Goal: Information Seeking & Learning: Find specific fact

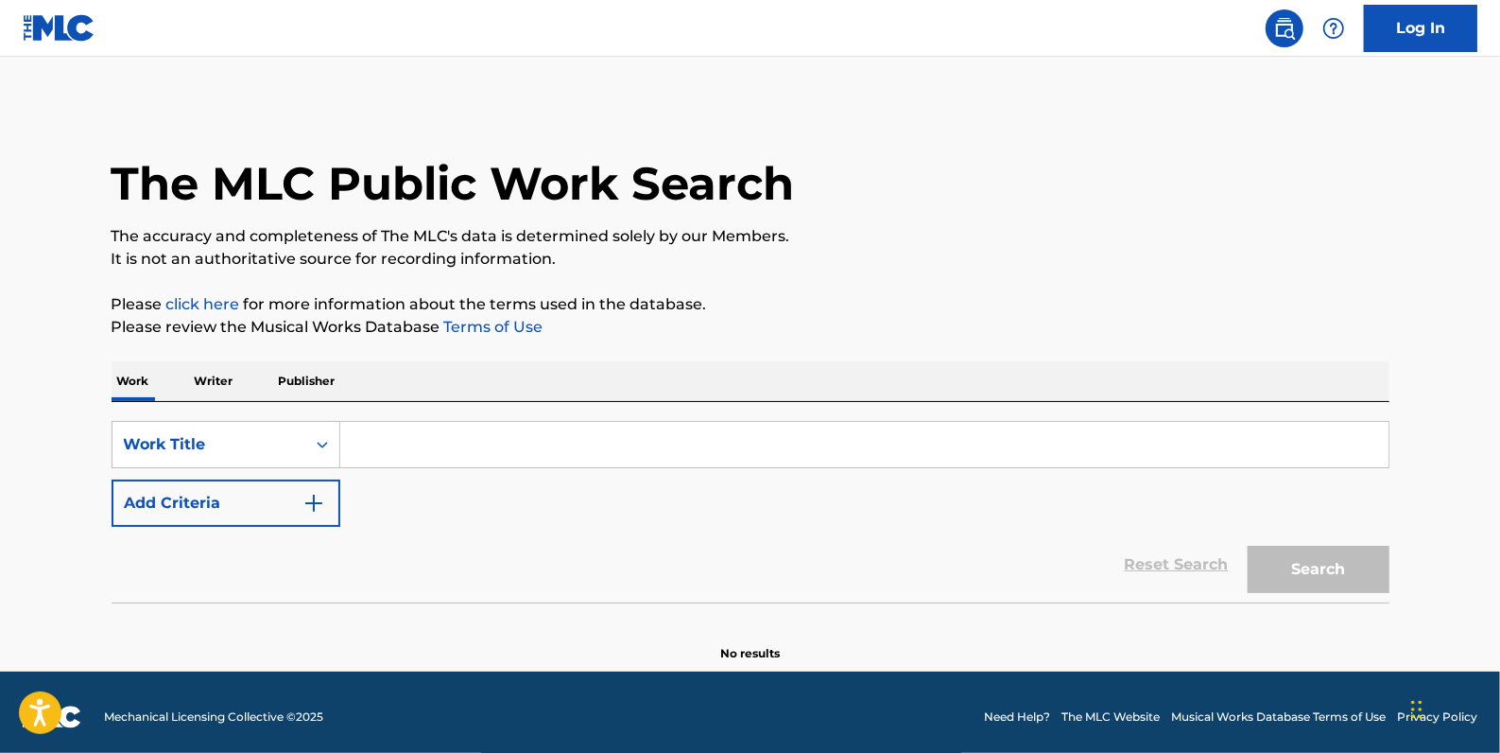
click at [209, 513] on button "Add Criteria" at bounding box center [226, 502] width 229 height 47
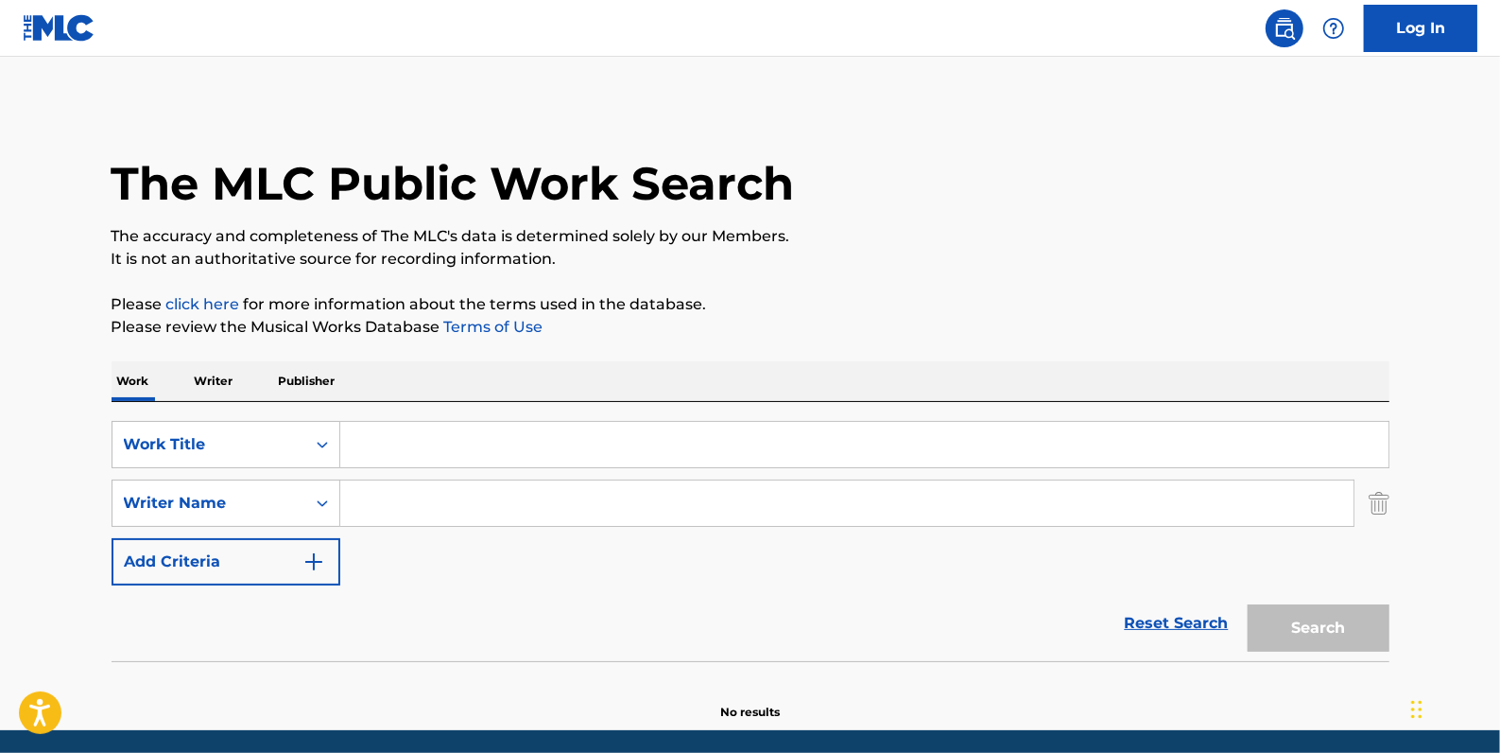
paste input "[PERSON_NAME]"
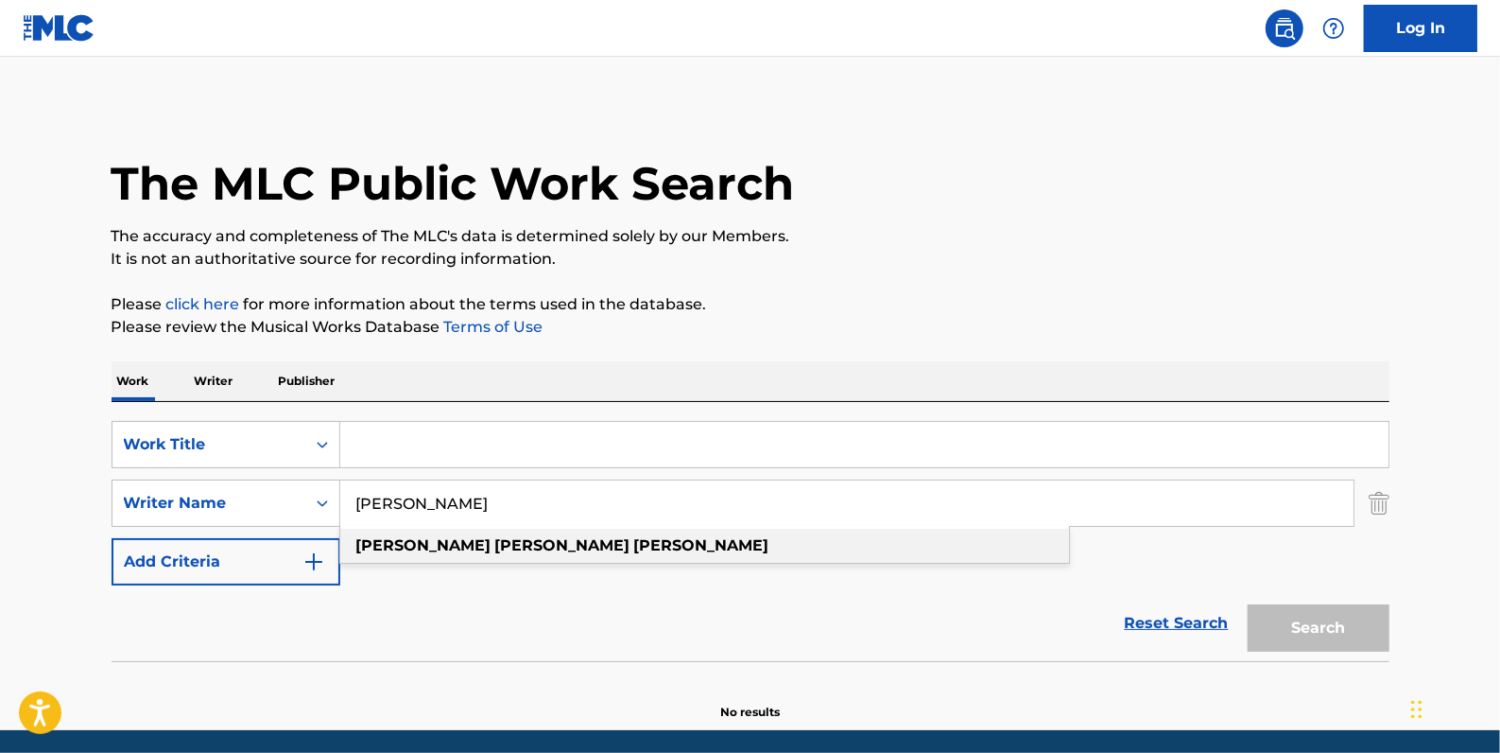
click at [825, 551] on div "[PERSON_NAME]" at bounding box center [704, 546] width 729 height 34
type input "[PERSON_NAME]"
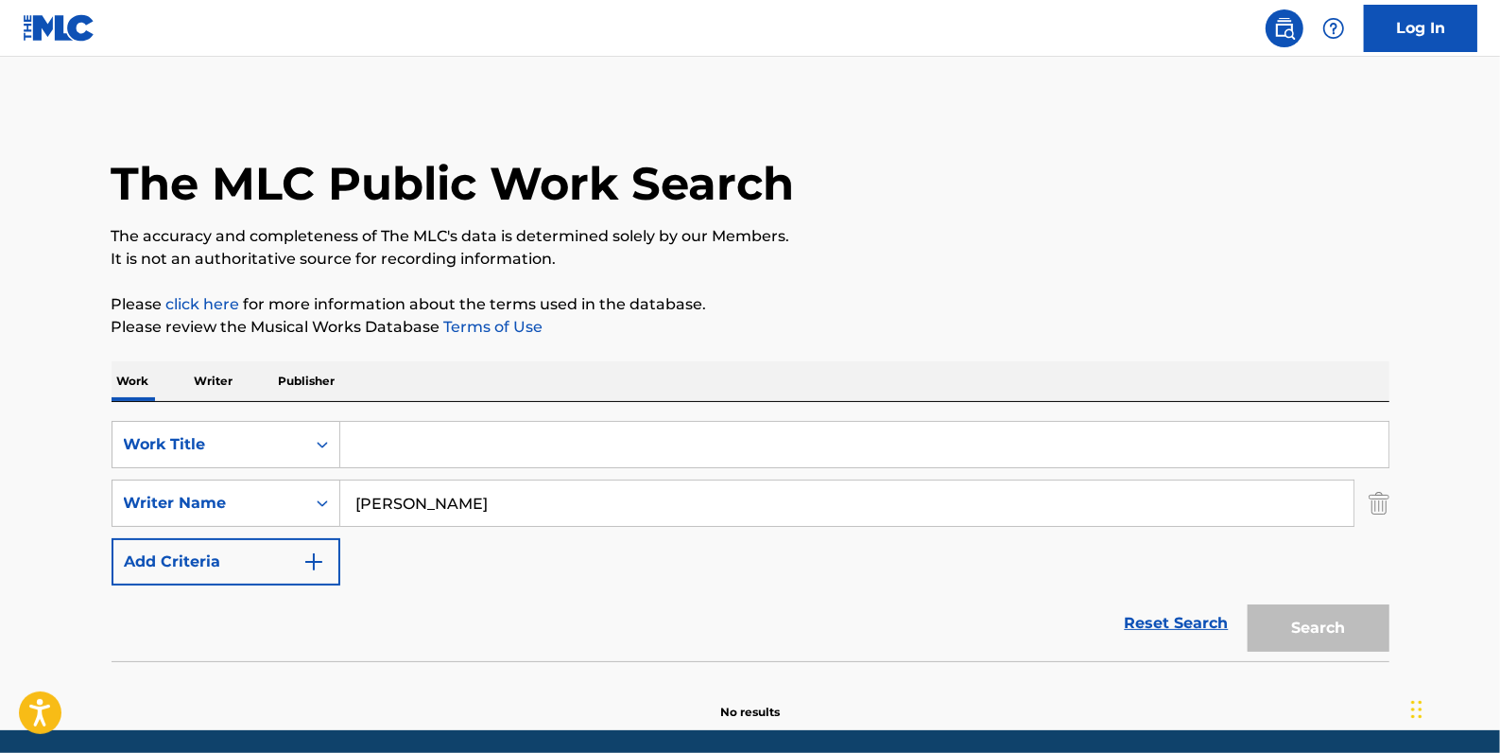
click at [859, 603] on div "Reset Search Search" at bounding box center [751, 623] width 1278 height 76
paste input "HOW LOW"
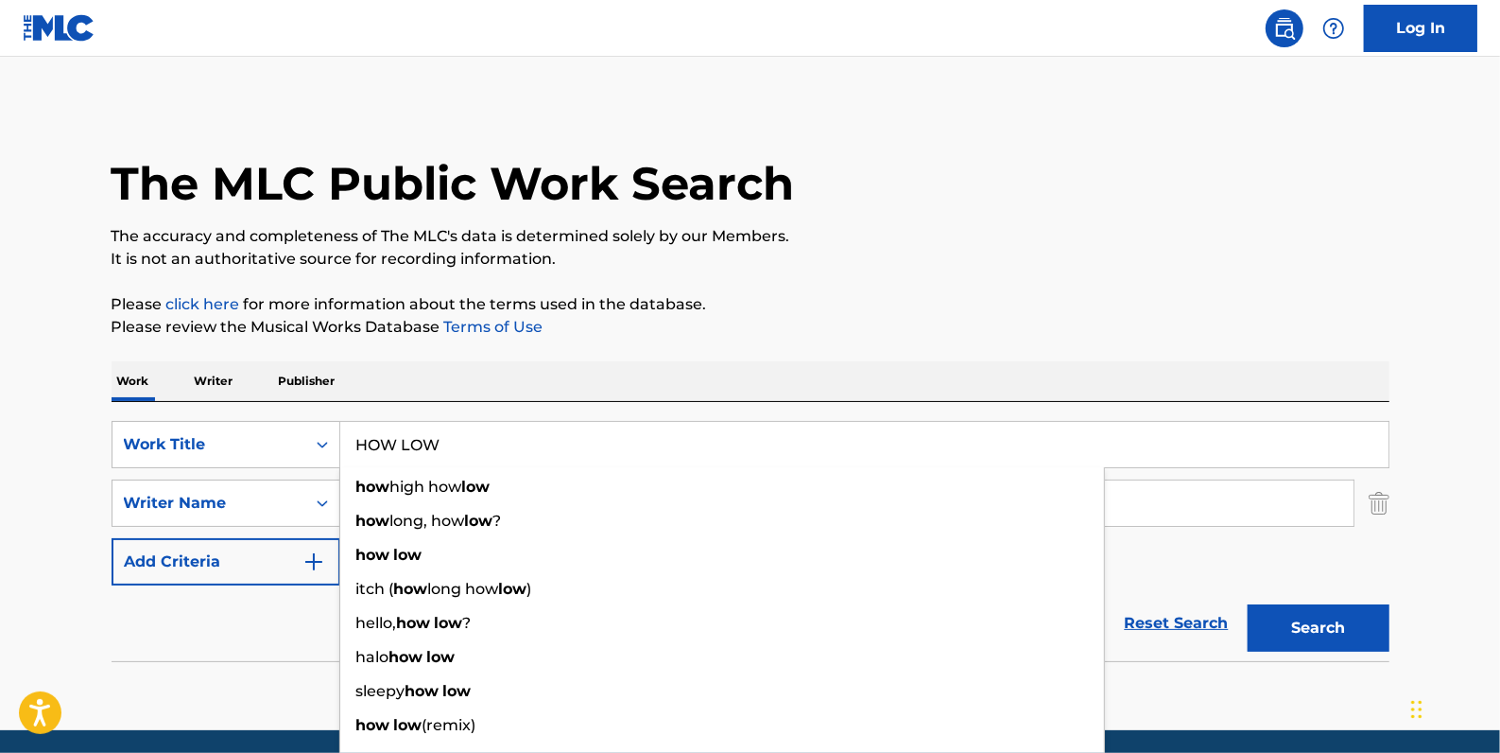
type input "HOW LOW"
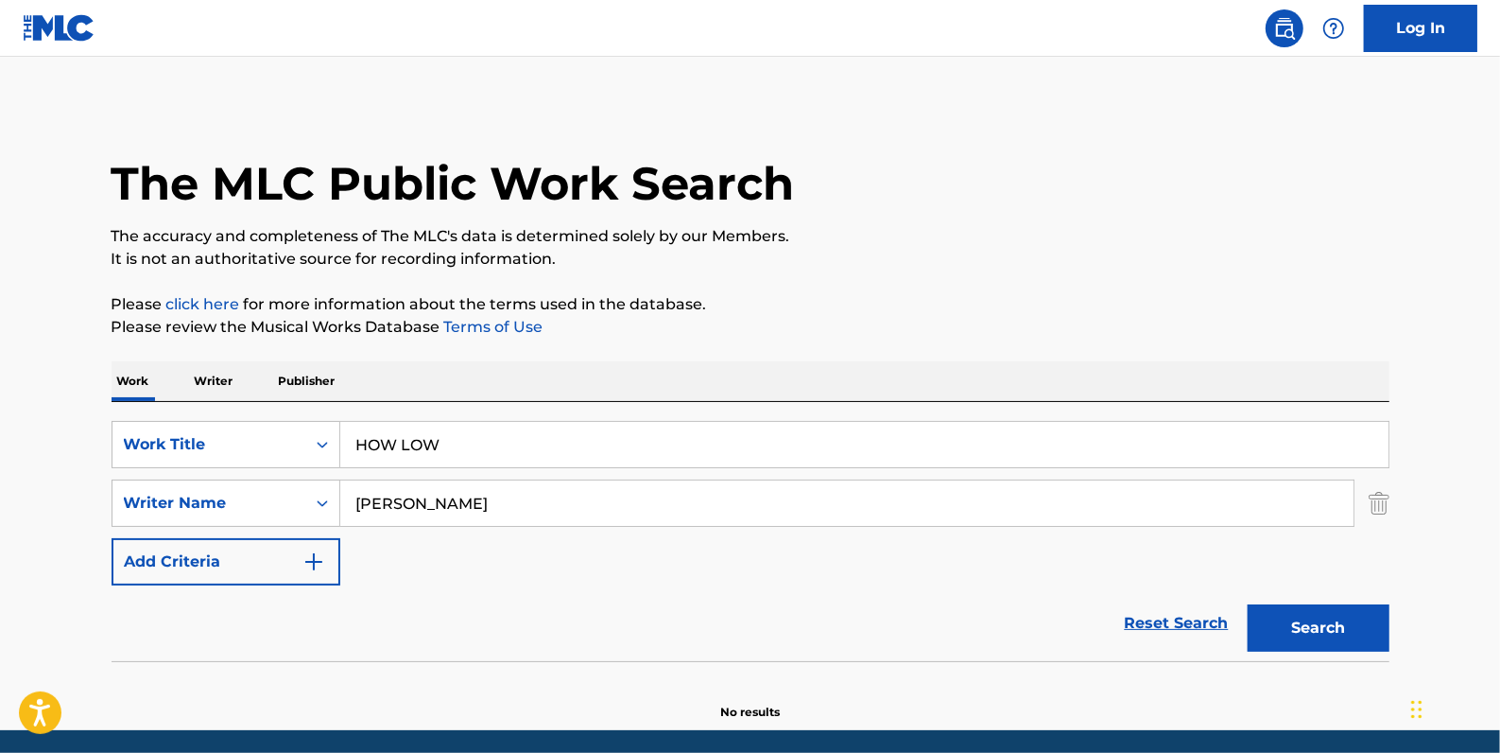
click at [1311, 617] on button "Search" at bounding box center [1319, 627] width 142 height 47
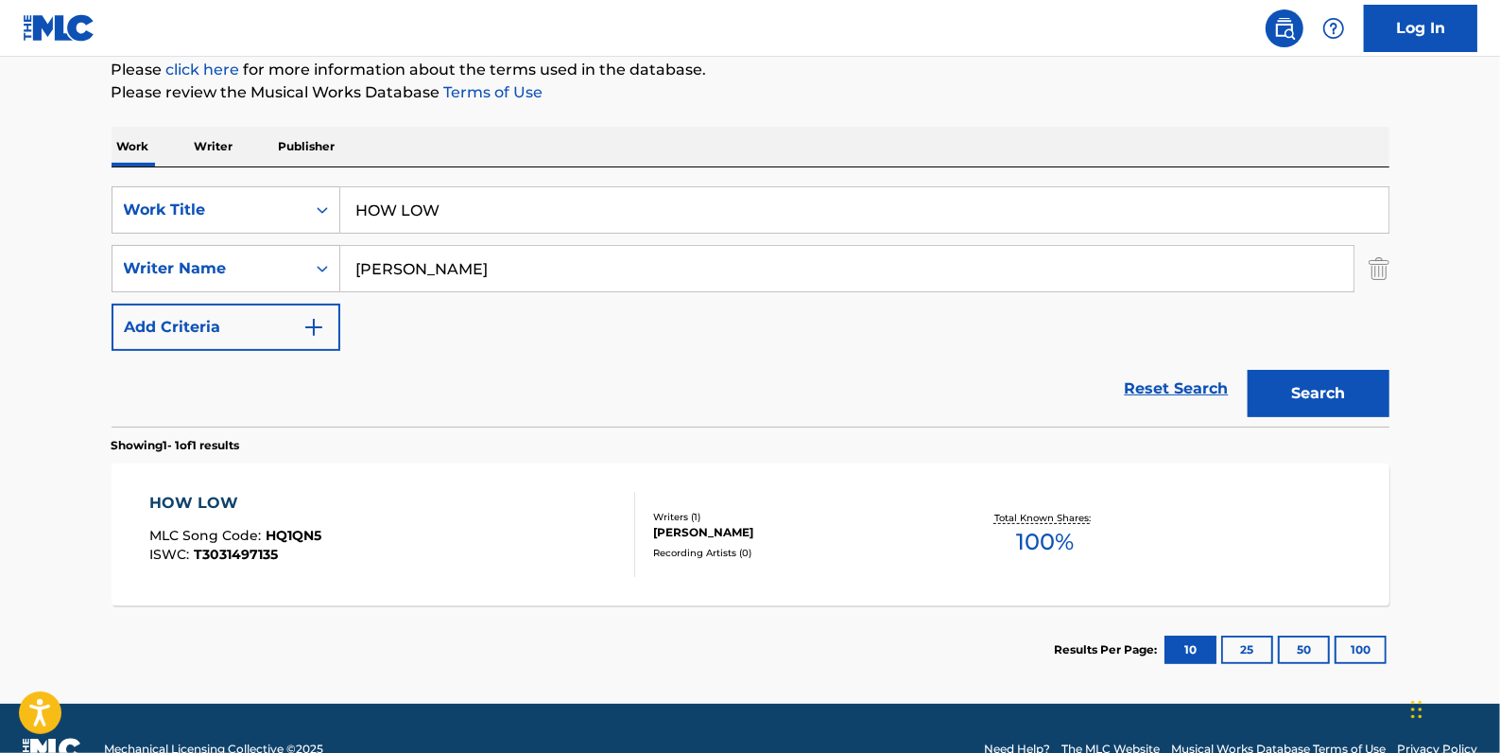
scroll to position [257, 0]
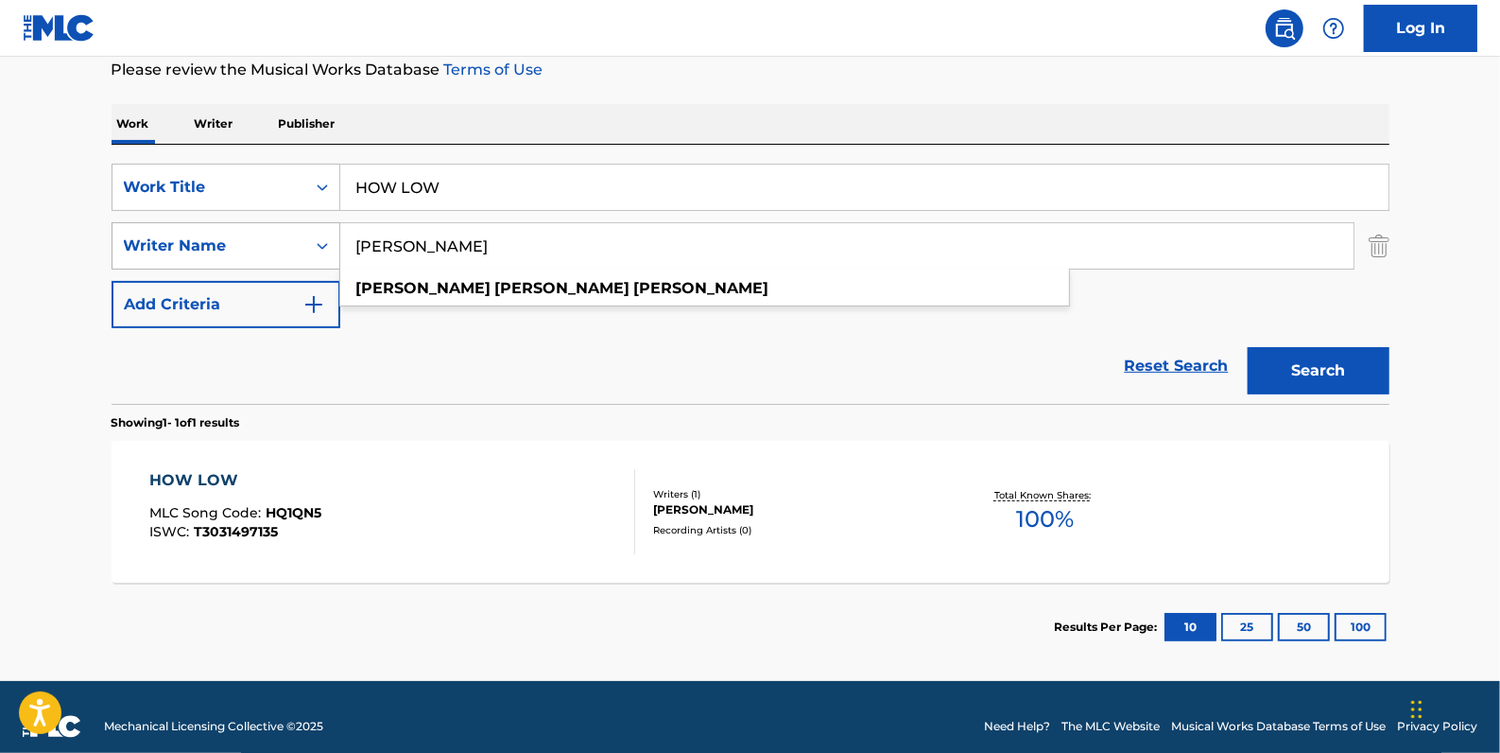
drag, startPoint x: 529, startPoint y: 245, endPoint x: 286, endPoint y: 252, distance: 244.1
click at [286, 252] on div "SearchWithCriteriaa8f3ab8f-0c58-4870-9589-46127790966a Writer Name [PERSON_NAME…" at bounding box center [751, 245] width 1278 height 47
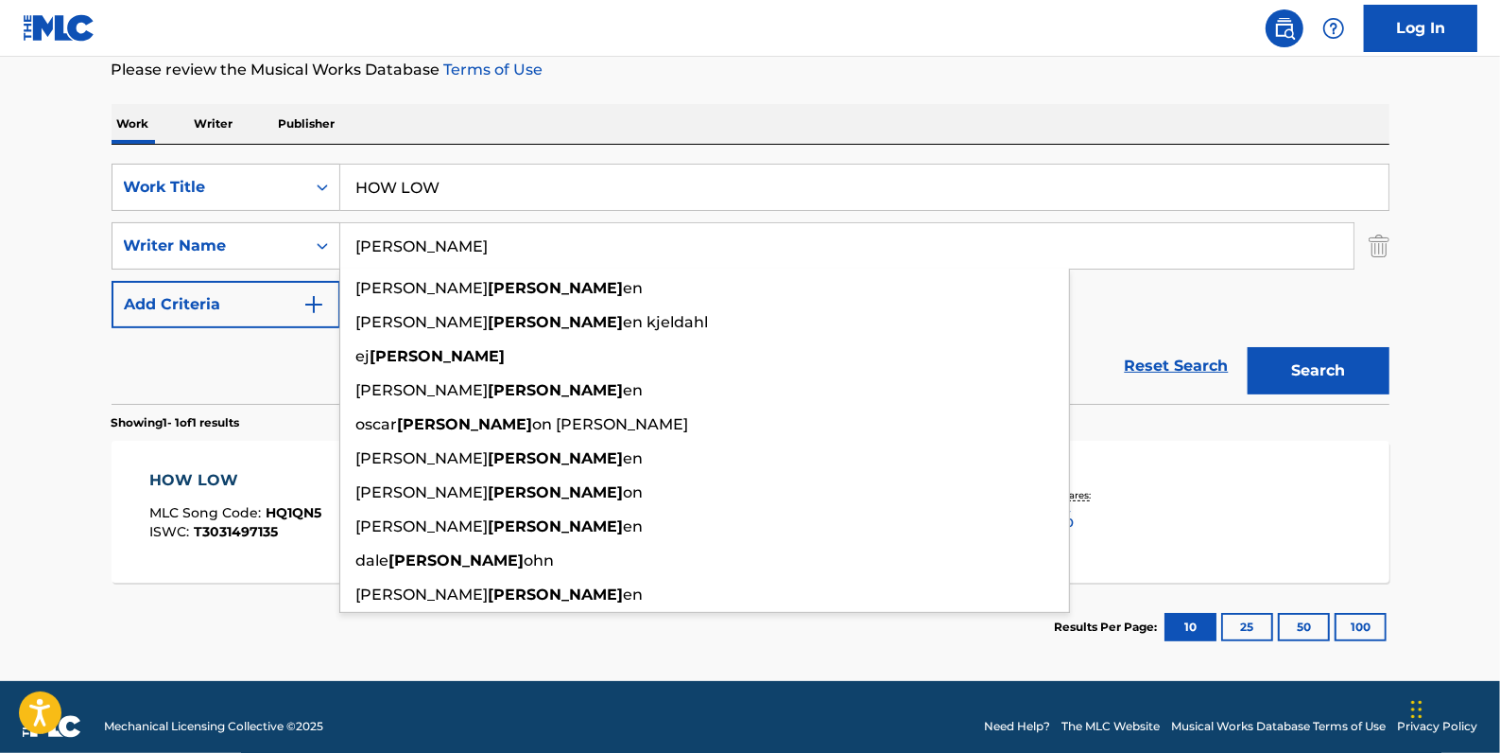
type input "[PERSON_NAME]"
click at [1293, 374] on button "Search" at bounding box center [1319, 370] width 142 height 47
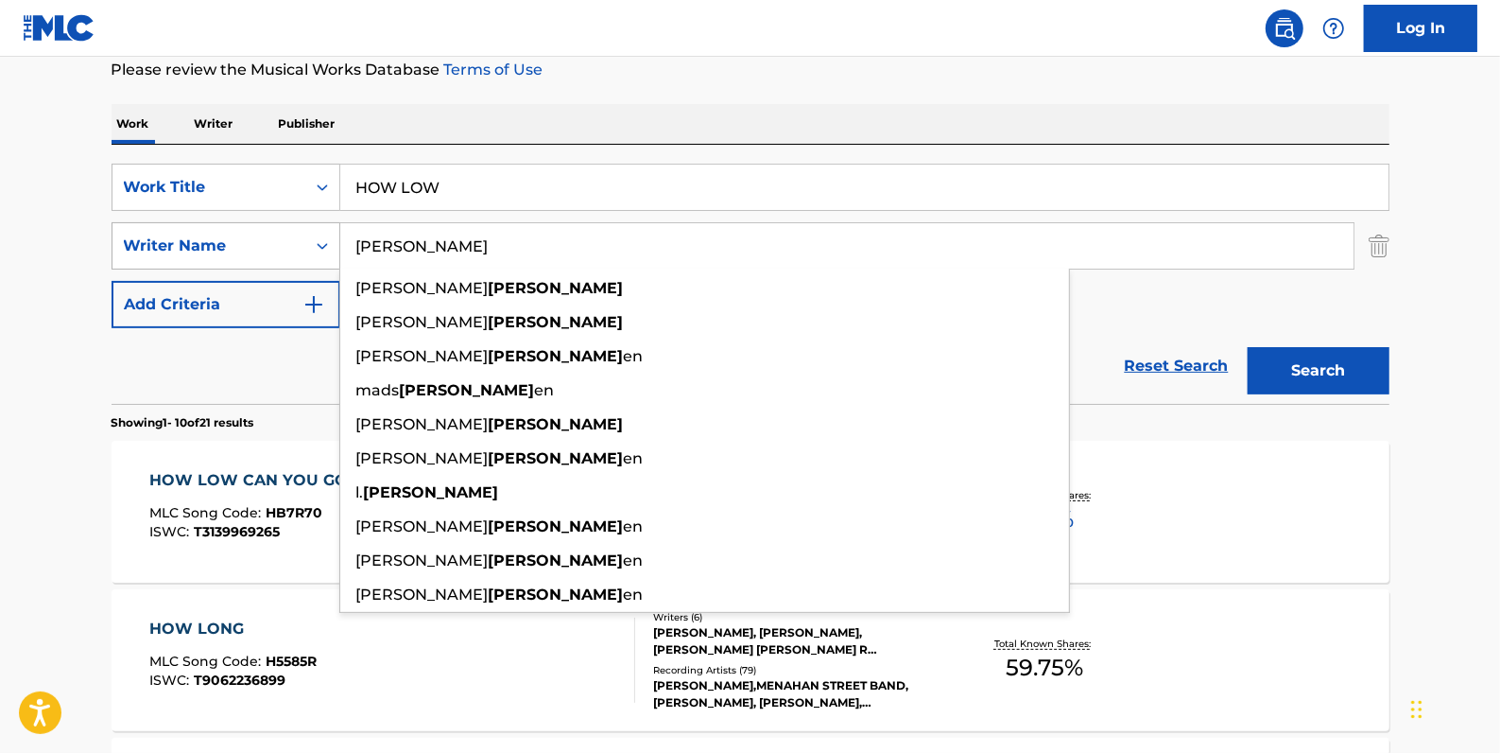
drag, startPoint x: 491, startPoint y: 252, endPoint x: 276, endPoint y: 247, distance: 214.7
click at [276, 247] on div "SearchWithCriteriaa8f3ab8f-0c58-4870-9589-46127790966a Writer Name [PERSON_NAME…" at bounding box center [751, 245] width 1278 height 47
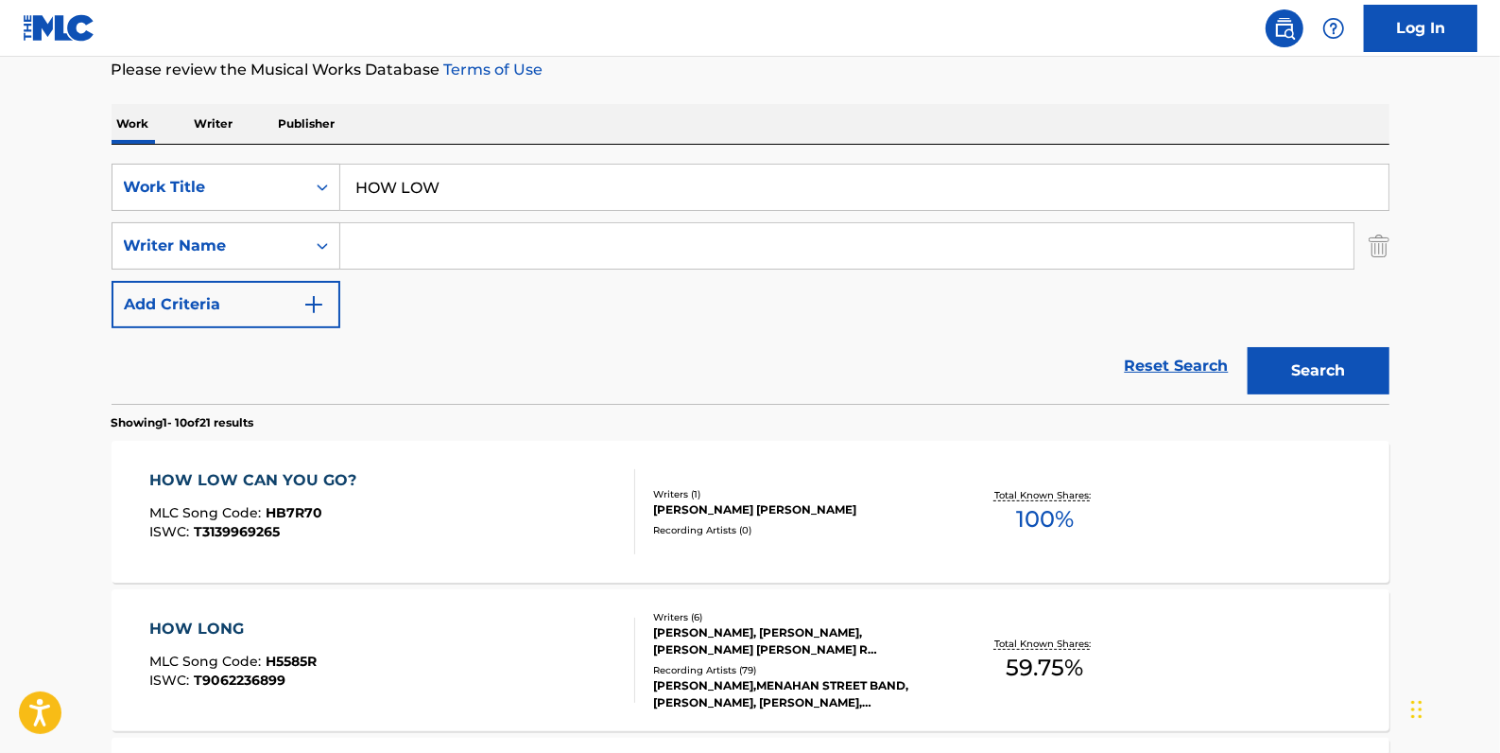
paste input "[PERSON_NAME]"
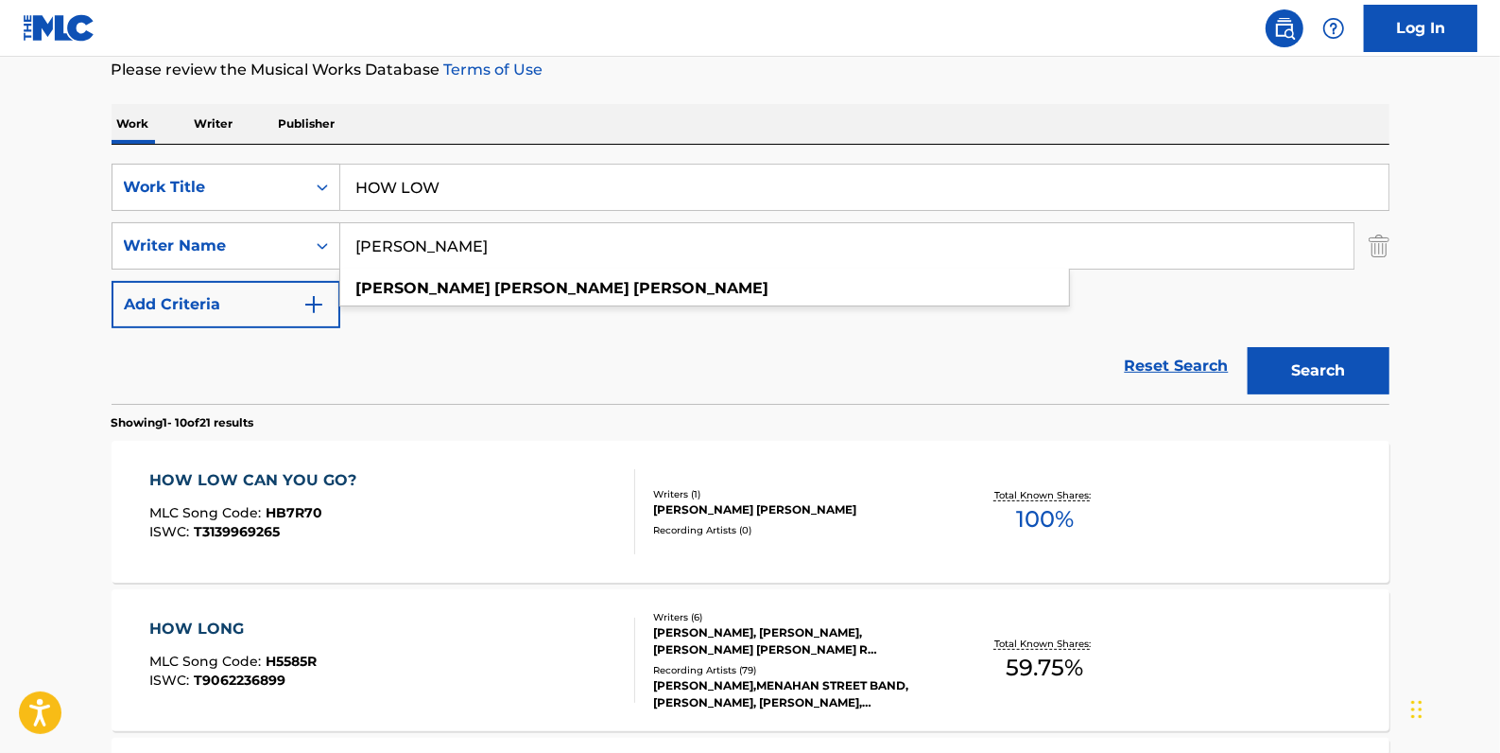
type input "[PERSON_NAME]"
click at [1298, 361] on button "Search" at bounding box center [1319, 370] width 142 height 47
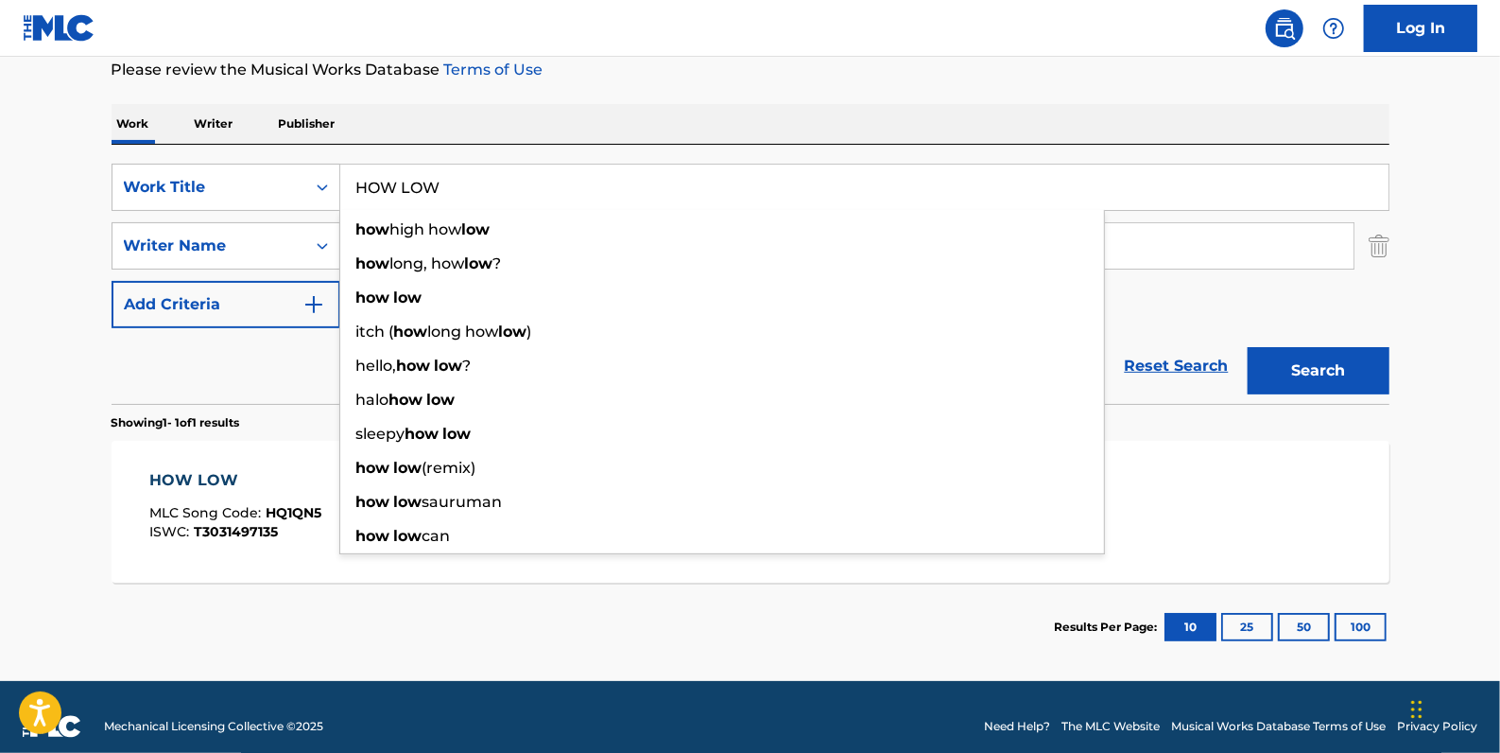
drag, startPoint x: 476, startPoint y: 177, endPoint x: 341, endPoint y: 168, distance: 134.5
click at [341, 168] on input "HOW LOW" at bounding box center [864, 187] width 1049 height 45
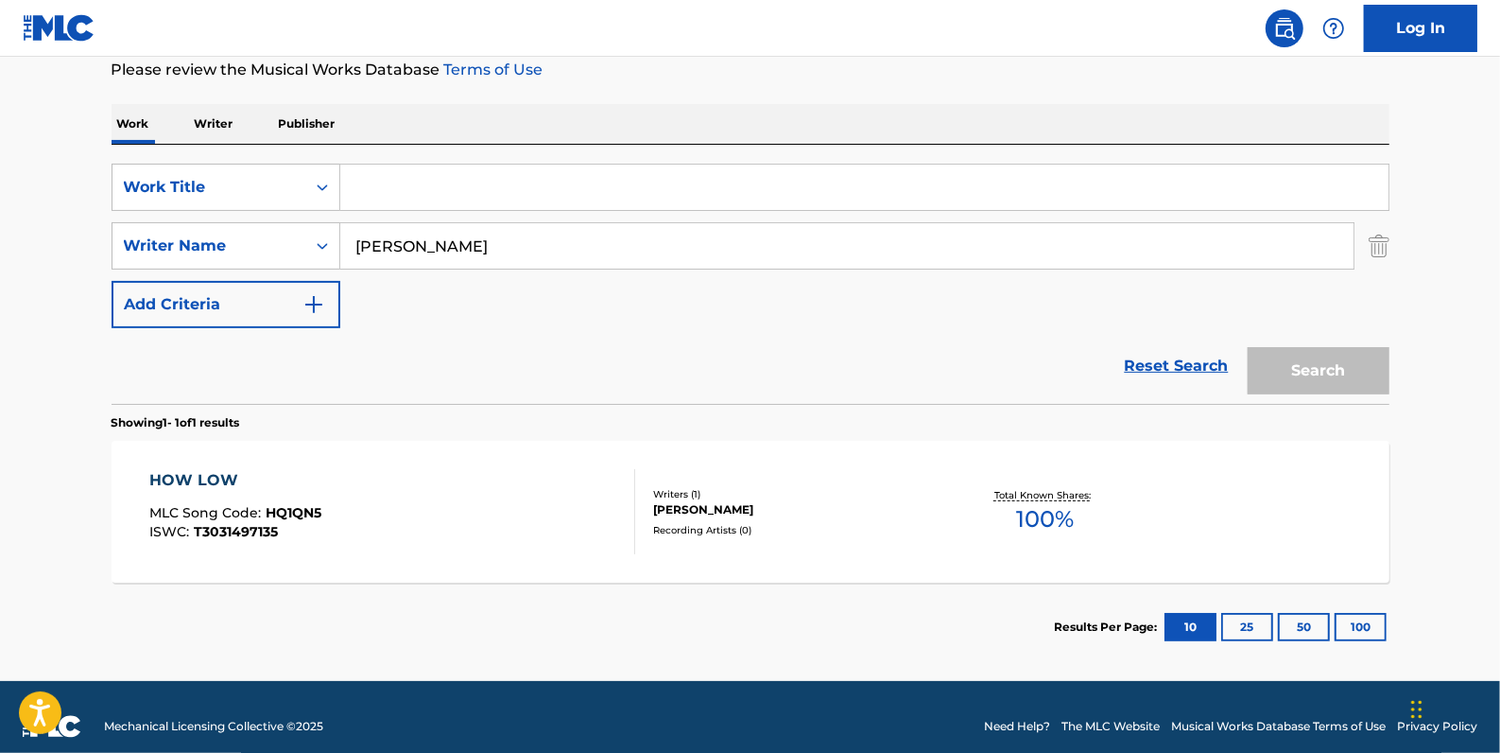
paste input "ICE CREAM MAN (GOES VROOM)"
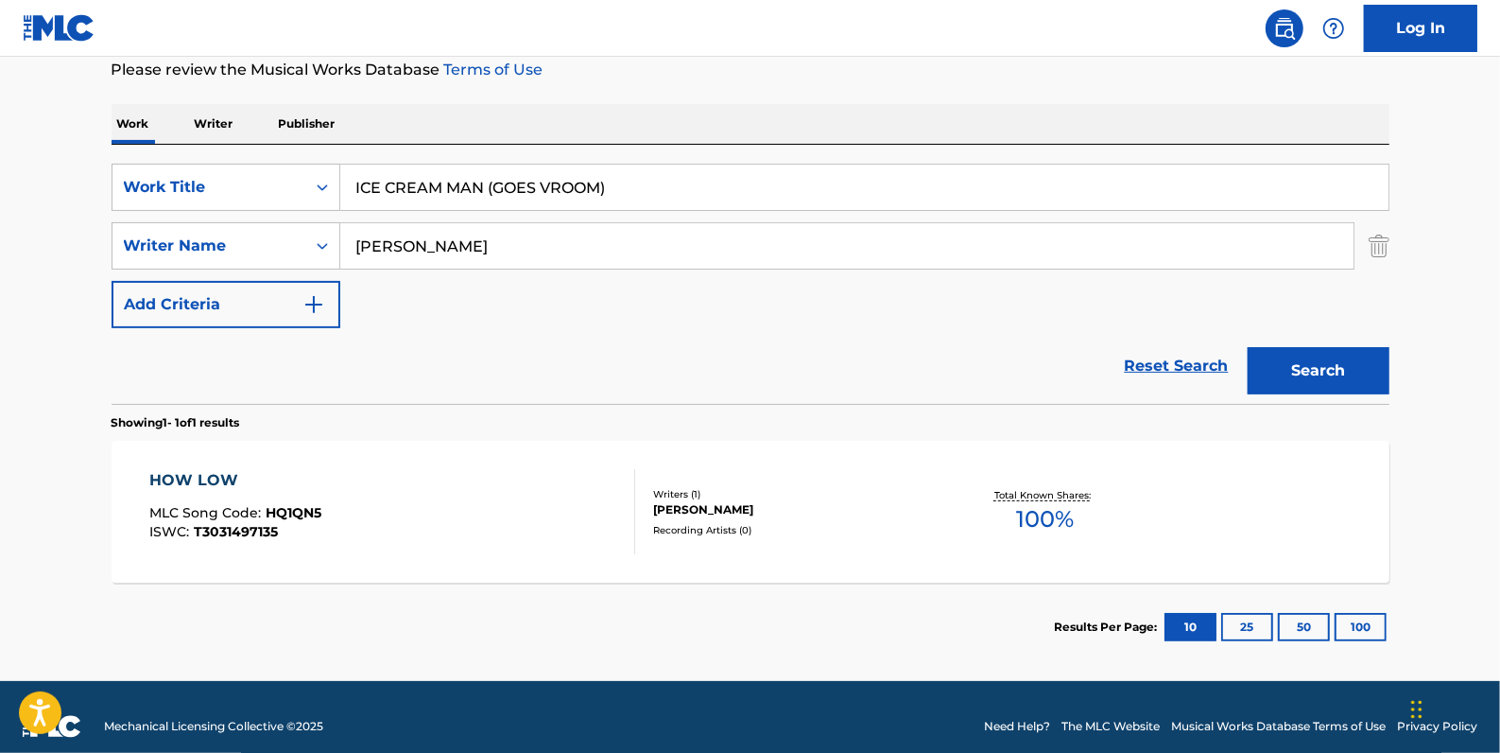
type input "ICE CREAM MAN (GOES VROOM)"
click at [1297, 364] on button "Search" at bounding box center [1319, 370] width 142 height 47
click at [492, 515] on div "ICE CREAM MAN (GOES VROOM) MLC Song Code : IY9E7V ISWC : T3023761102" at bounding box center [392, 511] width 486 height 85
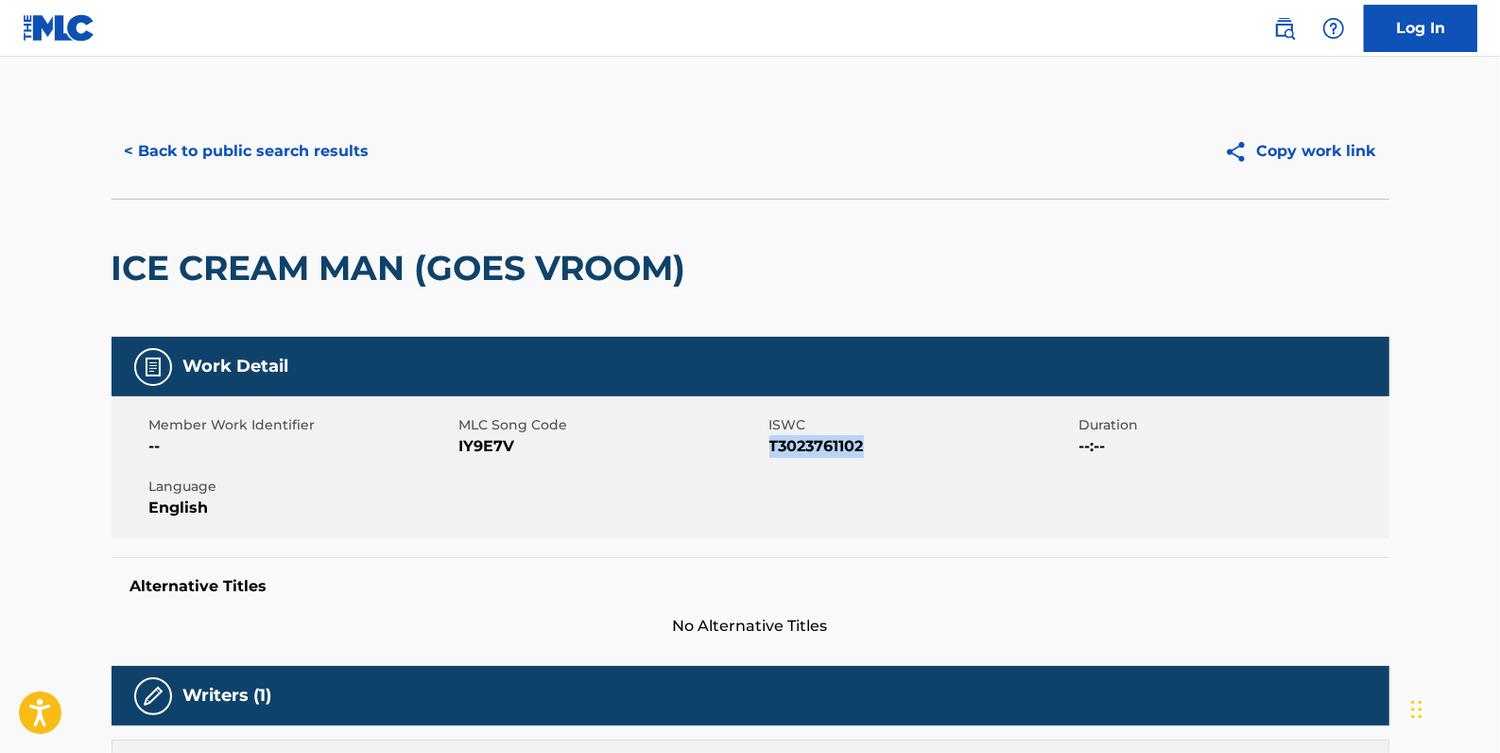
drag, startPoint x: 870, startPoint y: 449, endPoint x: 772, endPoint y: 448, distance: 98.3
click at [772, 448] on span "T3023761102" at bounding box center [922, 446] width 305 height 23
drag, startPoint x: 772, startPoint y: 448, endPoint x: 787, endPoint y: 452, distance: 15.6
copy span "T3023761102"
click at [260, 152] on button "< Back to public search results" at bounding box center [247, 151] width 271 height 47
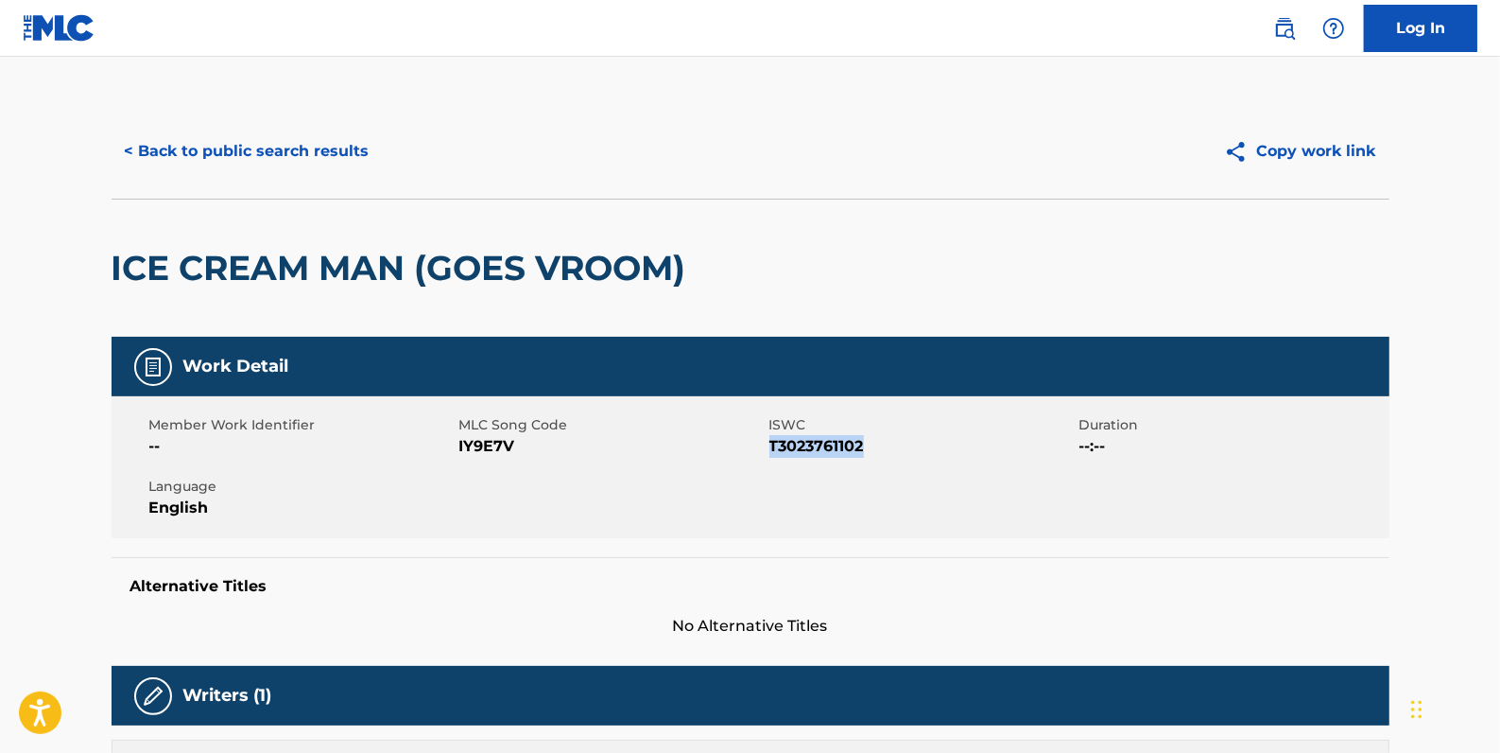
scroll to position [167, 0]
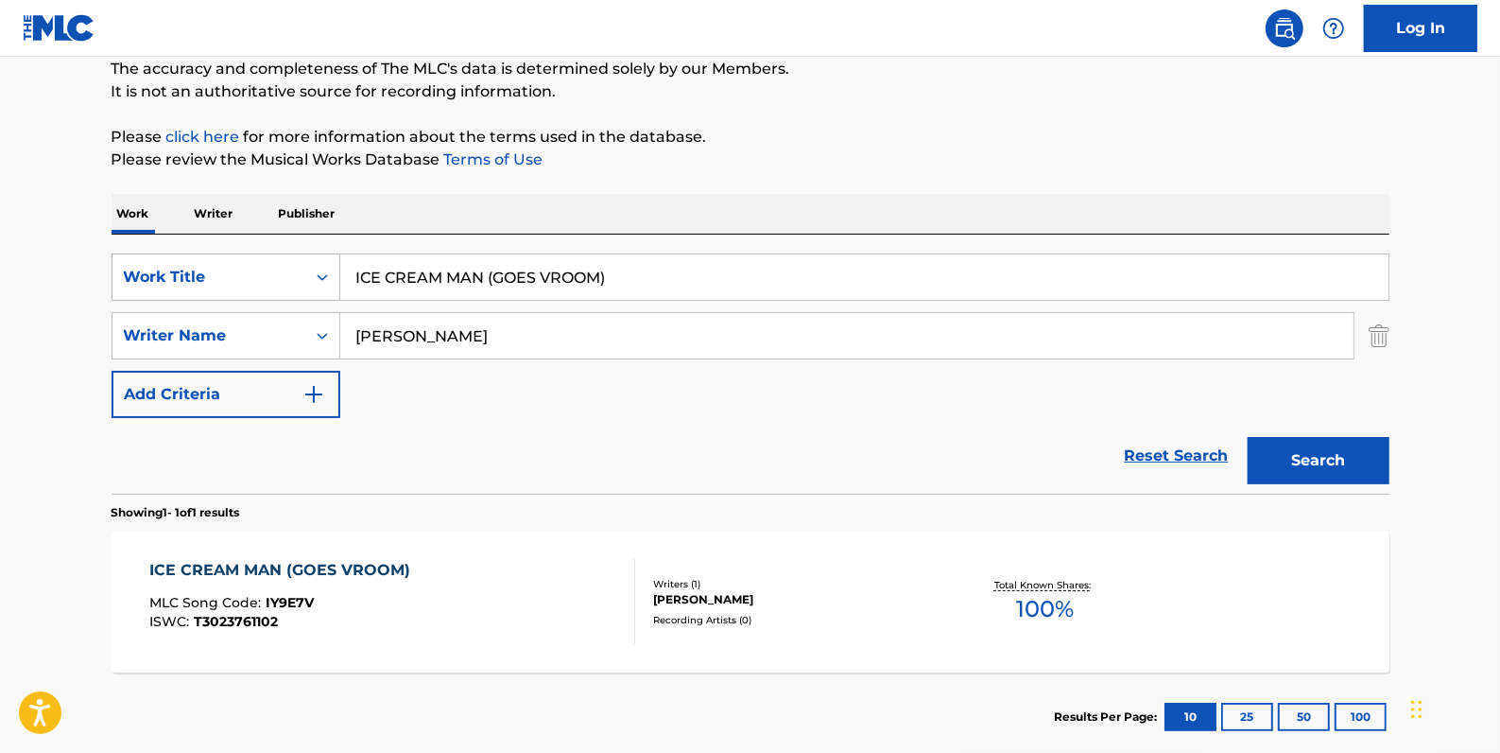
drag, startPoint x: 646, startPoint y: 277, endPoint x: 237, endPoint y: 259, distance: 408.8
click at [237, 259] on div "SearchWithCriteriadfb9a5b6-9d2f-4cb6-b3fb-da2ee3a7d775 Work Title ICE CREAM MAN…" at bounding box center [751, 276] width 1278 height 47
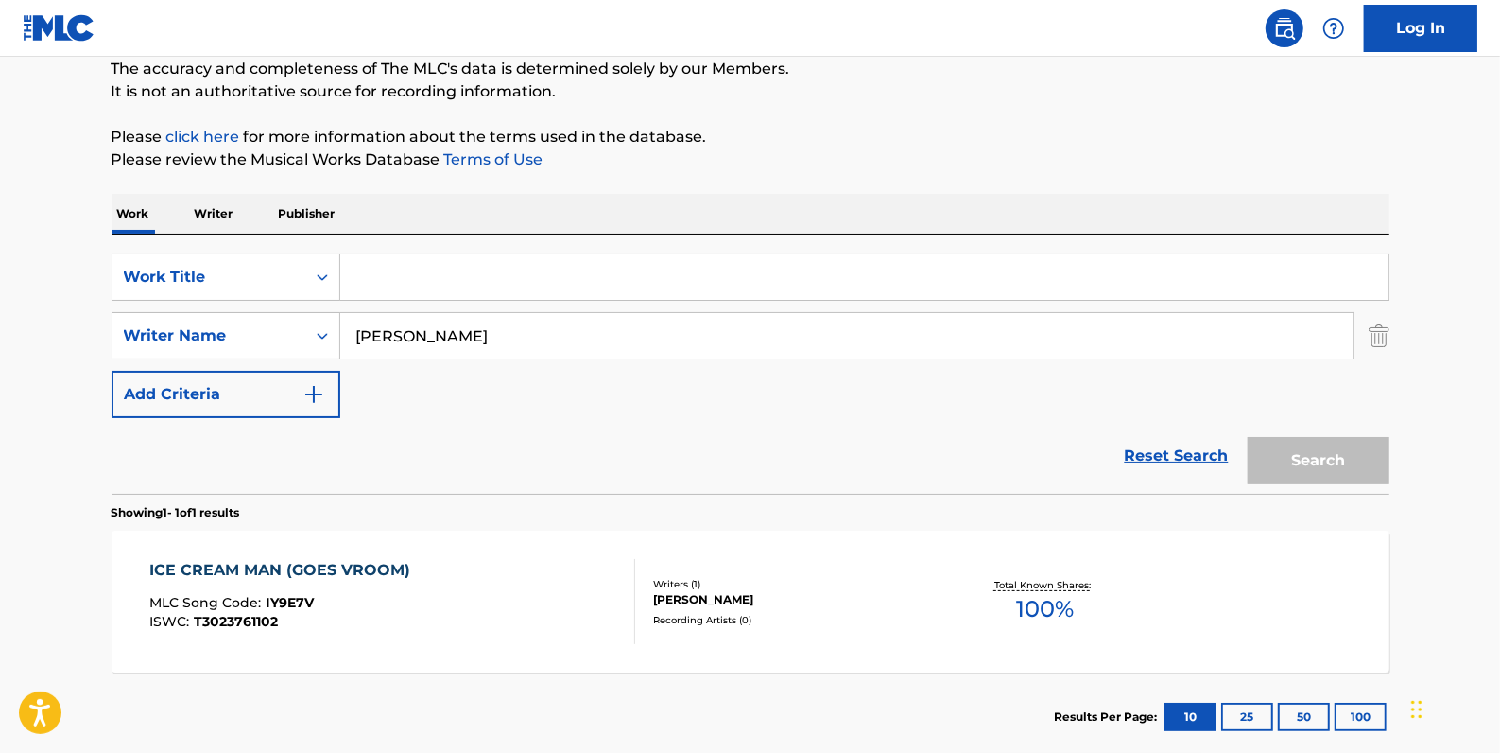
paste input "OUCH!"
type input "OUCH!"
click at [1310, 453] on button "Search" at bounding box center [1319, 460] width 142 height 47
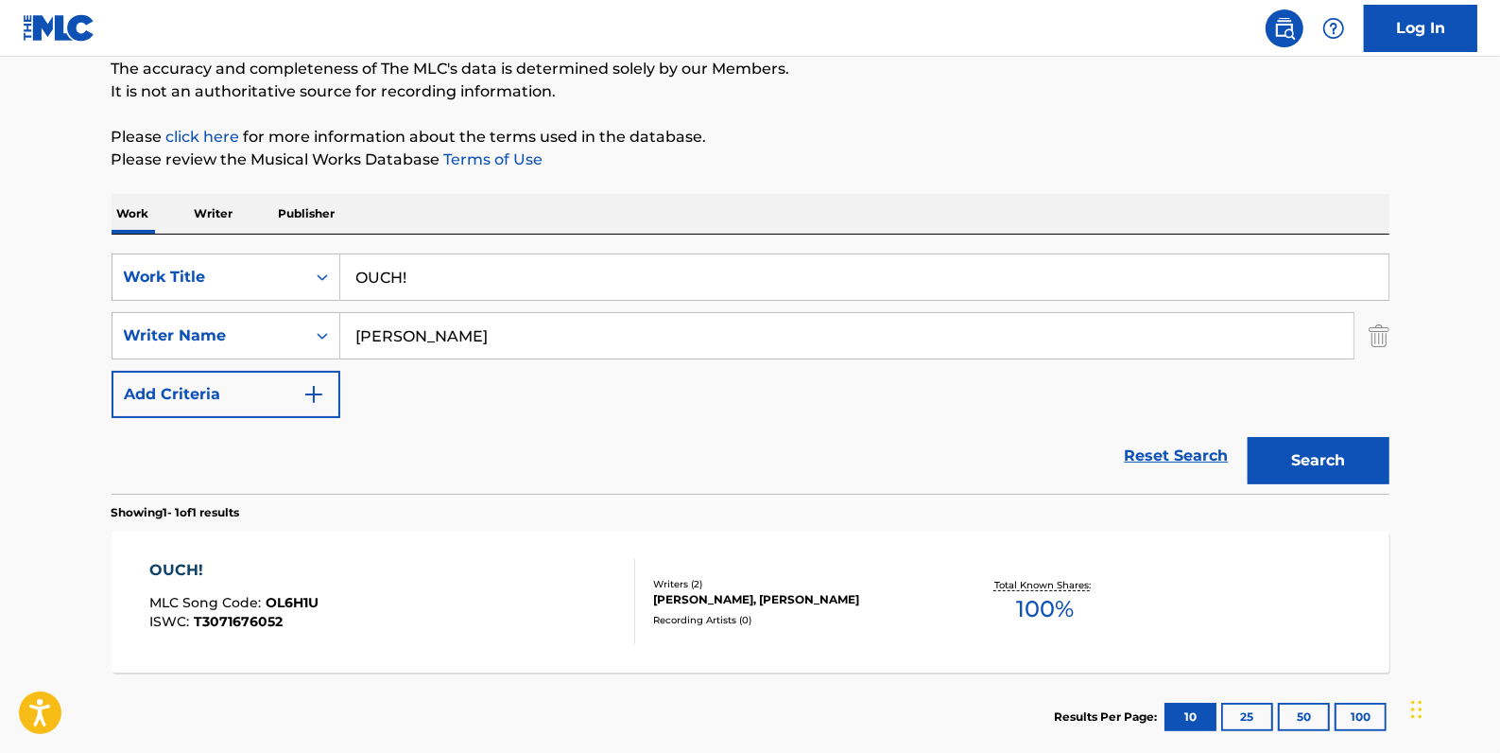
click at [566, 541] on div "OUCH! MLC Song Code : OL6H1U ISWC : T3071676052 Writers ( 2 ) [PERSON_NAME], [P…" at bounding box center [751, 601] width 1278 height 142
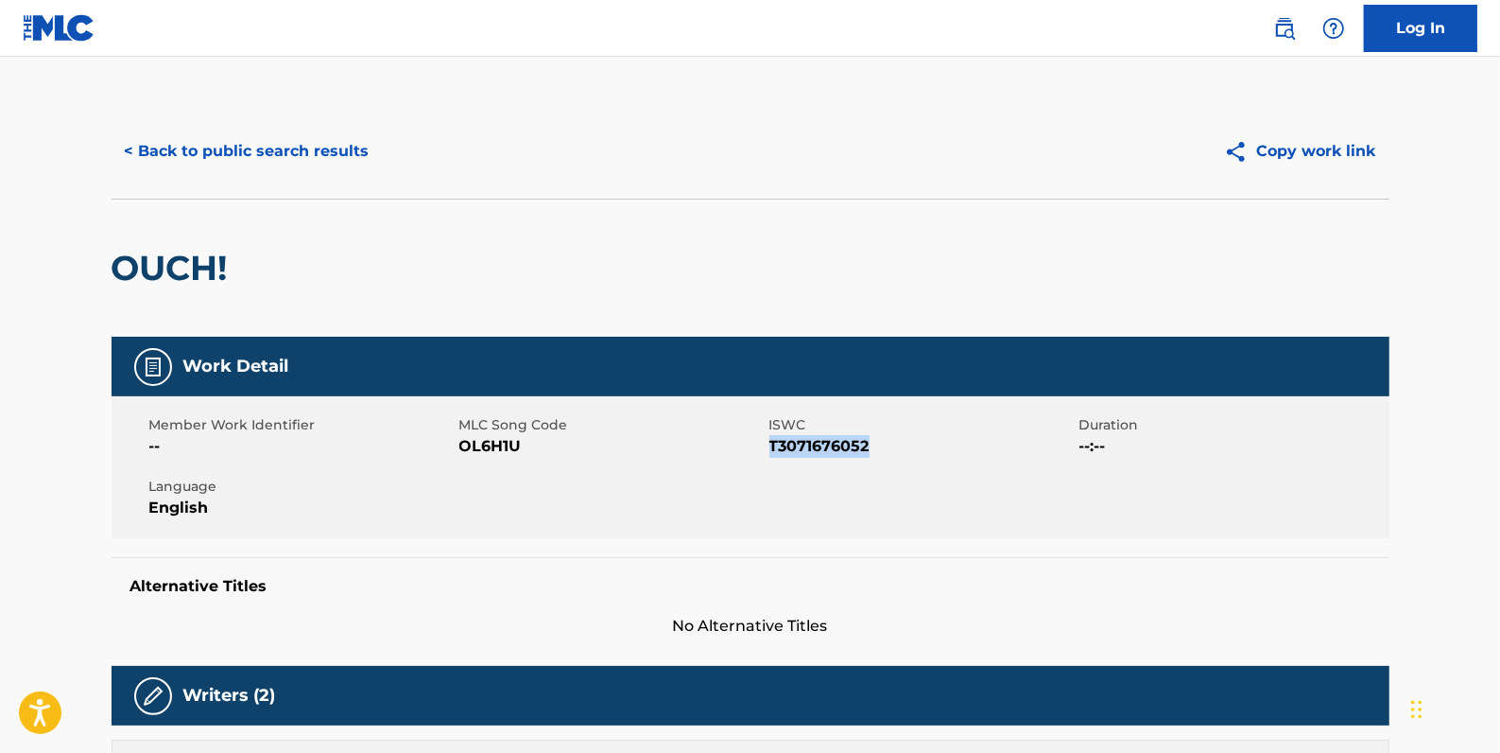
drag, startPoint x: 878, startPoint y: 442, endPoint x: 768, endPoint y: 451, distance: 110.9
click at [770, 451] on span "T3071676052" at bounding box center [922, 446] width 305 height 23
drag, startPoint x: 768, startPoint y: 452, endPoint x: 805, endPoint y: 447, distance: 37.2
copy span "T3071676052"
click at [305, 148] on button "< Back to public search results" at bounding box center [247, 151] width 271 height 47
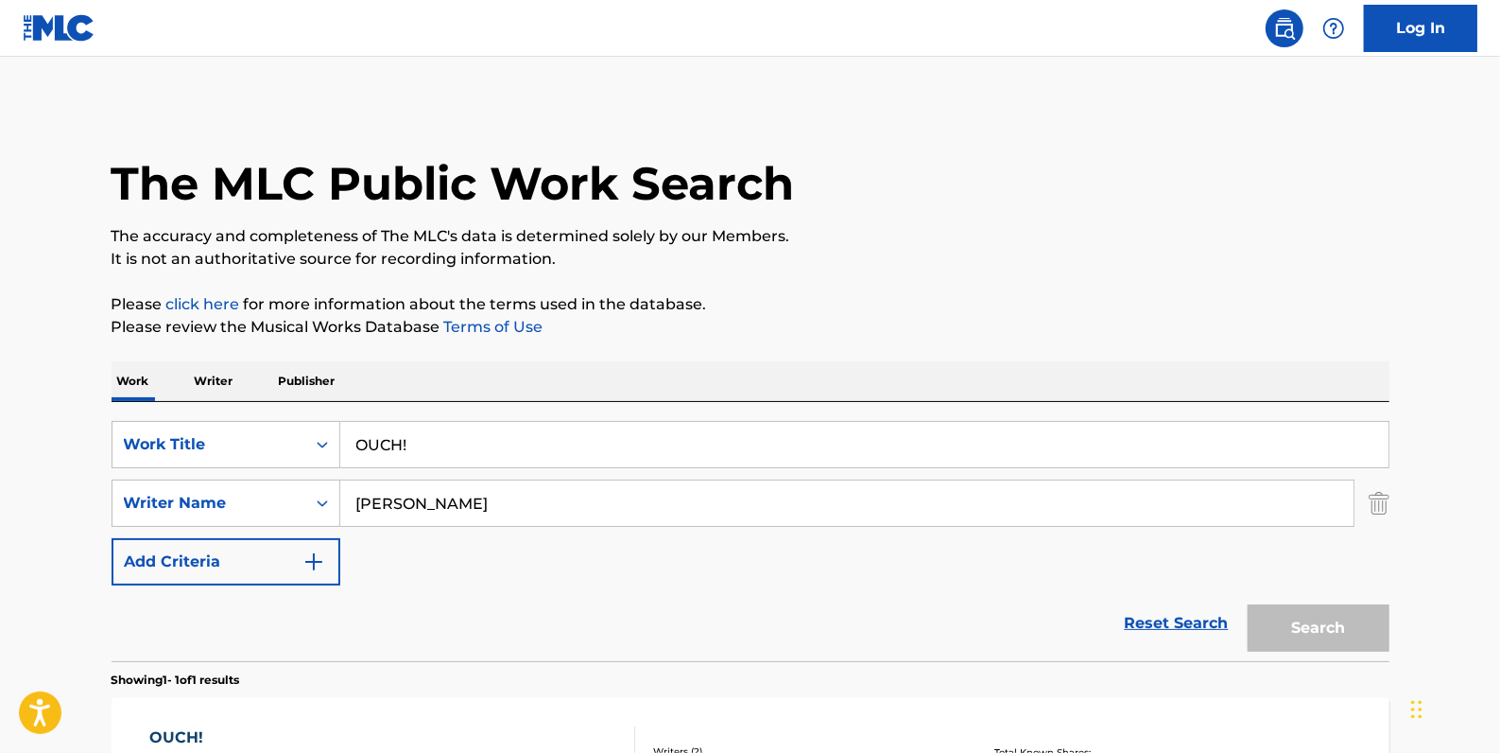
scroll to position [167, 0]
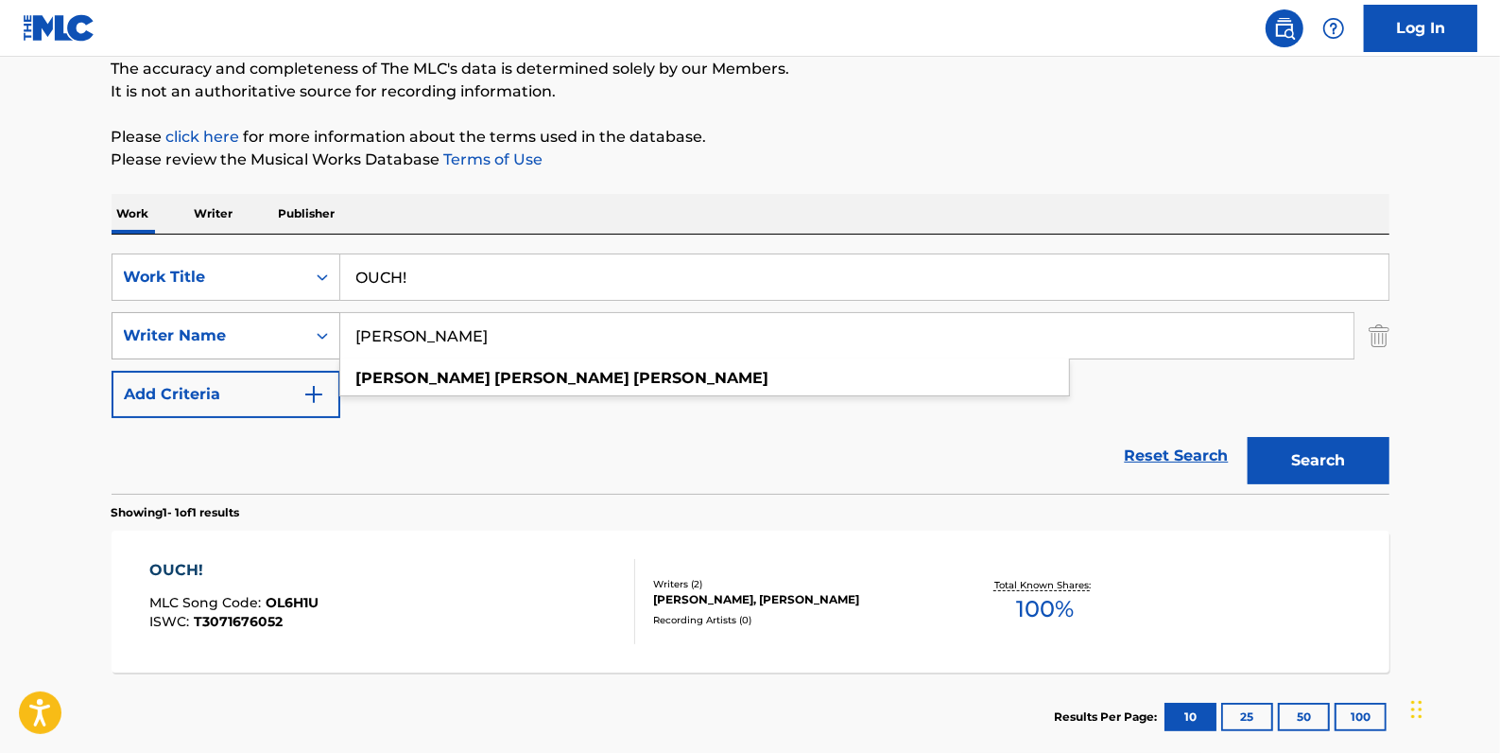
drag, startPoint x: 556, startPoint y: 331, endPoint x: 336, endPoint y: 338, distance: 220.4
click at [336, 338] on div "SearchWithCriteriaa8f3ab8f-0c58-4870-9589-46127790966a Writer Name [PERSON_NAME…" at bounding box center [751, 335] width 1278 height 47
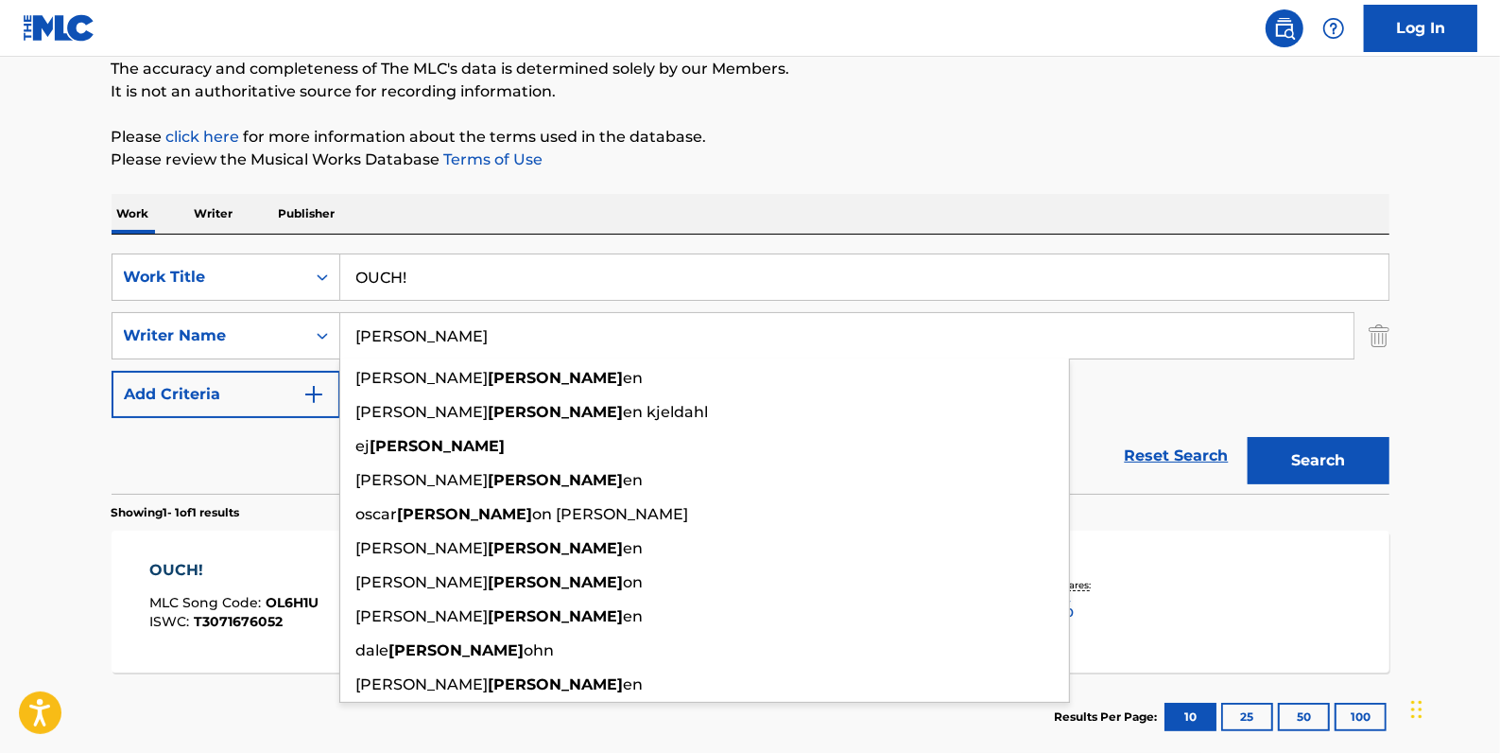
type input "[PERSON_NAME]"
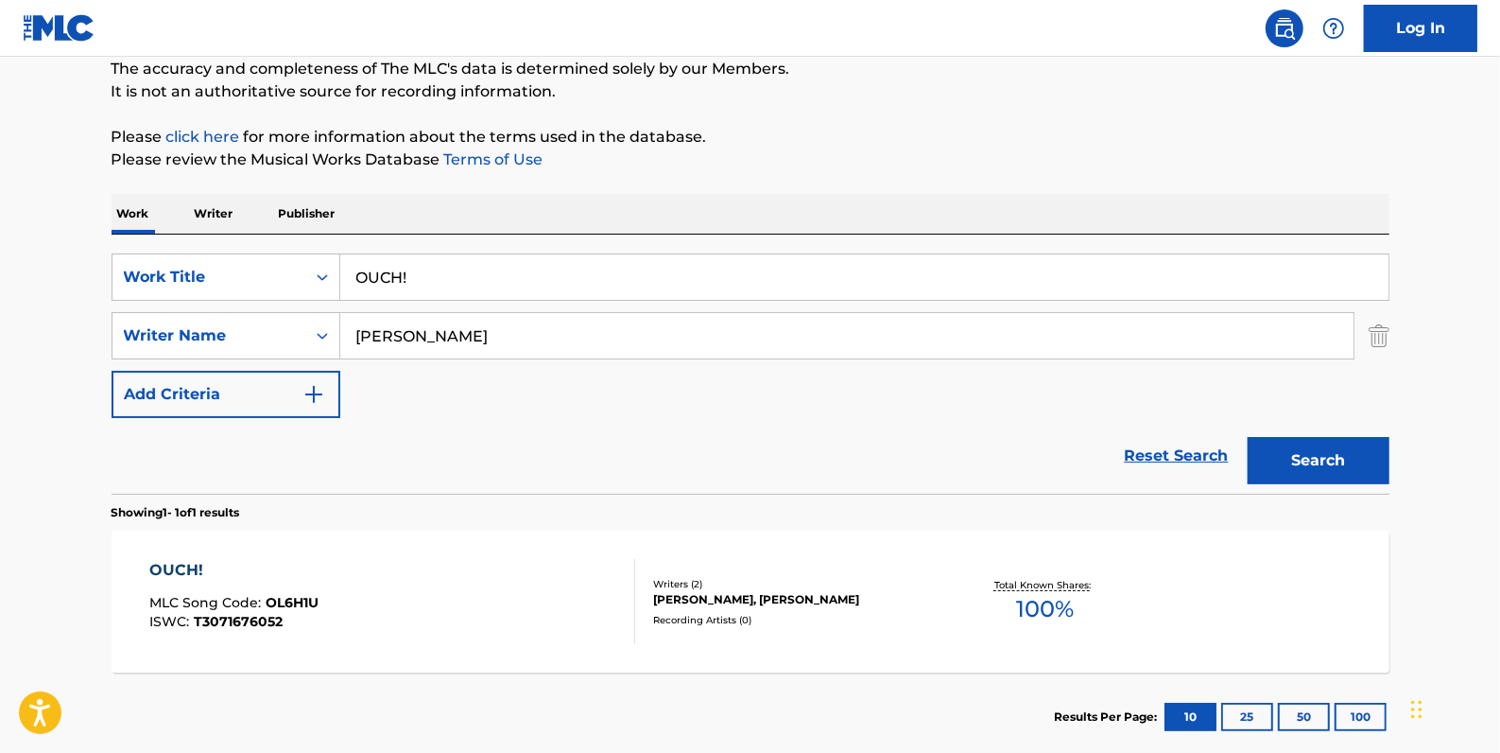
click at [1311, 462] on button "Search" at bounding box center [1319, 460] width 142 height 47
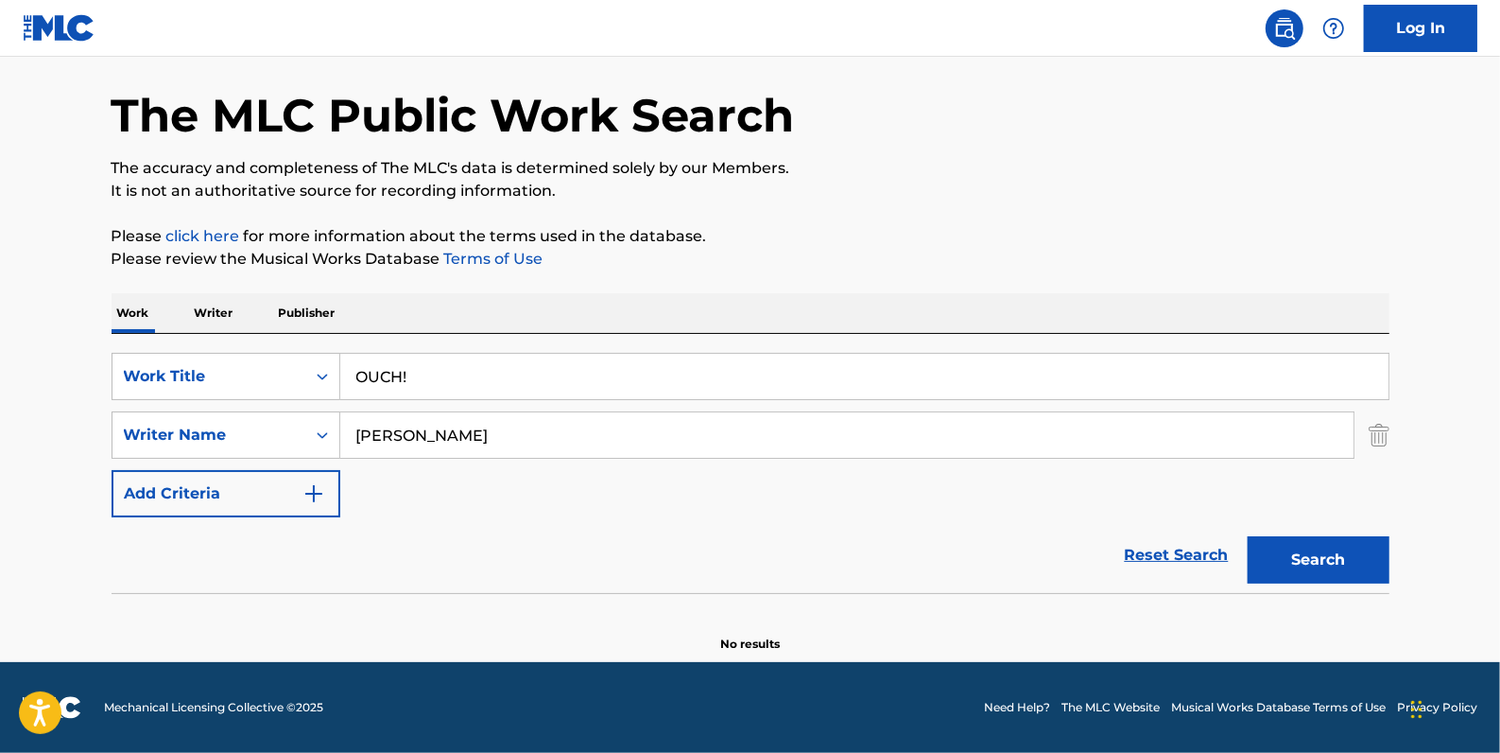
scroll to position [66, 0]
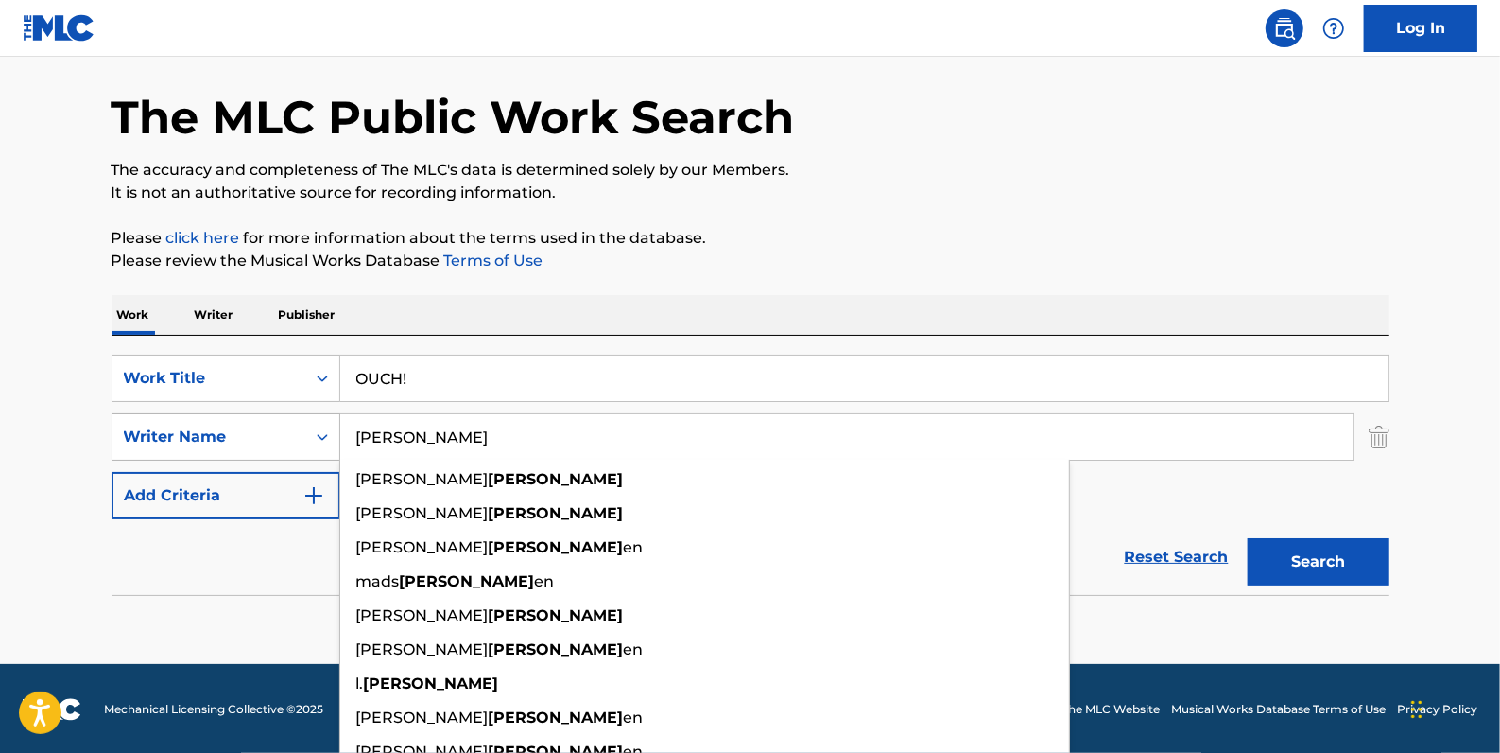
drag, startPoint x: 482, startPoint y: 448, endPoint x: 299, endPoint y: 439, distance: 183.7
click at [299, 439] on div "SearchWithCriteriaa8f3ab8f-0c58-4870-9589-46127790966a Writer Name [PERSON_NAME…" at bounding box center [751, 436] width 1278 height 47
drag, startPoint x: 453, startPoint y: 442, endPoint x: 303, endPoint y: 448, distance: 150.4
click at [303, 448] on div "SearchWithCriteriaa8f3ab8f-0c58-4870-9589-46127790966a Writer Name [PERSON_NAME…" at bounding box center [751, 436] width 1278 height 47
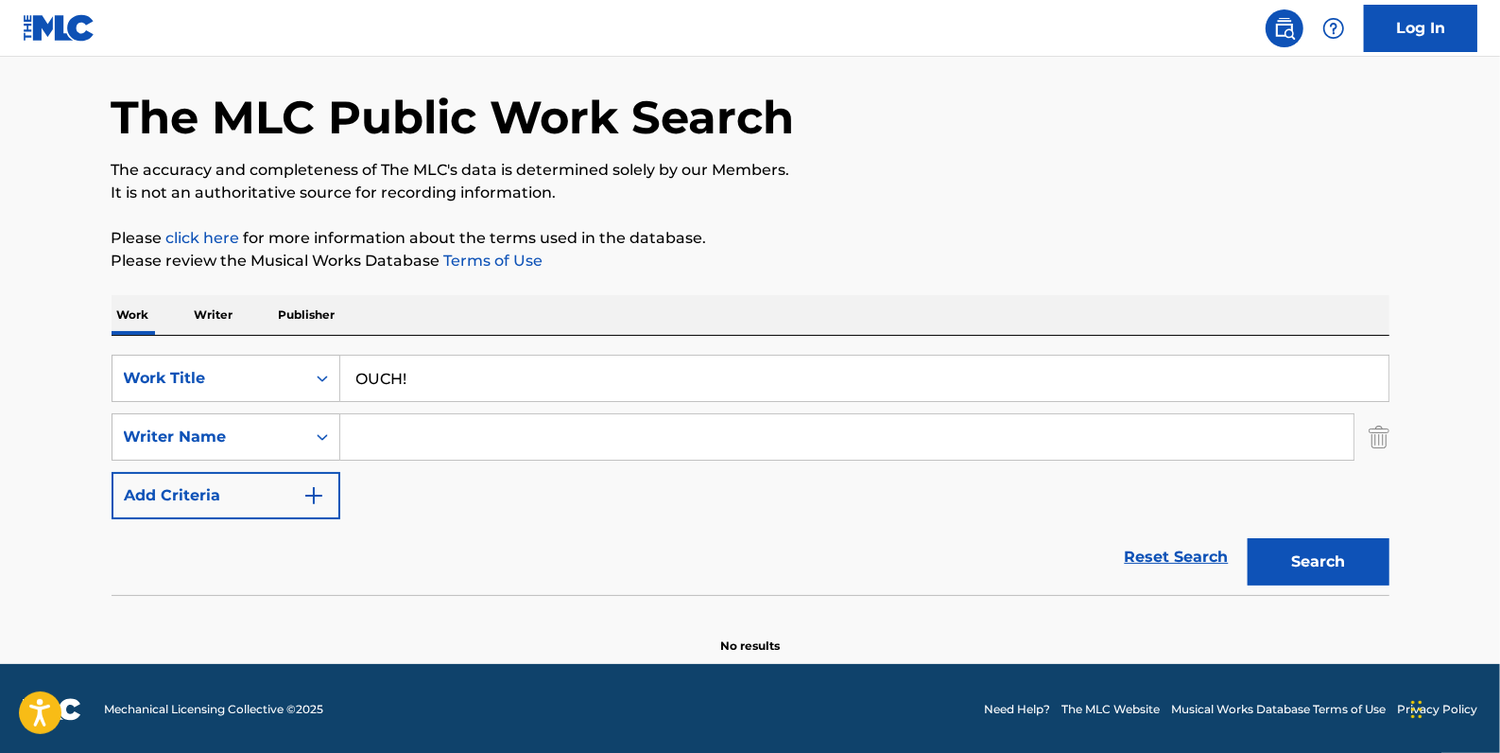
paste input "[PERSON_NAME];"
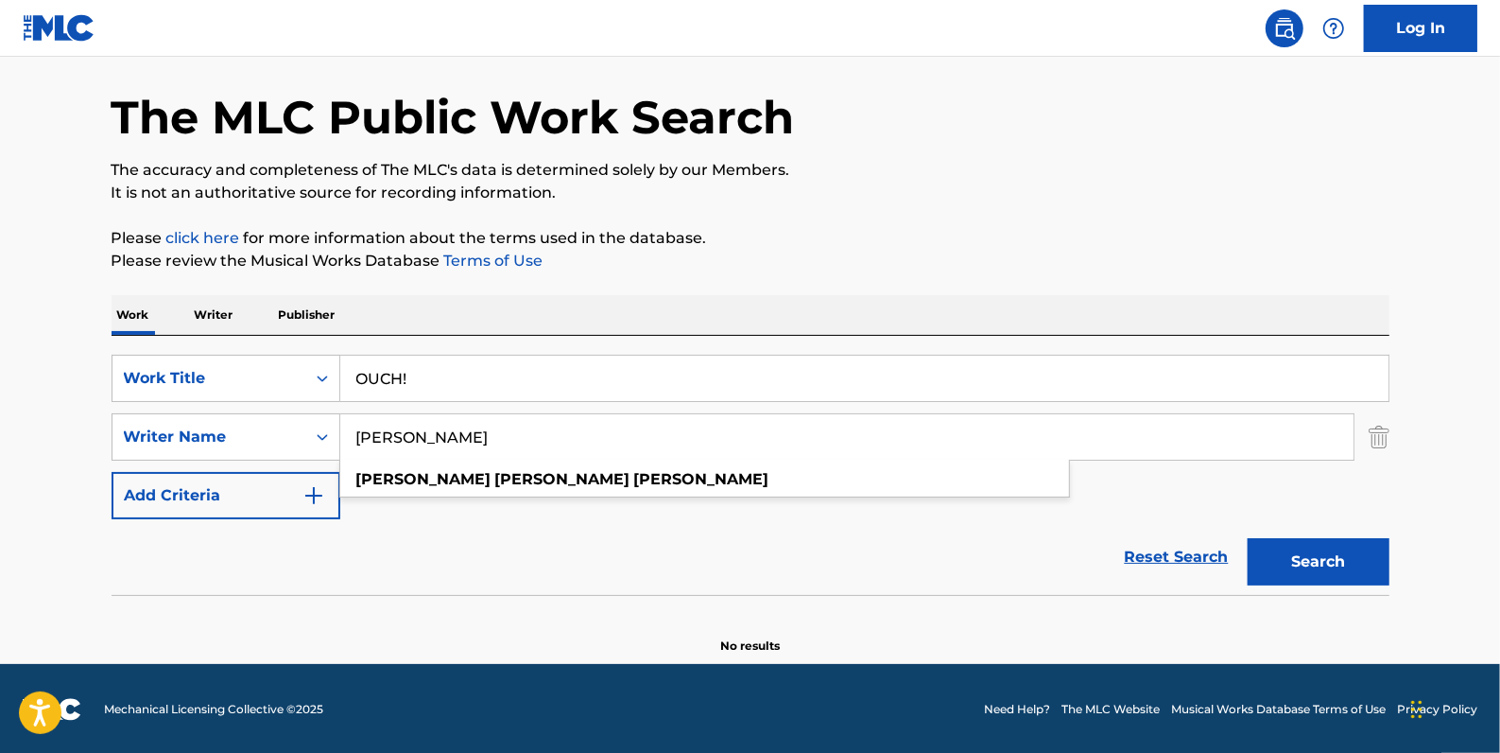
type input "[PERSON_NAME]"
click at [1248, 538] on button "Search" at bounding box center [1319, 561] width 142 height 47
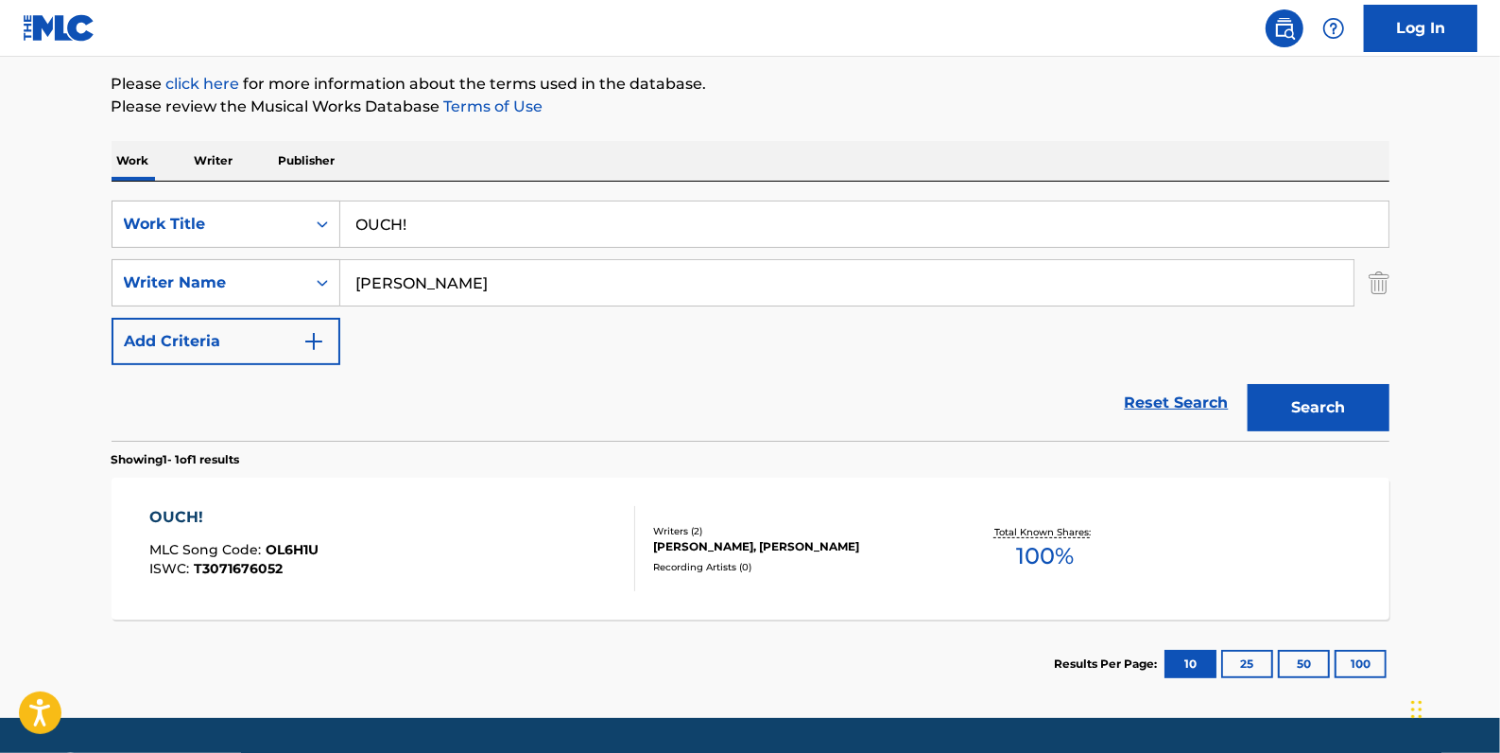
scroll to position [238, 0]
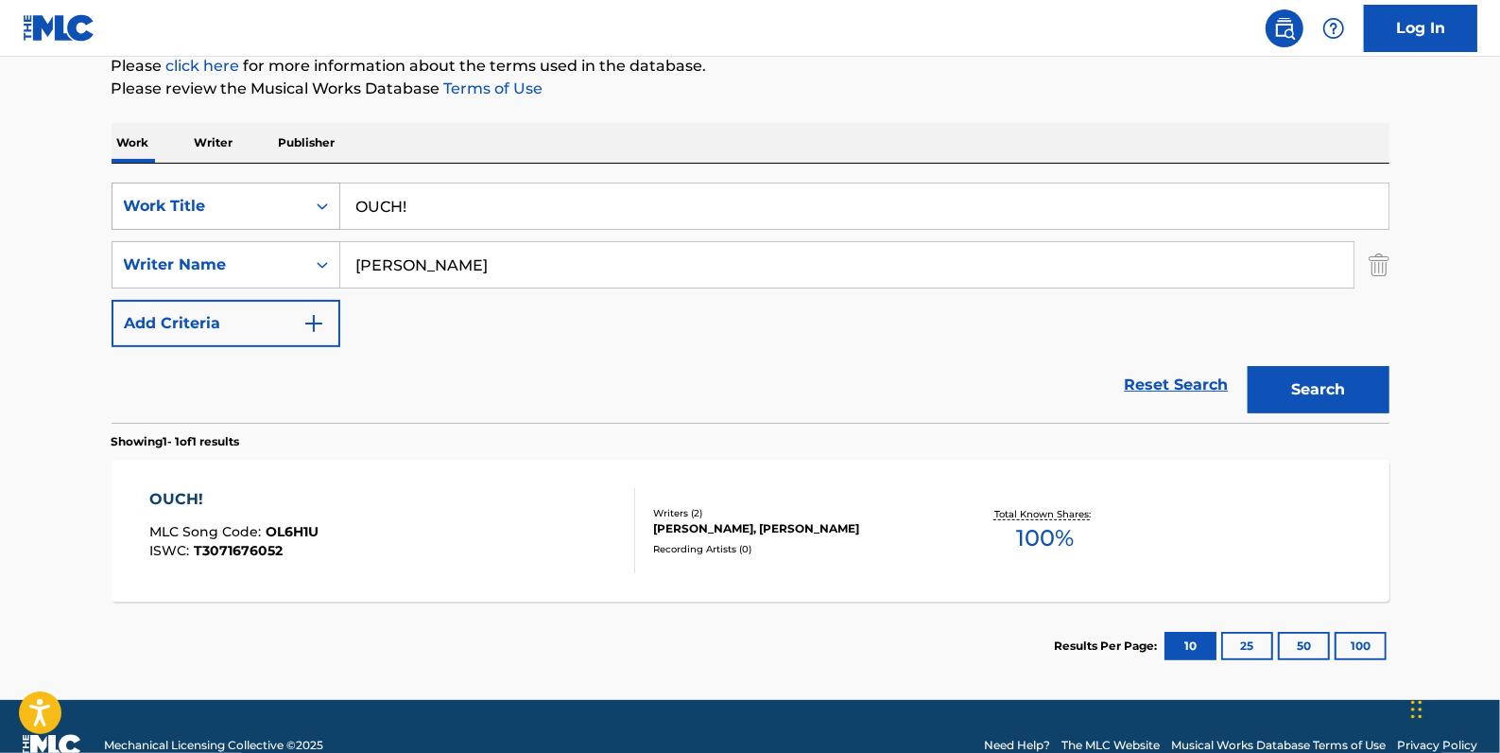
drag, startPoint x: 420, startPoint y: 204, endPoint x: 278, endPoint y: 204, distance: 141.8
click at [278, 204] on div "SearchWithCriteriadfb9a5b6-9d2f-4cb6-b3fb-da2ee3a7d775 Work Title OUCH!" at bounding box center [751, 205] width 1278 height 47
paste input "HIDE & SEEK"
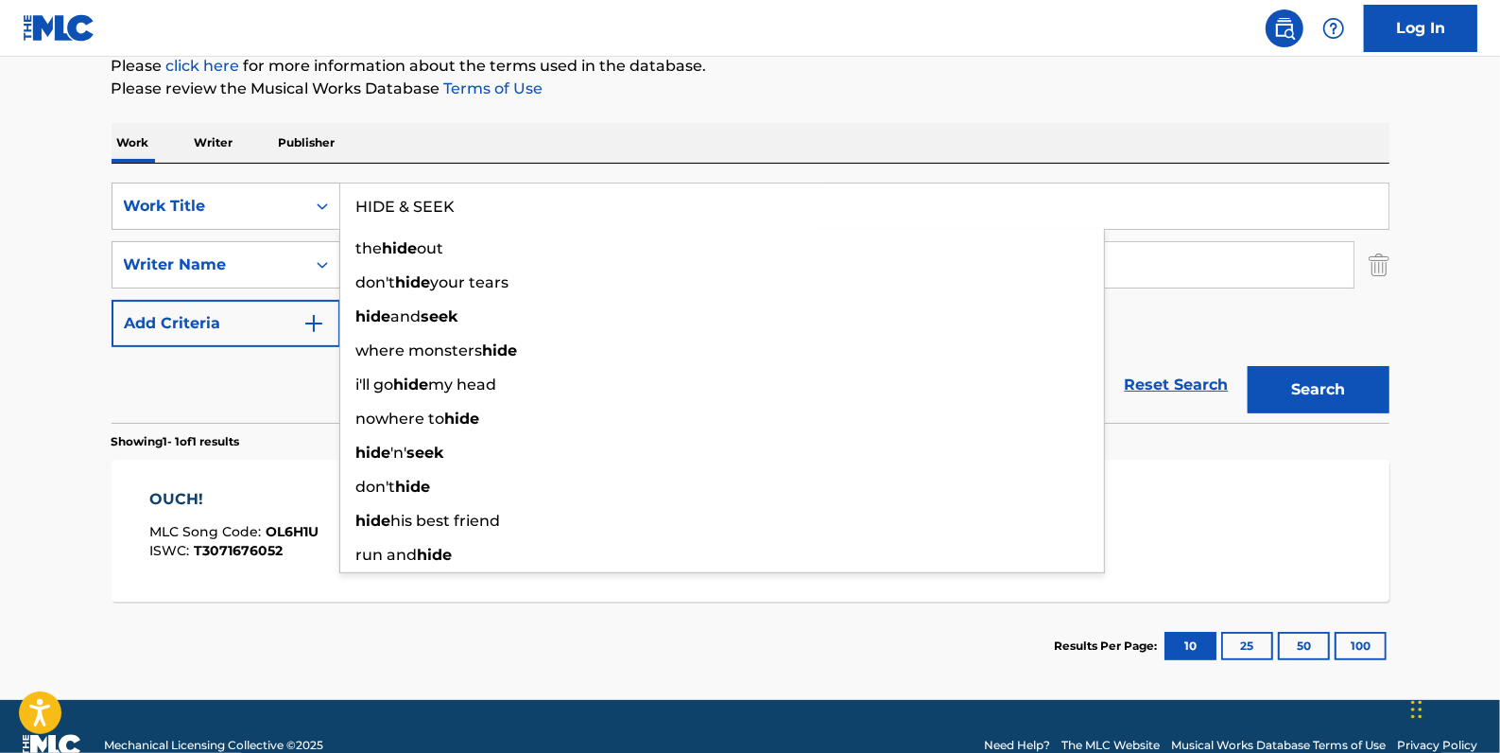
type input "HIDE & SEEK"
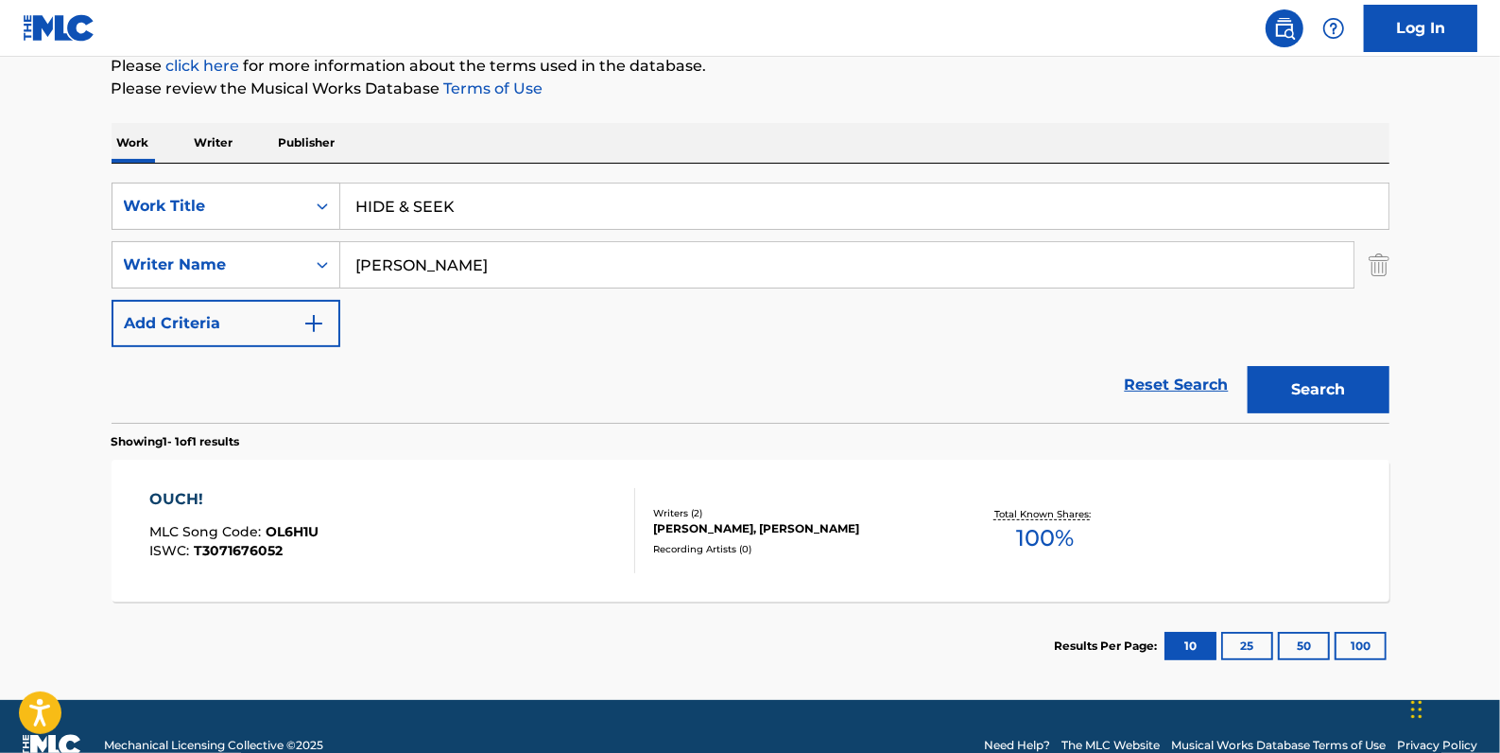
click at [1312, 390] on button "Search" at bounding box center [1319, 389] width 142 height 47
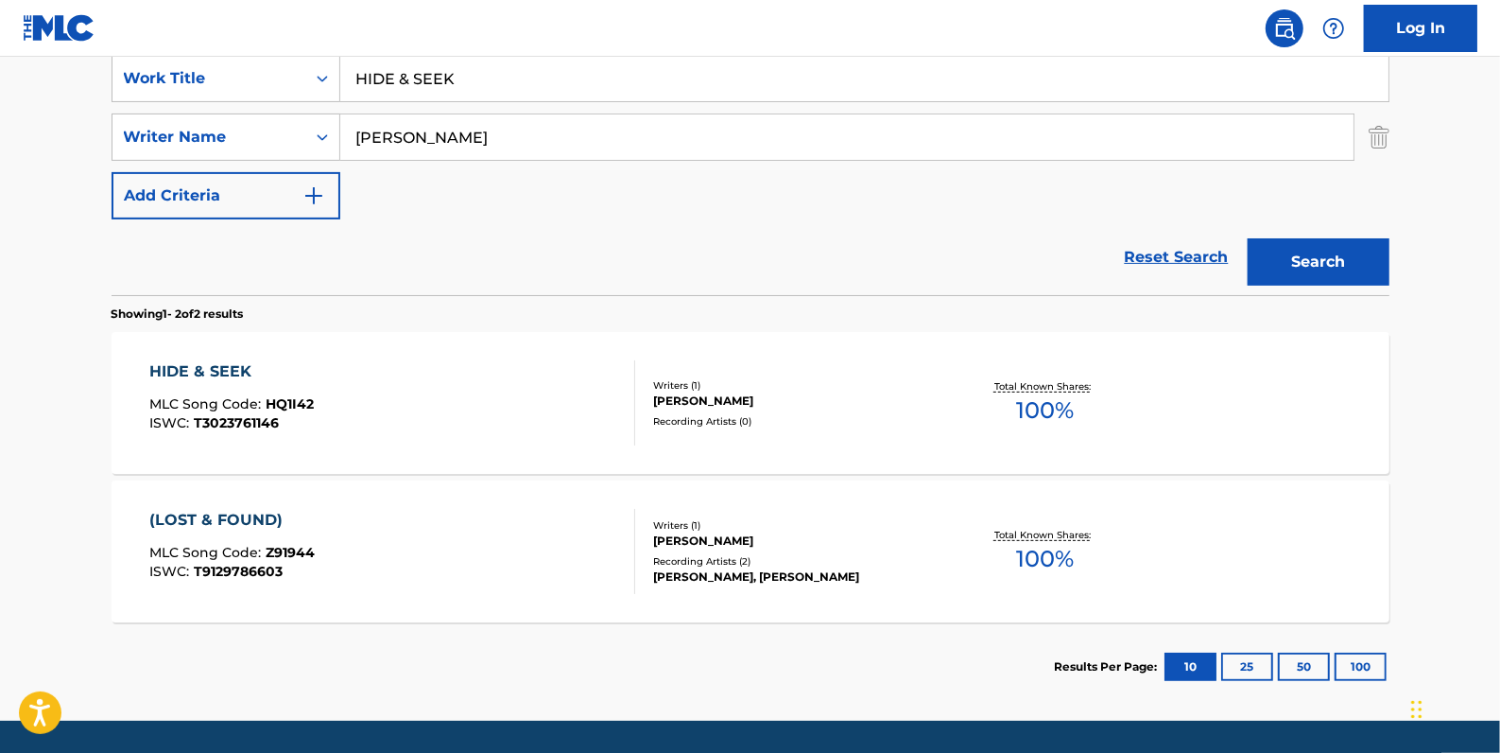
scroll to position [410, 0]
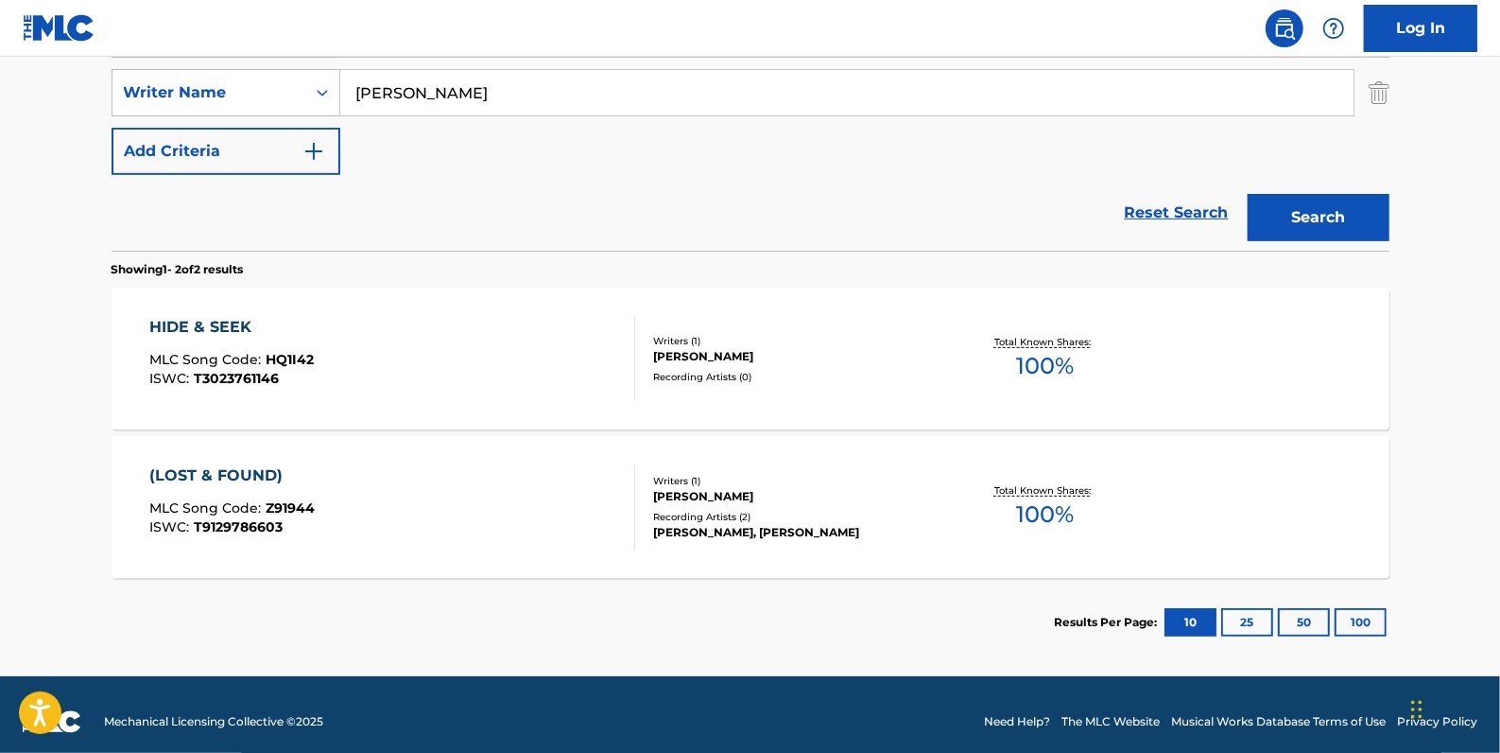
click at [600, 352] on div "HIDE & SEEK MLC Song Code : HQ1I42 ISWC : T3023761146" at bounding box center [392, 358] width 486 height 85
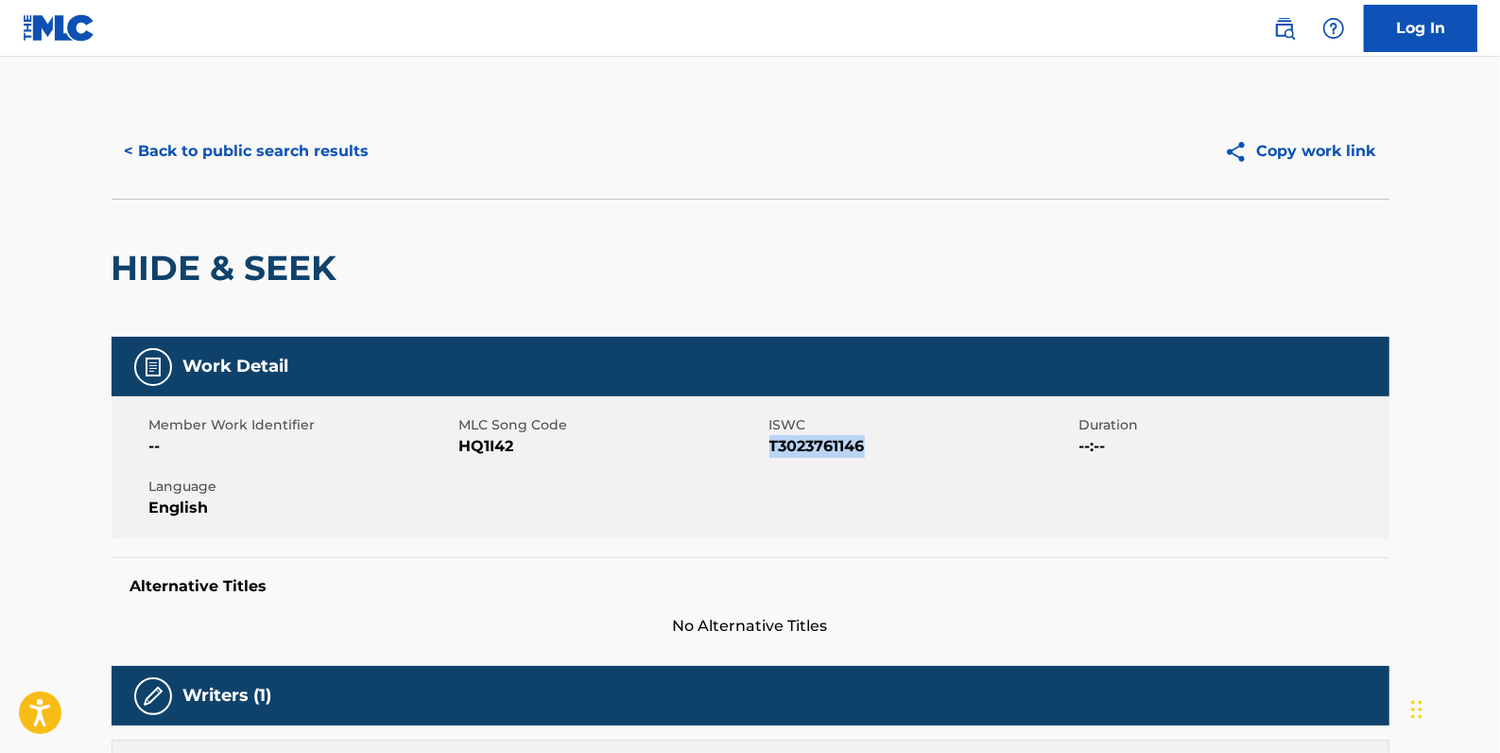
drag, startPoint x: 877, startPoint y: 443, endPoint x: 768, endPoint y: 450, distance: 109.9
click at [770, 450] on span "T3023761146" at bounding box center [922, 446] width 305 height 23
drag, startPoint x: 768, startPoint y: 450, endPoint x: 790, endPoint y: 453, distance: 22.9
copy span "T3023761146"
click at [189, 157] on button "< Back to public search results" at bounding box center [247, 151] width 271 height 47
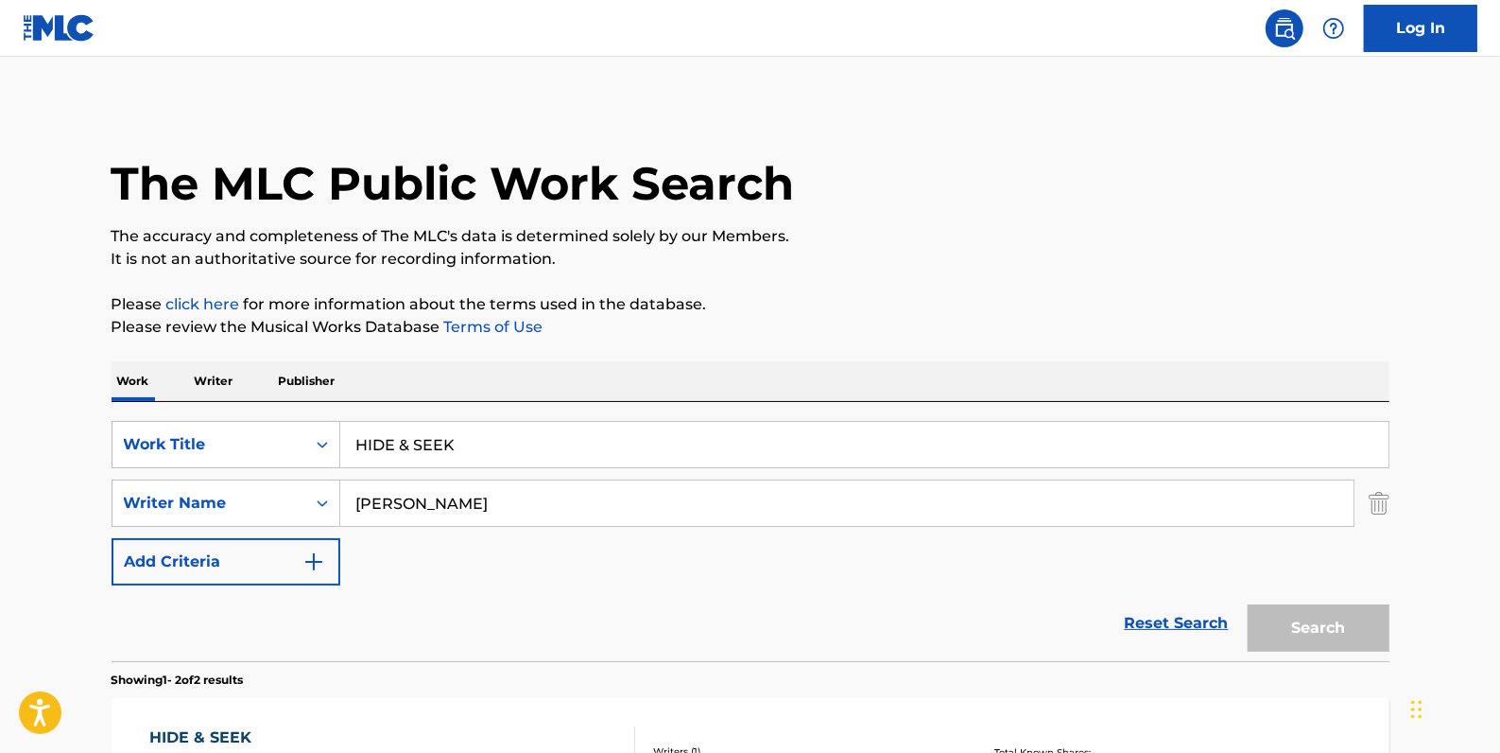
scroll to position [316, 0]
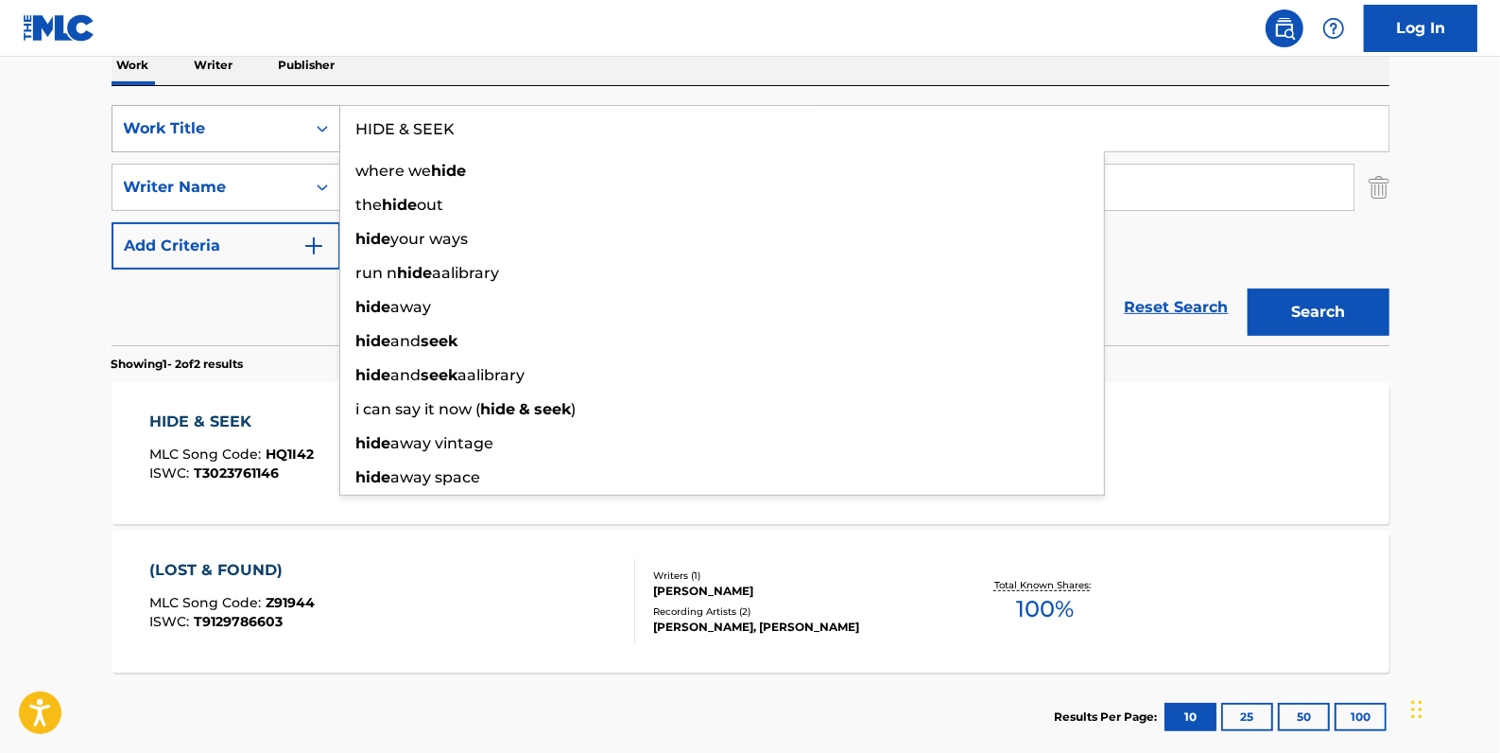
drag, startPoint x: 477, startPoint y: 134, endPoint x: 279, endPoint y: 127, distance: 198.7
click at [279, 127] on div "SearchWithCriteriadfb9a5b6-9d2f-4cb6-b3fb-da2ee3a7d775 Work Title HIDE & SEEK w…" at bounding box center [751, 128] width 1278 height 47
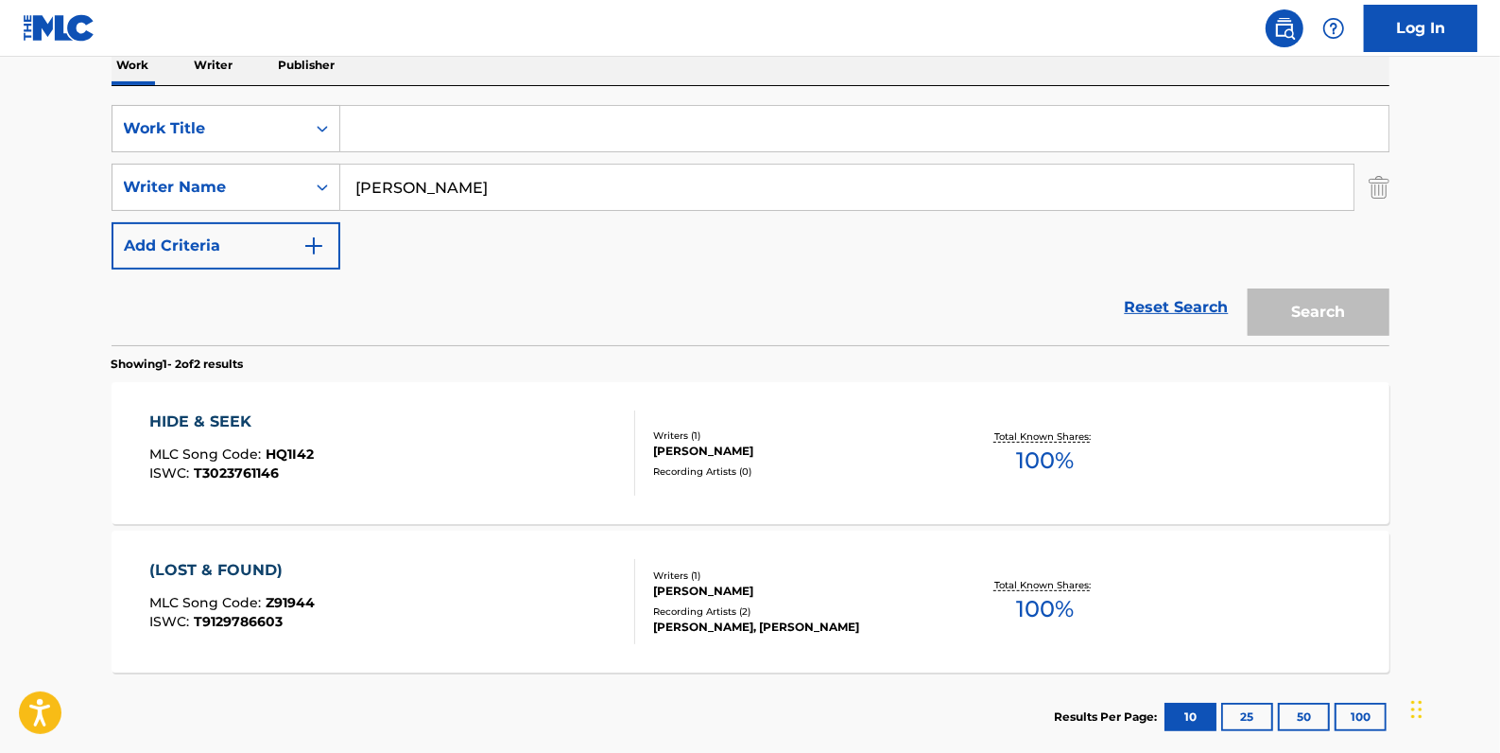
paste input "IN THE DARK"
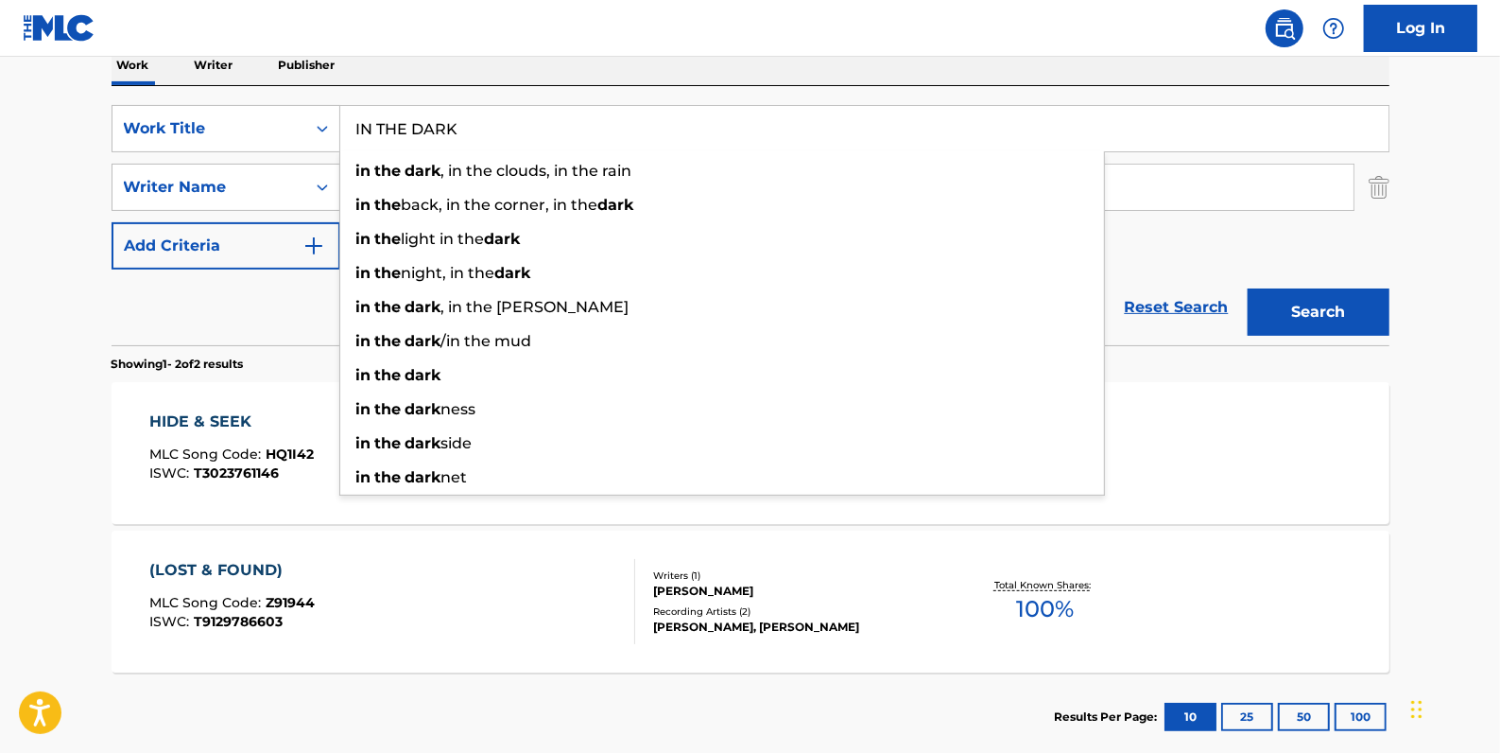
type input "IN THE DARK"
click at [1304, 313] on button "Search" at bounding box center [1319, 311] width 142 height 47
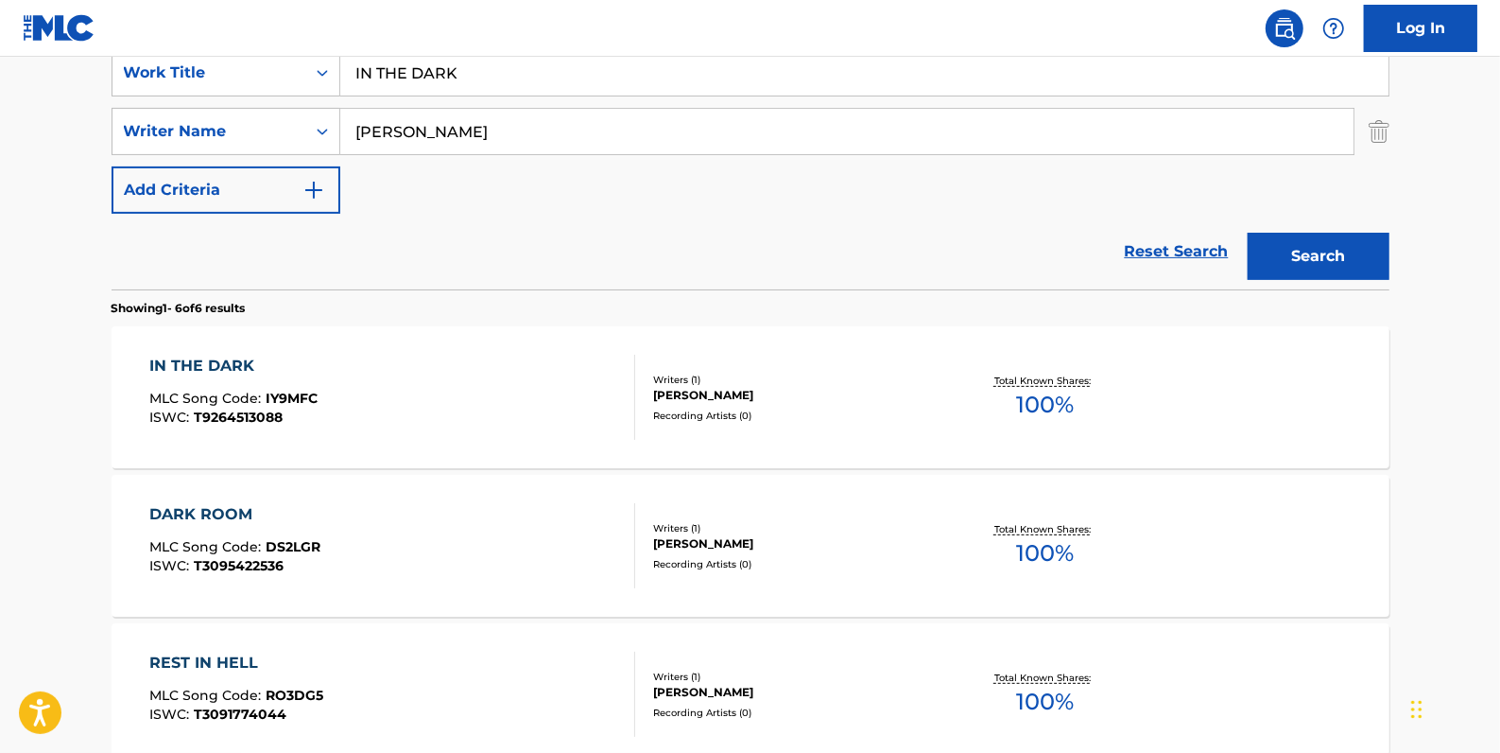
scroll to position [402, 0]
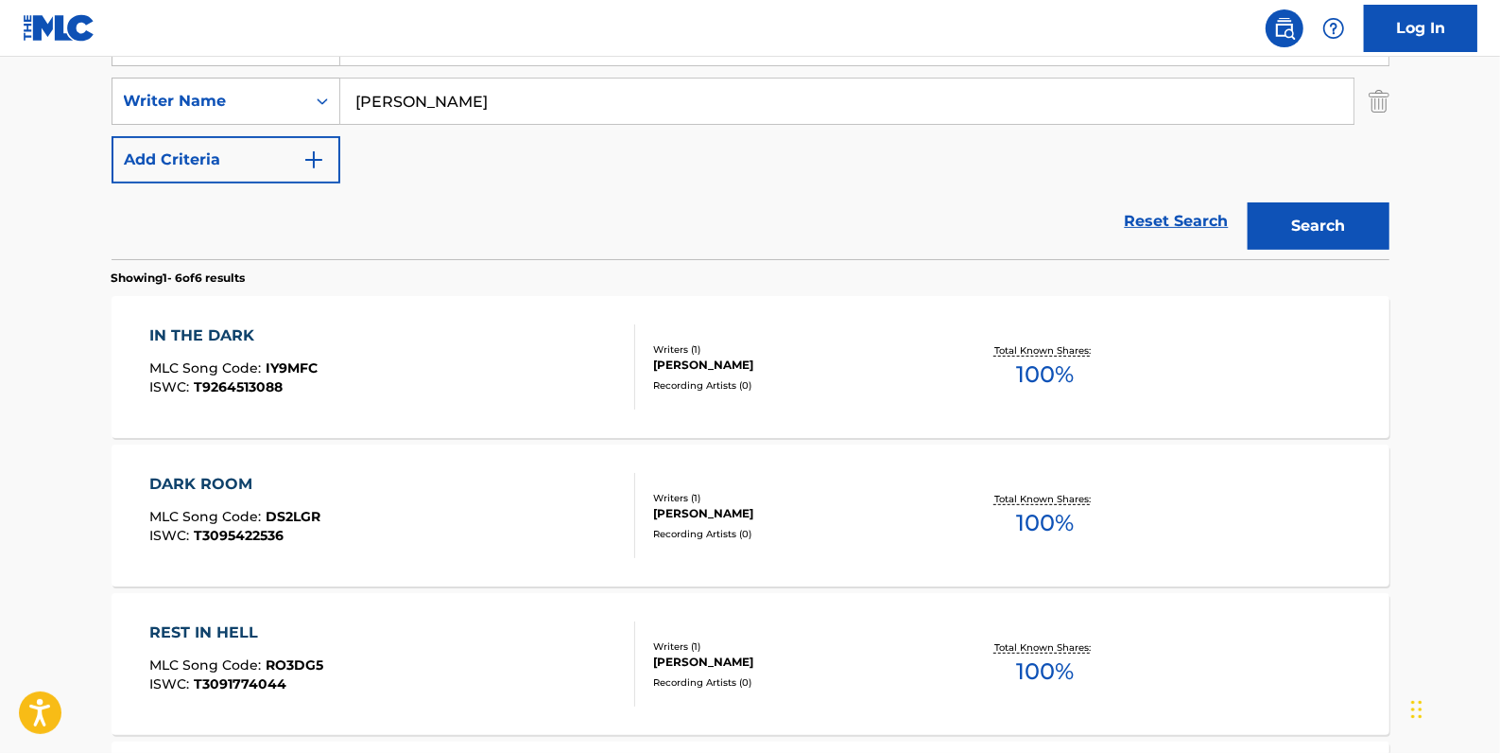
click at [604, 342] on div "IN THE DARK MLC Song Code : IY9MFC ISWC : T9264513088" at bounding box center [392, 366] width 486 height 85
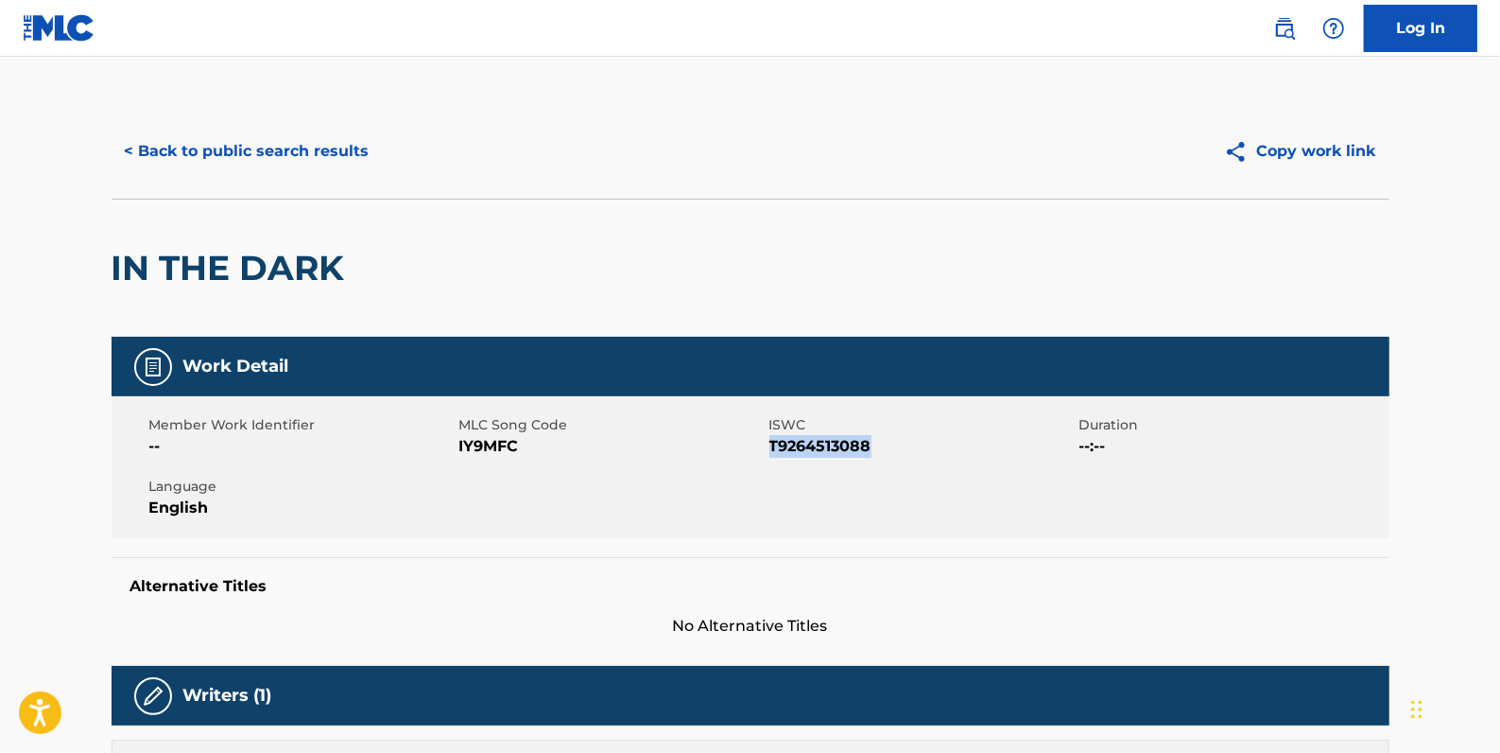
drag, startPoint x: 895, startPoint y: 448, endPoint x: 772, endPoint y: 450, distance: 122.9
click at [772, 450] on span "T9264513088" at bounding box center [922, 446] width 305 height 23
drag, startPoint x: 772, startPoint y: 450, endPoint x: 788, endPoint y: 448, distance: 15.2
copy span "T9264513088"
click at [286, 148] on button "< Back to public search results" at bounding box center [247, 151] width 271 height 47
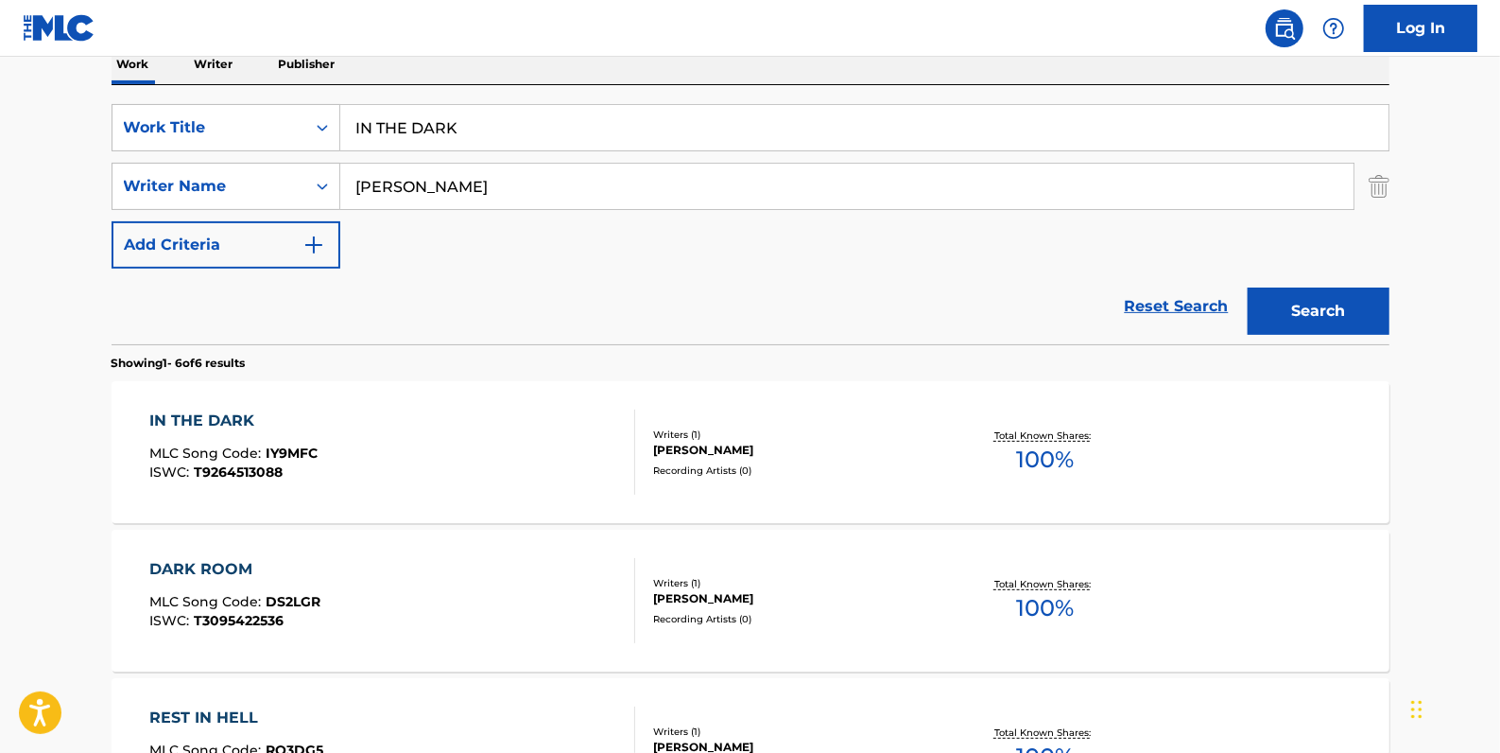
scroll to position [316, 0]
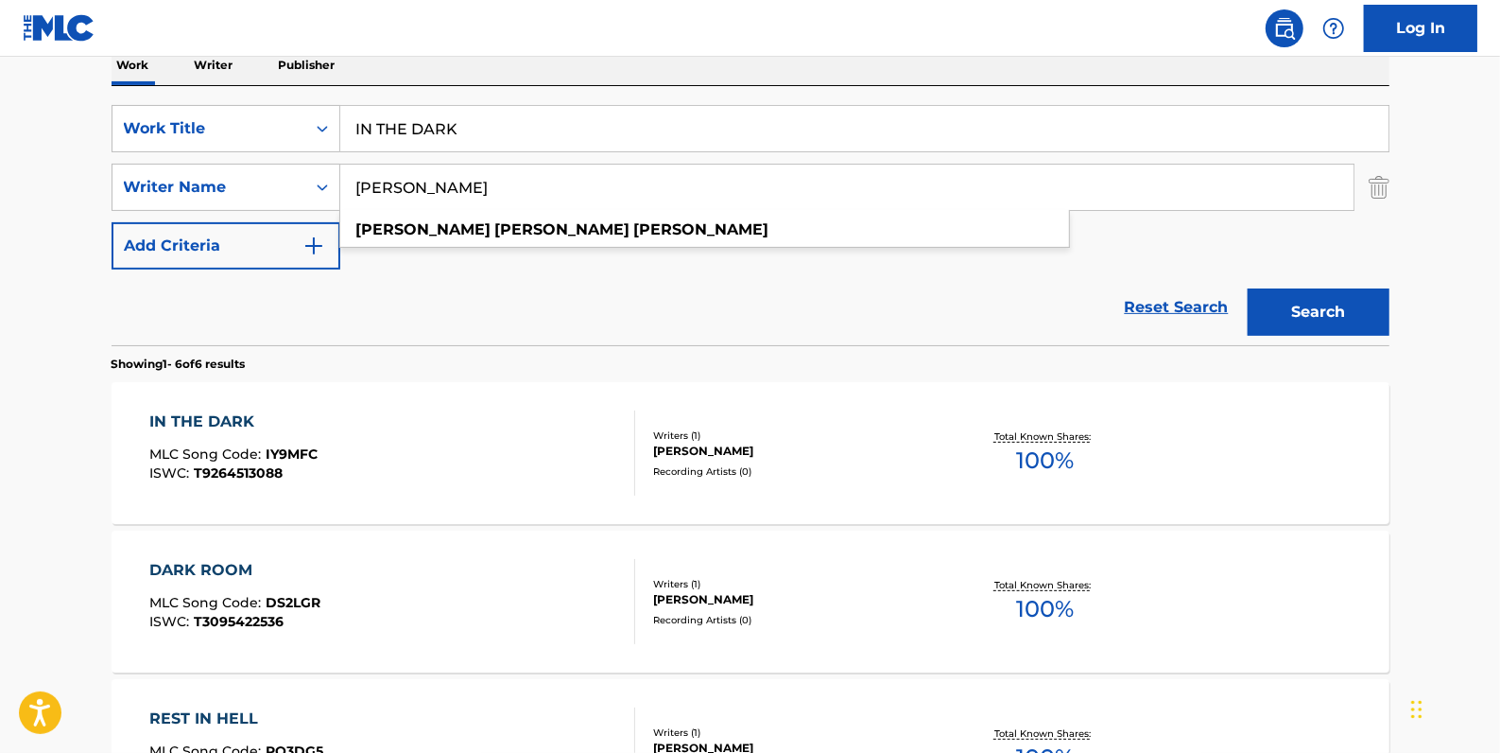
drag, startPoint x: 556, startPoint y: 190, endPoint x: 353, endPoint y: 189, distance: 203.3
click at [353, 189] on input "[PERSON_NAME]" at bounding box center [847, 187] width 1014 height 45
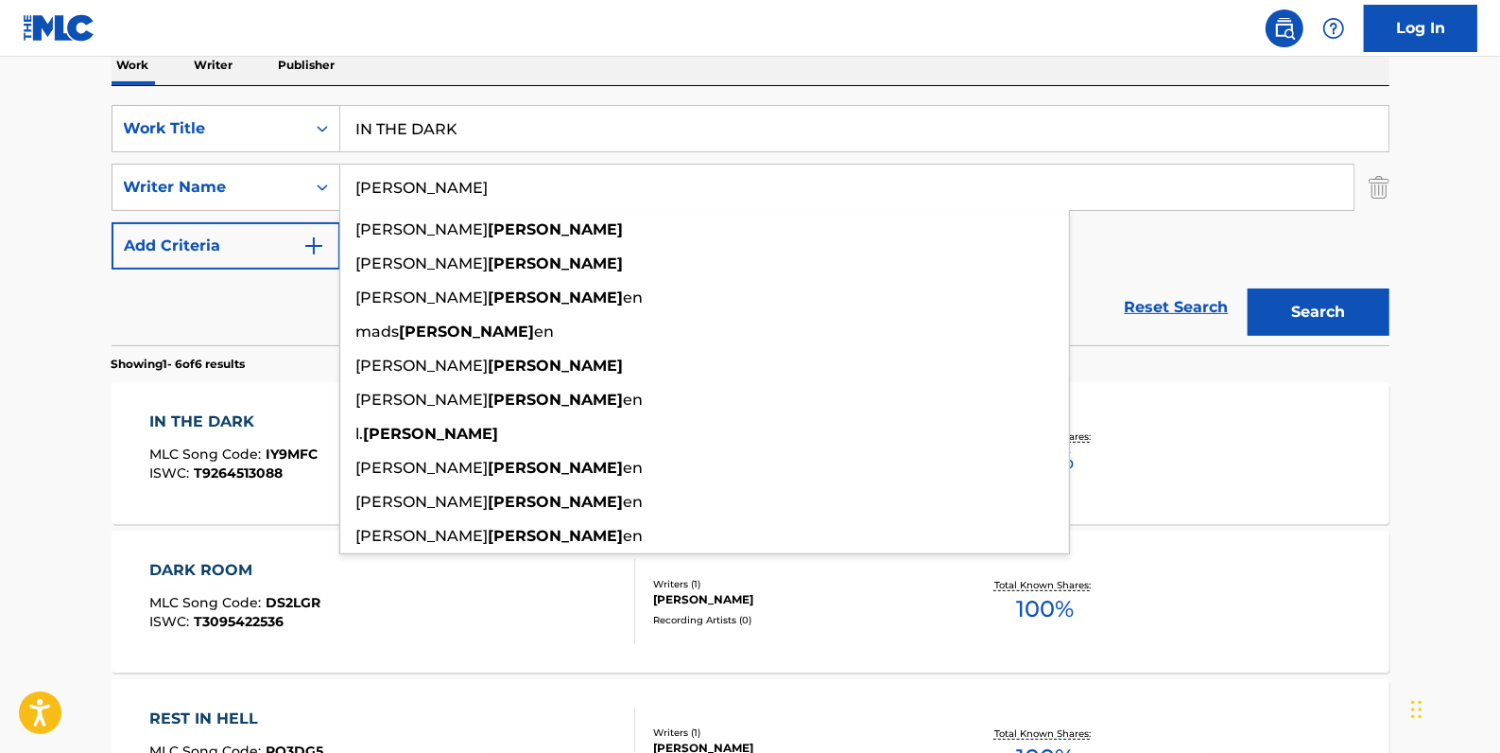
click at [1339, 315] on button "Search" at bounding box center [1319, 311] width 142 height 47
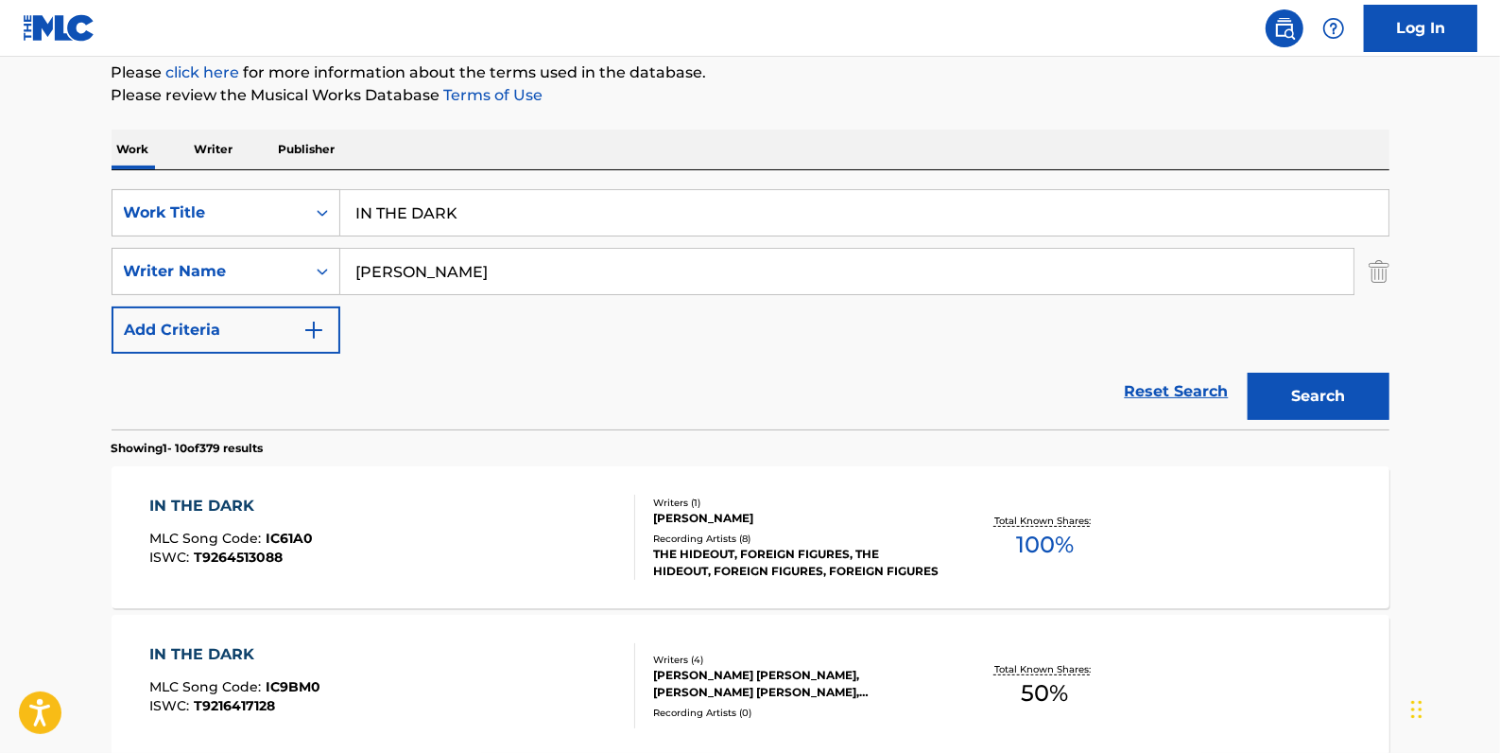
scroll to position [230, 0]
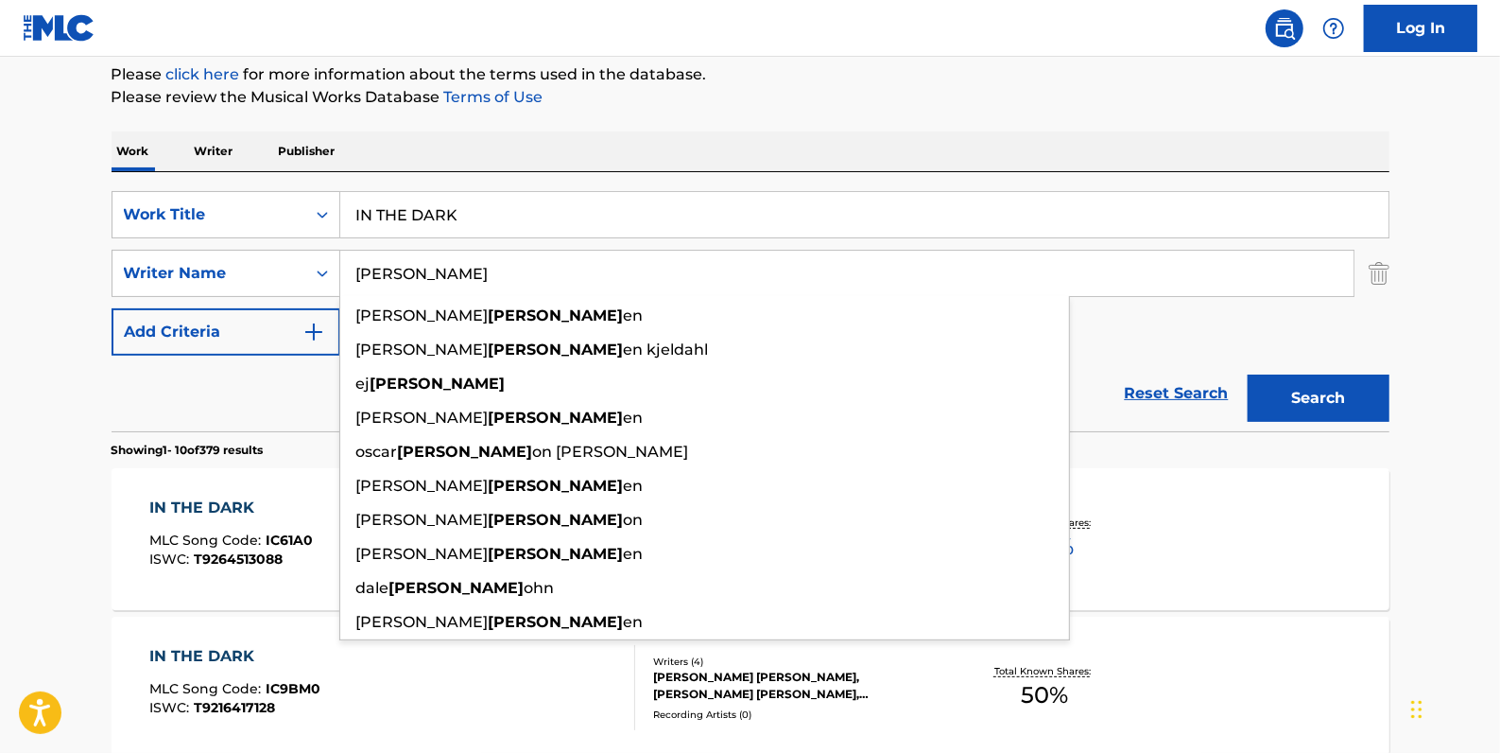
drag, startPoint x: 447, startPoint y: 273, endPoint x: 346, endPoint y: 267, distance: 101.4
click at [346, 267] on input "[PERSON_NAME]" at bounding box center [847, 273] width 1014 height 45
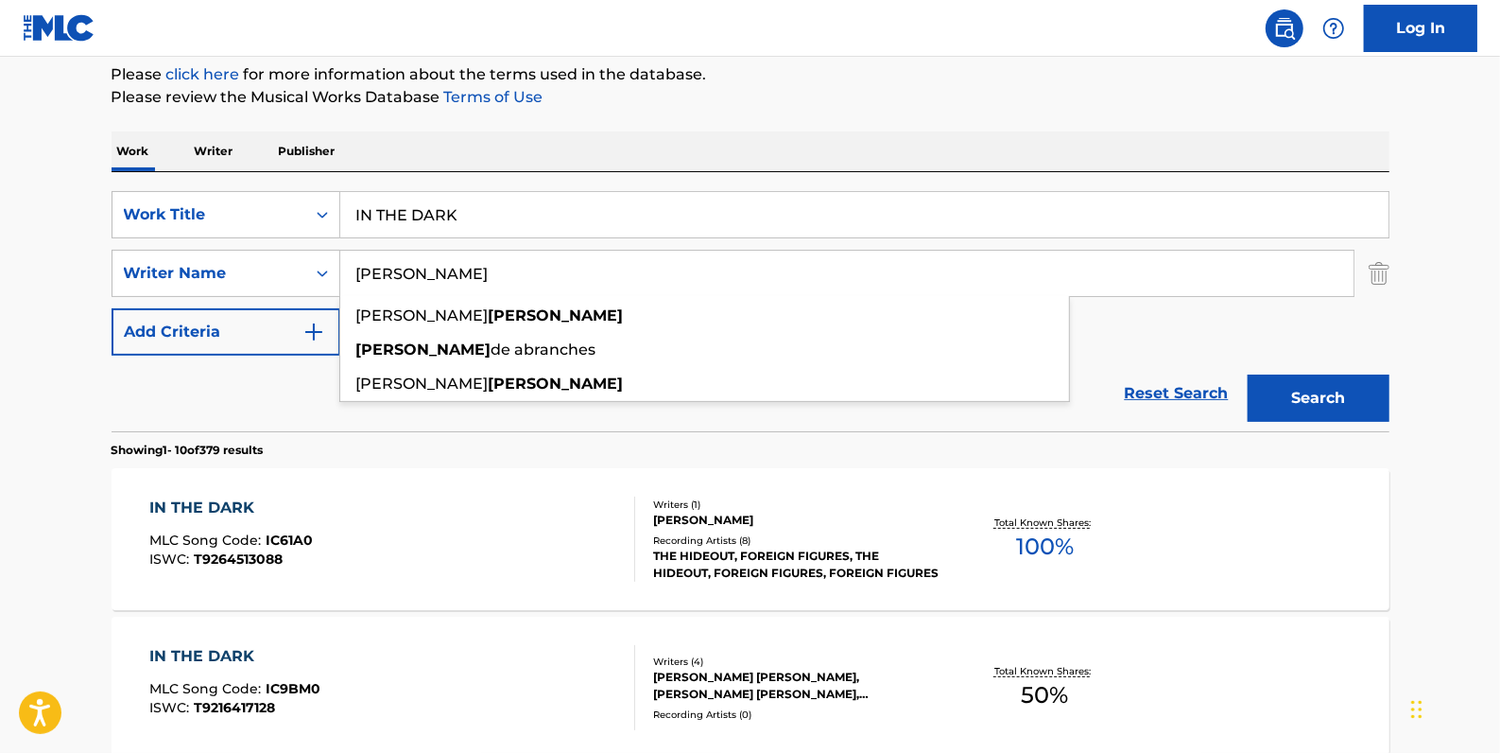
click at [1333, 397] on button "Search" at bounding box center [1319, 397] width 142 height 47
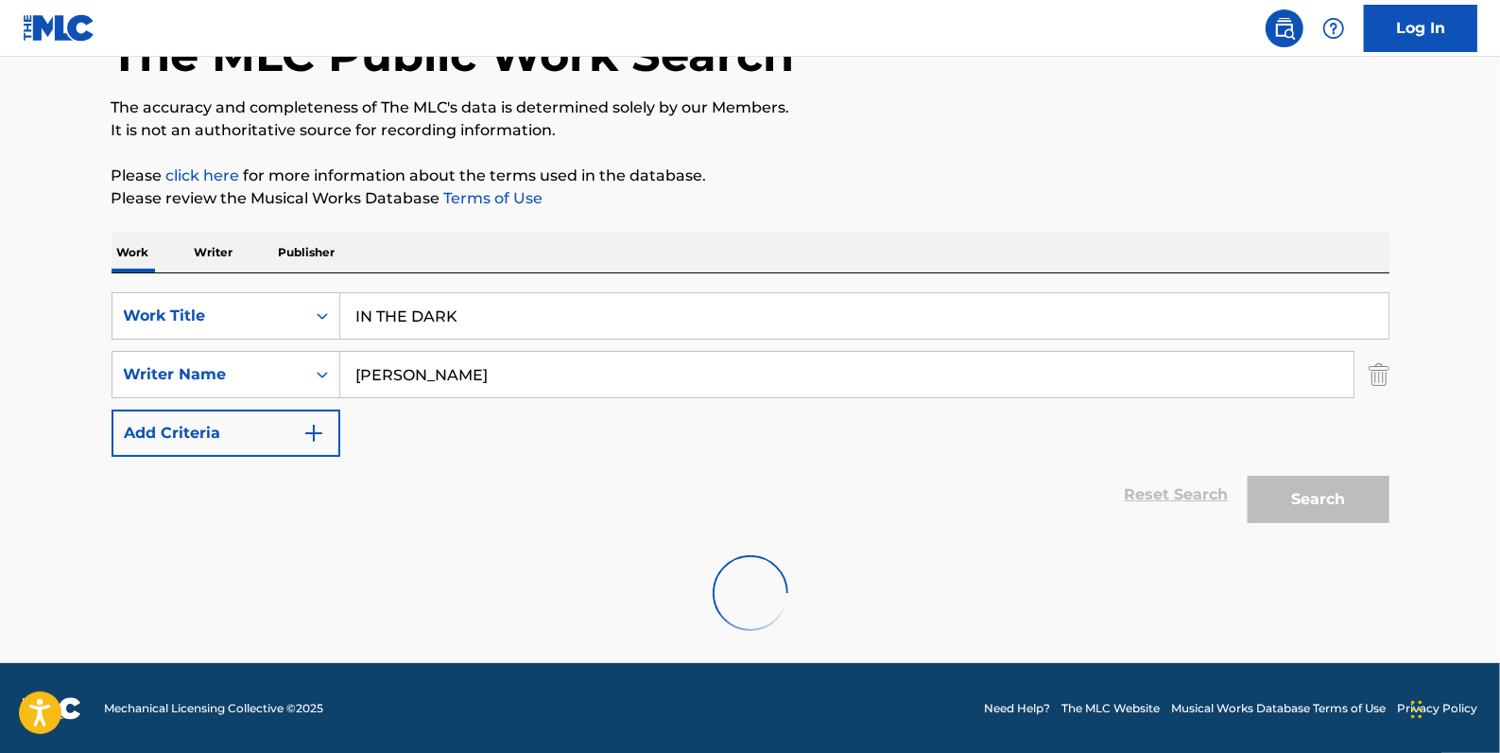
scroll to position [66, 0]
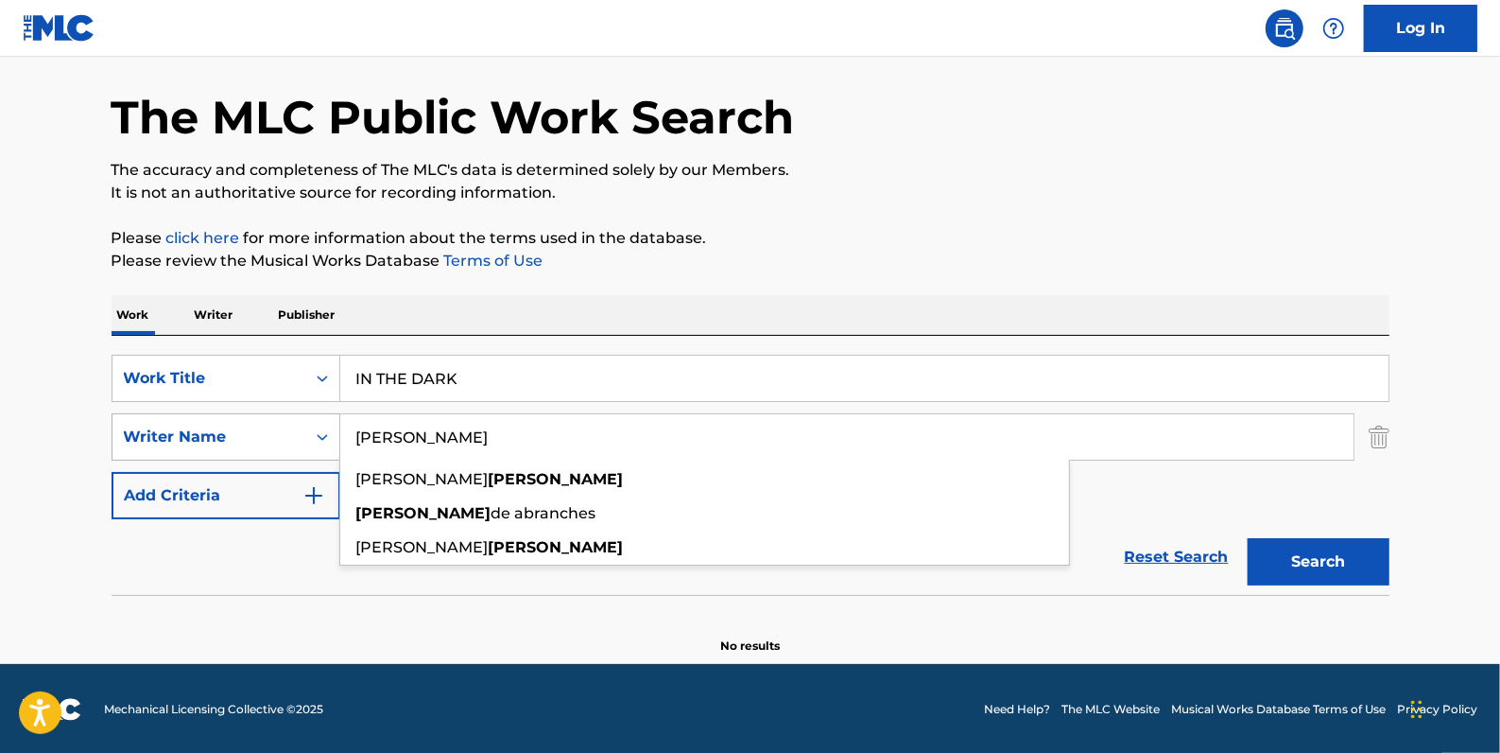
drag, startPoint x: 453, startPoint y: 435, endPoint x: 298, endPoint y: 447, distance: 155.5
click at [298, 447] on div "SearchWithCriteriaa8f3ab8f-0c58-4870-9589-46127790966a Writer Name [PERSON_NAME…" at bounding box center [751, 436] width 1278 height 47
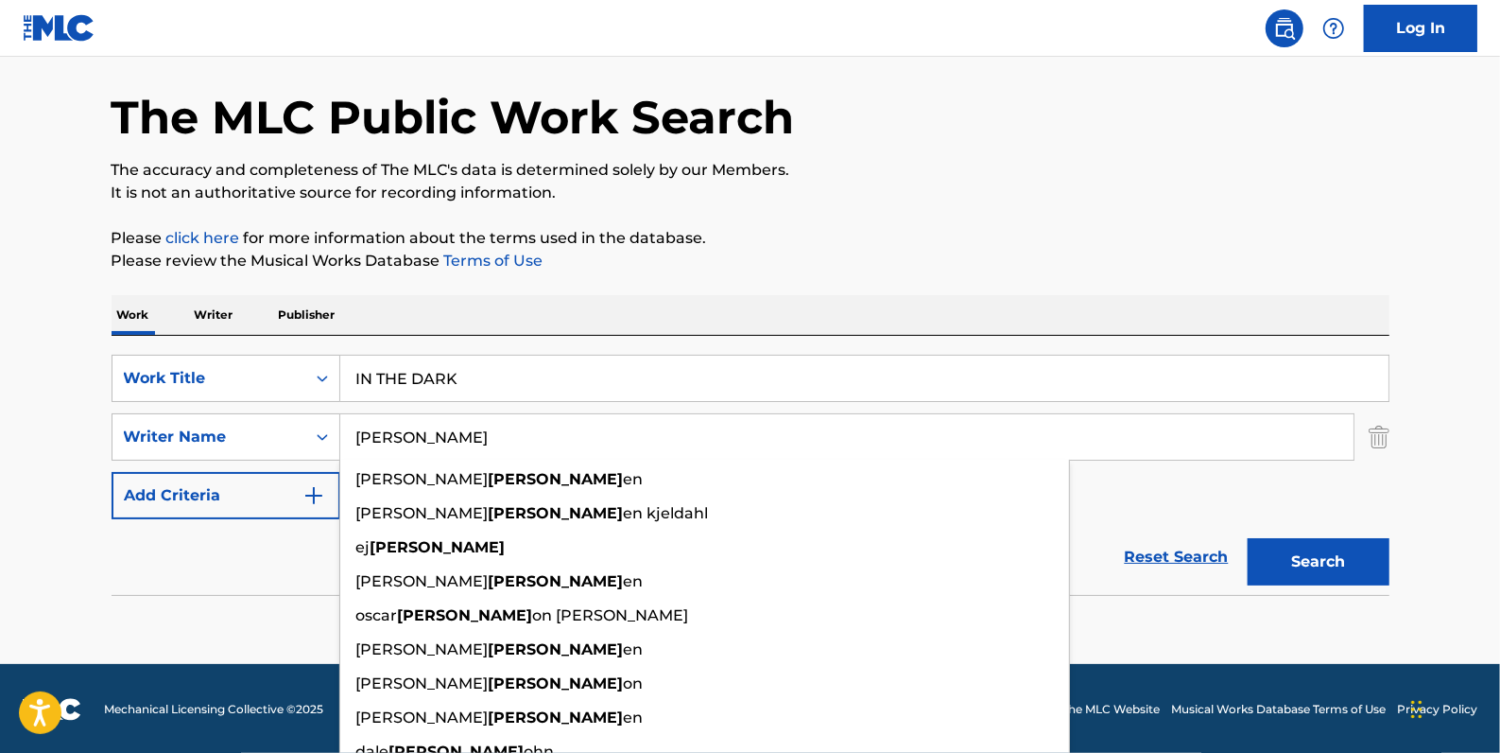
type input "[PERSON_NAME]"
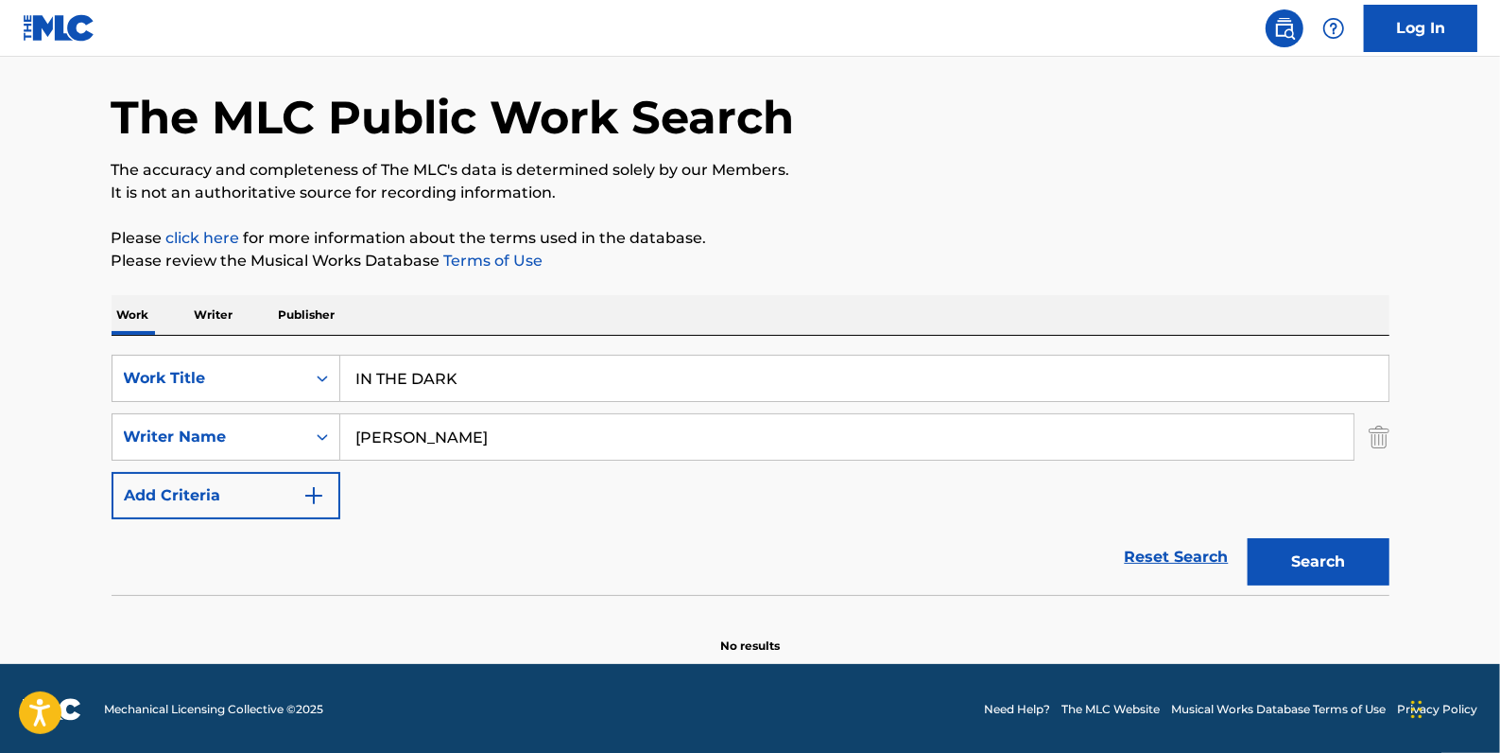
click at [1338, 563] on button "Search" at bounding box center [1319, 561] width 142 height 47
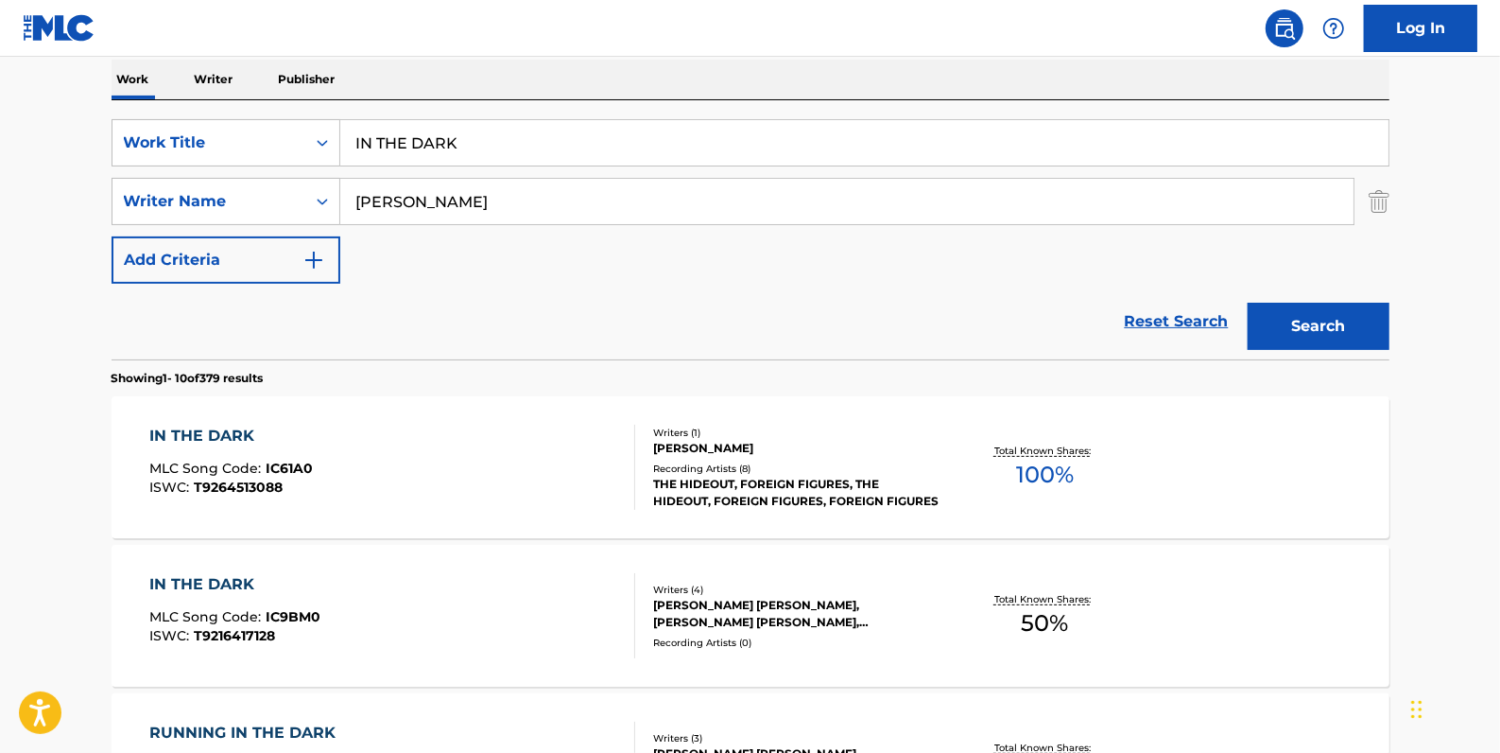
scroll to position [324, 0]
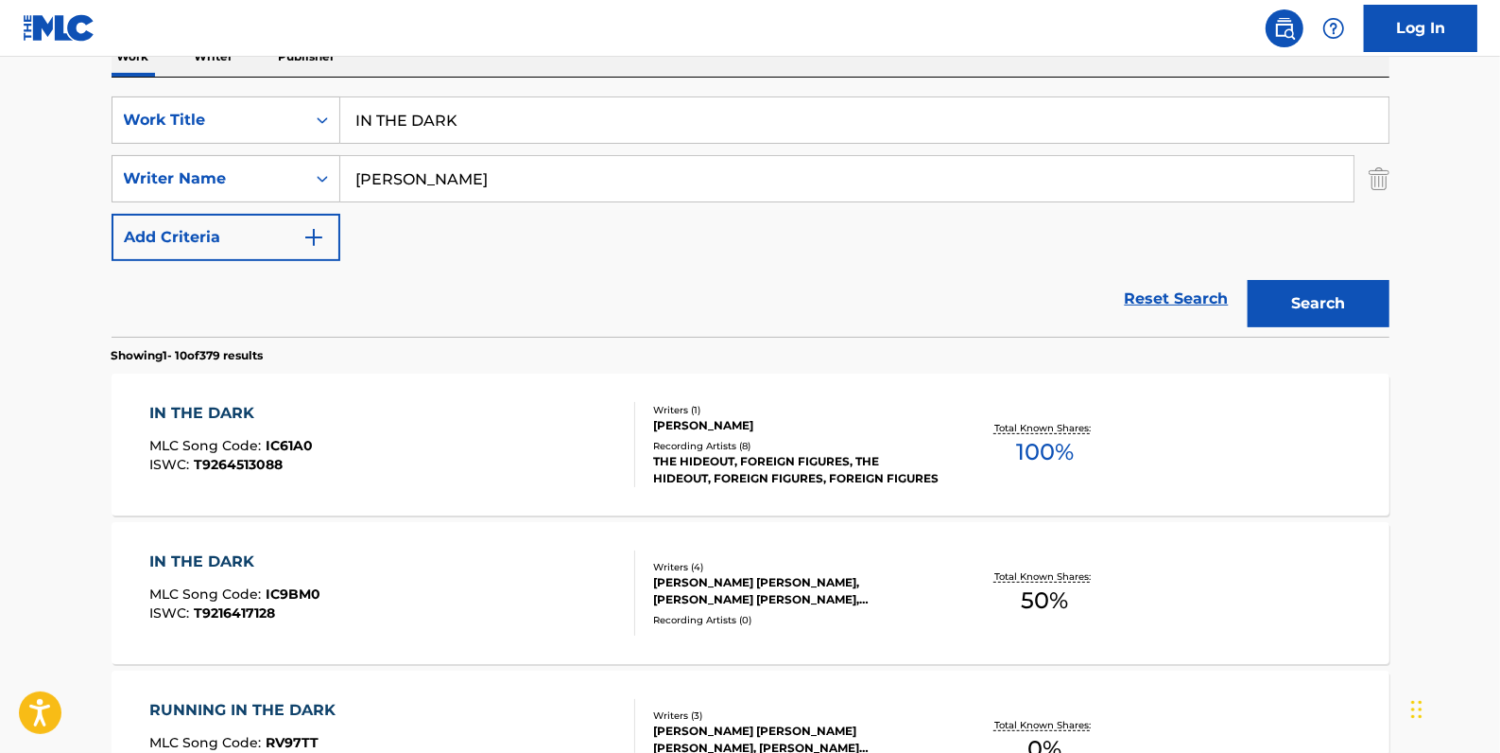
click at [458, 460] on div "IN THE DARK MLC Song Code : IC61A0 ISWC : T9264513088" at bounding box center [392, 444] width 486 height 85
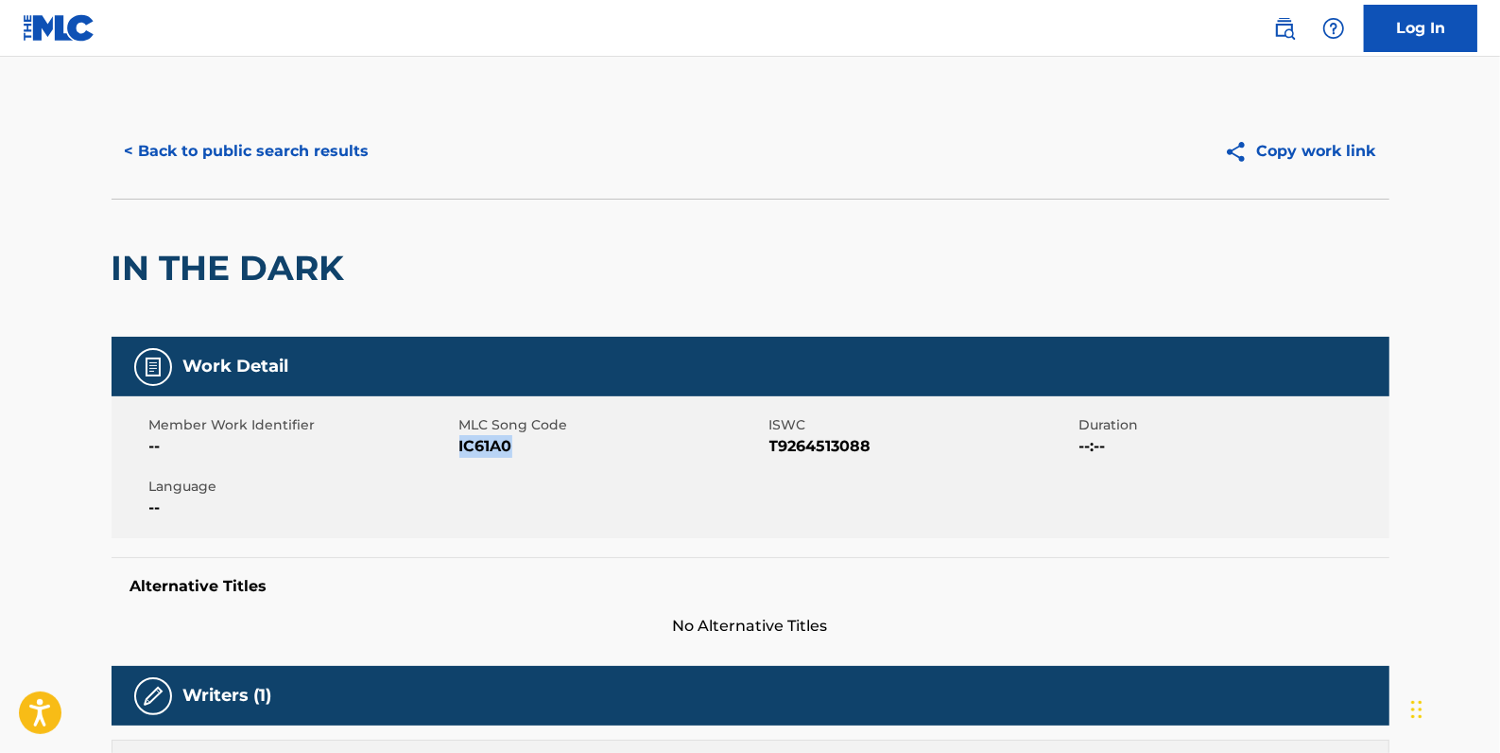
drag, startPoint x: 515, startPoint y: 447, endPoint x: 460, endPoint y: 447, distance: 54.8
click at [460, 447] on span "IC61A0" at bounding box center [612, 446] width 305 height 23
drag, startPoint x: 460, startPoint y: 447, endPoint x: 475, endPoint y: 453, distance: 15.3
copy span "IC61A0"
click at [273, 155] on button "< Back to public search results" at bounding box center [247, 151] width 271 height 47
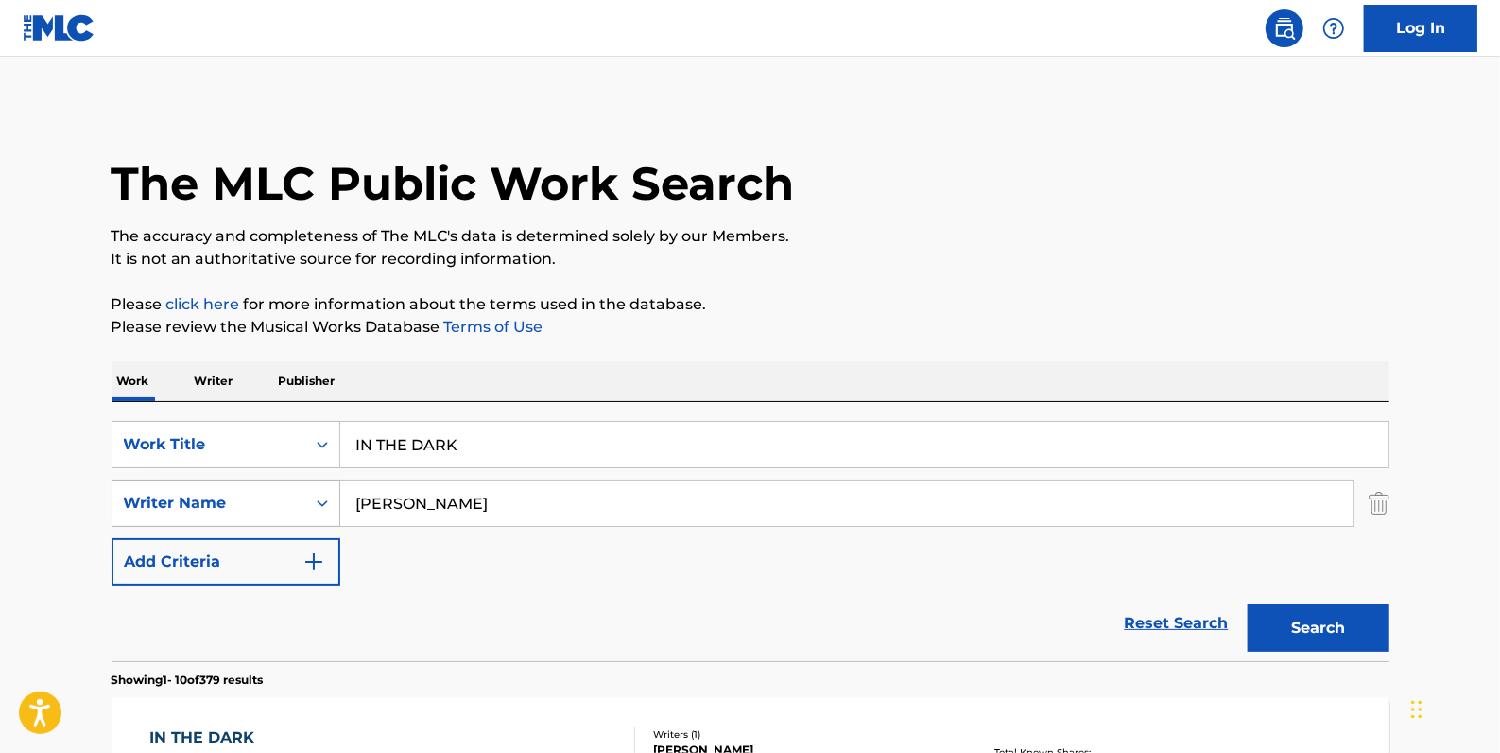
scroll to position [324, 0]
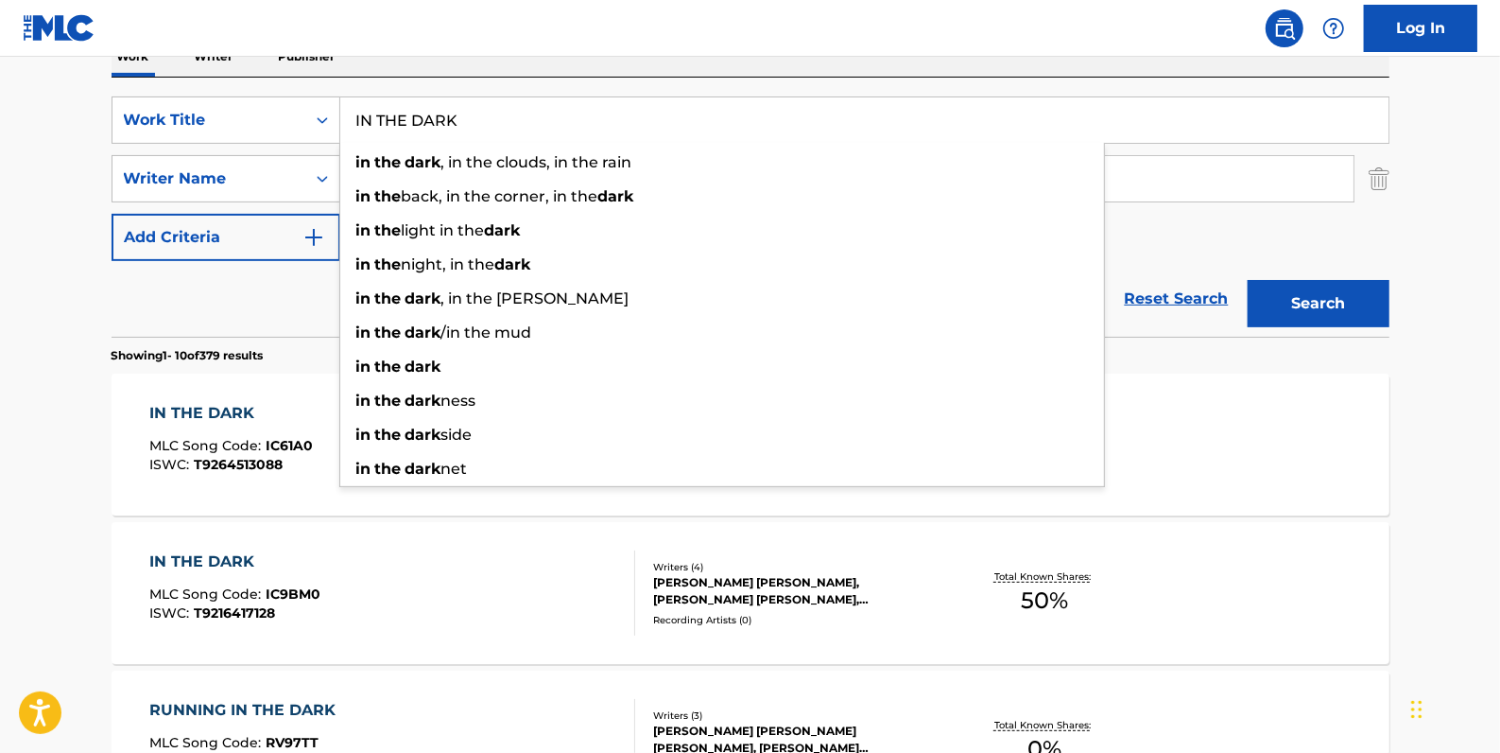
drag, startPoint x: 492, startPoint y: 120, endPoint x: 398, endPoint y: 56, distance: 113.6
click at [328, 110] on div "SearchWithCriteriadfb9a5b6-9d2f-4cb6-b3fb-da2ee3a7d775 Work Title IN THE DARK i…" at bounding box center [751, 119] width 1278 height 47
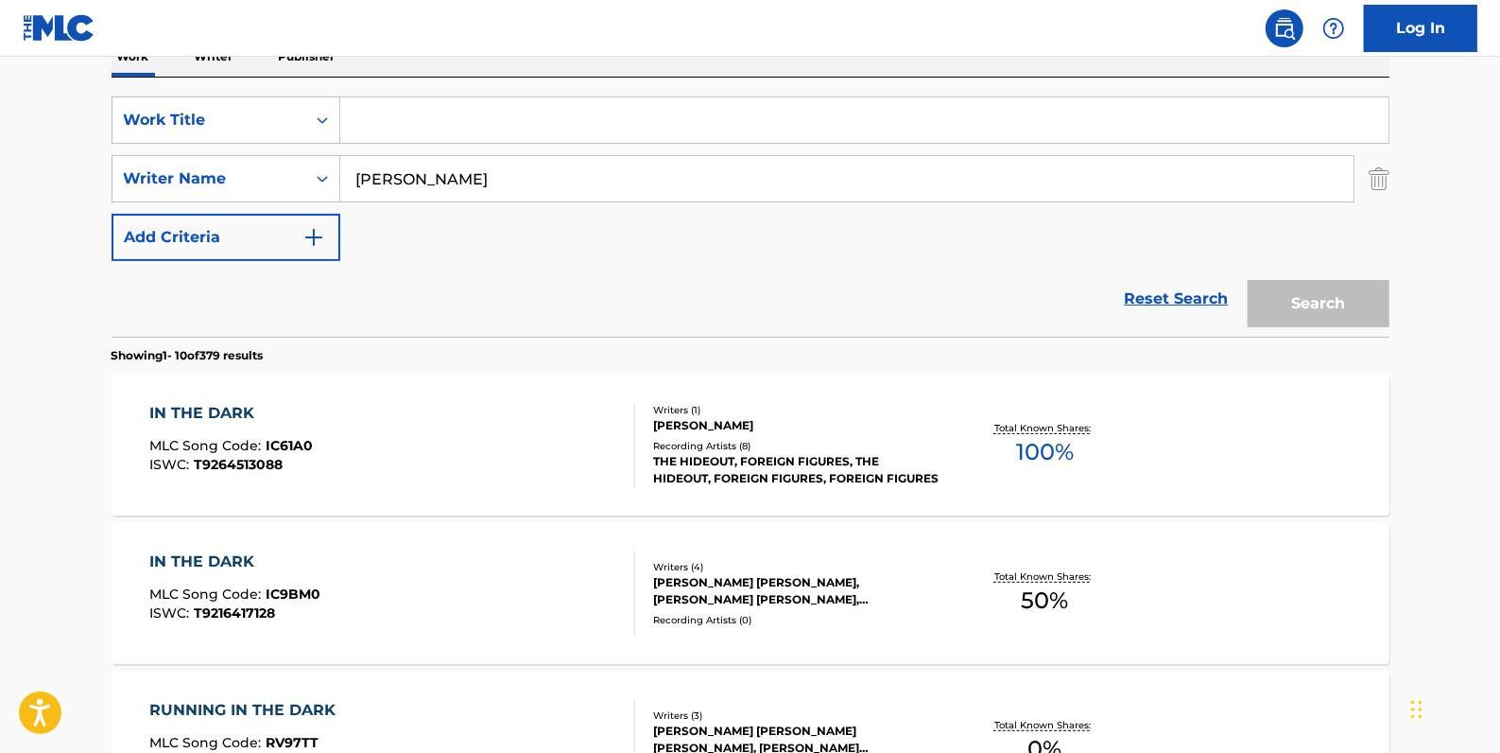
paste input "DANGEROUS"
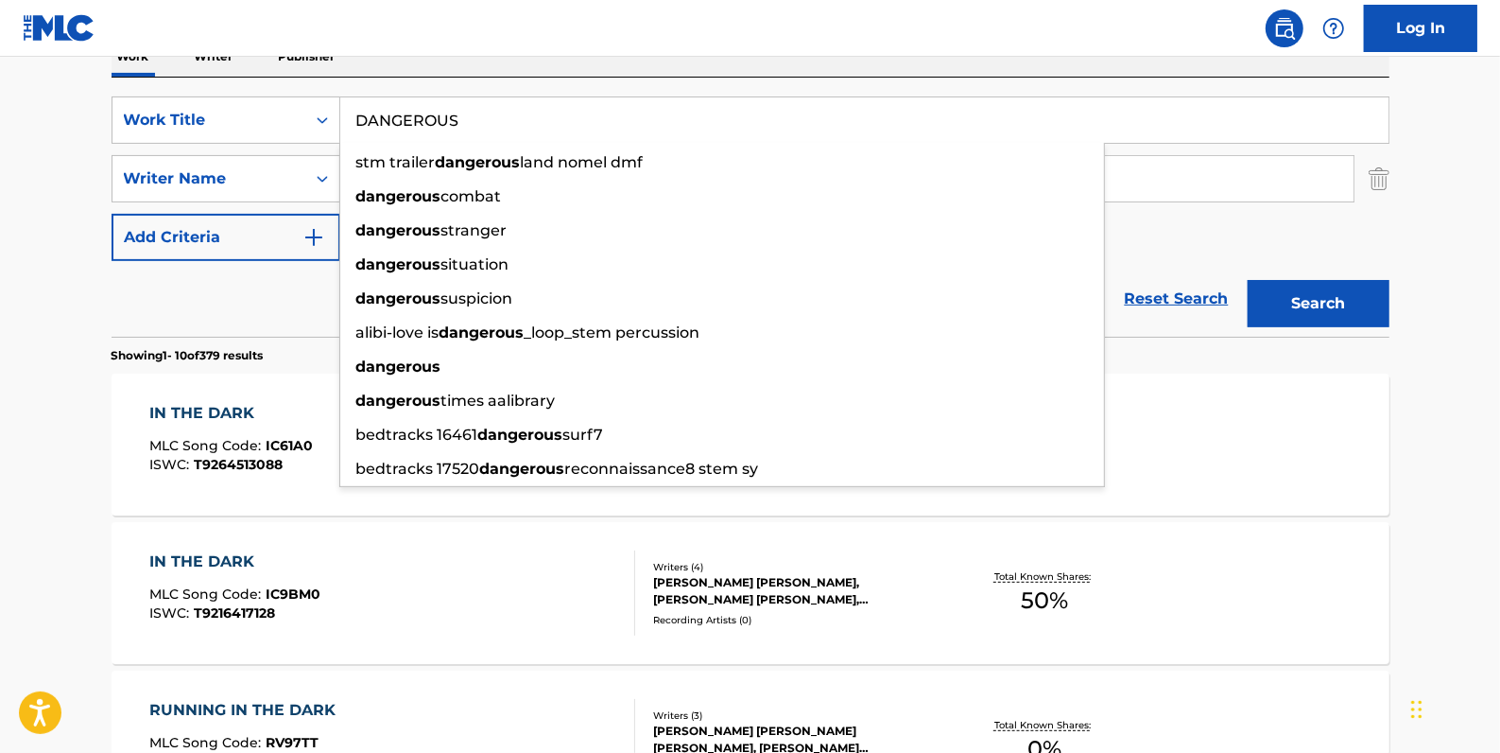
type input "DANGEROUS"
click at [1333, 311] on button "Search" at bounding box center [1319, 303] width 142 height 47
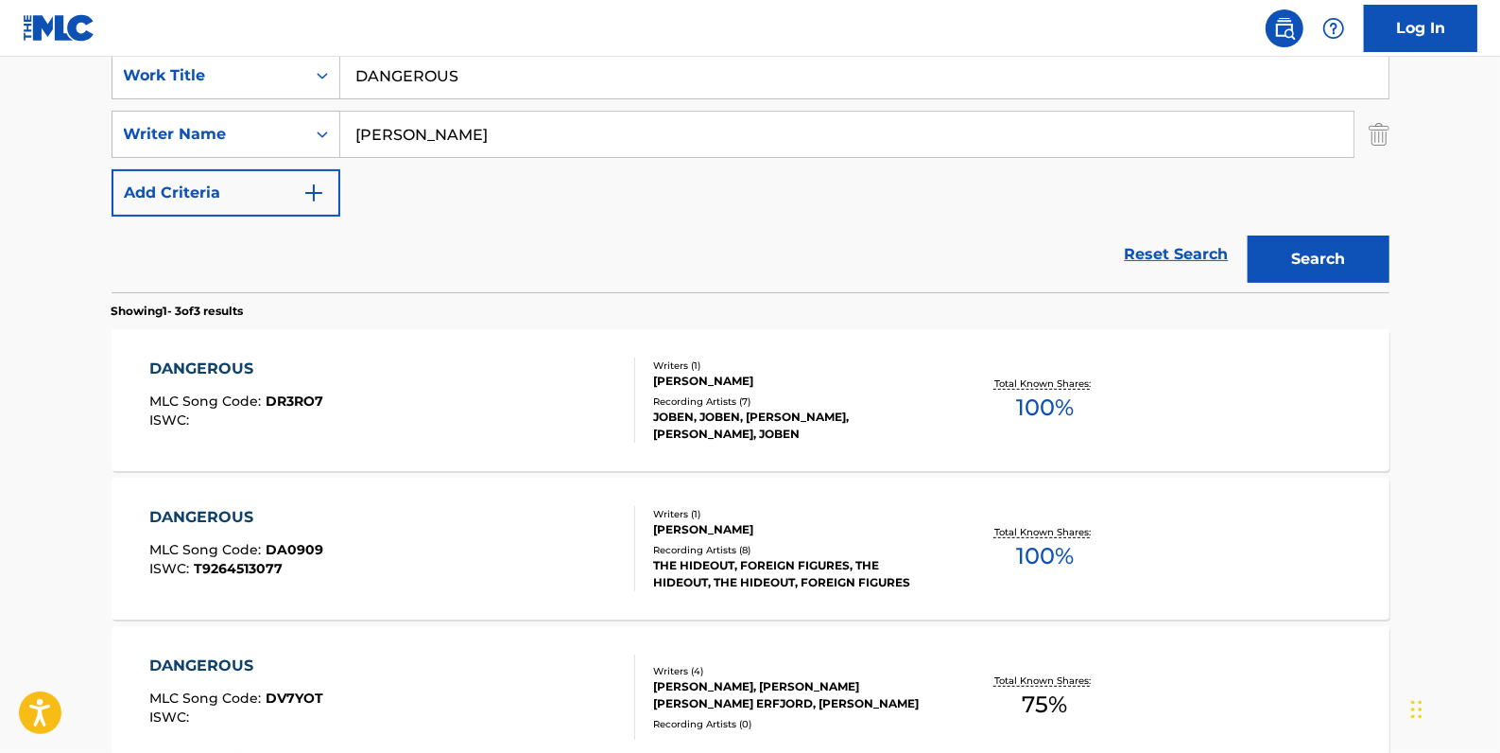
scroll to position [496, 0]
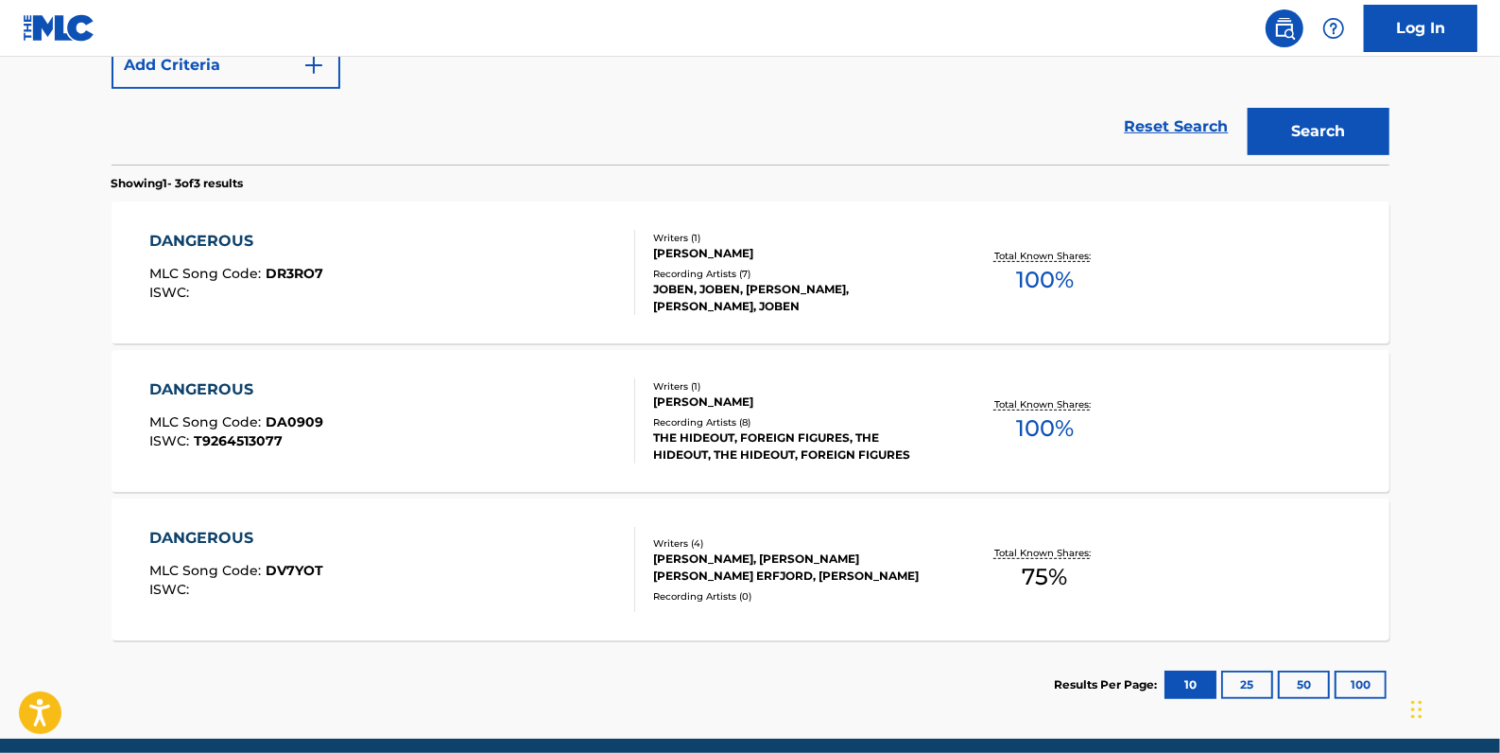
click at [538, 391] on div "DANGEROUS MLC Song Code : DA0909 ISWC : T9264513077" at bounding box center [392, 420] width 486 height 85
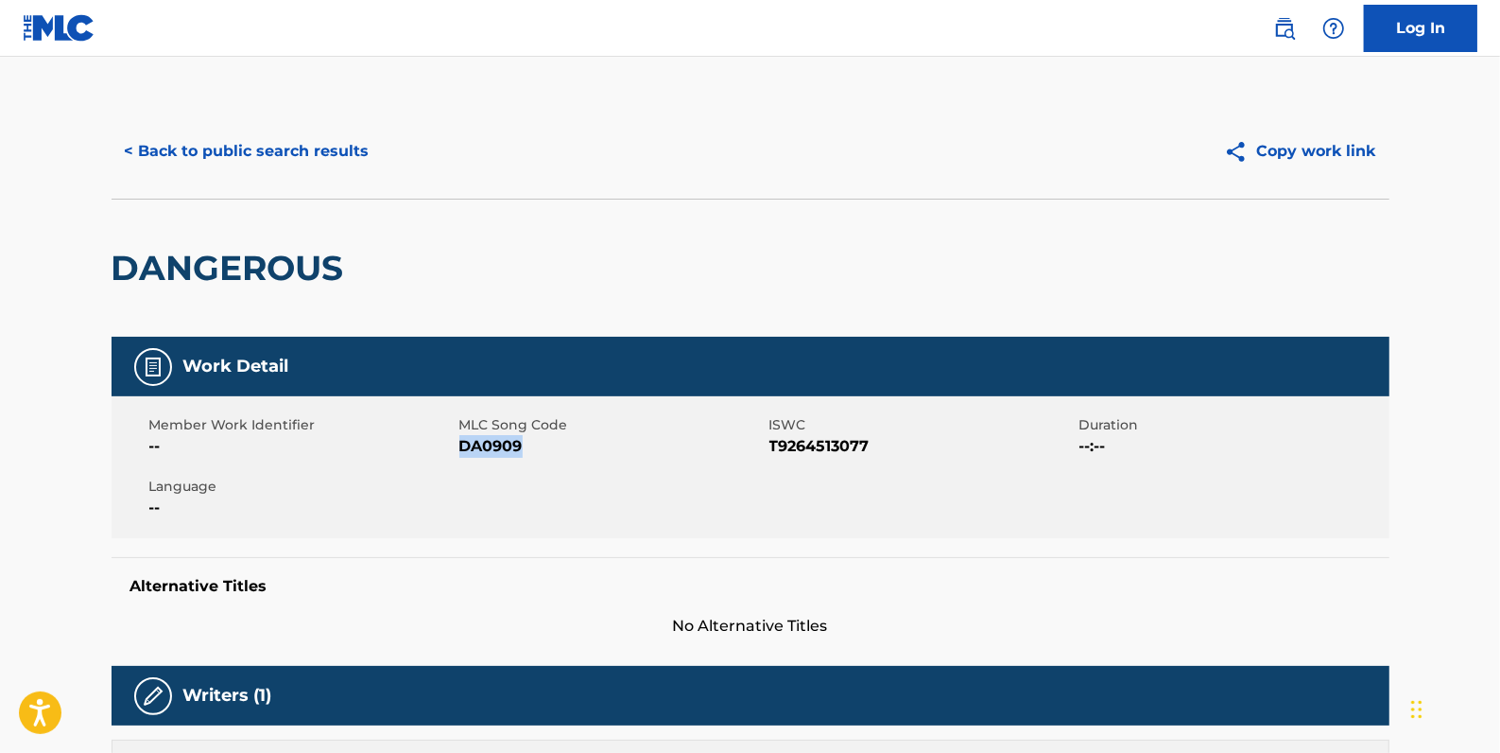
drag, startPoint x: 526, startPoint y: 446, endPoint x: 462, endPoint y: 451, distance: 63.5
click at [462, 451] on span "DA0909" at bounding box center [612, 446] width 305 height 23
drag, startPoint x: 462, startPoint y: 451, endPoint x: 475, endPoint y: 446, distance: 13.2
copy span "DA0909"
drag, startPoint x: 882, startPoint y: 446, endPoint x: 770, endPoint y: 443, distance: 112.5
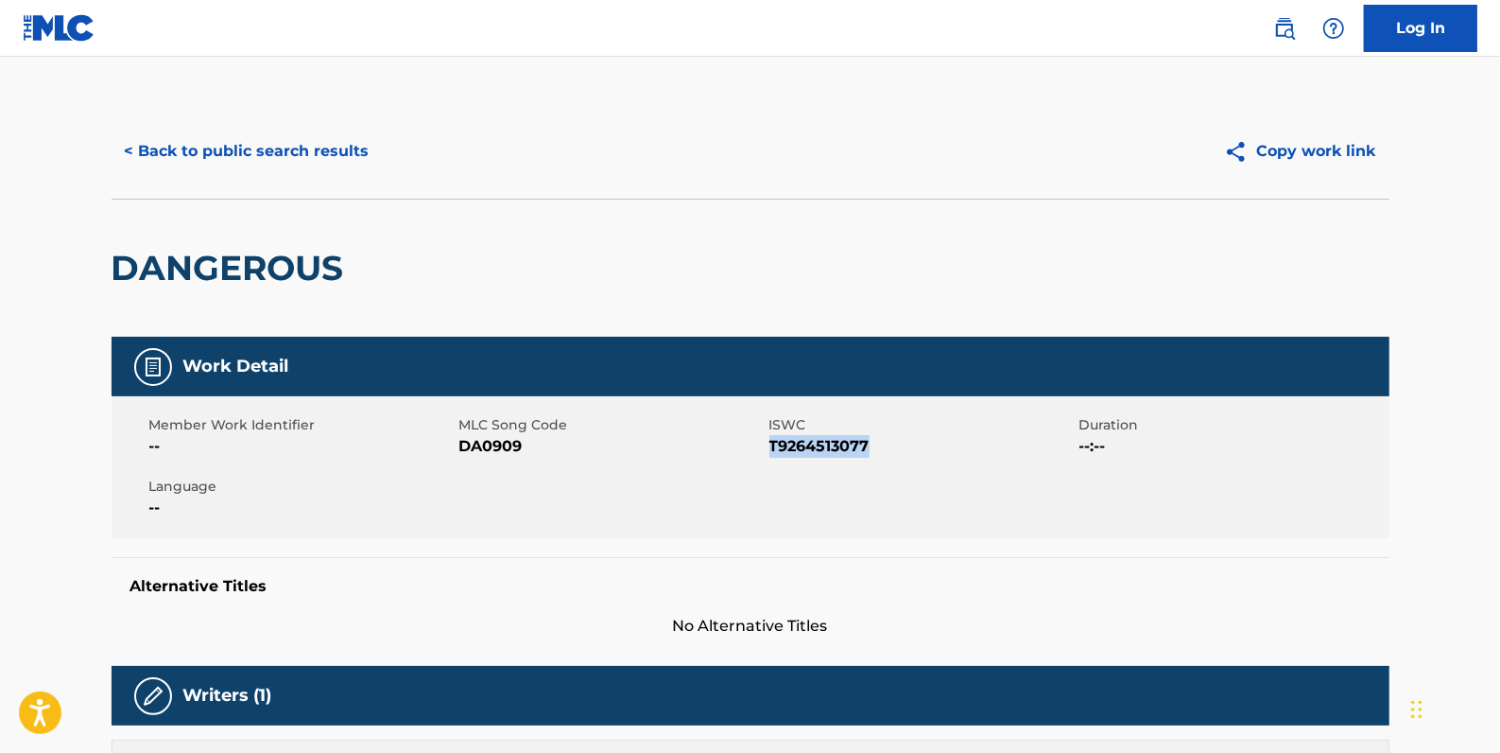
click at [770, 443] on span "T9264513077" at bounding box center [922, 446] width 305 height 23
drag, startPoint x: 770, startPoint y: 443, endPoint x: 785, endPoint y: 449, distance: 16.2
copy span "T9264513077"
click at [287, 160] on button "< Back to public search results" at bounding box center [247, 151] width 271 height 47
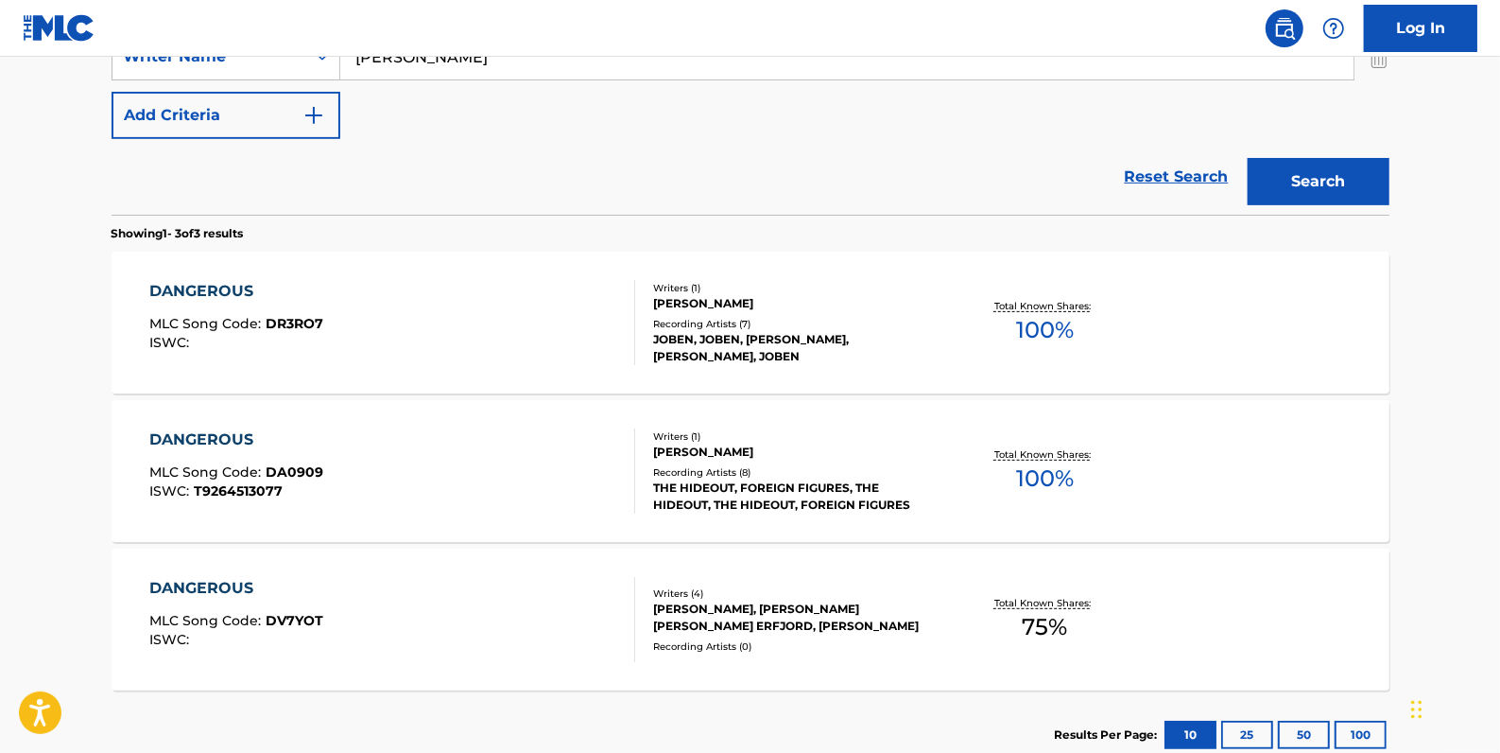
scroll to position [228, 0]
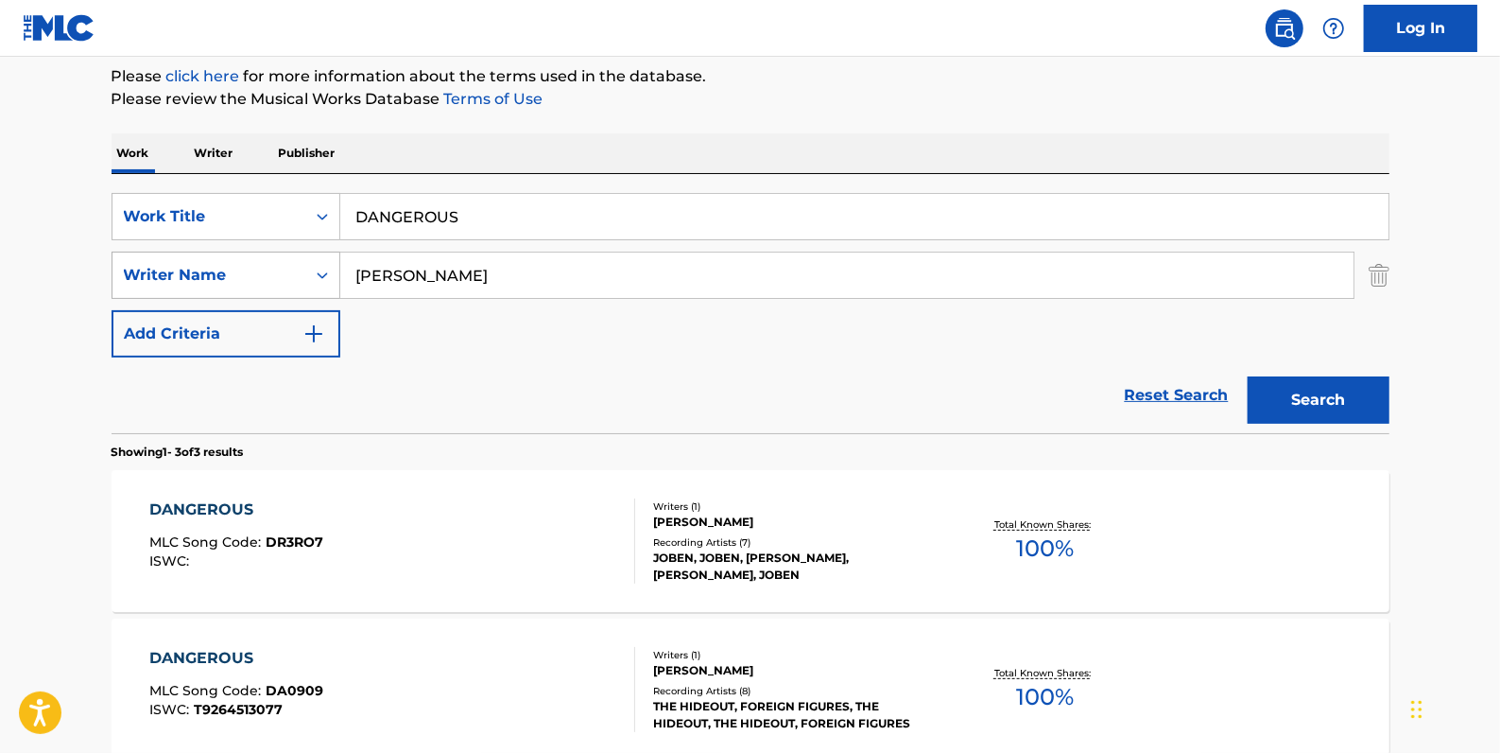
drag, startPoint x: 514, startPoint y: 276, endPoint x: 297, endPoint y: 273, distance: 217.5
click at [297, 273] on div "SearchWithCriteriaa8f3ab8f-0c58-4870-9589-46127790966a Writer Name [PERSON_NAME]" at bounding box center [751, 275] width 1278 height 47
paste input "[PERSON_NAME]"
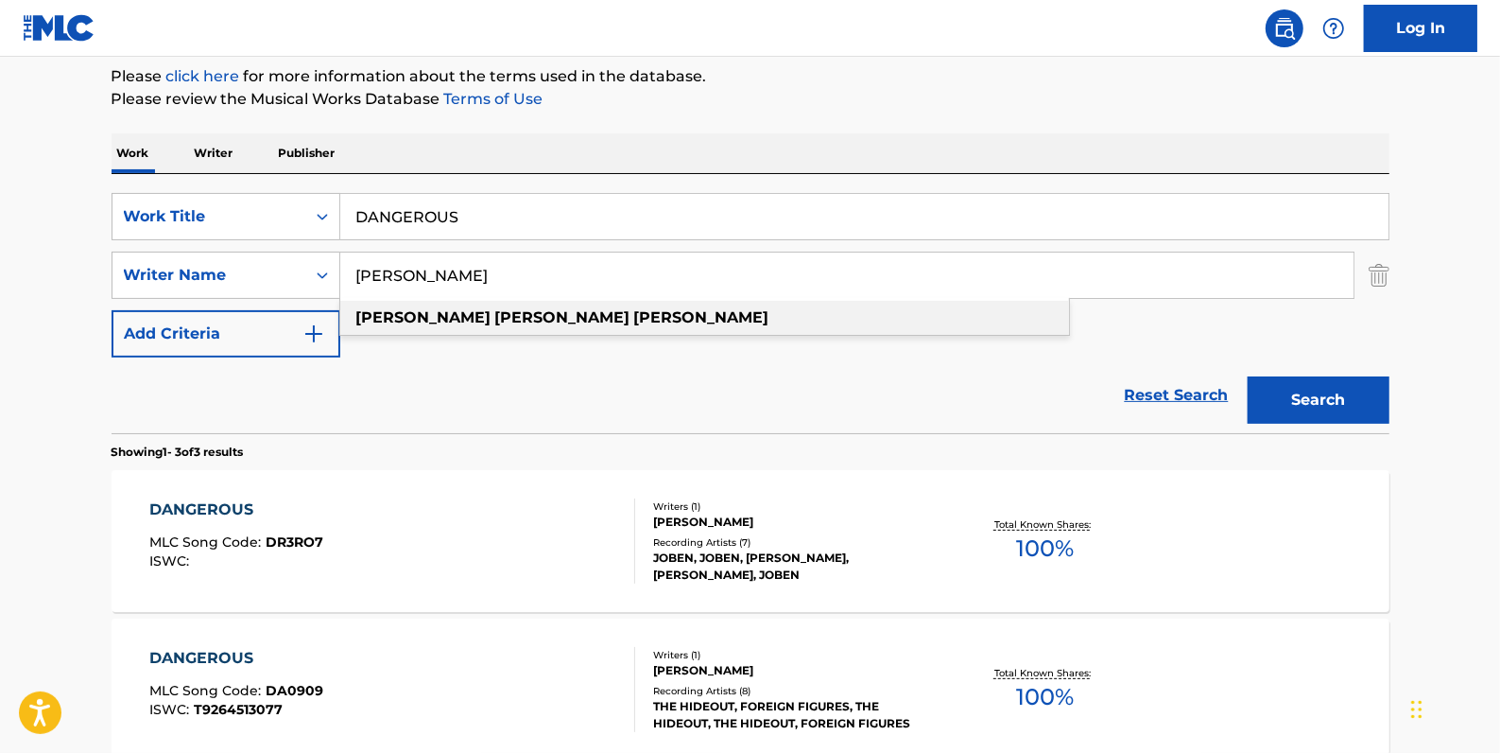
click at [632, 314] on div "[PERSON_NAME]" at bounding box center [704, 318] width 729 height 34
type input "[PERSON_NAME]"
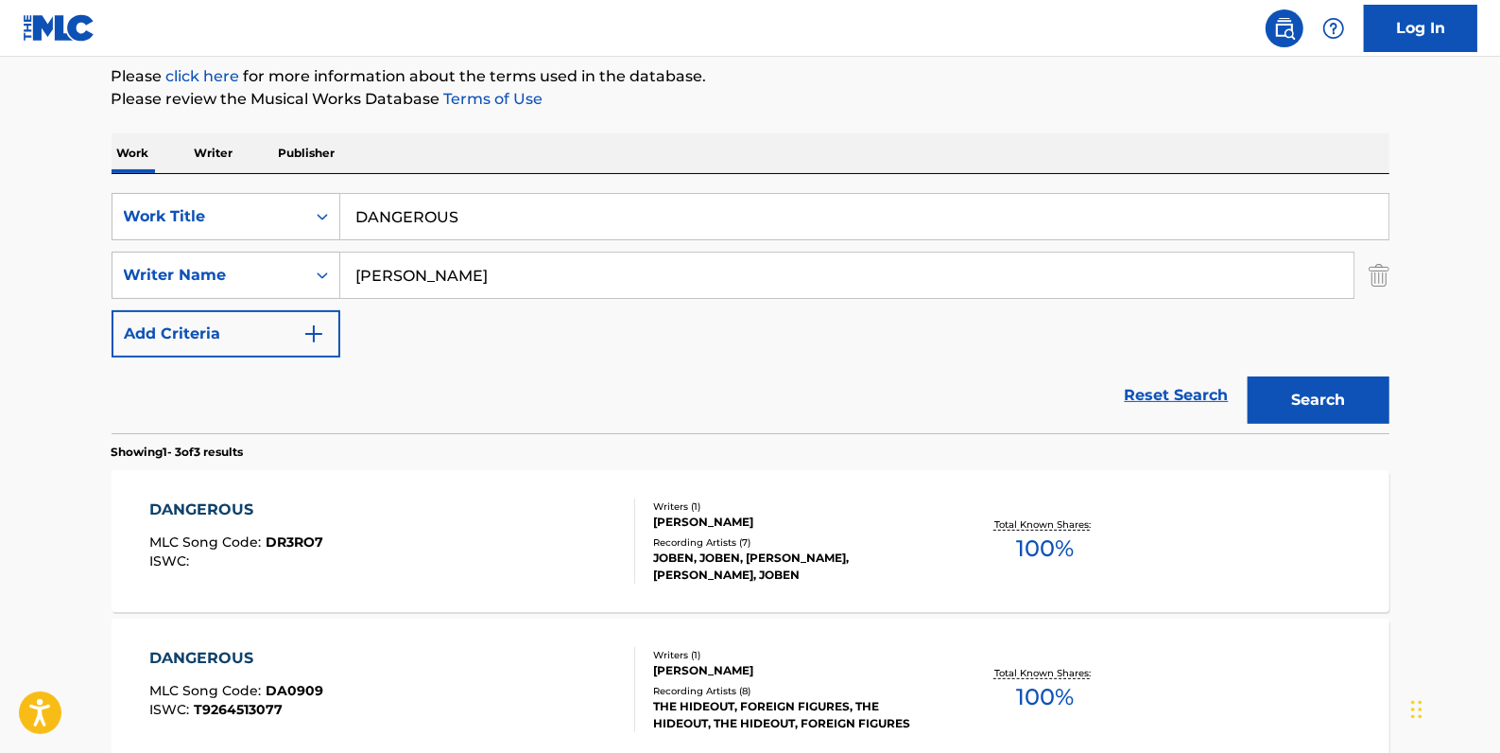
click at [1297, 406] on button "Search" at bounding box center [1319, 399] width 142 height 47
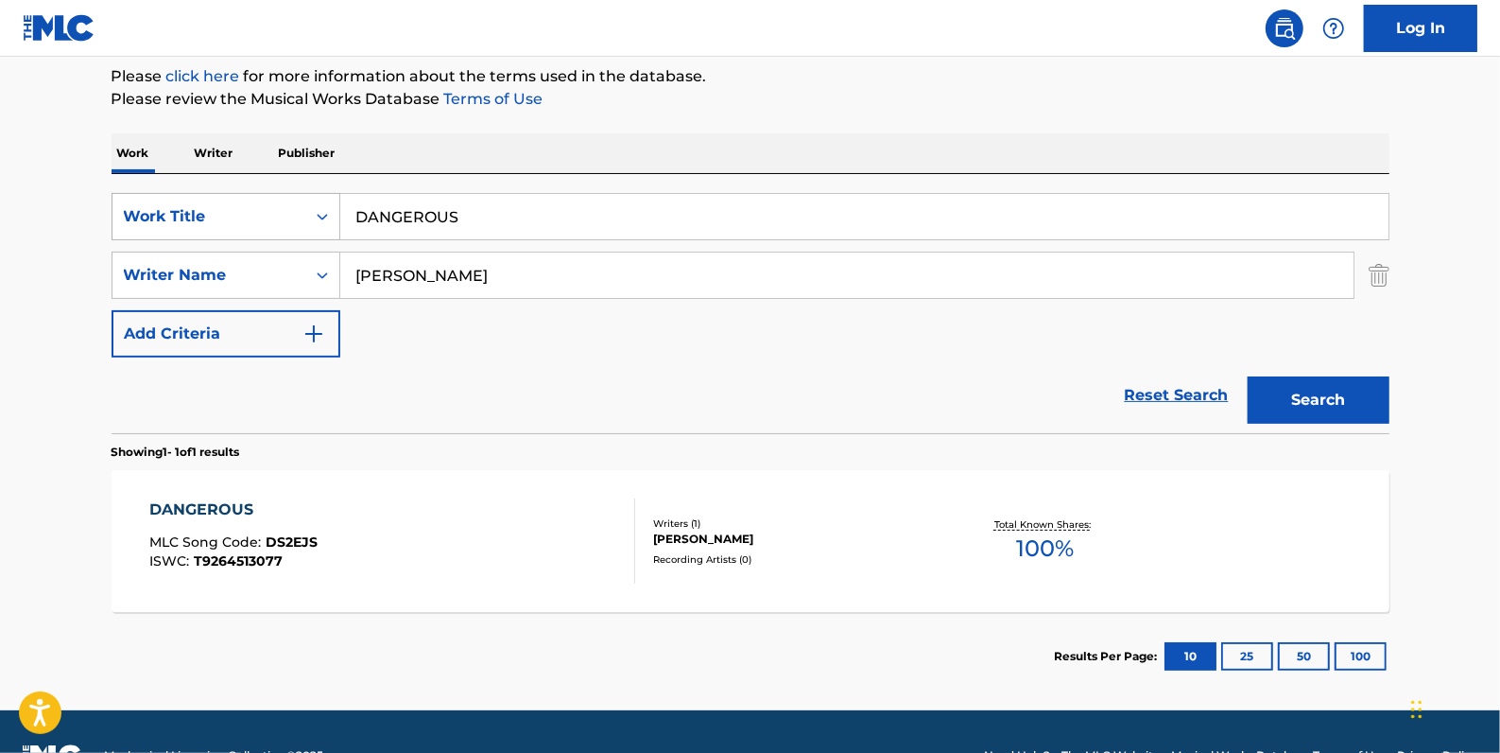
drag, startPoint x: 493, startPoint y: 227, endPoint x: 338, endPoint y: 217, distance: 155.4
click at [338, 217] on div "SearchWithCriteriadfb9a5b6-9d2f-4cb6-b3fb-da2ee3a7d775 Work Title DANGEROUS" at bounding box center [751, 216] width 1278 height 47
paste input "DON'T LET ME GO"
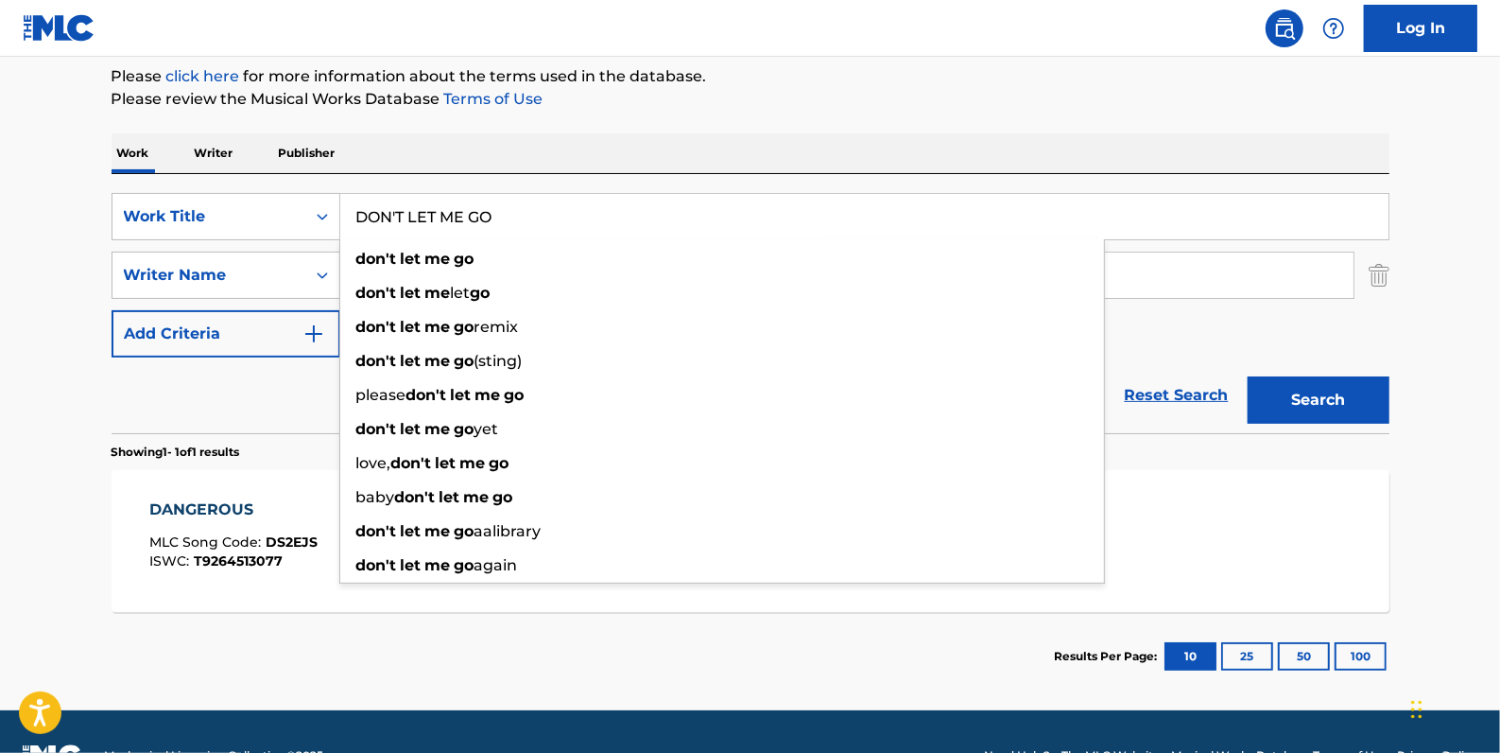
type input "DON'T LET ME GO"
click at [1332, 389] on button "Search" at bounding box center [1319, 399] width 142 height 47
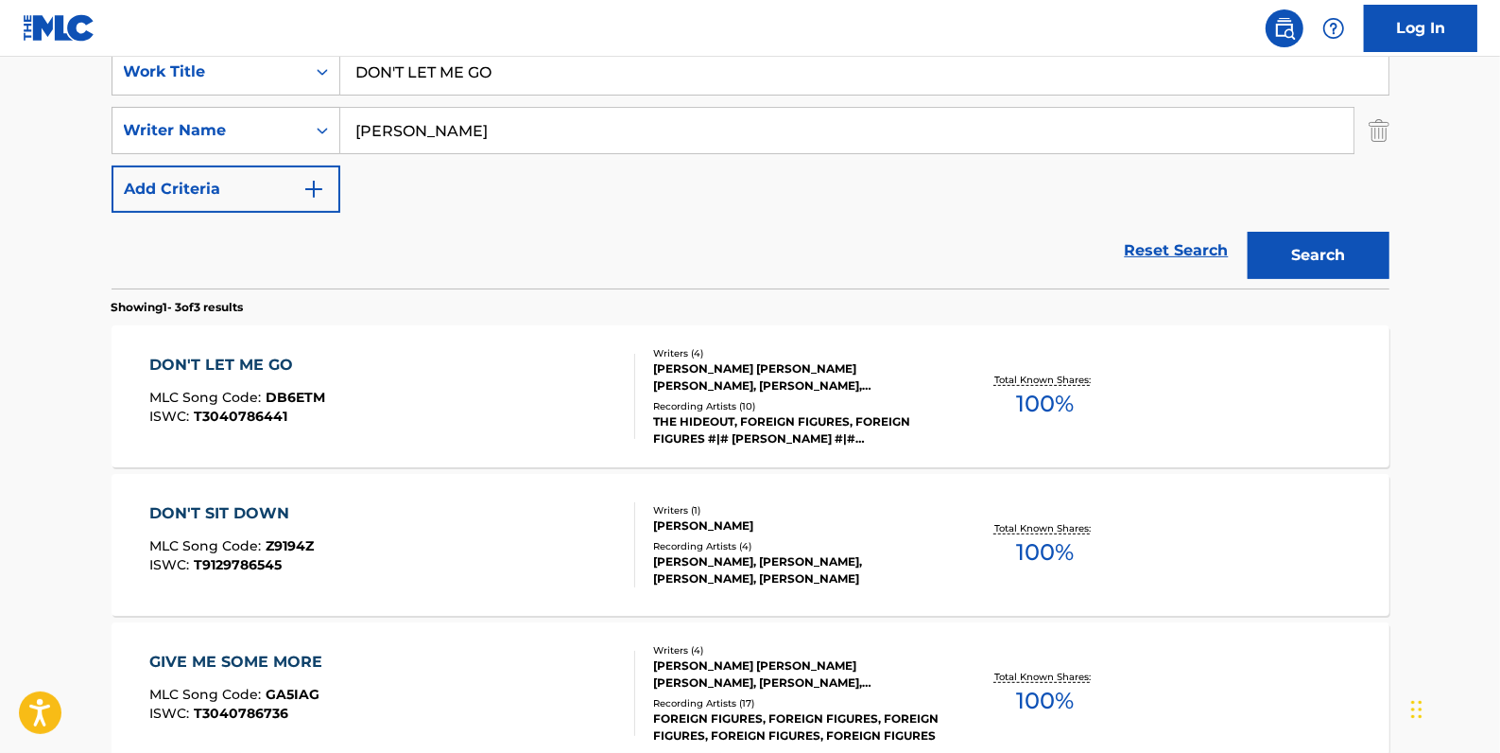
scroll to position [400, 0]
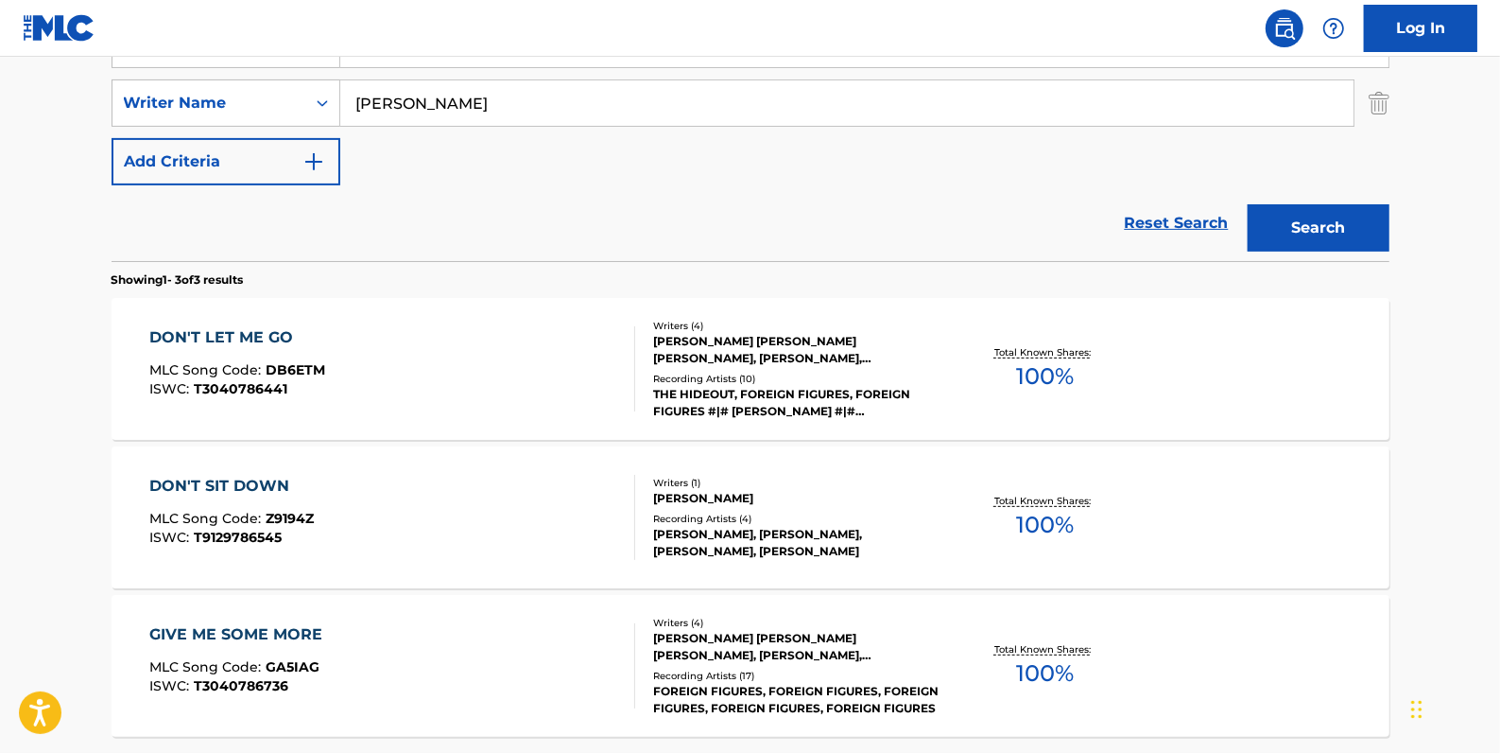
click at [536, 336] on div "DON'T LET ME GO MLC Song Code : DB6ETM ISWC : T3040786441" at bounding box center [392, 368] width 486 height 85
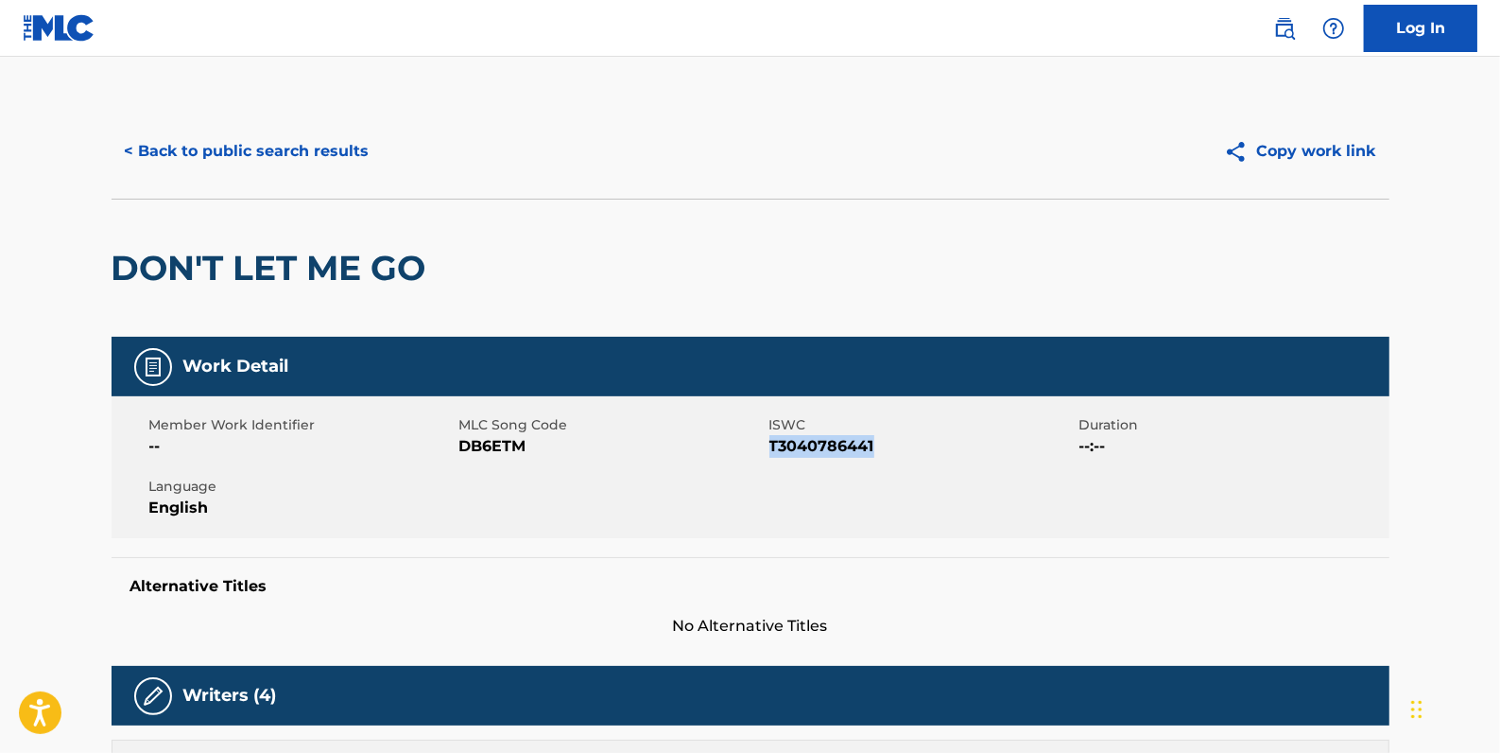
drag, startPoint x: 903, startPoint y: 446, endPoint x: 771, endPoint y: 443, distance: 132.4
click at [771, 443] on span "T3040786441" at bounding box center [922, 446] width 305 height 23
drag, startPoint x: 771, startPoint y: 443, endPoint x: 793, endPoint y: 442, distance: 22.7
copy span "T3040786441"
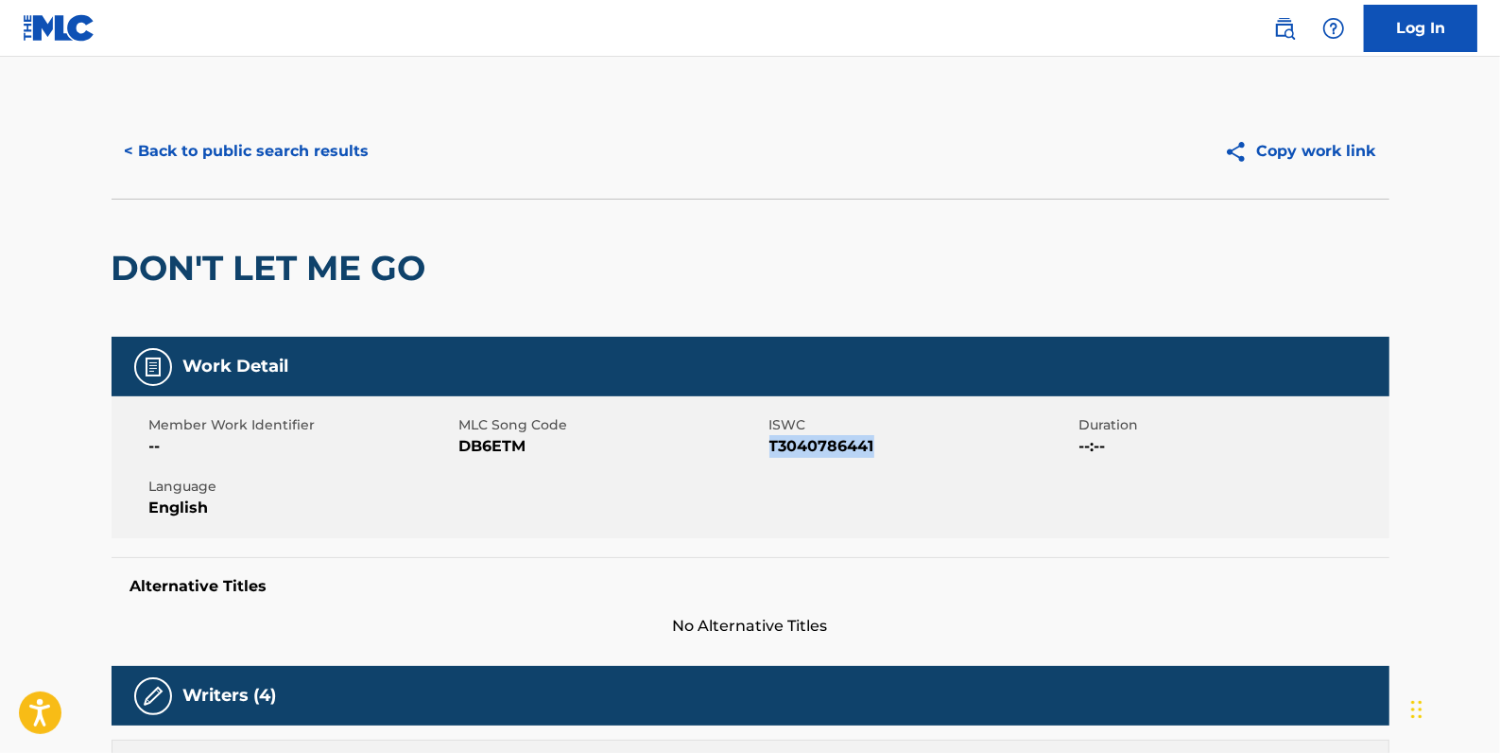
click at [309, 142] on button "< Back to public search results" at bounding box center [247, 151] width 271 height 47
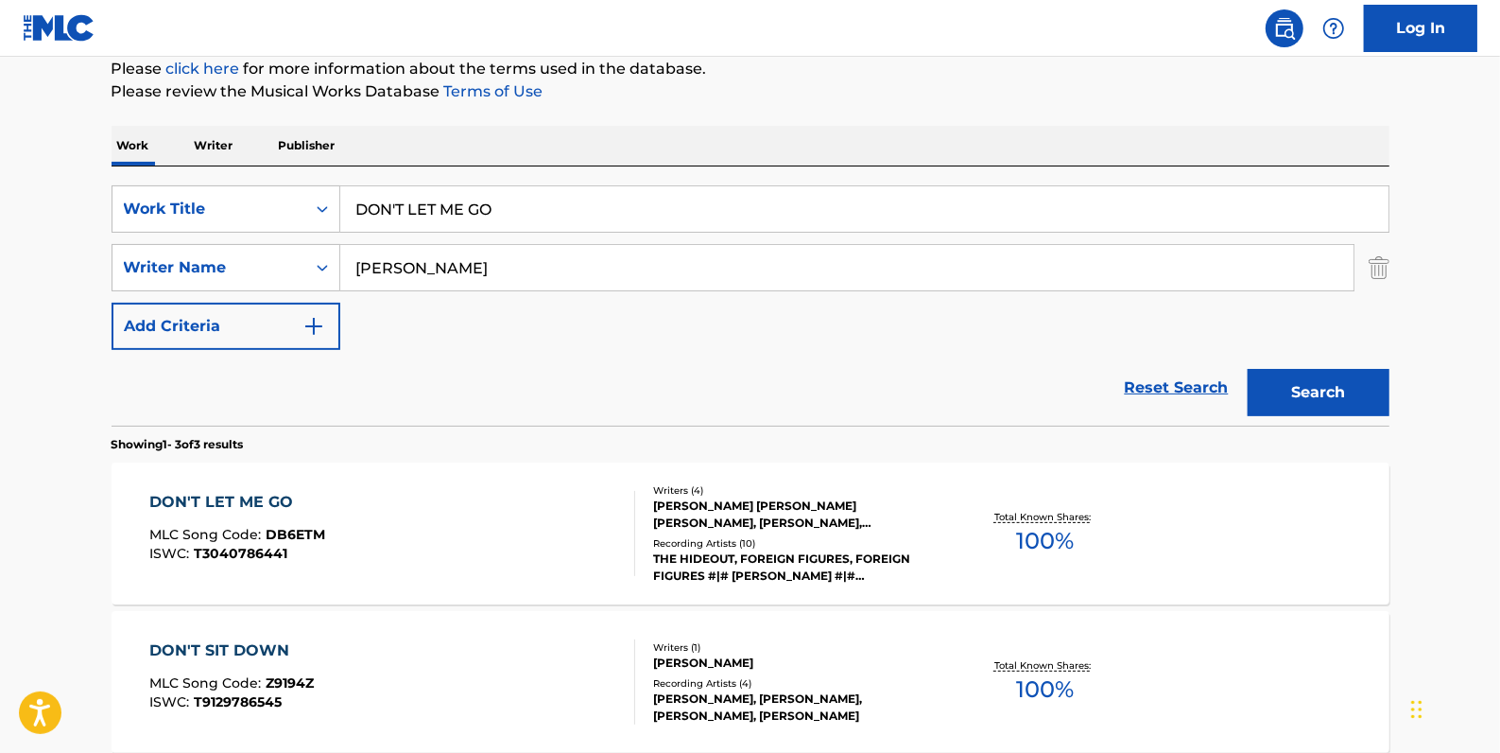
scroll to position [228, 0]
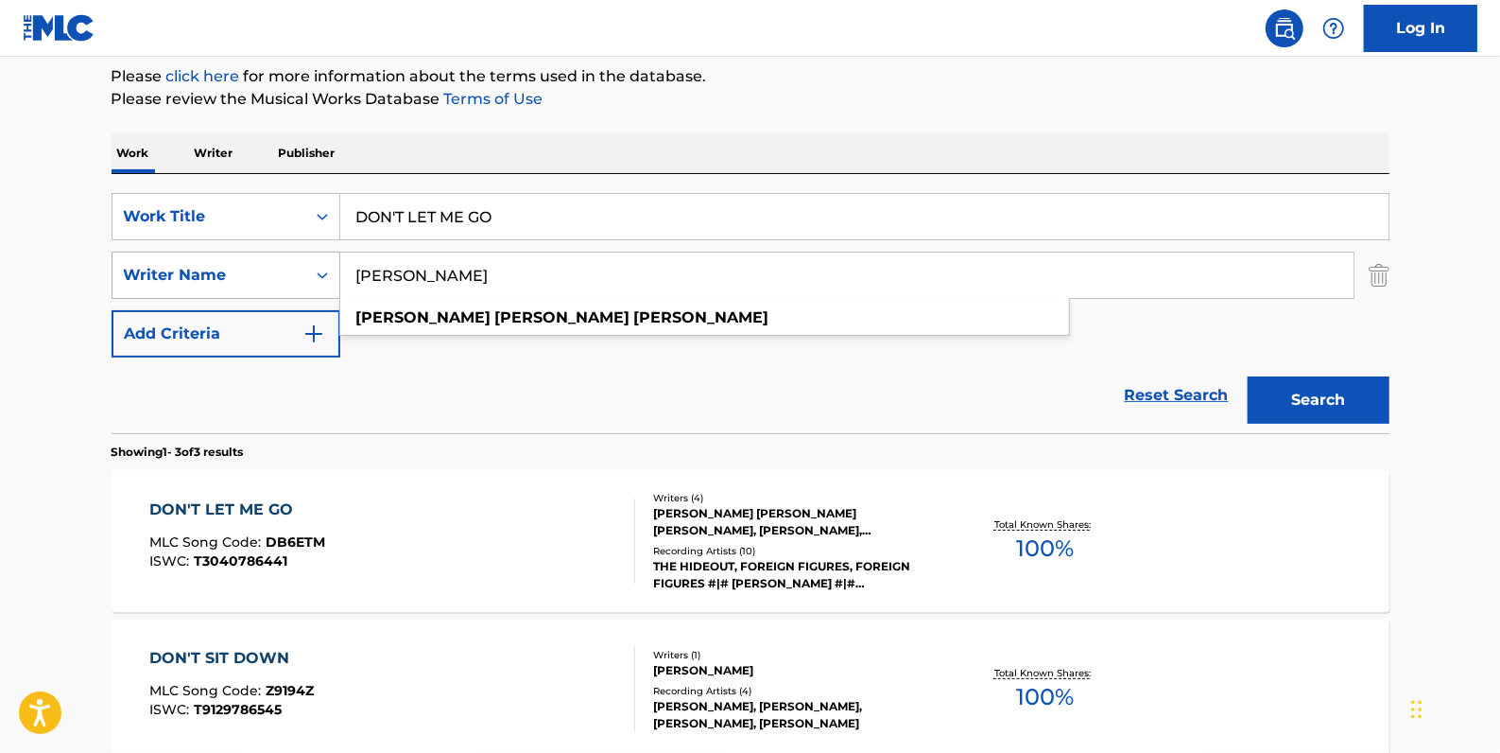
drag, startPoint x: 534, startPoint y: 271, endPoint x: 304, endPoint y: 266, distance: 229.8
click at [304, 266] on div "SearchWithCriteriaa8f3ab8f-0c58-4870-9589-46127790966a Writer Name [PERSON_NAME…" at bounding box center [751, 275] width 1278 height 47
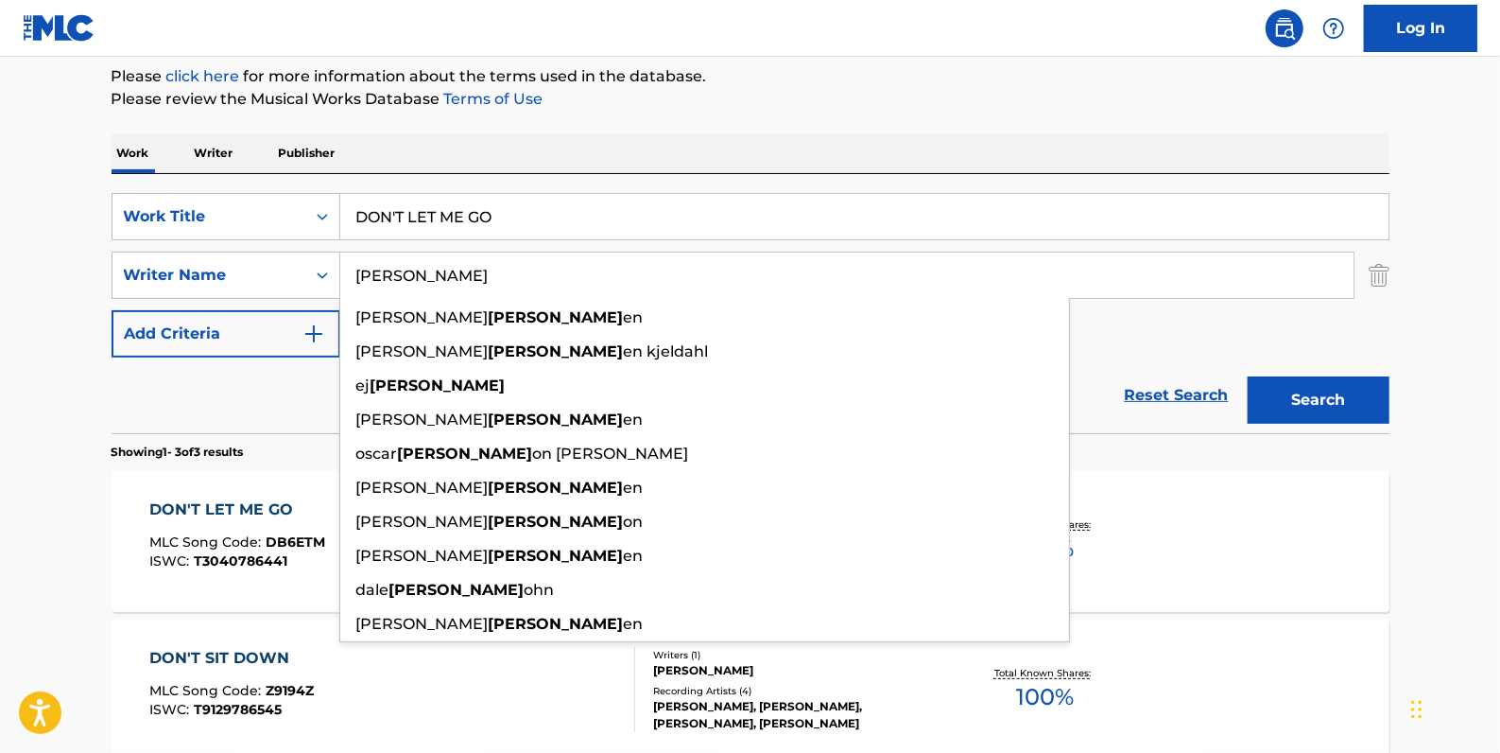
type input "[PERSON_NAME]"
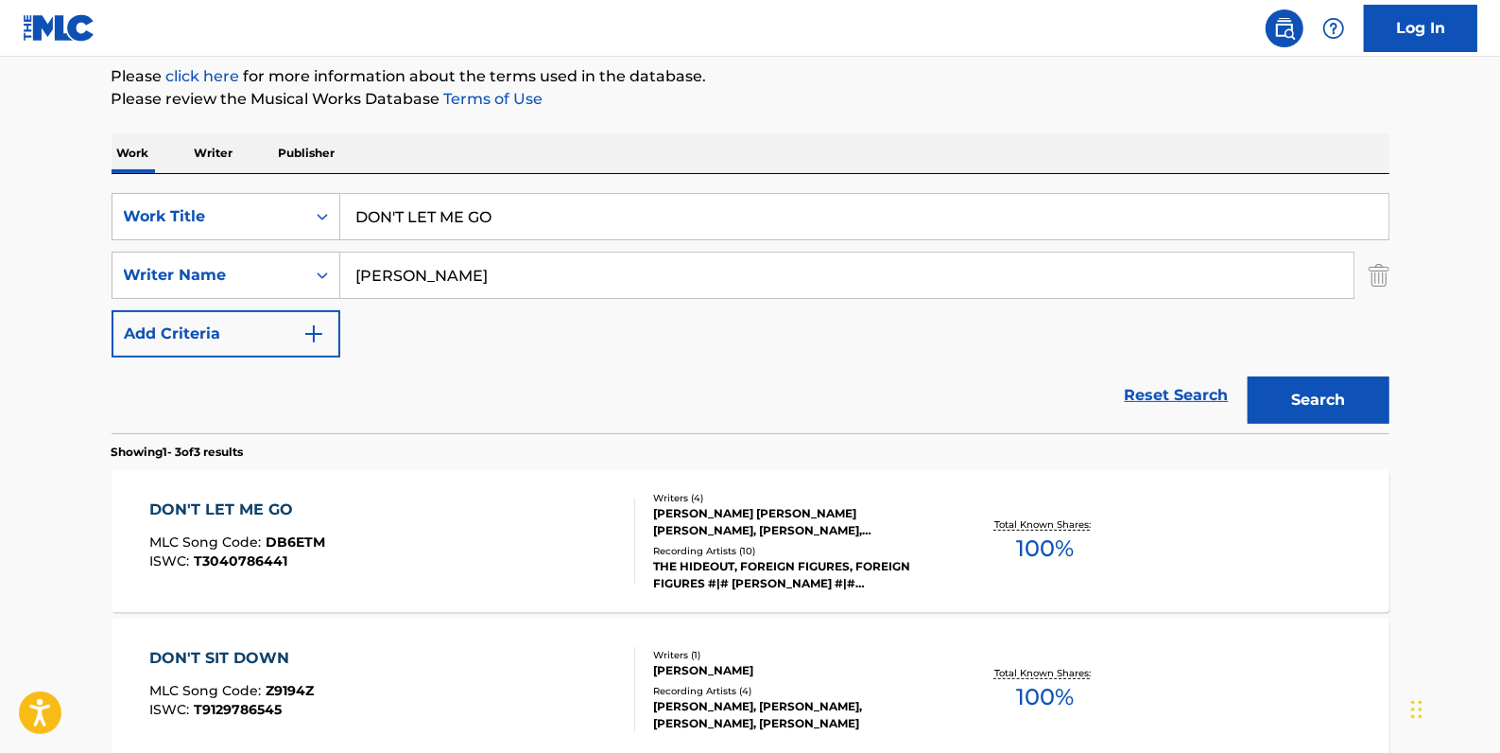
click at [1287, 397] on button "Search" at bounding box center [1319, 399] width 142 height 47
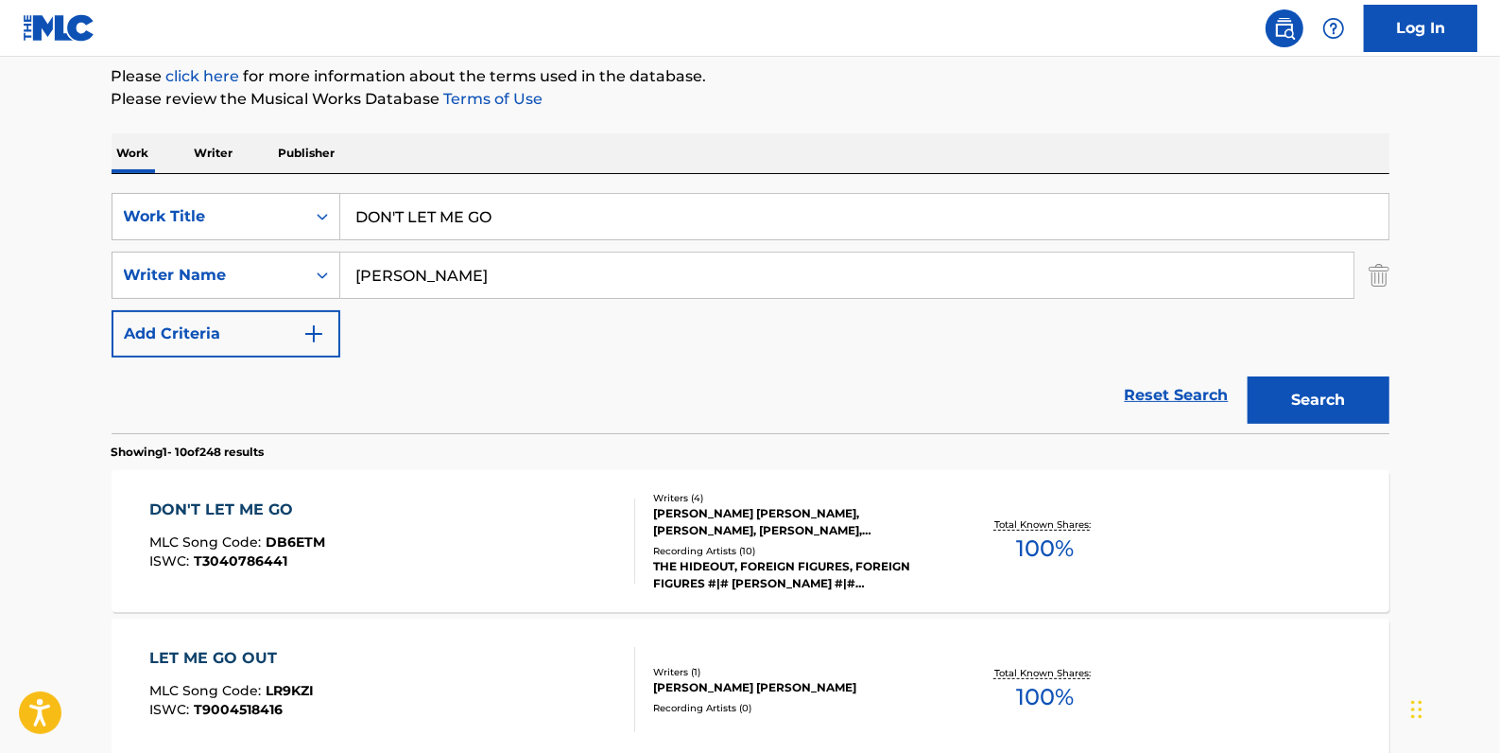
click at [481, 538] on div "DON'T LET ME GO MLC Song Code : DB6ETM ISWC : T3040786441" at bounding box center [392, 540] width 486 height 85
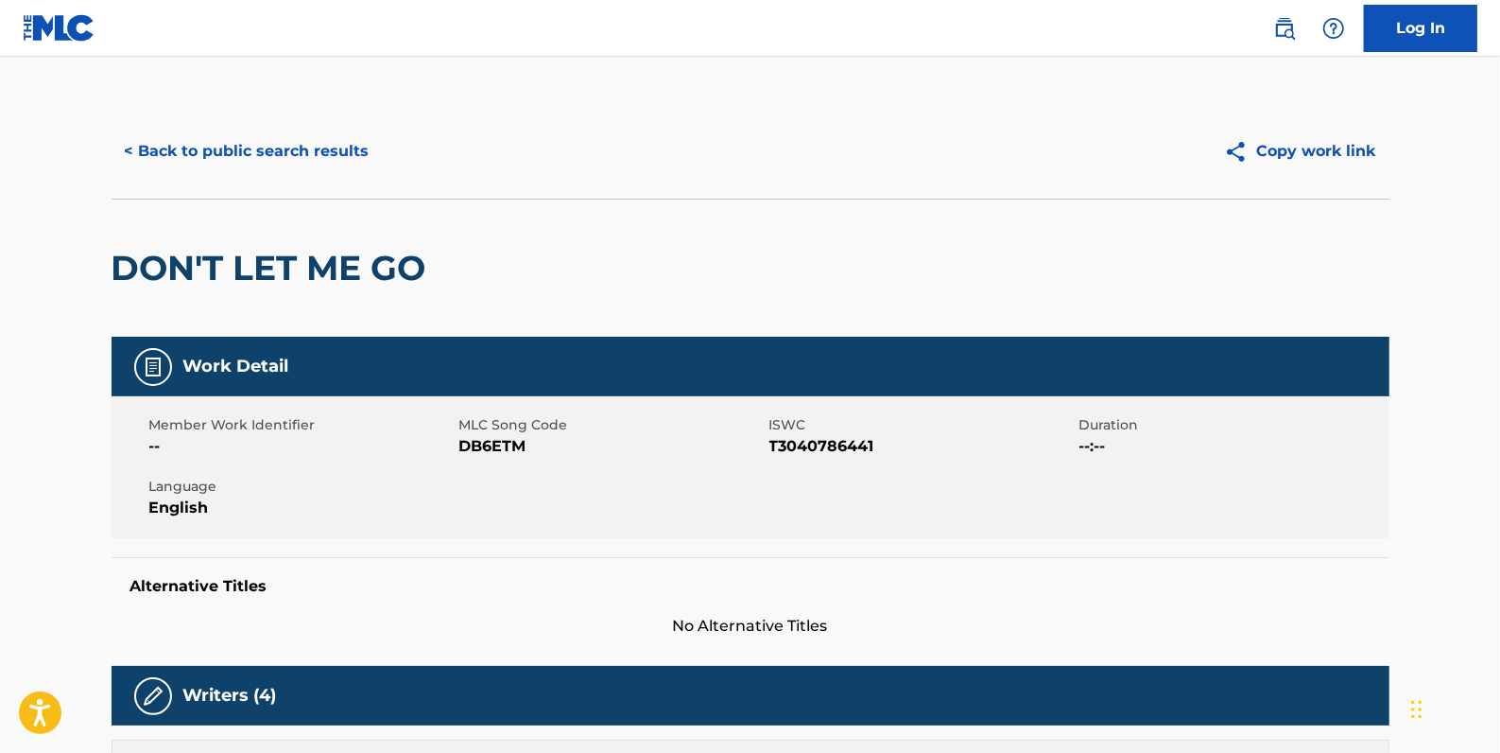
click at [319, 154] on button "< Back to public search results" at bounding box center [247, 151] width 271 height 47
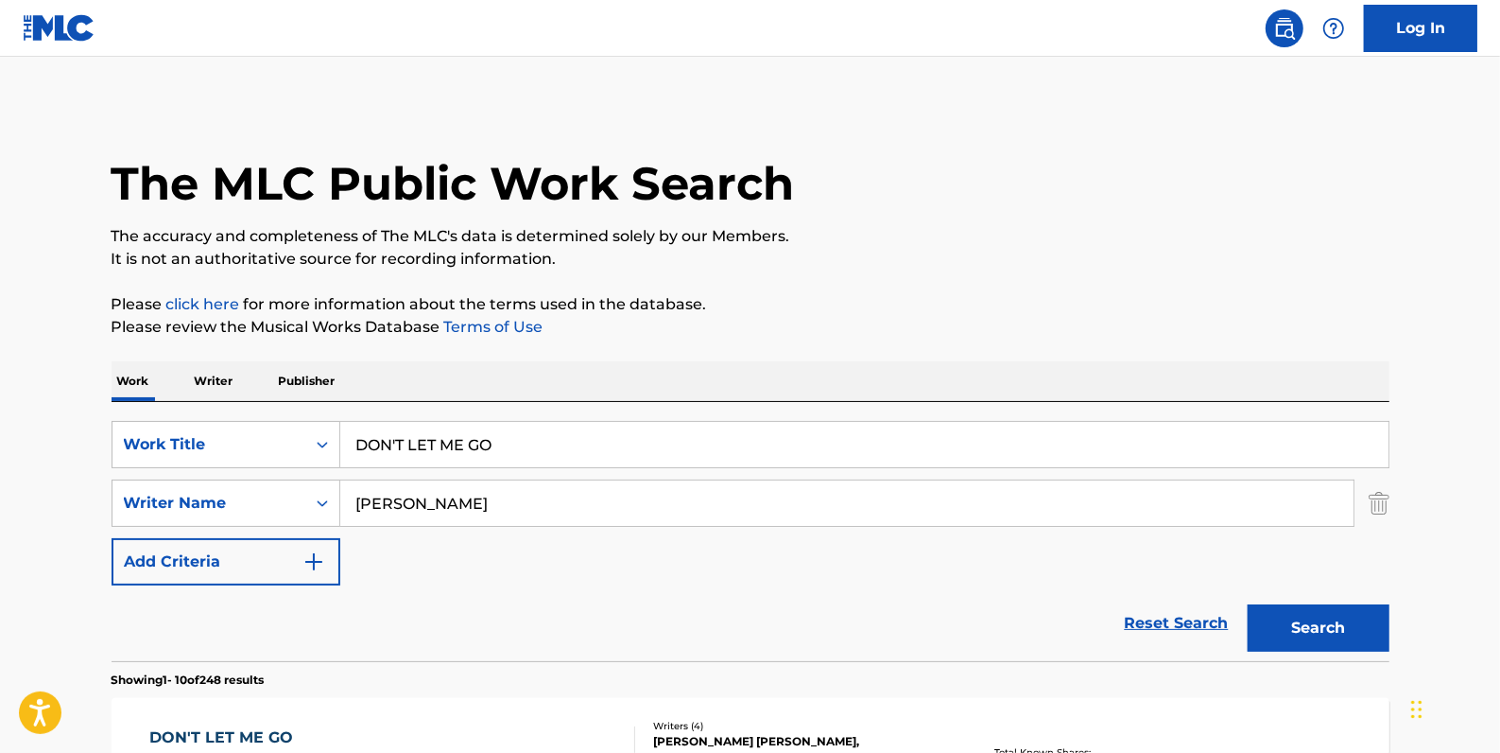
scroll to position [228, 0]
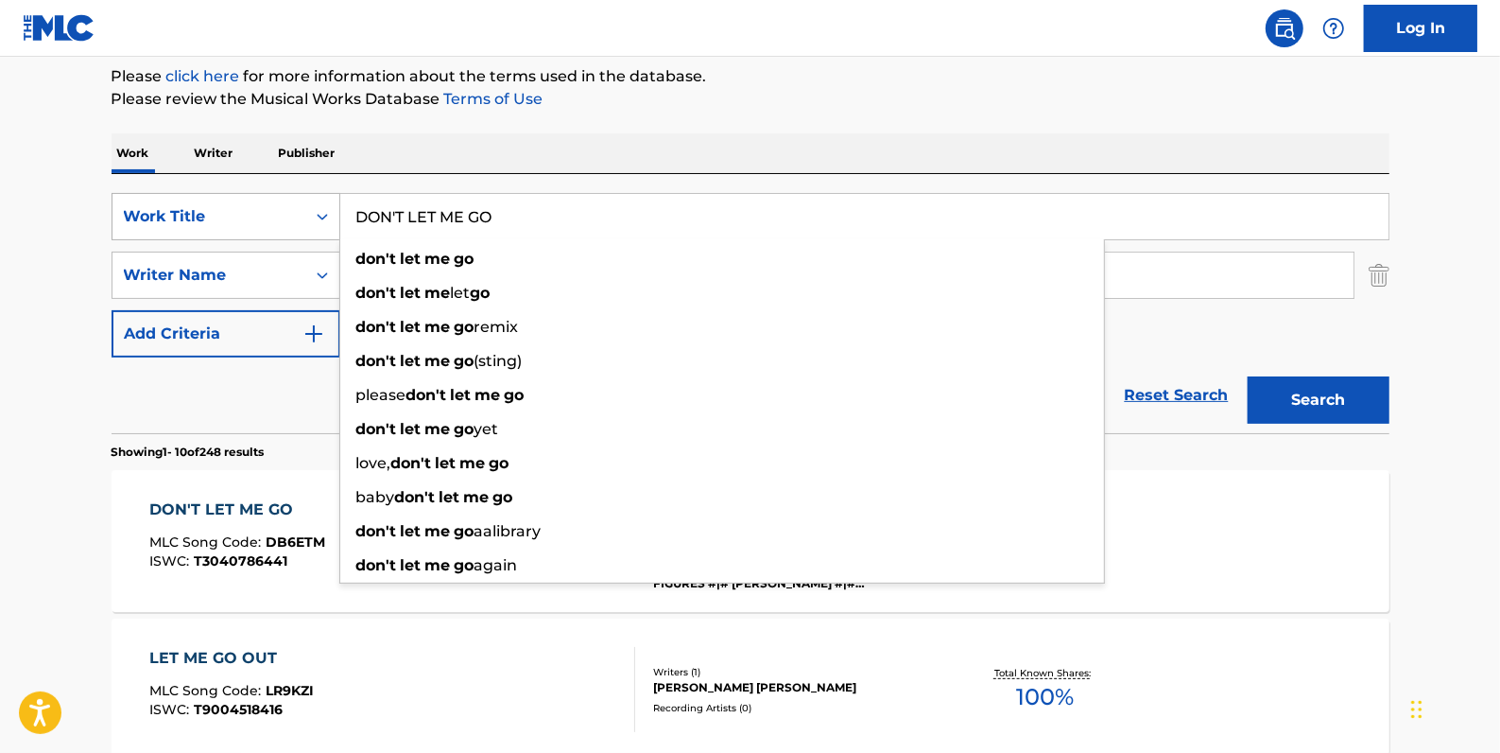
drag, startPoint x: 531, startPoint y: 214, endPoint x: 303, endPoint y: 199, distance: 229.2
click at [303, 199] on div "SearchWithCriteriadfb9a5b6-9d2f-4cb6-b3fb-da2ee3a7d775 Work Title DON'T LET ME …" at bounding box center [751, 216] width 1278 height 47
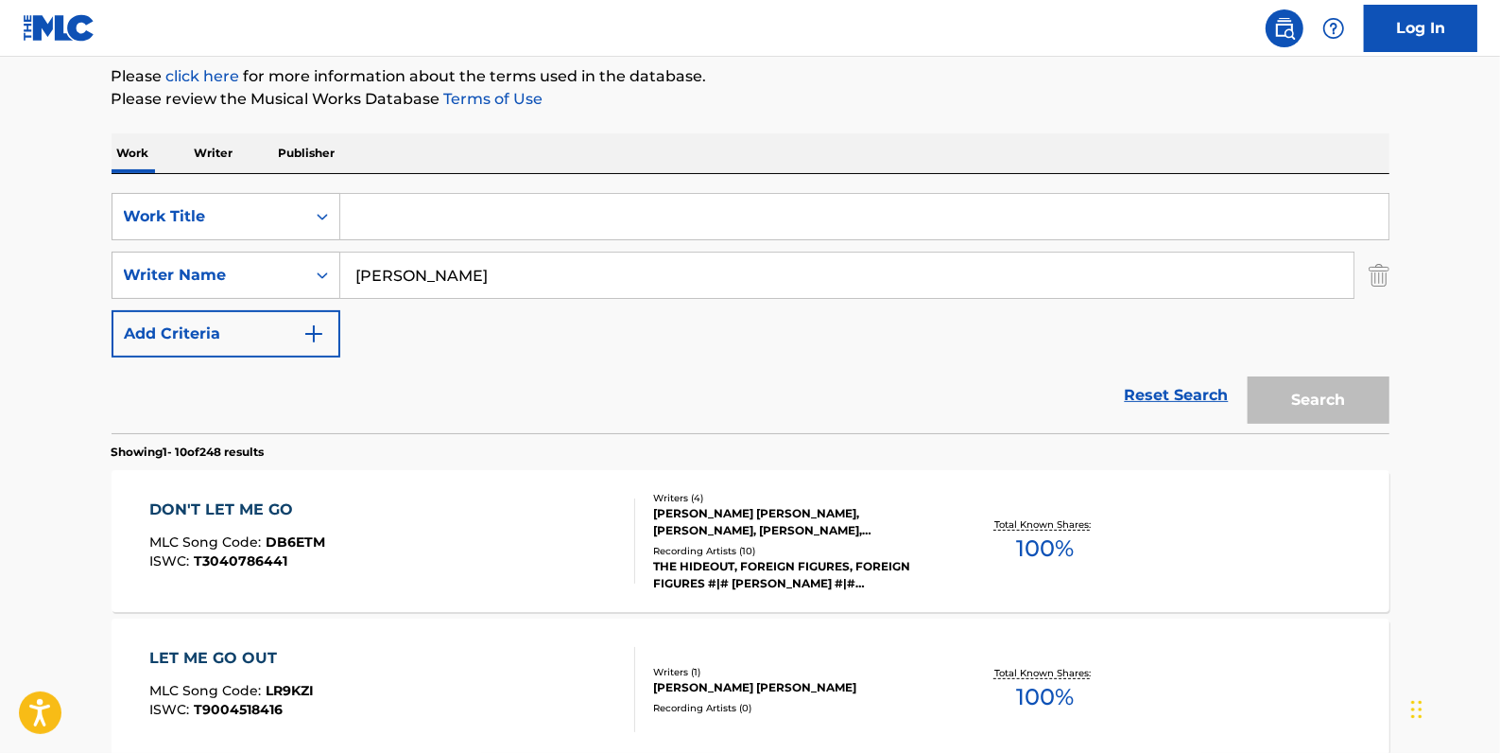
paste input "UFO"
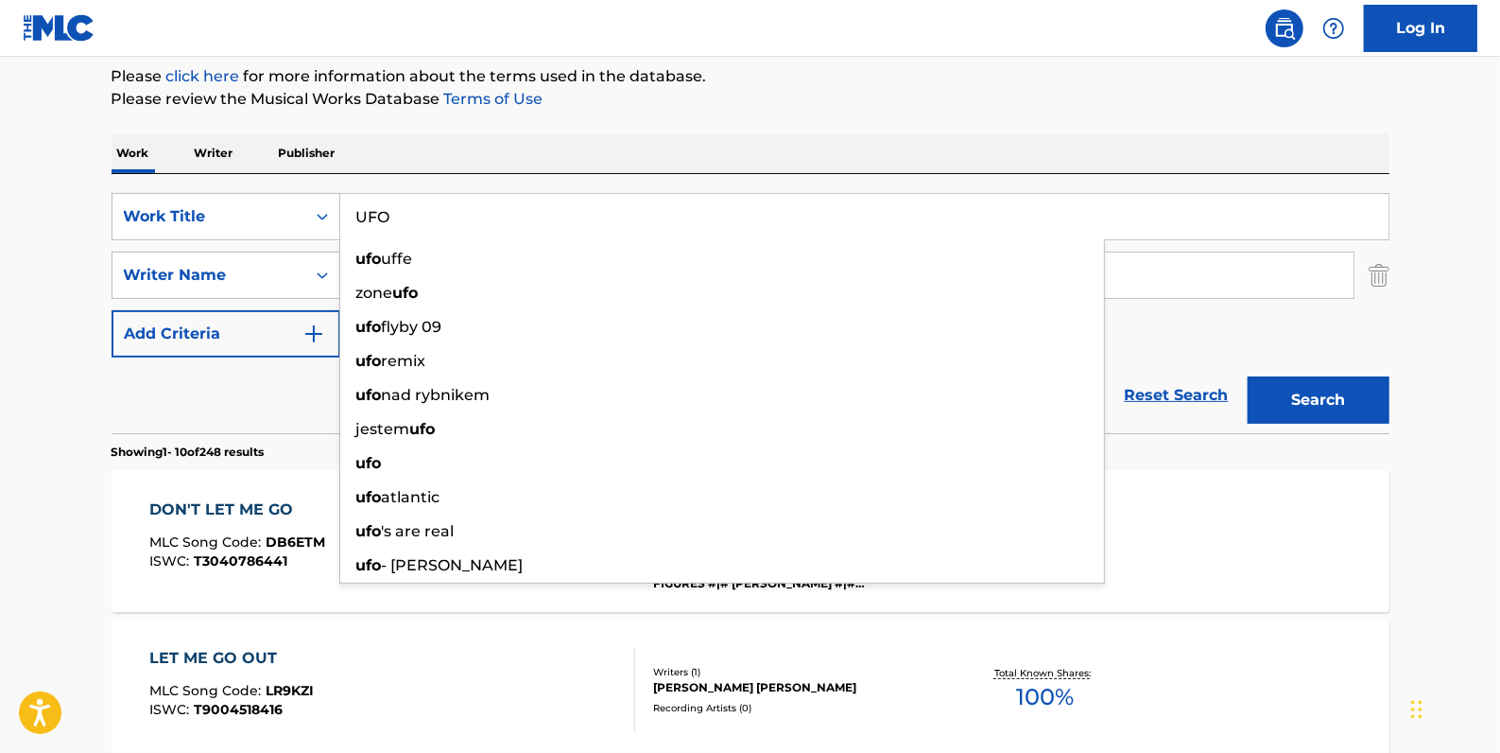
type input "UFO"
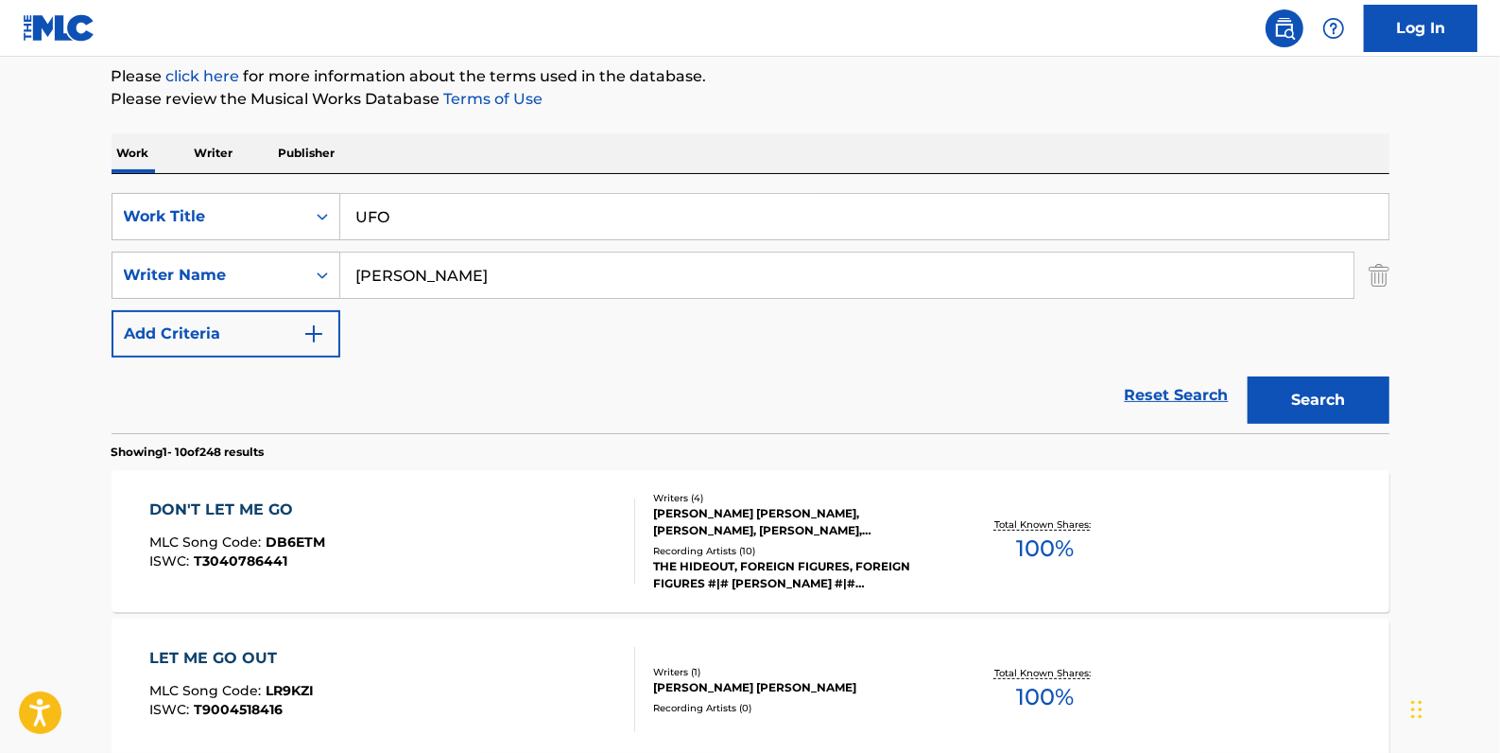
click at [1337, 401] on button "Search" at bounding box center [1319, 399] width 142 height 47
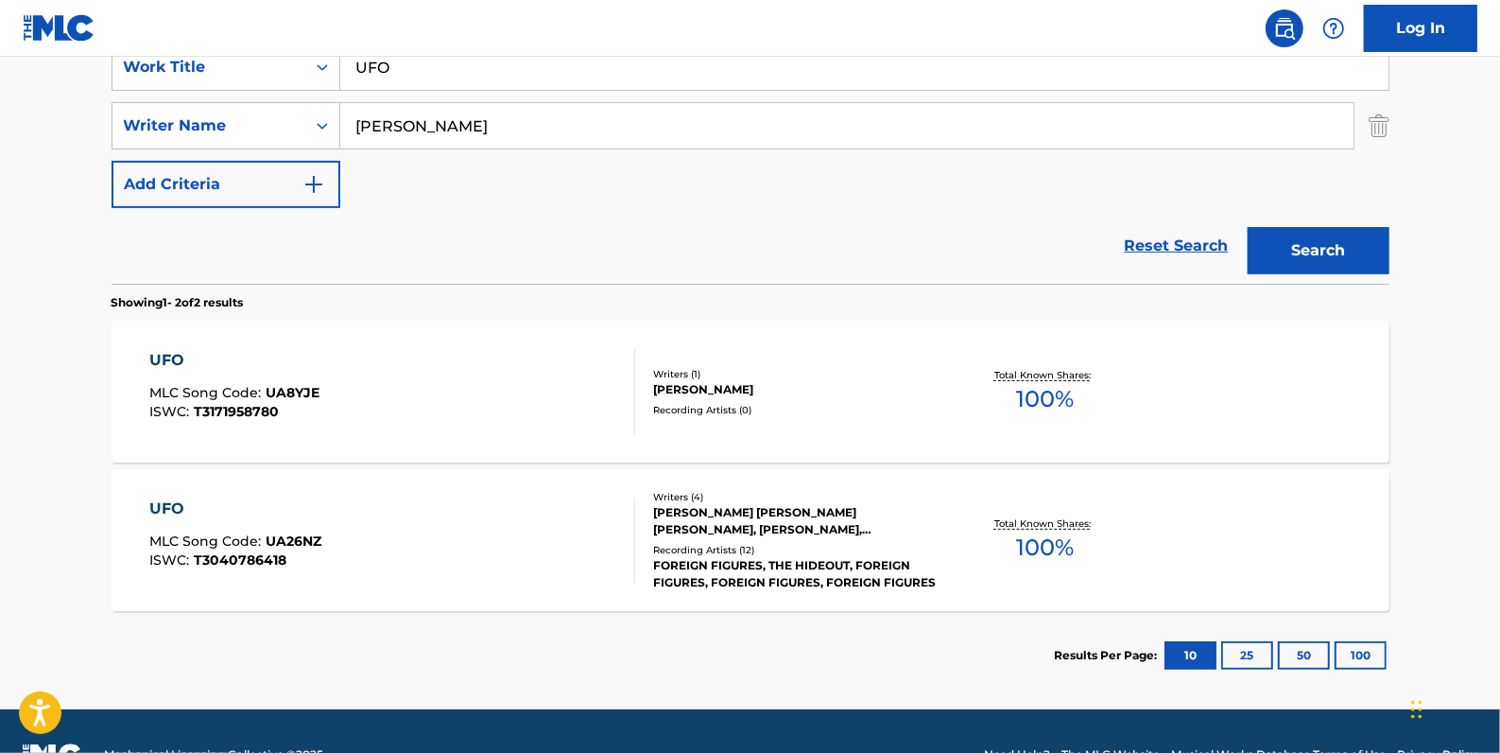
scroll to position [400, 0]
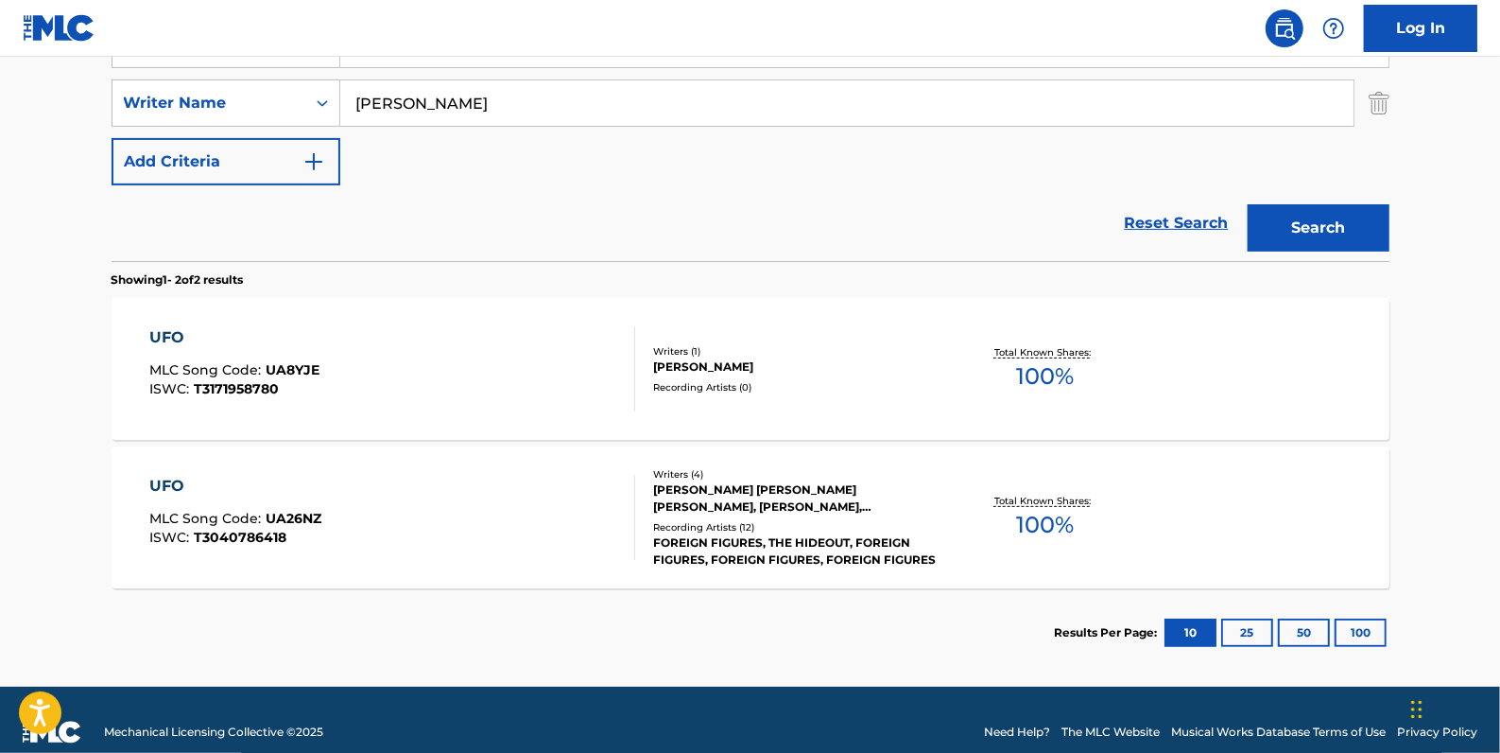
click at [399, 511] on div "UFO MLC Song Code : UA26NZ ISWC : T3040786418" at bounding box center [392, 517] width 486 height 85
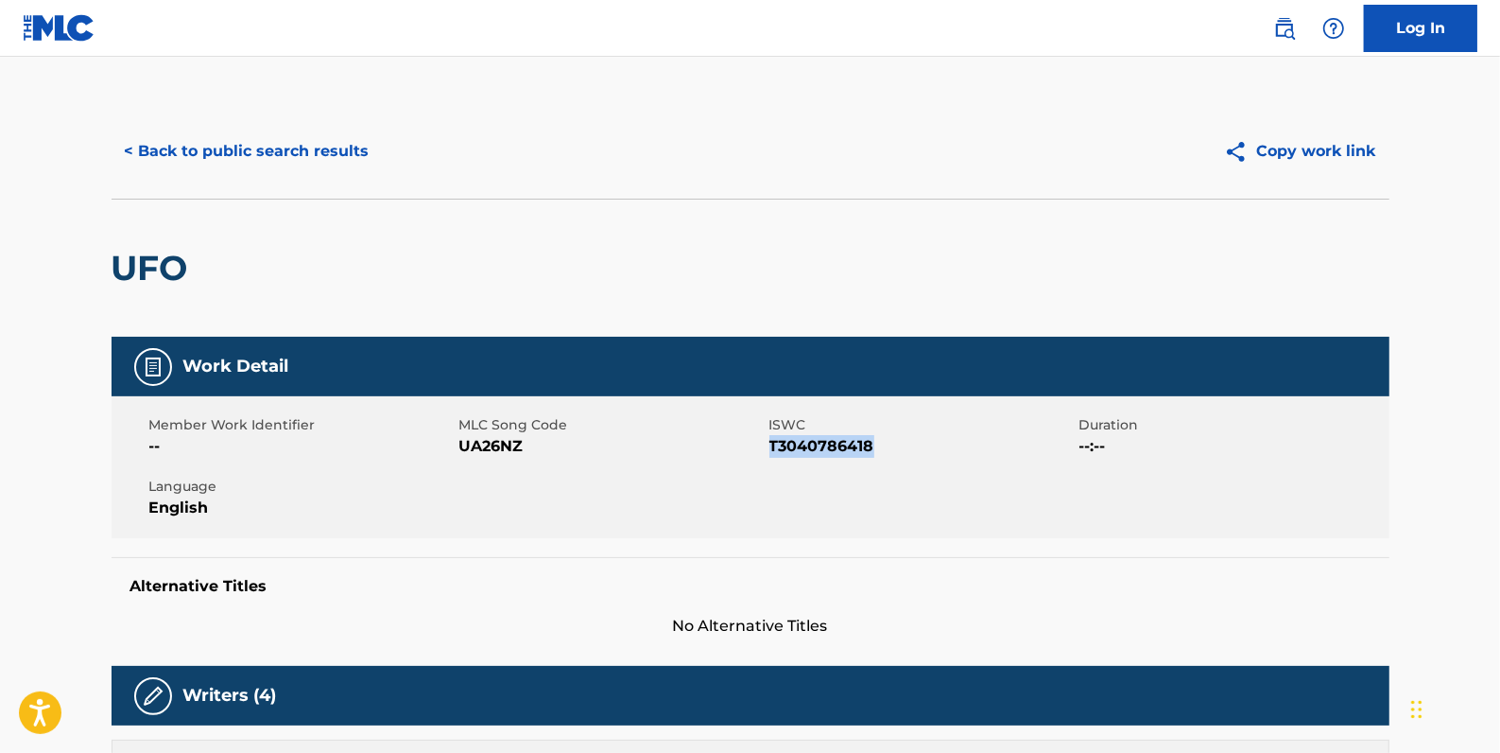
drag, startPoint x: 894, startPoint y: 443, endPoint x: 771, endPoint y: 443, distance: 123.9
click at [771, 443] on span "T3040786418" at bounding box center [922, 446] width 305 height 23
copy span "T3040786418"
click at [294, 171] on button "< Back to public search results" at bounding box center [247, 151] width 271 height 47
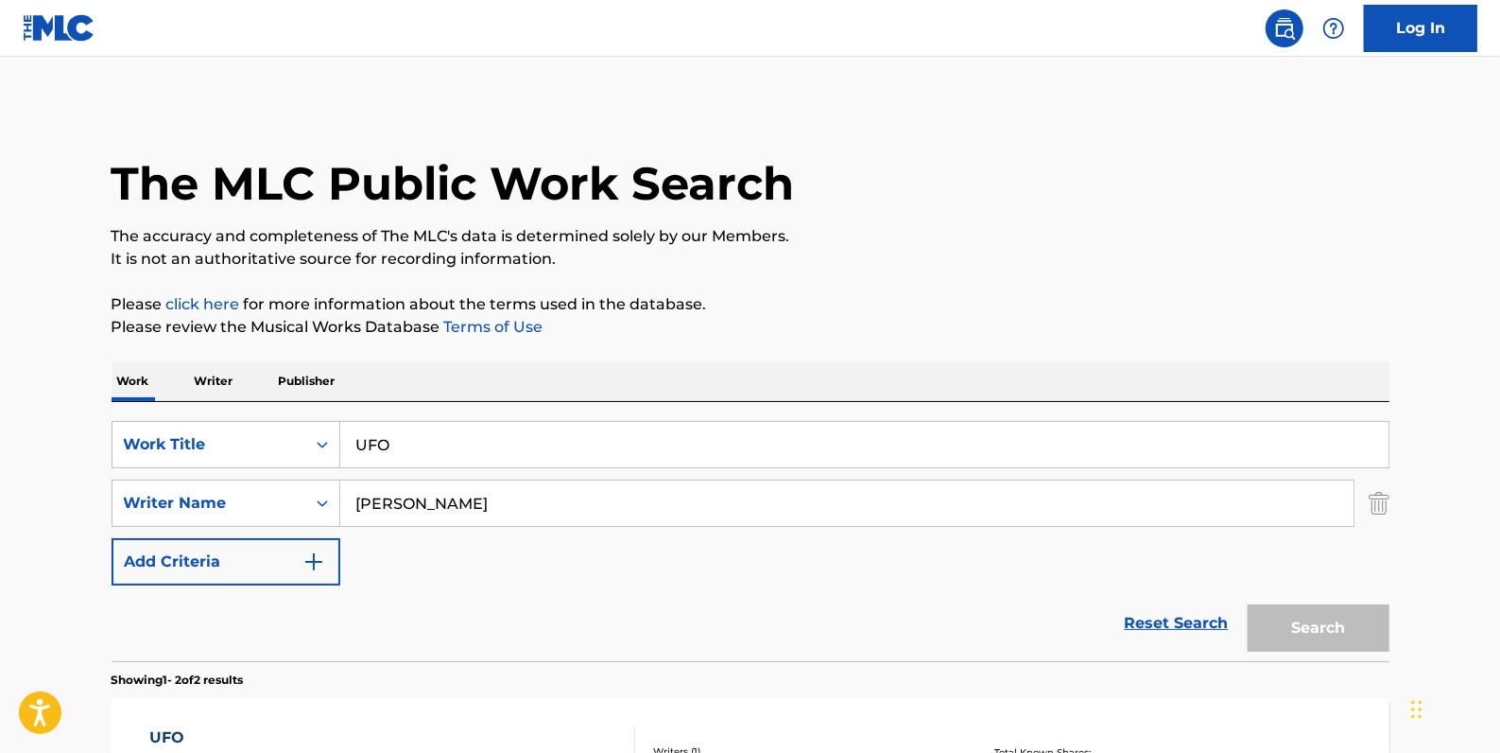
scroll to position [316, 0]
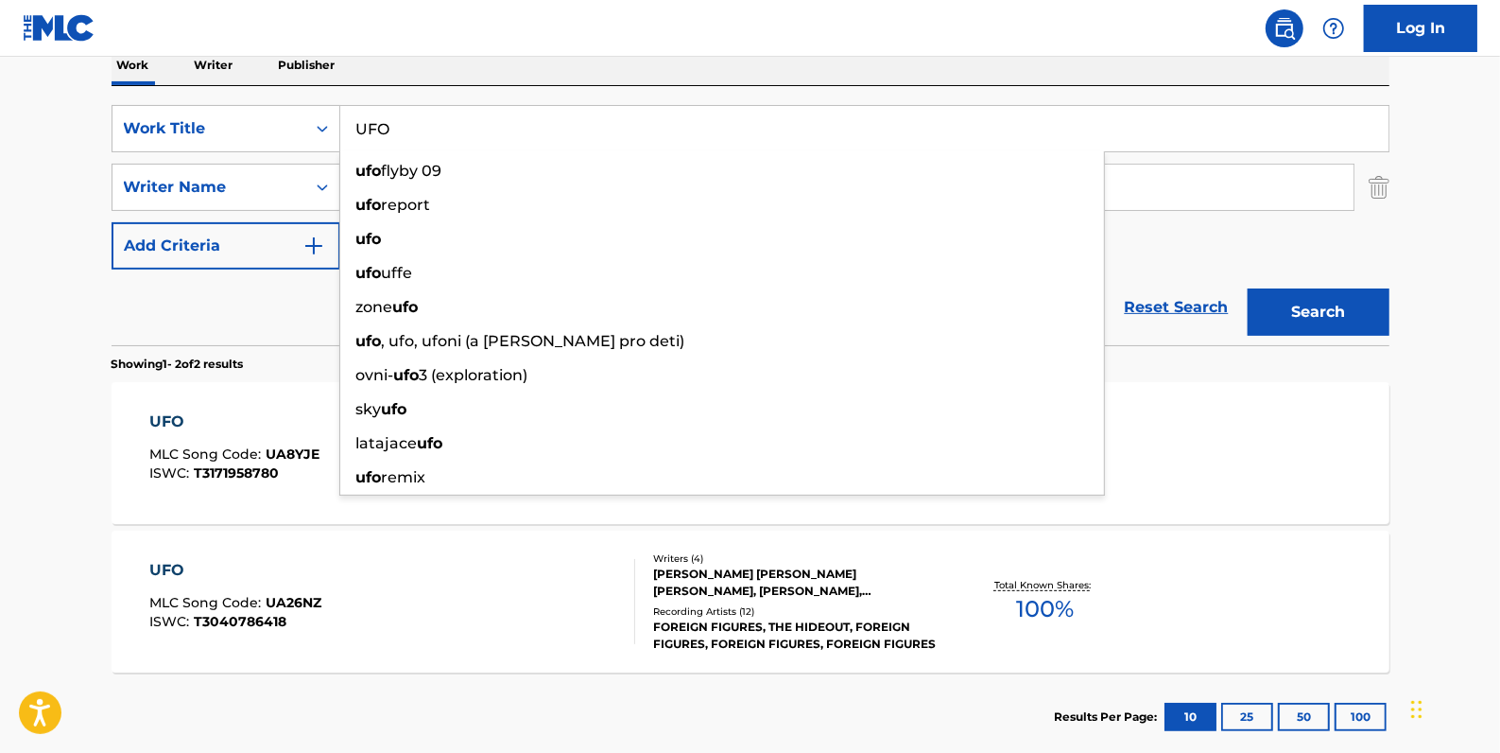
drag, startPoint x: 413, startPoint y: 130, endPoint x: 343, endPoint y: 124, distance: 70.2
click at [343, 124] on input "UFO" at bounding box center [864, 128] width 1049 height 45
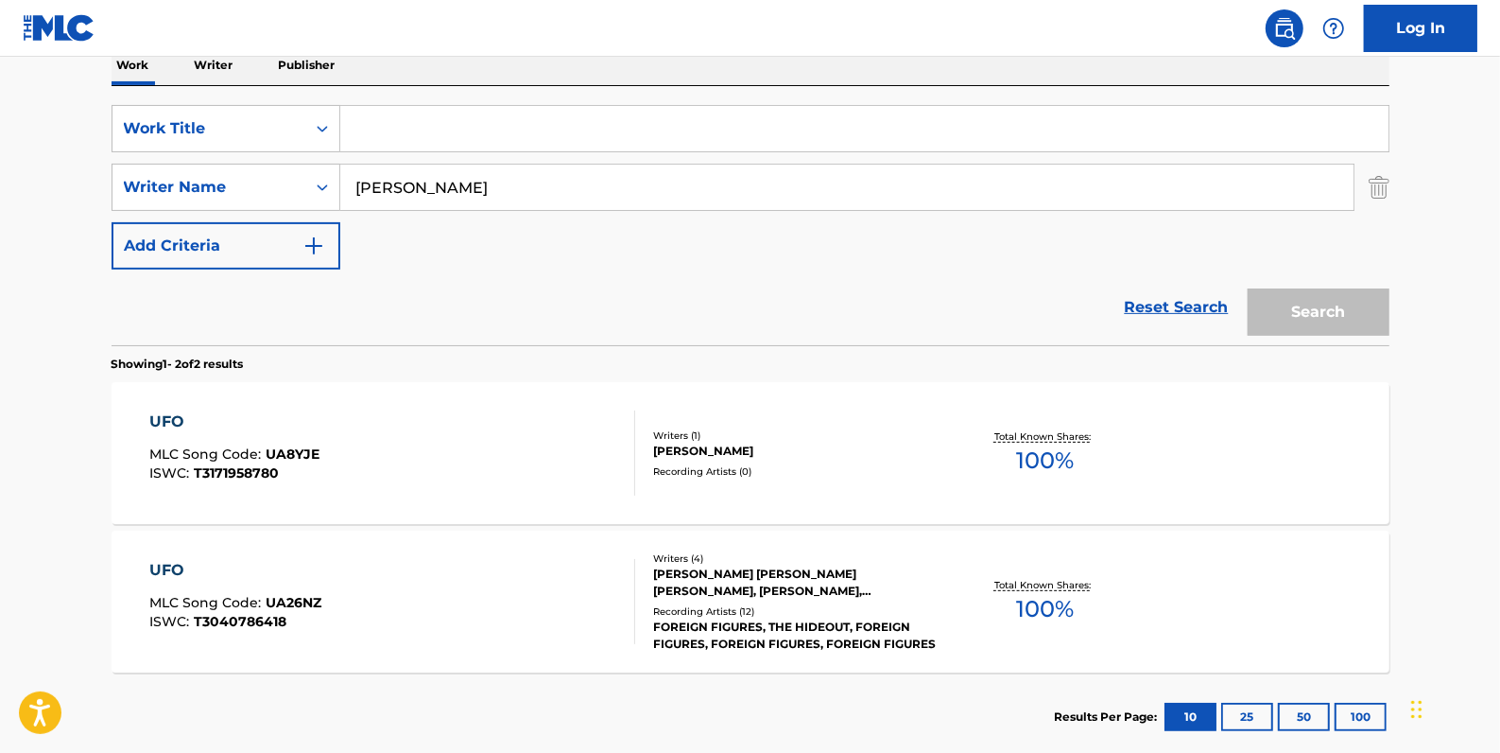
paste input "PANORAMA"
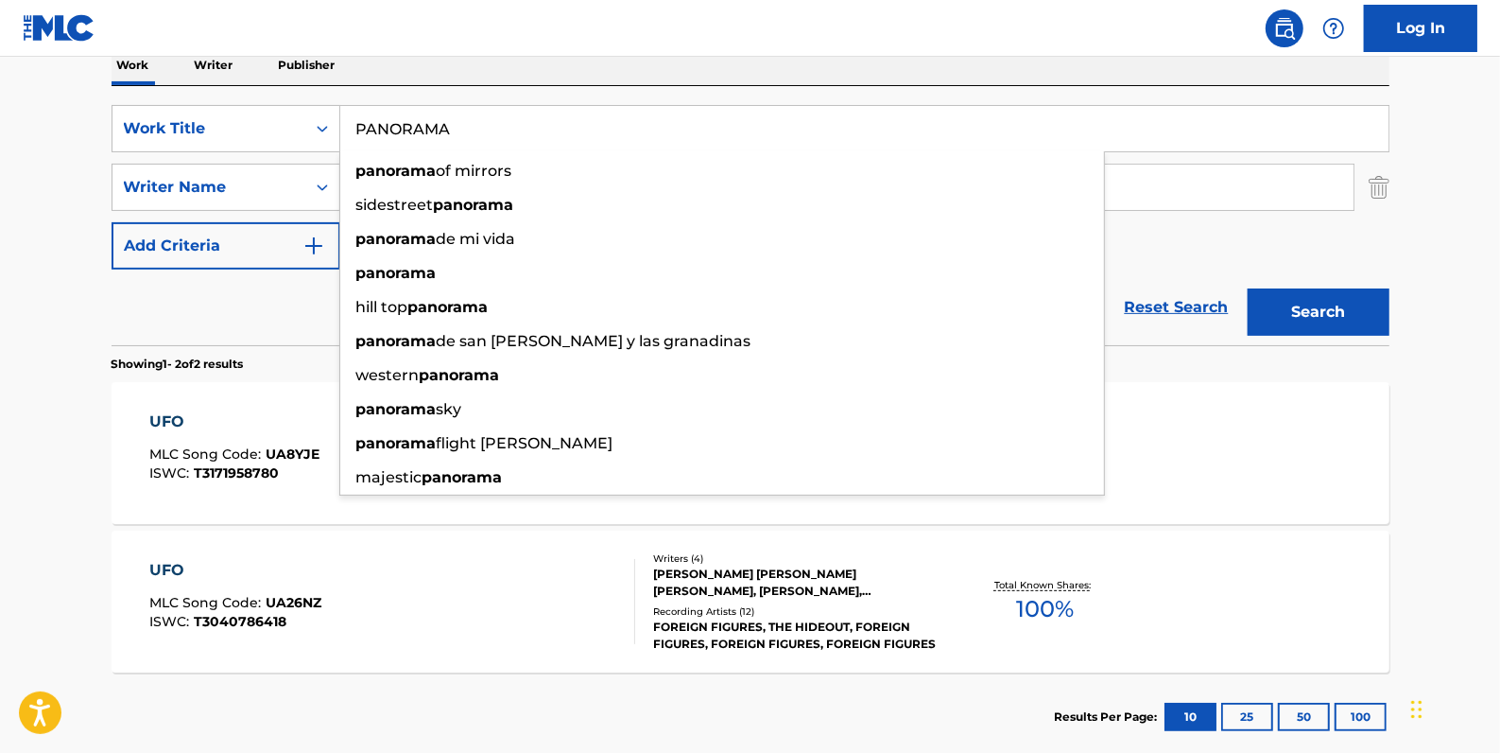
type input "PANORAMA"
click at [1327, 305] on button "Search" at bounding box center [1319, 311] width 142 height 47
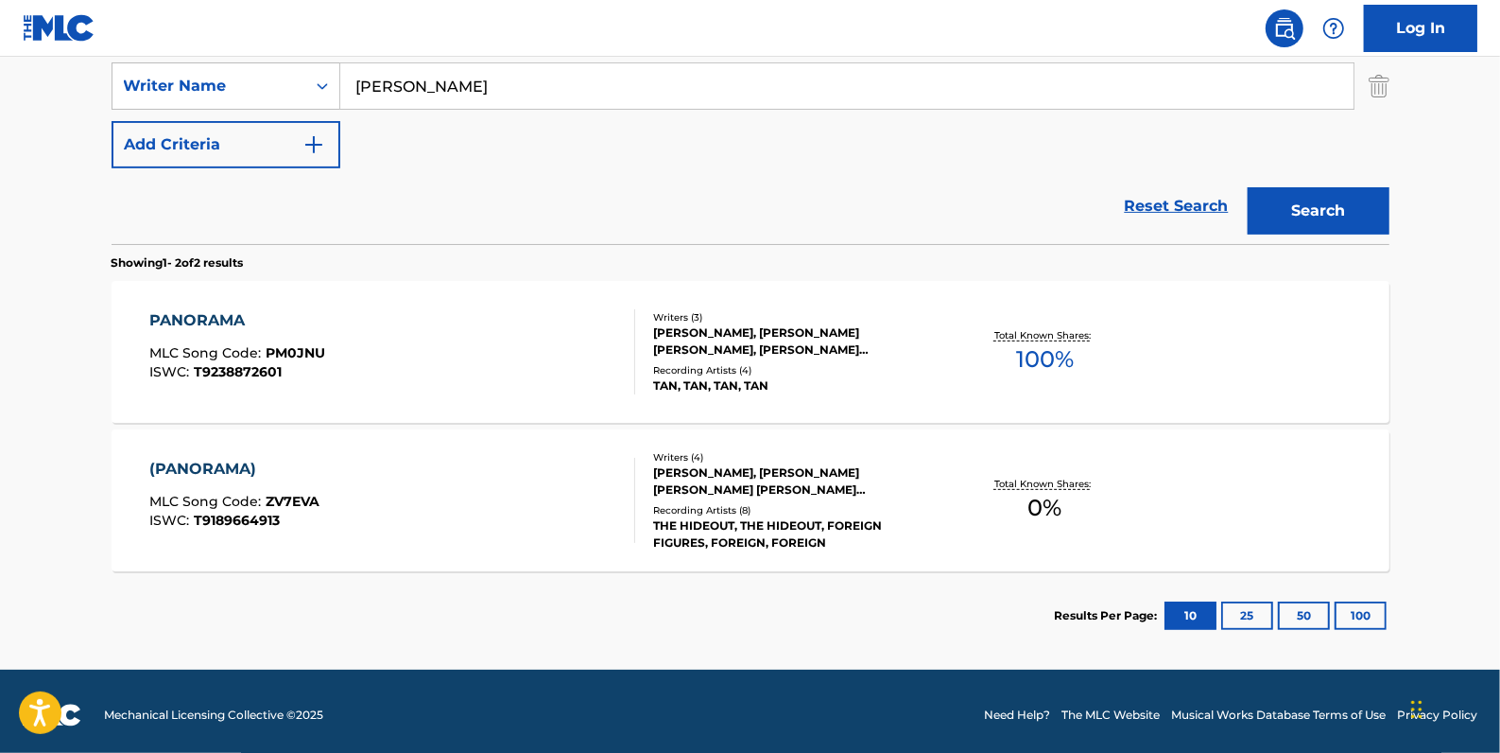
scroll to position [424, 0]
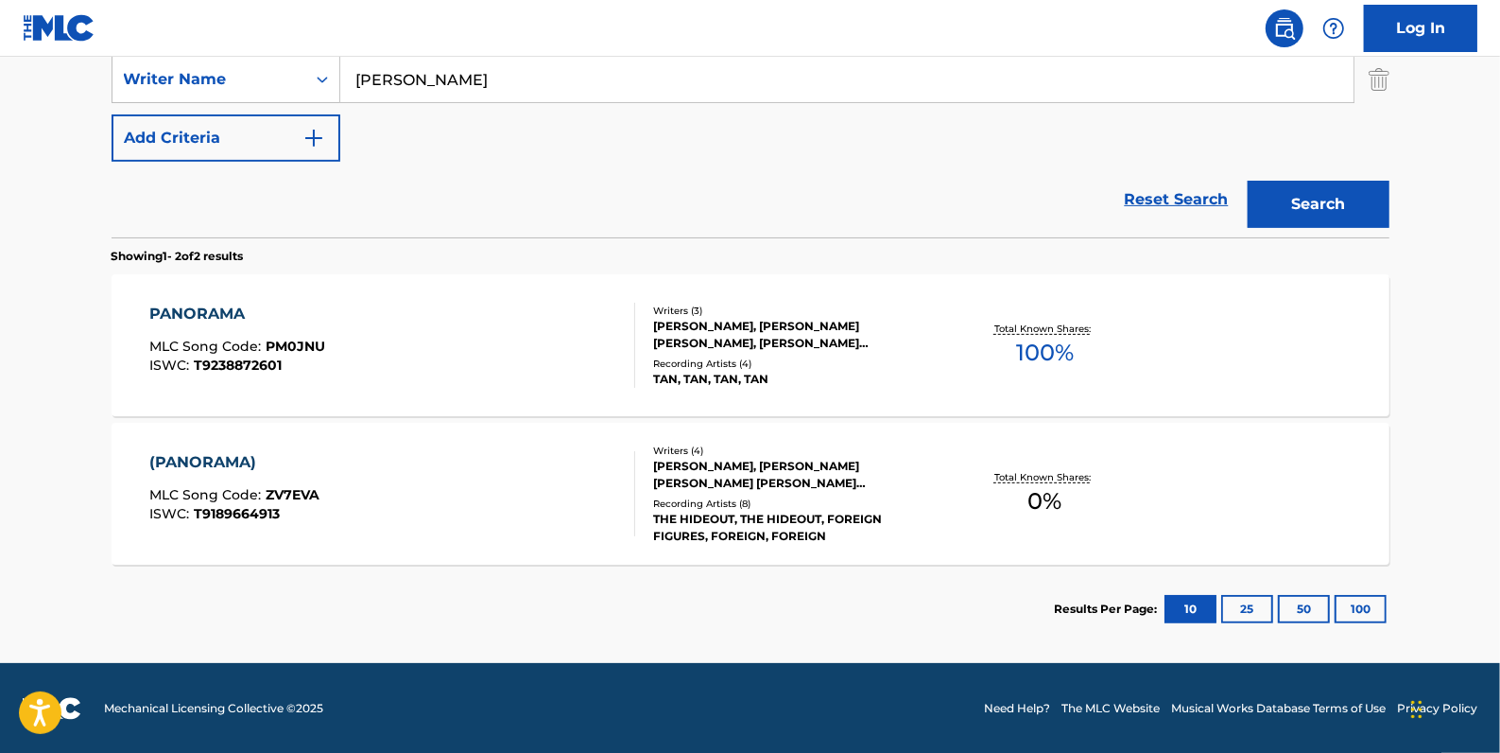
click at [481, 471] on div "(PANORAMA) MLC Song Code : ZV7EVA ISWC : T9189664913" at bounding box center [392, 493] width 486 height 85
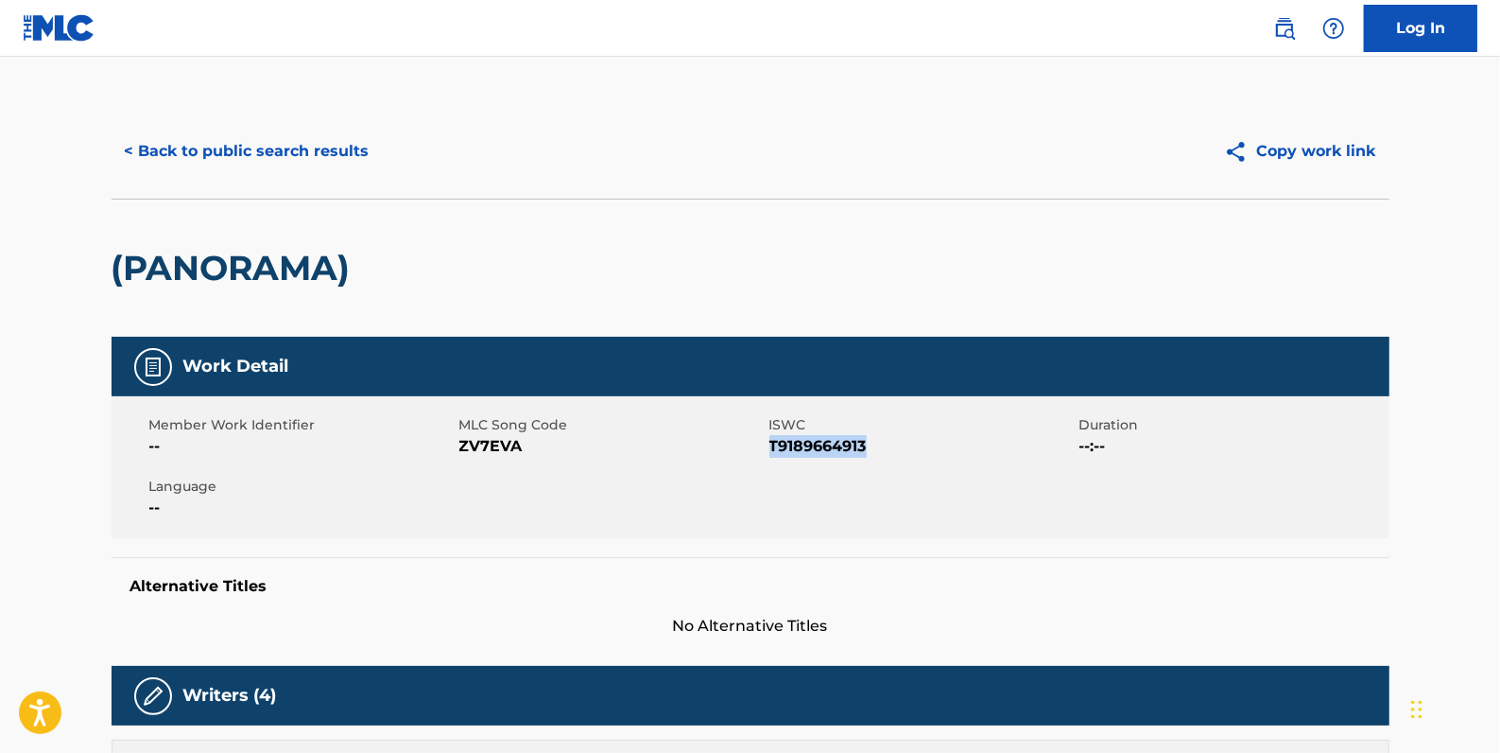
drag, startPoint x: 880, startPoint y: 442, endPoint x: 769, endPoint y: 445, distance: 111.6
click at [770, 445] on span "T9189664913" at bounding box center [922, 446] width 305 height 23
drag, startPoint x: 769, startPoint y: 445, endPoint x: 796, endPoint y: 443, distance: 27.5
click at [321, 149] on button "< Back to public search results" at bounding box center [247, 151] width 271 height 47
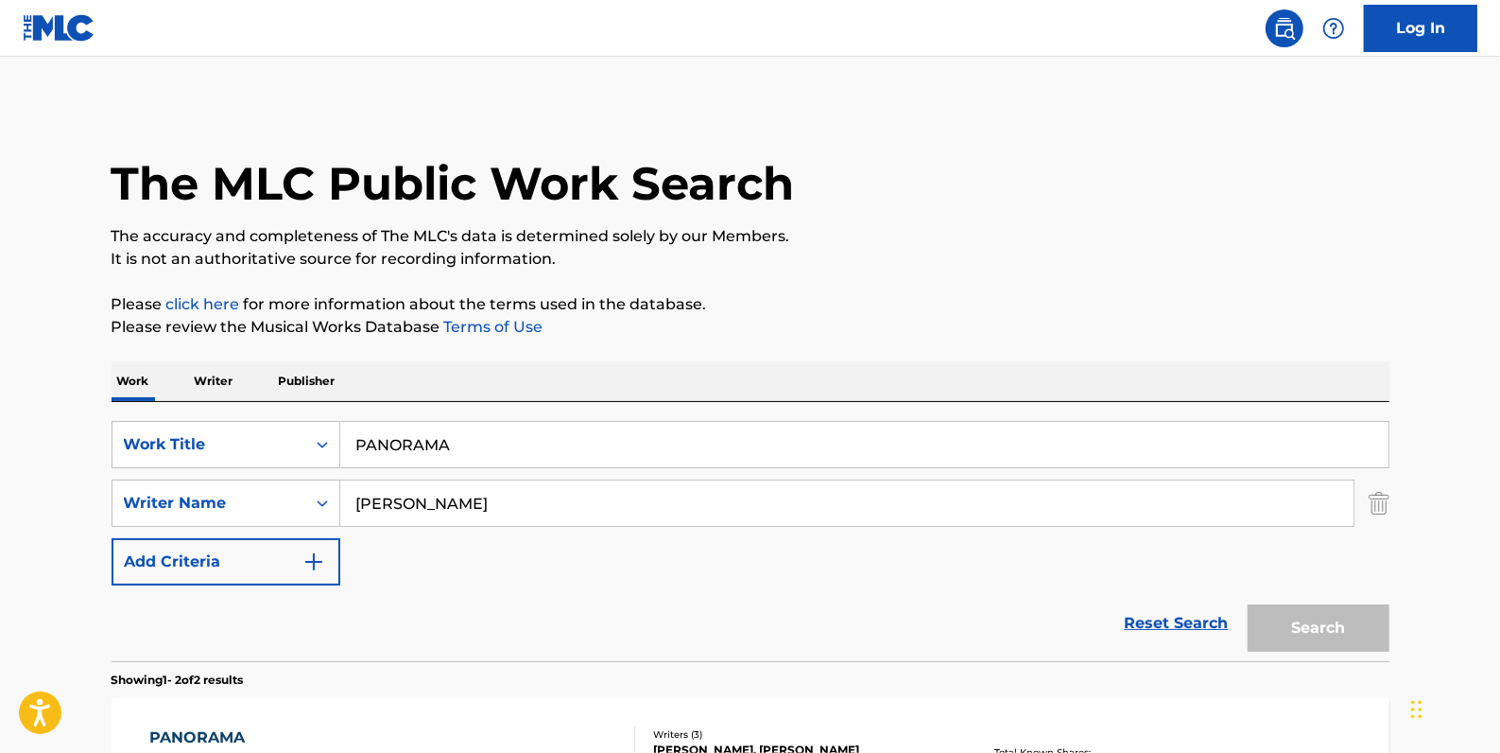
scroll to position [316, 0]
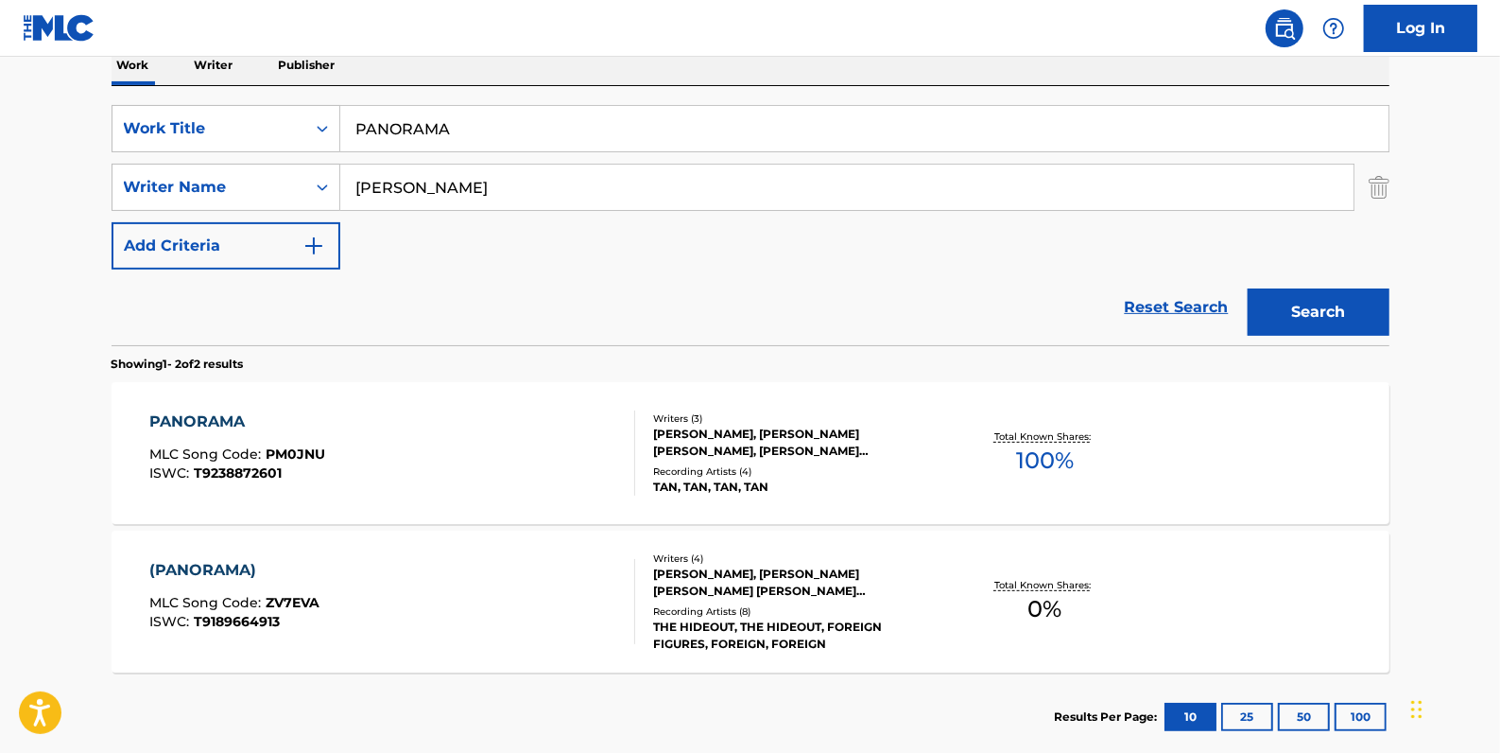
click at [452, 545] on div "(PANORAMA) MLC Song Code : ZV7EVA ISWC : T9189664913 Writers ( 4 ) [PERSON_NAME…" at bounding box center [751, 601] width 1278 height 142
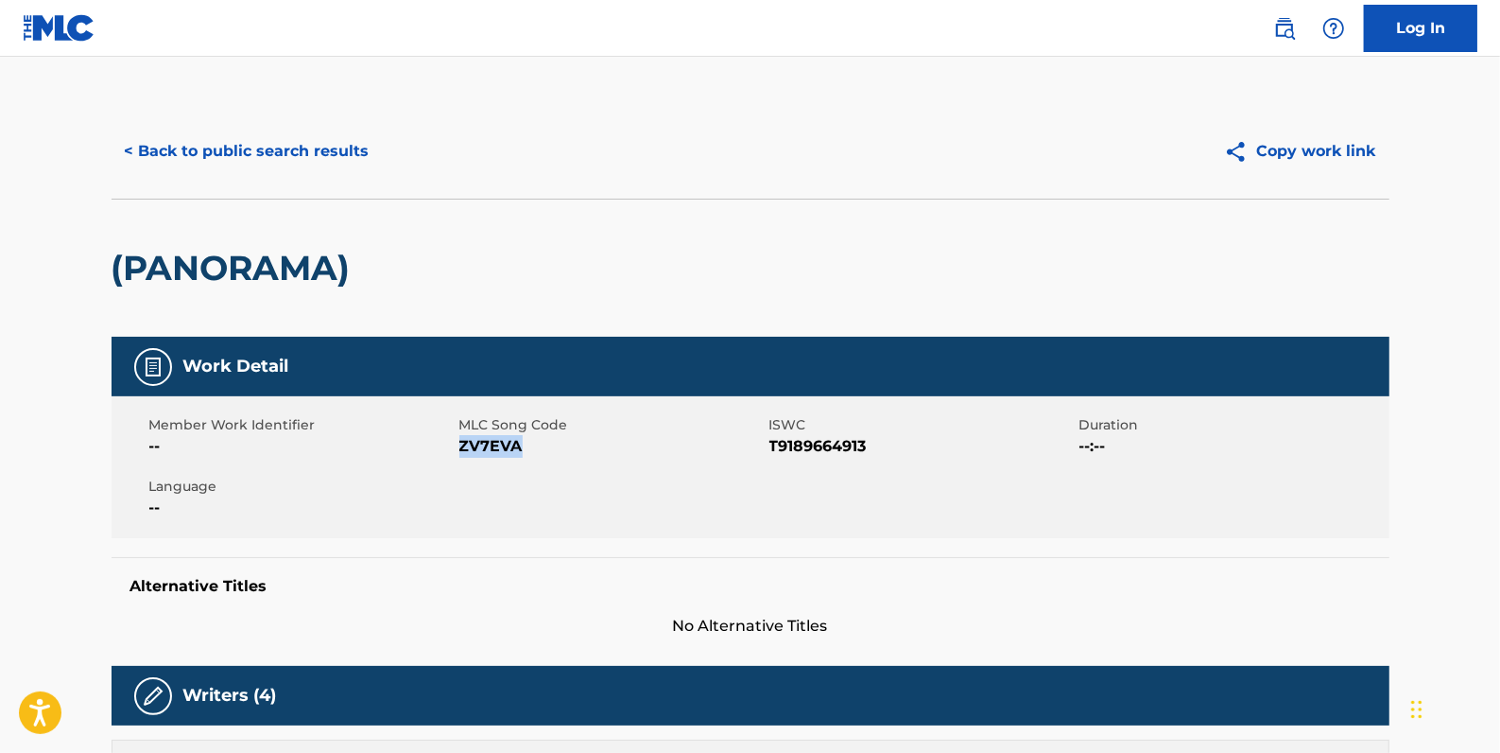
drag, startPoint x: 522, startPoint y: 445, endPoint x: 463, endPoint y: 446, distance: 58.6
click at [462, 446] on span "ZV7EVA" at bounding box center [612, 446] width 305 height 23
drag, startPoint x: 463, startPoint y: 446, endPoint x: 473, endPoint y: 450, distance: 10.2
click at [342, 151] on button "< Back to public search results" at bounding box center [247, 151] width 271 height 47
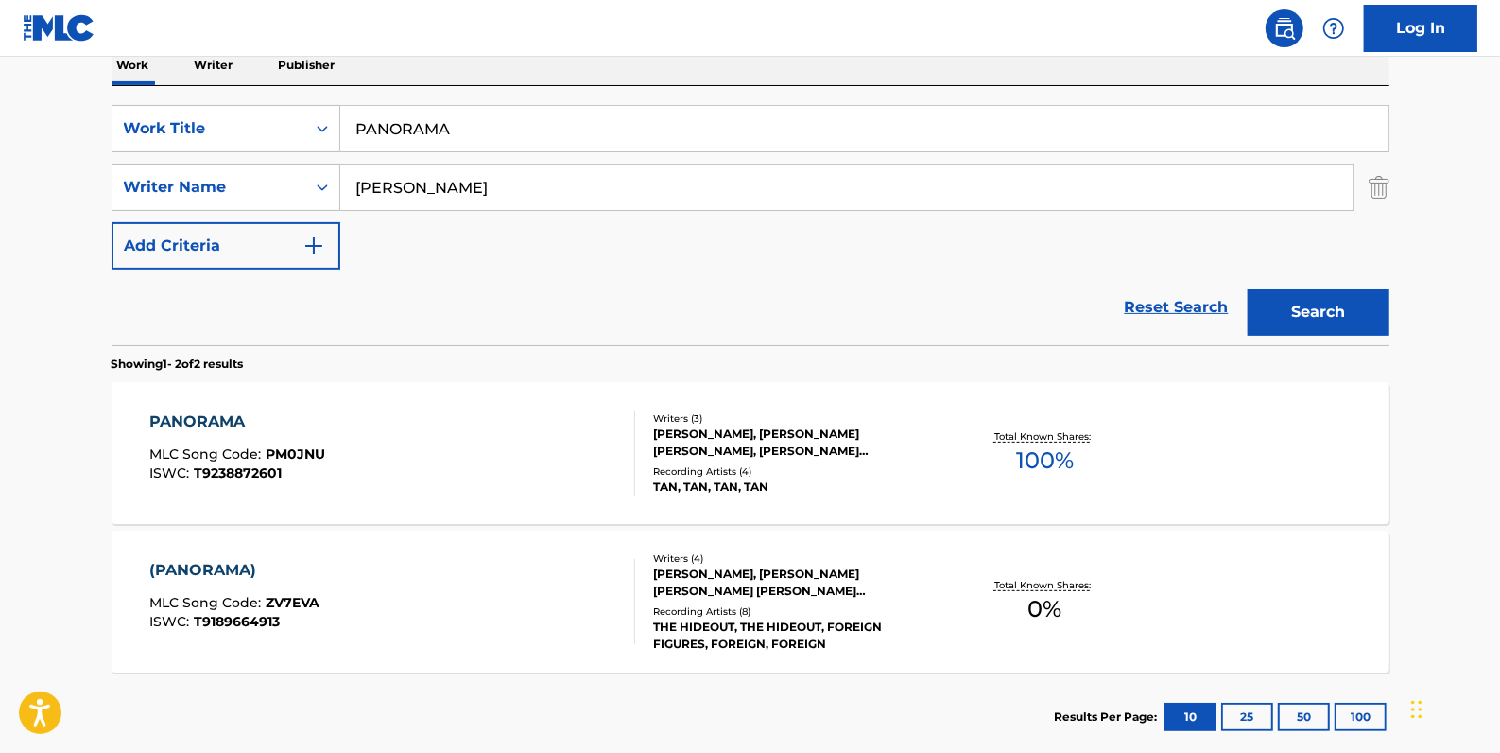
drag, startPoint x: 448, startPoint y: 182, endPoint x: 340, endPoint y: 187, distance: 107.9
click at [340, 187] on input "[PERSON_NAME]" at bounding box center [847, 187] width 1014 height 45
paste input "[PERSON_NAME]"
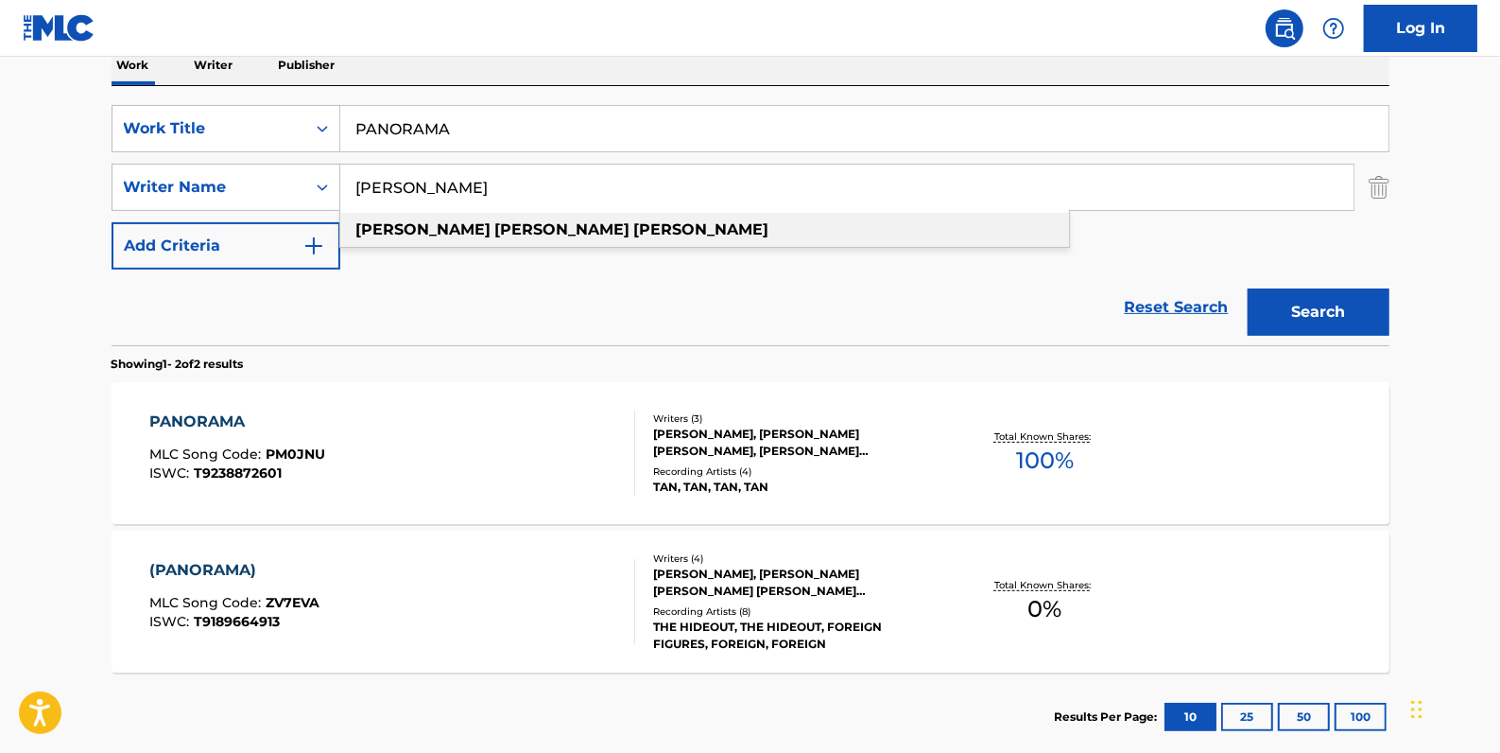
click at [572, 238] on div "[PERSON_NAME]" at bounding box center [704, 230] width 729 height 34
type input "[PERSON_NAME]"
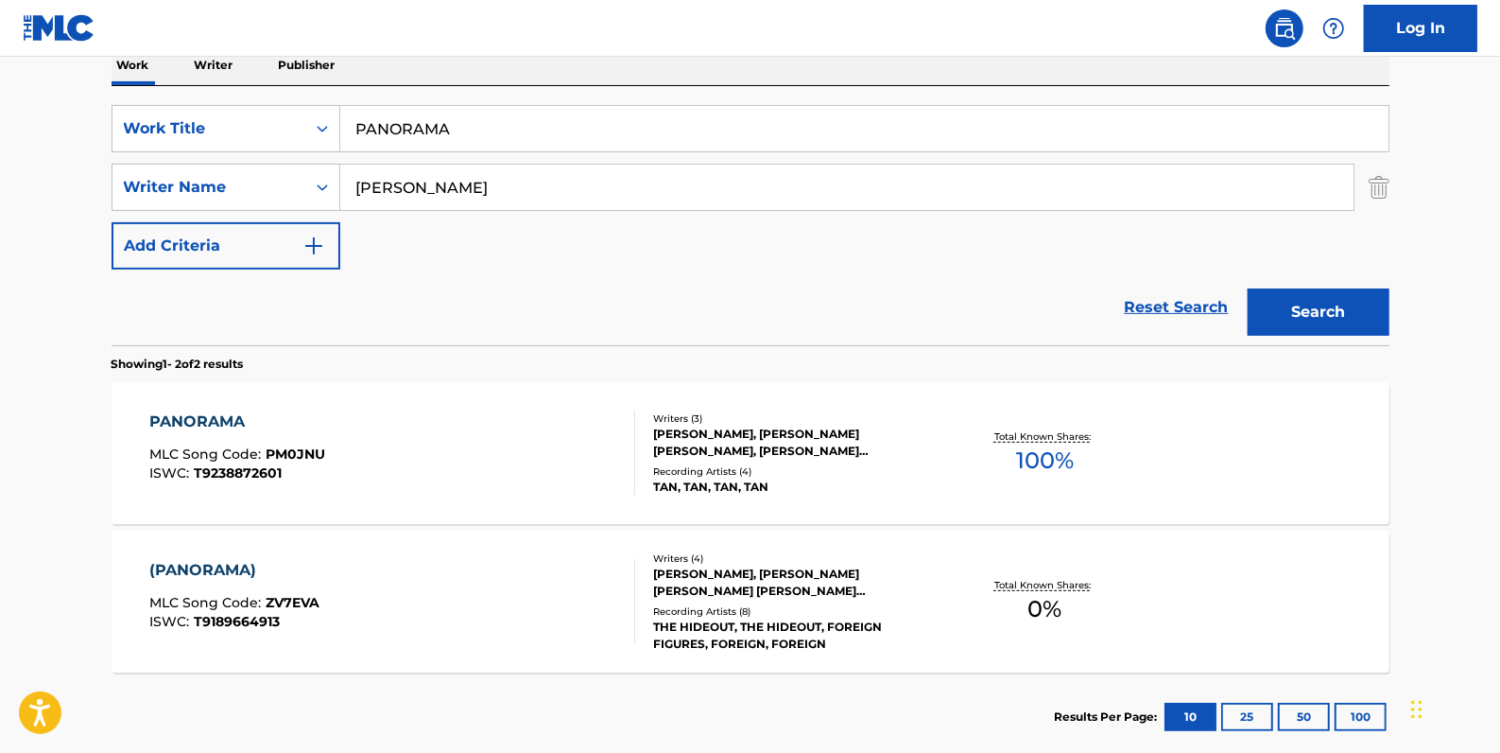
click at [1303, 323] on button "Search" at bounding box center [1319, 311] width 142 height 47
click at [1148, 304] on link "Reset Search" at bounding box center [1177, 307] width 123 height 42
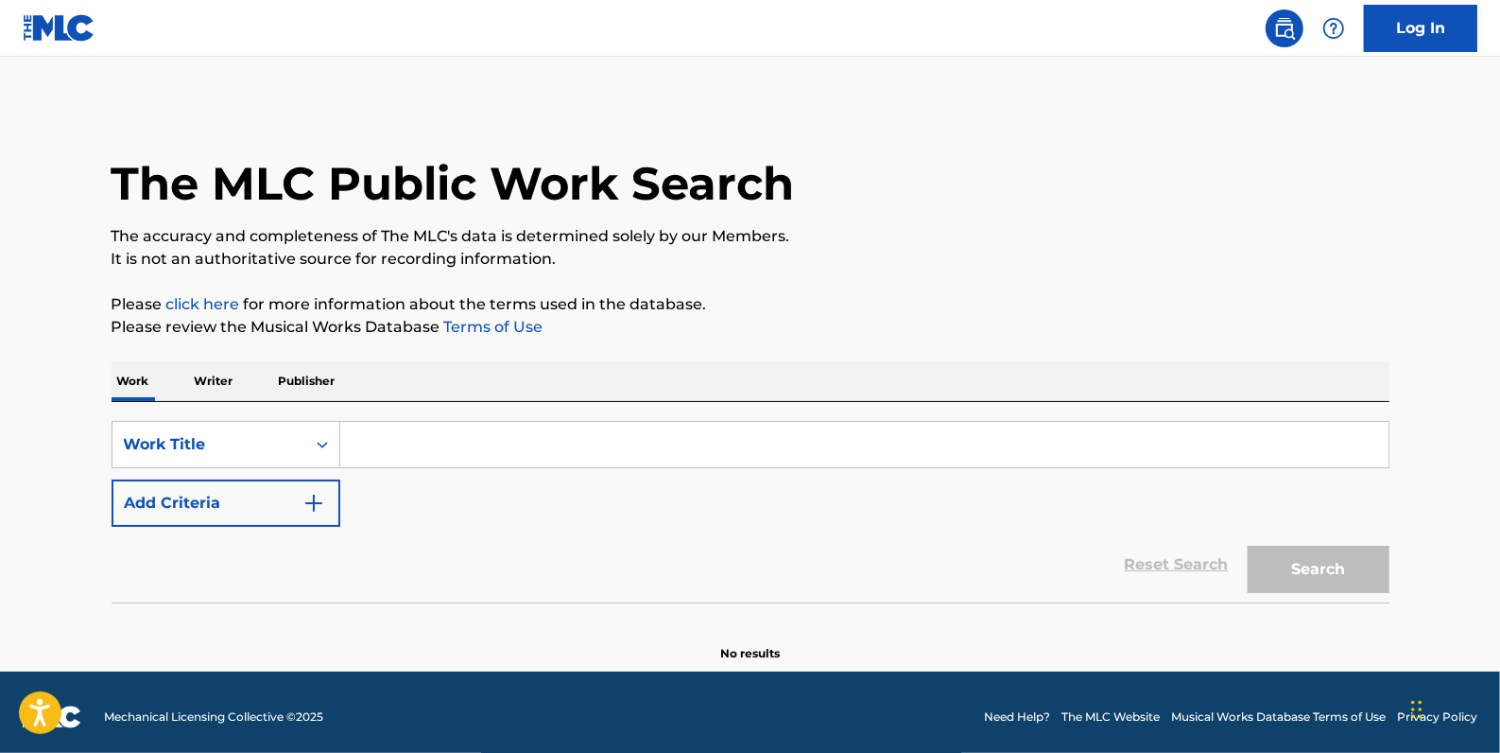
paste input "VERTIGO"
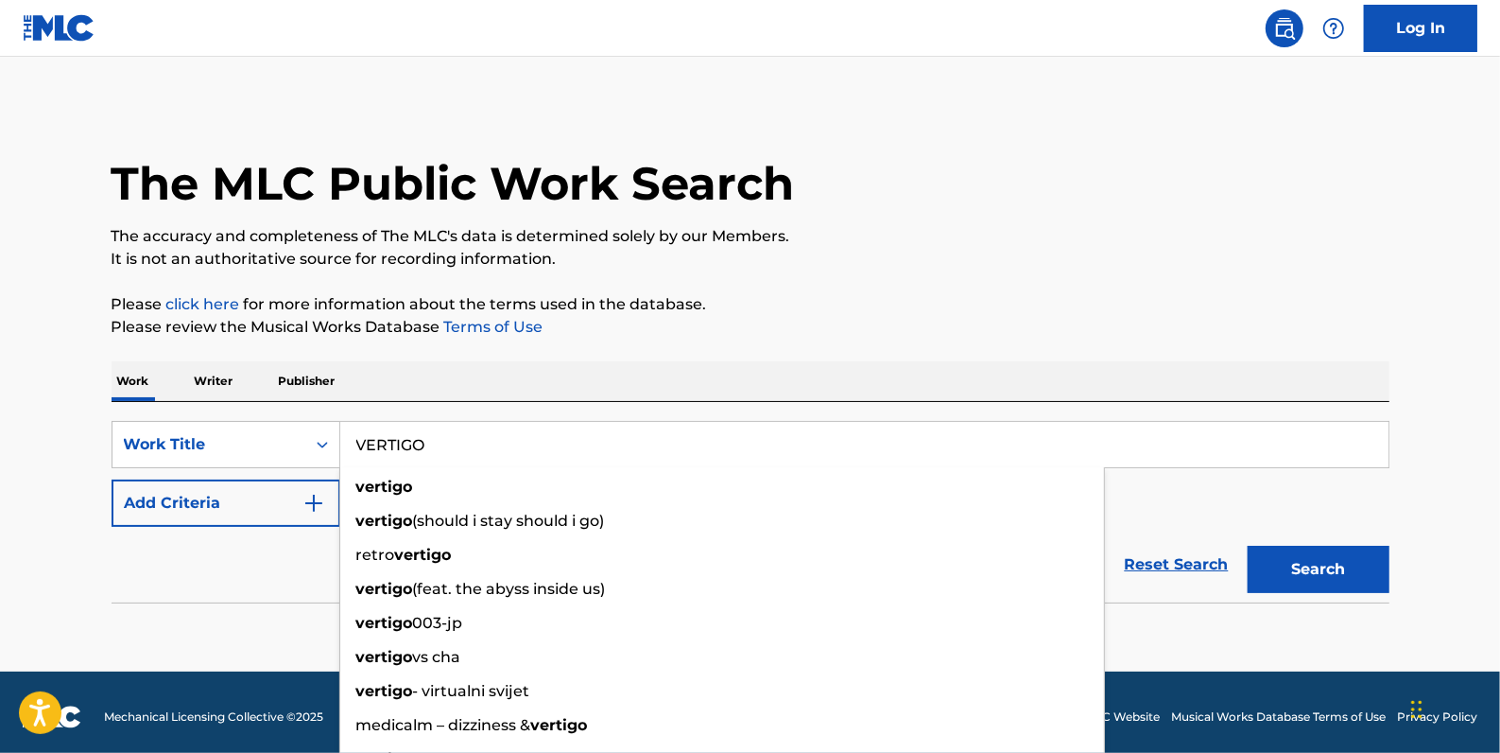
type input "VERTIGO"
click at [253, 509] on button "Add Criteria" at bounding box center [226, 502] width 229 height 47
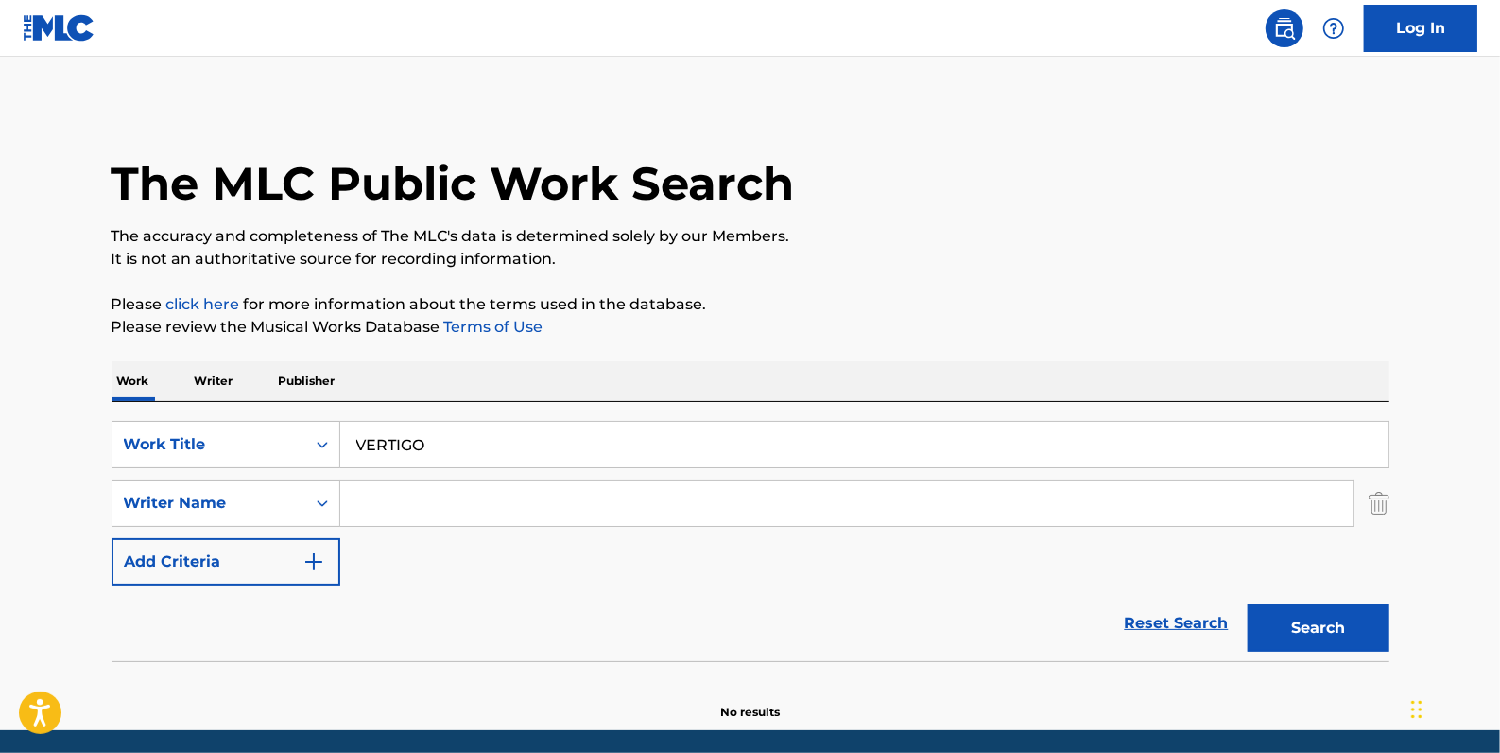
click at [502, 501] on input "Search Form" at bounding box center [847, 502] width 1014 height 45
paste input "[PERSON_NAME]"
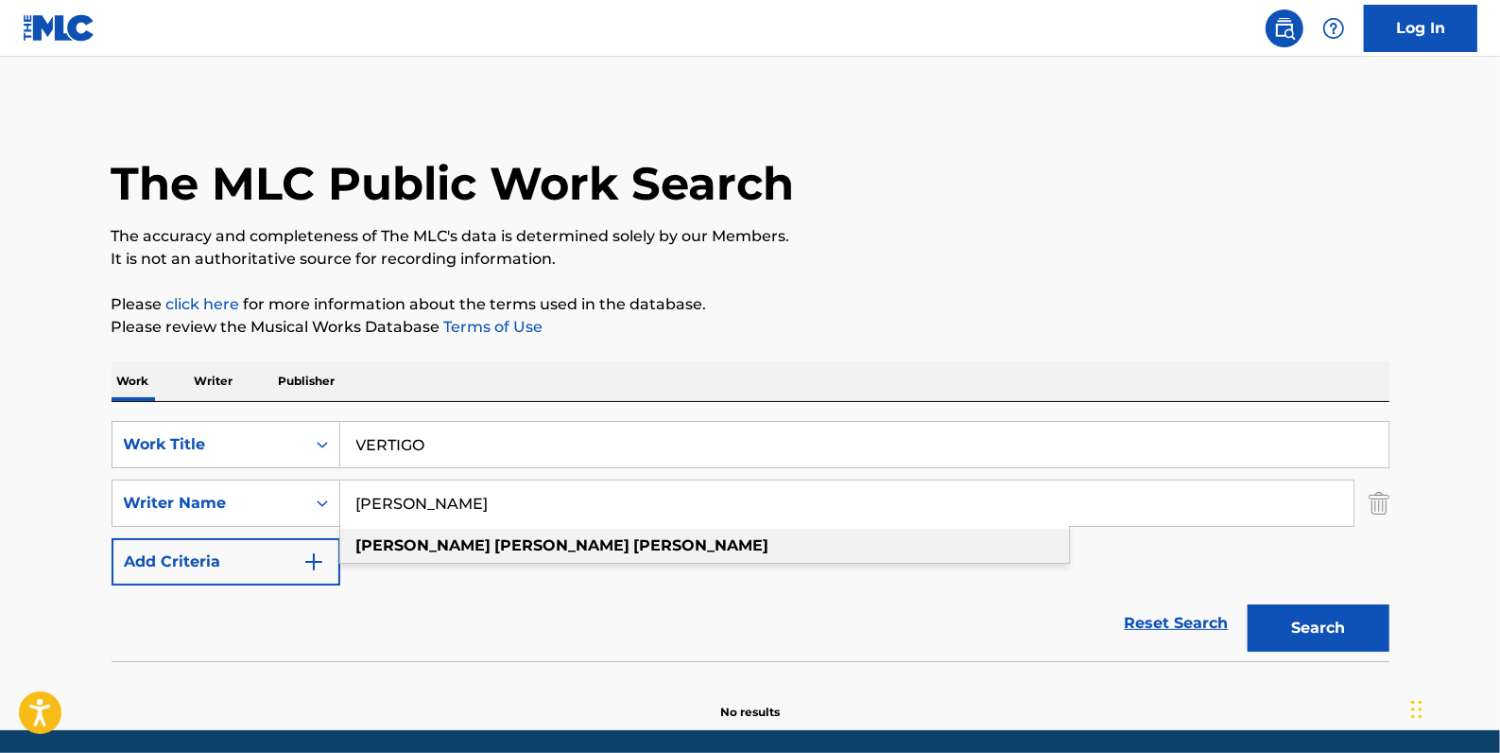
click at [580, 547] on div "[PERSON_NAME]" at bounding box center [704, 546] width 729 height 34
type input "[PERSON_NAME]"
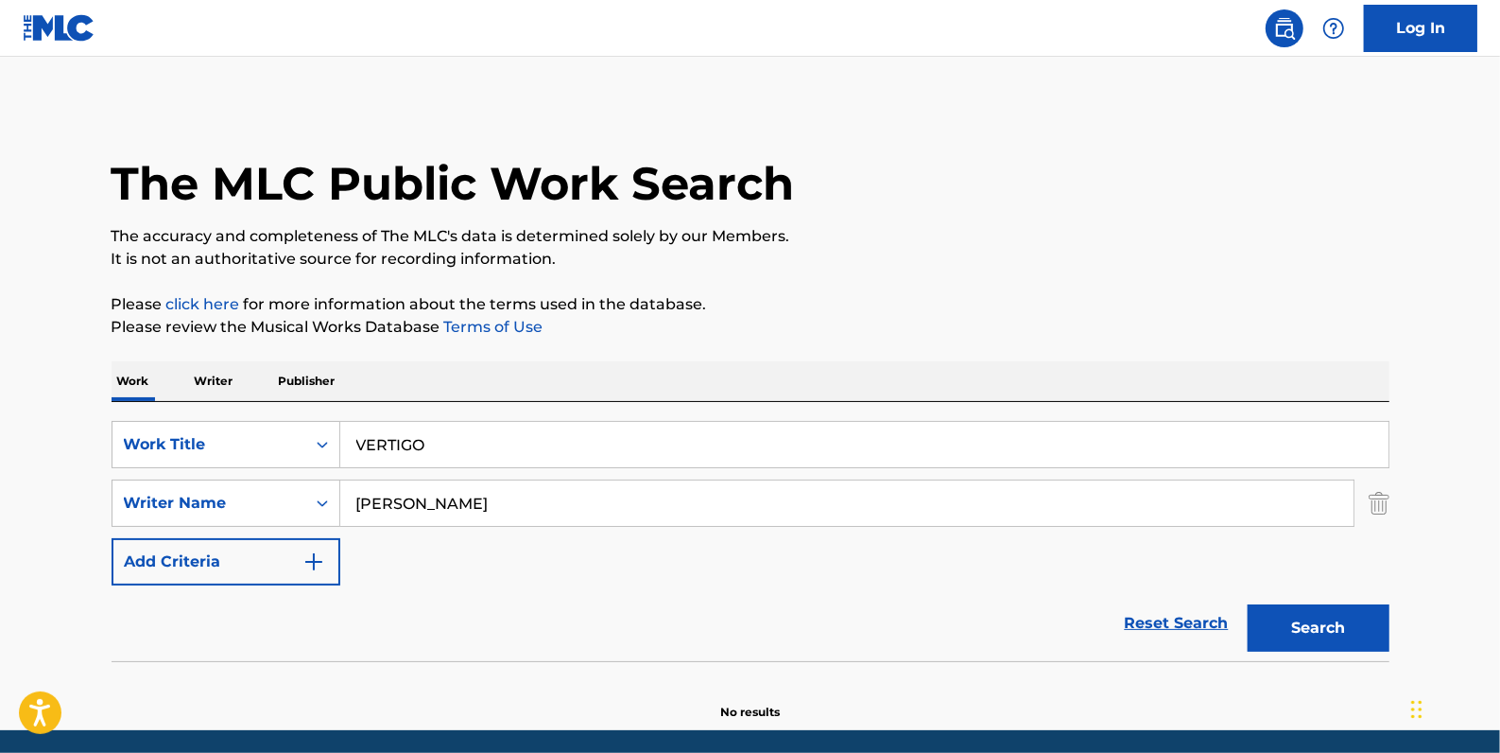
click at [1362, 623] on button "Search" at bounding box center [1319, 627] width 142 height 47
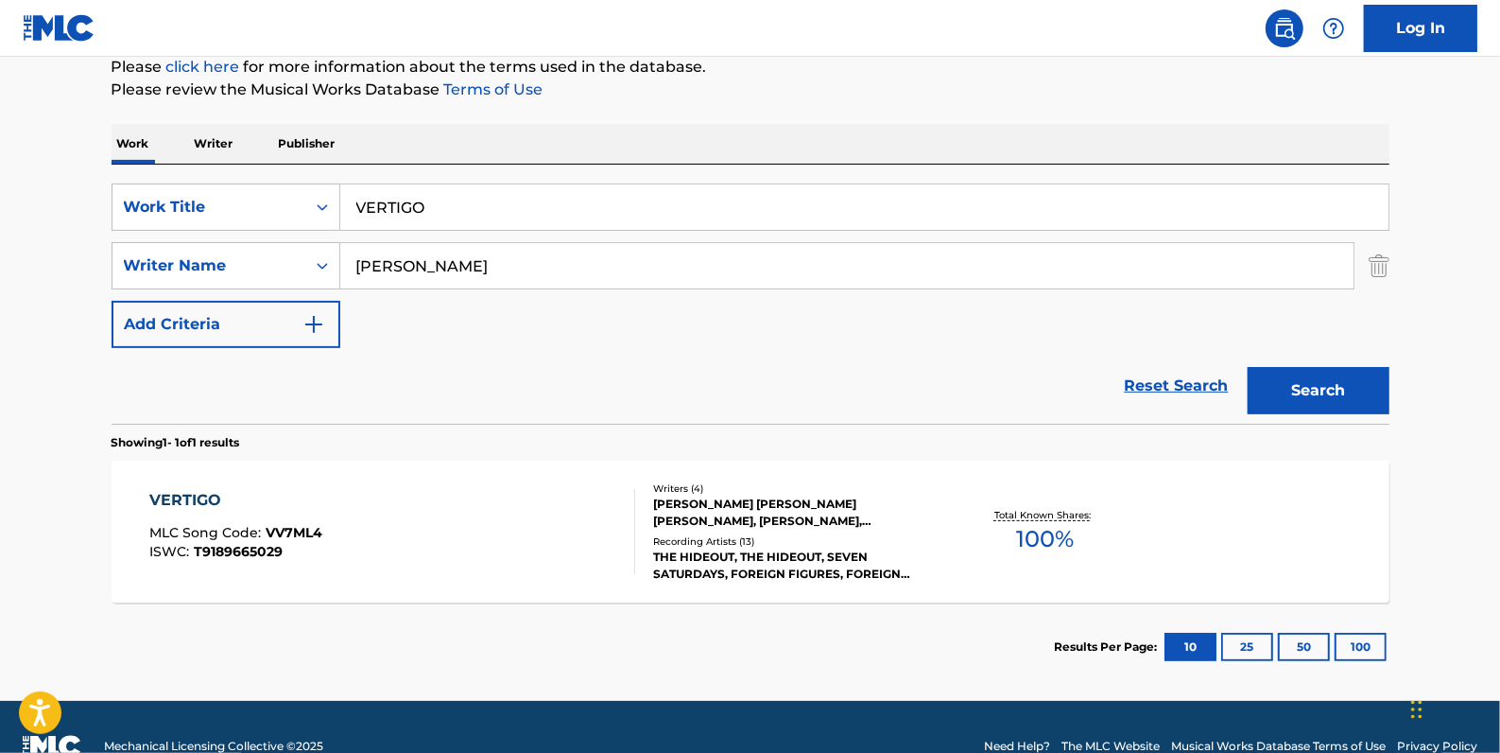
scroll to position [257, 0]
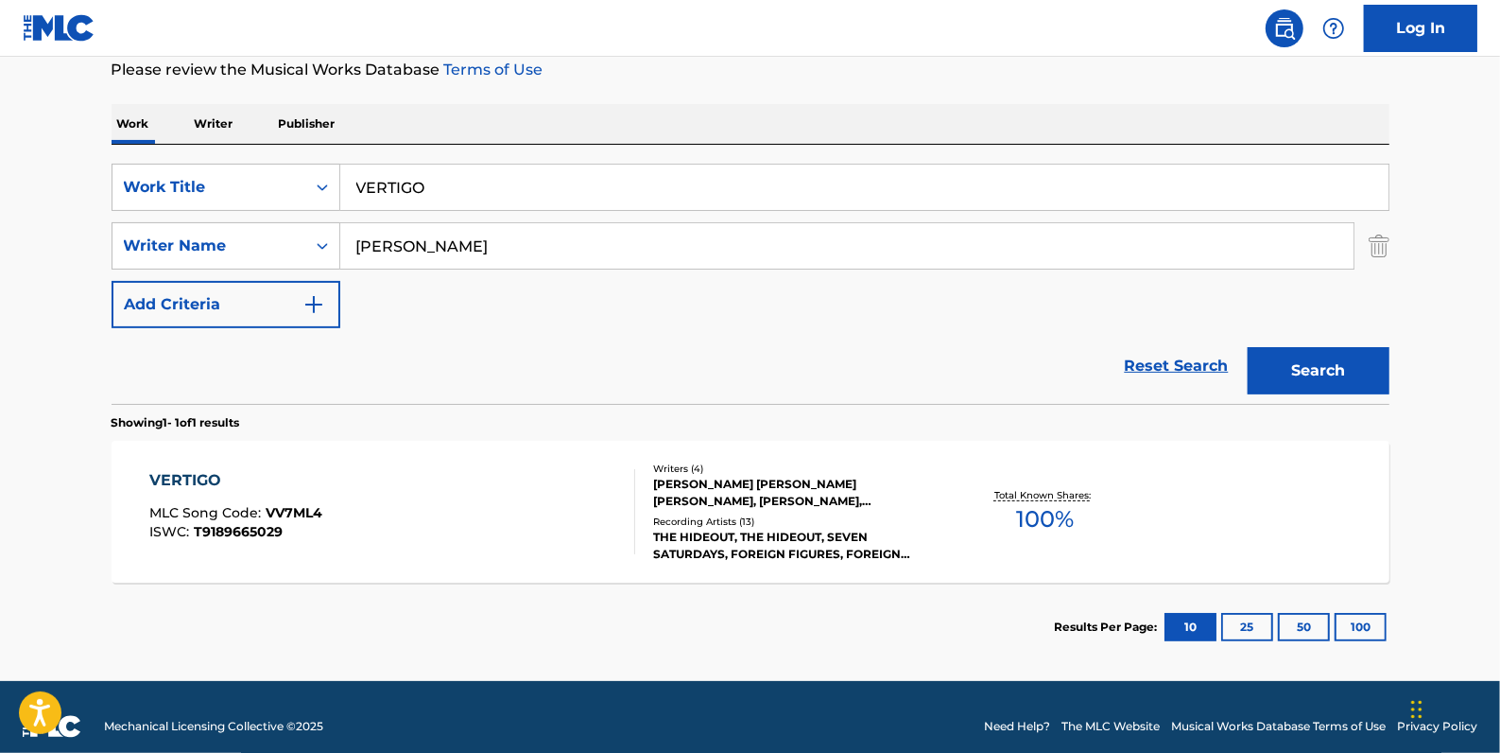
click at [503, 488] on div "VERTIGO MLC Song Code : VV7ML4 ISWC : T9189665029" at bounding box center [392, 511] width 486 height 85
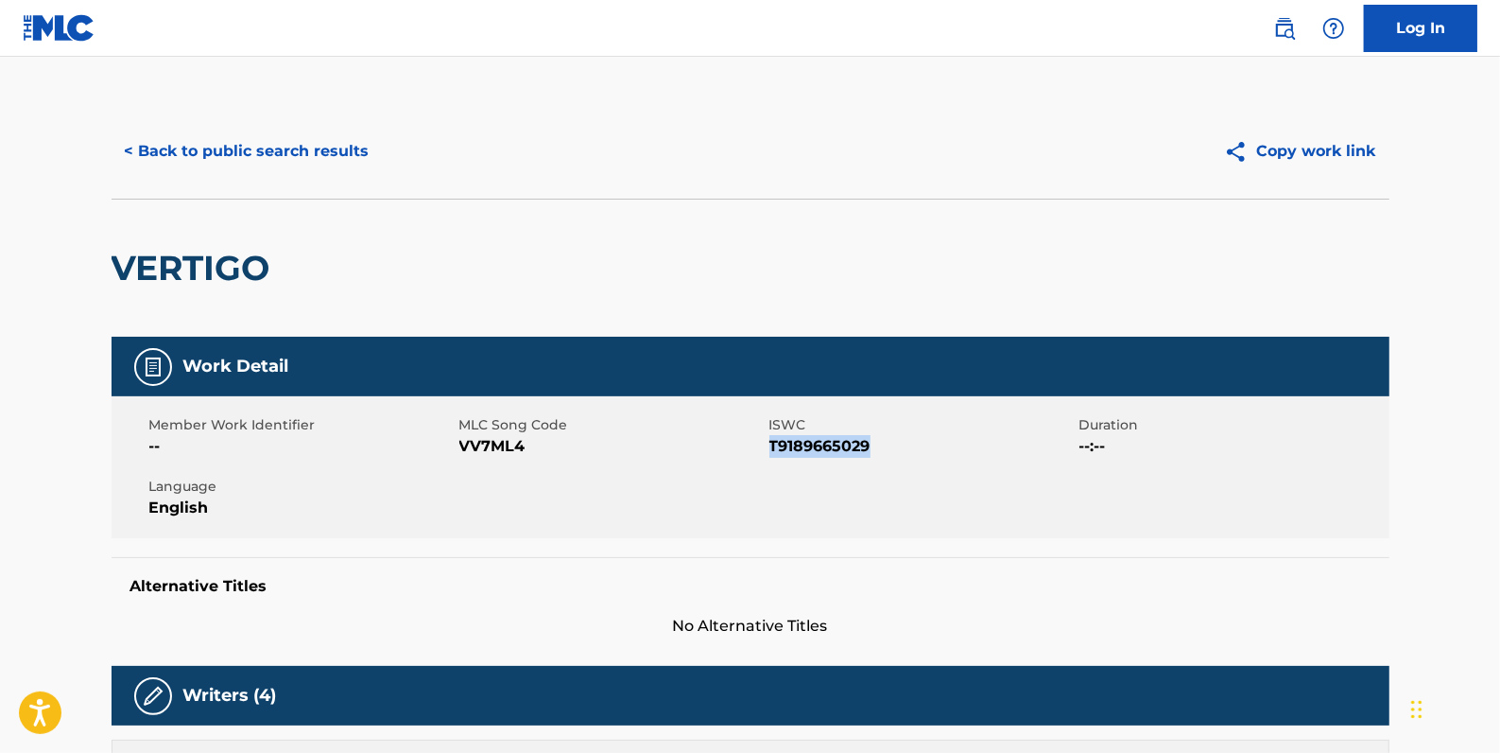
drag, startPoint x: 835, startPoint y: 449, endPoint x: 769, endPoint y: 448, distance: 66.2
click at [770, 448] on span "T9189665029" at bounding box center [922, 446] width 305 height 23
click at [346, 157] on button "< Back to public search results" at bounding box center [247, 151] width 271 height 47
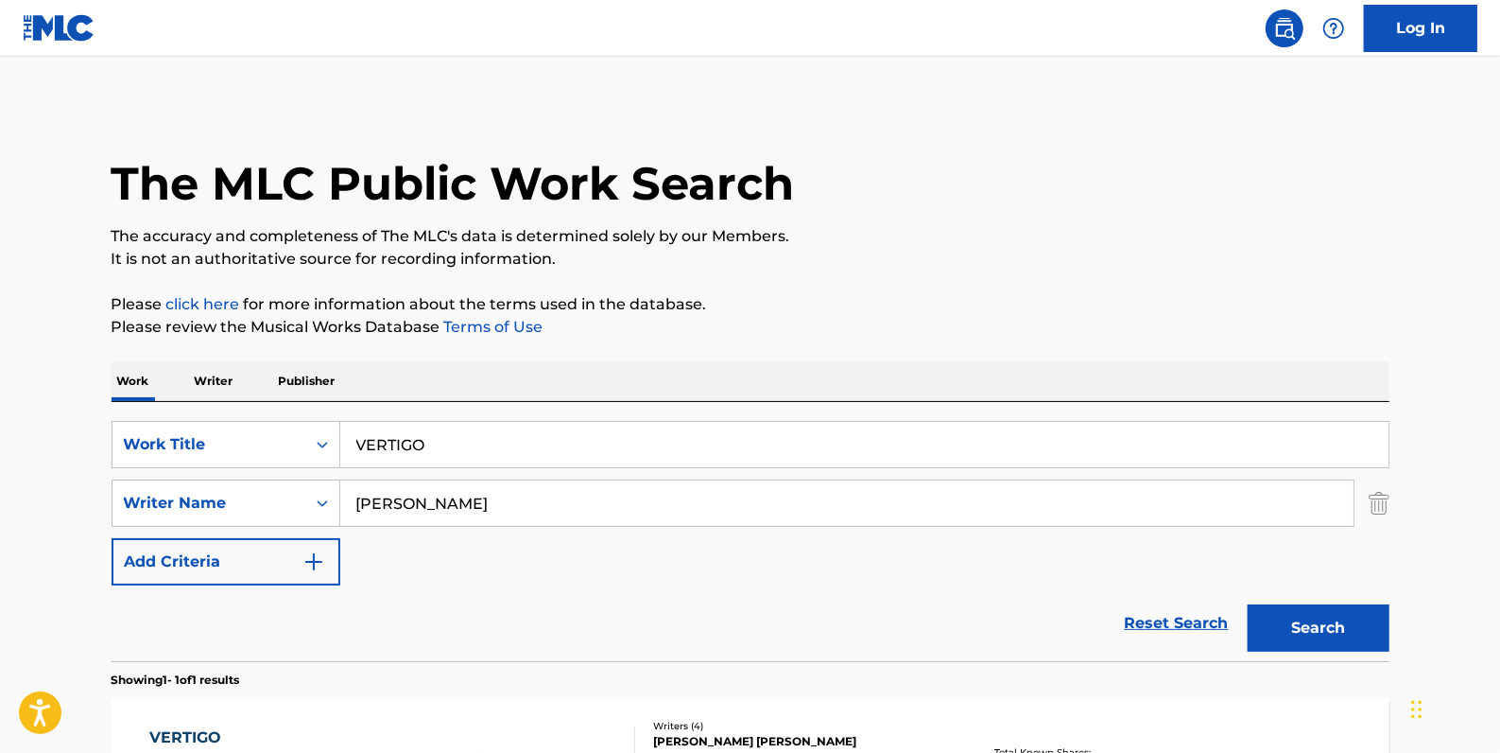
scroll to position [167, 0]
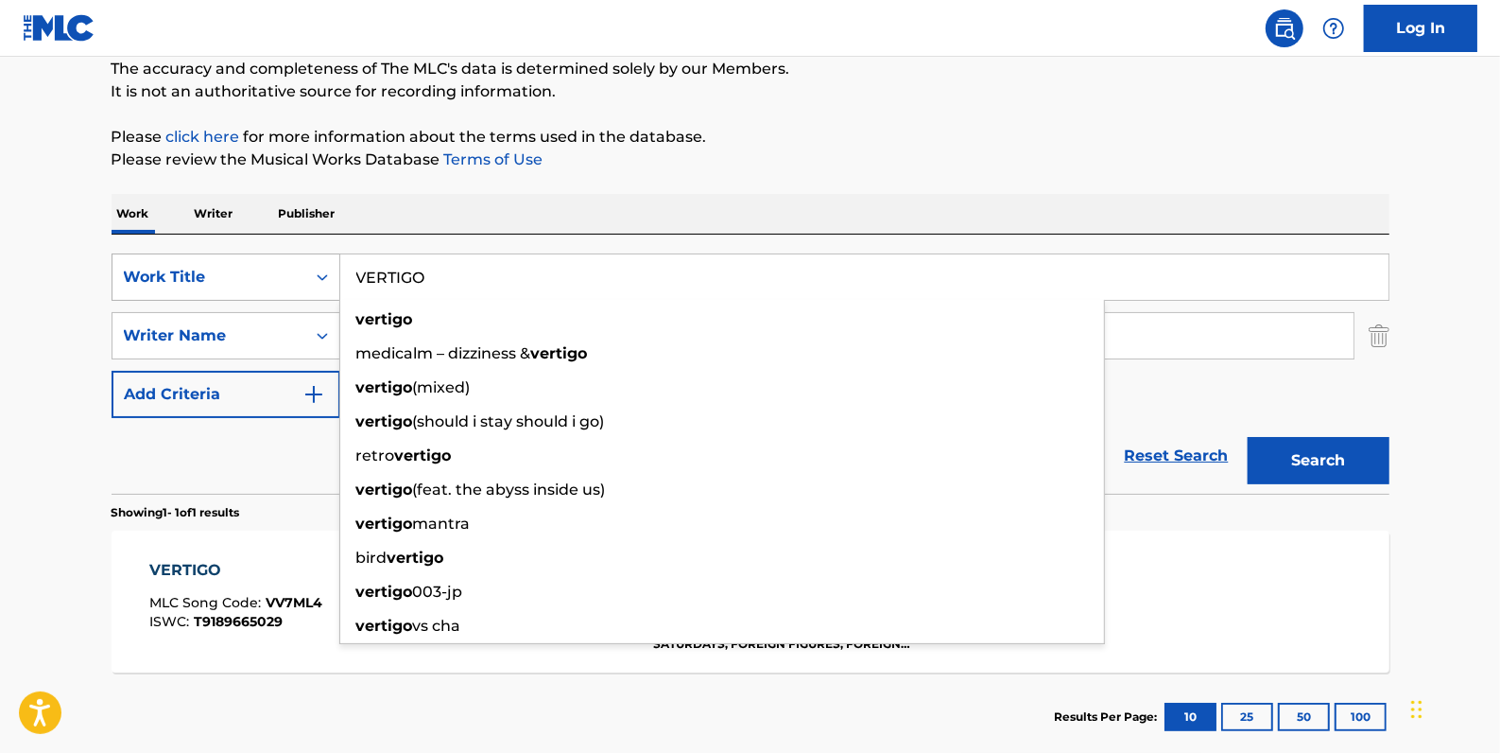
drag, startPoint x: 477, startPoint y: 281, endPoint x: 334, endPoint y: 272, distance: 144.0
click at [334, 272] on div "SearchWithCriteriadfb9a5b6-9d2f-4cb6-b3fb-da2ee3a7d775 Work Title VERTIGO verti…" at bounding box center [751, 276] width 1278 height 47
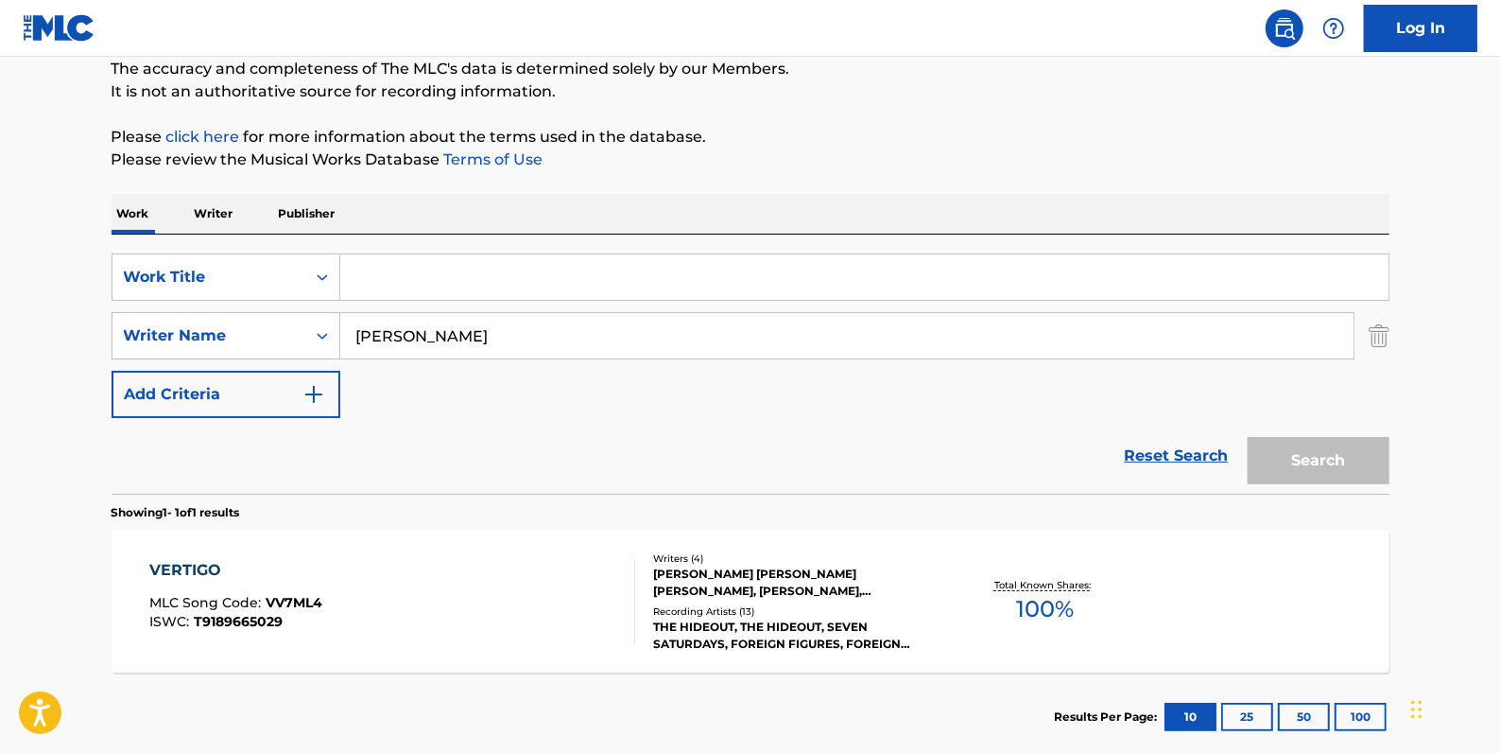
paste input "ALARMED"
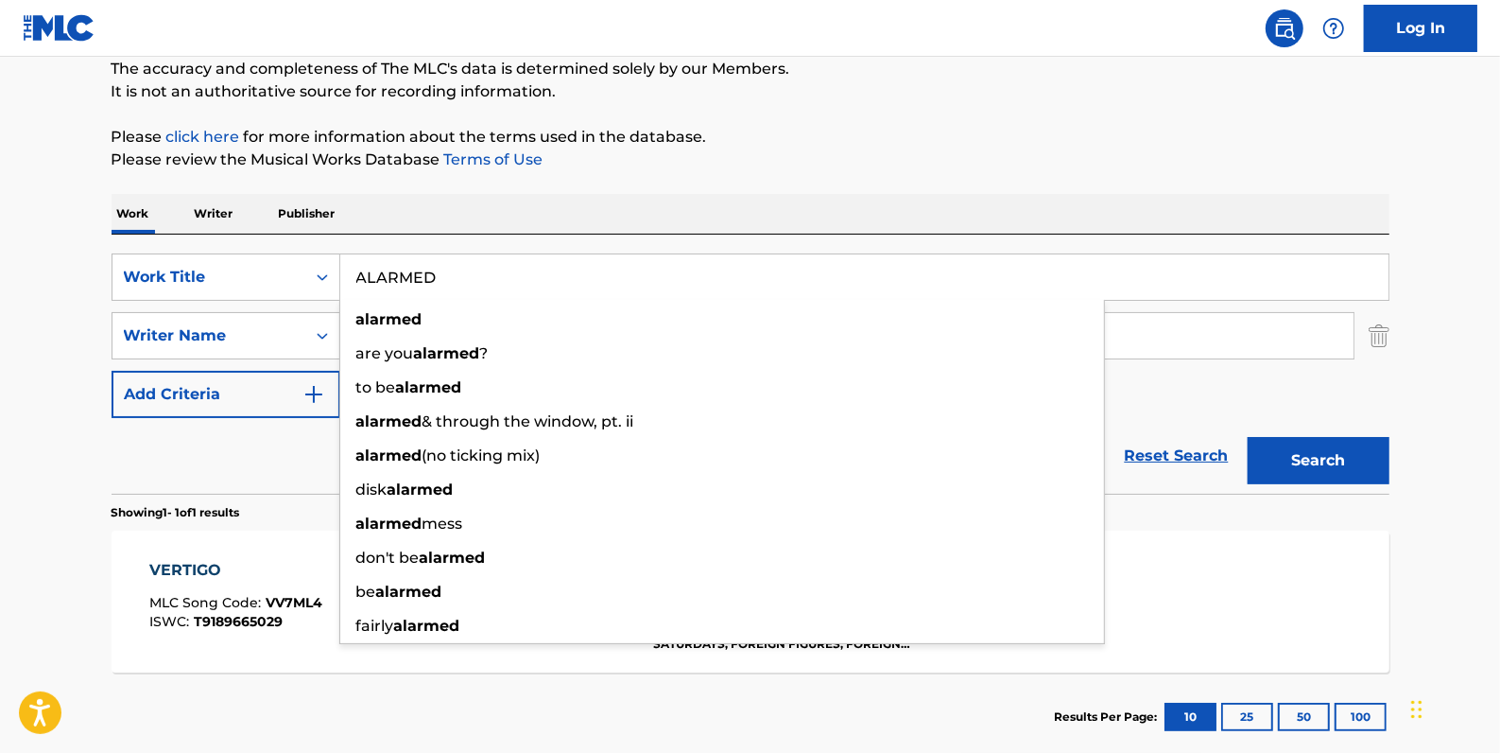
type input "ALARMED"
click at [1325, 460] on button "Search" at bounding box center [1319, 460] width 142 height 47
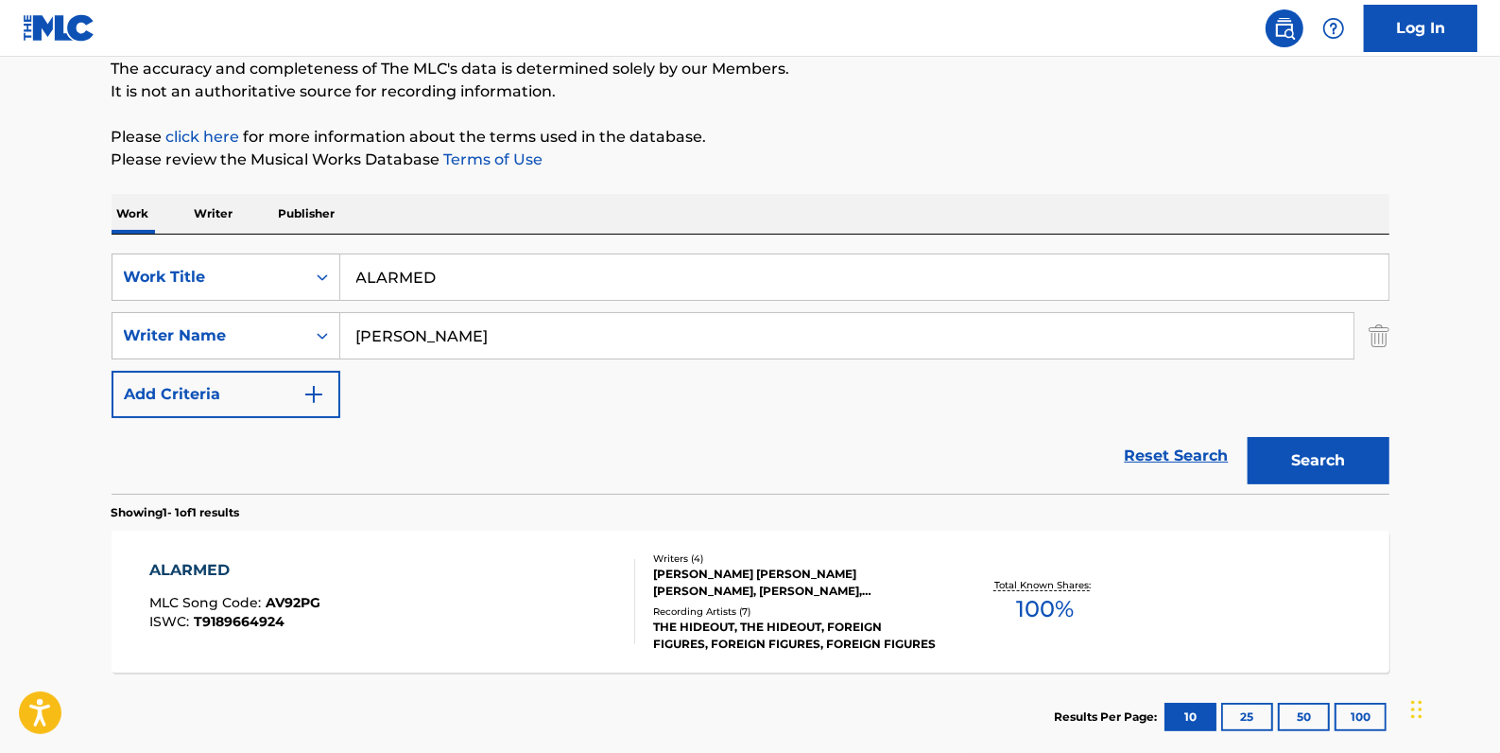
click at [529, 575] on div "ALARMED MLC Song Code : AV92PG ISWC : T9189664924" at bounding box center [392, 601] width 486 height 85
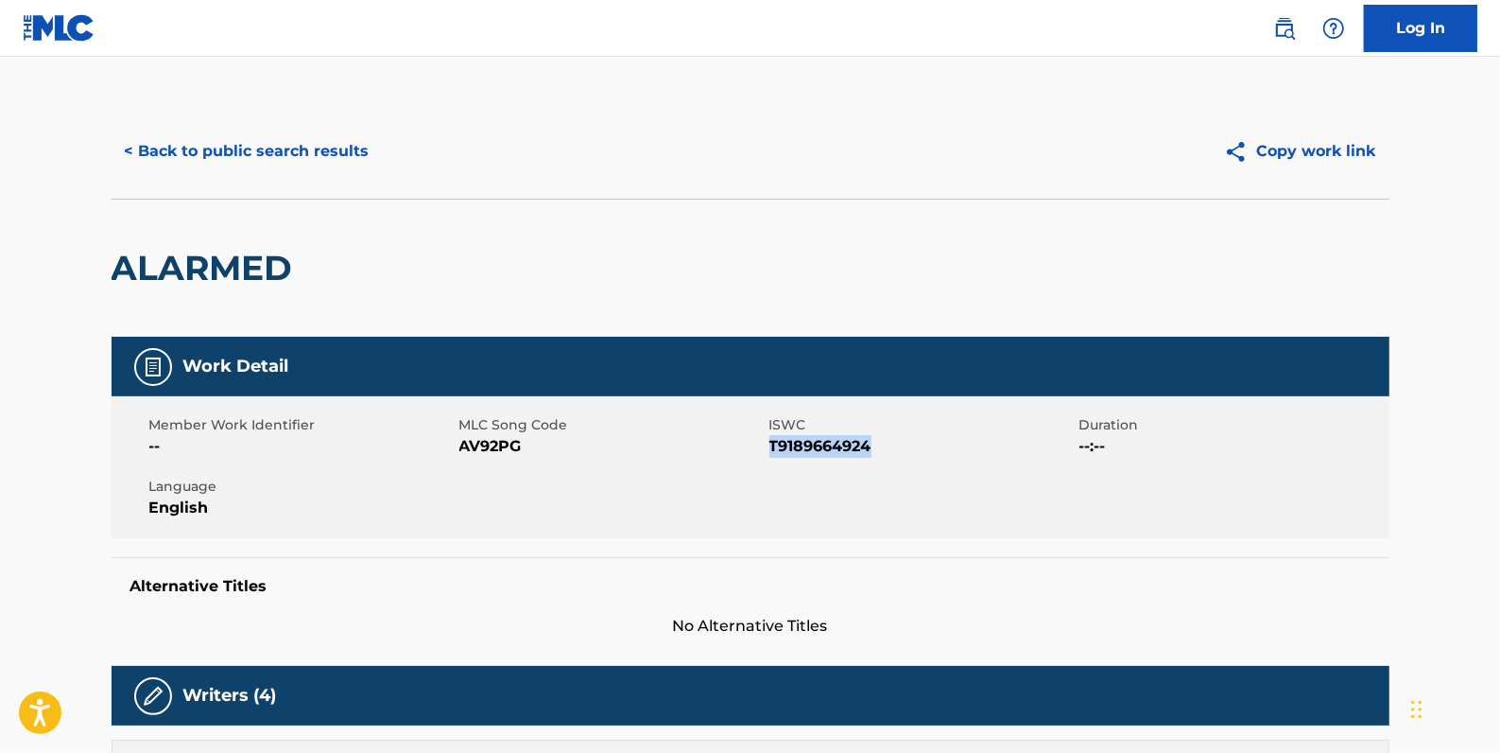
drag, startPoint x: 880, startPoint y: 441, endPoint x: 771, endPoint y: 442, distance: 109.7
click at [771, 442] on span "T9189664924" at bounding box center [922, 446] width 305 height 23
drag, startPoint x: 771, startPoint y: 442, endPoint x: 781, endPoint y: 447, distance: 11.4
click at [283, 142] on button "< Back to public search results" at bounding box center [247, 151] width 271 height 47
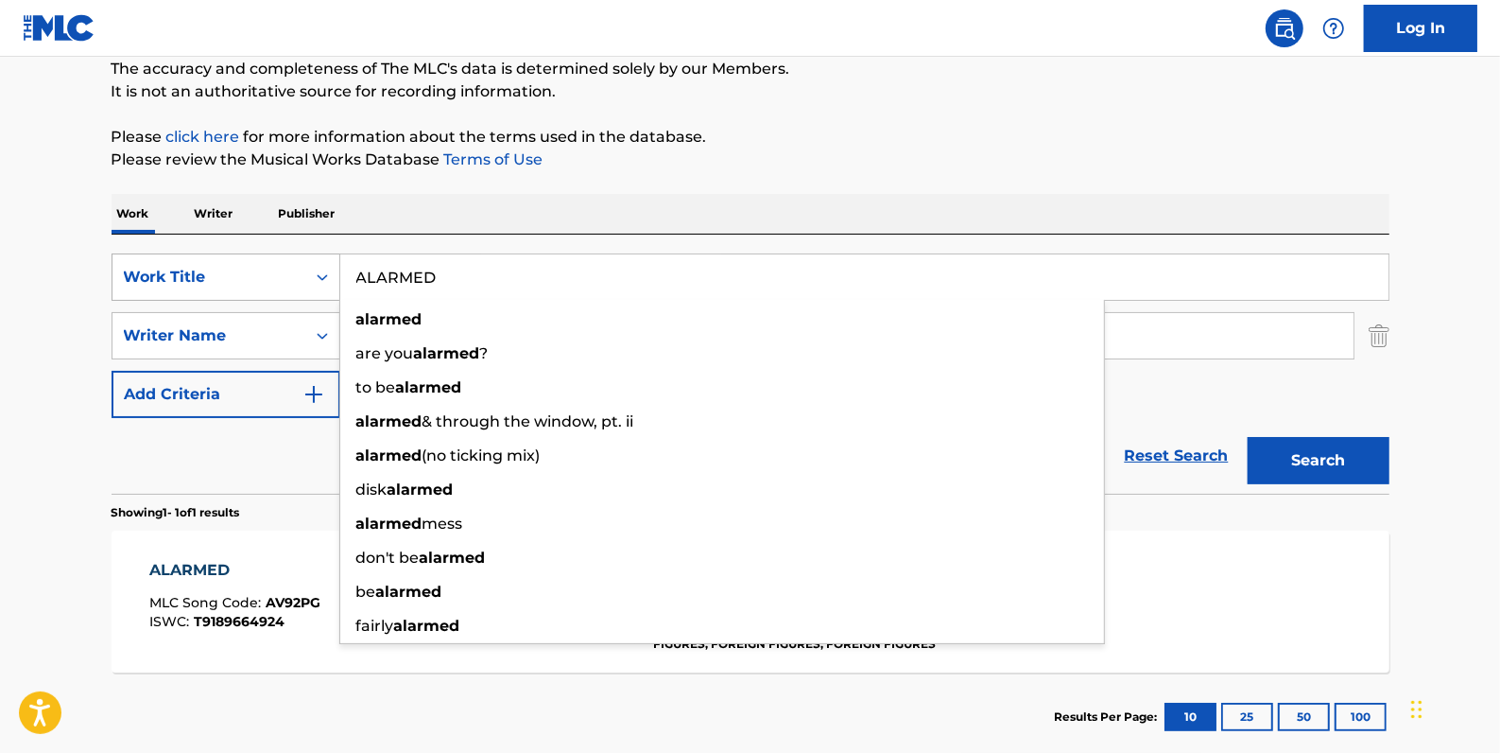
drag, startPoint x: 504, startPoint y: 290, endPoint x: 327, endPoint y: 274, distance: 177.5
click at [327, 274] on div "SearchWithCriteriadfb9a5b6-9d2f-4cb6-b3fb-da2ee3a7d775 Work Title ALARMED alarm…" at bounding box center [751, 276] width 1278 height 47
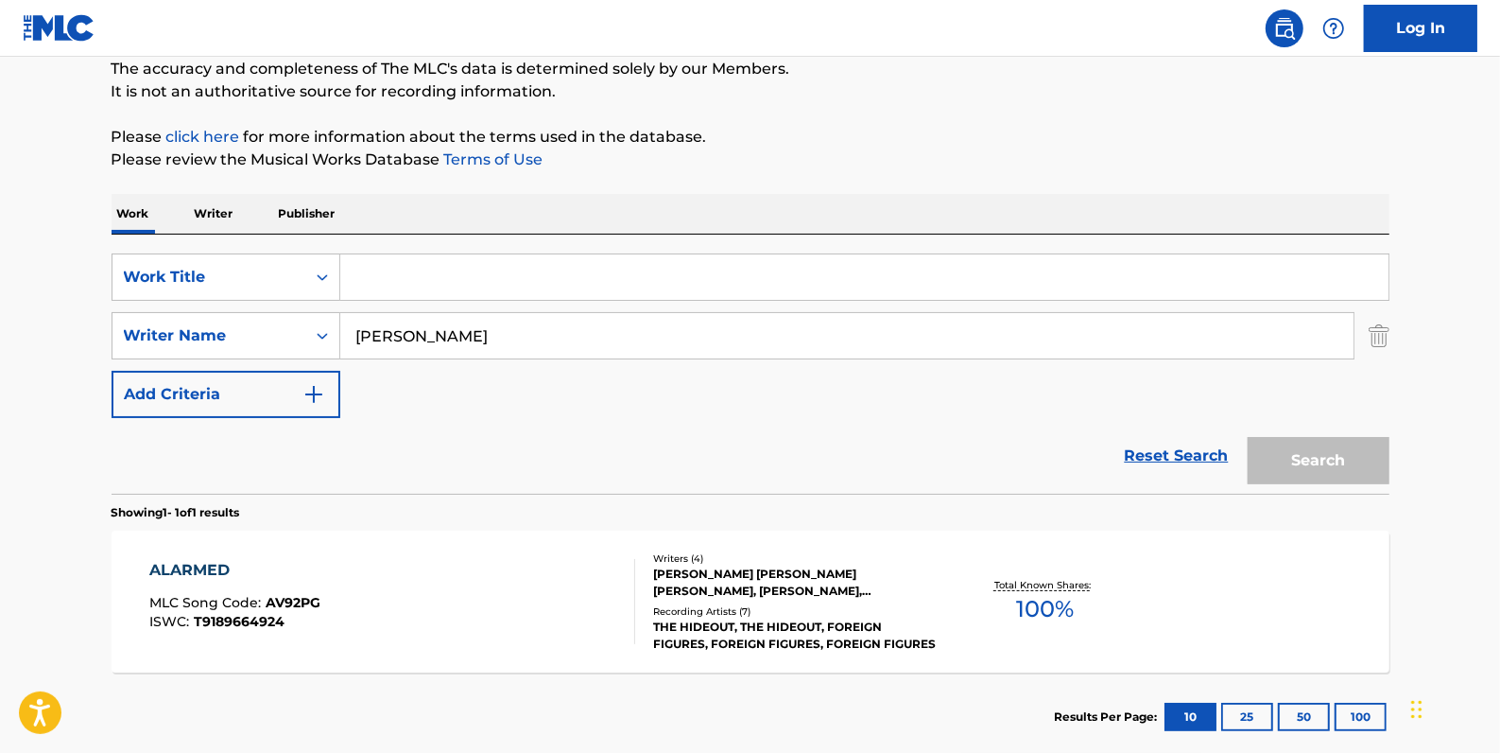
paste input "FEARLESS"
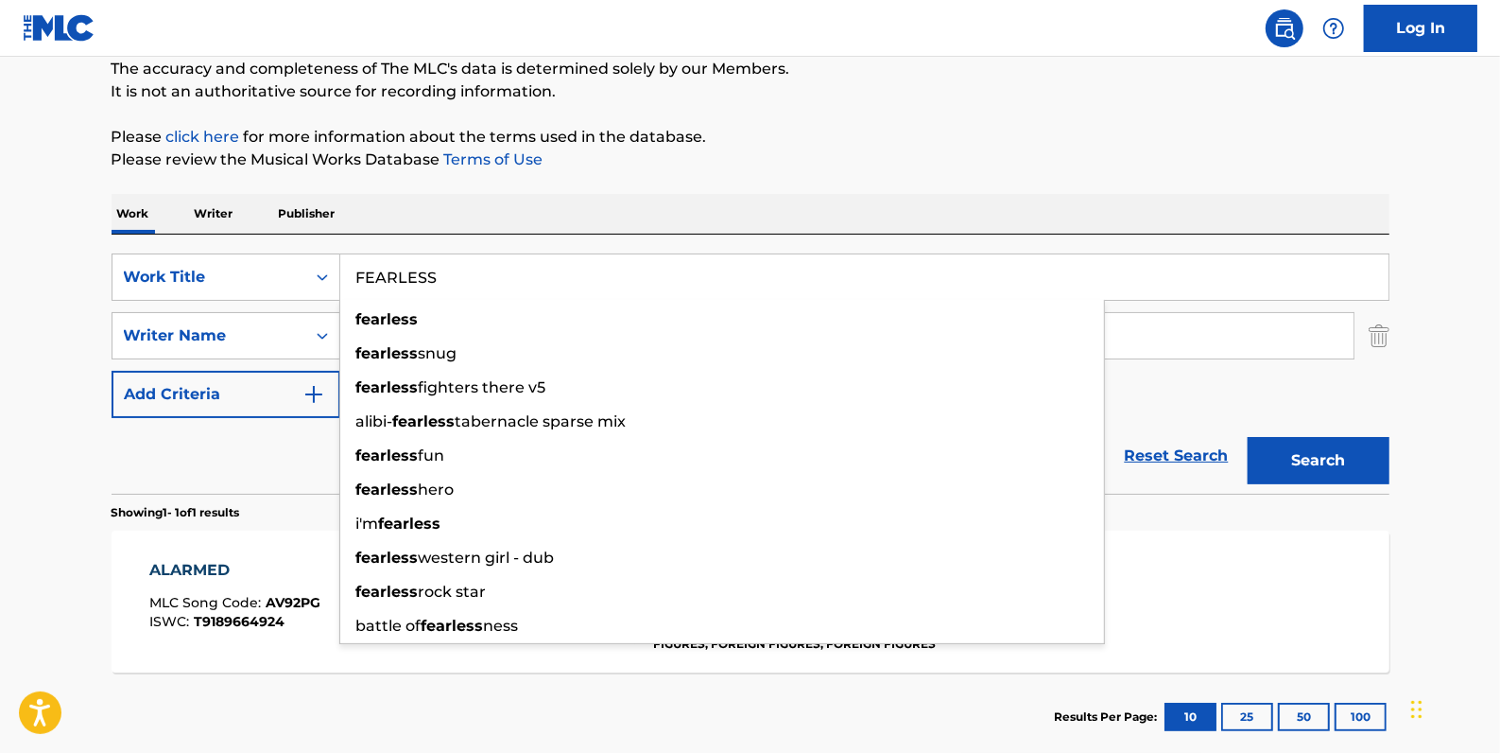
type input "FEARLESS"
click at [1380, 451] on button "Search" at bounding box center [1319, 460] width 142 height 47
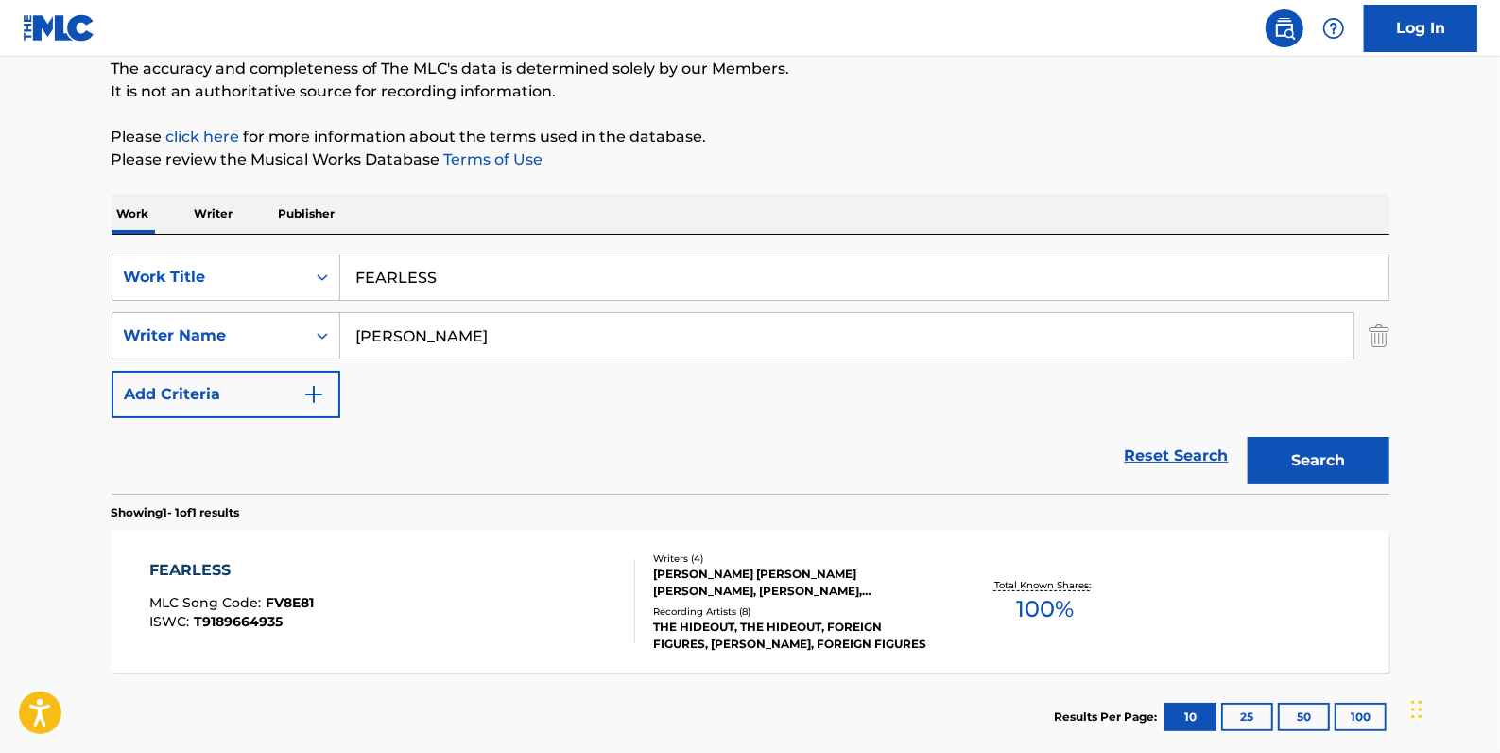
click at [546, 567] on div "FEARLESS MLC Song Code : FV8E81 ISWC : T9189664935" at bounding box center [392, 601] width 486 height 85
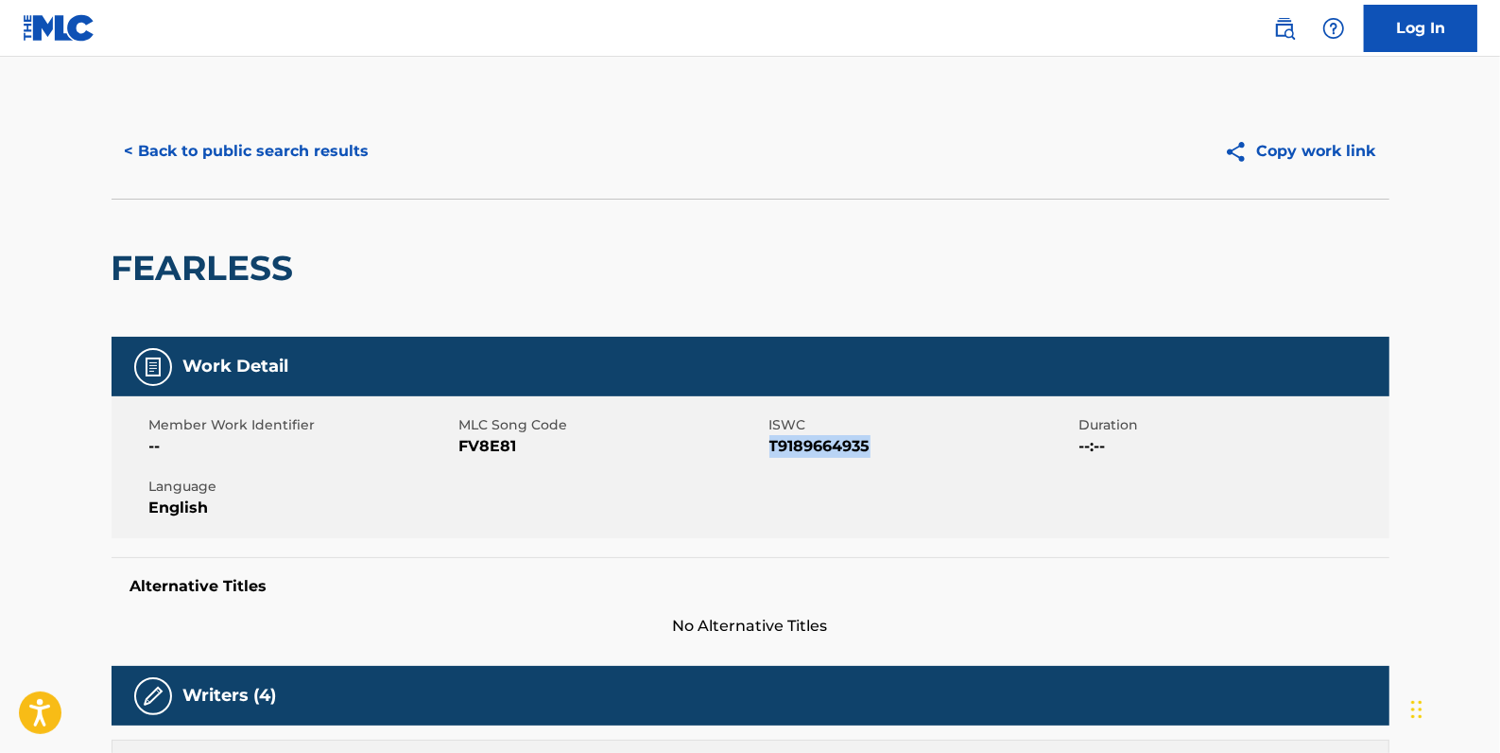
drag, startPoint x: 848, startPoint y: 446, endPoint x: 769, endPoint y: 448, distance: 79.4
click at [770, 448] on span "T9189664935" at bounding box center [922, 446] width 305 height 23
drag, startPoint x: 770, startPoint y: 448, endPoint x: 790, endPoint y: 450, distance: 20.9
click at [337, 152] on button "< Back to public search results" at bounding box center [247, 151] width 271 height 47
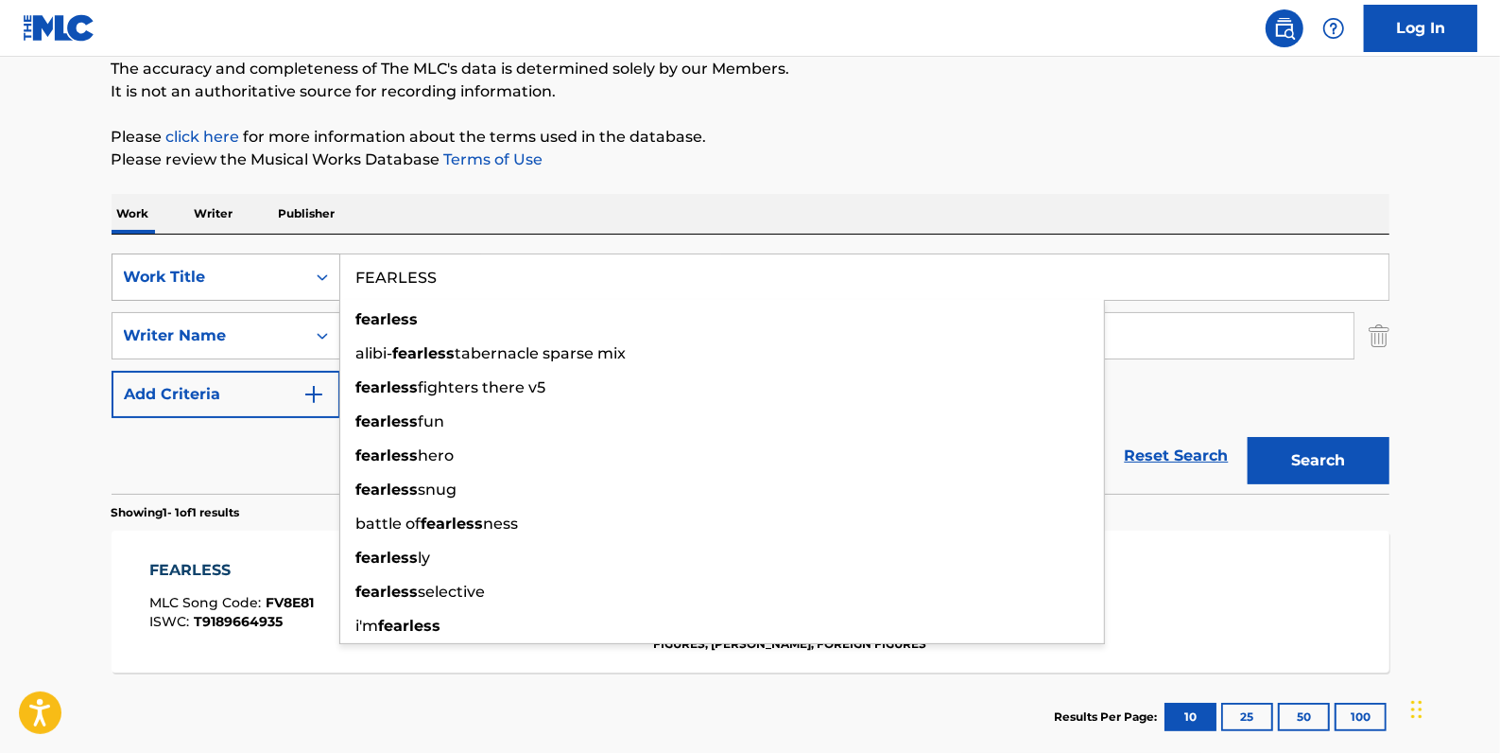
drag, startPoint x: 494, startPoint y: 280, endPoint x: 329, endPoint y: 279, distance: 165.5
click at [329, 279] on div "SearchWithCriteriadfb9a5b6-9d2f-4cb6-b3fb-da2ee3a7d775 Work Title FEARLESS fear…" at bounding box center [751, 276] width 1278 height 47
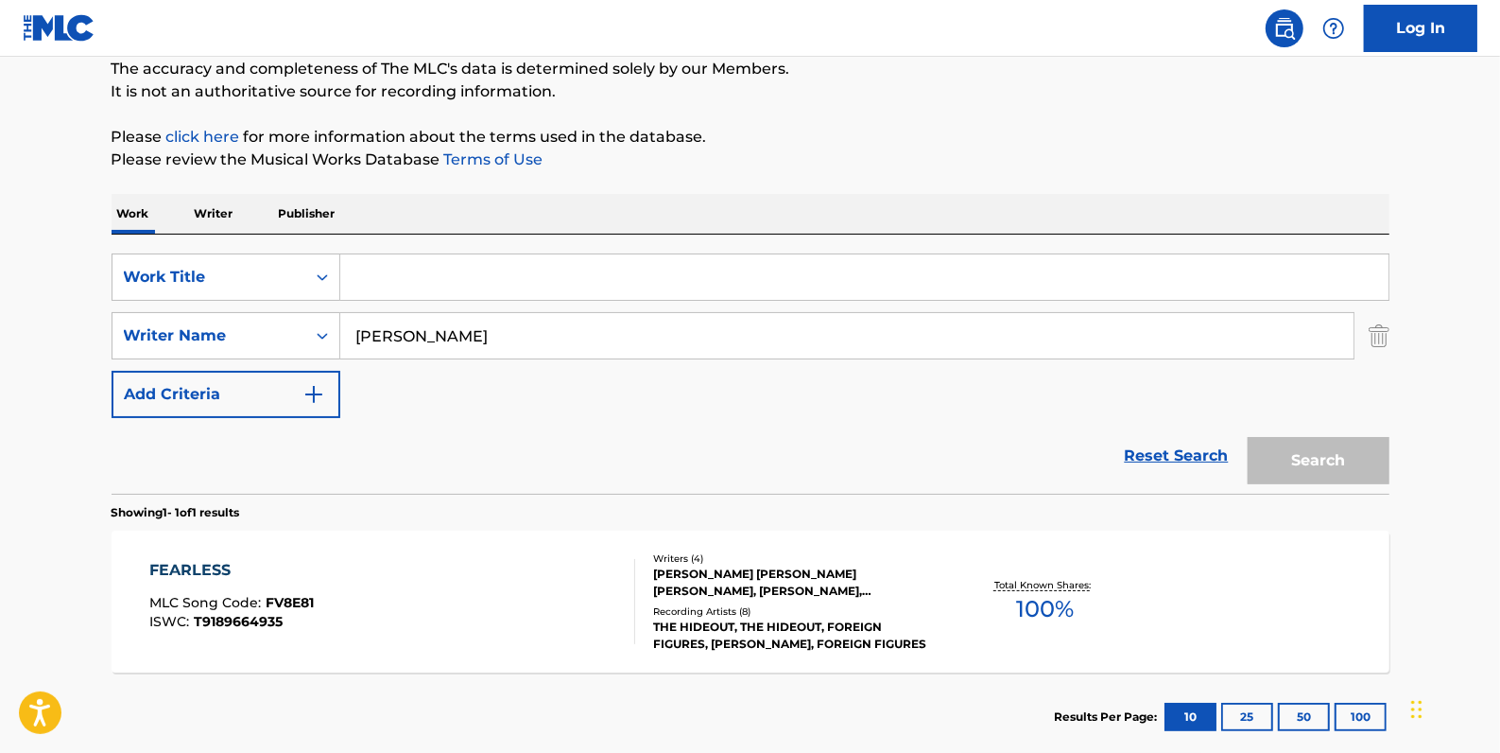
paste input "OUTLIER"
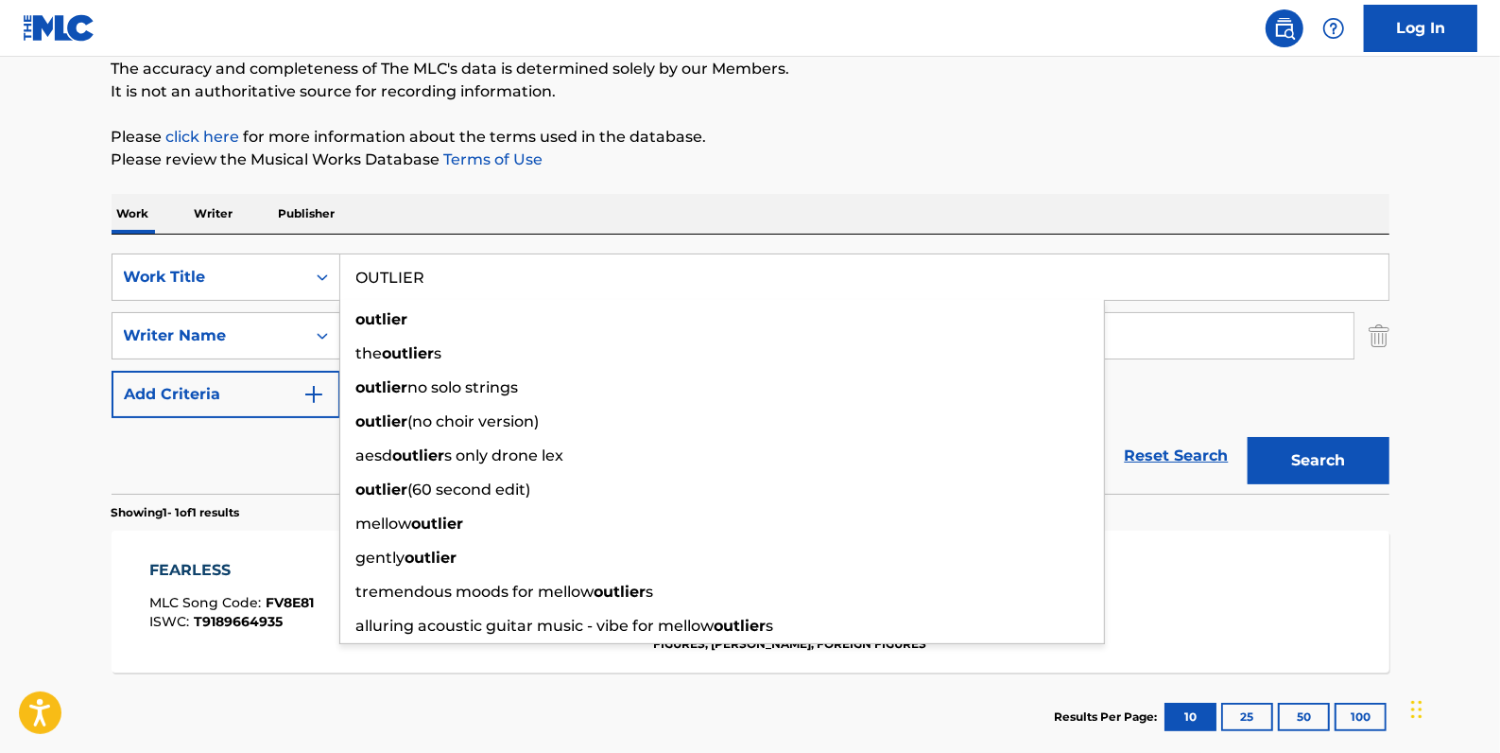
type input "OUTLIER"
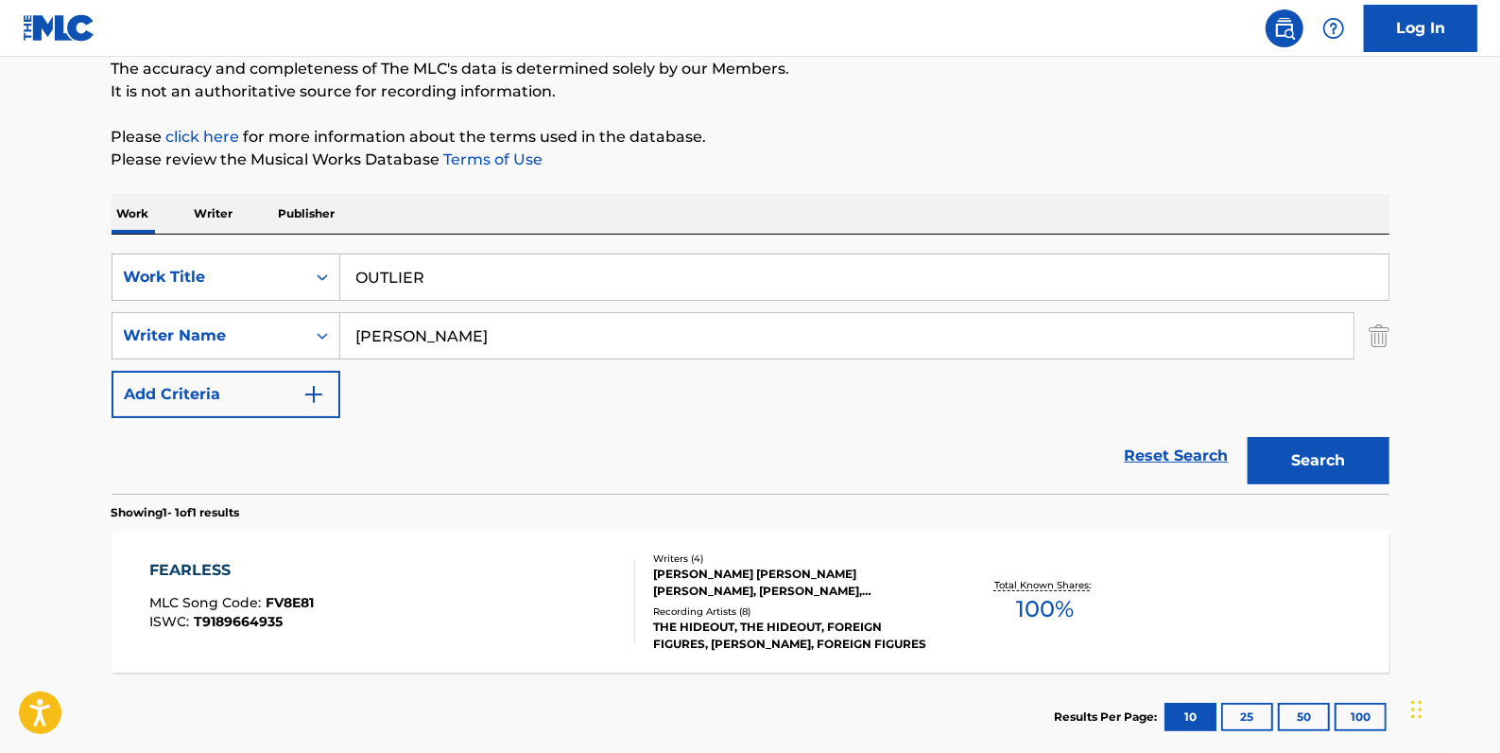
click at [1364, 472] on button "Search" at bounding box center [1319, 460] width 142 height 47
click at [512, 577] on div "OUTLIER MLC Song Code : OV83PD ISWC : T9189664980" at bounding box center [392, 601] width 486 height 85
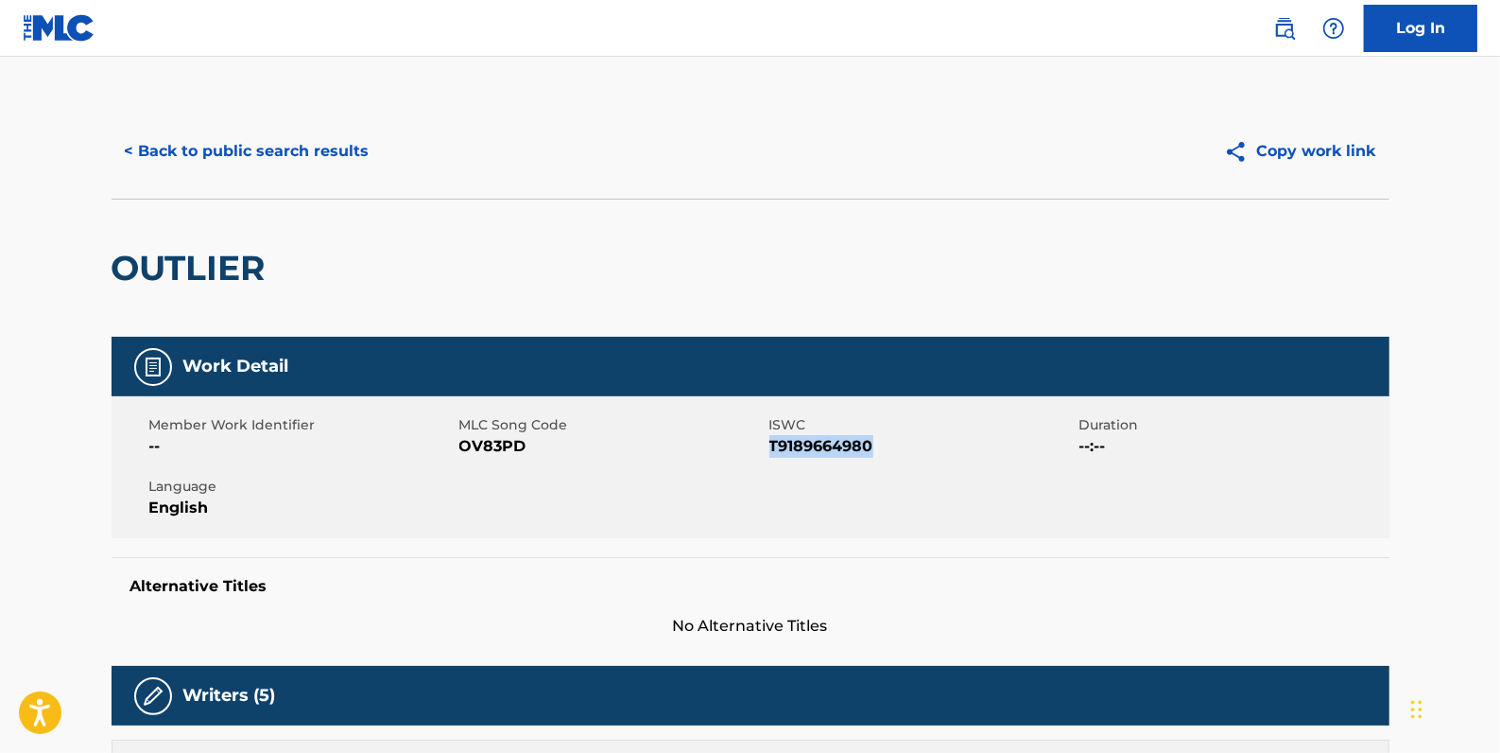
drag, startPoint x: 876, startPoint y: 446, endPoint x: 769, endPoint y: 440, distance: 107.0
click at [770, 440] on span "T9189664980" at bounding box center [922, 446] width 305 height 23
drag, startPoint x: 770, startPoint y: 440, endPoint x: 784, endPoint y: 444, distance: 14.9
click at [344, 152] on button "< Back to public search results" at bounding box center [247, 151] width 271 height 47
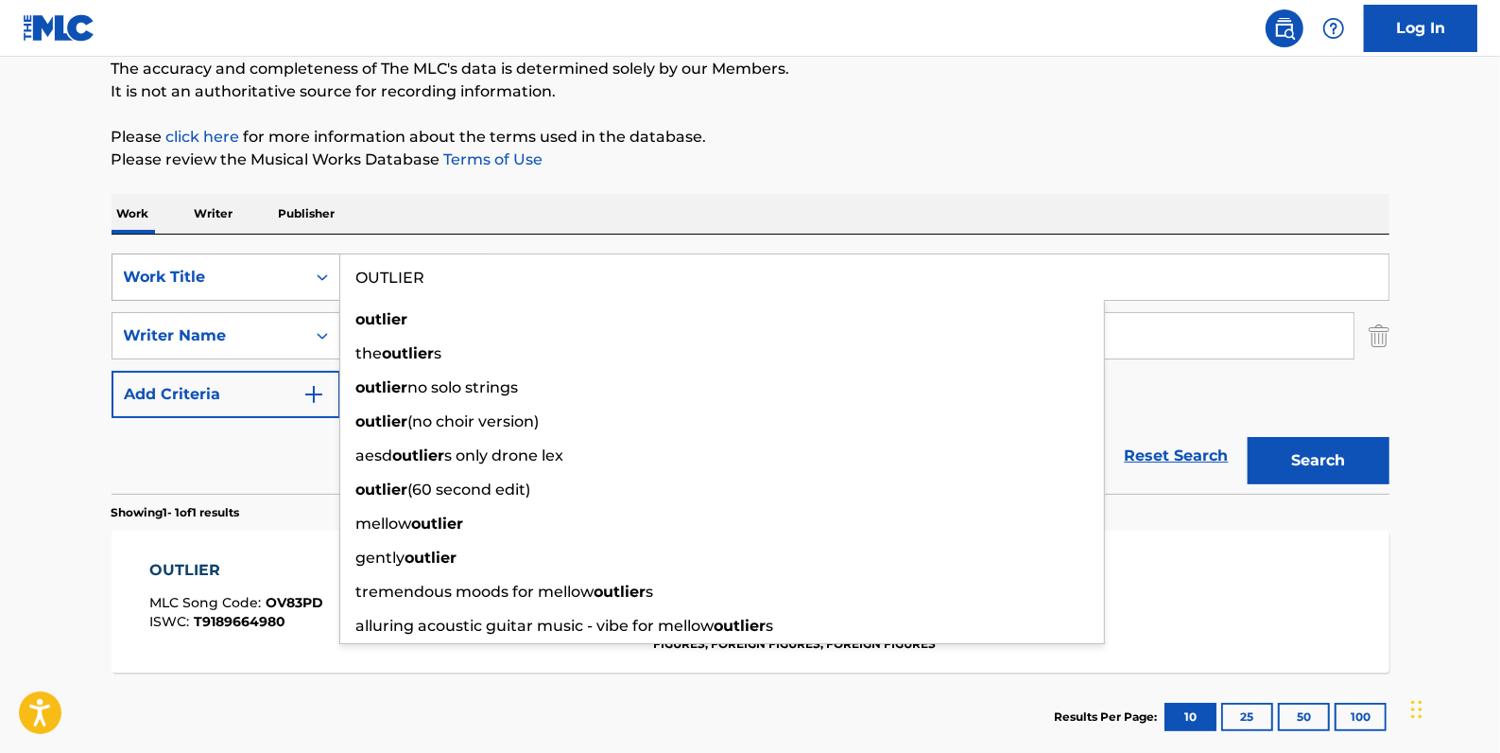
drag, startPoint x: 535, startPoint y: 284, endPoint x: 309, endPoint y: 277, distance: 226.1
click at [309, 277] on div "SearchWithCriteriadfb9a5b6-9d2f-4cb6-b3fb-da2ee3a7d775 Work Title OUTLIER outli…" at bounding box center [751, 276] width 1278 height 47
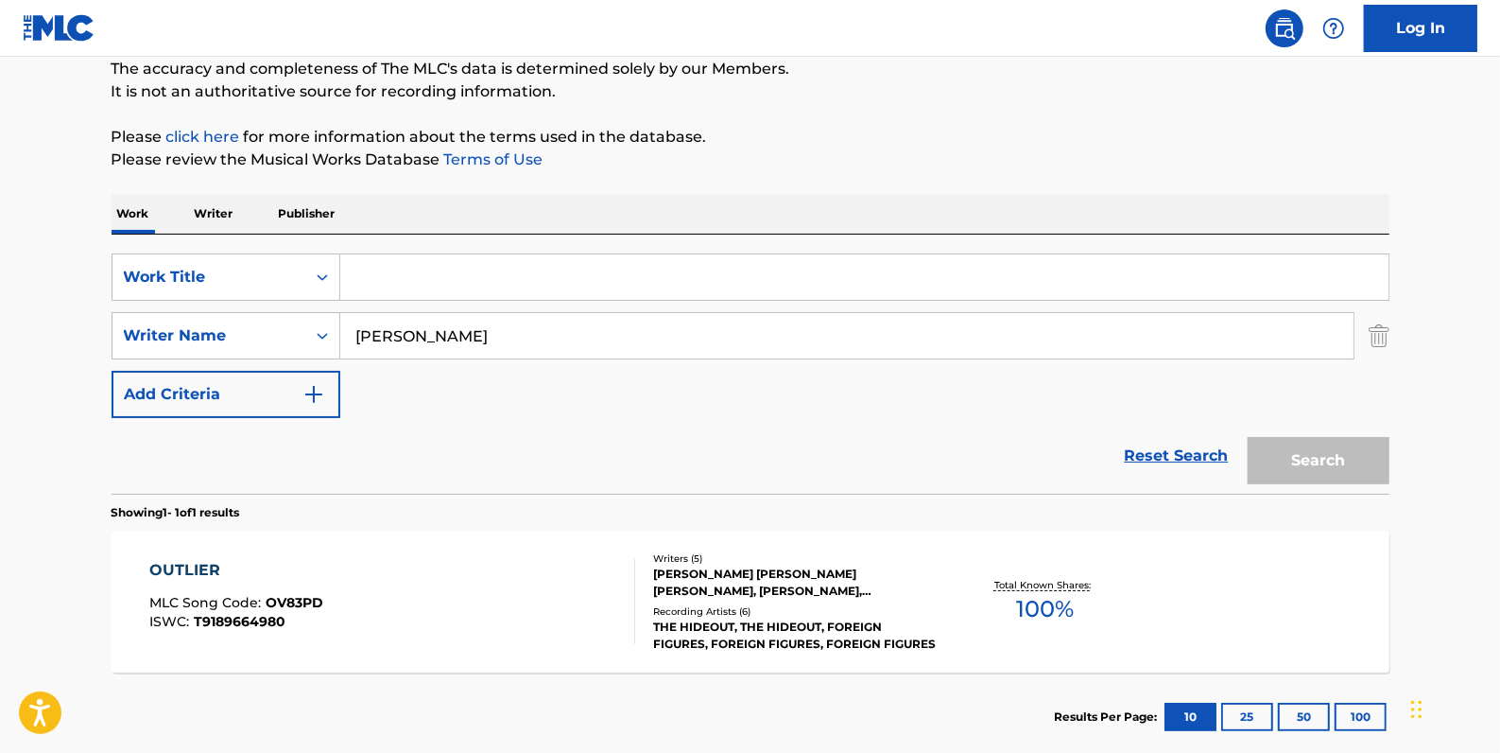
paste input "PARADIGM"
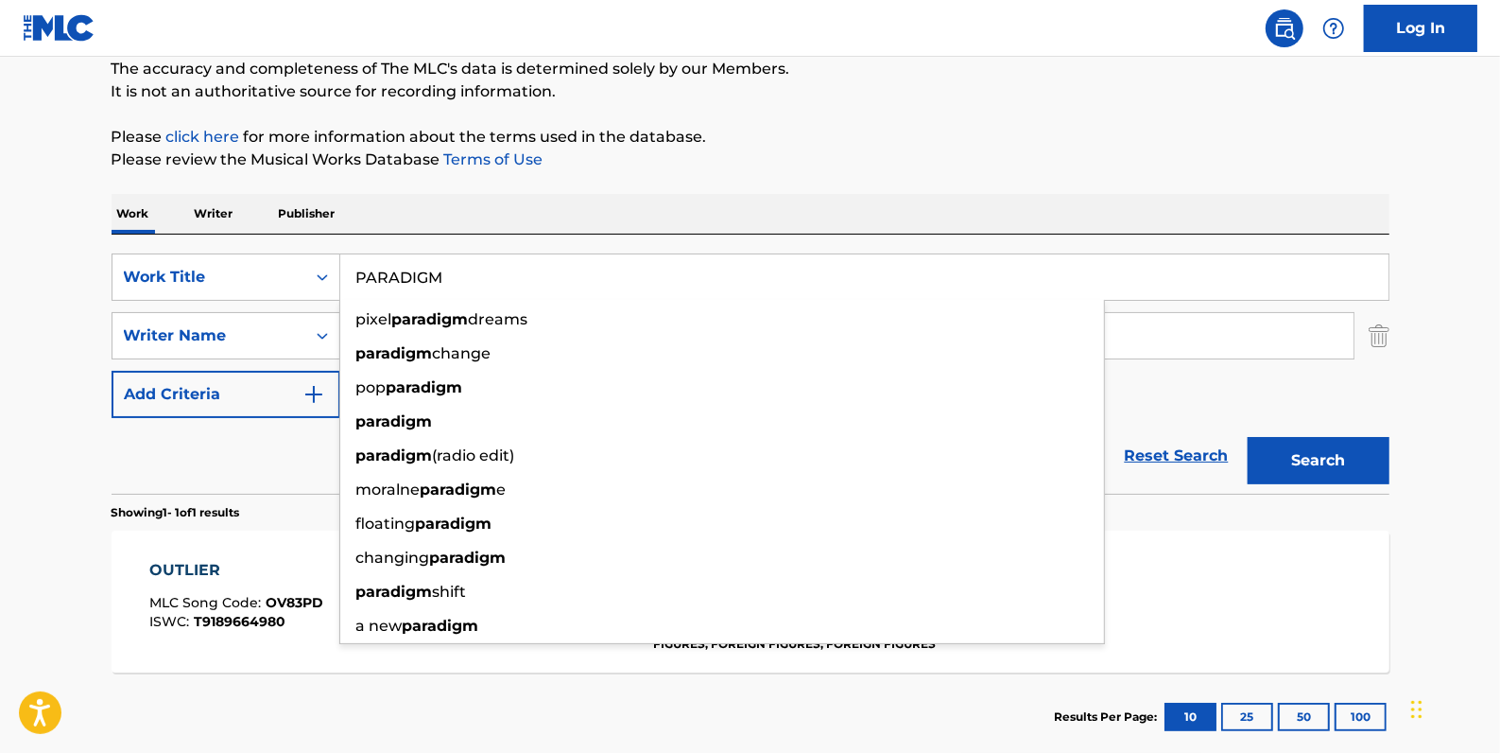
type input "PARADIGM"
click at [1321, 470] on button "Search" at bounding box center [1319, 460] width 142 height 47
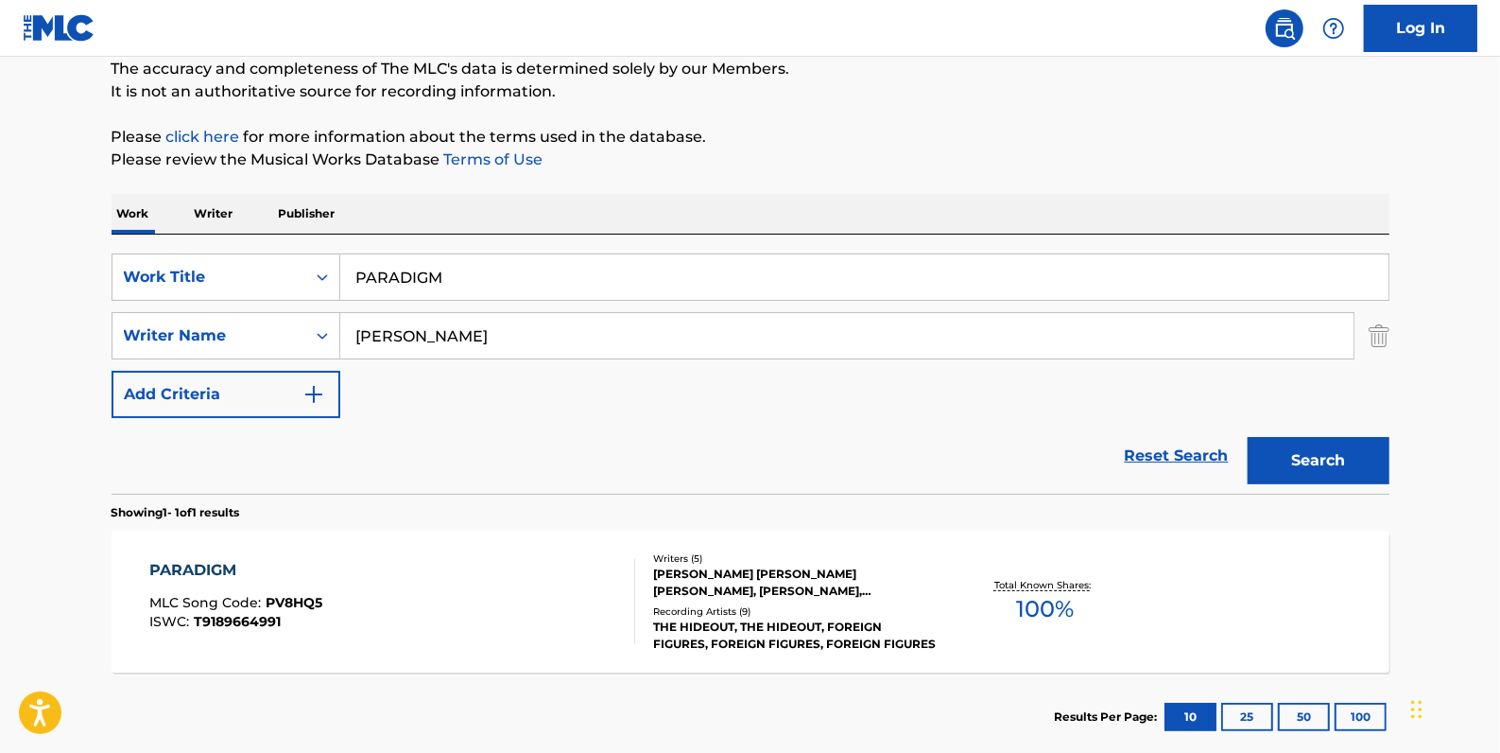
click at [507, 585] on div "PARADIGM MLC Song Code : PV8HQ5 ISWC : T9189664991" at bounding box center [392, 601] width 486 height 85
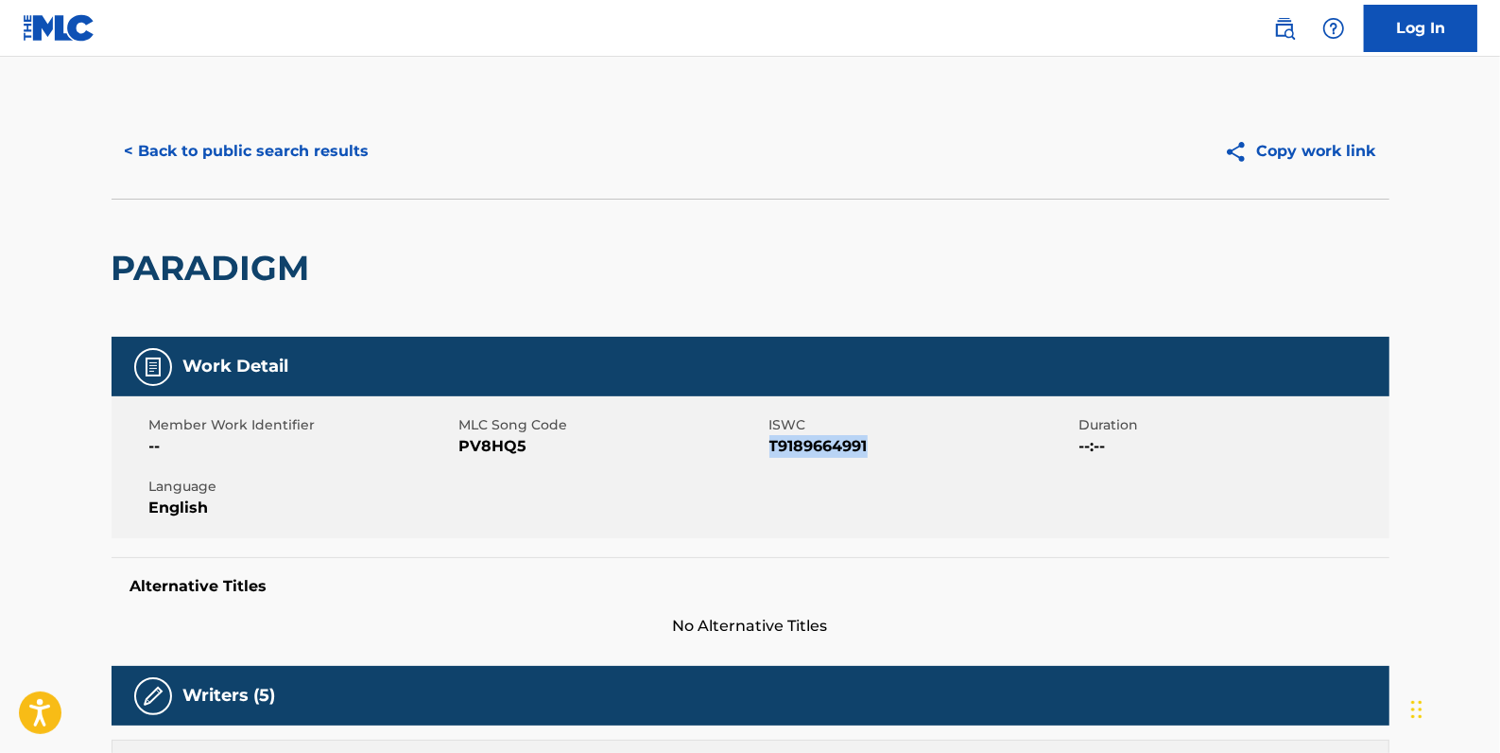
drag, startPoint x: 873, startPoint y: 445, endPoint x: 772, endPoint y: 438, distance: 101.5
click at [772, 438] on span "T9189664991" at bounding box center [922, 446] width 305 height 23
drag, startPoint x: 772, startPoint y: 438, endPoint x: 782, endPoint y: 455, distance: 19.9
click at [321, 151] on button "< Back to public search results" at bounding box center [247, 151] width 271 height 47
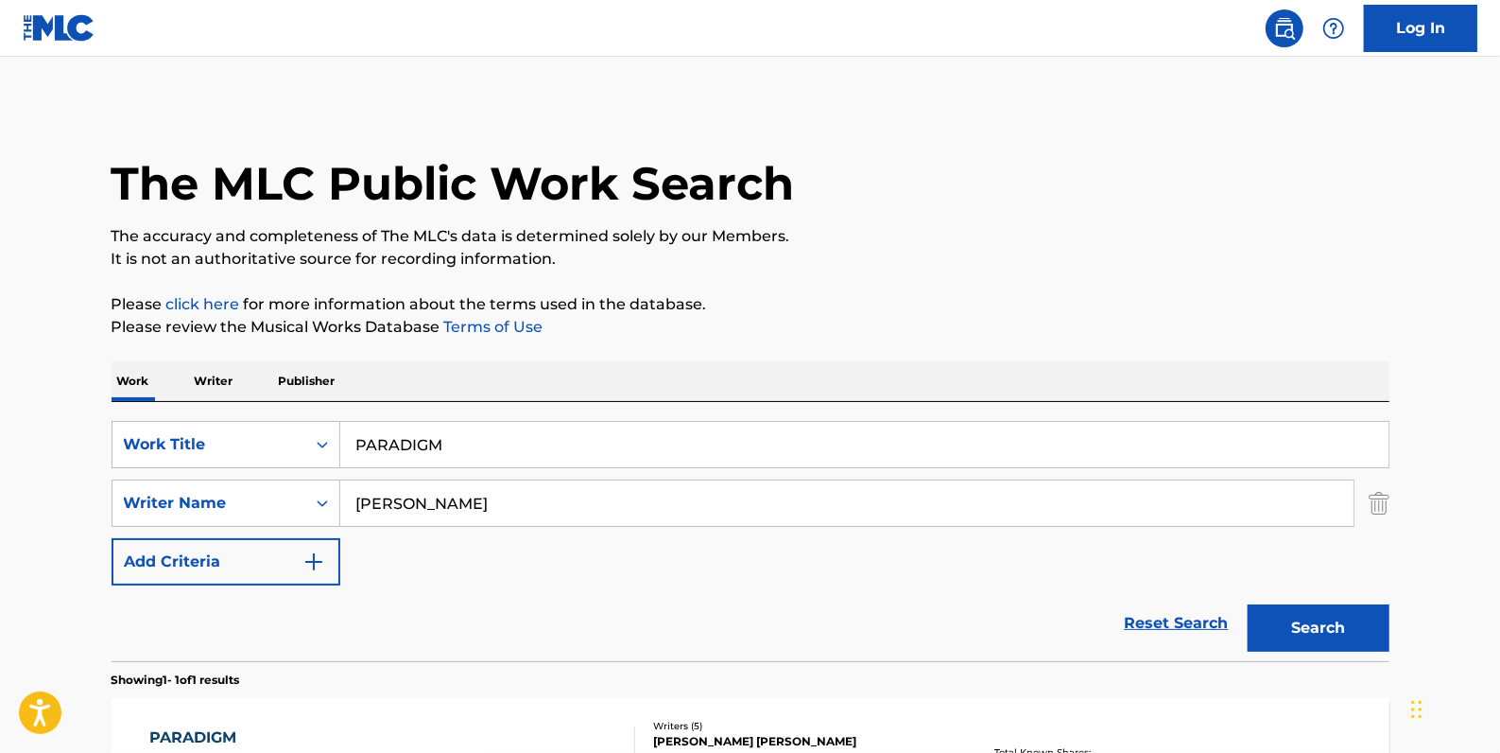
scroll to position [167, 0]
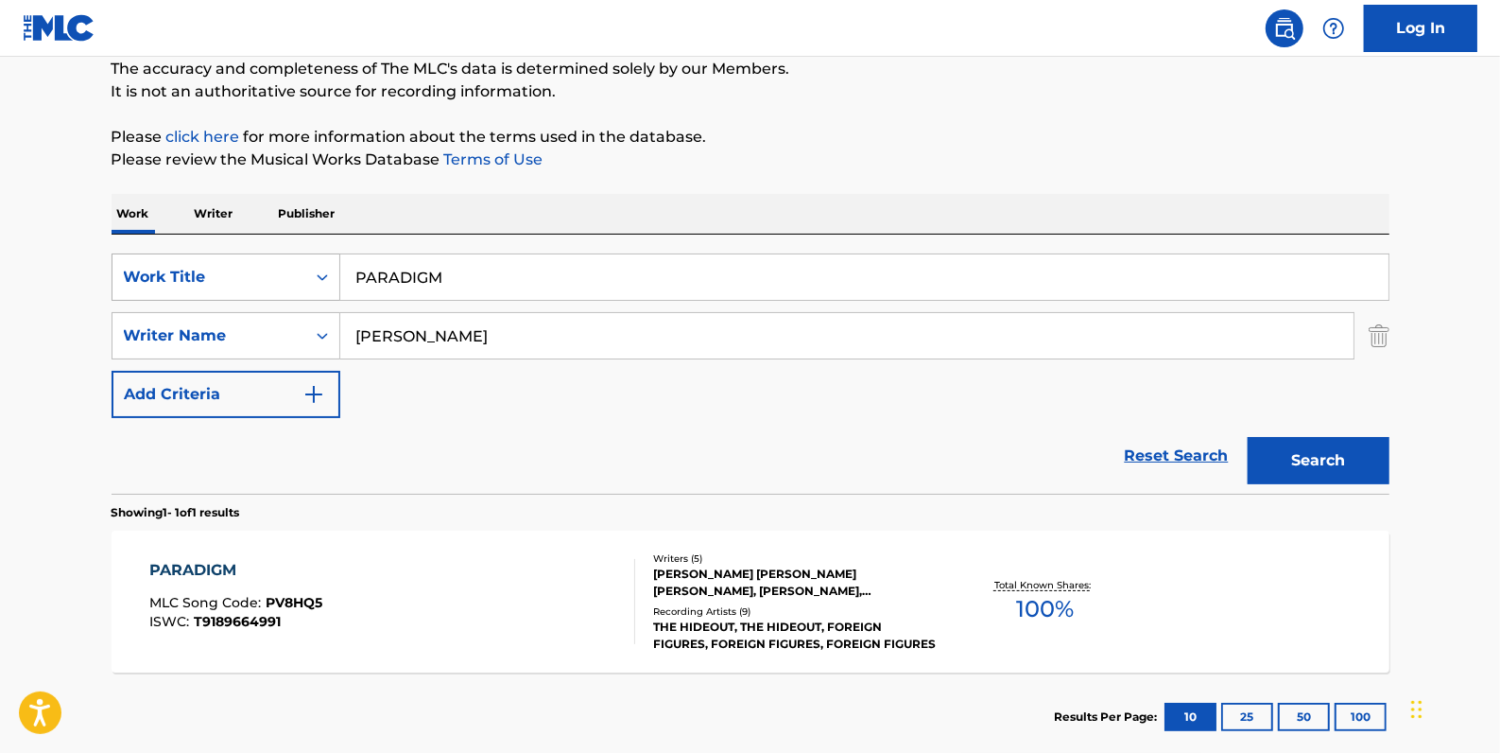
drag, startPoint x: 504, startPoint y: 261, endPoint x: 298, endPoint y: 255, distance: 206.2
click at [315, 265] on div "SearchWithCriteriadfb9a5b6-9d2f-4cb6-b3fb-da2ee3a7d775 Work Title PARADIGM" at bounding box center [751, 276] width 1278 height 47
paste input "STAY"
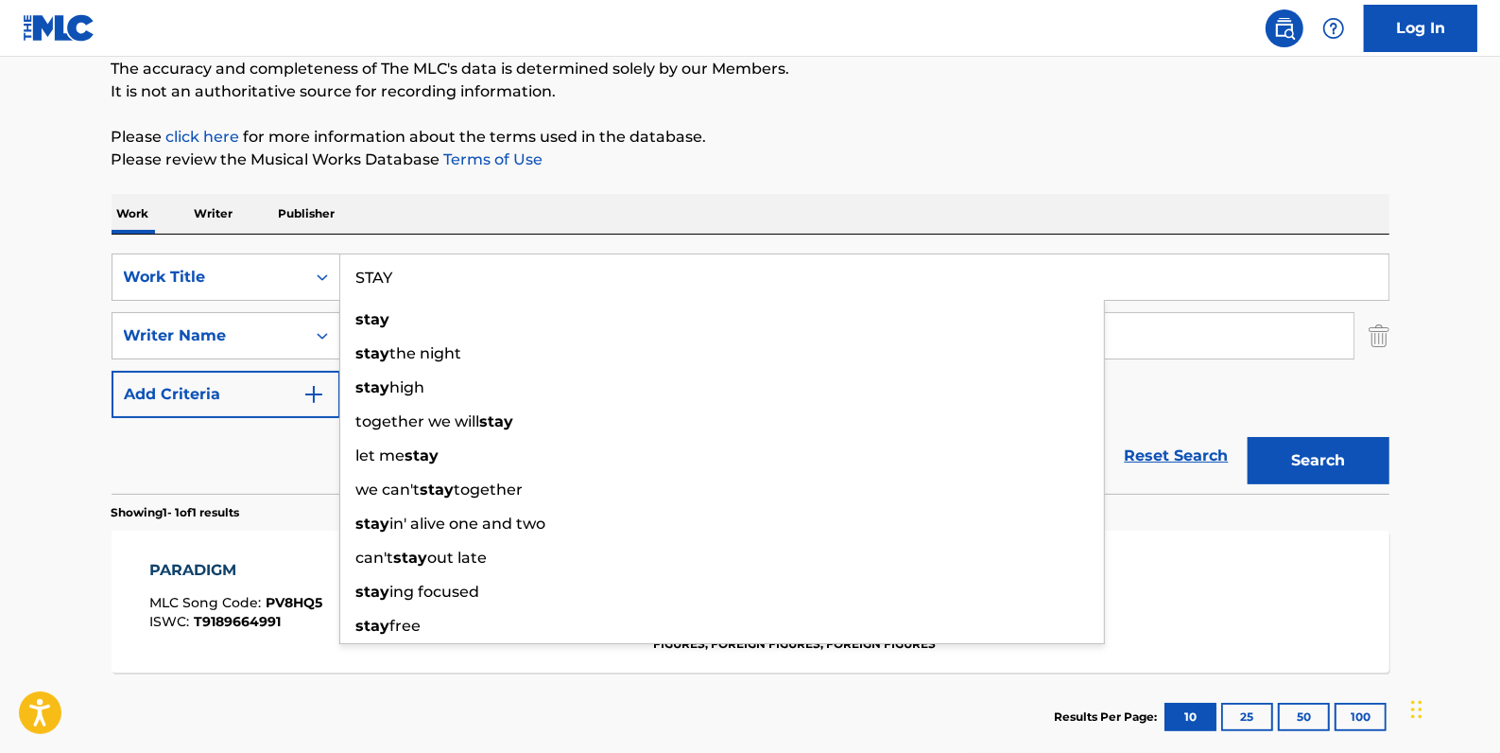
type input "STAY"
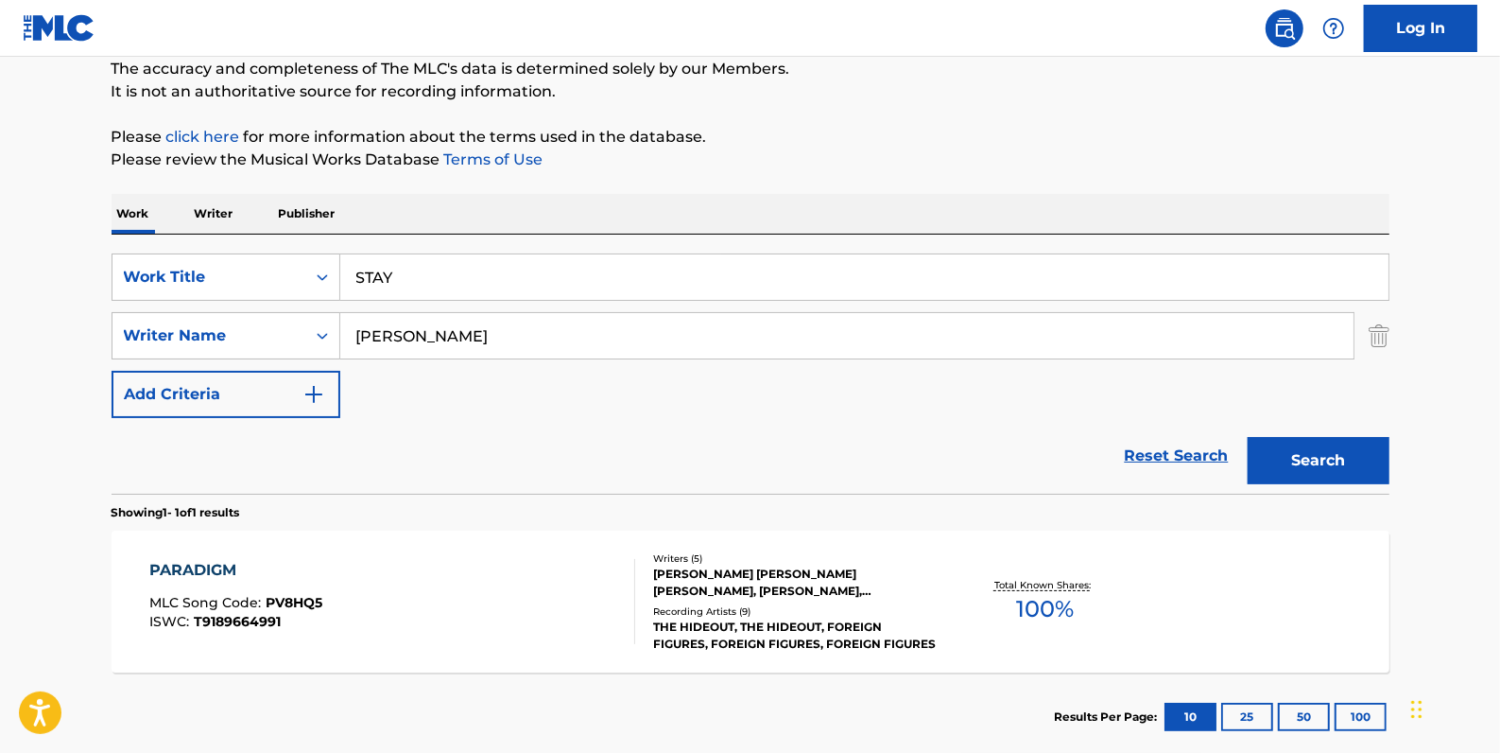
drag, startPoint x: 1321, startPoint y: 450, endPoint x: 1310, endPoint y: 449, distance: 10.4
click at [1321, 451] on button "Search" at bounding box center [1319, 460] width 142 height 47
click at [504, 605] on div "STAY MLC Song Code : SVA56E ISWC : T9189665018" at bounding box center [392, 601] width 486 height 85
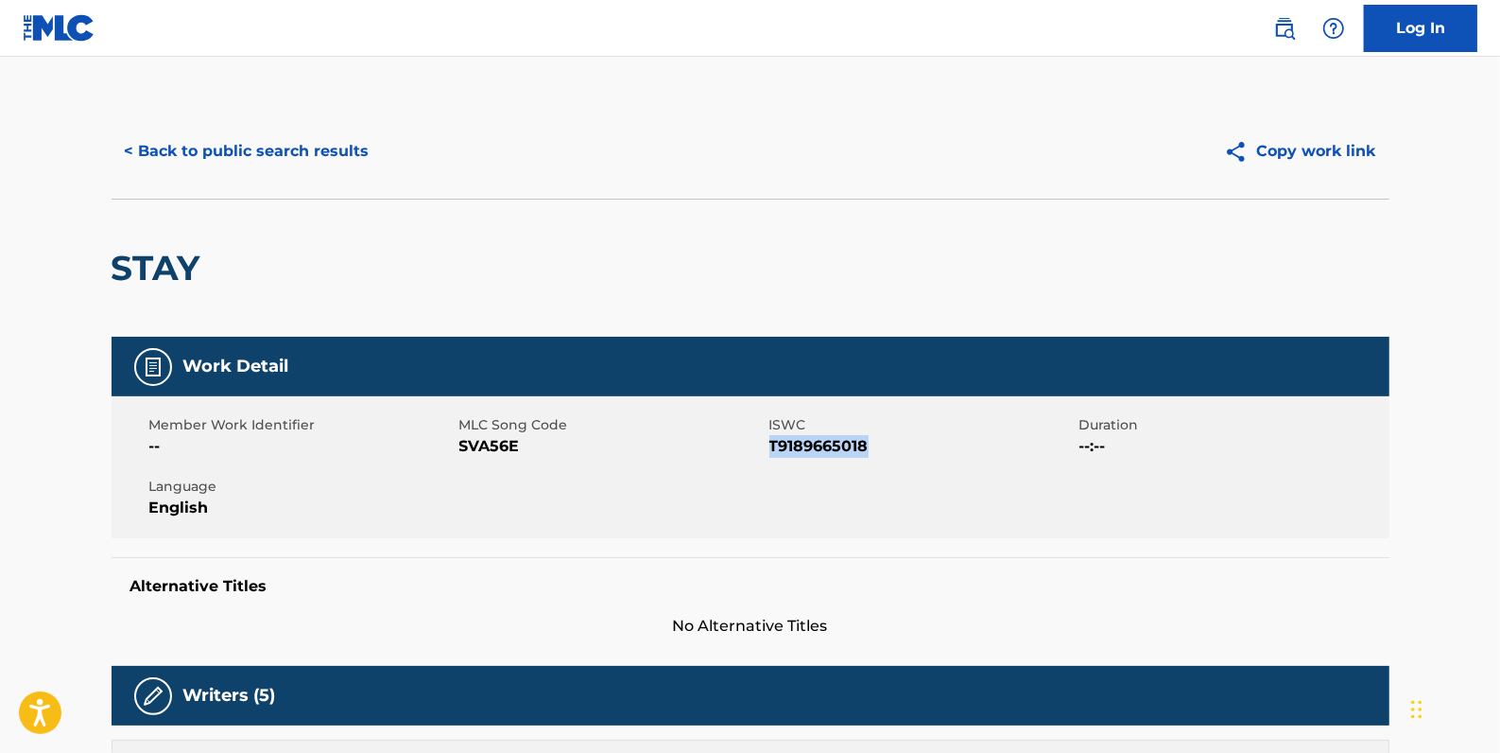
drag, startPoint x: 888, startPoint y: 449, endPoint x: 770, endPoint y: 448, distance: 118.2
click at [770, 448] on span "T9189665018" at bounding box center [922, 446] width 305 height 23
click at [305, 153] on button "< Back to public search results" at bounding box center [247, 151] width 271 height 47
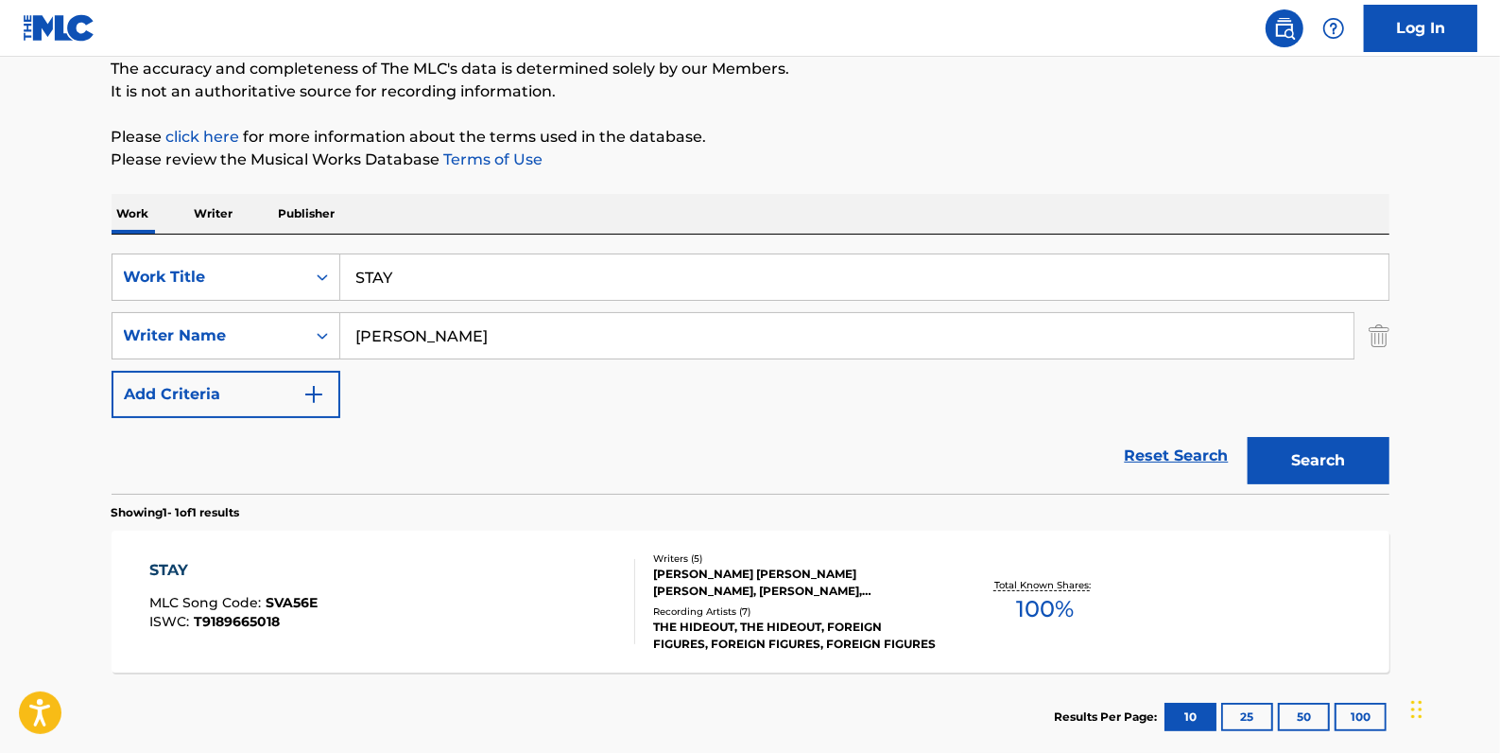
drag, startPoint x: 458, startPoint y: 279, endPoint x: 340, endPoint y: 271, distance: 117.5
click at [341, 276] on input "STAY" at bounding box center [864, 276] width 1049 height 45
paste input "IF I'M HONEST"
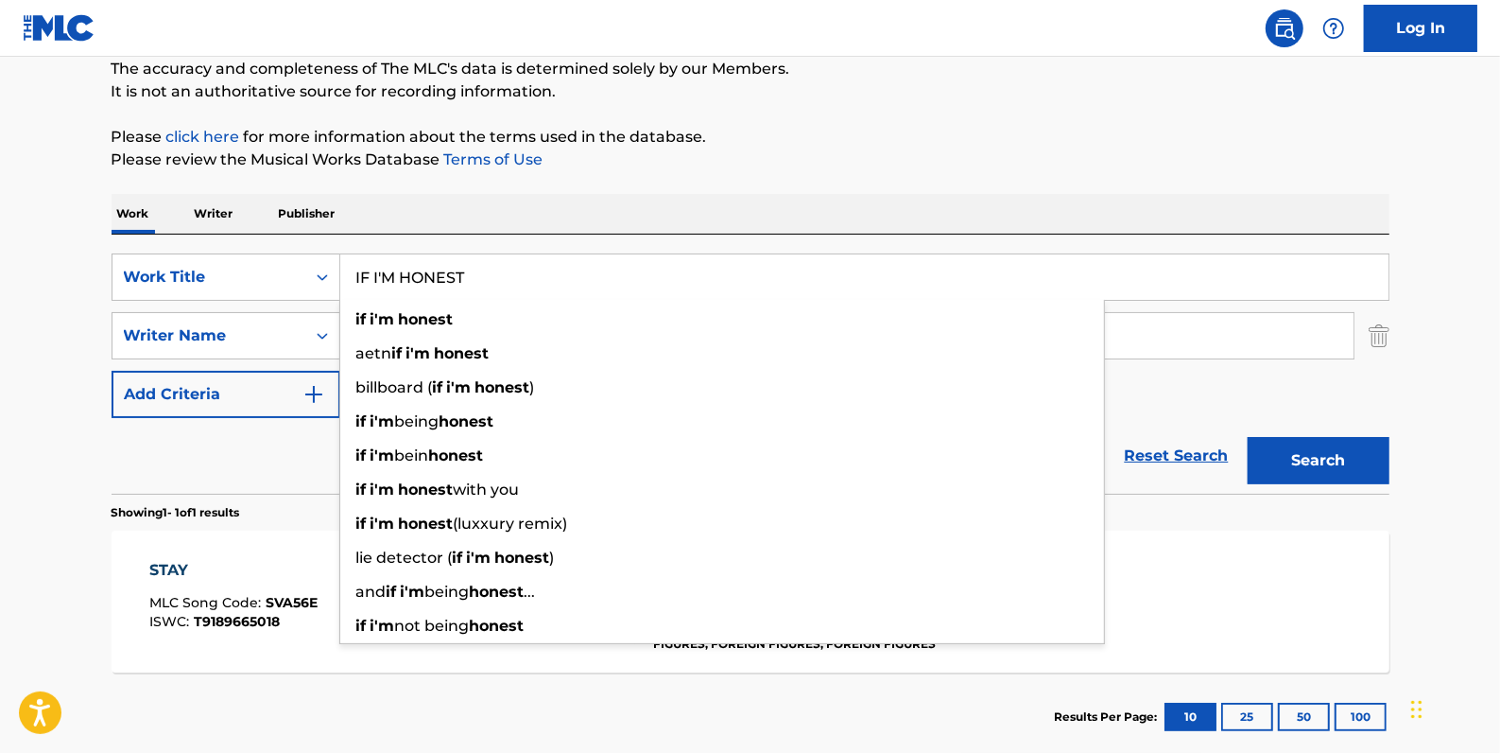
type input "IF I'M HONEST"
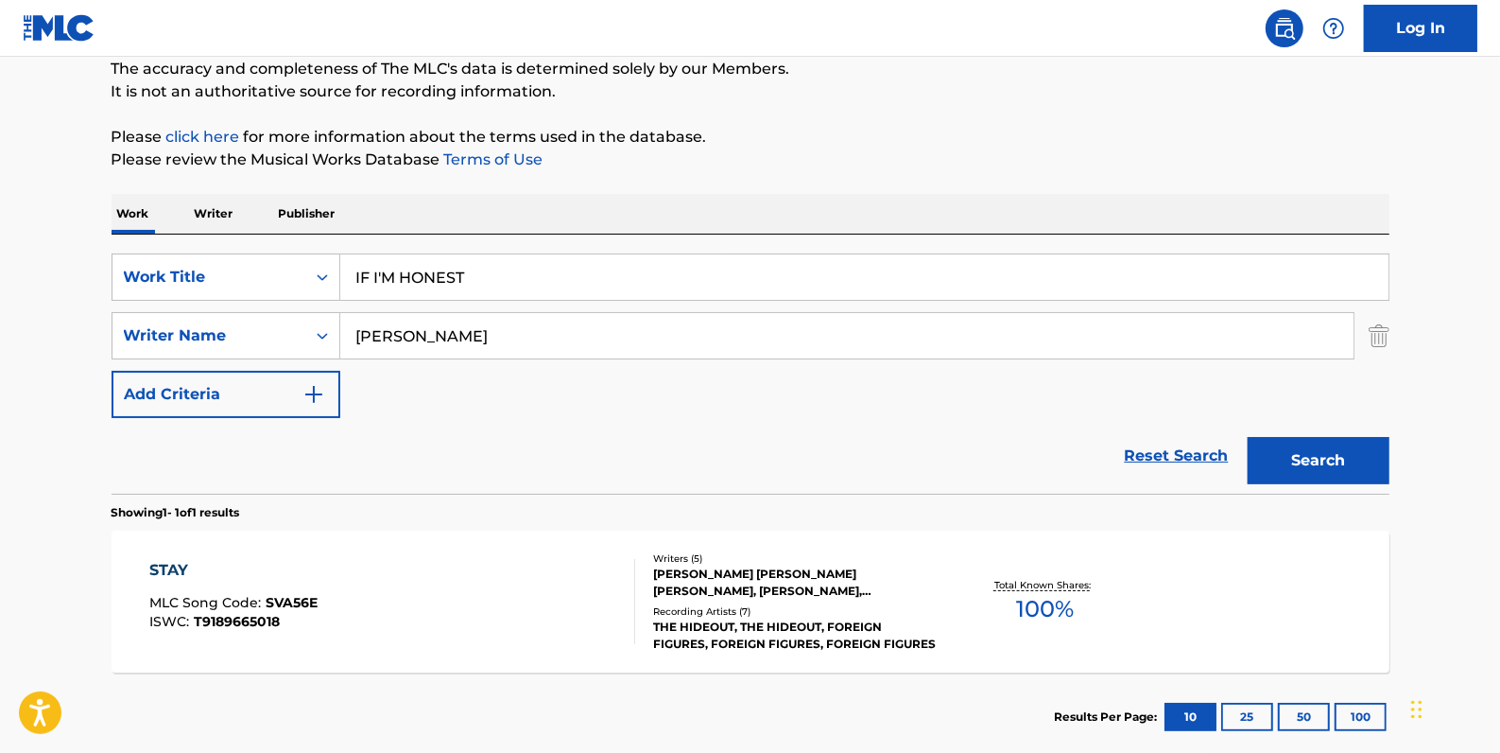
click at [1296, 457] on button "Search" at bounding box center [1319, 460] width 142 height 47
click at [514, 571] on div "IF I'M HONEST MLC Song Code : IV8LVA ISWC : T9189664968" at bounding box center [392, 601] width 486 height 85
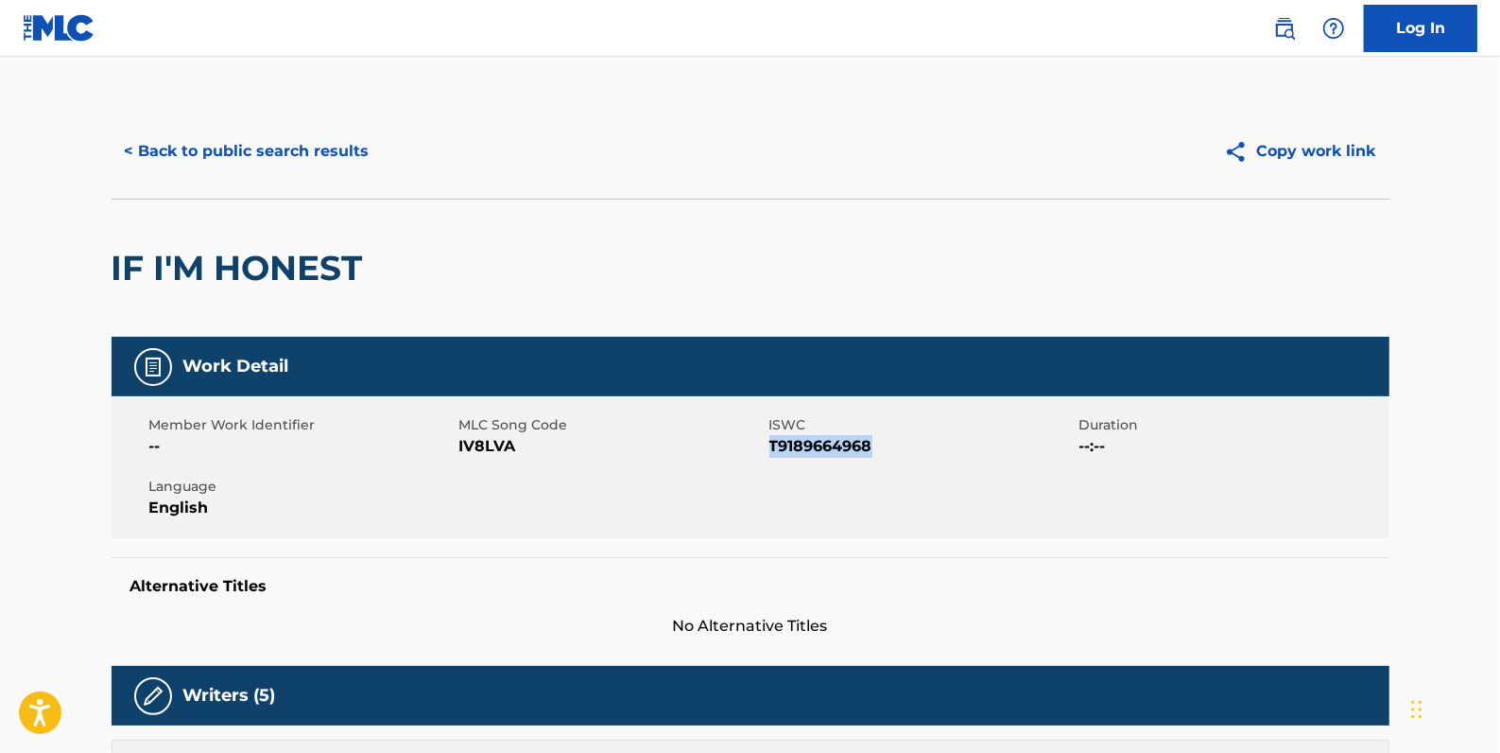
drag, startPoint x: 904, startPoint y: 436, endPoint x: 772, endPoint y: 453, distance: 133.5
click at [772, 453] on span "T9189664968" at bounding box center [922, 446] width 305 height 23
click at [327, 160] on button "< Back to public search results" at bounding box center [247, 151] width 271 height 47
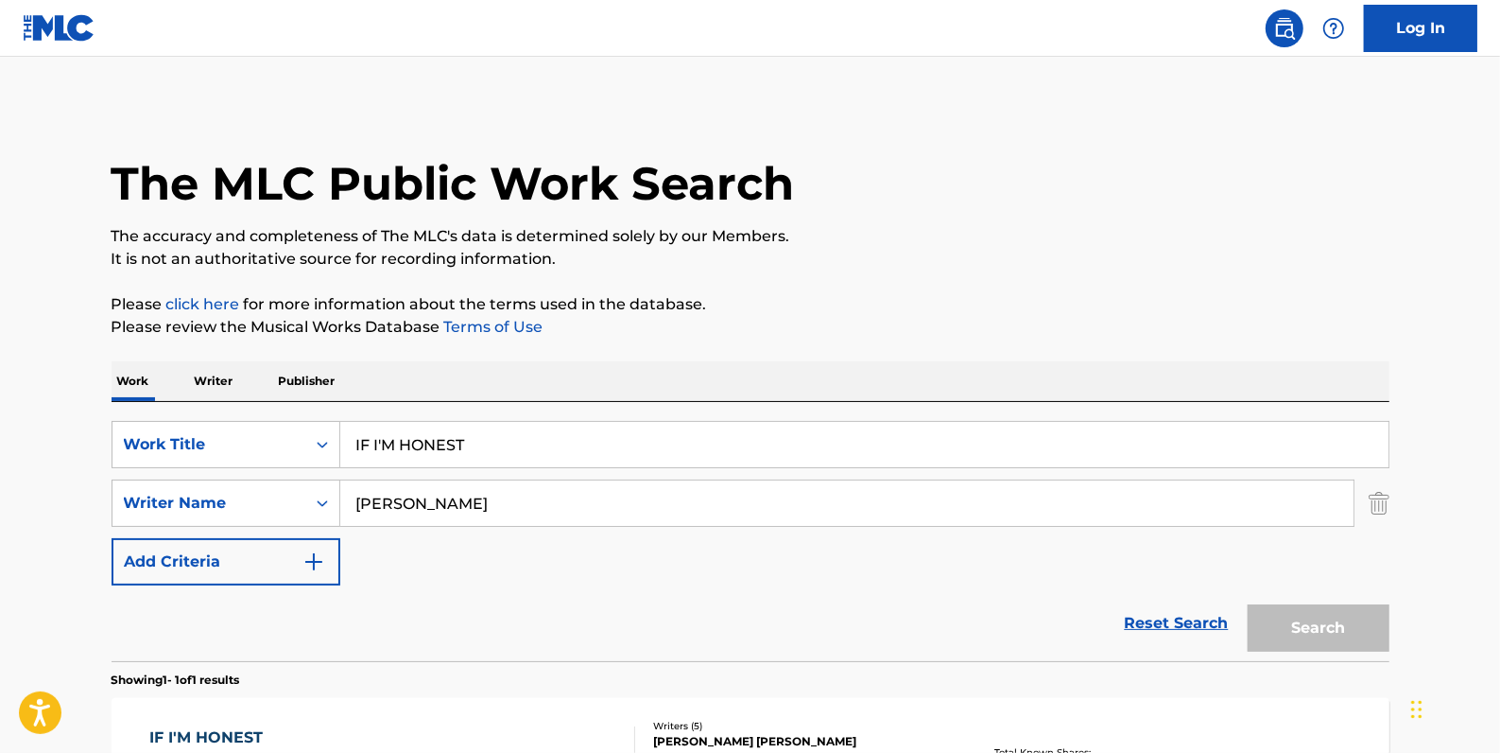
scroll to position [167, 0]
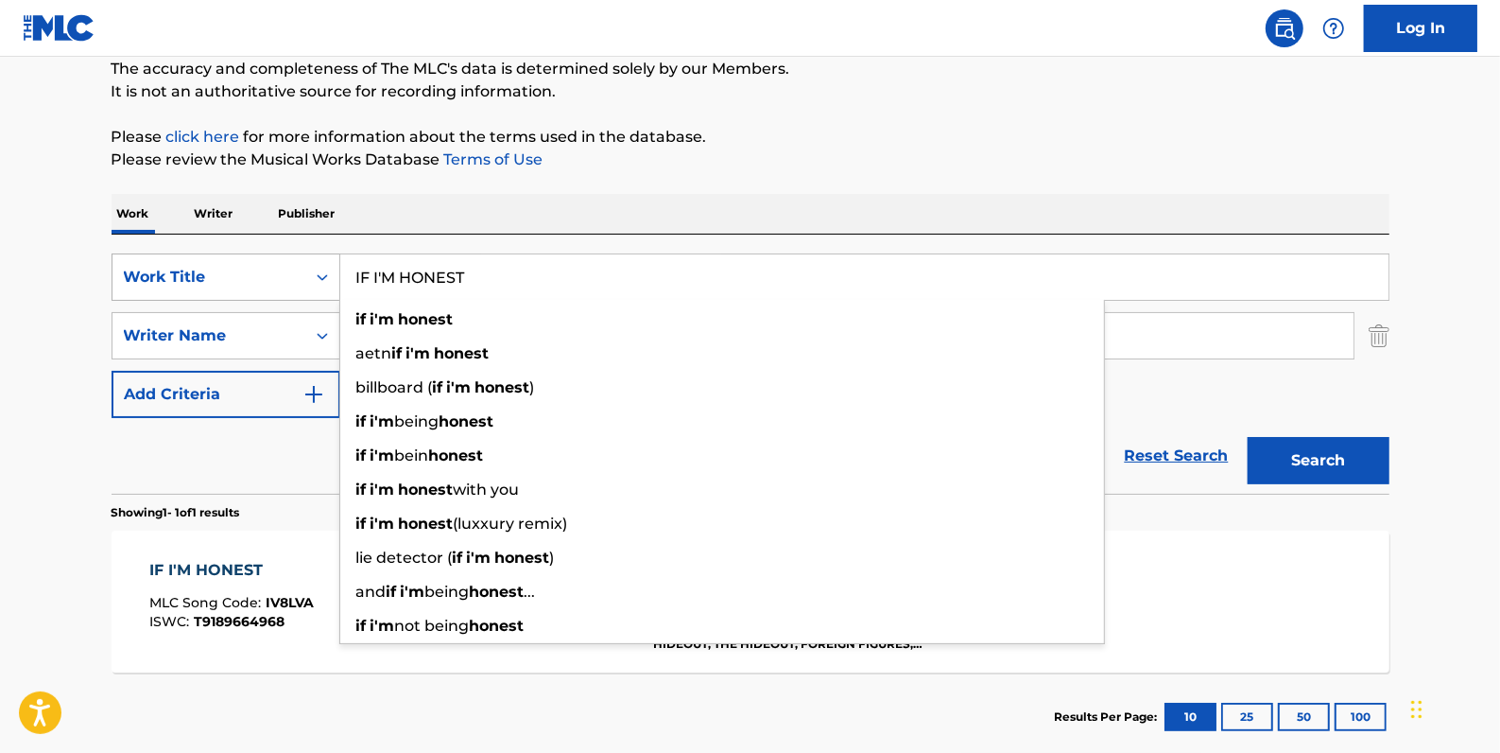
drag, startPoint x: 532, startPoint y: 270, endPoint x: 293, endPoint y: 270, distance: 239.2
click at [323, 276] on div "SearchWithCriteriadfb9a5b6-9d2f-4cb6-b3fb-da2ee3a7d775 Work Title IF I'M HONEST…" at bounding box center [751, 276] width 1278 height 47
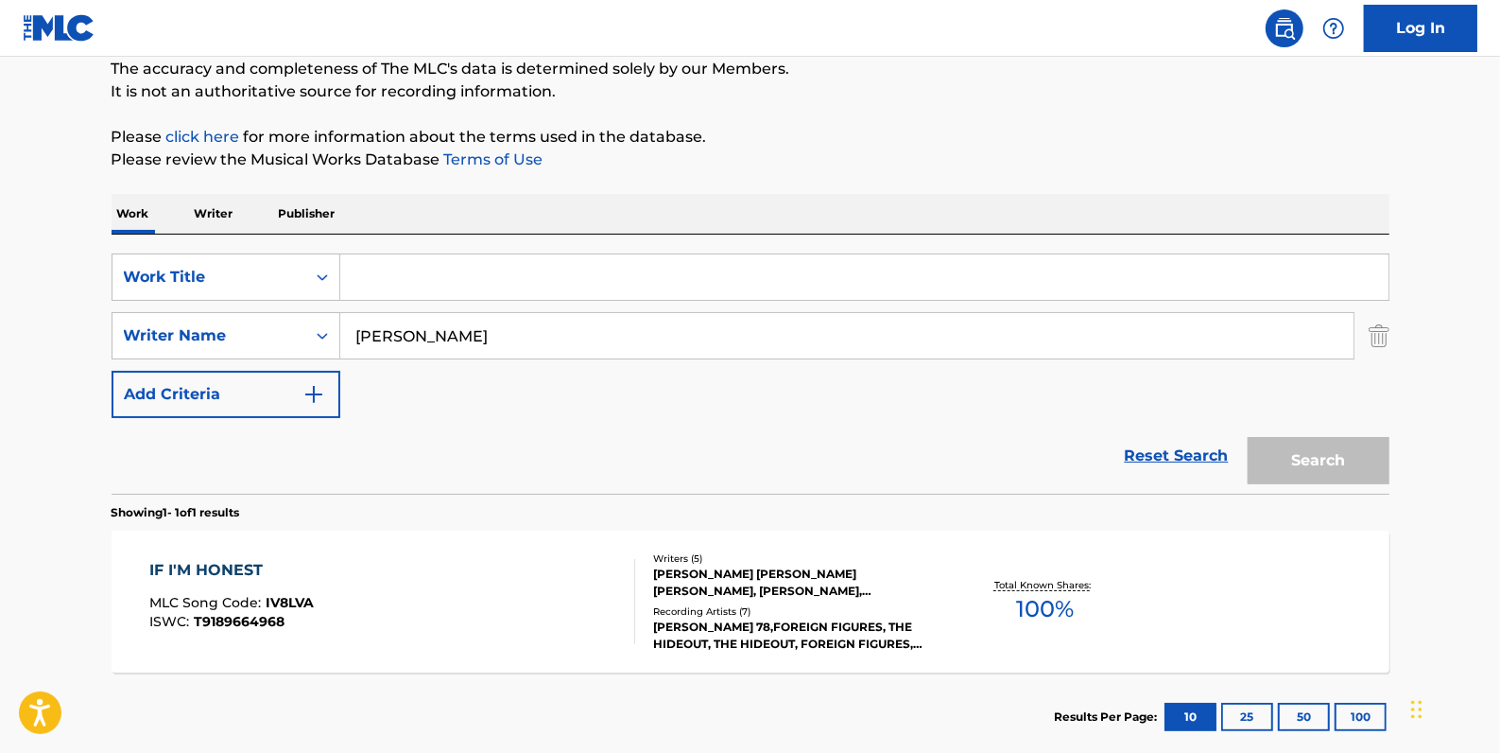
paste input "SEASONS"
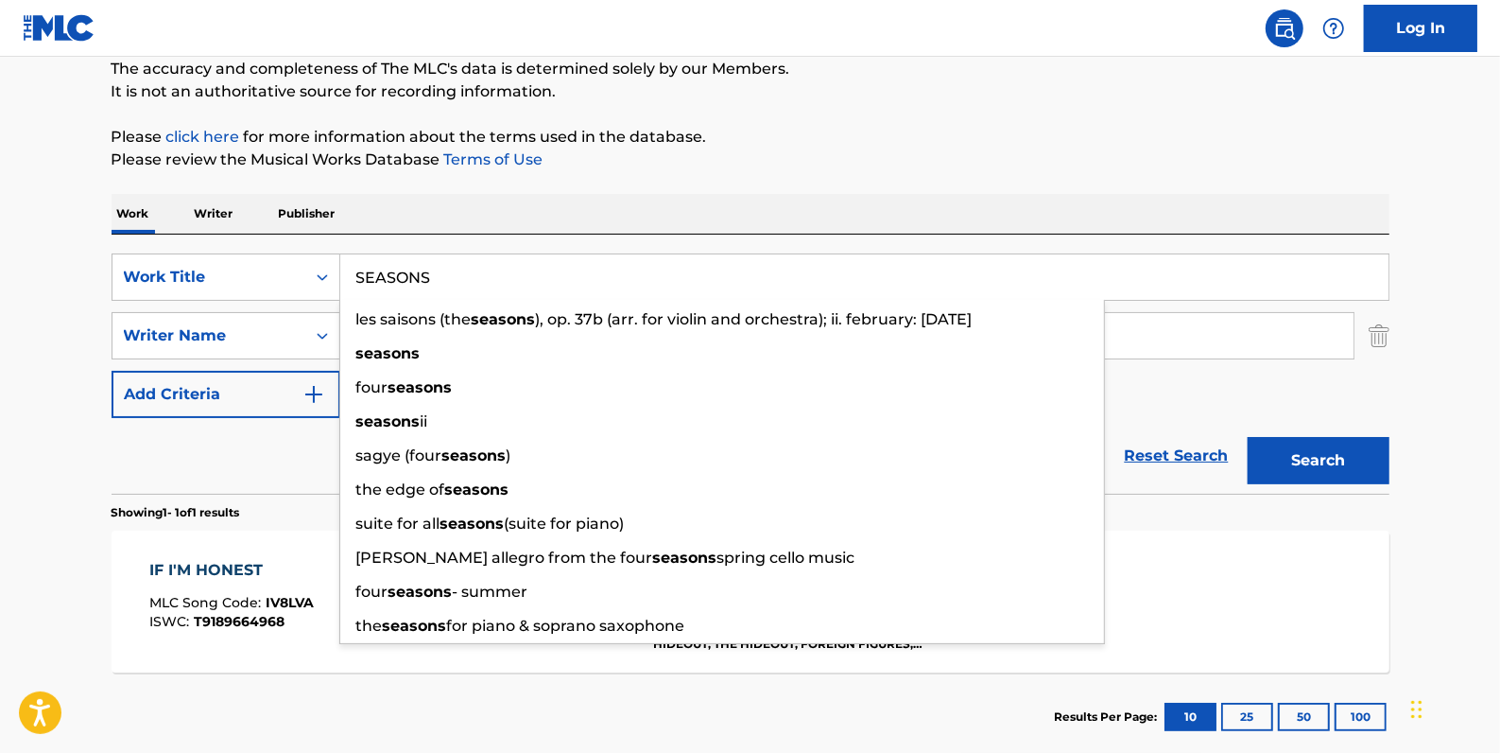
type input "SEASONS"
click at [1328, 445] on button "Search" at bounding box center [1319, 460] width 142 height 47
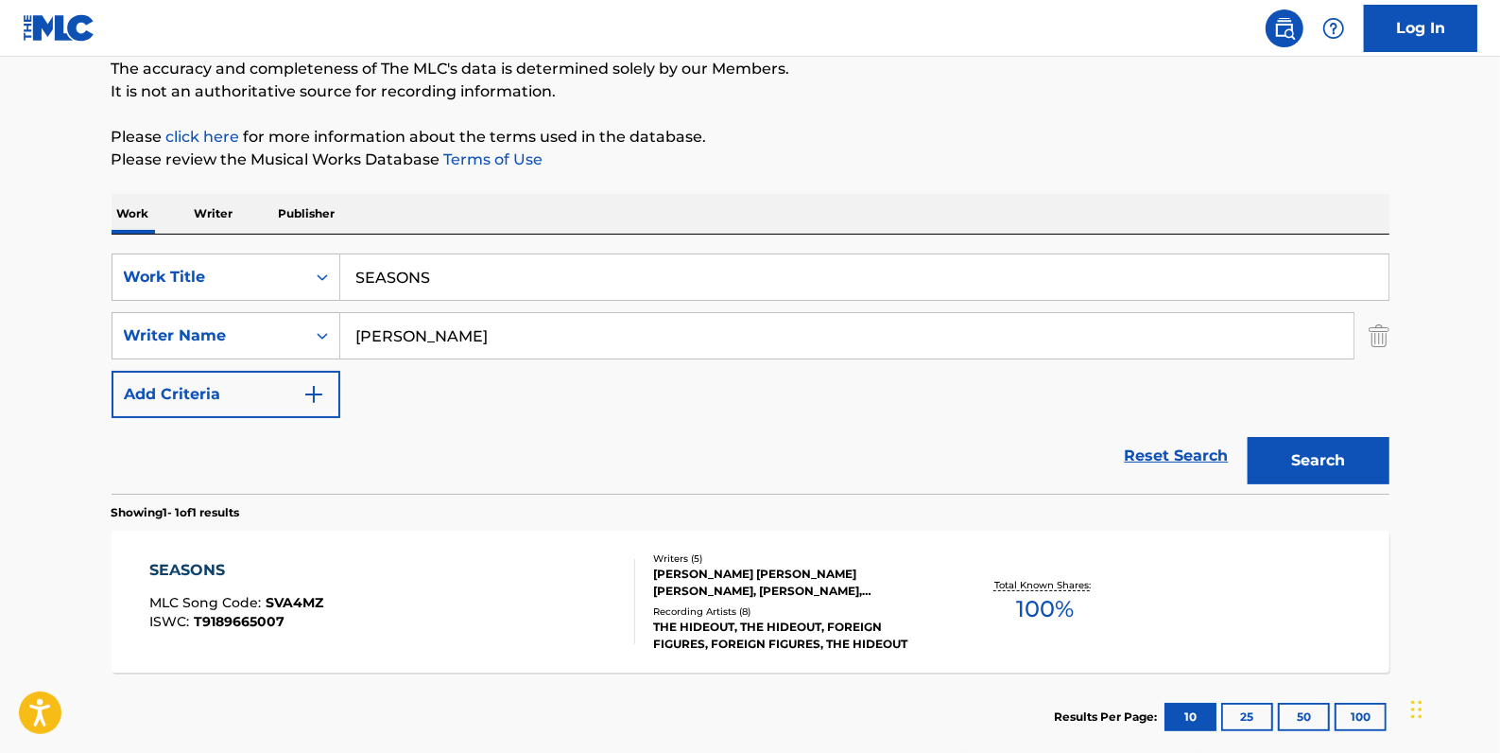
click at [429, 598] on div "SEASONS MLC Song Code : SVA4MZ ISWC : T9189665007" at bounding box center [392, 601] width 486 height 85
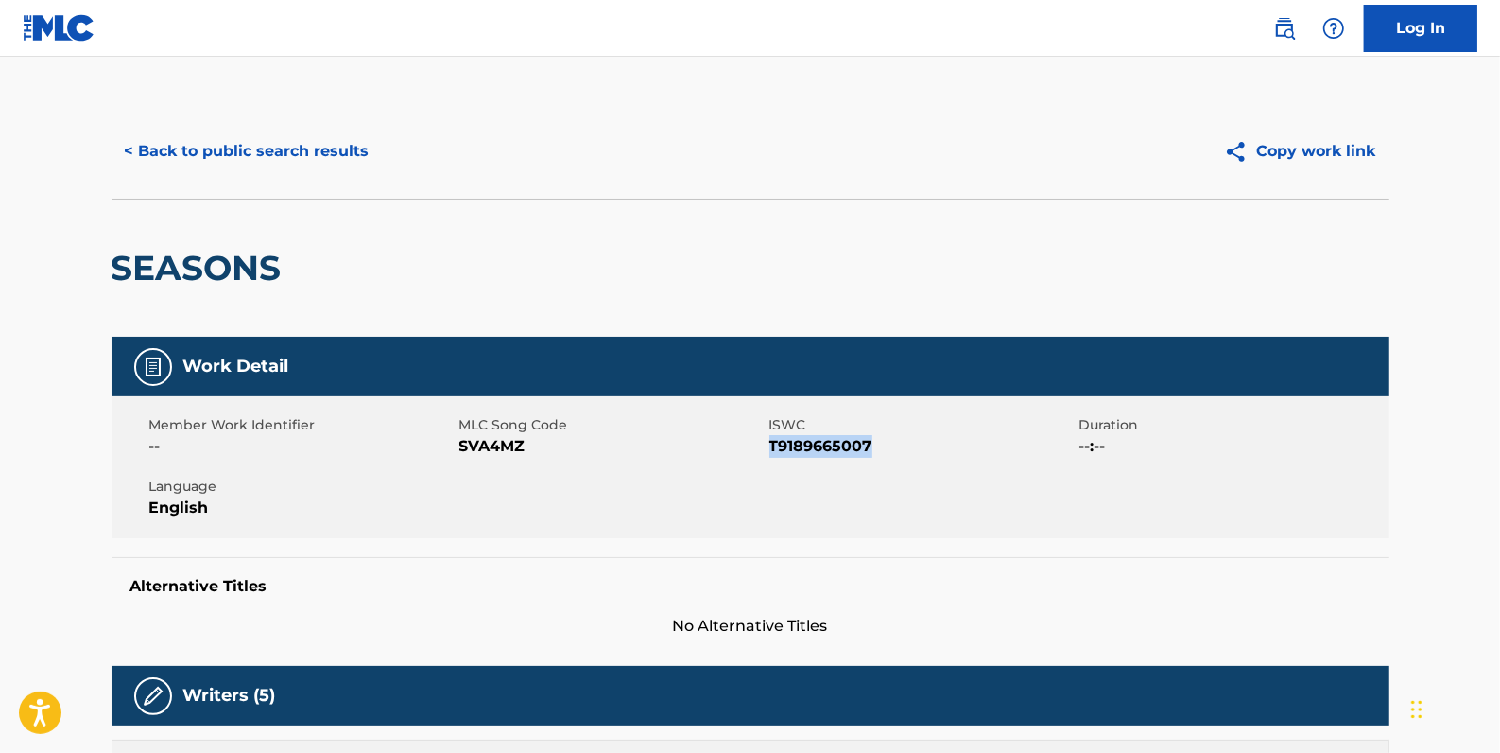
drag, startPoint x: 873, startPoint y: 443, endPoint x: 772, endPoint y: 453, distance: 101.6
click at [772, 453] on span "T9189665007" at bounding box center [922, 446] width 305 height 23
click at [316, 145] on button "< Back to public search results" at bounding box center [247, 151] width 271 height 47
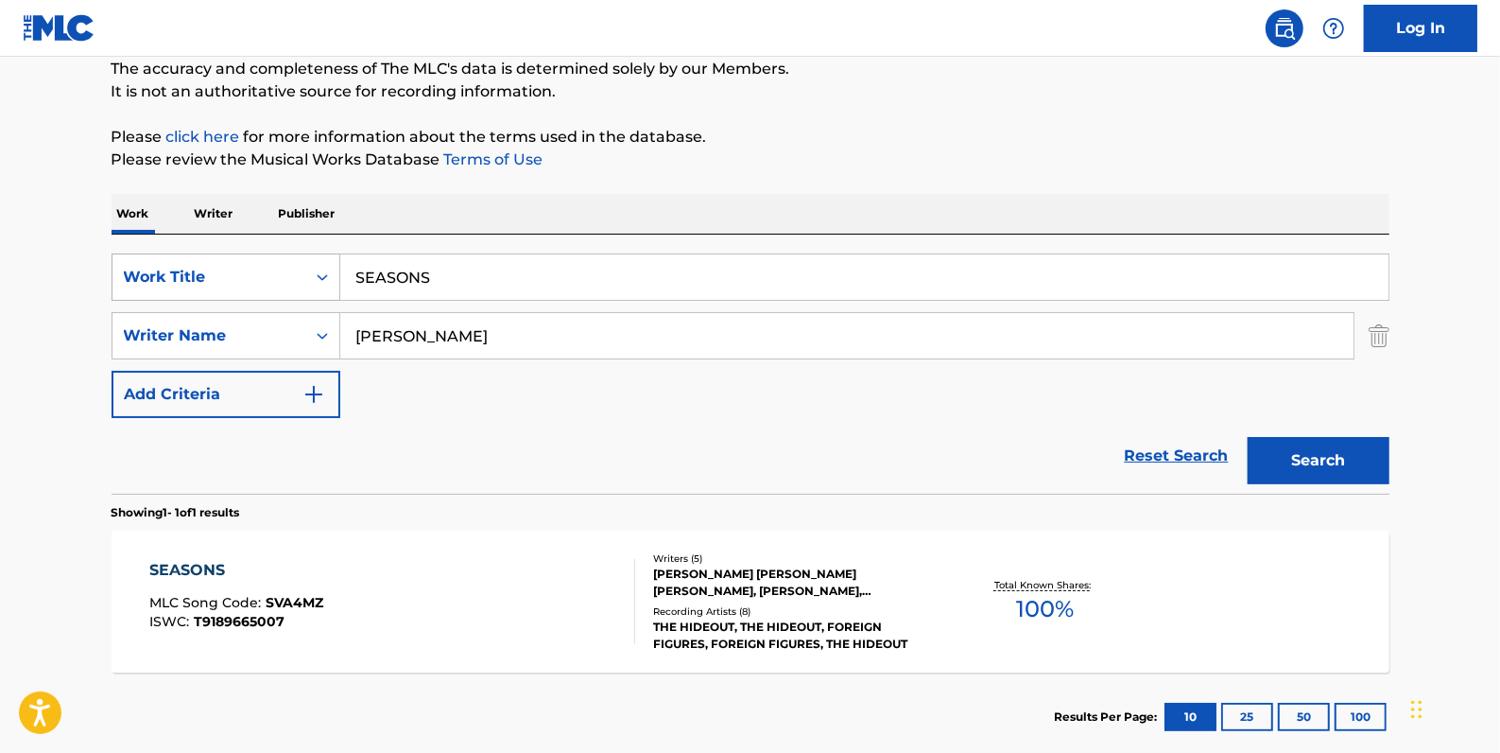
drag, startPoint x: 496, startPoint y: 269, endPoint x: 268, endPoint y: 276, distance: 228.9
click at [276, 274] on div "SearchWithCriteriadfb9a5b6-9d2f-4cb6-b3fb-da2ee3a7d775 Work Title SEASONS" at bounding box center [751, 276] width 1278 height 47
paste input "FORWARD"
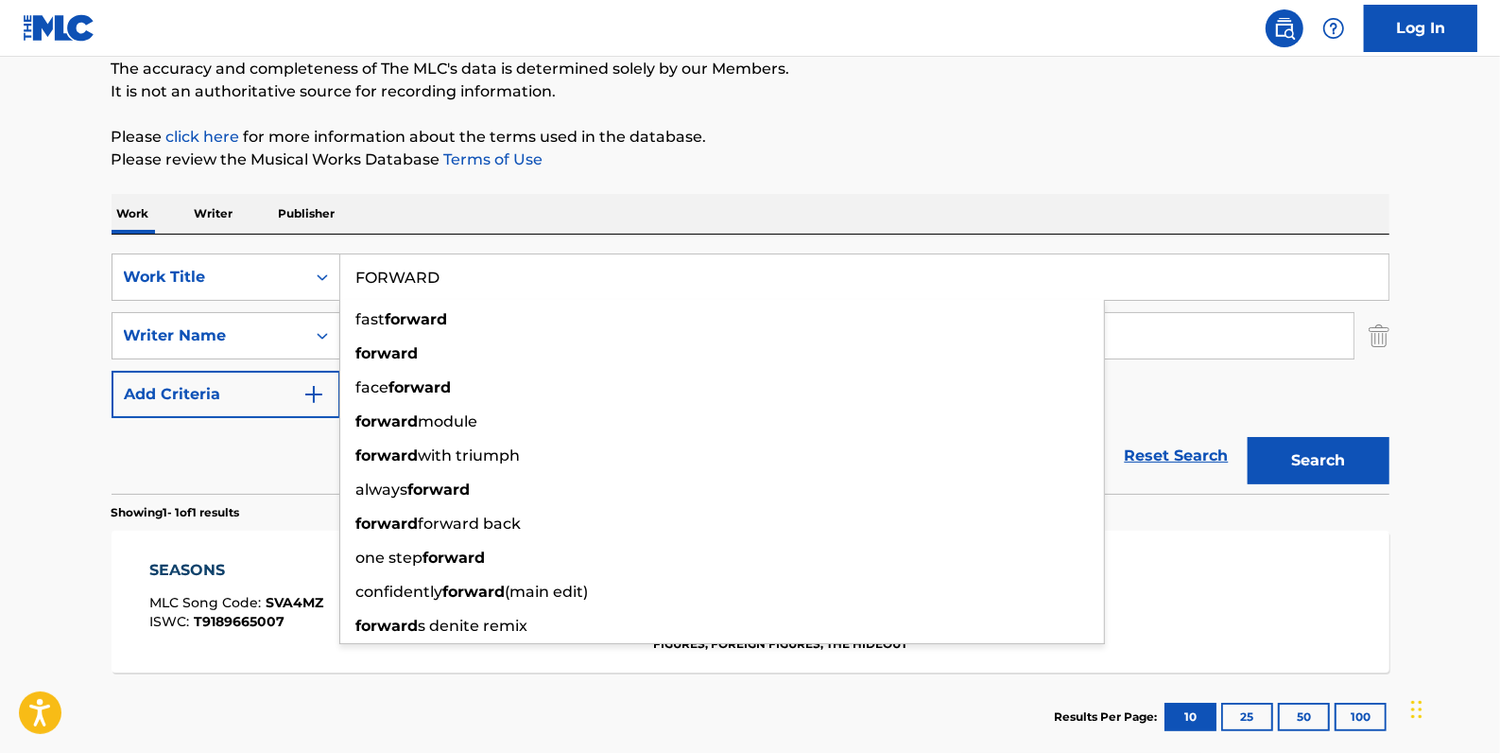
type input "FORWARD"
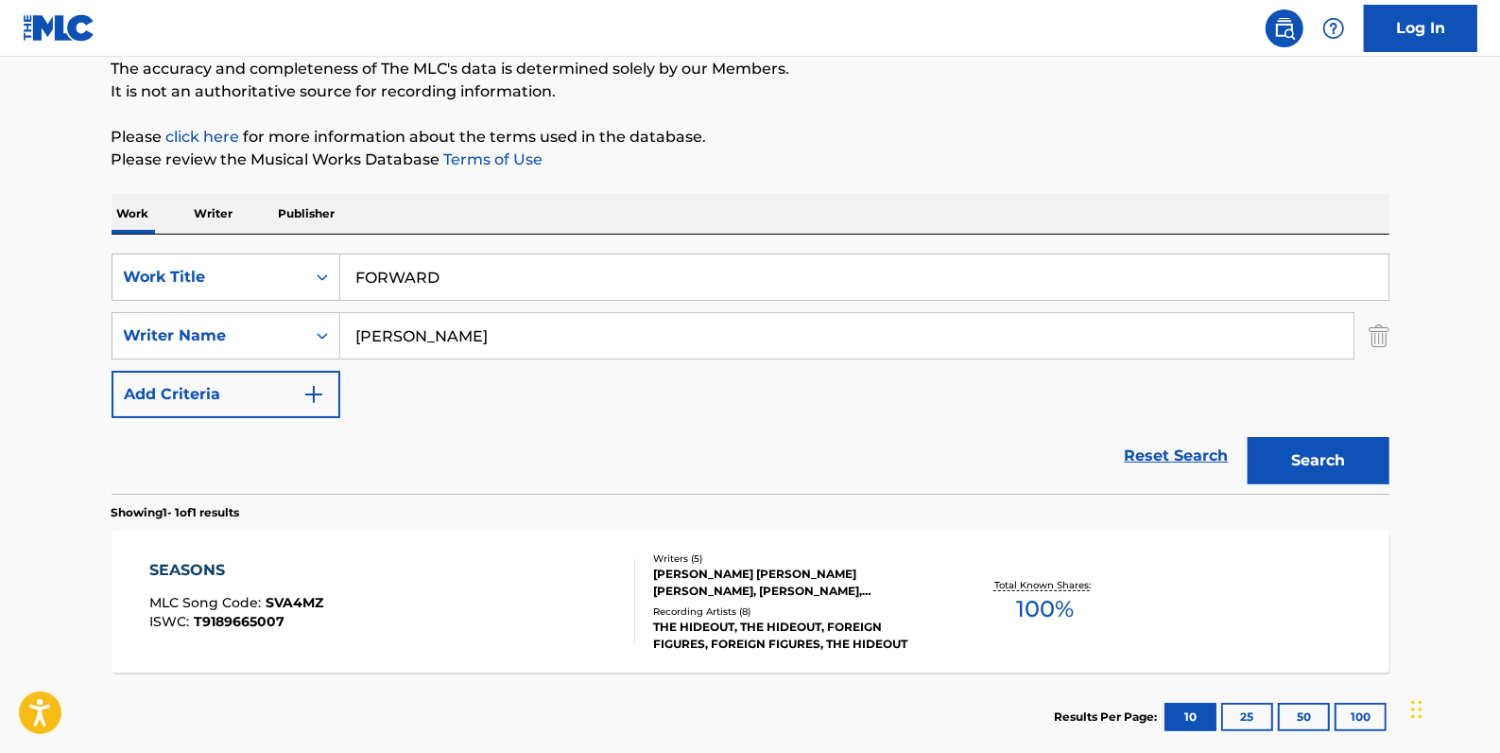
click at [1310, 467] on button "Search" at bounding box center [1319, 460] width 142 height 47
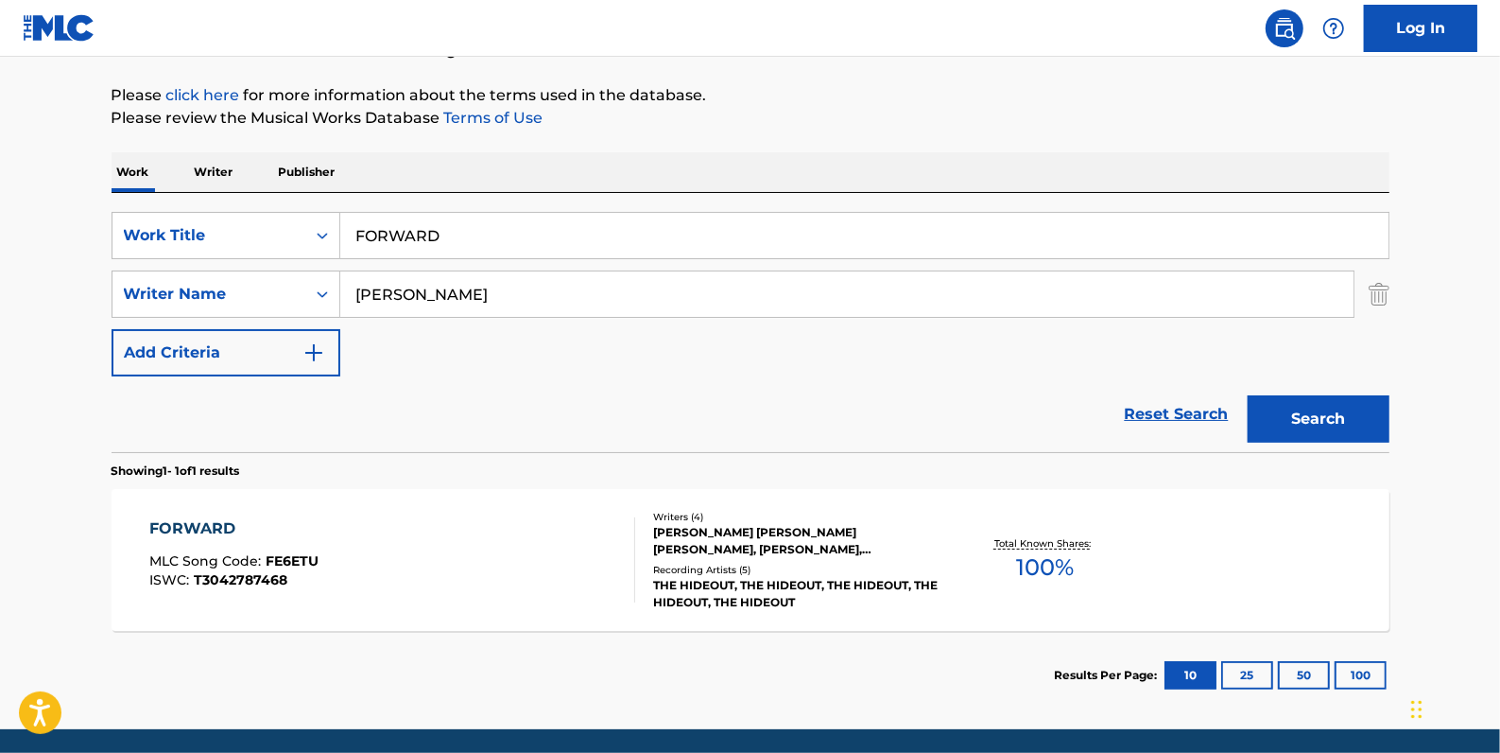
scroll to position [274, 0]
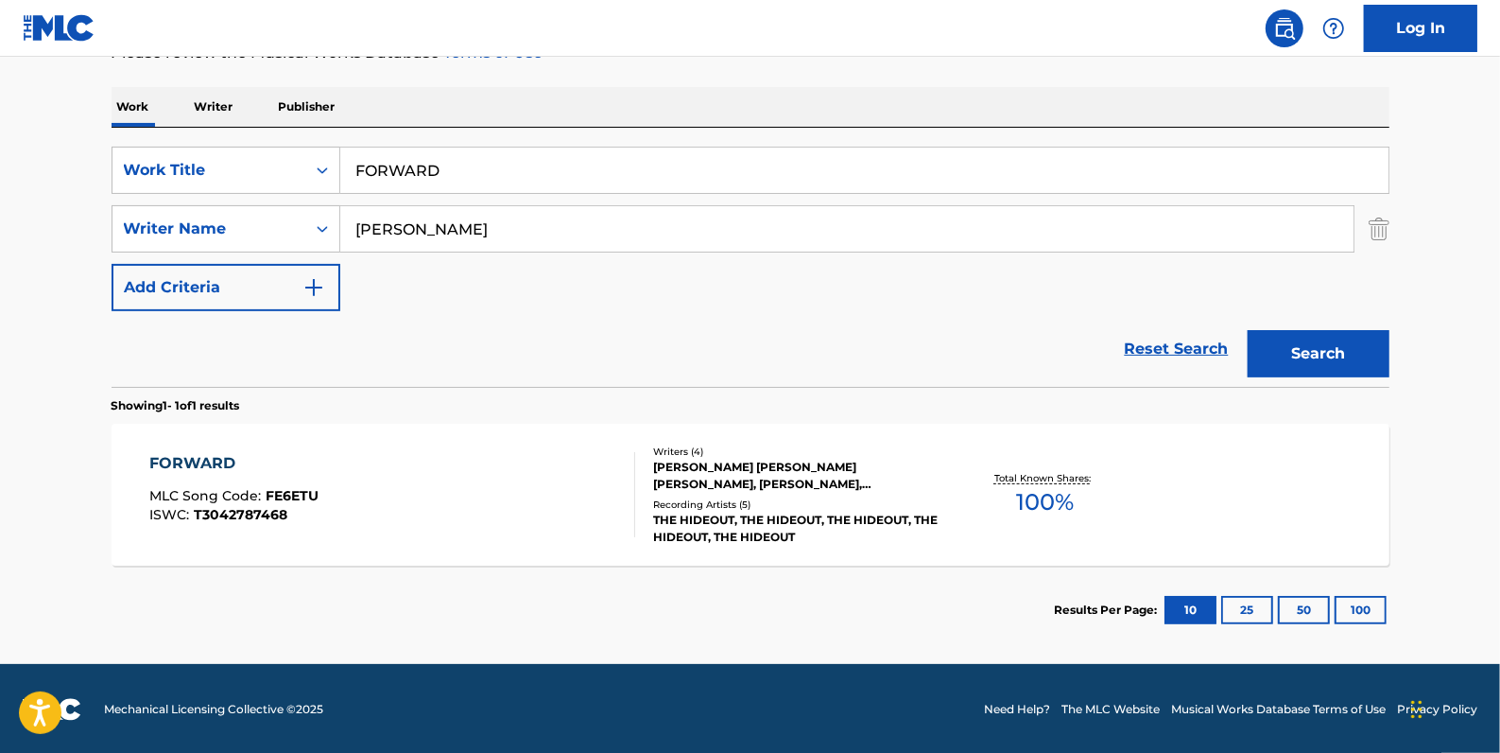
click at [539, 472] on div "FORWARD MLC Song Code : FE6ETU ISWC : T3042787468" at bounding box center [392, 494] width 486 height 85
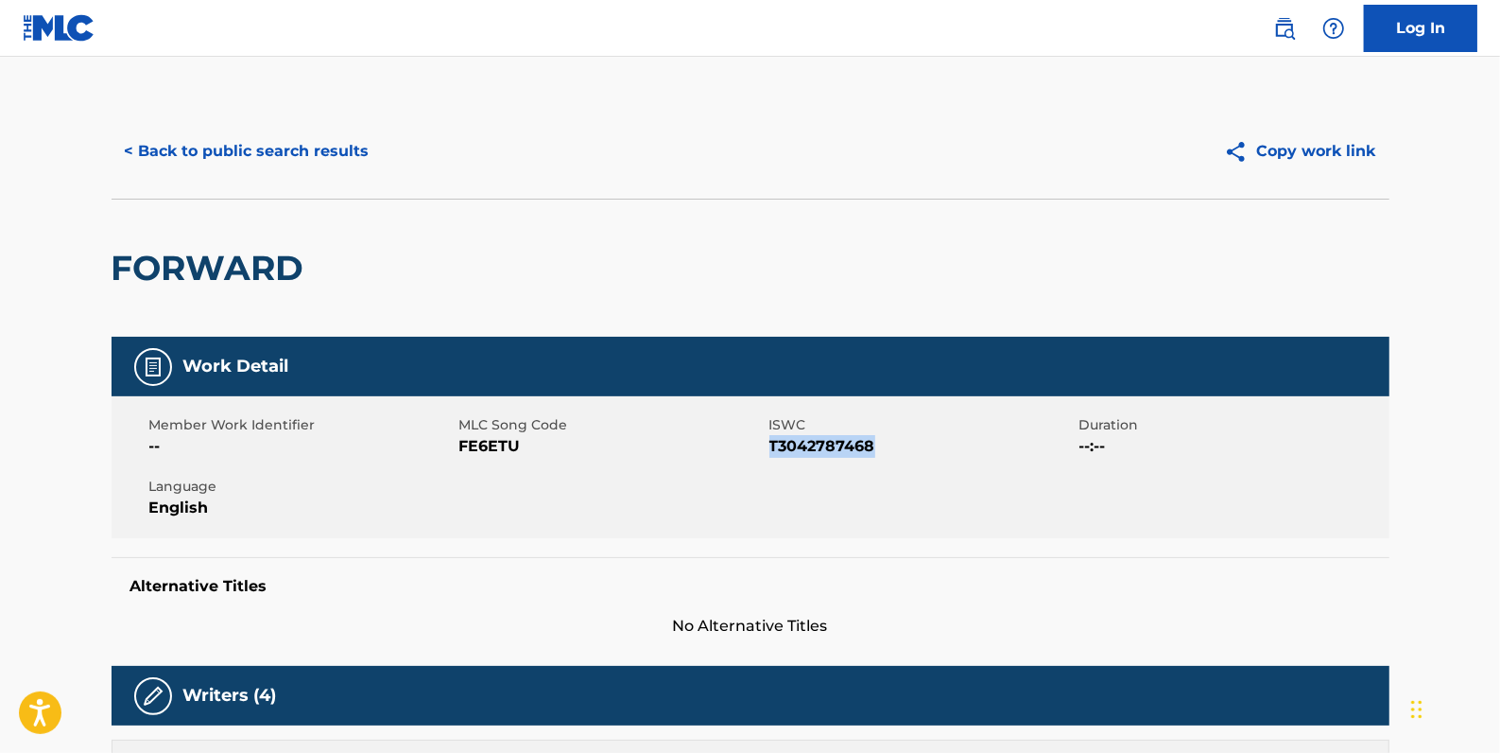
drag, startPoint x: 895, startPoint y: 442, endPoint x: 773, endPoint y: 443, distance: 122.0
click at [772, 442] on span "T3042787468" at bounding box center [922, 446] width 305 height 23
drag, startPoint x: 773, startPoint y: 443, endPoint x: 785, endPoint y: 447, distance: 12.0
click at [331, 147] on button "< Back to public search results" at bounding box center [247, 151] width 271 height 47
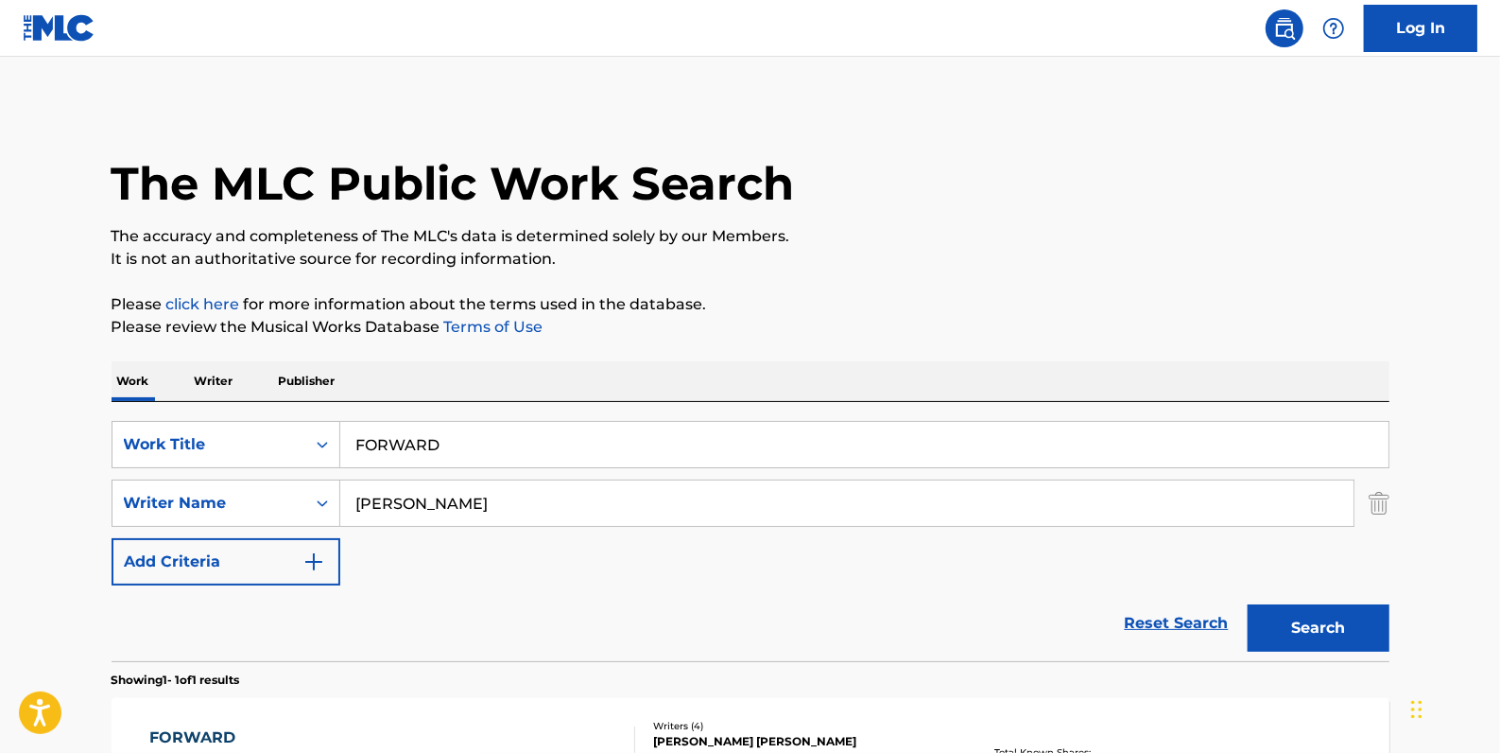
scroll to position [167, 0]
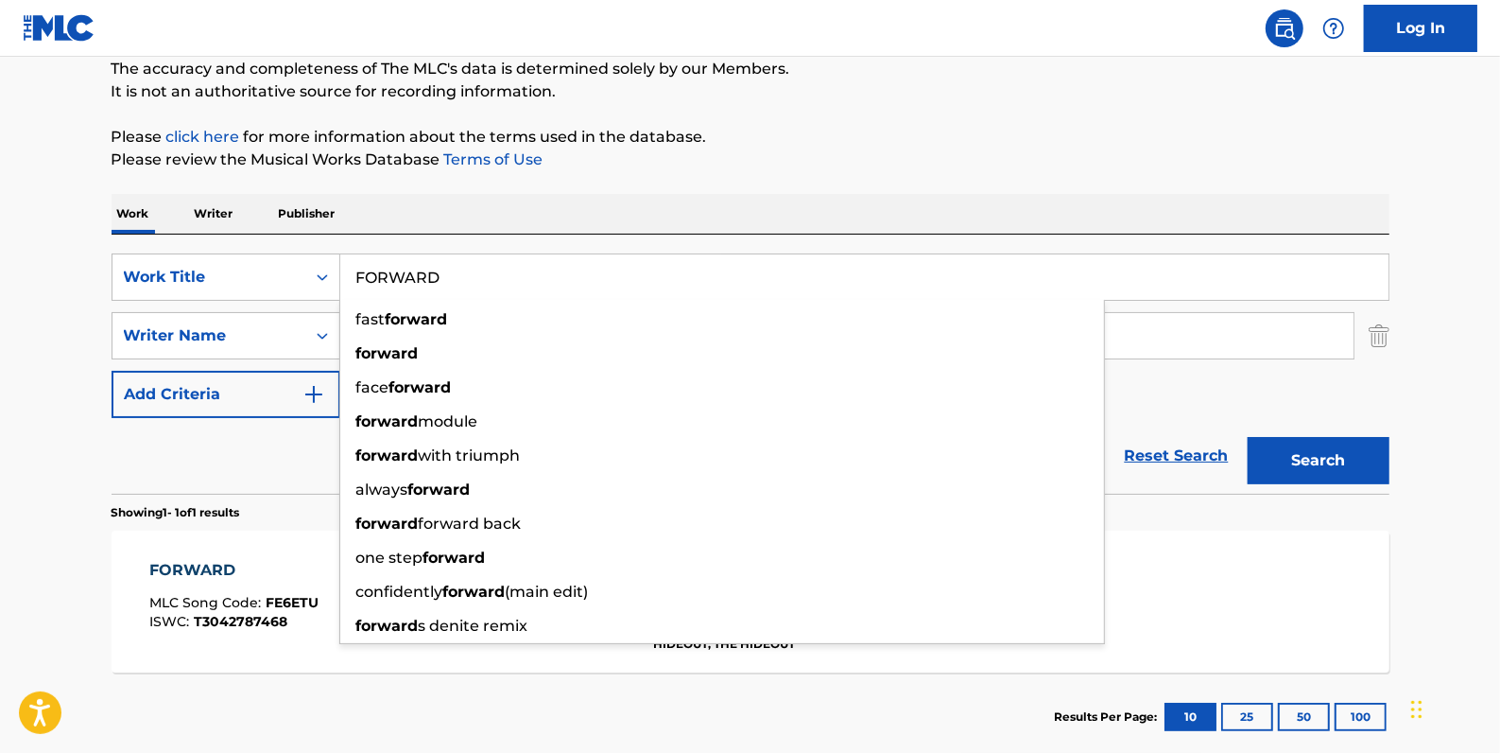
drag, startPoint x: 514, startPoint y: 284, endPoint x: 354, endPoint y: 286, distance: 160.7
click at [354, 286] on input "FORWARD" at bounding box center [864, 276] width 1049 height 45
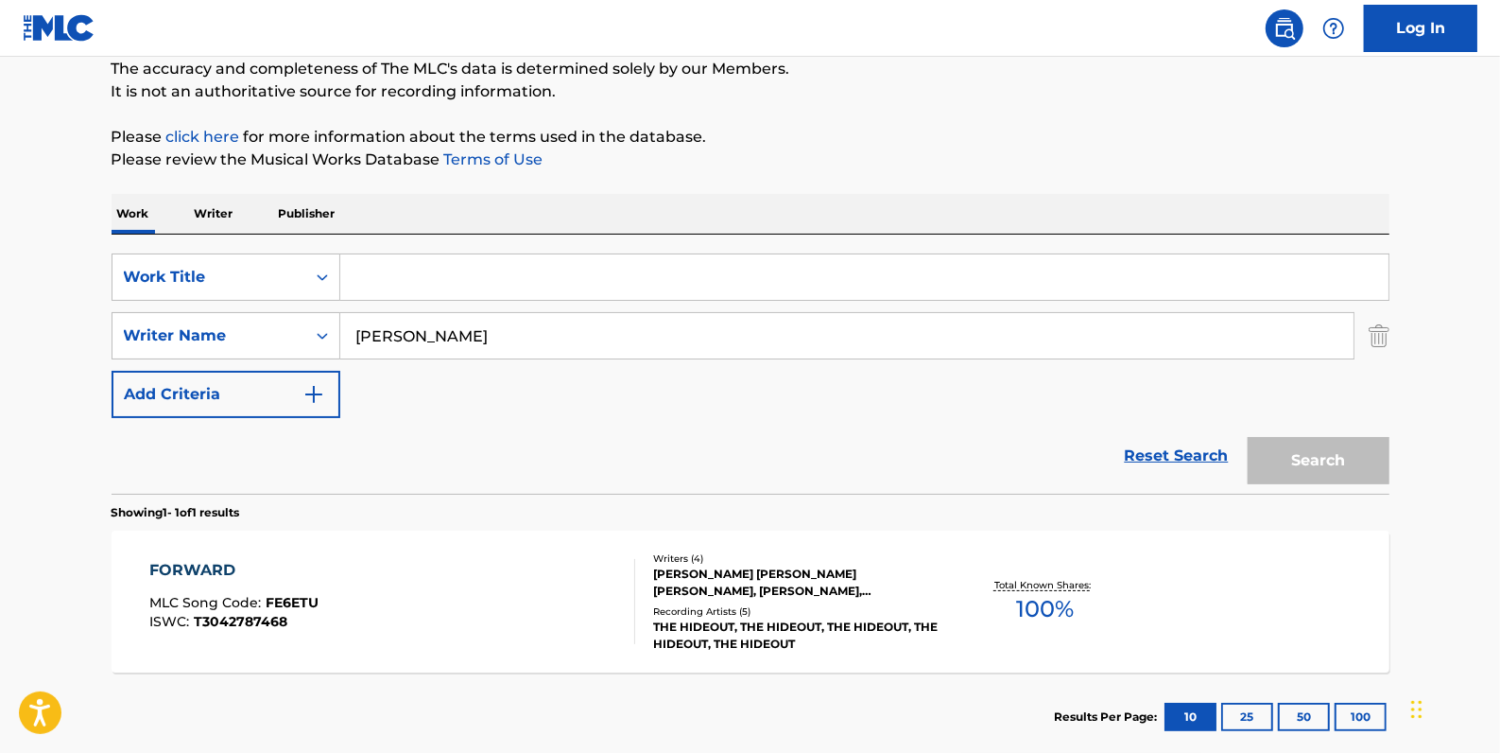
paste input "CHRISTMAS DREAM"
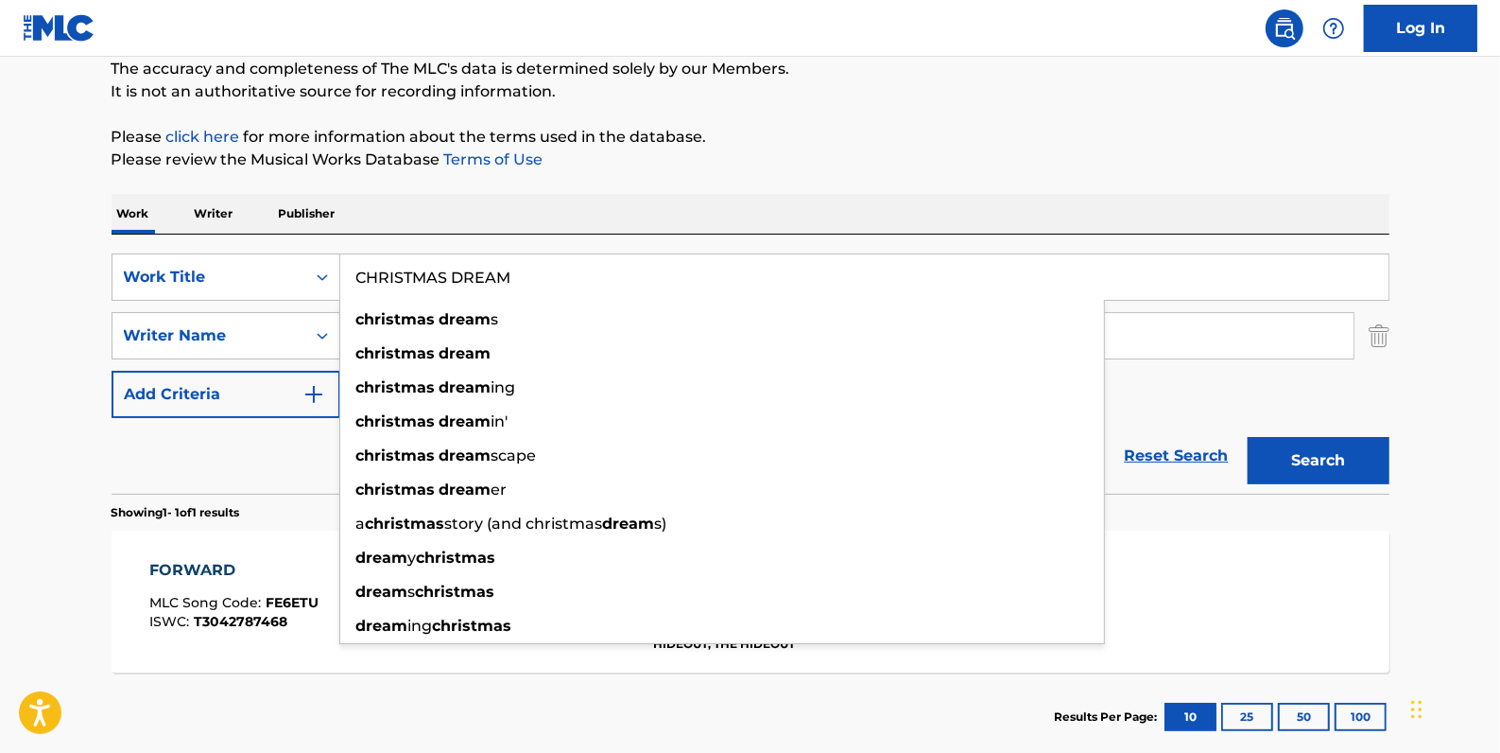
type input "CHRISTMAS DREAM"
click at [1289, 455] on button "Search" at bounding box center [1319, 460] width 142 height 47
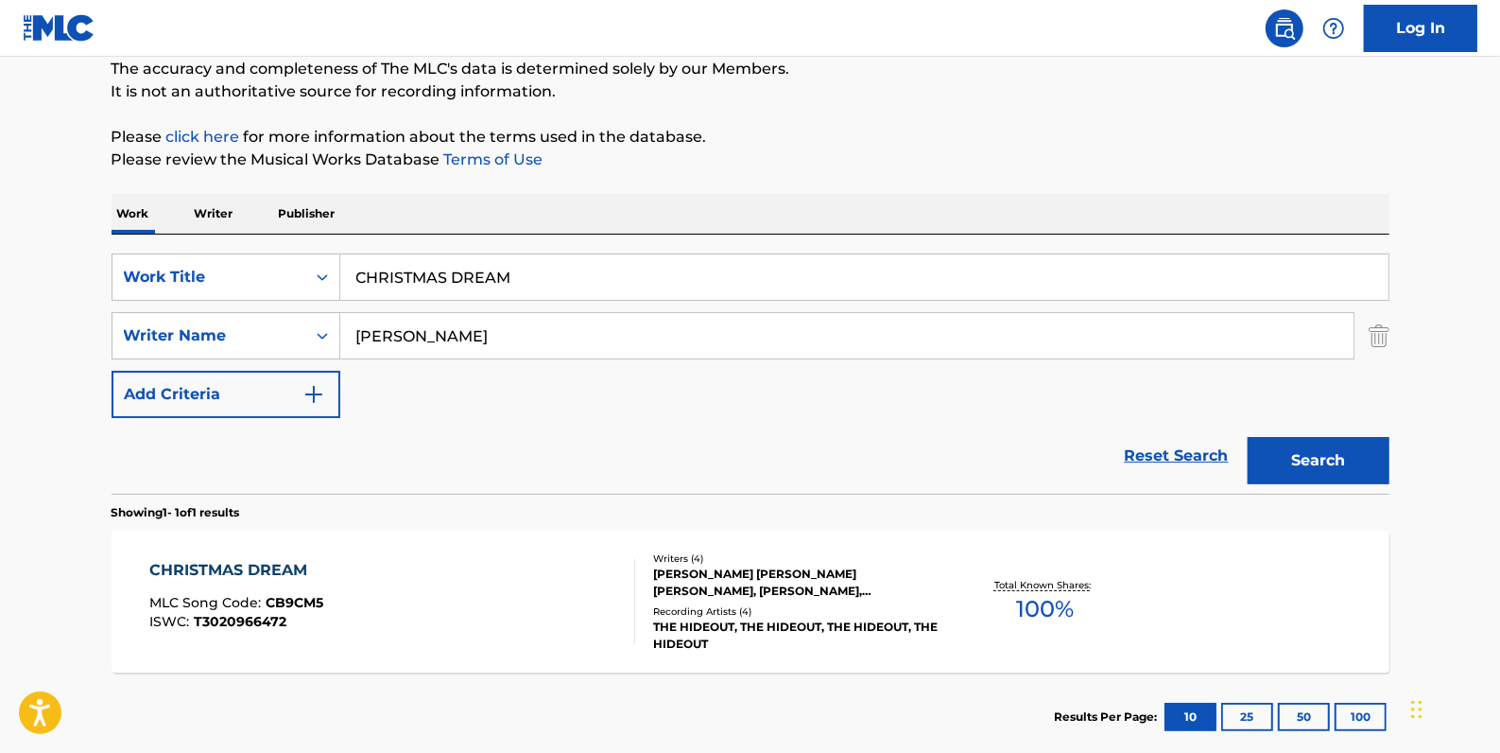
click at [417, 604] on div "CHRISTMAS DREAM MLC Song Code : CB9CM5 ISWC : T3020966472" at bounding box center [392, 601] width 486 height 85
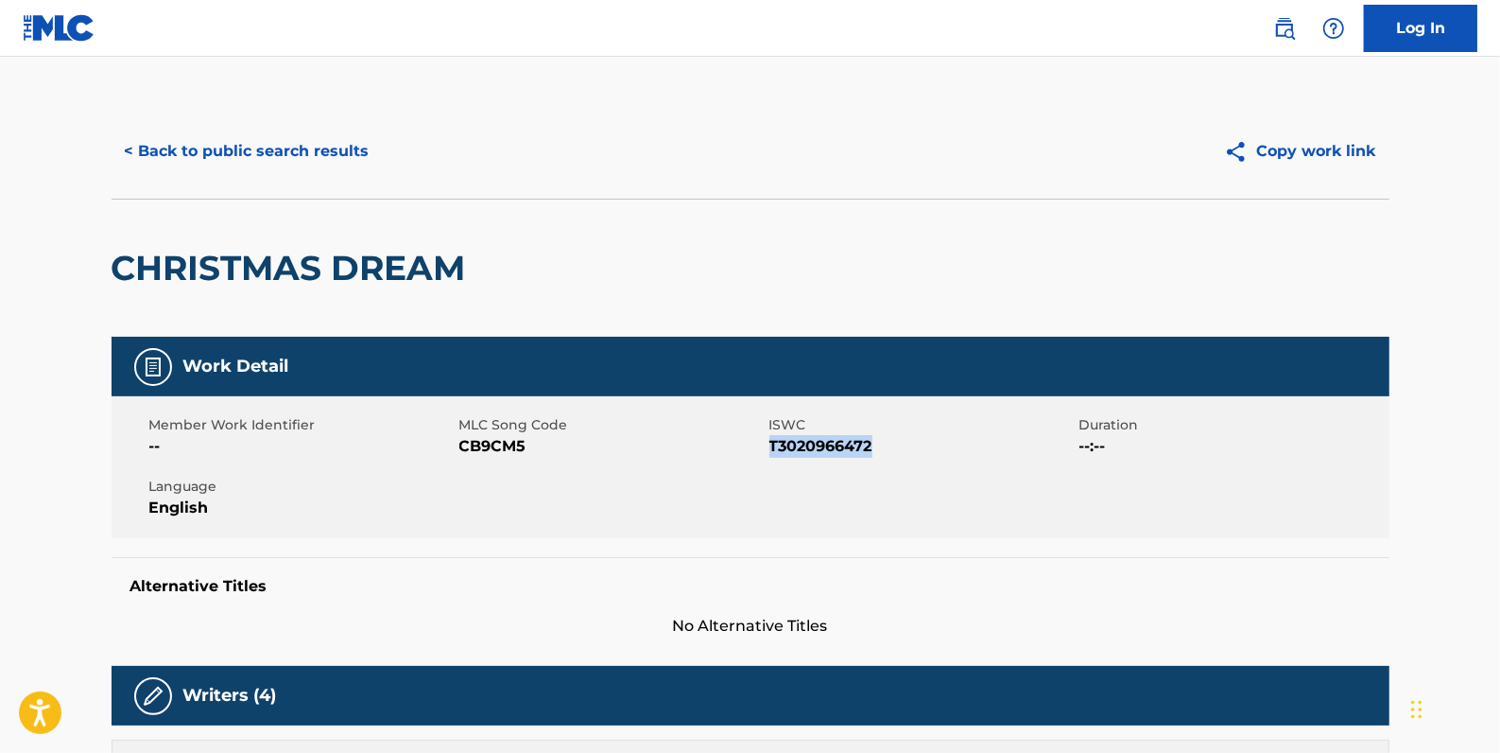
drag, startPoint x: 892, startPoint y: 447, endPoint x: 775, endPoint y: 450, distance: 116.3
click at [774, 450] on span "T3020966472" at bounding box center [922, 446] width 305 height 23
drag, startPoint x: 775, startPoint y: 450, endPoint x: 891, endPoint y: 444, distance: 115.5
click at [891, 444] on span "T3020966472" at bounding box center [922, 446] width 305 height 23
drag, startPoint x: 873, startPoint y: 444, endPoint x: 769, endPoint y: 450, distance: 104.2
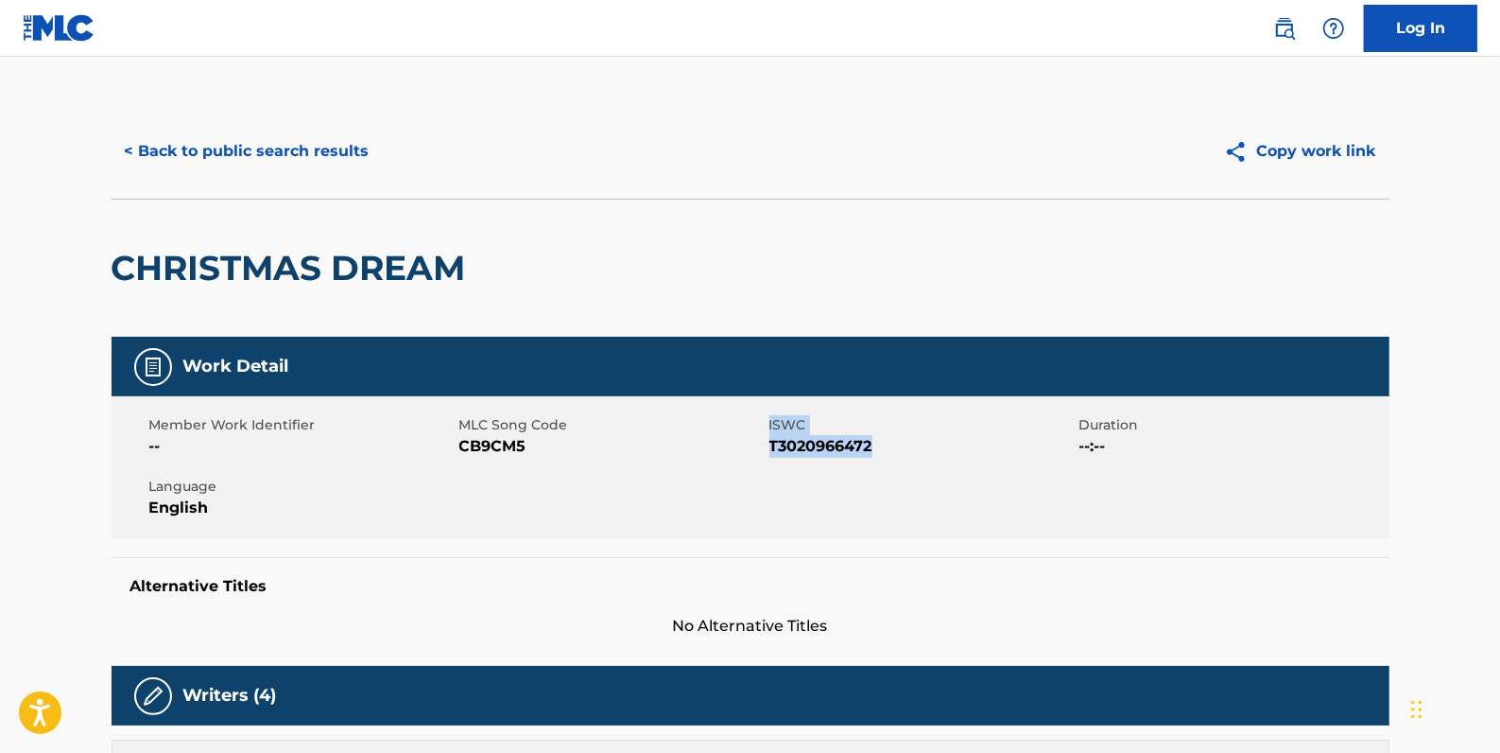
click at [770, 450] on span "T3020966472" at bounding box center [922, 446] width 305 height 23
click at [359, 149] on button "< Back to public search results" at bounding box center [247, 151] width 271 height 47
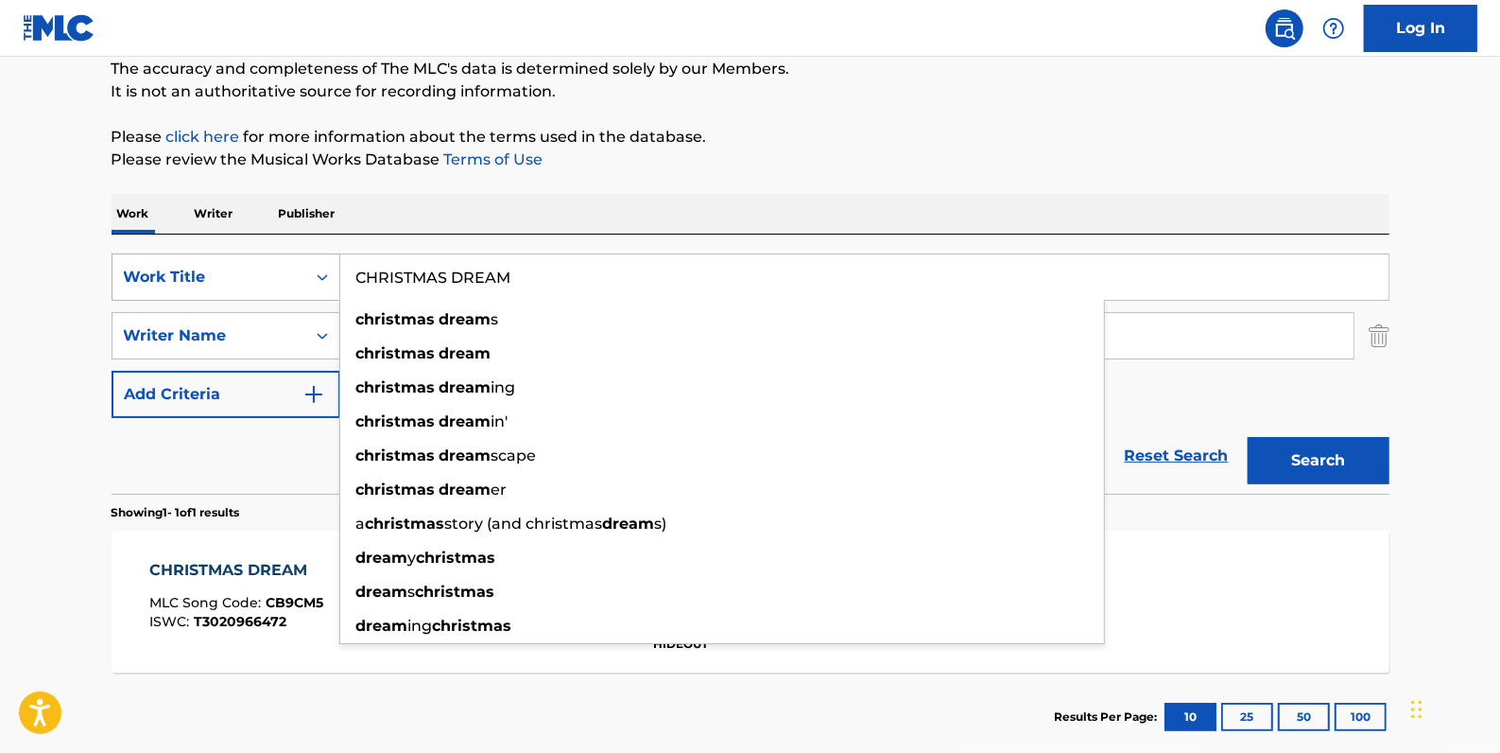
drag, startPoint x: 557, startPoint y: 277, endPoint x: 294, endPoint y: 267, distance: 263.1
click at [306, 285] on div "SearchWithCriteriadfb9a5b6-9d2f-4cb6-b3fb-da2ee3a7d775 Work Title CHRISTMAS DRE…" at bounding box center [751, 276] width 1278 height 47
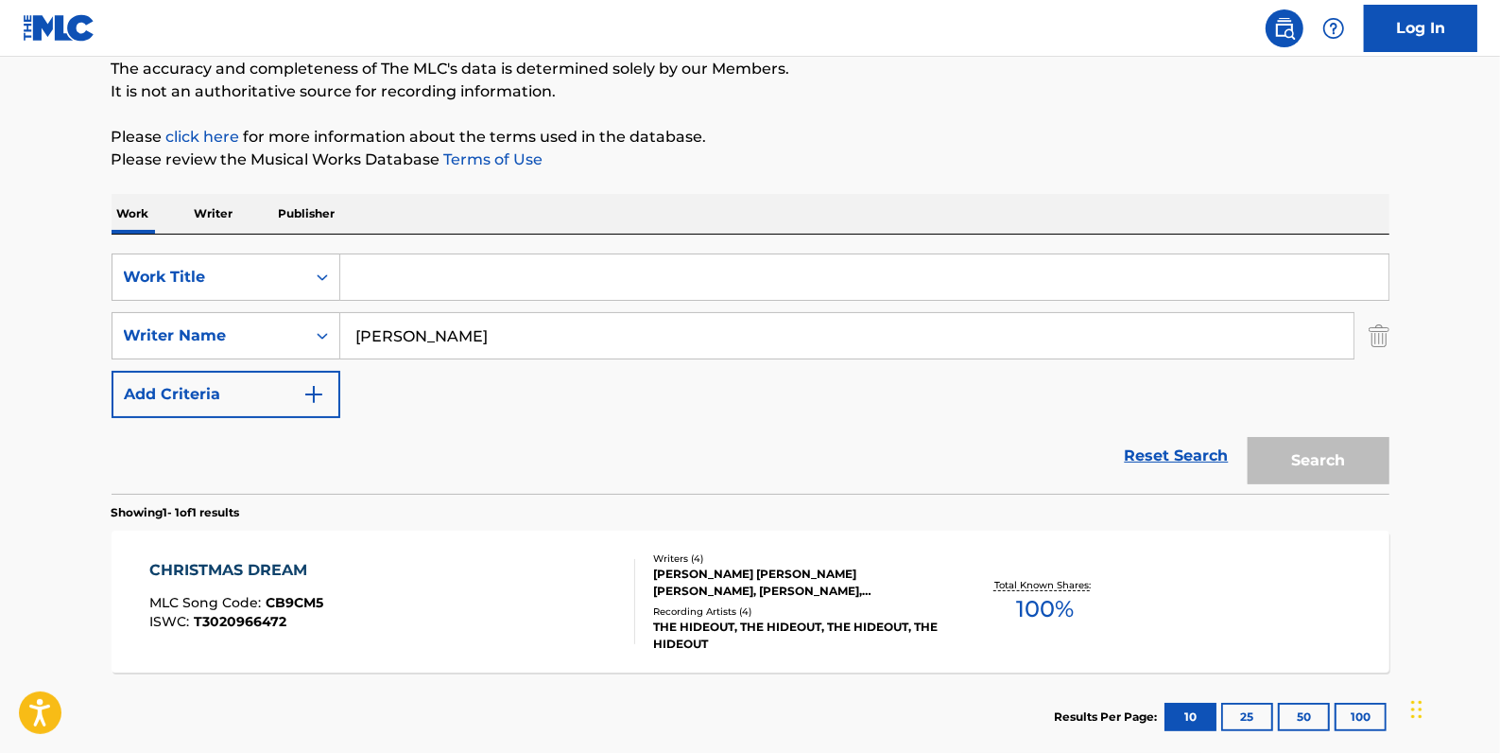
paste input "MINE"
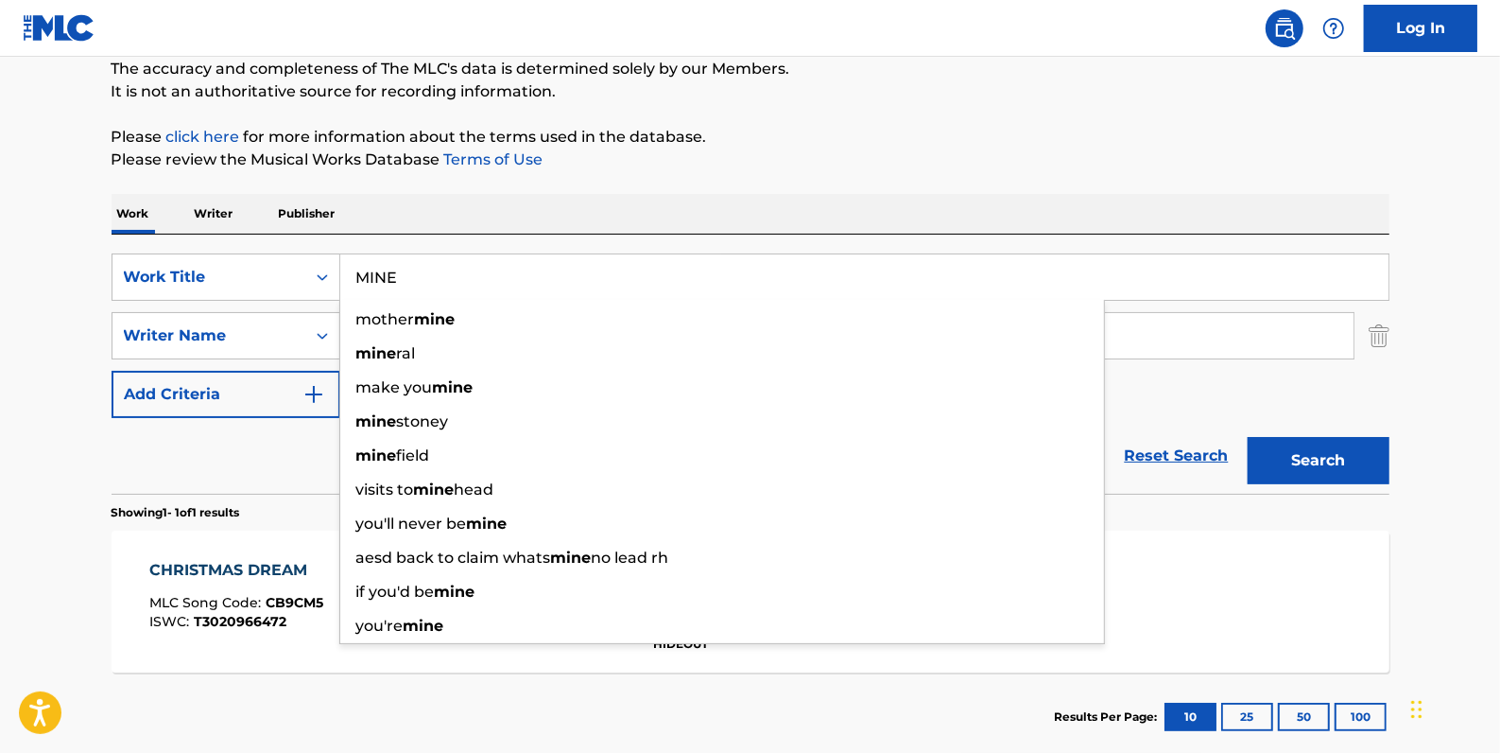
type input "MINE"
click at [1293, 453] on button "Search" at bounding box center [1319, 460] width 142 height 47
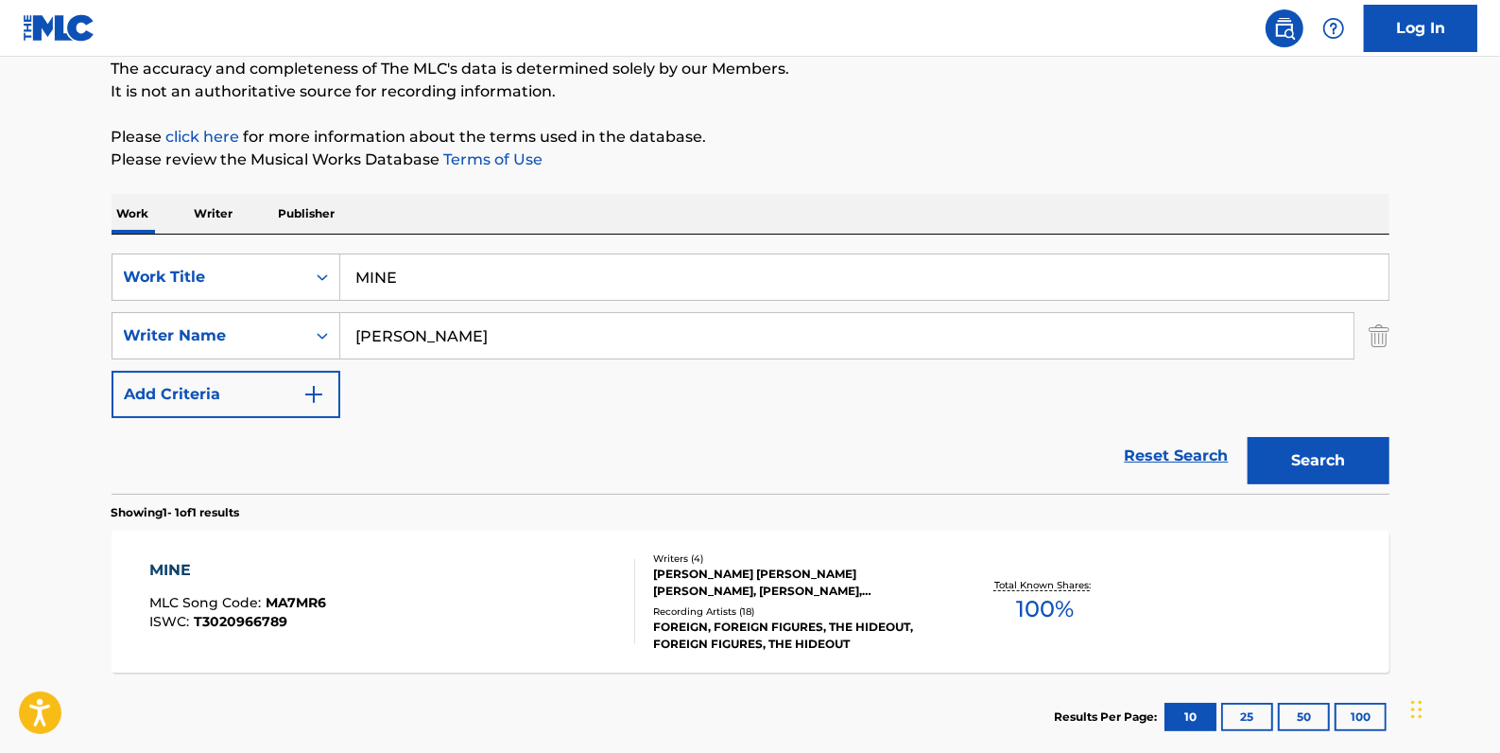
click at [594, 552] on div "MINE MLC Song Code : MA7MR6 ISWC : T3020966789 Writers ( 4 ) [PERSON_NAME] [PER…" at bounding box center [751, 601] width 1278 height 142
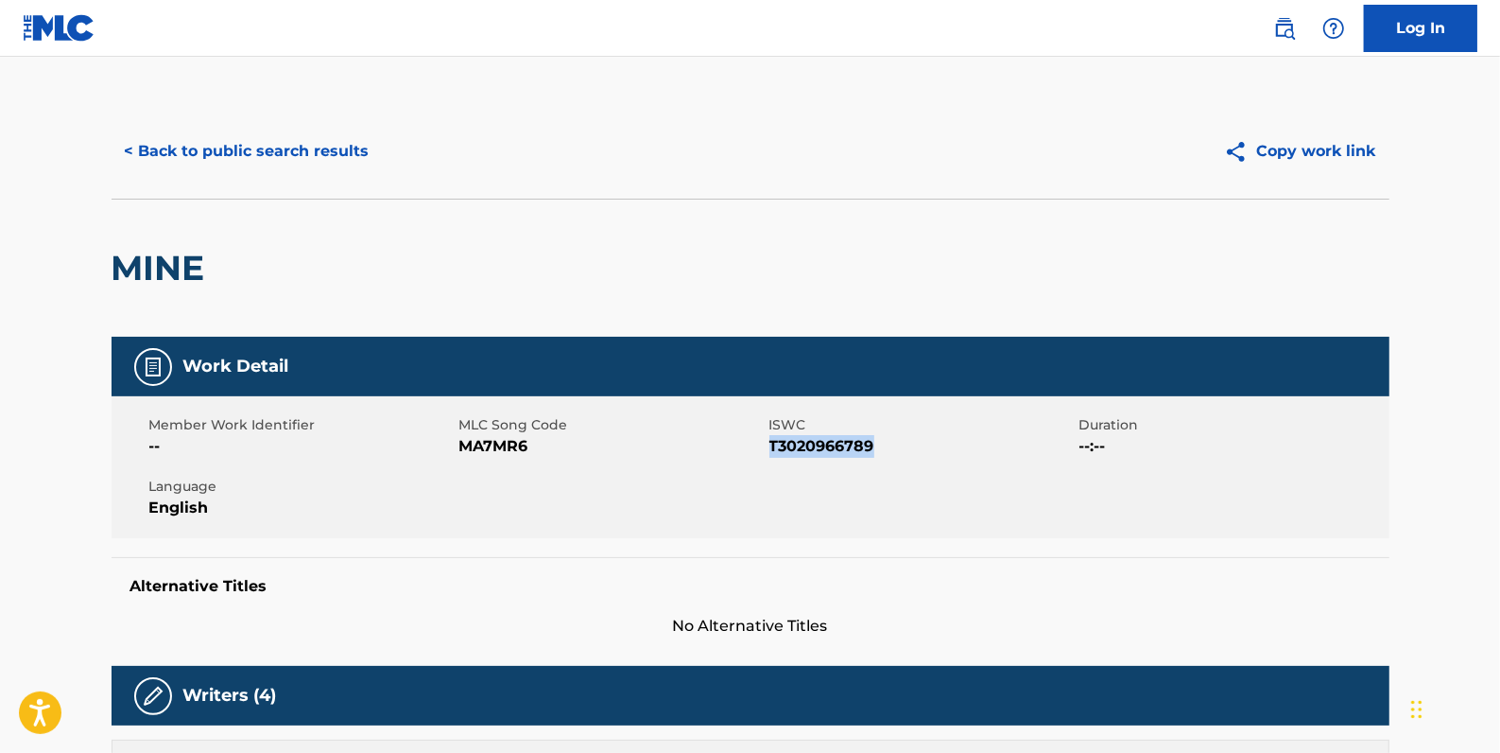
drag, startPoint x: 887, startPoint y: 440, endPoint x: 771, endPoint y: 444, distance: 116.4
click at [771, 444] on span "T3020966789" at bounding box center [922, 446] width 305 height 23
click at [305, 165] on button "< Back to public search results" at bounding box center [247, 151] width 271 height 47
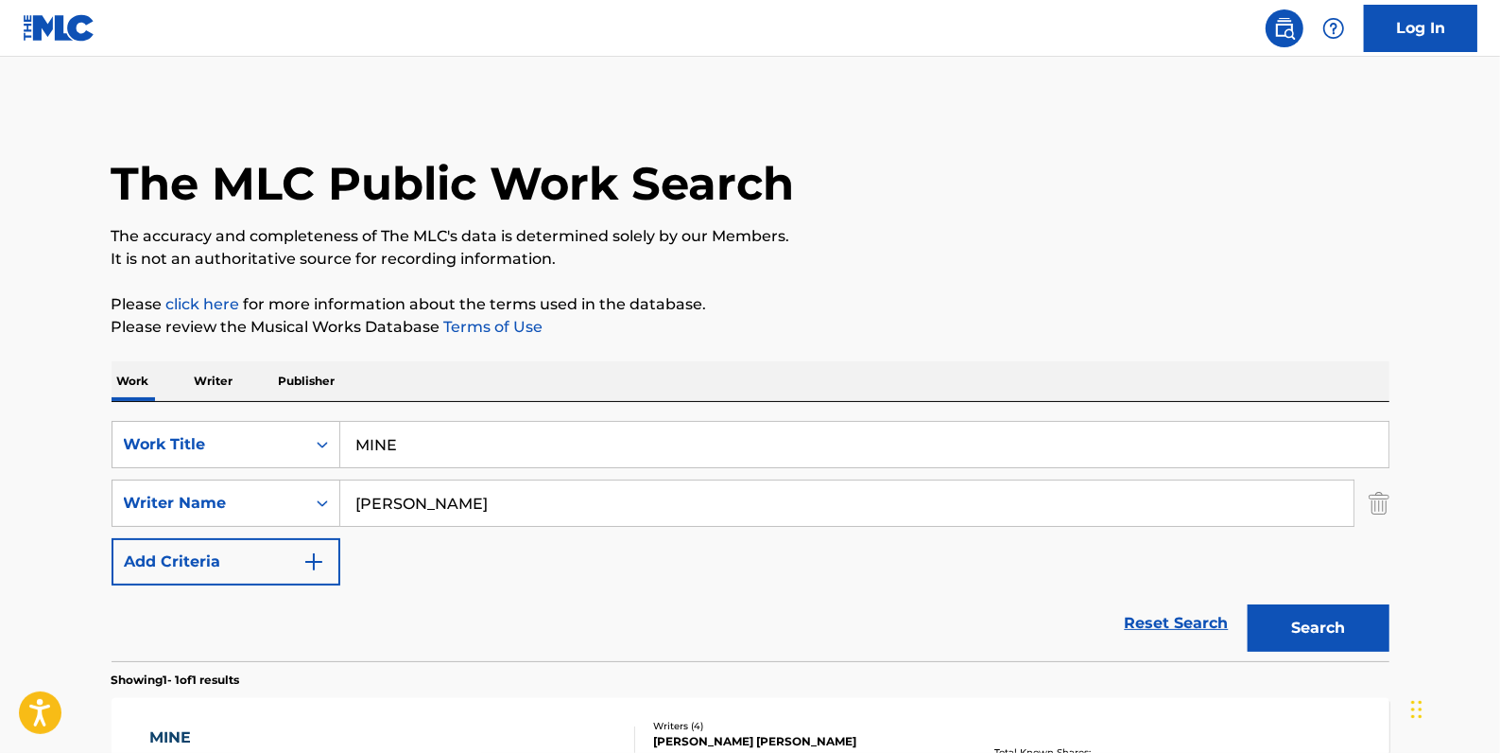
scroll to position [167, 0]
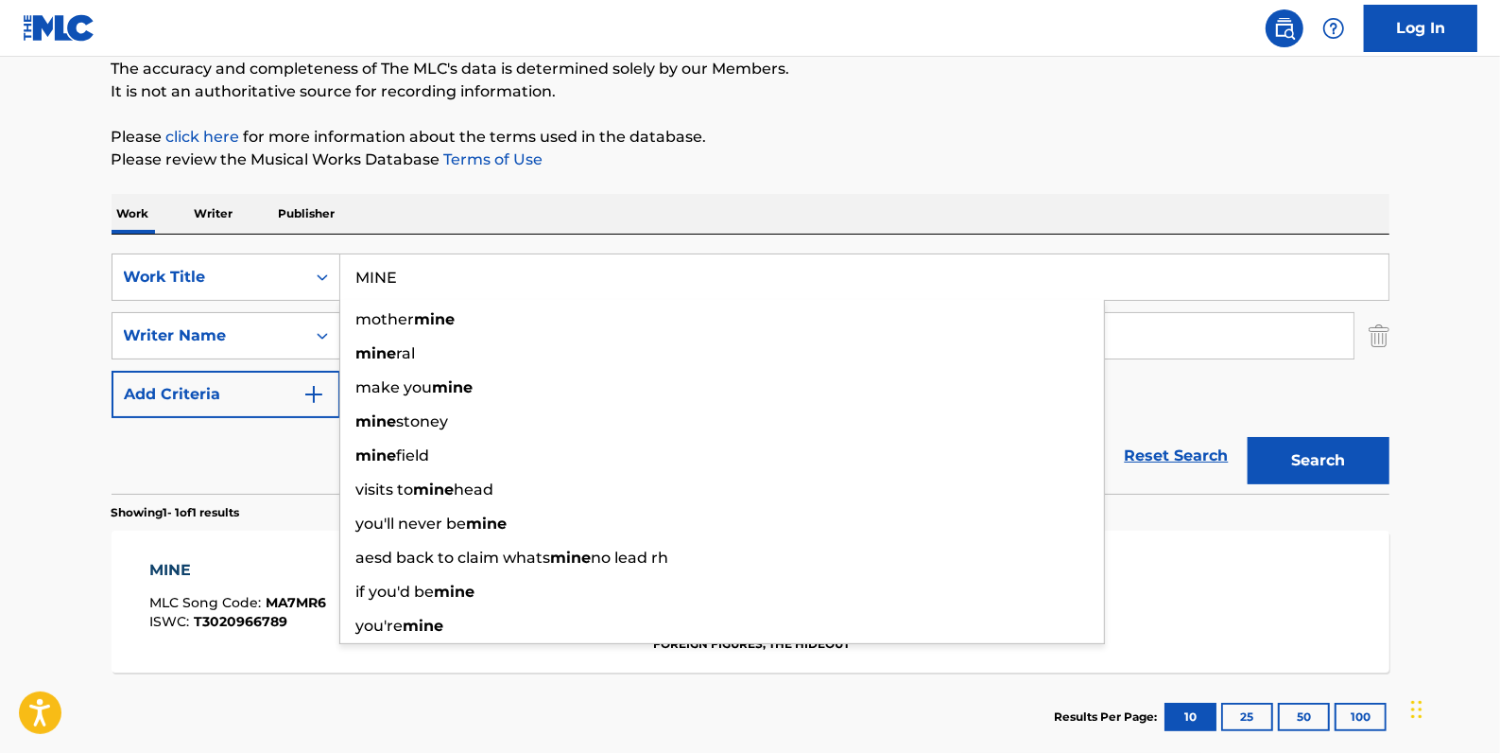
drag, startPoint x: 417, startPoint y: 269, endPoint x: 361, endPoint y: 285, distance: 57.8
click at [360, 281] on input "MINE" at bounding box center [864, 276] width 1049 height 45
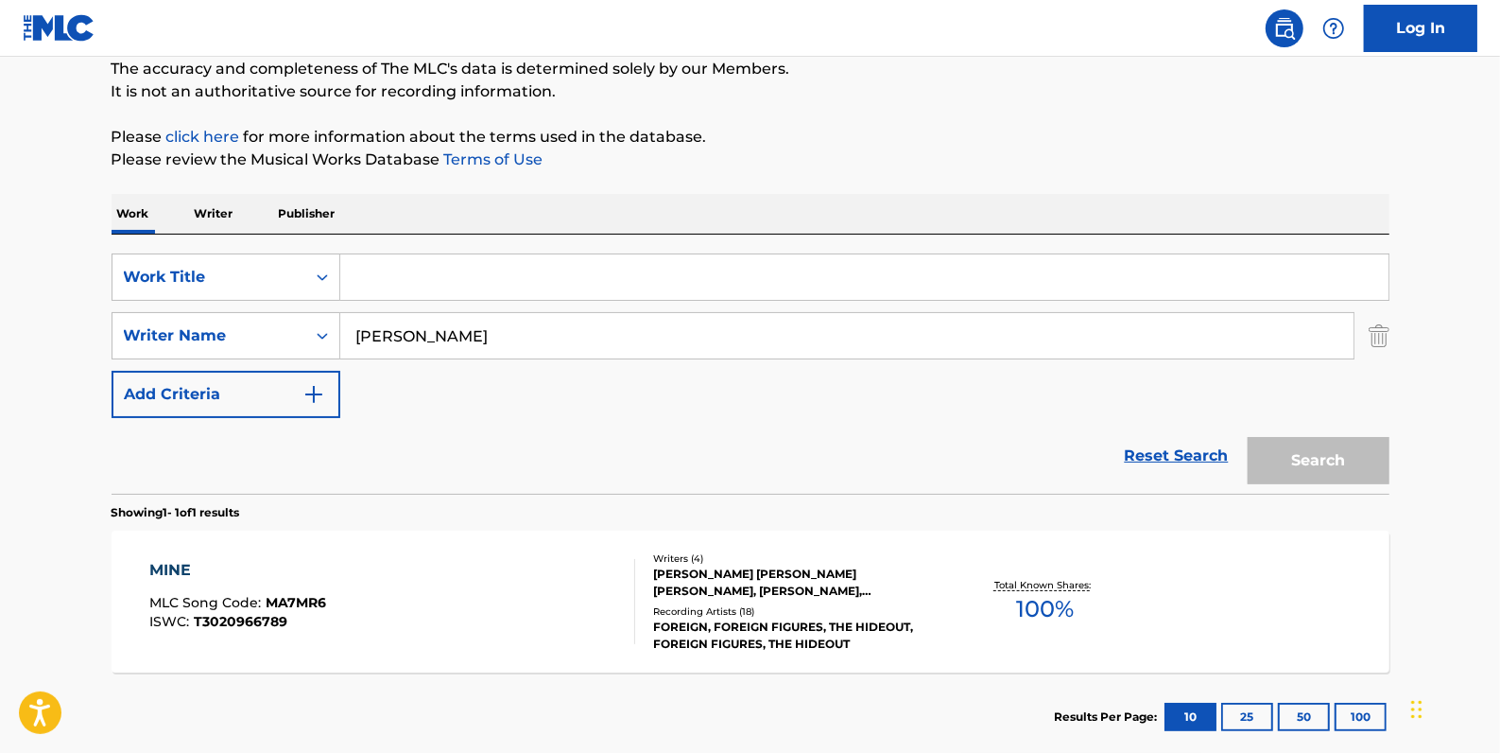
paste input "BREAKING THROUGH"
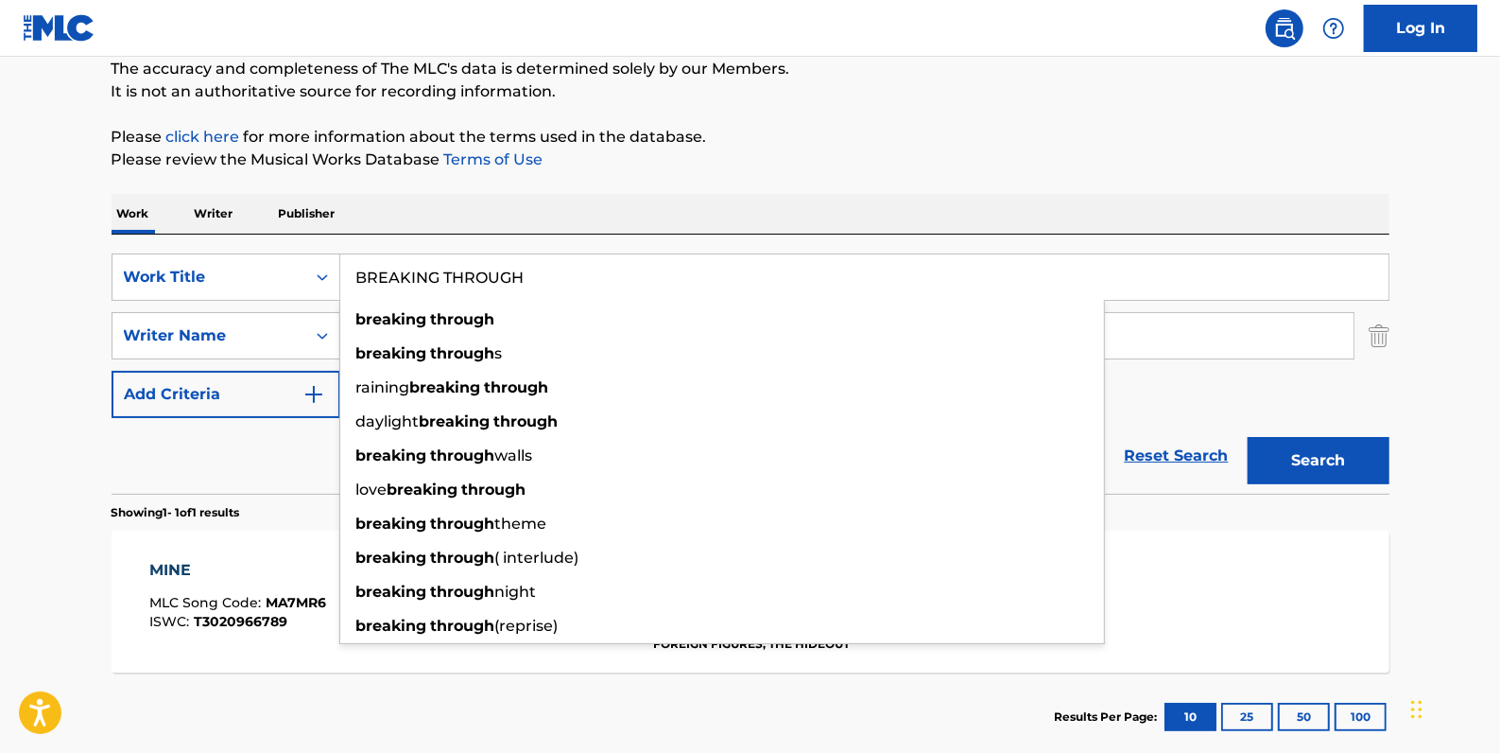
type input "BREAKING THROUGH"
click at [1313, 454] on button "Search" at bounding box center [1319, 460] width 142 height 47
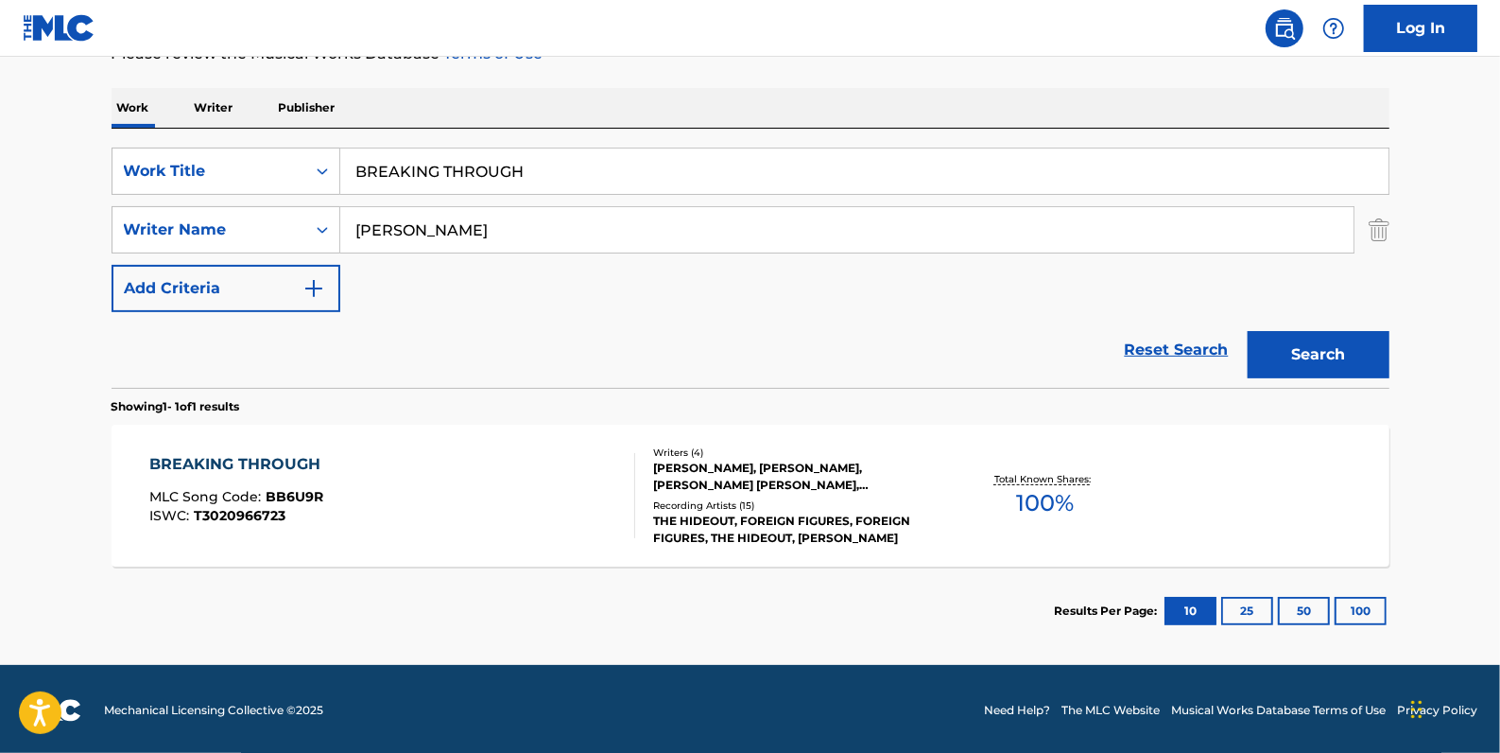
scroll to position [274, 0]
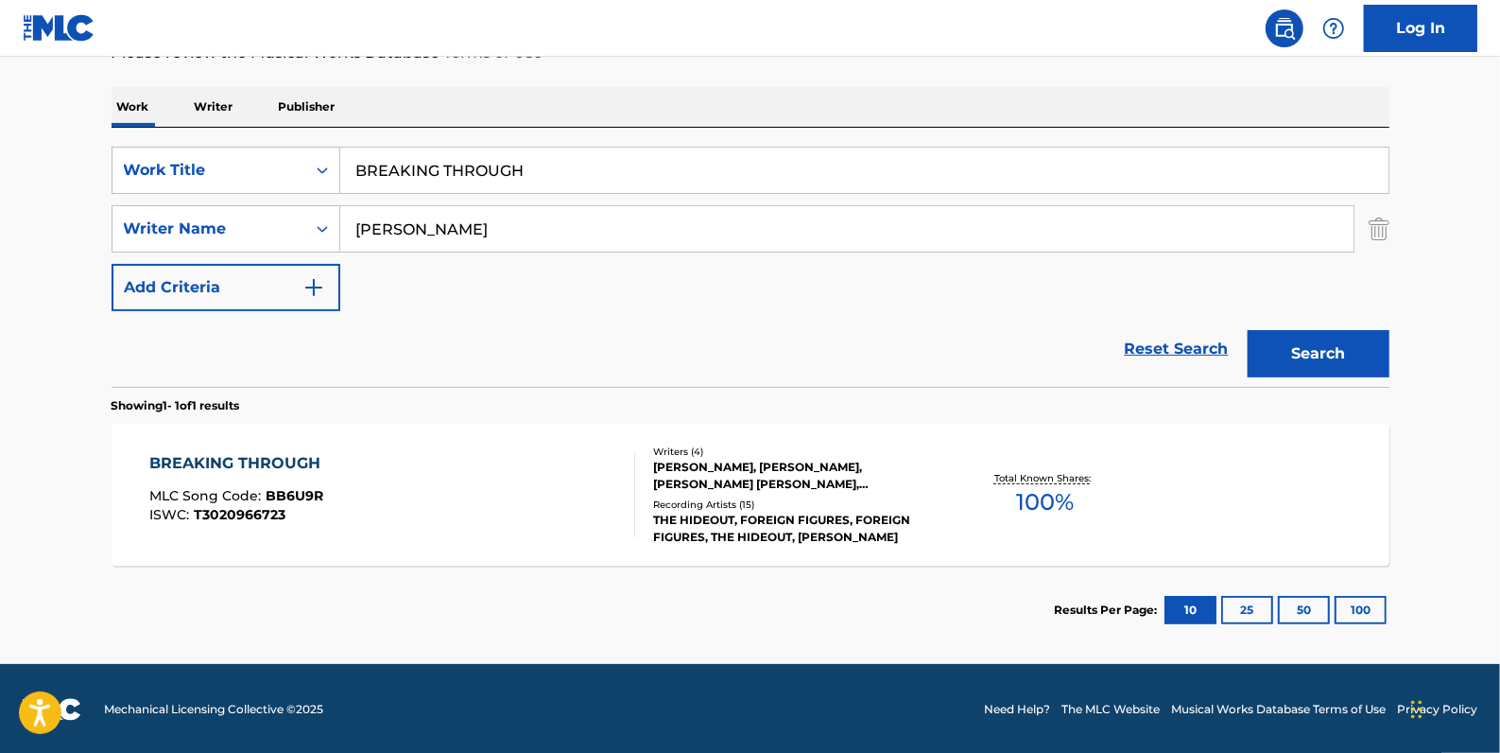
click at [538, 482] on div "BREAKING THROUGH MLC Song Code : BB6U9R ISWC : T3020966723" at bounding box center [392, 494] width 486 height 85
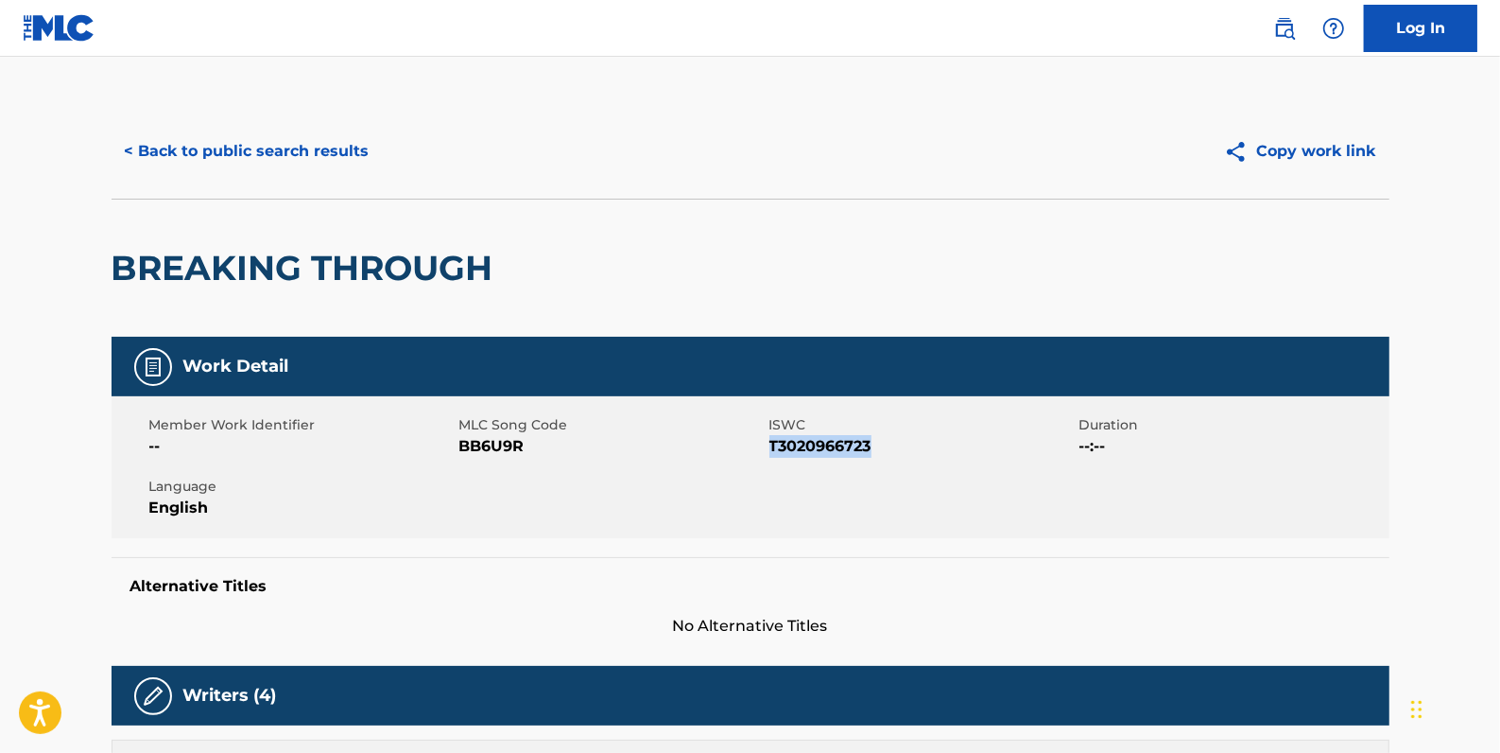
drag, startPoint x: 878, startPoint y: 443, endPoint x: 772, endPoint y: 443, distance: 105.9
click at [772, 443] on span "T3020966723" at bounding box center [922, 446] width 305 height 23
click at [300, 149] on button "< Back to public search results" at bounding box center [247, 151] width 271 height 47
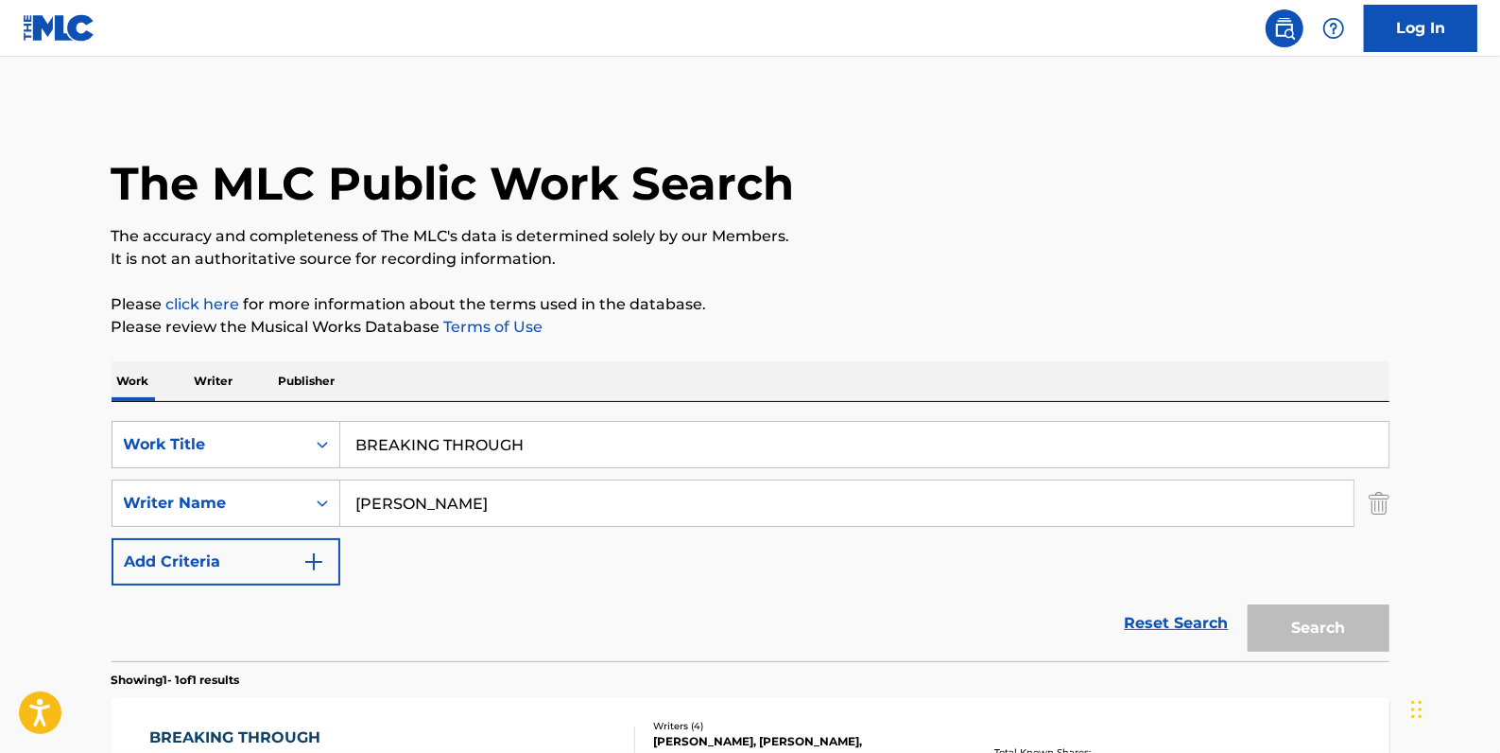
scroll to position [167, 0]
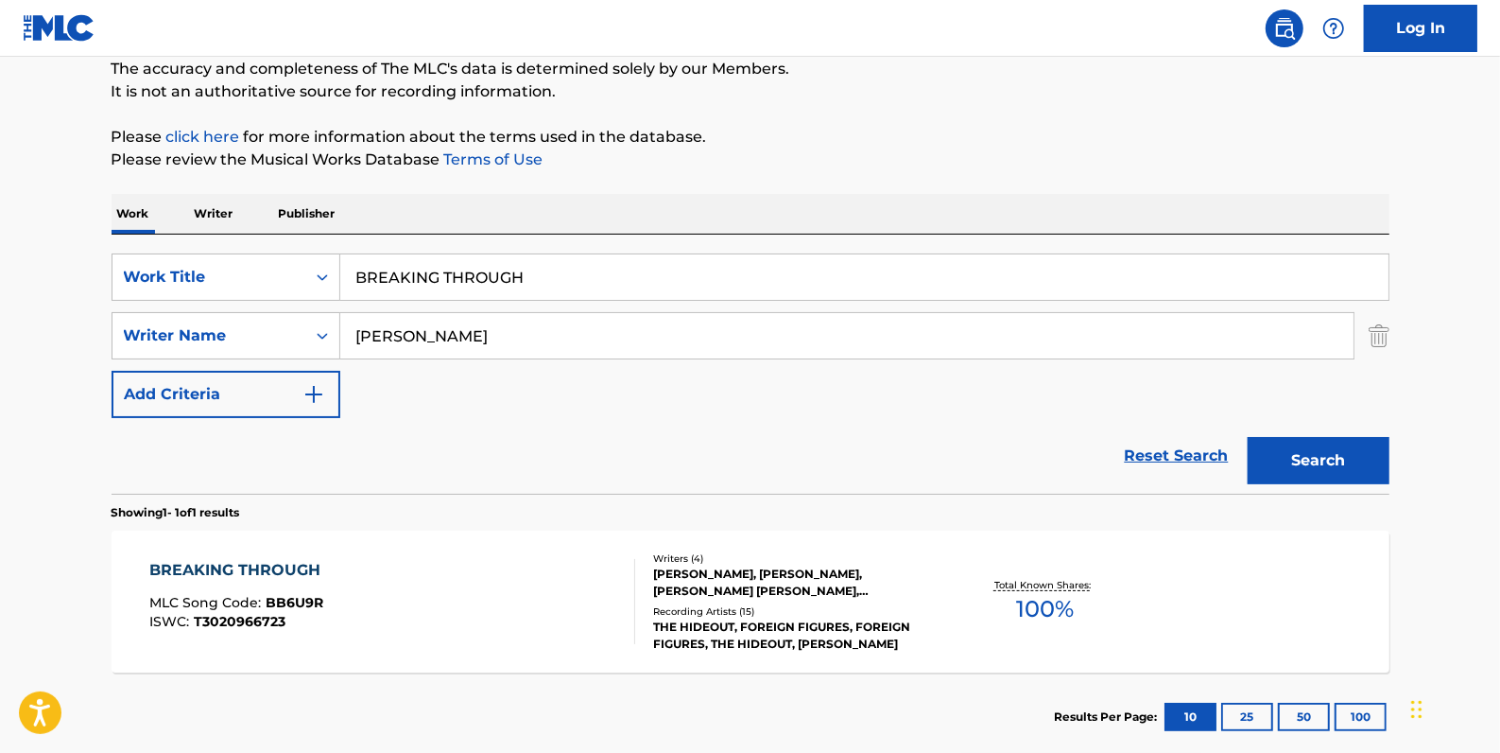
drag, startPoint x: 559, startPoint y: 284, endPoint x: 282, endPoint y: 251, distance: 279.0
click at [282, 251] on div "SearchWithCriteriadfb9a5b6-9d2f-4cb6-b3fb-da2ee3a7d775 Work Title BREAKING THRO…" at bounding box center [751, 363] width 1278 height 259
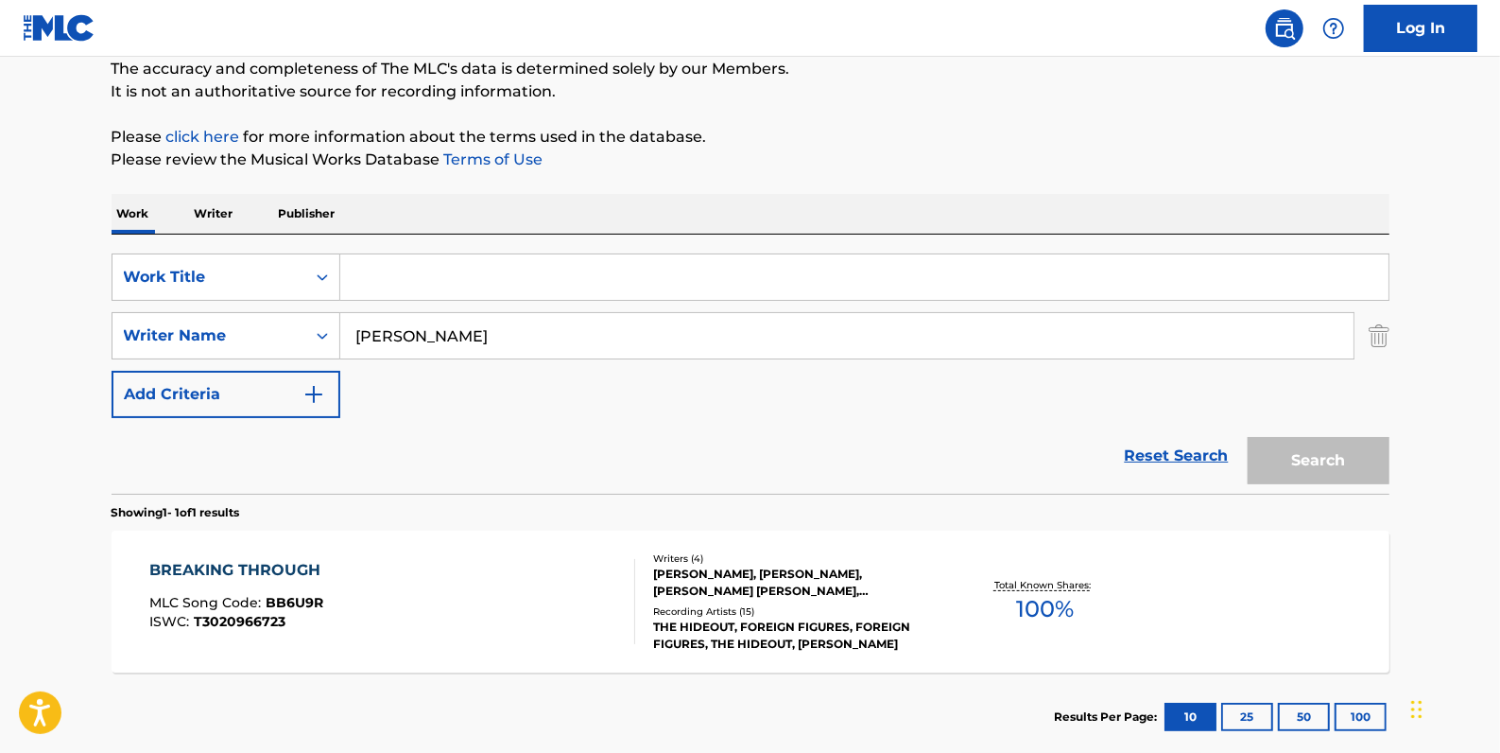
paste input "OCEAN TIDE"
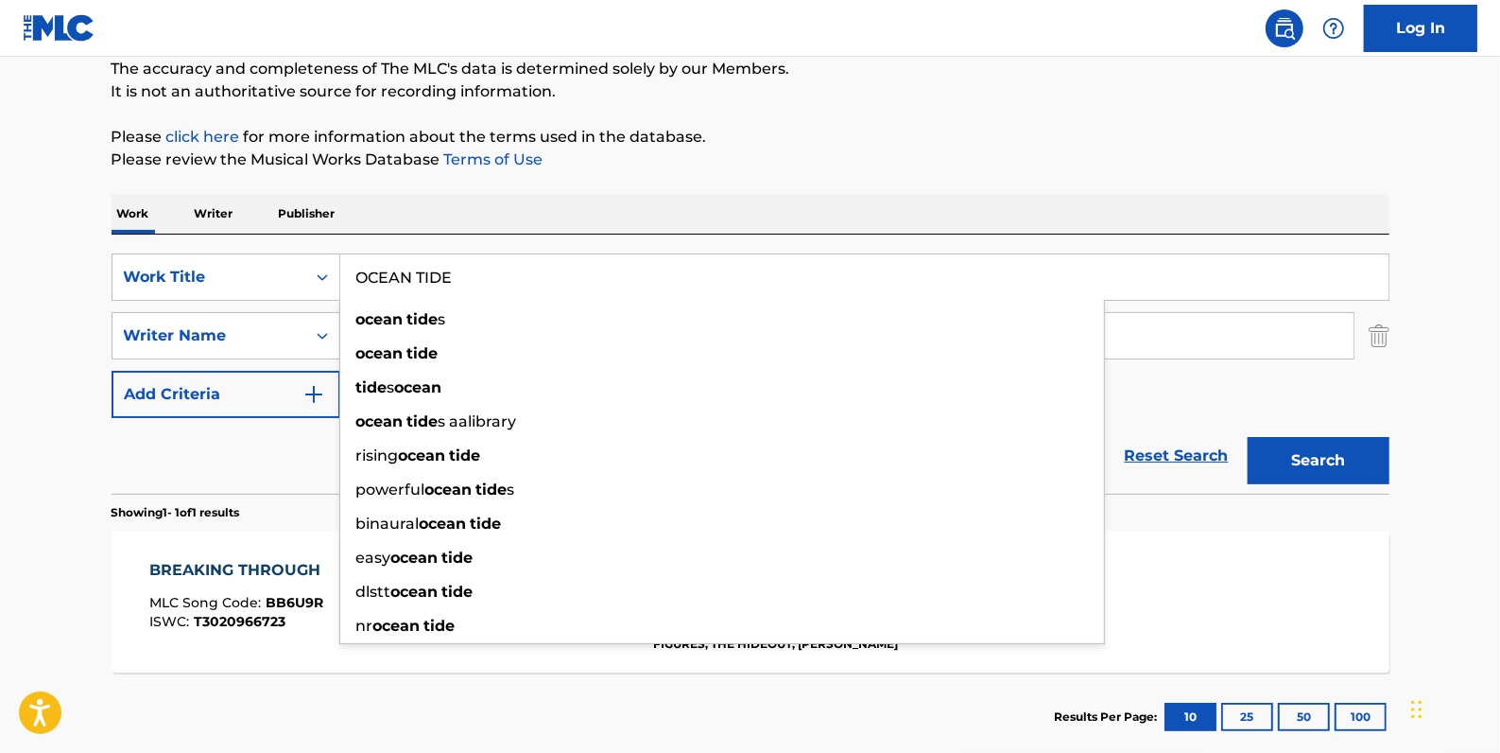
type input "OCEAN TIDE"
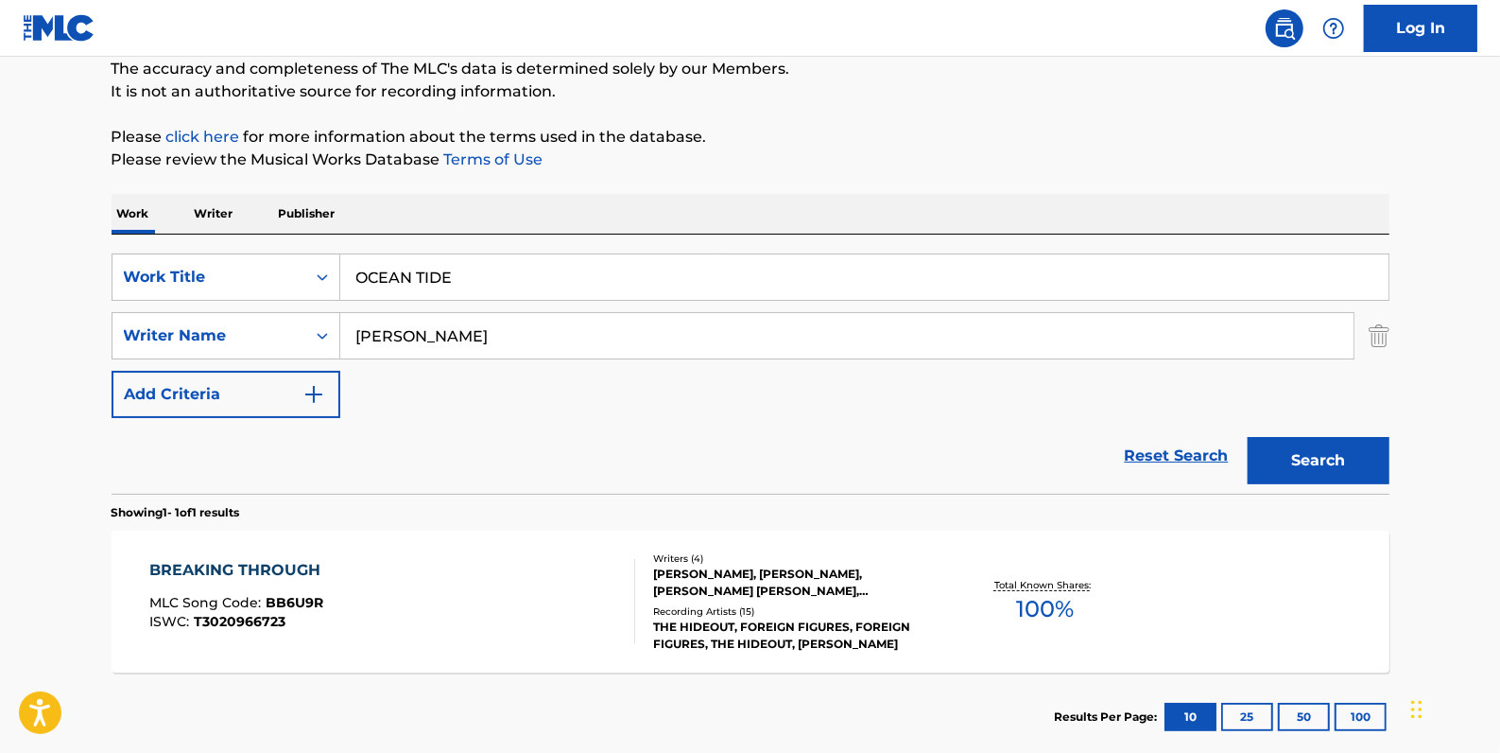
click at [1327, 455] on button "Search" at bounding box center [1319, 460] width 142 height 47
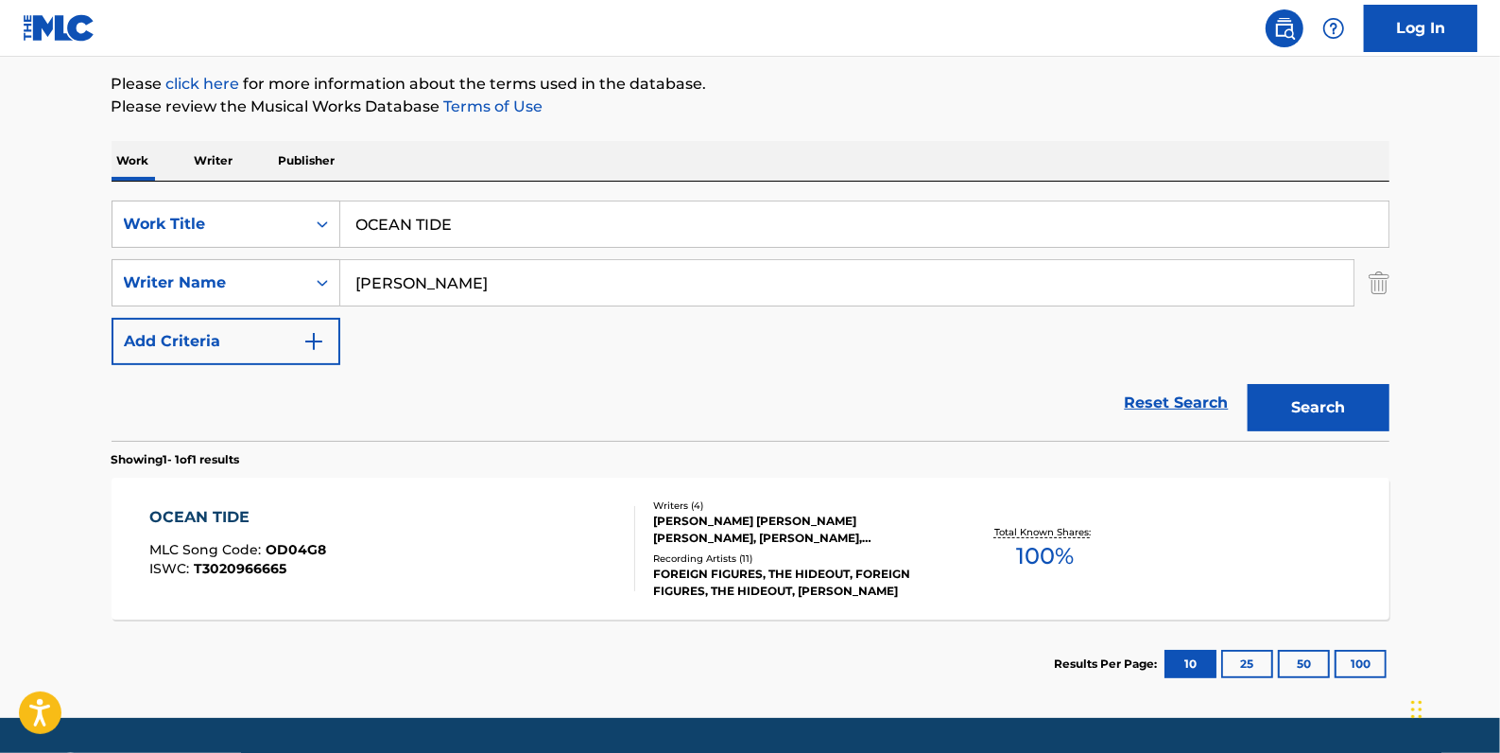
scroll to position [274, 0]
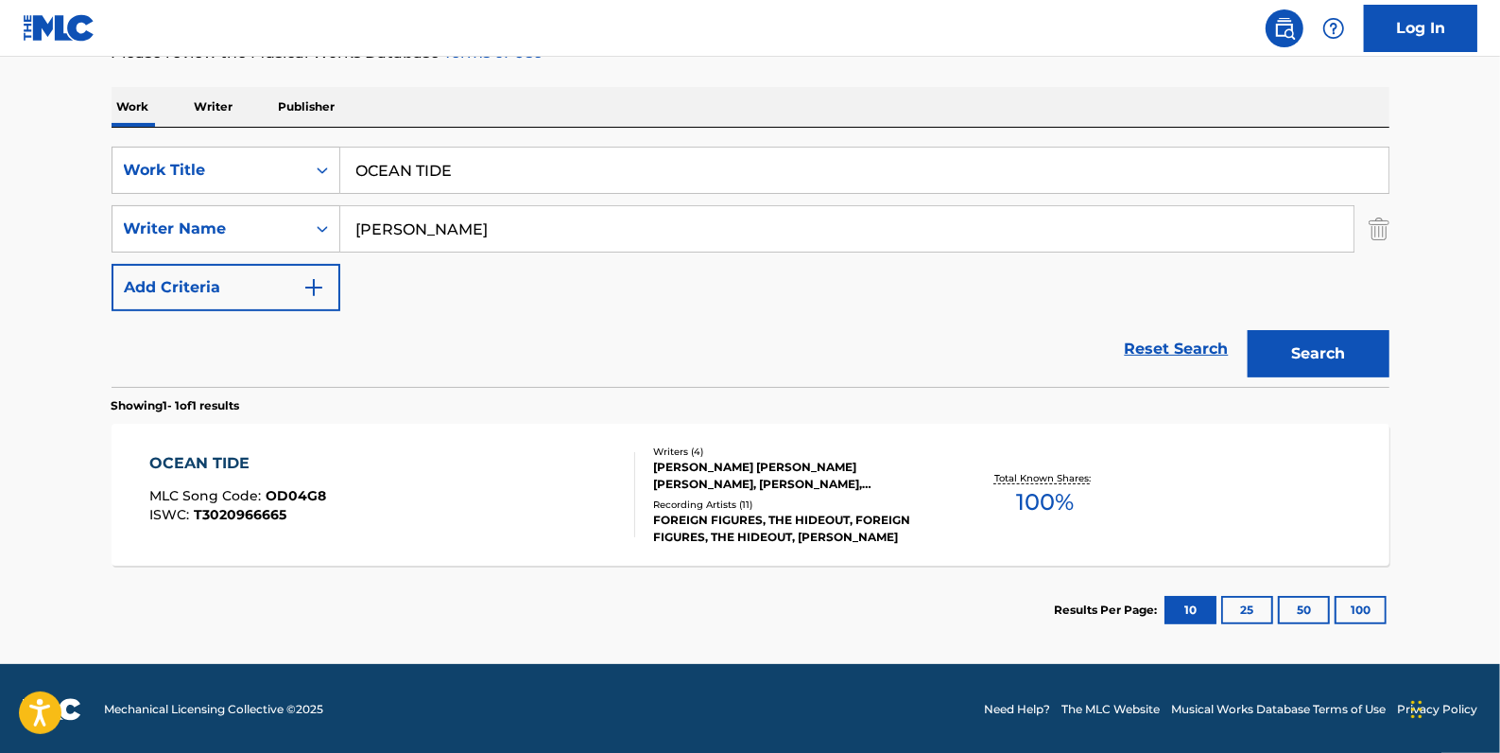
click at [567, 446] on div "OCEAN TIDE MLC Song Code : OD04G8 ISWC : T3020966665 Writers ( 4 ) [PERSON_NAME…" at bounding box center [751, 495] width 1278 height 142
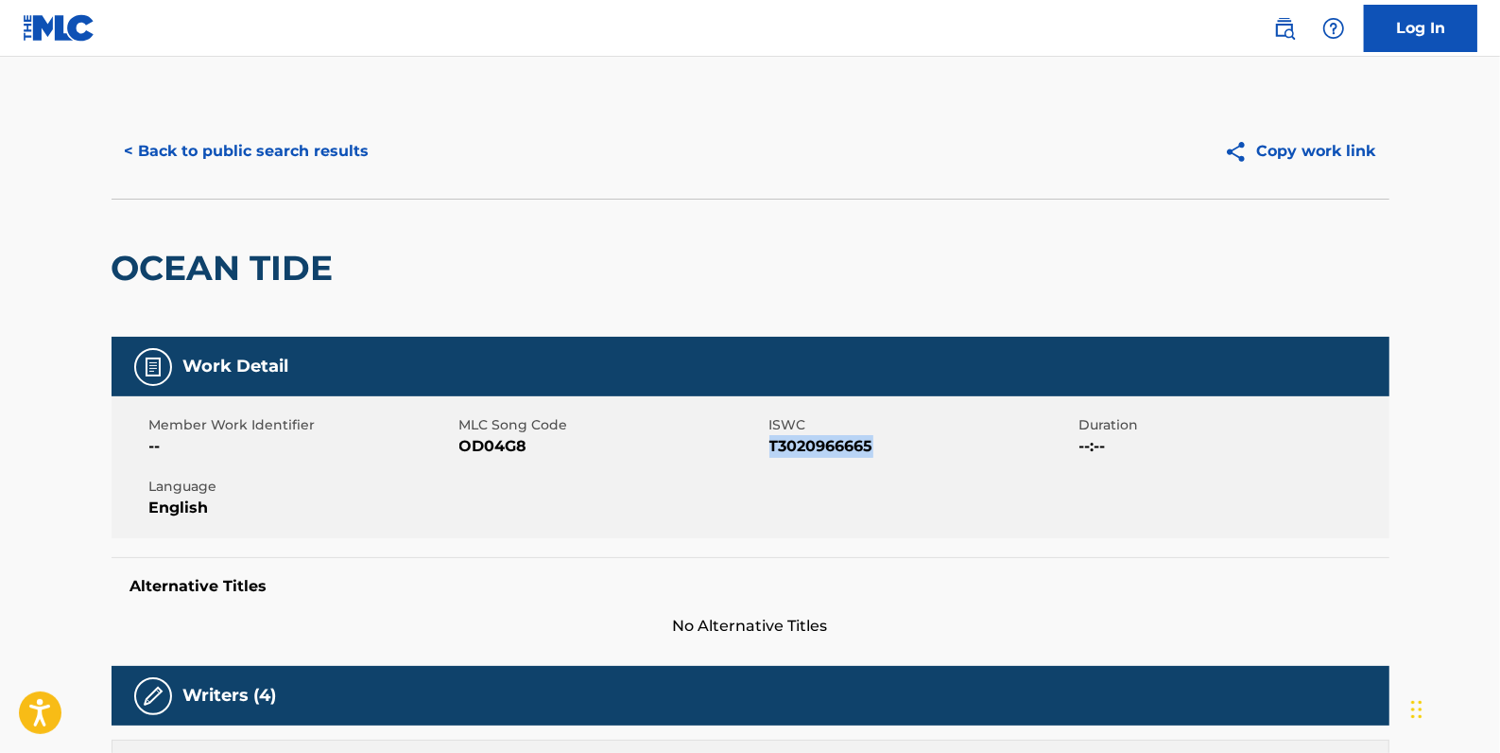
drag, startPoint x: 880, startPoint y: 445, endPoint x: 772, endPoint y: 437, distance: 108.1
click at [772, 437] on span "T3020966665" at bounding box center [922, 446] width 305 height 23
drag, startPoint x: 772, startPoint y: 437, endPoint x: 778, endPoint y: 445, distance: 10.2
click at [325, 149] on button "< Back to public search results" at bounding box center [247, 151] width 271 height 47
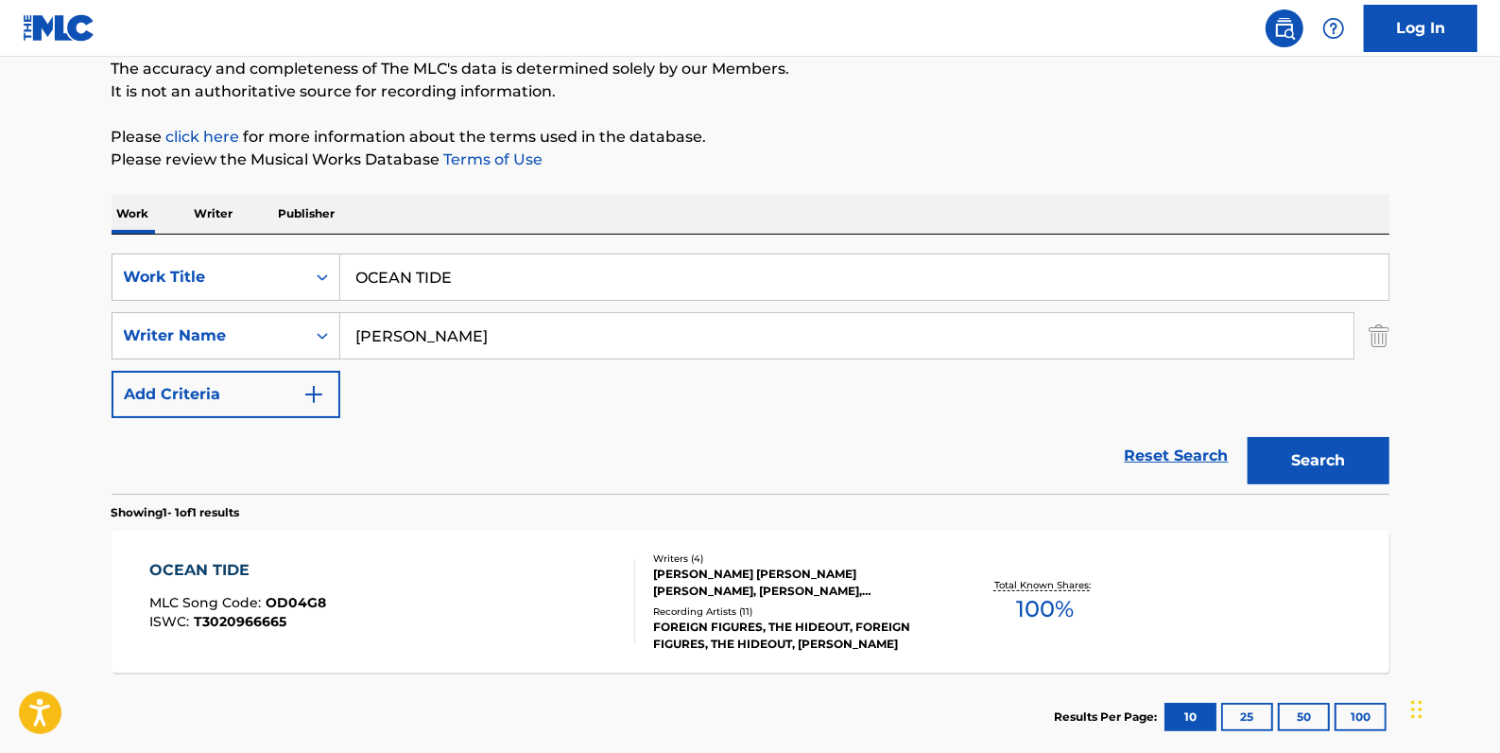
click at [386, 603] on div "OCEAN TIDE MLC Song Code : OD04G8 ISWC : T3020966665" at bounding box center [392, 601] width 486 height 85
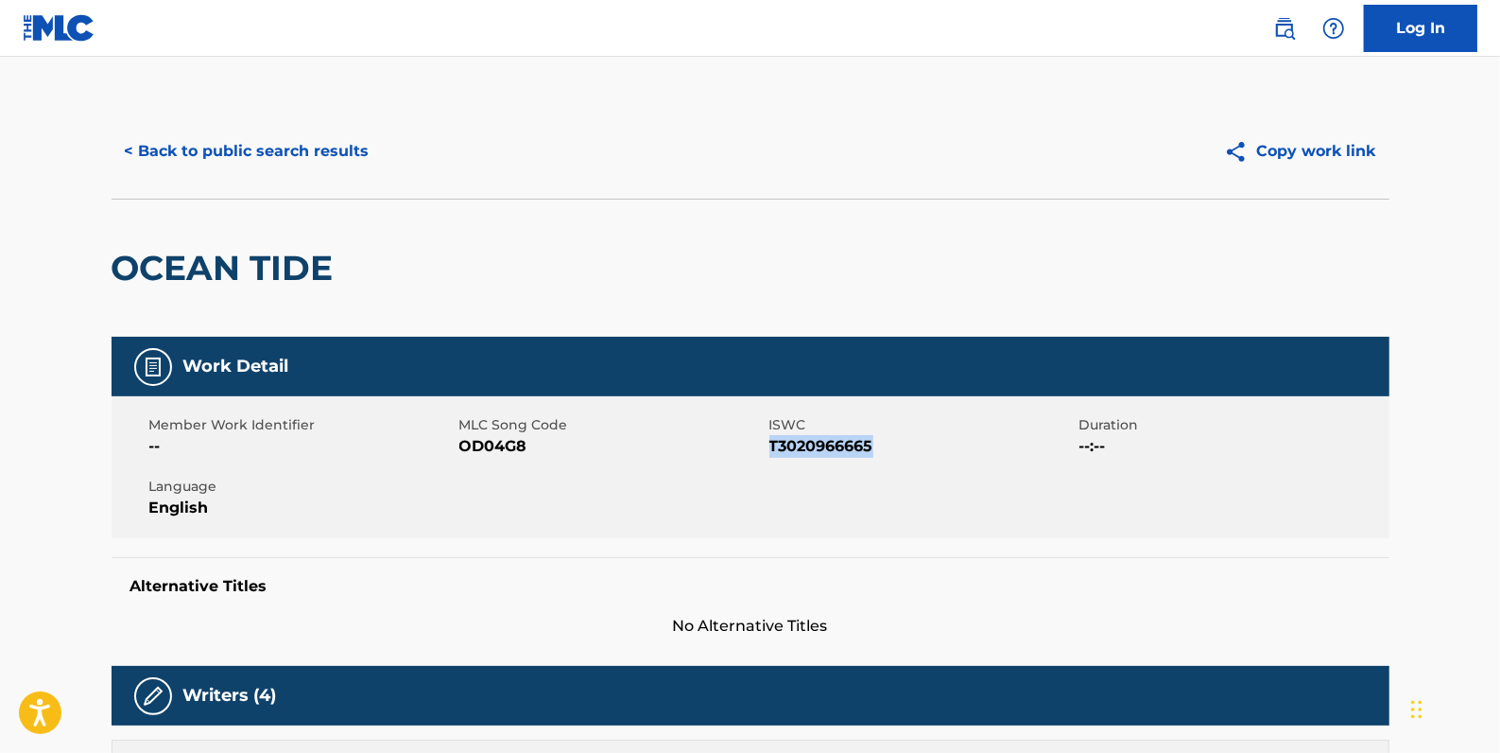
drag, startPoint x: 878, startPoint y: 447, endPoint x: 772, endPoint y: 449, distance: 105.9
click at [772, 449] on span "T3020966665" at bounding box center [922, 446] width 305 height 23
click at [289, 158] on button "< Back to public search results" at bounding box center [247, 151] width 271 height 47
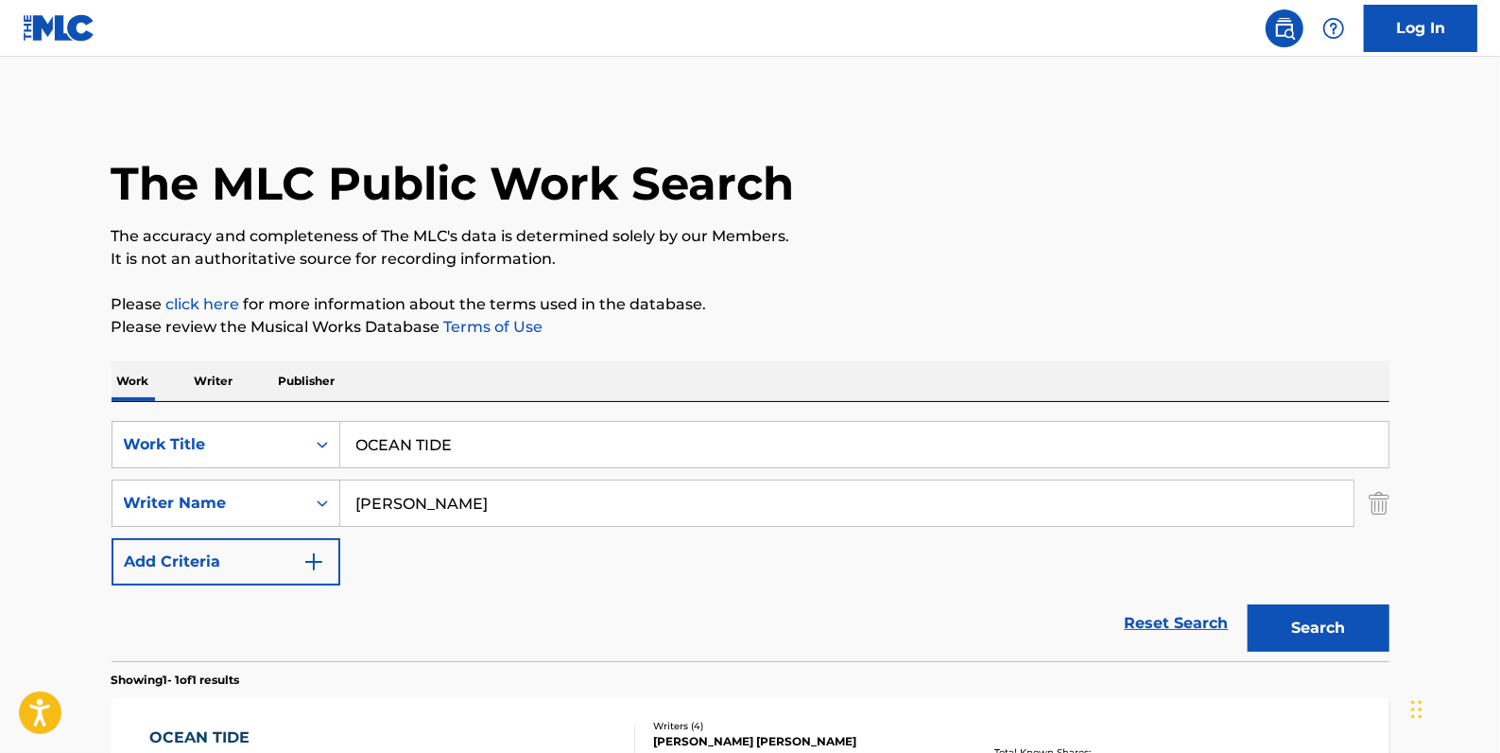
scroll to position [167, 0]
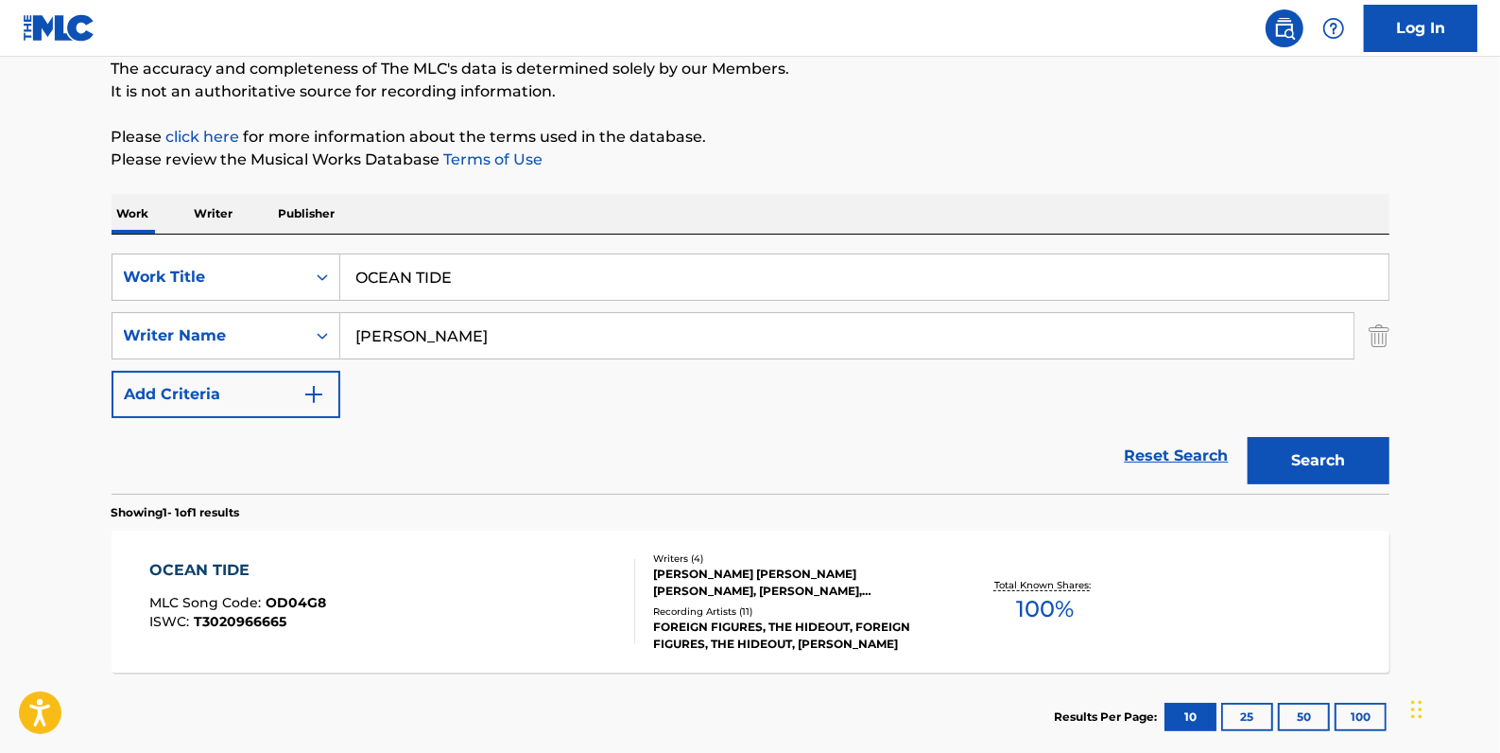
click at [1146, 451] on link "Reset Search" at bounding box center [1177, 456] width 123 height 42
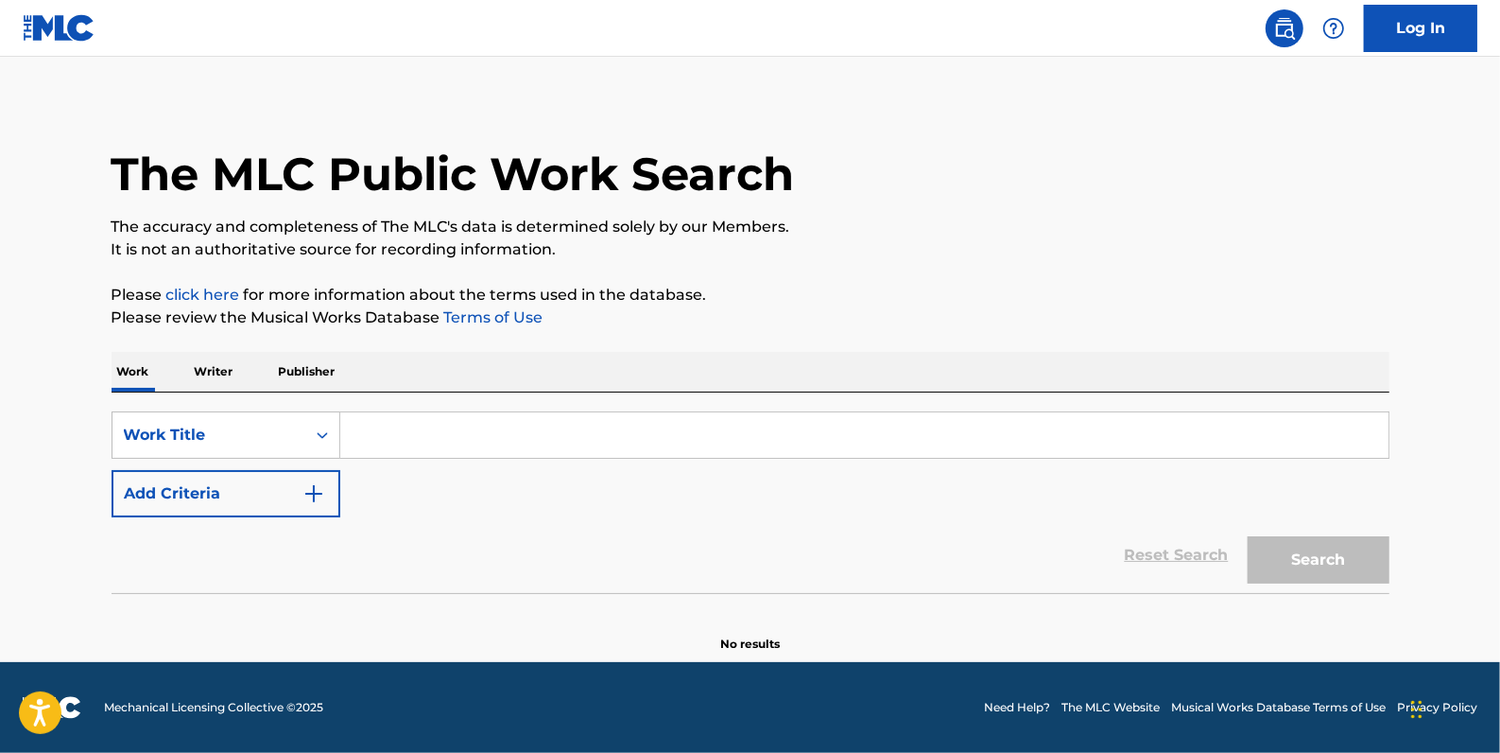
scroll to position [0, 0]
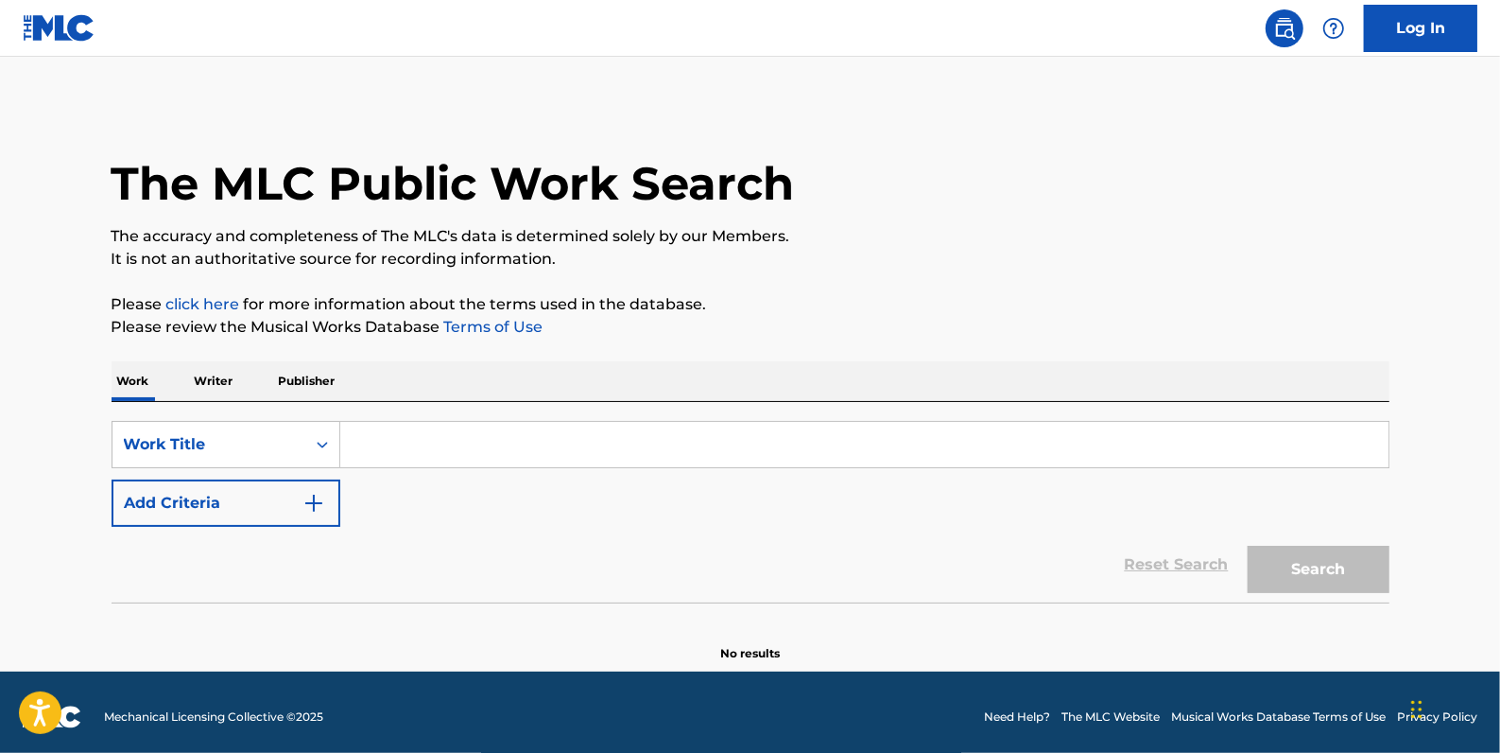
paste input "DEFENDANT"
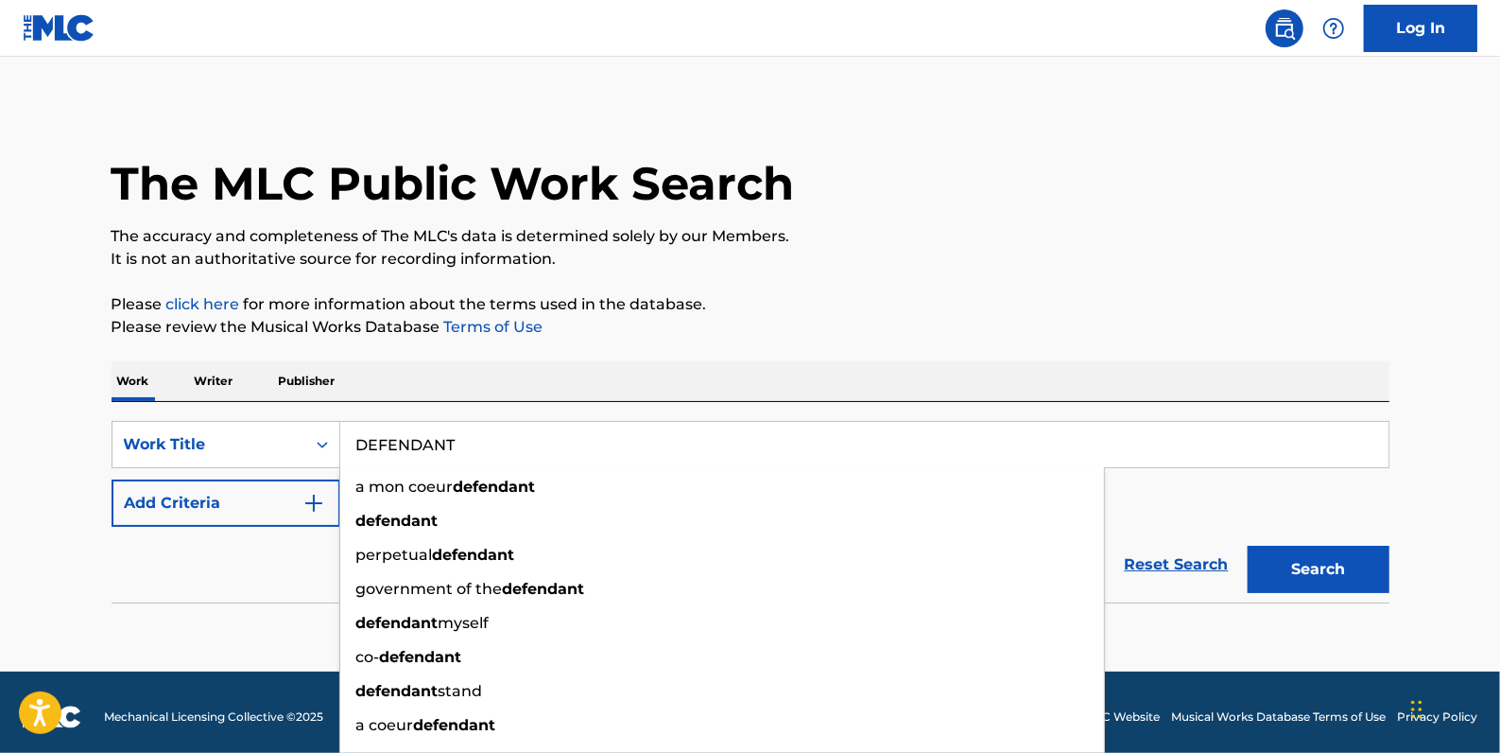
type input "DEFENDANT"
click at [228, 508] on button "Add Criteria" at bounding box center [226, 502] width 229 height 47
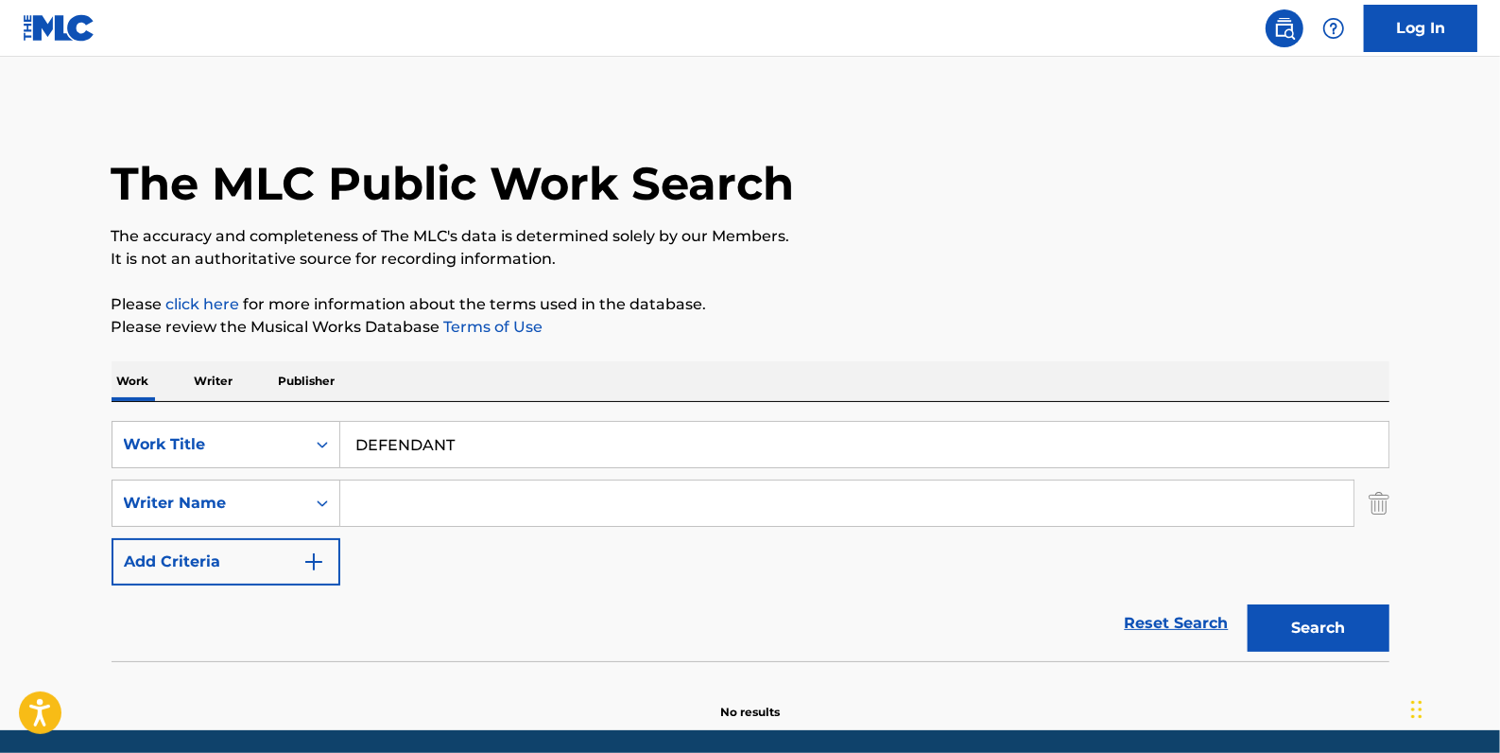
click at [412, 502] on input "Search Form" at bounding box center [847, 502] width 1014 height 45
paste input "[PERSON_NAME]"
type input "[PERSON_NAME]"
click at [1312, 627] on button "Search" at bounding box center [1319, 627] width 142 height 47
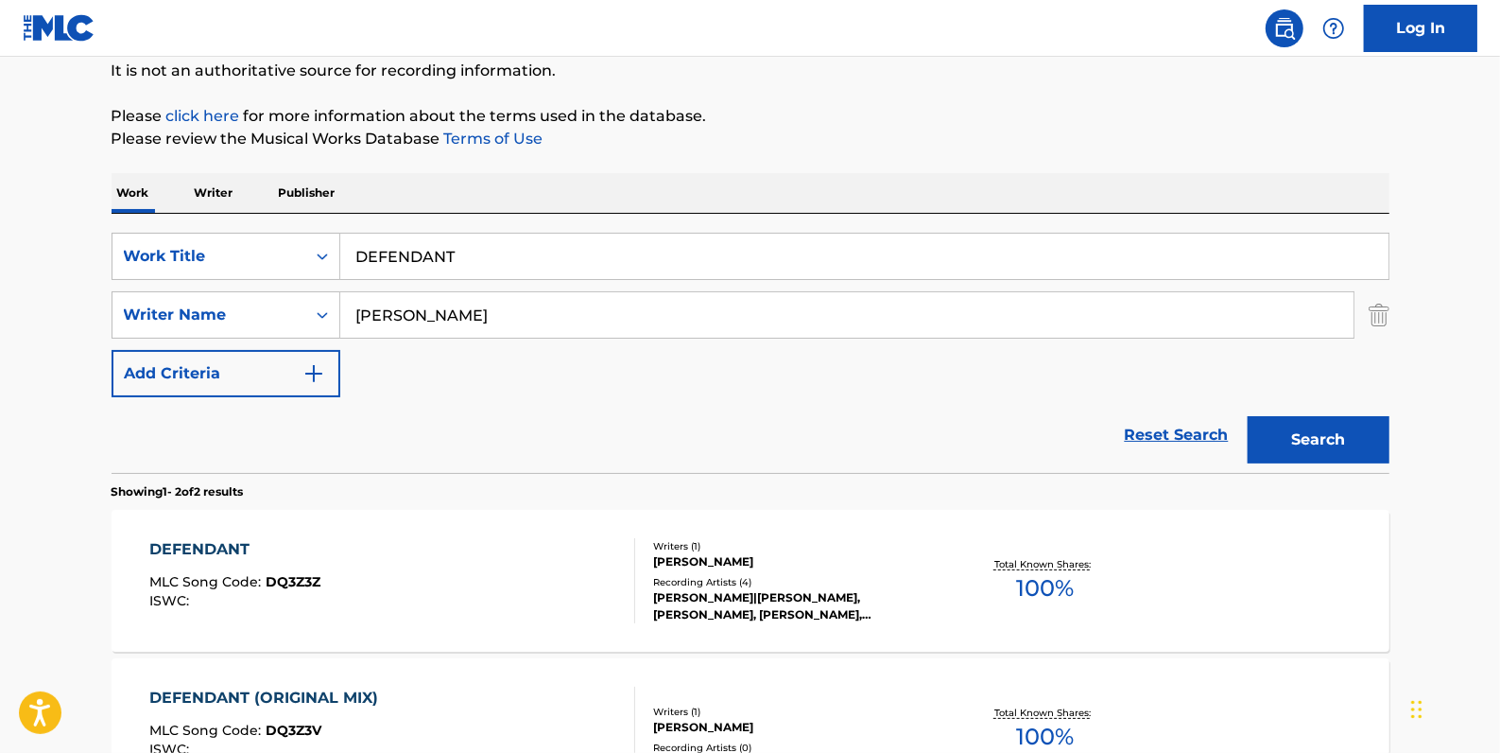
scroll to position [252, 0]
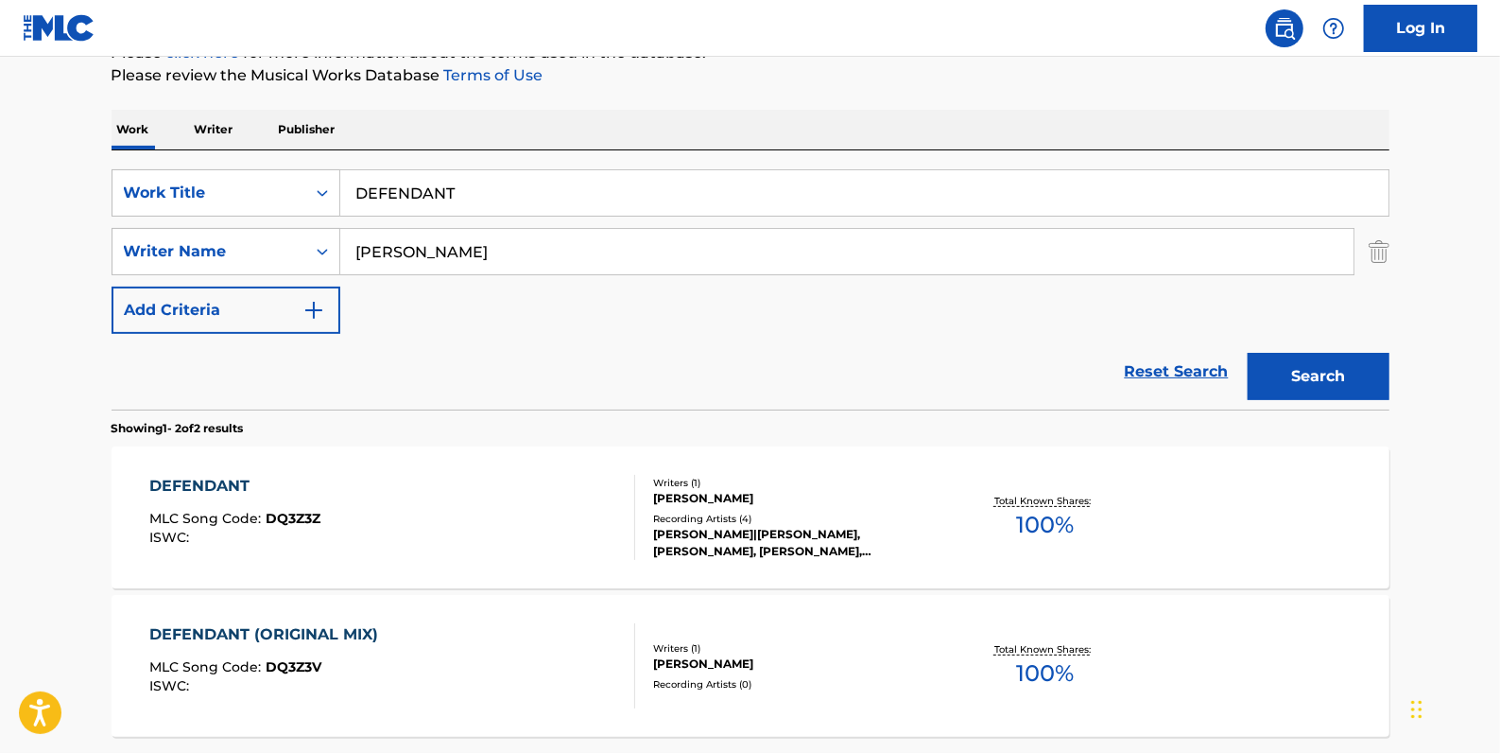
click at [471, 644] on div "DEFENDANT (ORIGINAL MIX) MLC Song Code : DQ3Z3V ISWC :" at bounding box center [392, 665] width 486 height 85
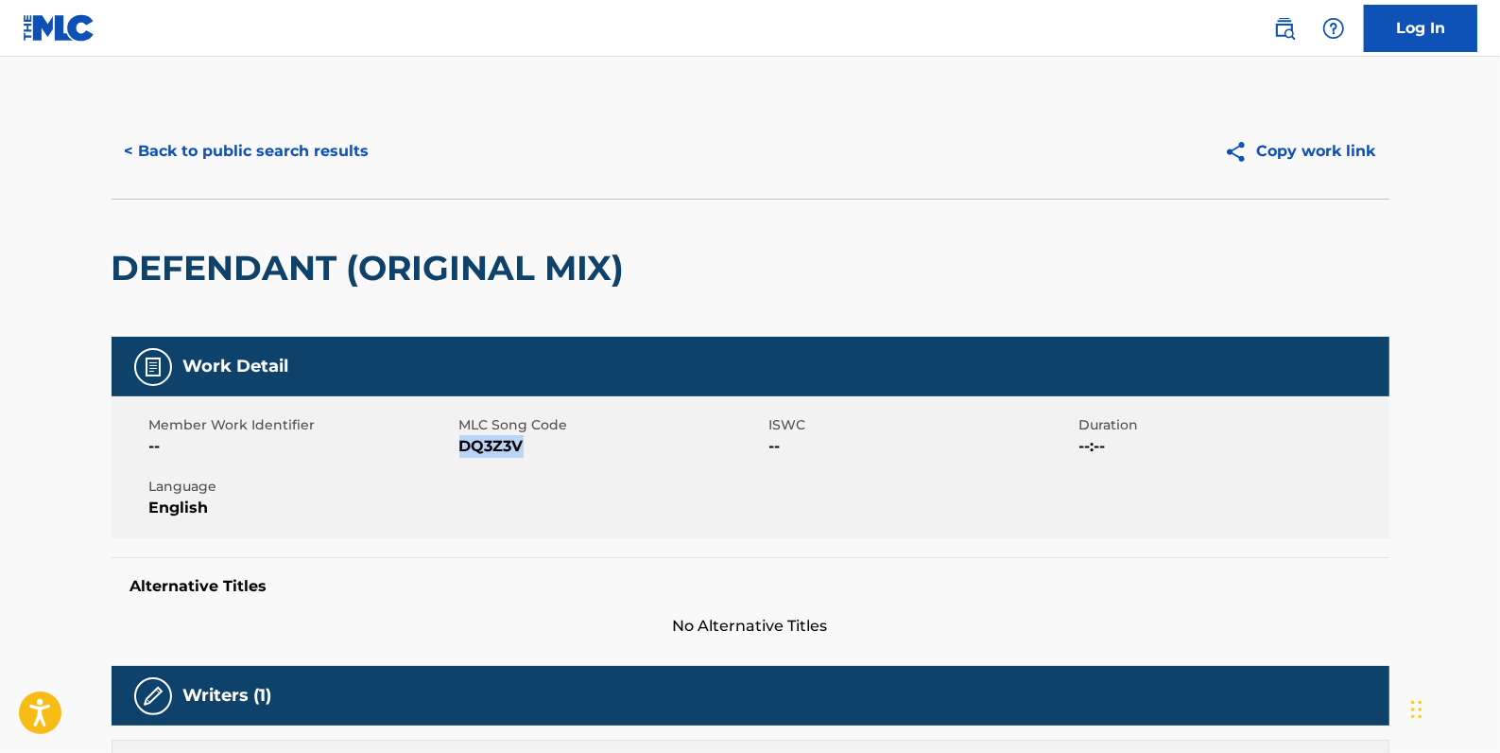
drag, startPoint x: 525, startPoint y: 446, endPoint x: 461, endPoint y: 446, distance: 63.3
click at [461, 446] on span "DQ3Z3V" at bounding box center [612, 446] width 305 height 23
drag, startPoint x: 461, startPoint y: 446, endPoint x: 477, endPoint y: 448, distance: 15.2
click at [319, 147] on button "< Back to public search results" at bounding box center [247, 151] width 271 height 47
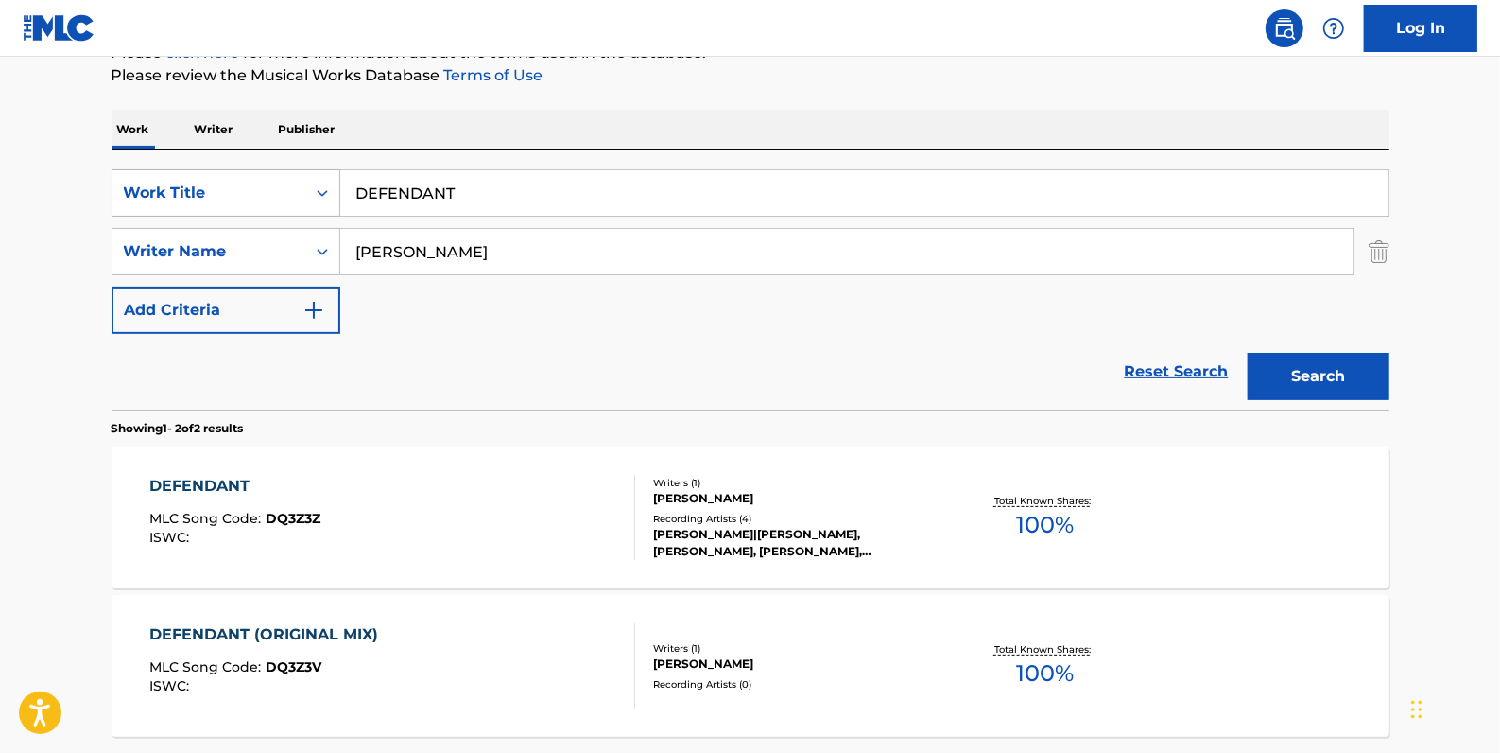
drag, startPoint x: 483, startPoint y: 194, endPoint x: 284, endPoint y: 177, distance: 200.2
click at [284, 177] on div "SearchWithCriteriadfb9a5b6-9d2f-4cb6-b3fb-da2ee3a7d775 Work Title DEFENDANT" at bounding box center [751, 192] width 1278 height 47
paste input "TALKING TO THE TREES"
type input "TALKING TO THE TREES"
click at [1337, 366] on button "Search" at bounding box center [1319, 376] width 142 height 47
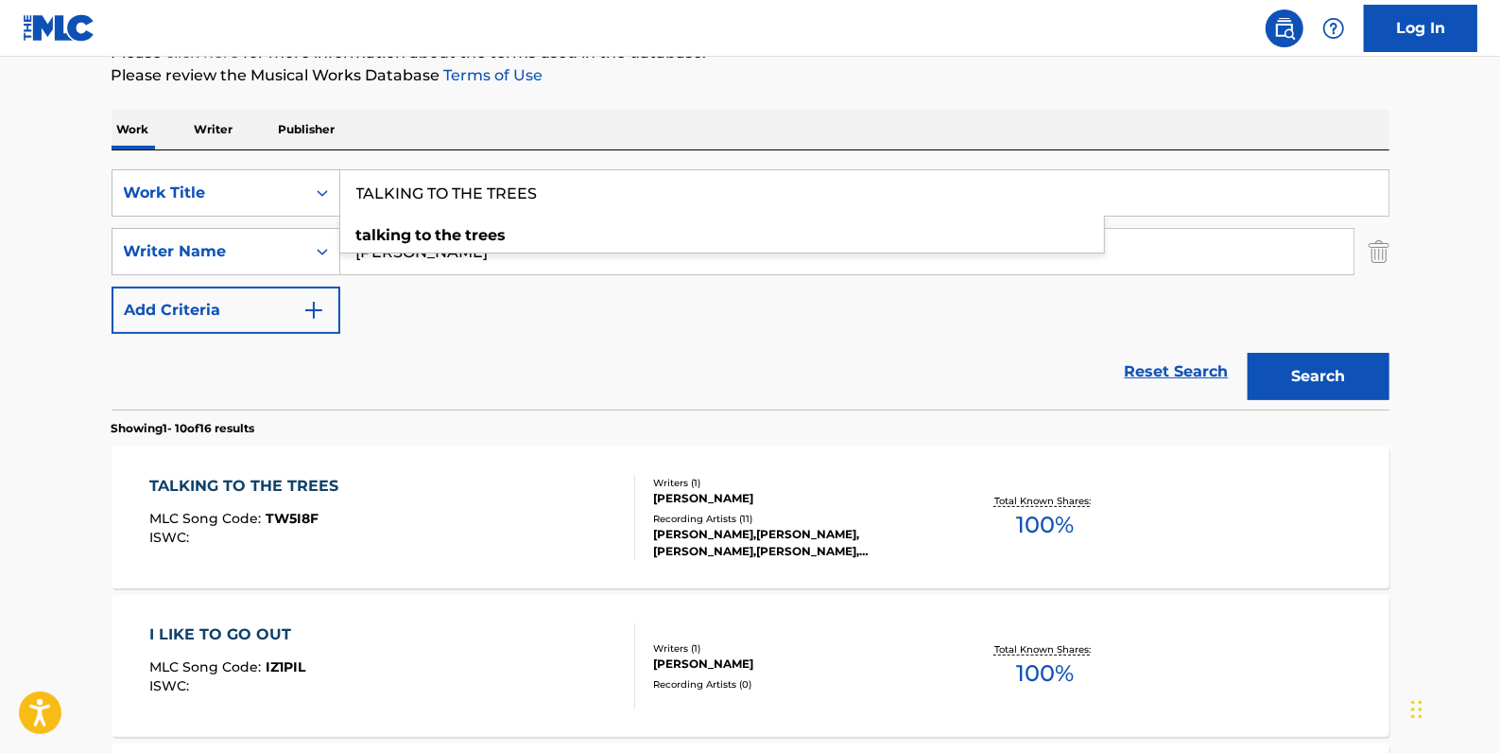
drag, startPoint x: 597, startPoint y: 182, endPoint x: 364, endPoint y: 187, distance: 232.6
click at [304, 177] on div "SearchWithCriteriadfb9a5b6-9d2f-4cb6-b3fb-da2ee3a7d775 Work Title TALKING TO TH…" at bounding box center [751, 192] width 1278 height 47
click at [546, 514] on div "TALKING TO THE TREES MLC Song Code : TW5I8F ISWC :" at bounding box center [392, 517] width 486 height 85
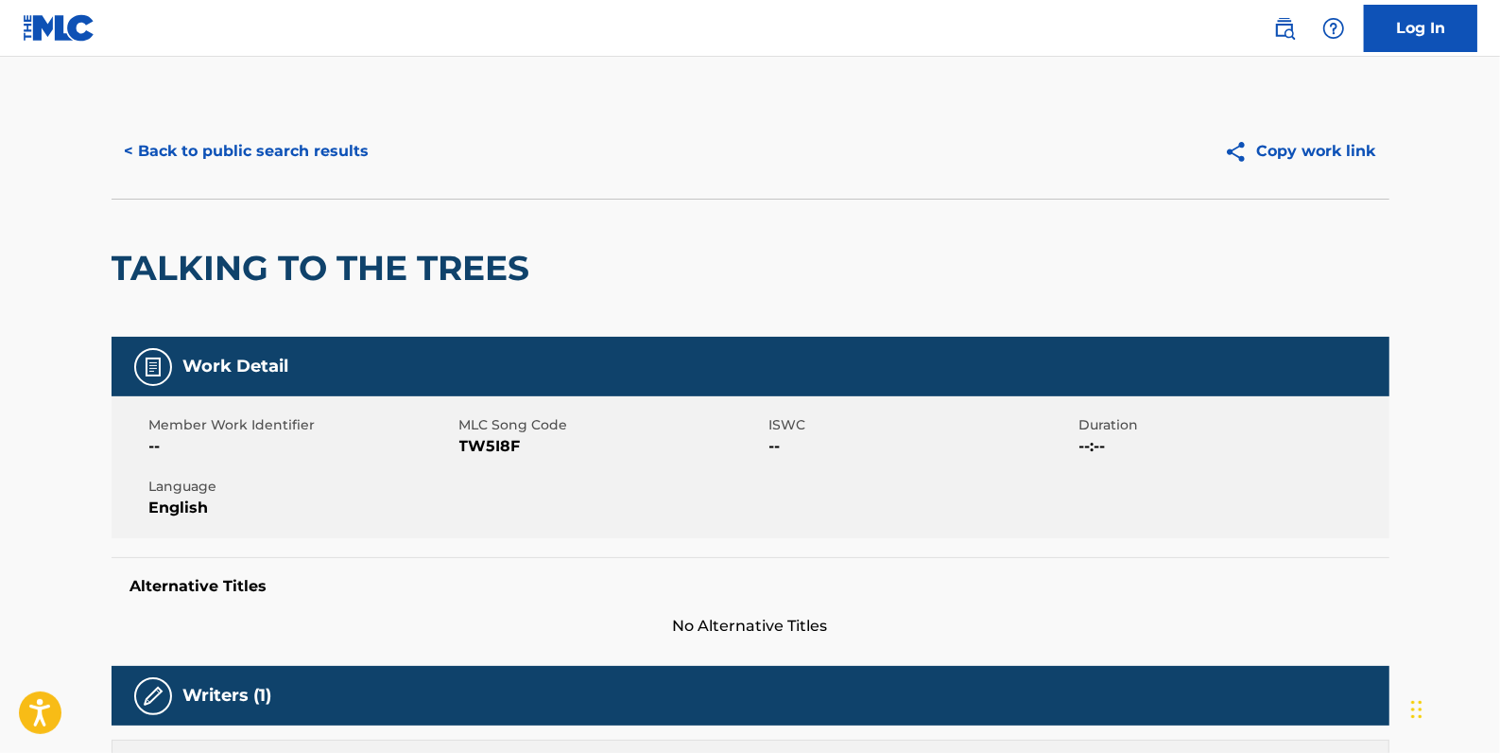
click at [306, 147] on button "< Back to public search results" at bounding box center [247, 151] width 271 height 47
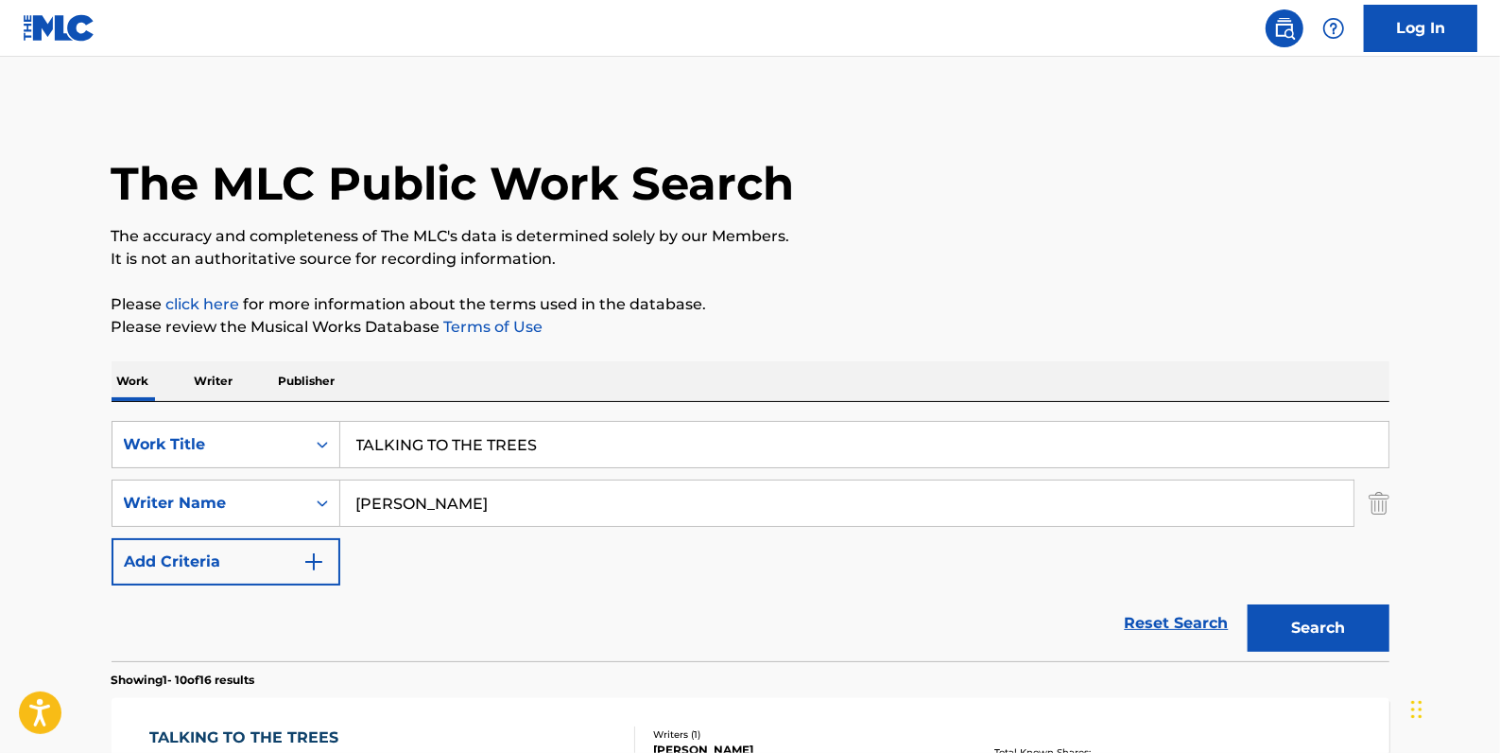
scroll to position [252, 0]
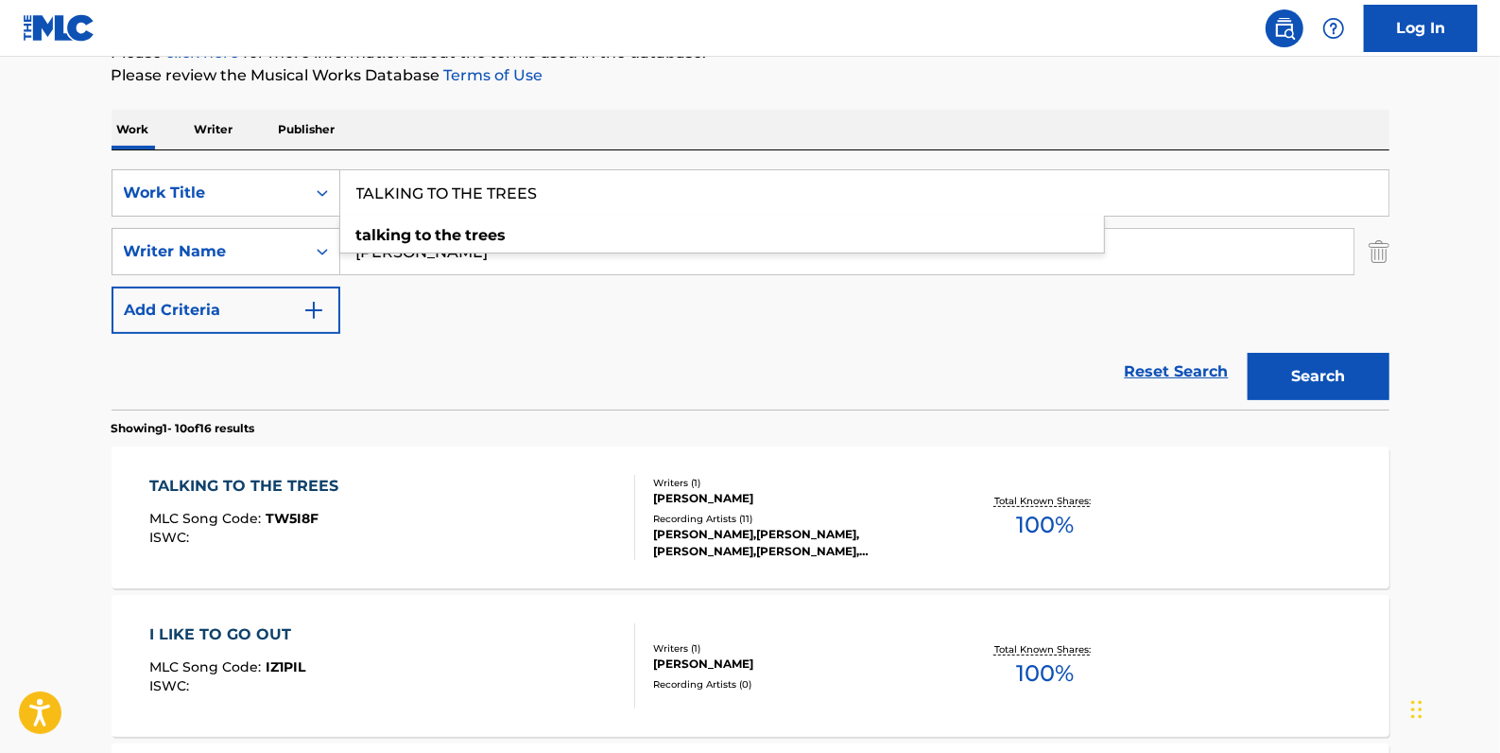
drag, startPoint x: 566, startPoint y: 194, endPoint x: 316, endPoint y: 167, distance: 252.0
click at [316, 167] on div "SearchWithCriteriadfb9a5b6-9d2f-4cb6-b3fb-da2ee3a7d775 Work Title TALKING TO TH…" at bounding box center [751, 279] width 1278 height 259
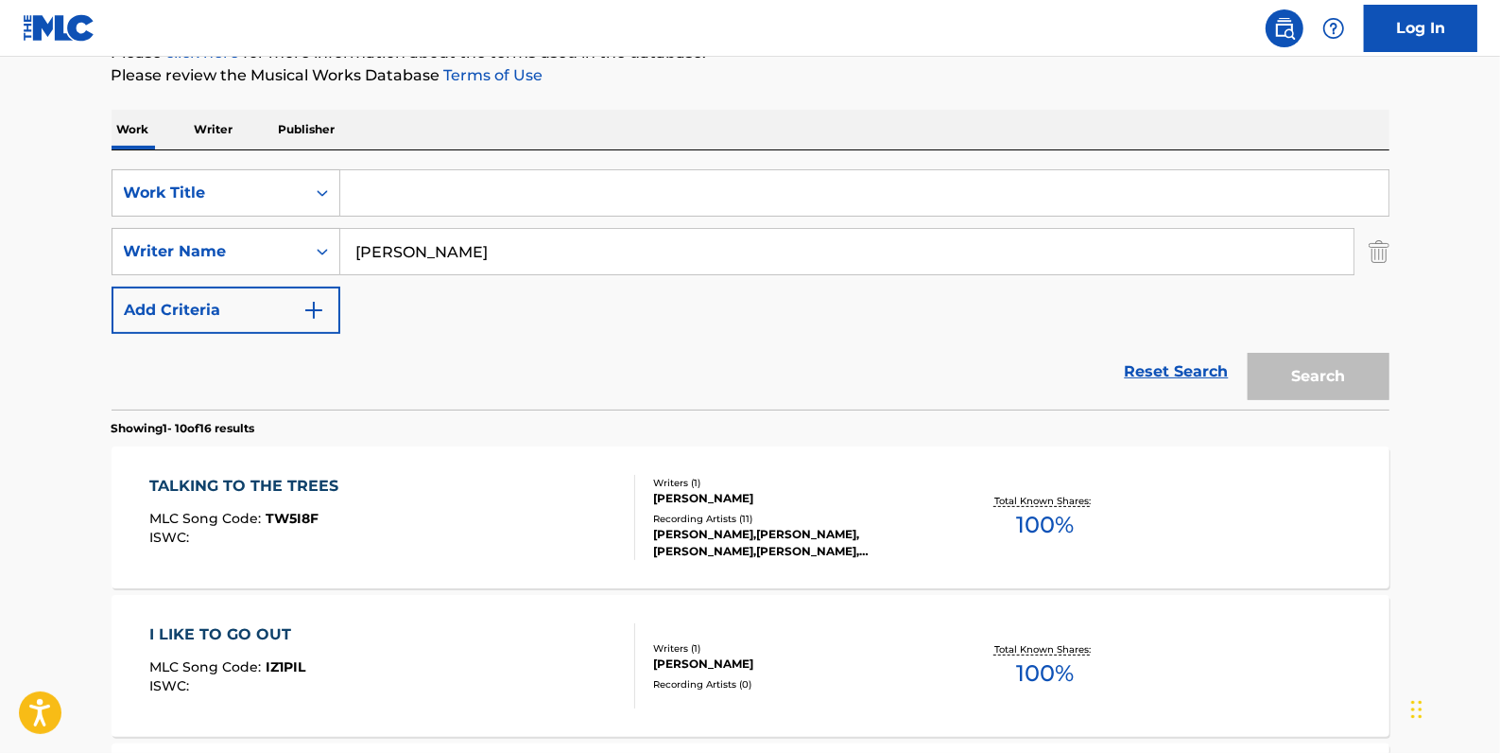
paste input "BIG CATS GROOVE"
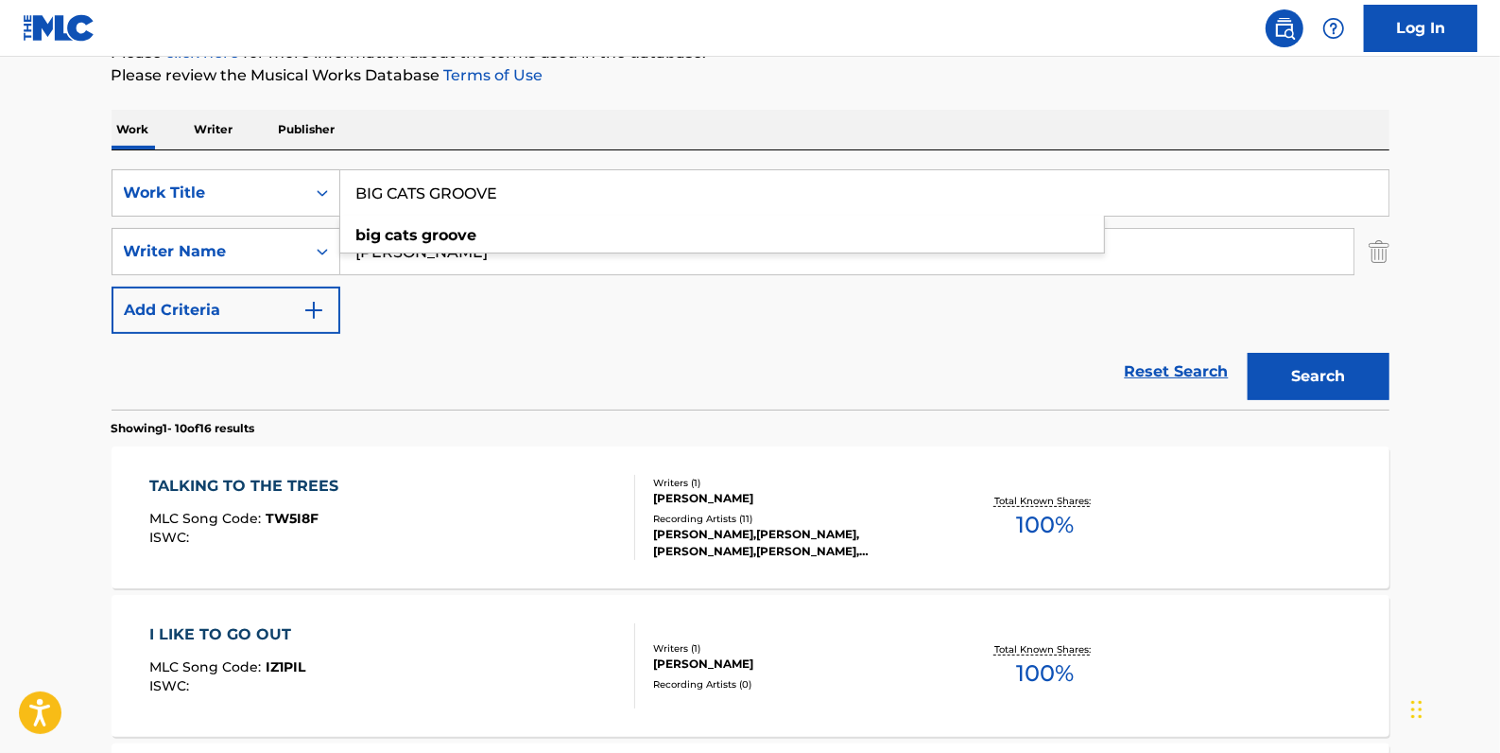
type input "BIG CATS GROOVE"
click at [1331, 370] on button "Search" at bounding box center [1319, 376] width 142 height 47
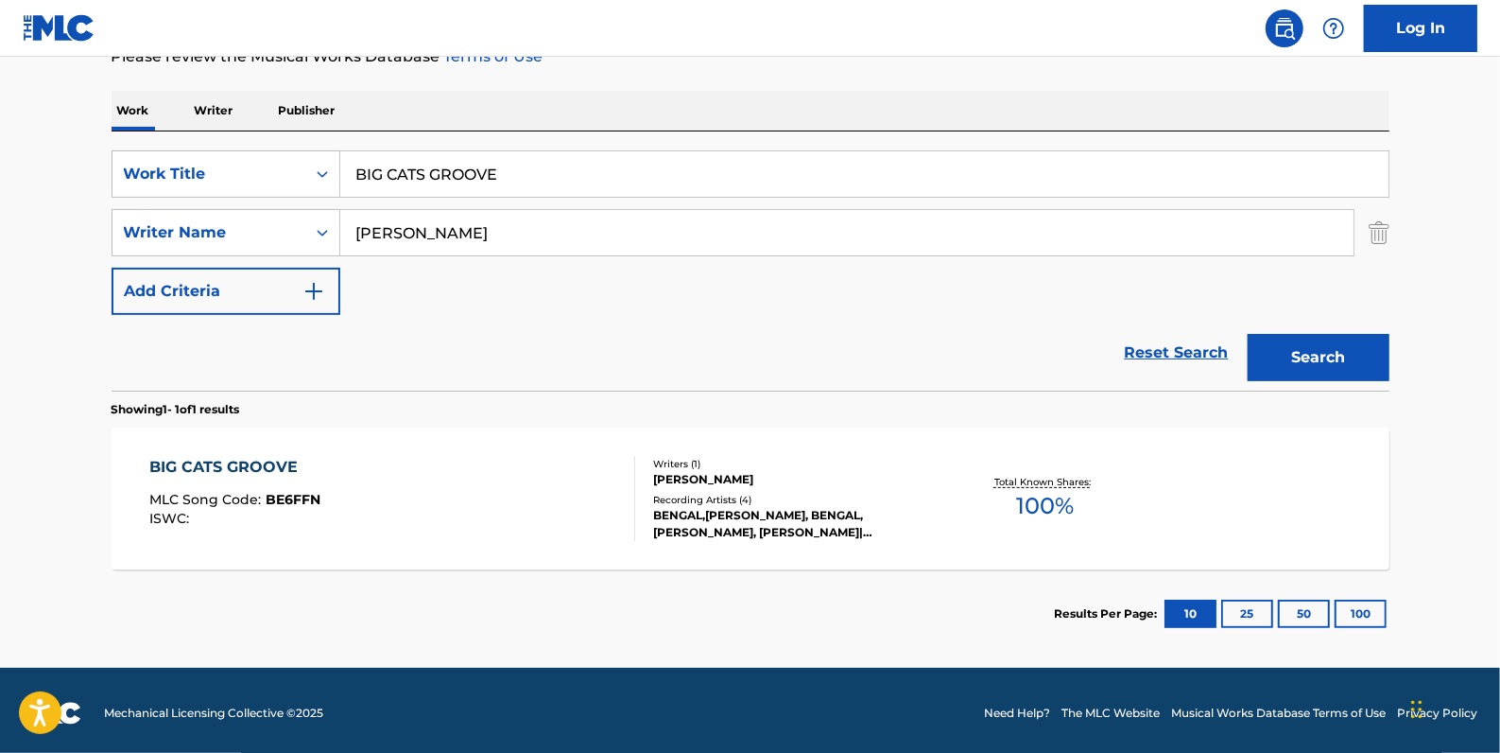
scroll to position [274, 0]
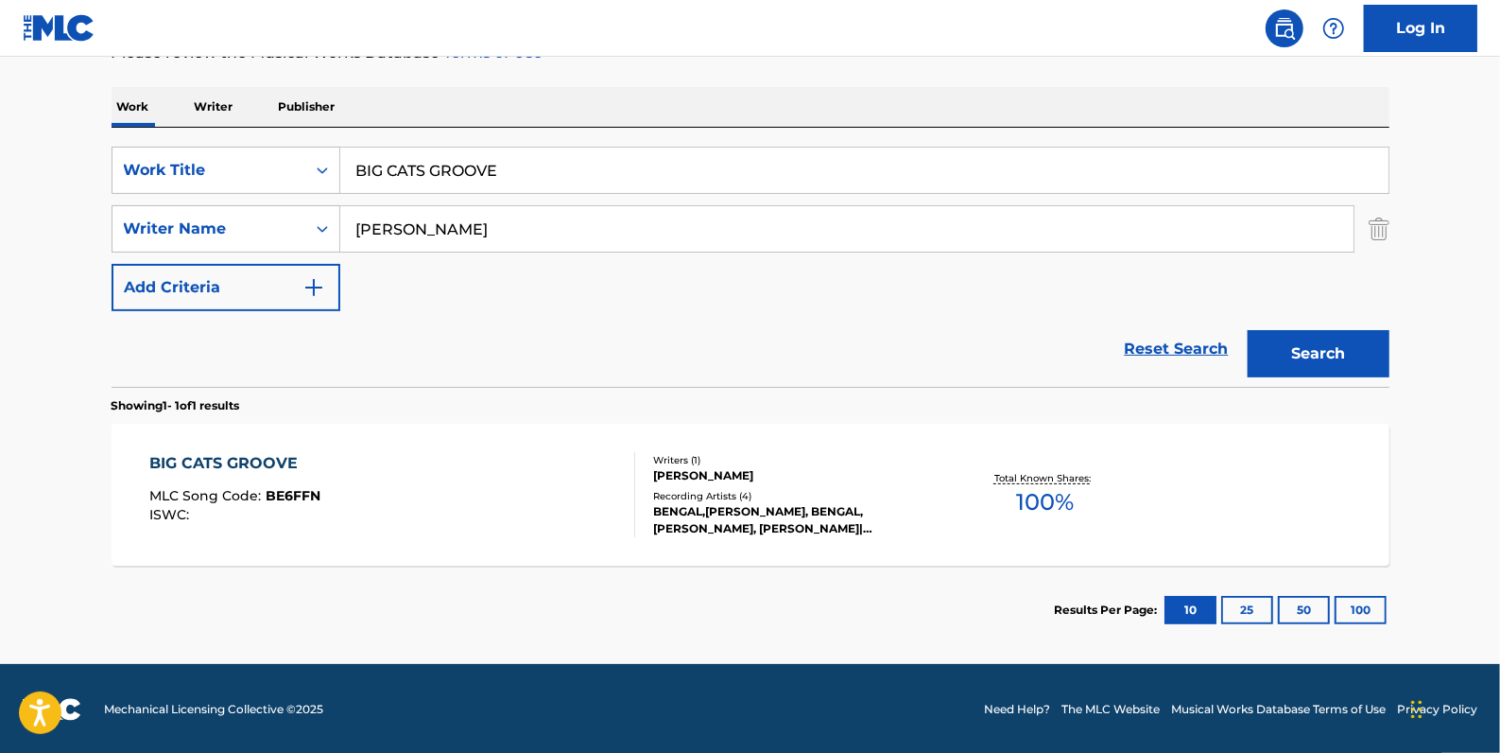
click at [467, 481] on div "BIG CATS GROOVE MLC Song Code : BE6FFN ISWC :" at bounding box center [392, 494] width 486 height 85
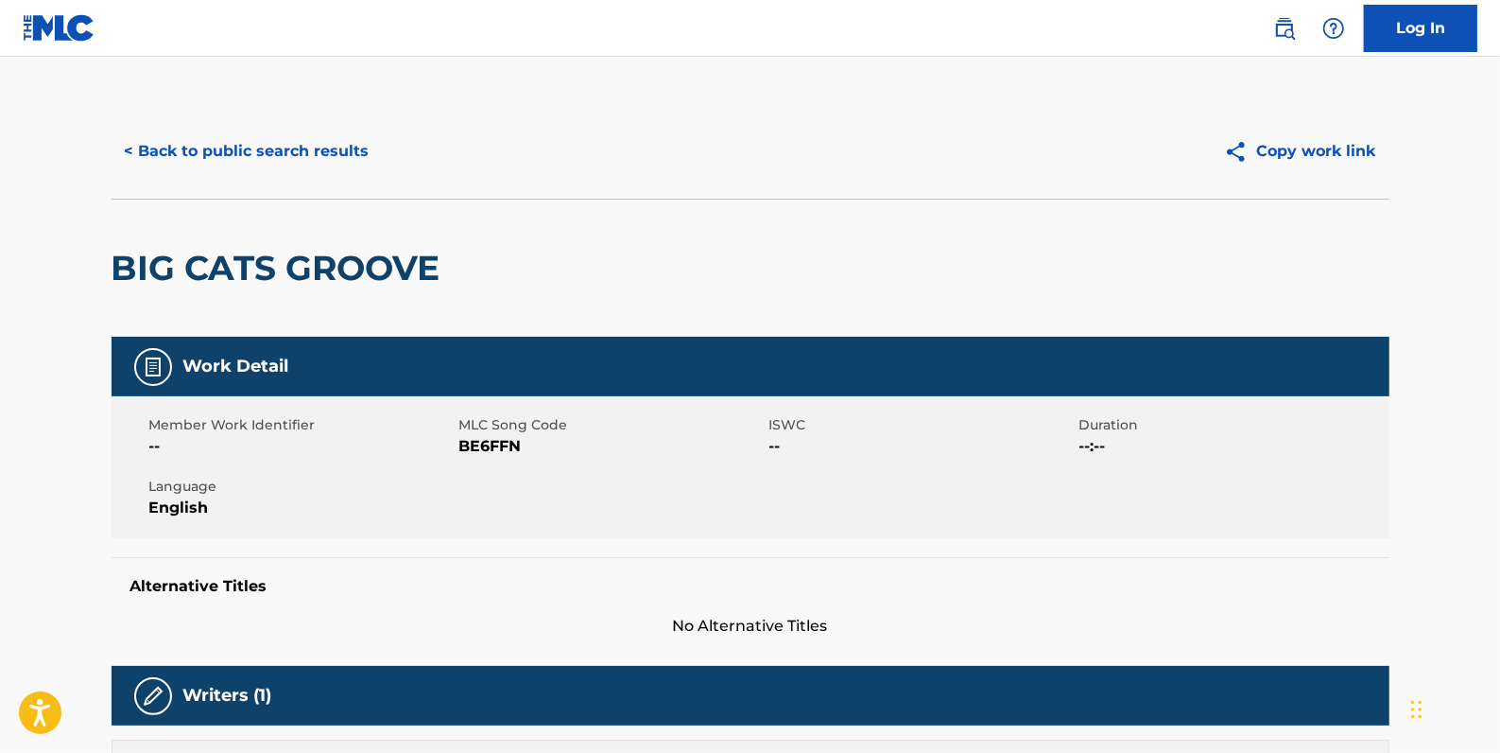
click at [345, 175] on div "< Back to public search results Copy work link" at bounding box center [751, 151] width 1278 height 95
click at [321, 148] on button "< Back to public search results" at bounding box center [247, 151] width 271 height 47
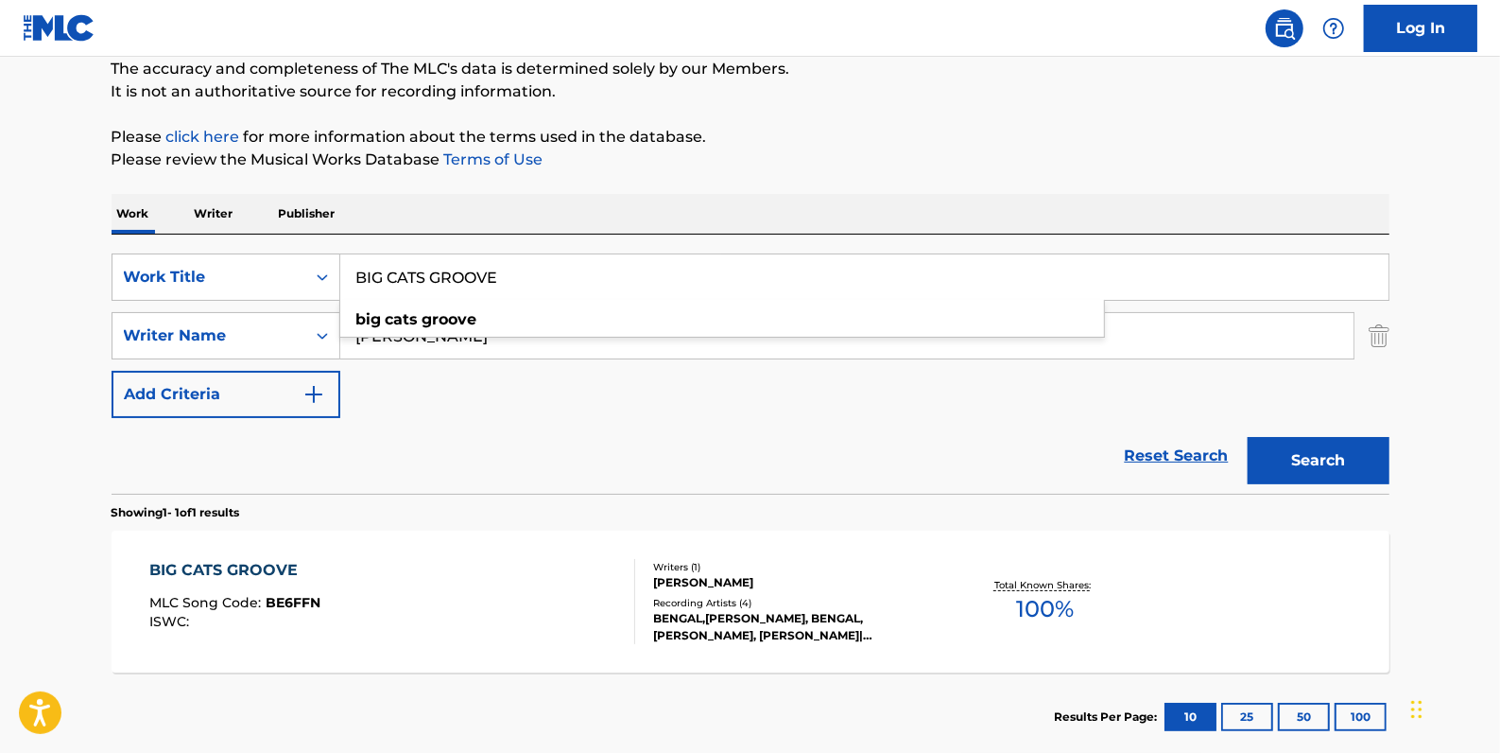
drag, startPoint x: 560, startPoint y: 273, endPoint x: 301, endPoint y: 244, distance: 260.7
click at [301, 244] on div "SearchWithCriteriadfb9a5b6-9d2f-4cb6-b3fb-da2ee3a7d775 Work Title BIG CATS GROO…" at bounding box center [751, 363] width 1278 height 259
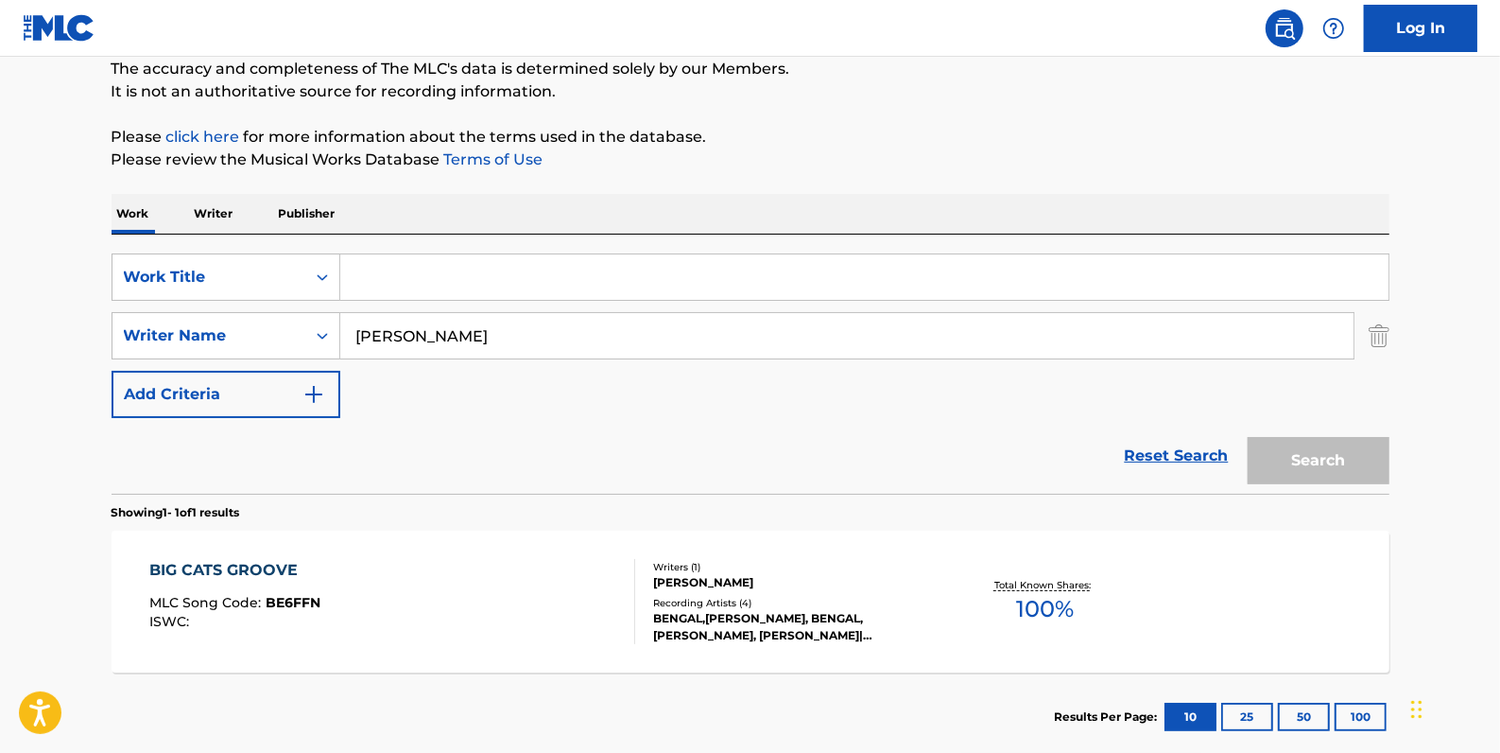
paste input "ABOVE THE CLOUDS"
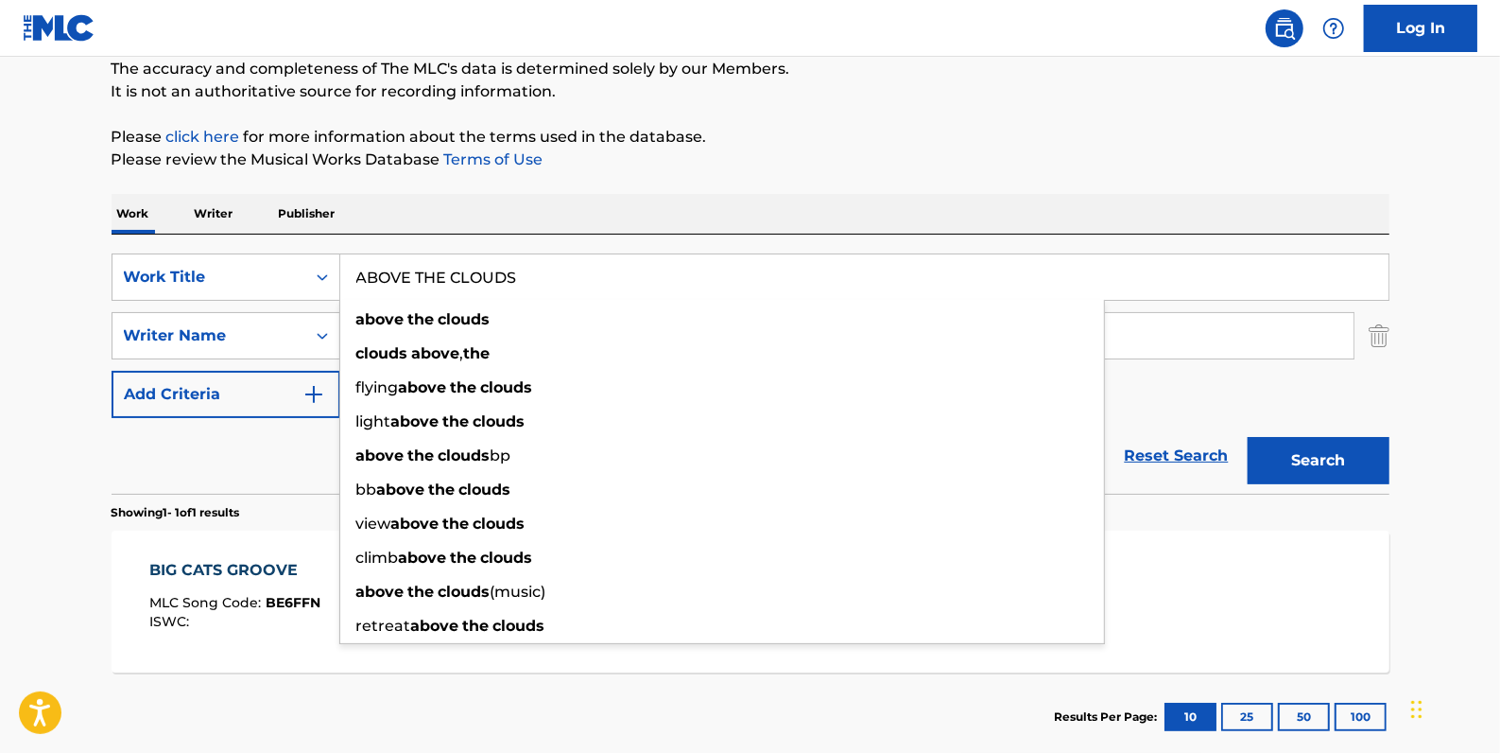
type input "ABOVE THE CLOUDS"
click at [1365, 455] on button "Search" at bounding box center [1319, 460] width 142 height 47
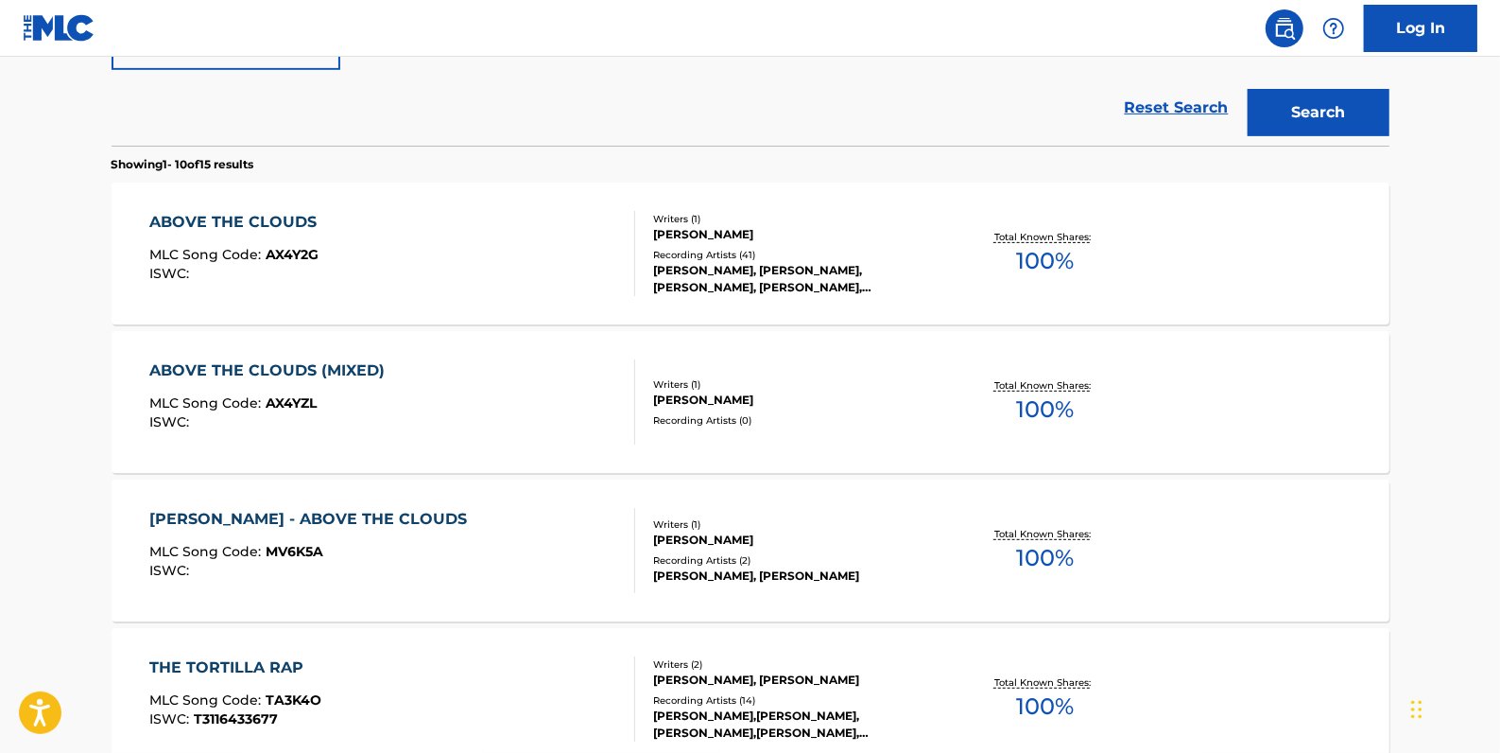
scroll to position [597, 0]
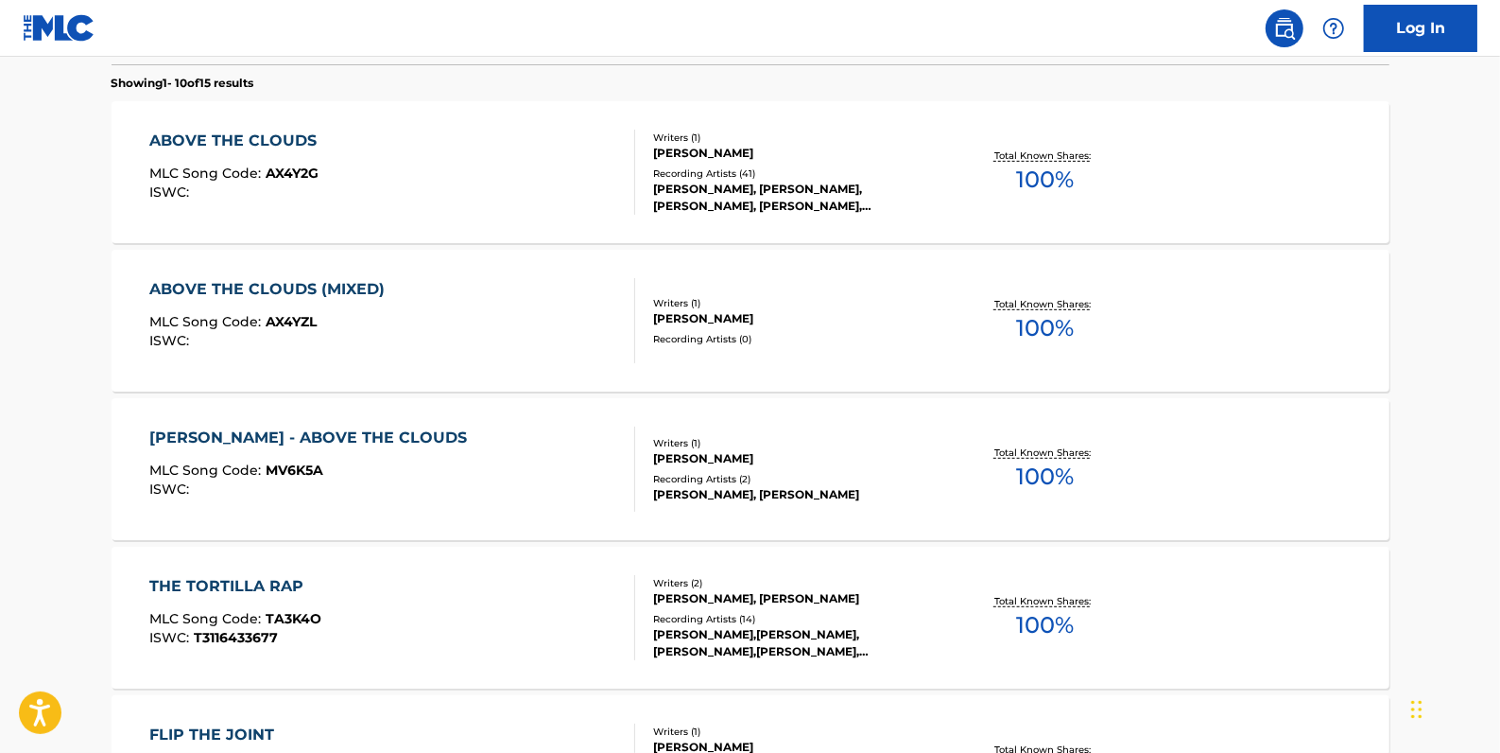
click at [607, 443] on div "MIKEY LION - ABOVE THE CLOUDS MLC Song Code : MV6K5A ISWC :" at bounding box center [392, 468] width 486 height 85
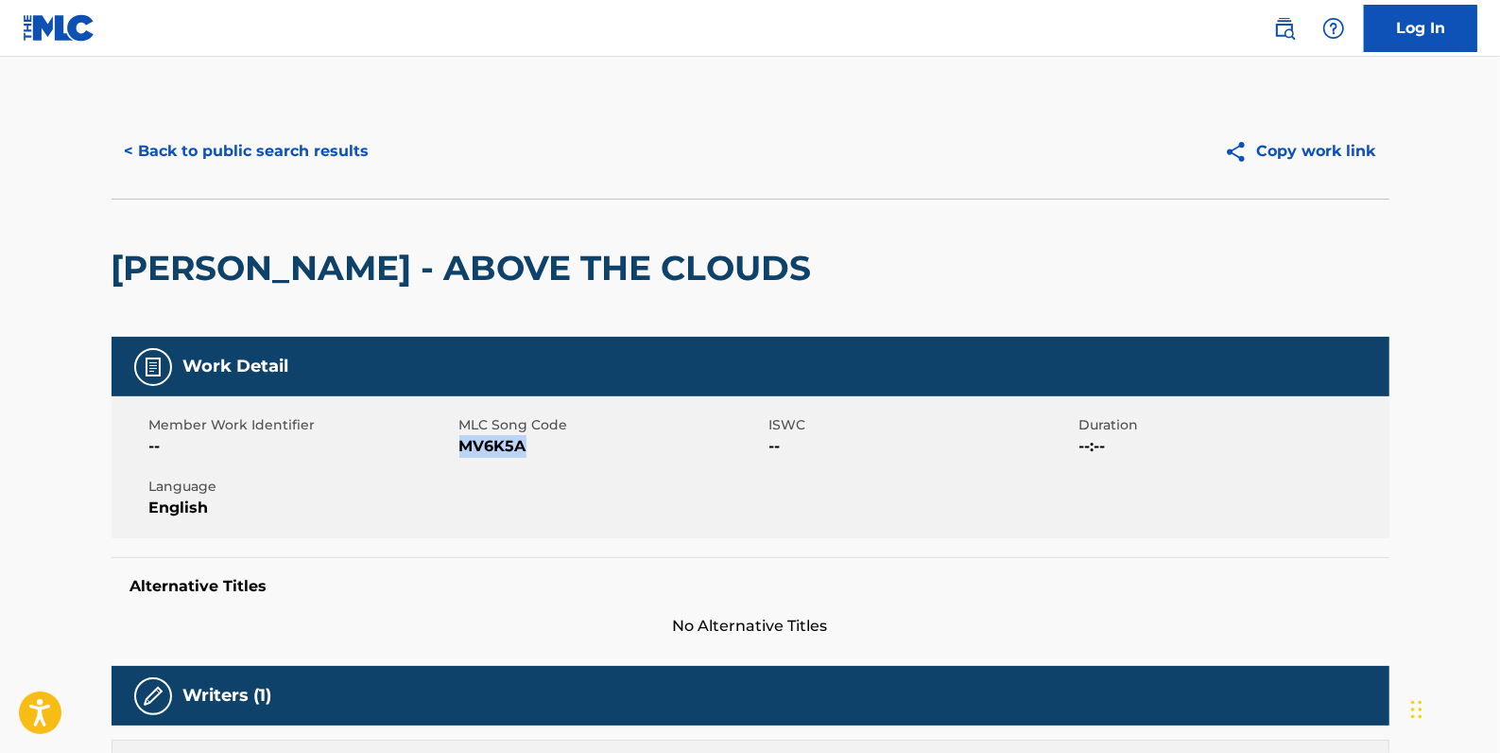
drag, startPoint x: 537, startPoint y: 448, endPoint x: 461, endPoint y: 447, distance: 75.6
click at [461, 447] on span "MV6K5A" at bounding box center [612, 446] width 305 height 23
drag, startPoint x: 461, startPoint y: 447, endPoint x: 473, endPoint y: 451, distance: 12.0
click at [293, 161] on button "< Back to public search results" at bounding box center [247, 151] width 271 height 47
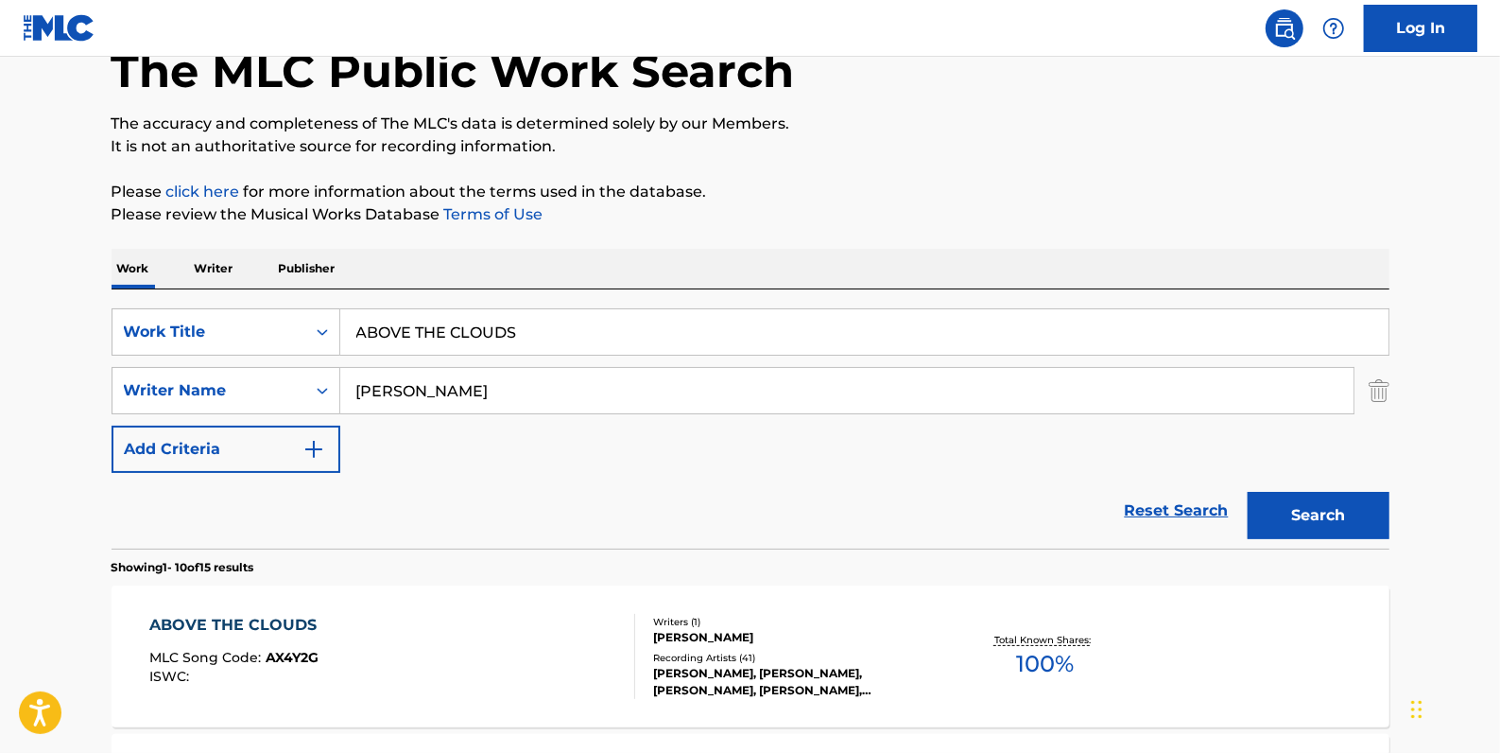
scroll to position [103, 0]
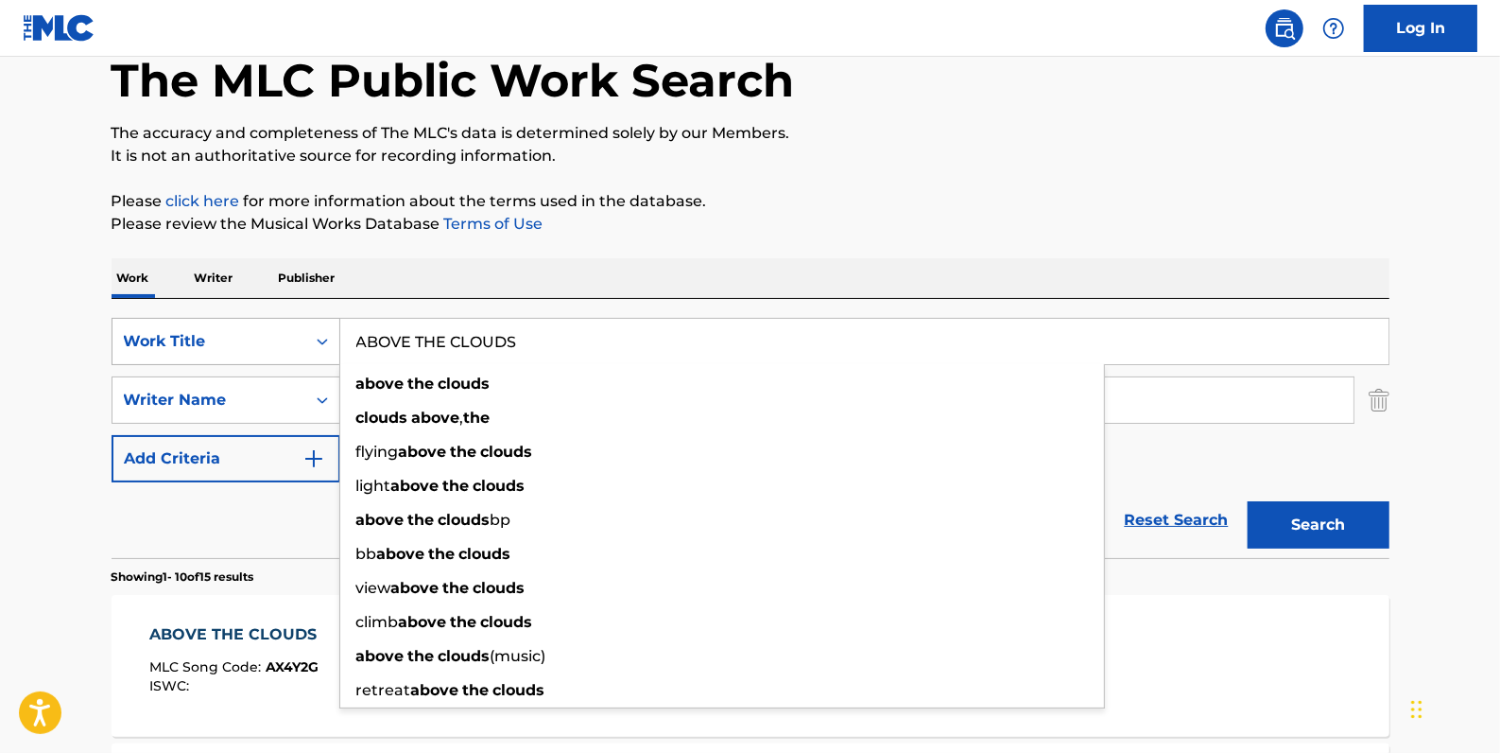
drag, startPoint x: 586, startPoint y: 331, endPoint x: 319, endPoint y: 331, distance: 267.6
click at [319, 331] on div "SearchWithCriteriadfb9a5b6-9d2f-4cb6-b3fb-da2ee3a7d775 Work Title ABOVE THE CLO…" at bounding box center [751, 341] width 1278 height 47
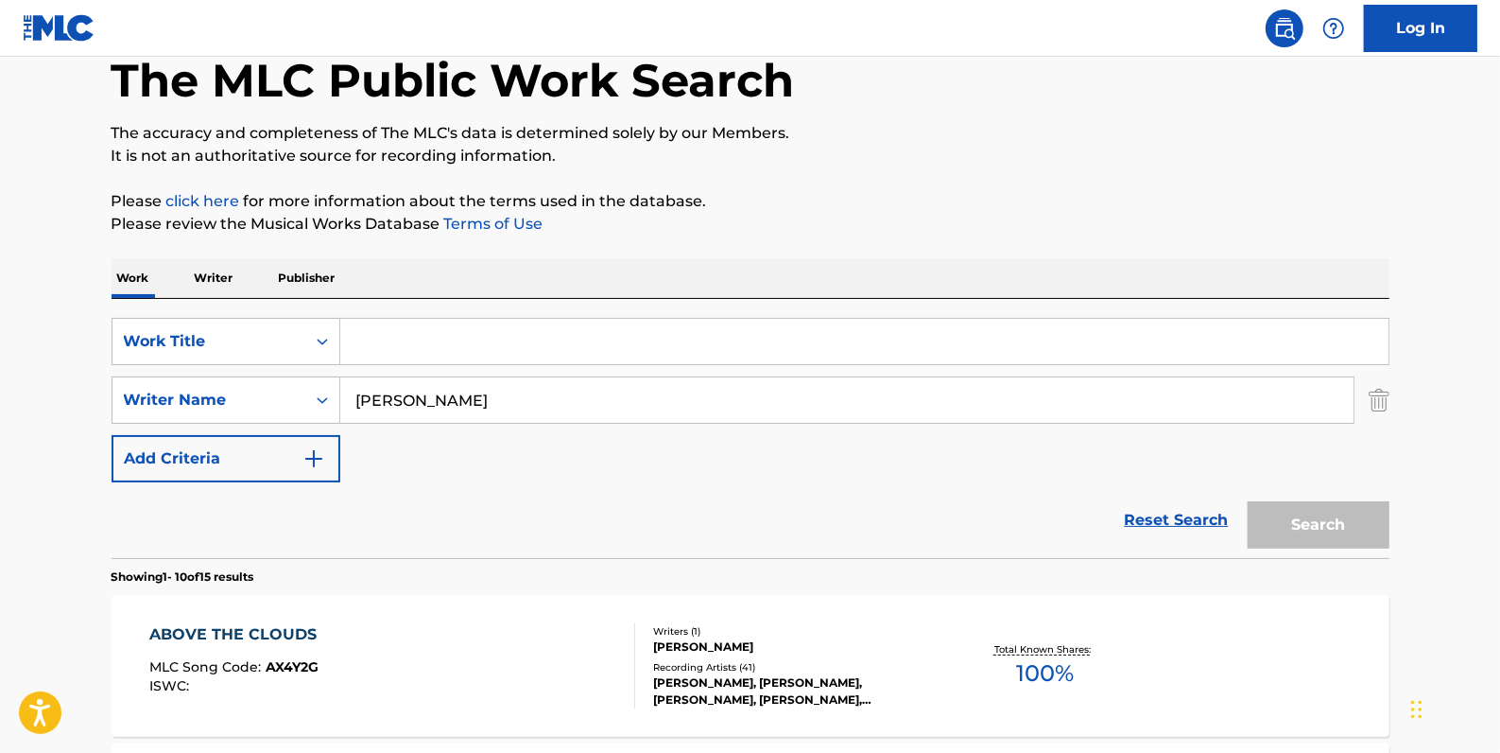
paste input "PREMIERE: [PERSON_NAME] - FOR THE LOVE ([PERSON_NAME] REMIX) [DESERT HEARTS]"
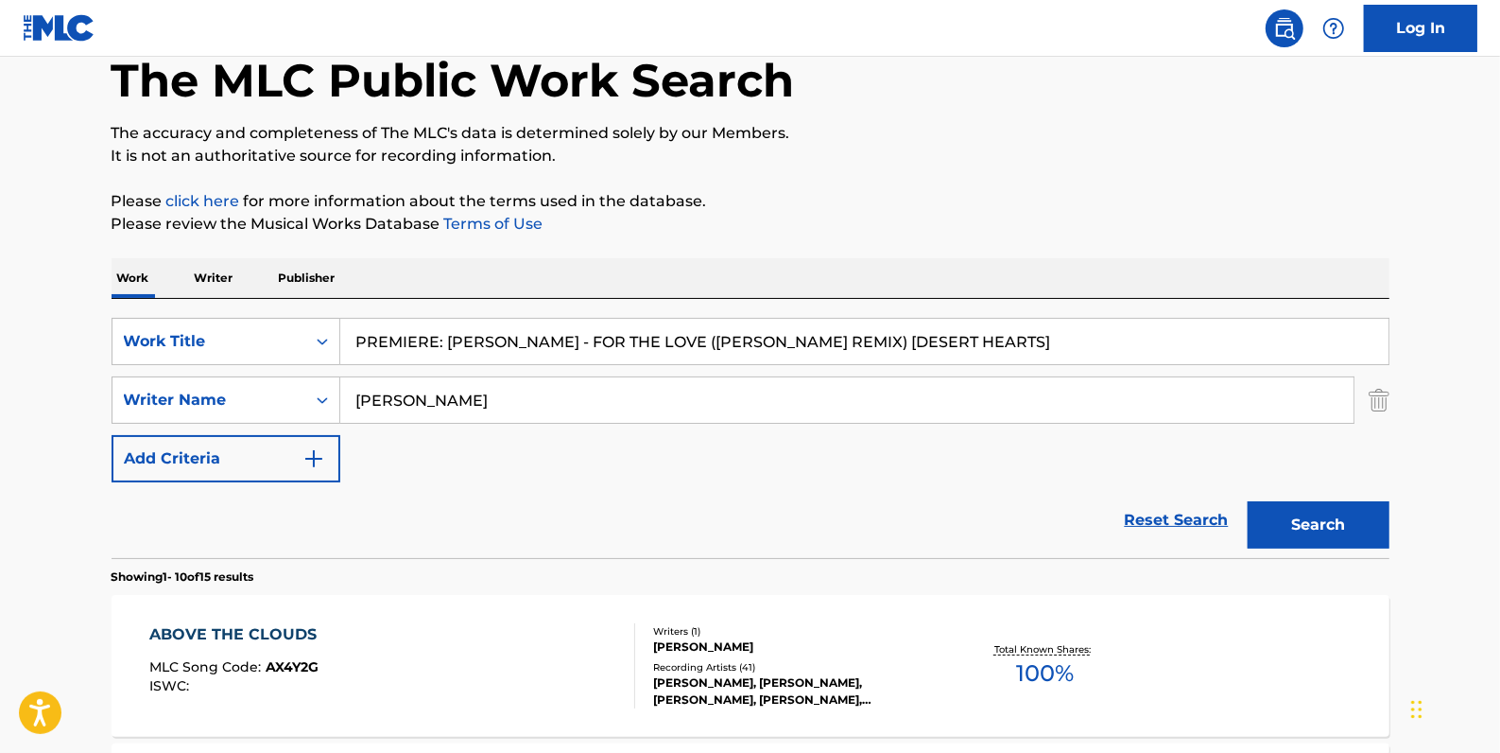
click at [1326, 517] on button "Search" at bounding box center [1319, 524] width 142 height 47
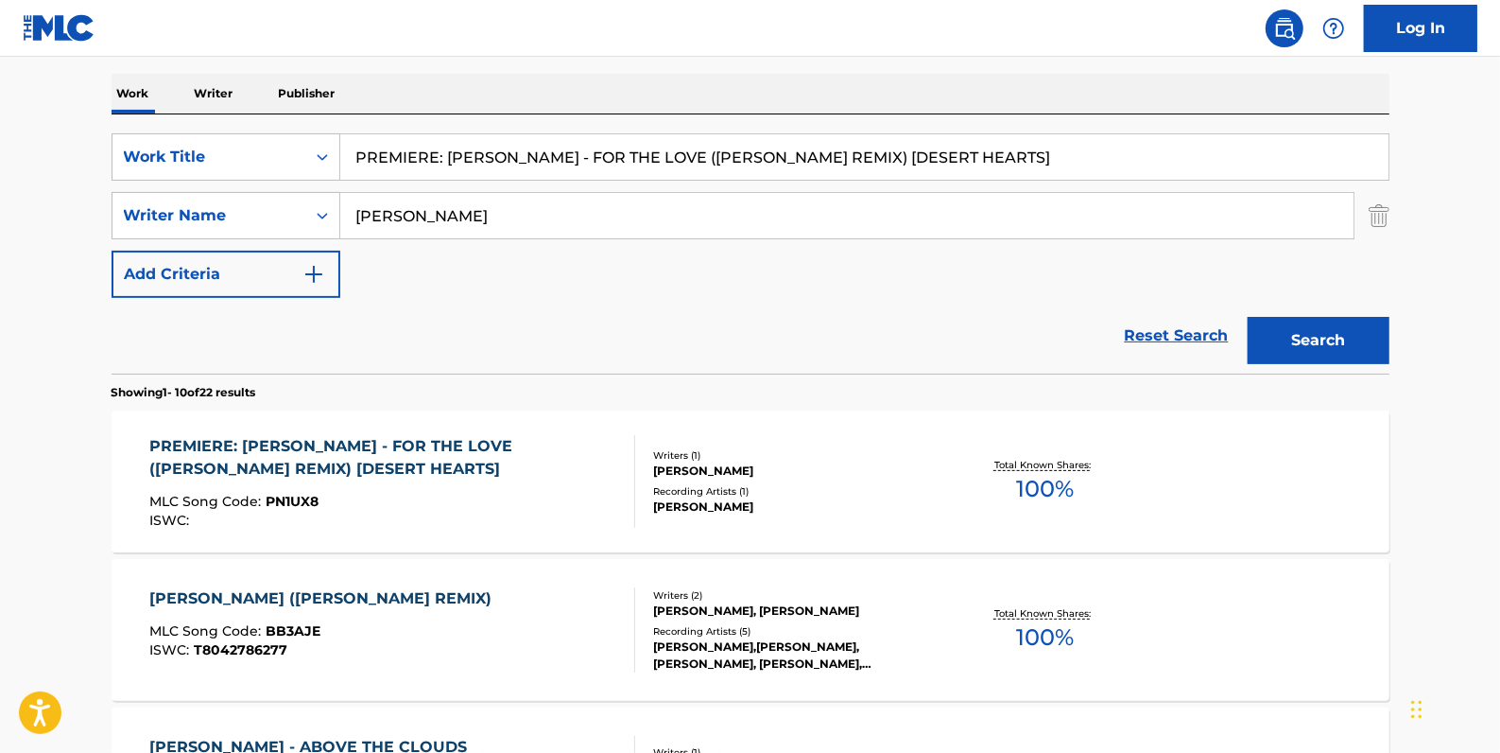
scroll to position [189, 0]
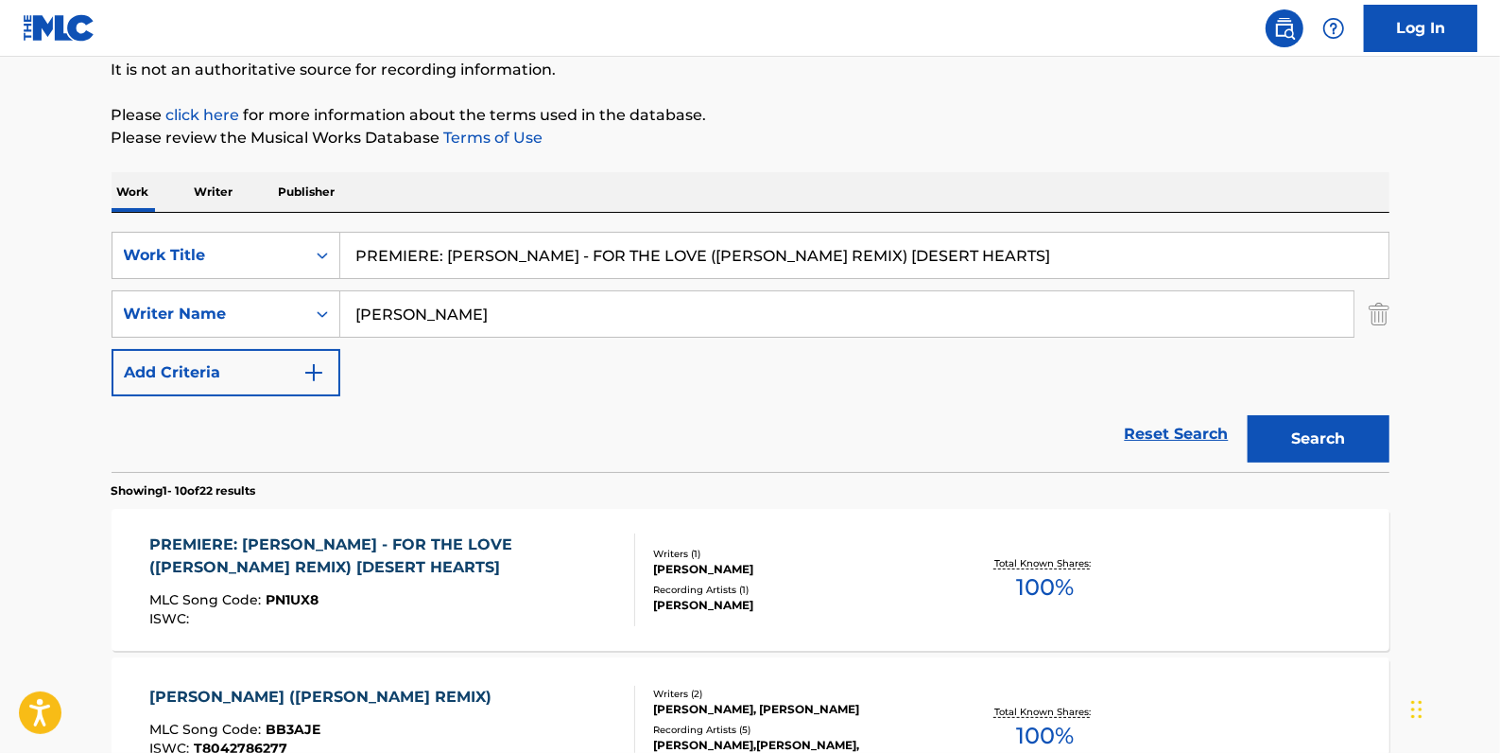
drag, startPoint x: 548, startPoint y: 255, endPoint x: 290, endPoint y: 228, distance: 259.6
click at [290, 228] on div "SearchWithCriteriadfb9a5b6-9d2f-4cb6-b3fb-da2ee3a7d775 Work Title PREMIERE: [PE…" at bounding box center [751, 342] width 1278 height 259
drag, startPoint x: 945, startPoint y: 246, endPoint x: 481, endPoint y: 223, distance: 463.8
click at [478, 225] on div "SearchWithCriteriadfb9a5b6-9d2f-4cb6-b3fb-da2ee3a7d775 Work Title FOR THE LOVE …" at bounding box center [751, 342] width 1278 height 259
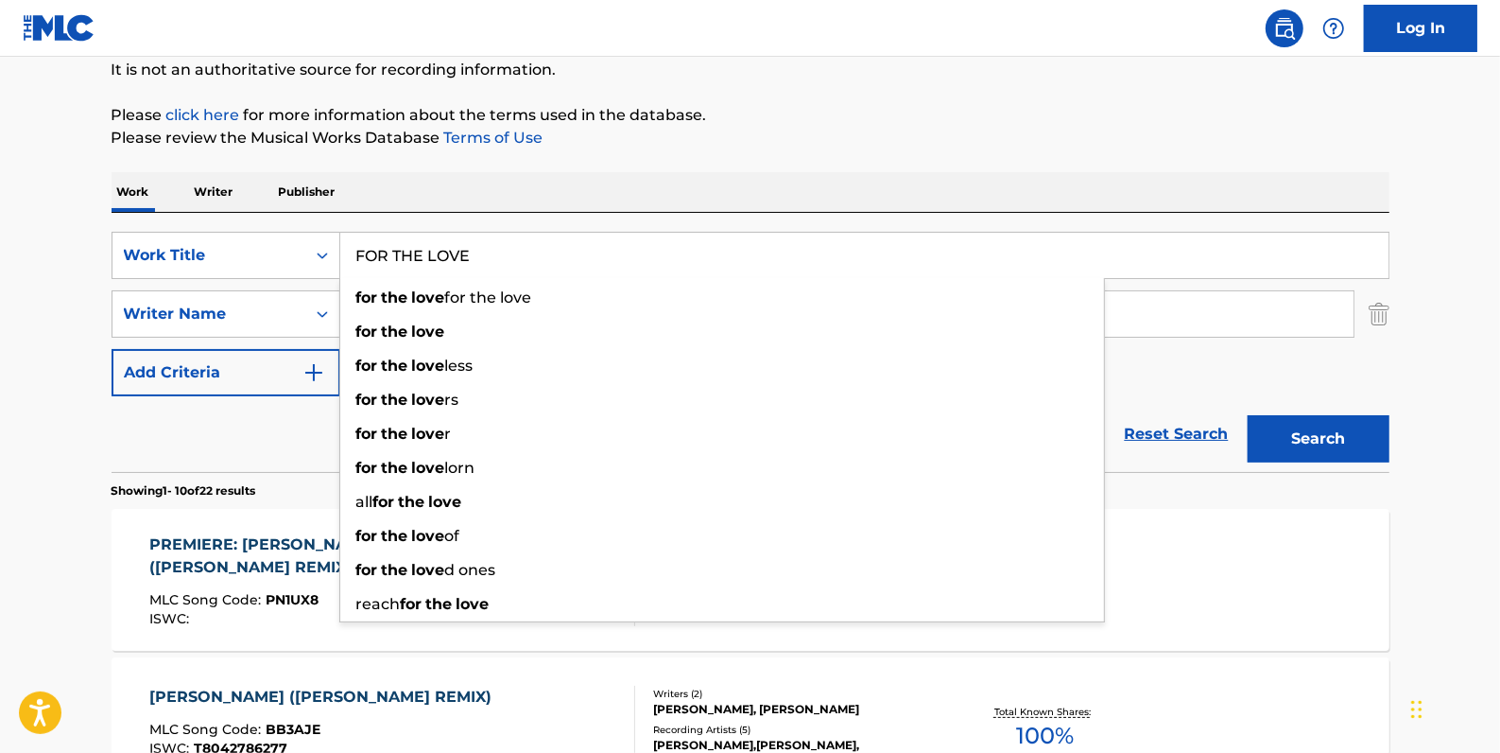
type input "FOR THE LOVE"
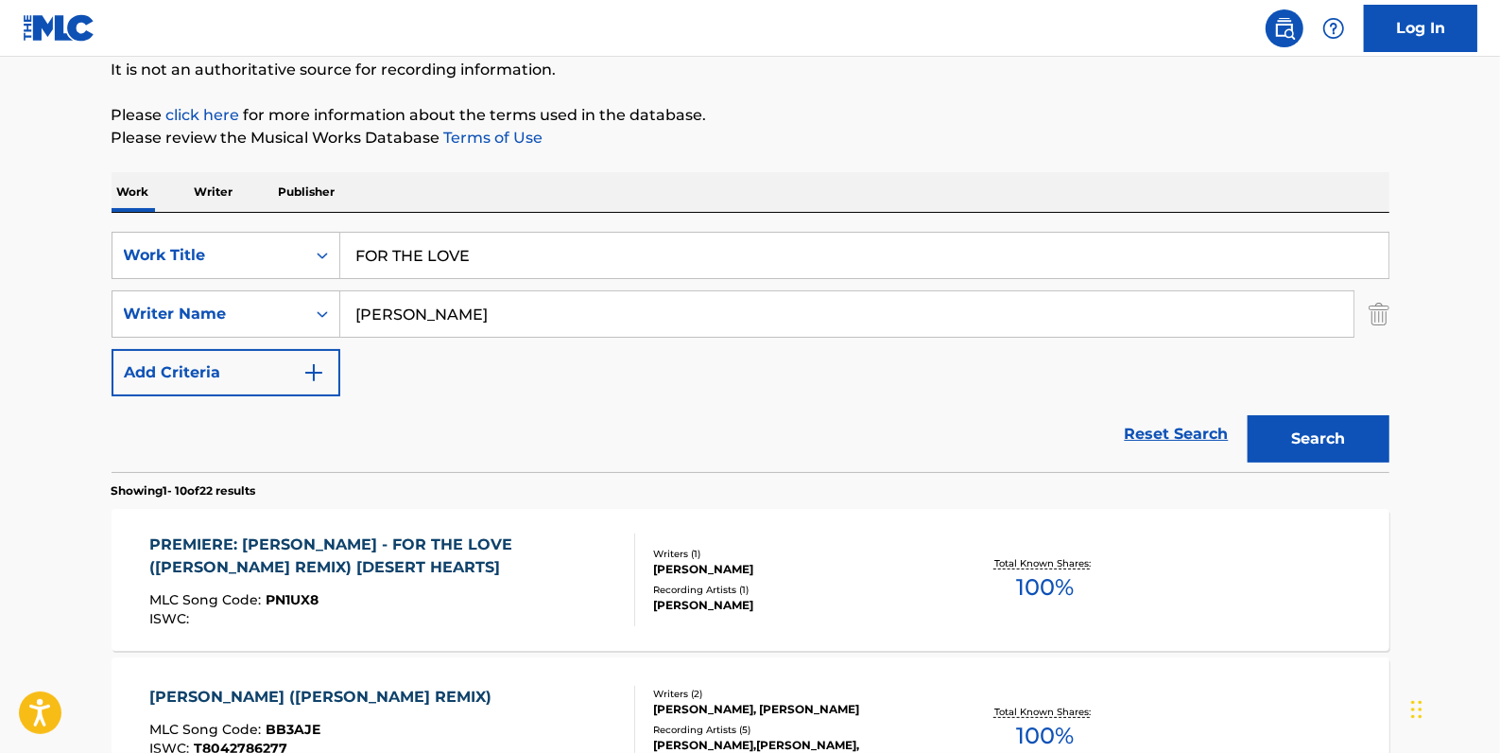
click at [1308, 442] on button "Search" at bounding box center [1319, 438] width 142 height 47
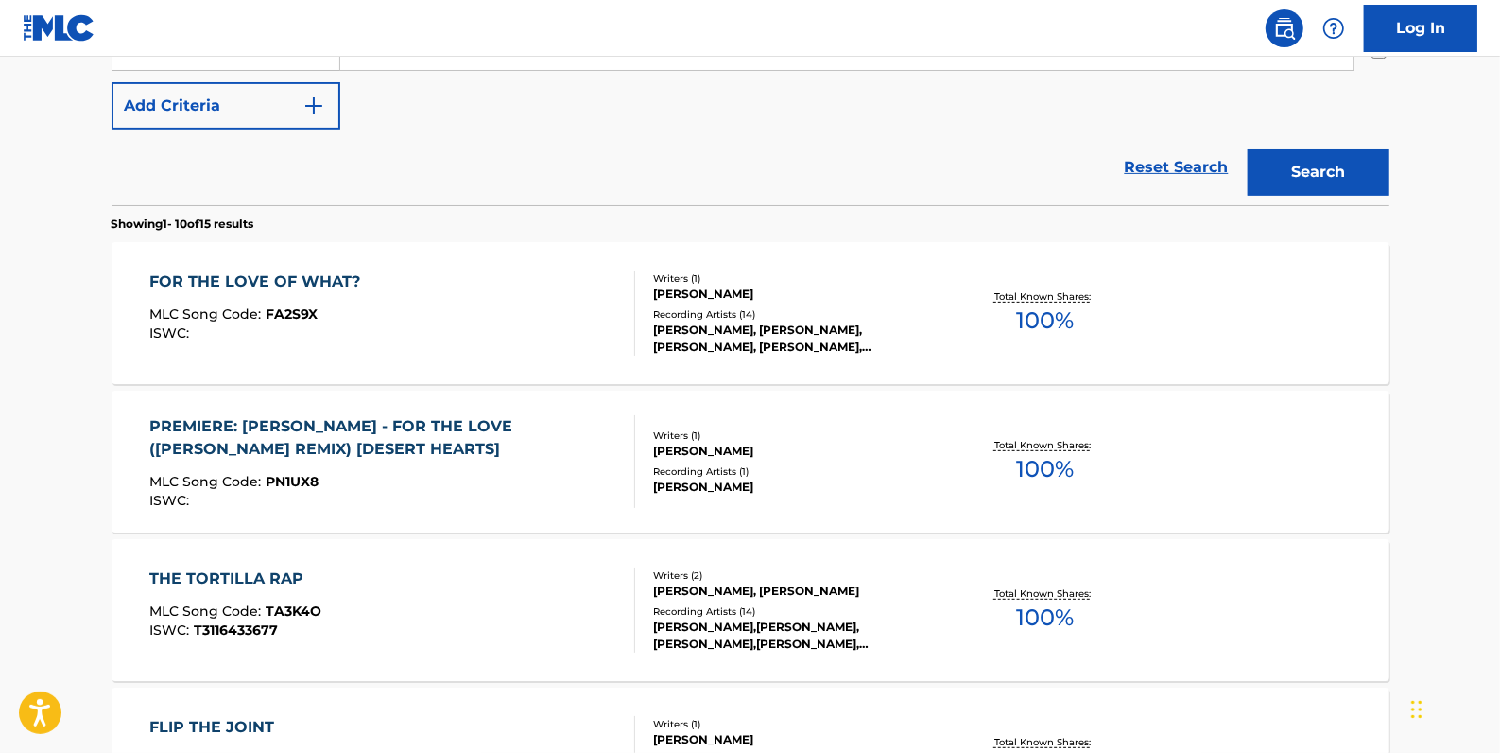
scroll to position [274, 0]
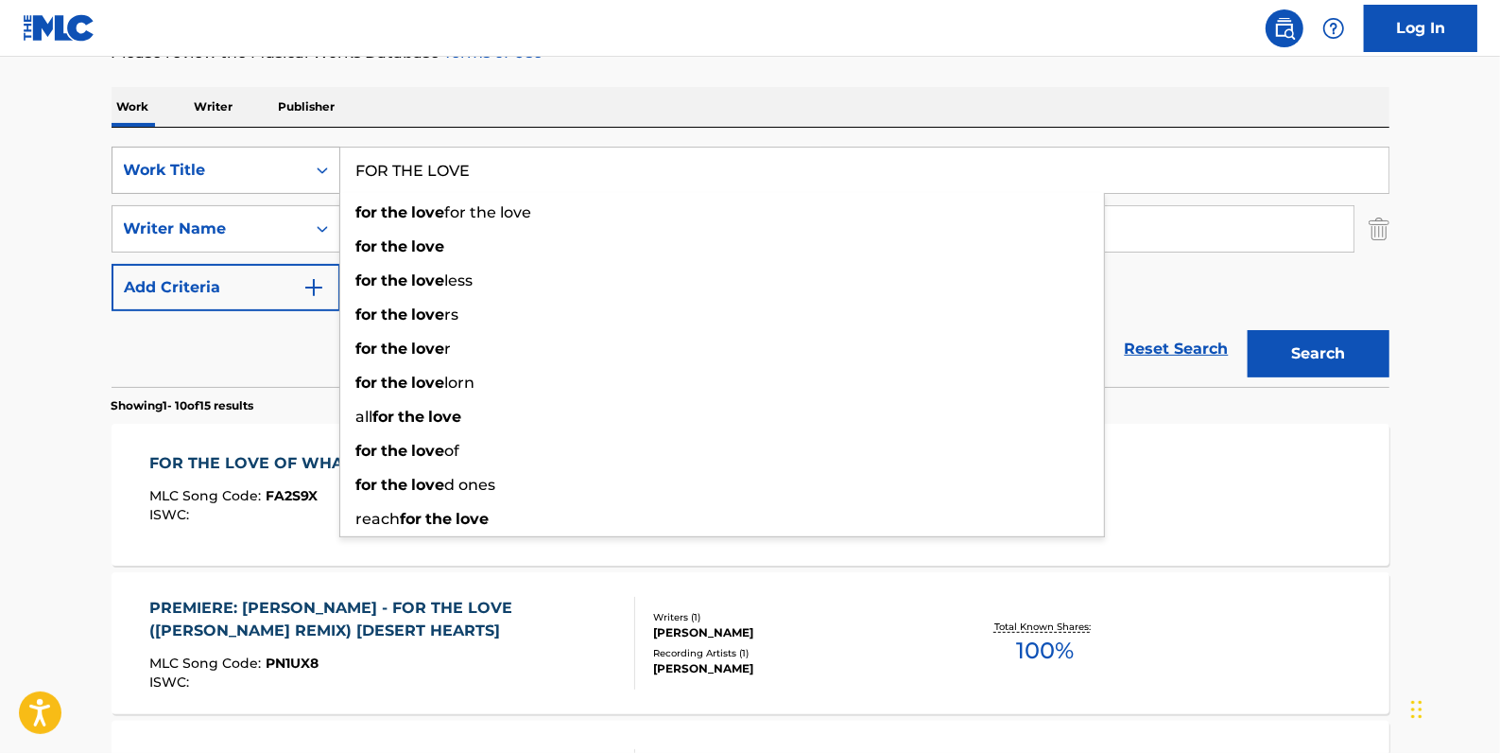
drag, startPoint x: 537, startPoint y: 160, endPoint x: 317, endPoint y: 157, distance: 220.3
click at [317, 157] on div "SearchWithCriteriadfb9a5b6-9d2f-4cb6-b3fb-da2ee3a7d775 Work Title FOR THE LOVE …" at bounding box center [751, 170] width 1278 height 47
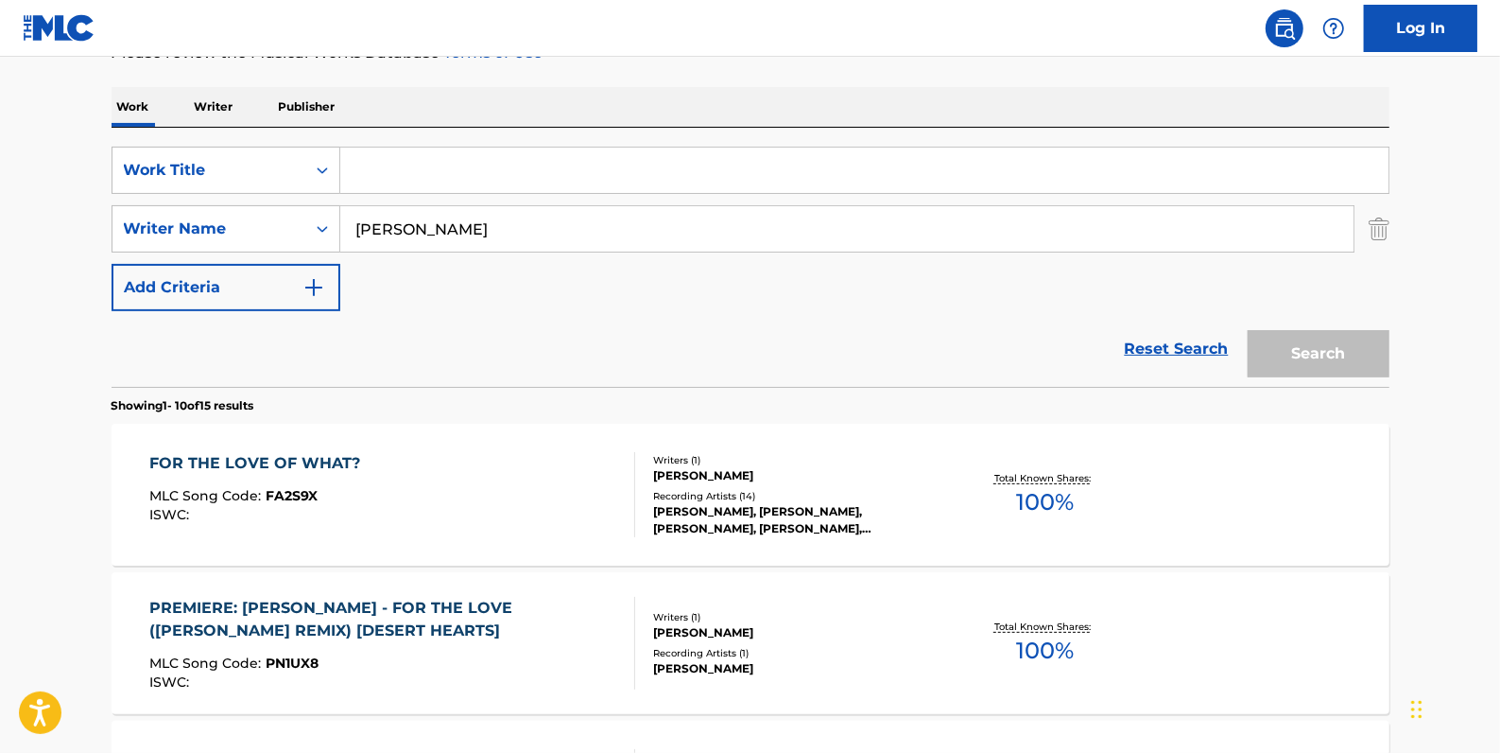
drag, startPoint x: 378, startPoint y: 162, endPoint x: 415, endPoint y: 184, distance: 43.3
paste input "INTO THE JUNGLE - ORIGINAL MIX"
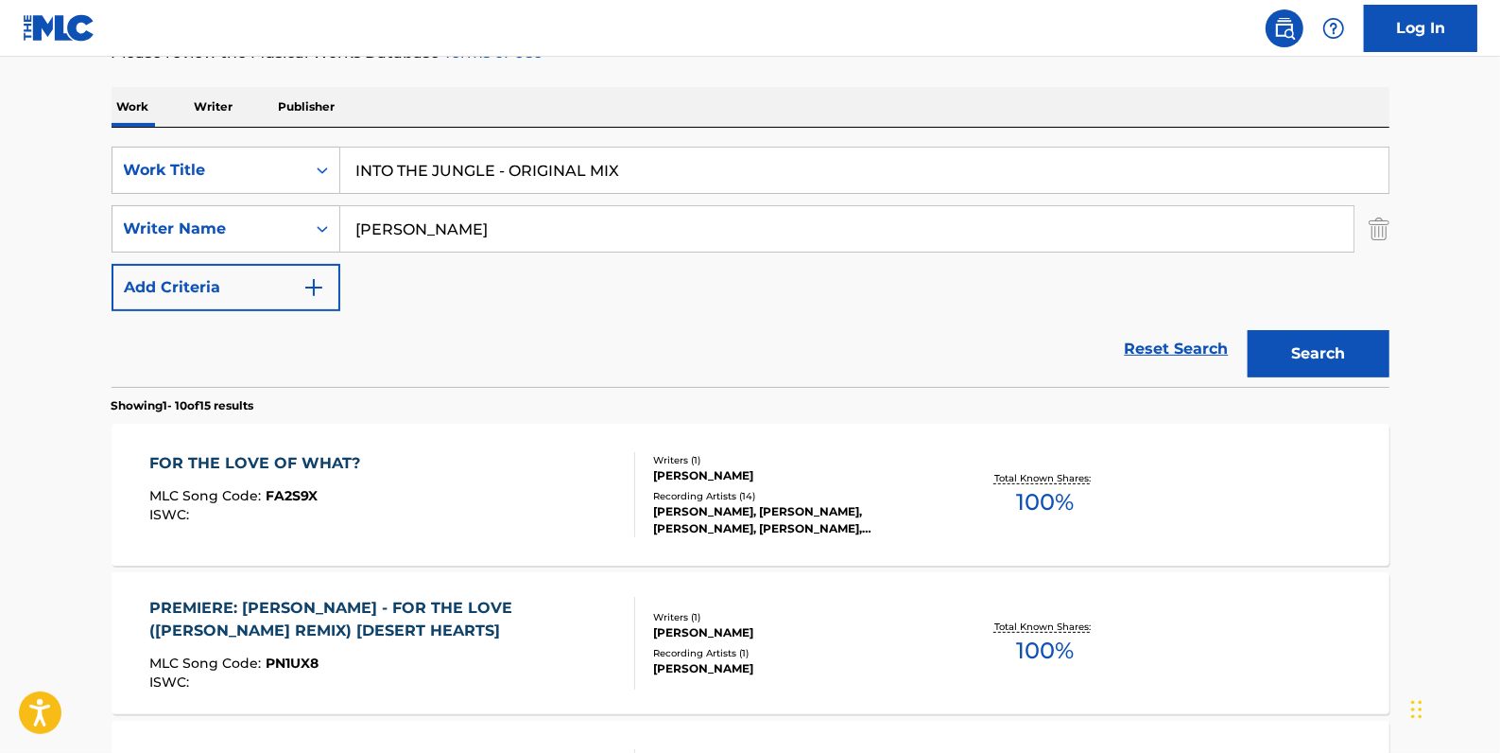
drag, startPoint x: 644, startPoint y: 169, endPoint x: 499, endPoint y: 158, distance: 145.1
click at [499, 158] on input "INTO THE JUNGLE - ORIGINAL MIX" at bounding box center [864, 169] width 1049 height 45
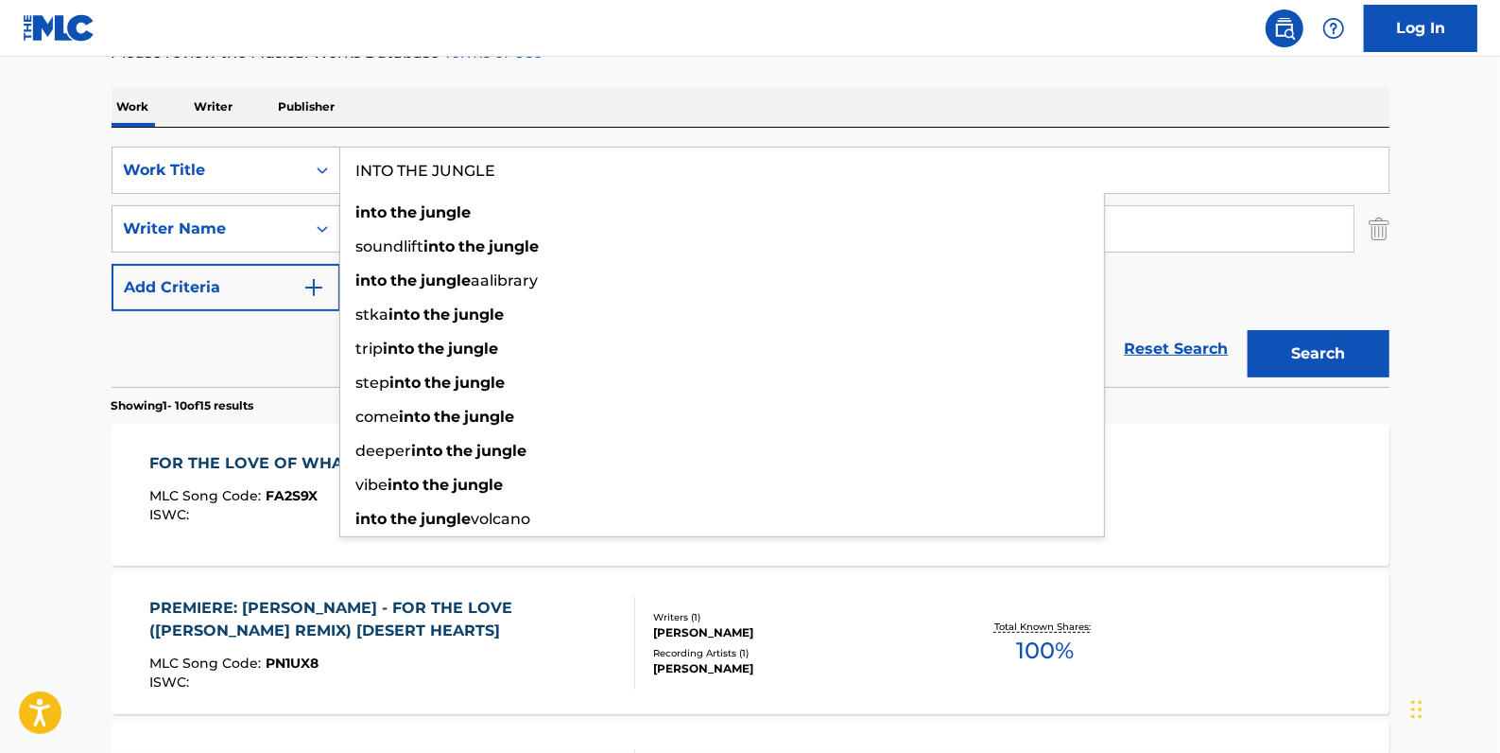
type input "INTO THE JUNGLE"
click at [1310, 350] on button "Search" at bounding box center [1319, 353] width 142 height 47
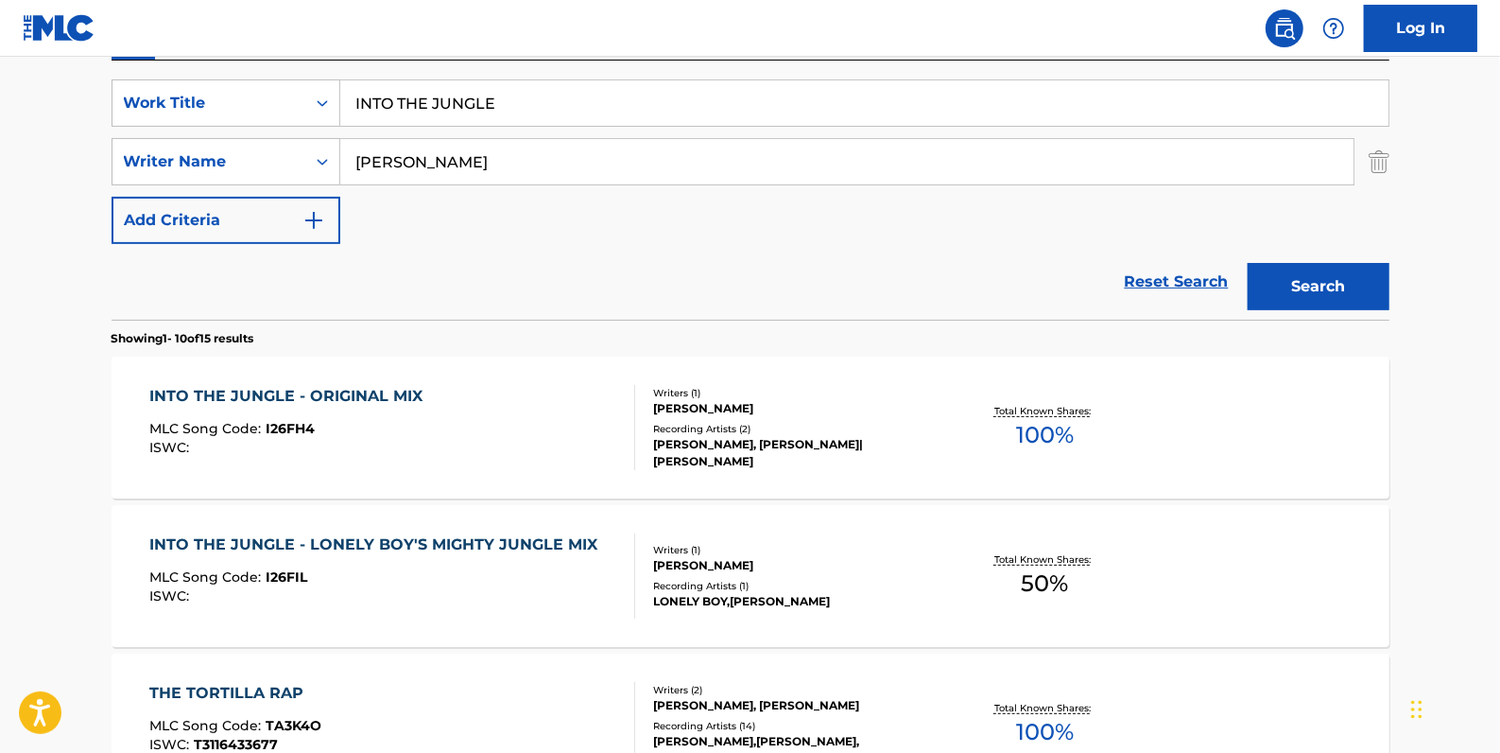
scroll to position [360, 0]
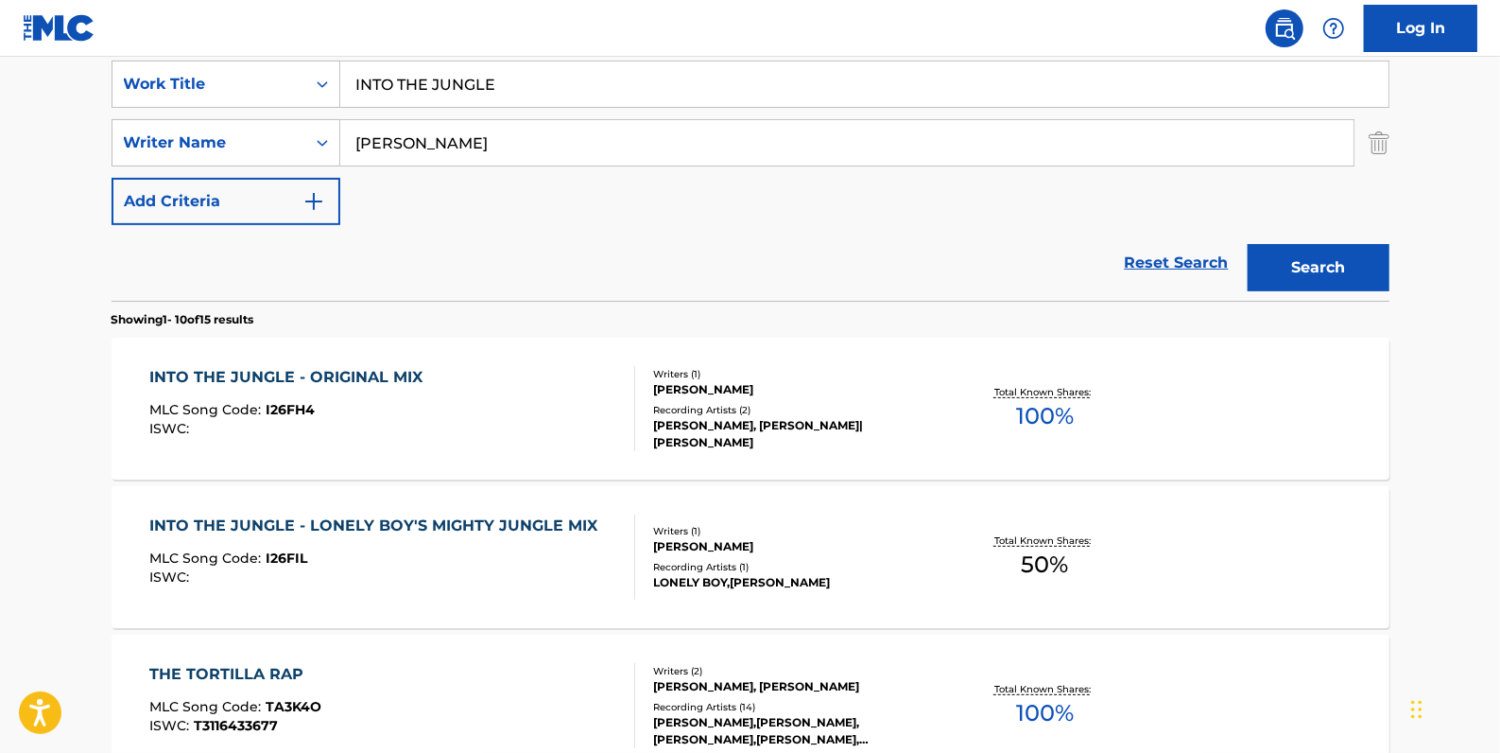
click at [553, 494] on div "INTO THE JUNGLE - LONELY BOY'S MIGHTY JUNGLE MIX MLC Song Code : I26FIL ISWC : …" at bounding box center [751, 557] width 1278 height 142
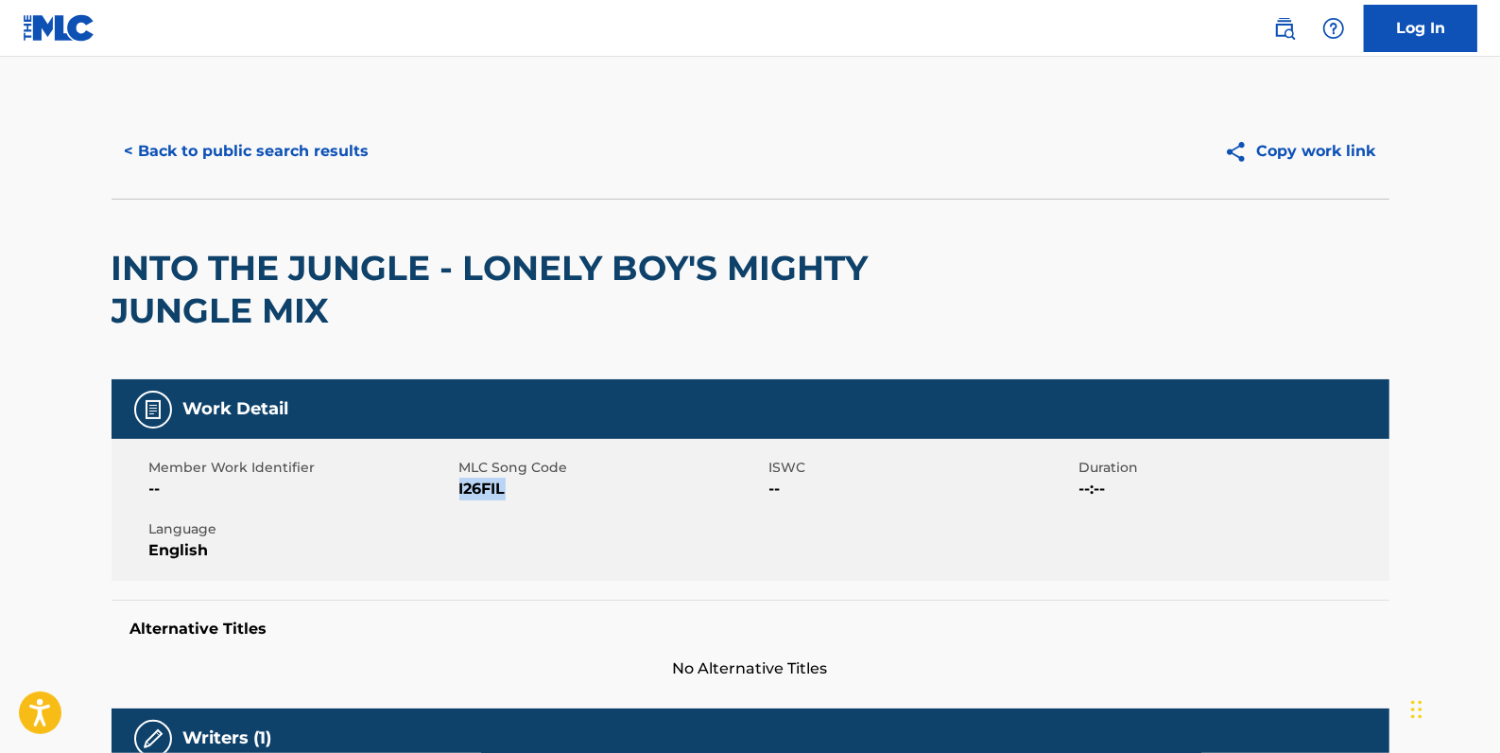
drag, startPoint x: 523, startPoint y: 492, endPoint x: 460, endPoint y: 487, distance: 62.6
click at [460, 487] on span "I26FIL" at bounding box center [612, 488] width 305 height 23
drag, startPoint x: 460, startPoint y: 487, endPoint x: 472, endPoint y: 492, distance: 12.3
drag, startPoint x: 344, startPoint y: 144, endPoint x: 329, endPoint y: 140, distance: 15.6
click at [336, 144] on button "< Back to public search results" at bounding box center [247, 151] width 271 height 47
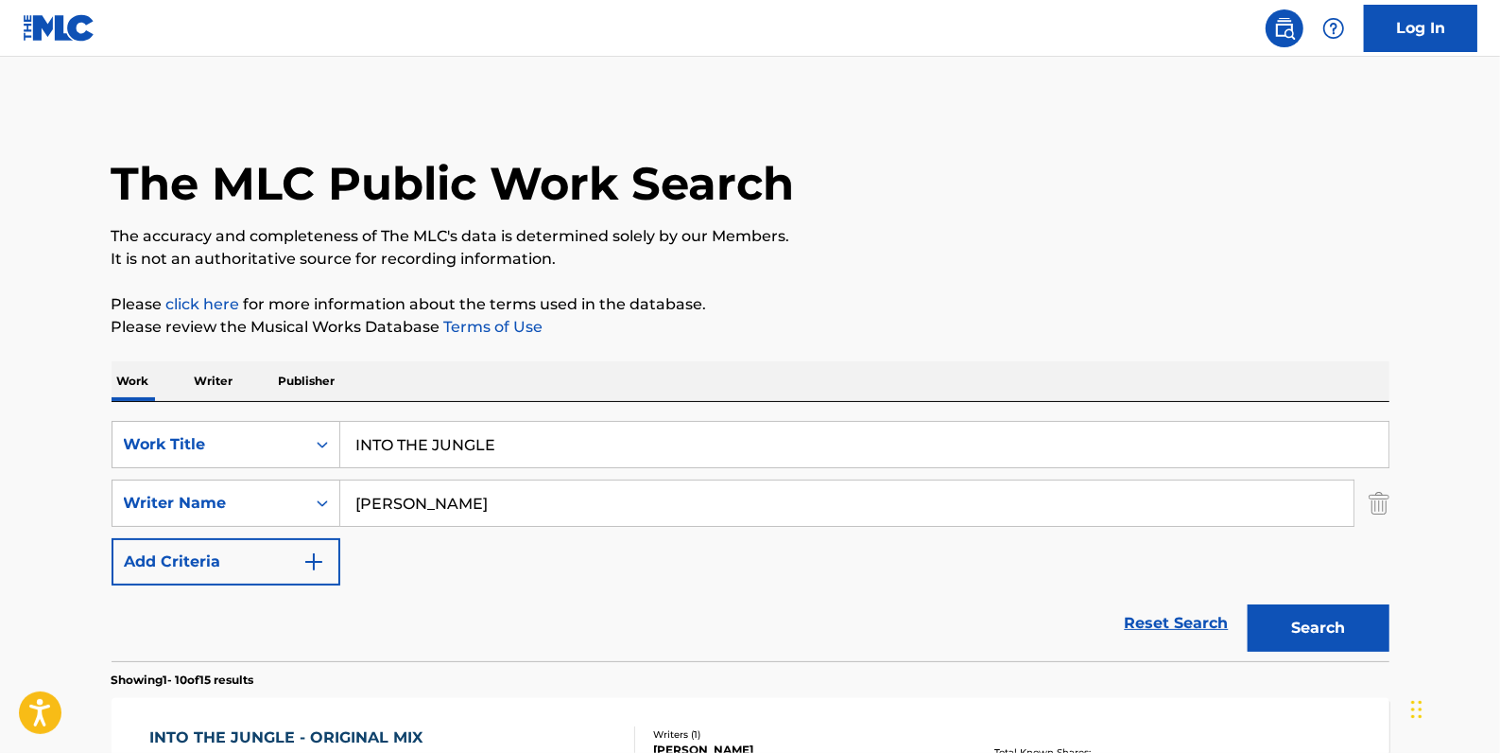
scroll to position [360, 0]
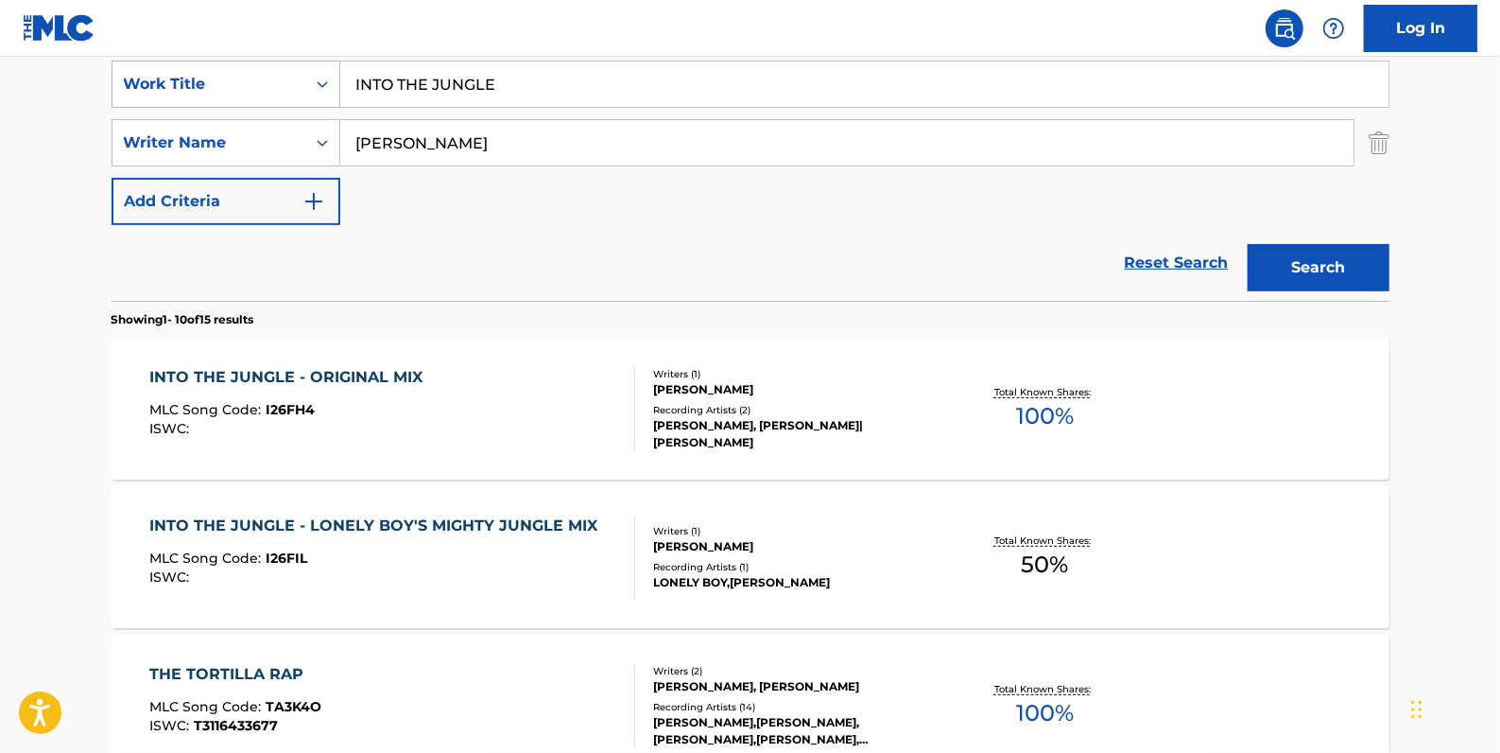
drag, startPoint x: 518, startPoint y: 84, endPoint x: 321, endPoint y: 68, distance: 198.3
click at [321, 68] on div "SearchWithCriteriadfb9a5b6-9d2f-4cb6-b3fb-da2ee3a7d775 Work Title INTO THE JUNG…" at bounding box center [751, 84] width 1278 height 47
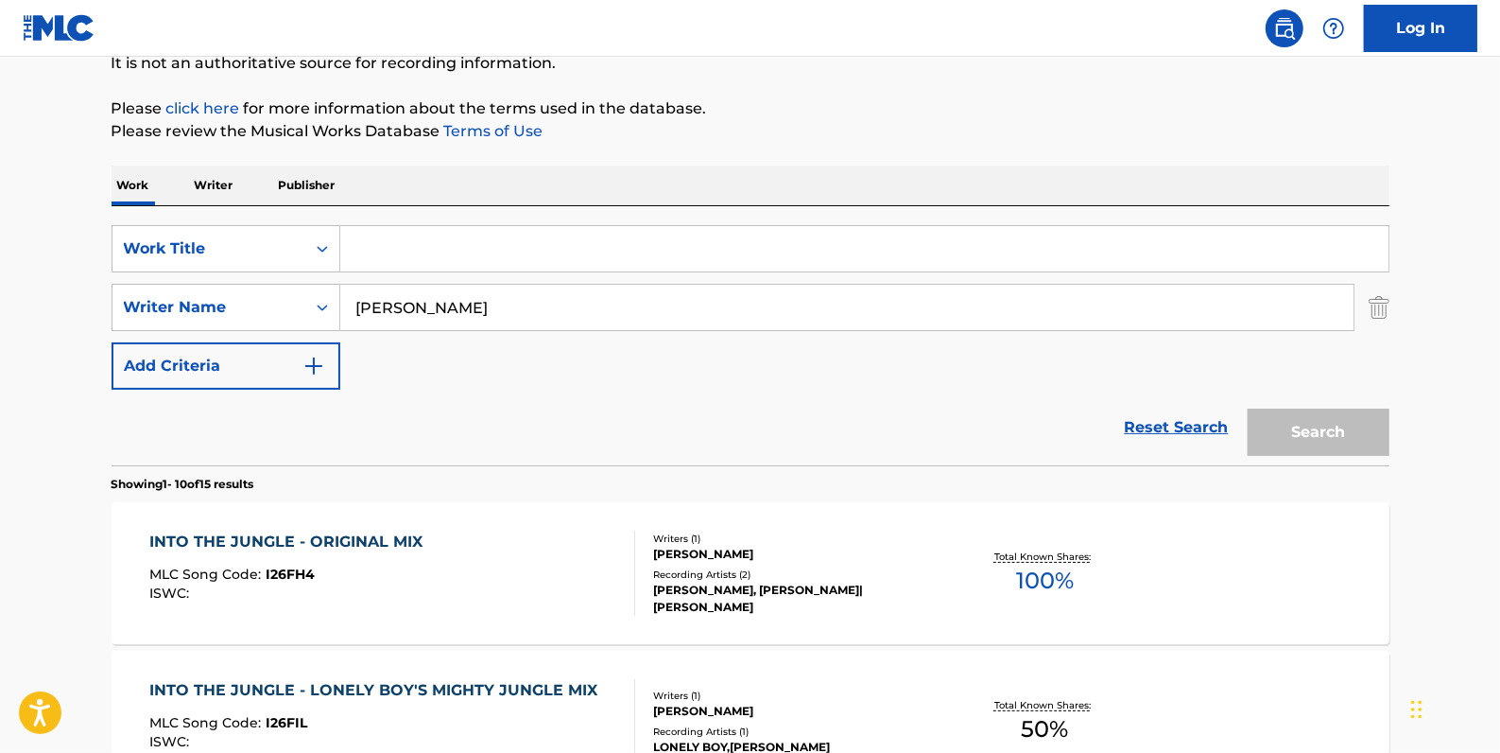
scroll to position [189, 0]
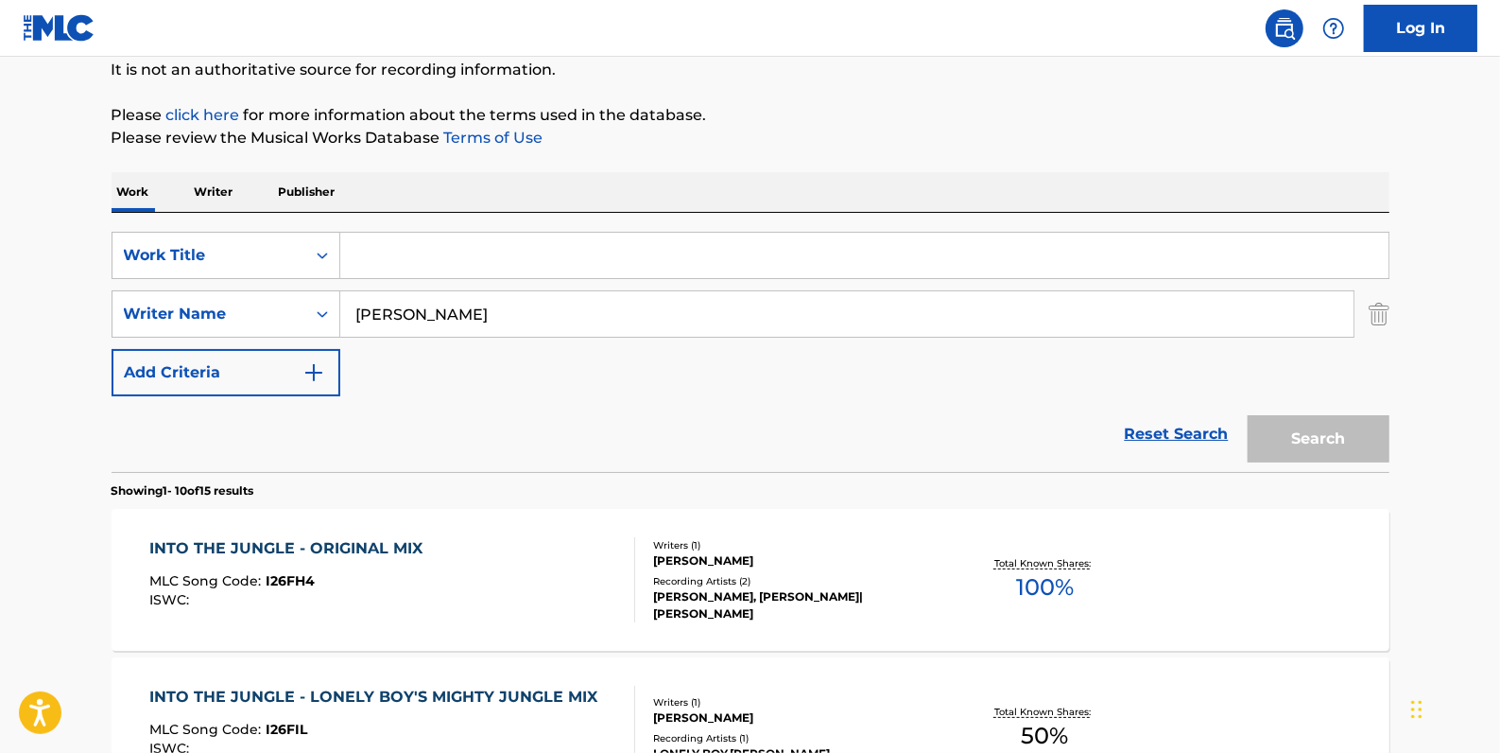
paste input "[PERSON_NAME]"
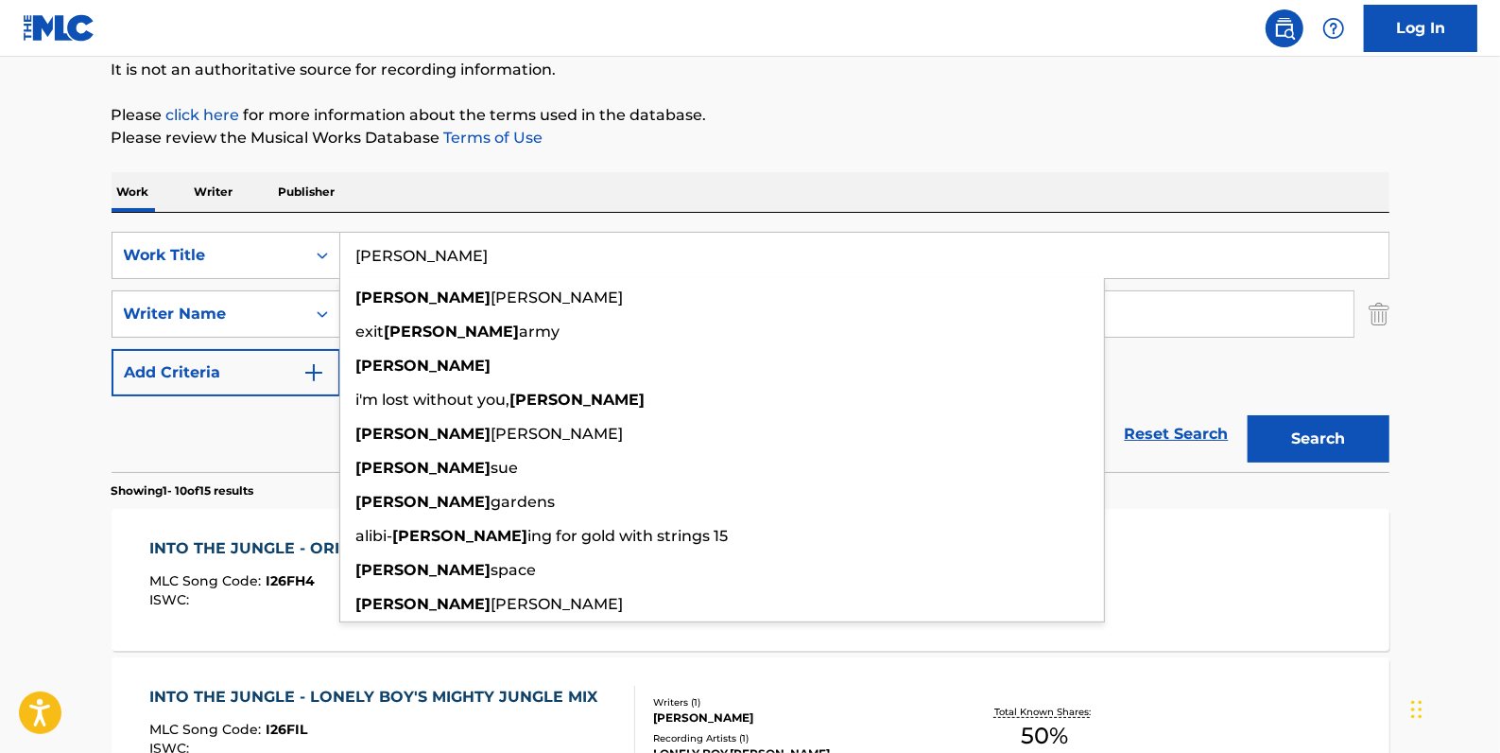
type input "[PERSON_NAME]"
click at [1310, 426] on button "Search" at bounding box center [1319, 438] width 142 height 47
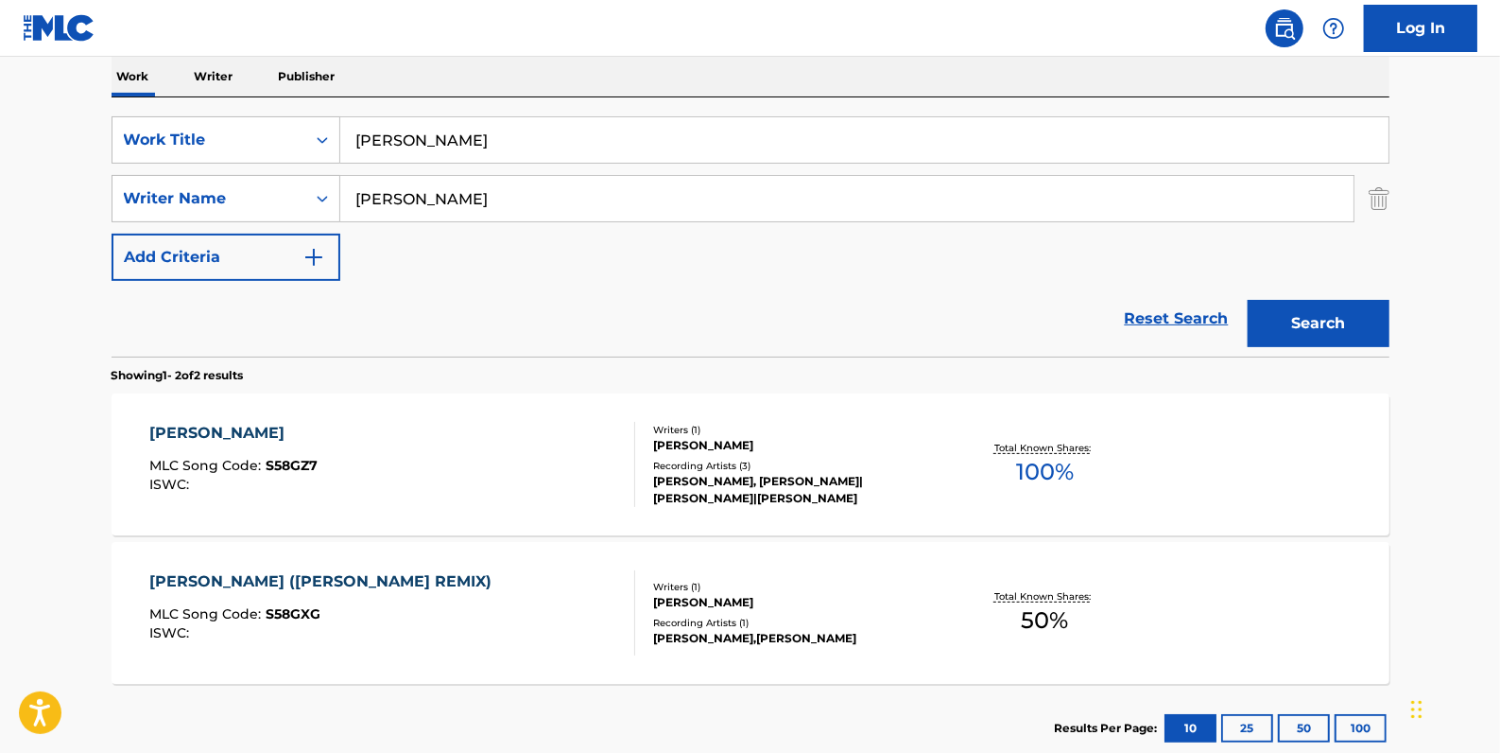
scroll to position [274, 0]
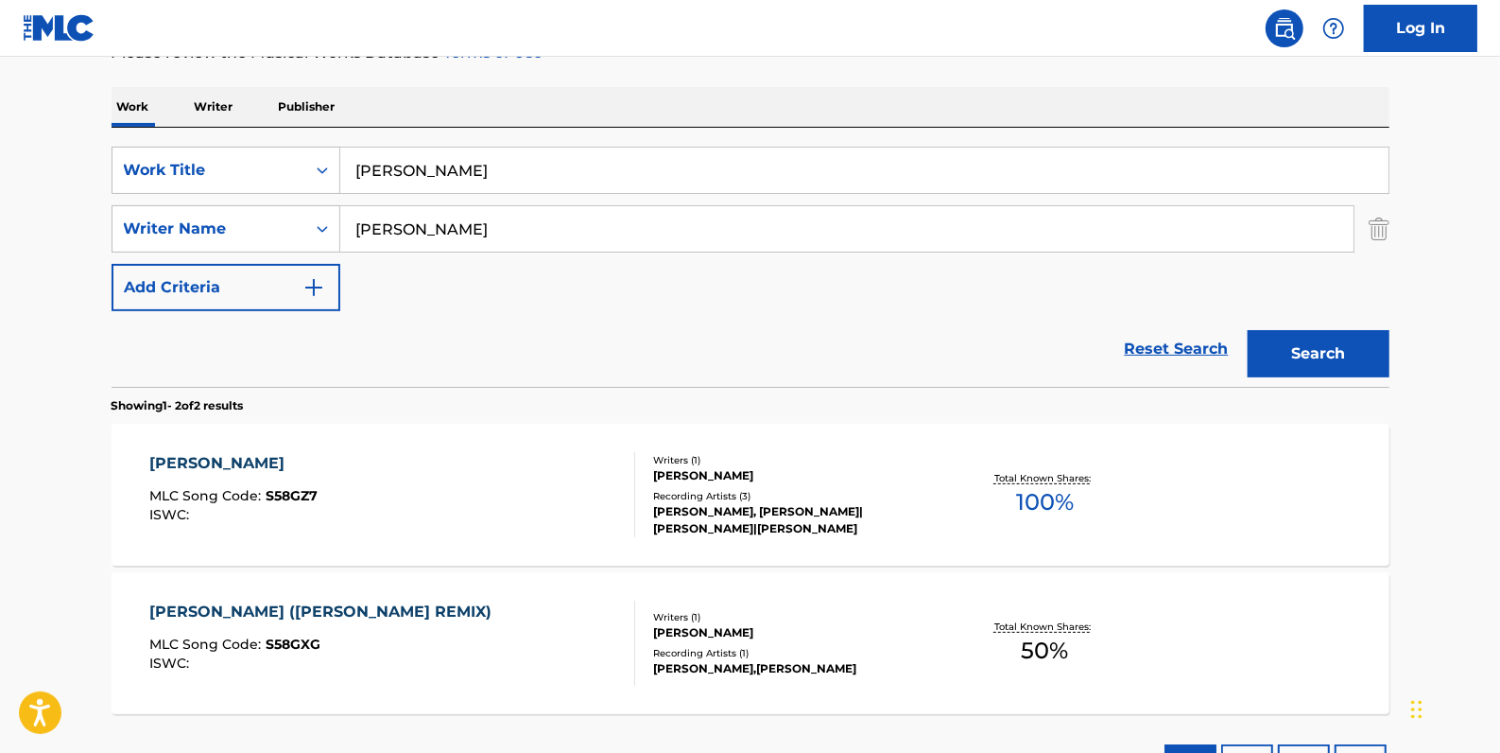
click at [557, 597] on div "[PERSON_NAME] ([PERSON_NAME] REMIX) MLC Song Code : S58GXG ISWC : Writers ( 1 )…" at bounding box center [751, 643] width 1278 height 142
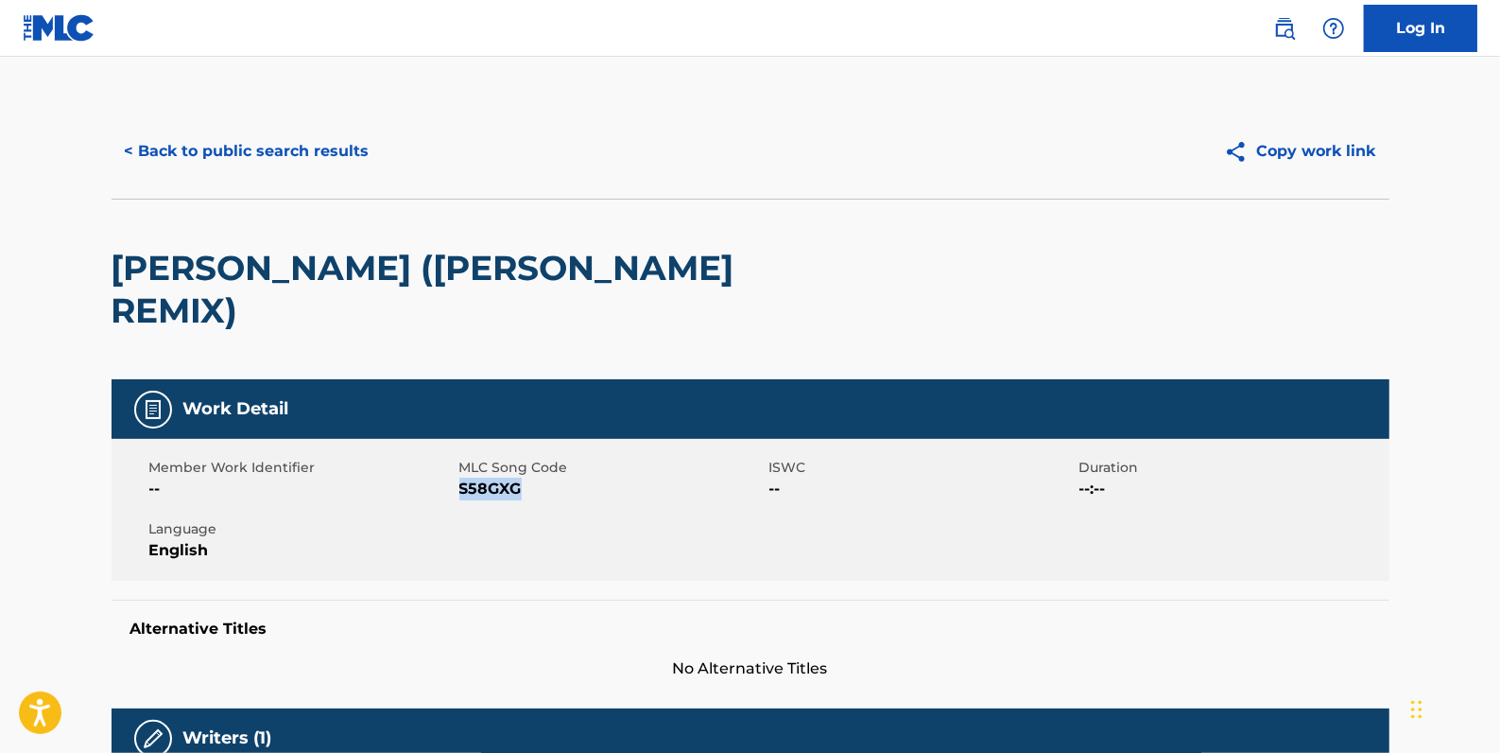
drag, startPoint x: 536, startPoint y: 442, endPoint x: 461, endPoint y: 443, distance: 74.7
click at [461, 477] on span "S58GXG" at bounding box center [612, 488] width 305 height 23
drag, startPoint x: 461, startPoint y: 443, endPoint x: 477, endPoint y: 446, distance: 16.3
click at [300, 142] on button "< Back to public search results" at bounding box center [247, 151] width 271 height 47
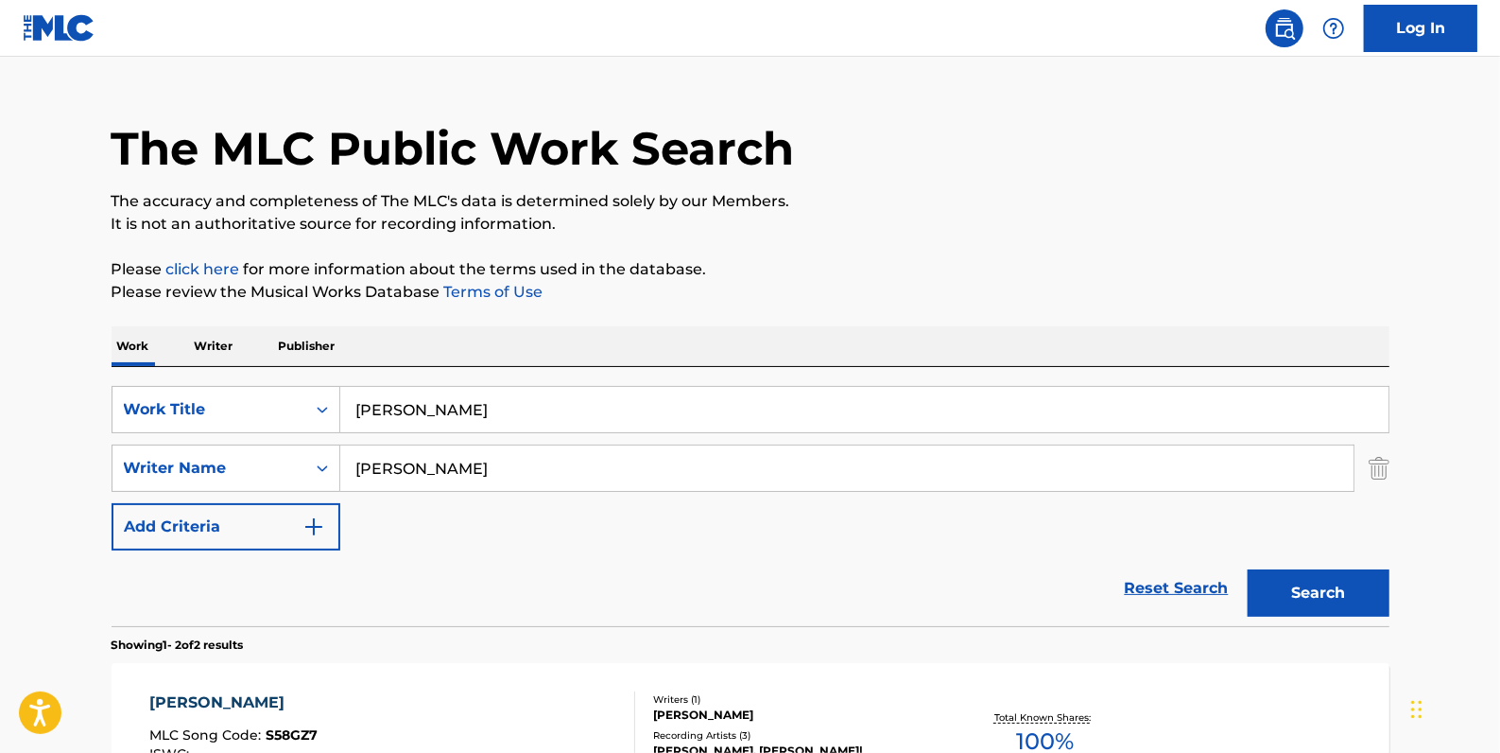
scroll to position [17, 0]
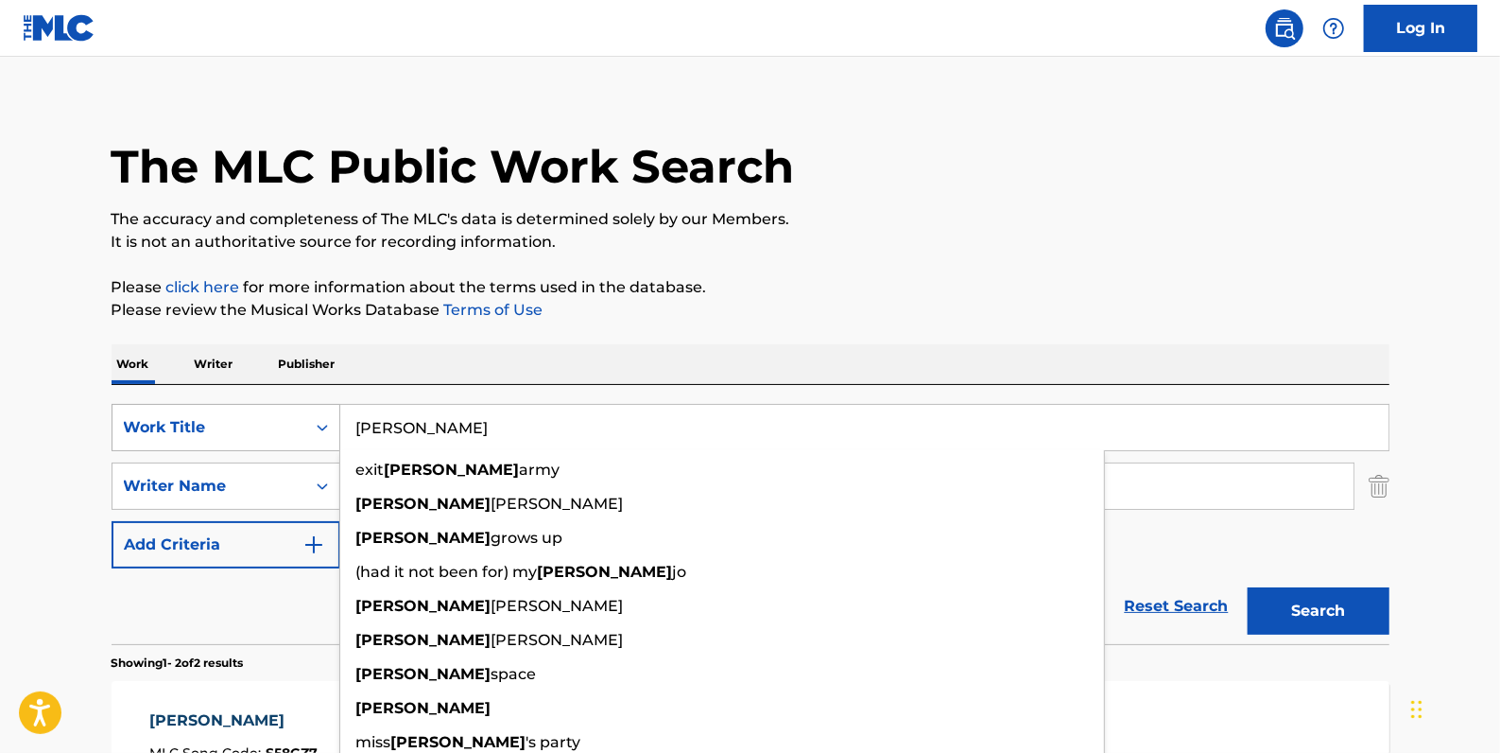
drag, startPoint x: 448, startPoint y: 414, endPoint x: 338, endPoint y: 417, distance: 109.7
click at [321, 412] on div "SearchWithCriteriadfb9a5b6-9d2f-4cb6-b3fb-da2ee3a7d775 Work Title [PERSON_NAME]…" at bounding box center [751, 427] width 1278 height 47
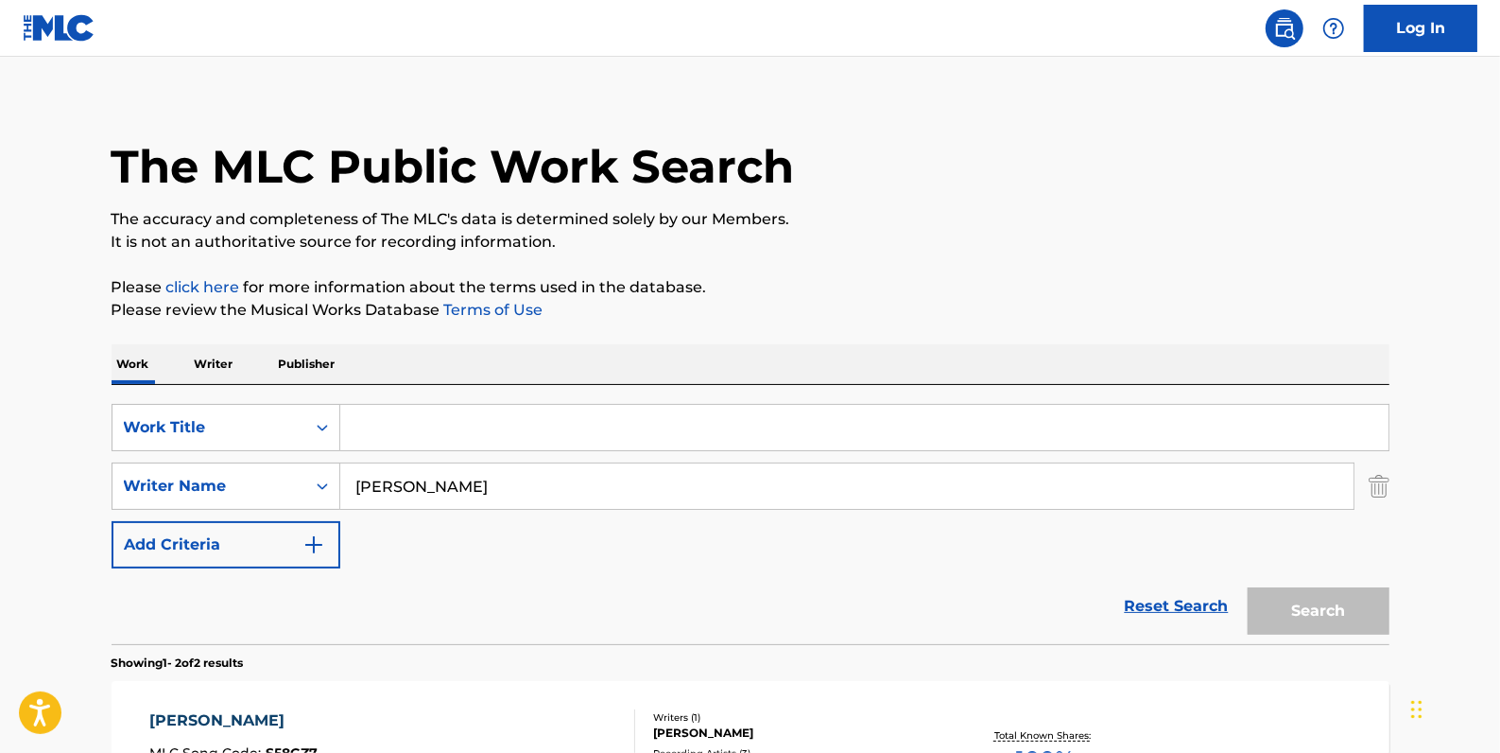
paste input "FLIP THE JOINT"
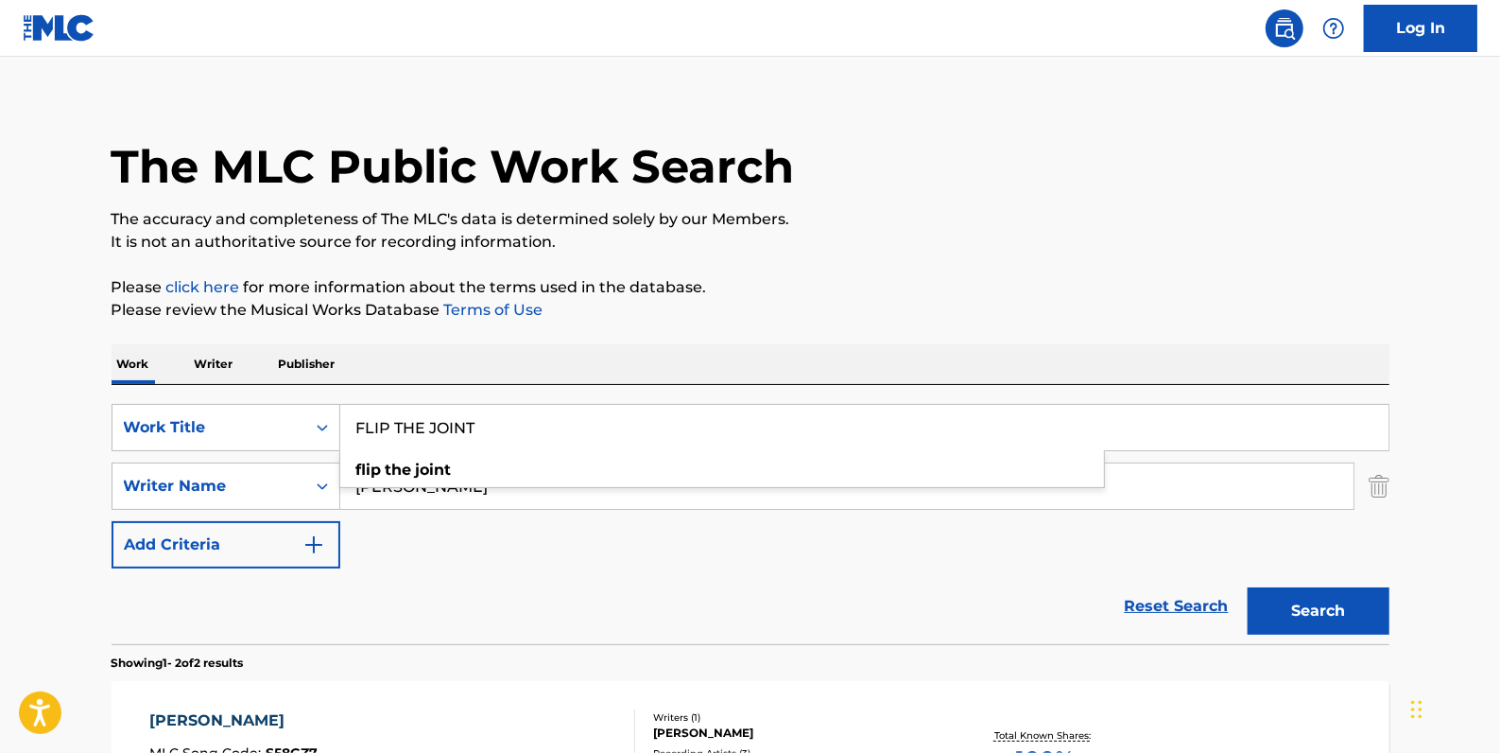
type input "FLIP THE JOINT"
click at [1322, 609] on button "Search" at bounding box center [1319, 610] width 142 height 47
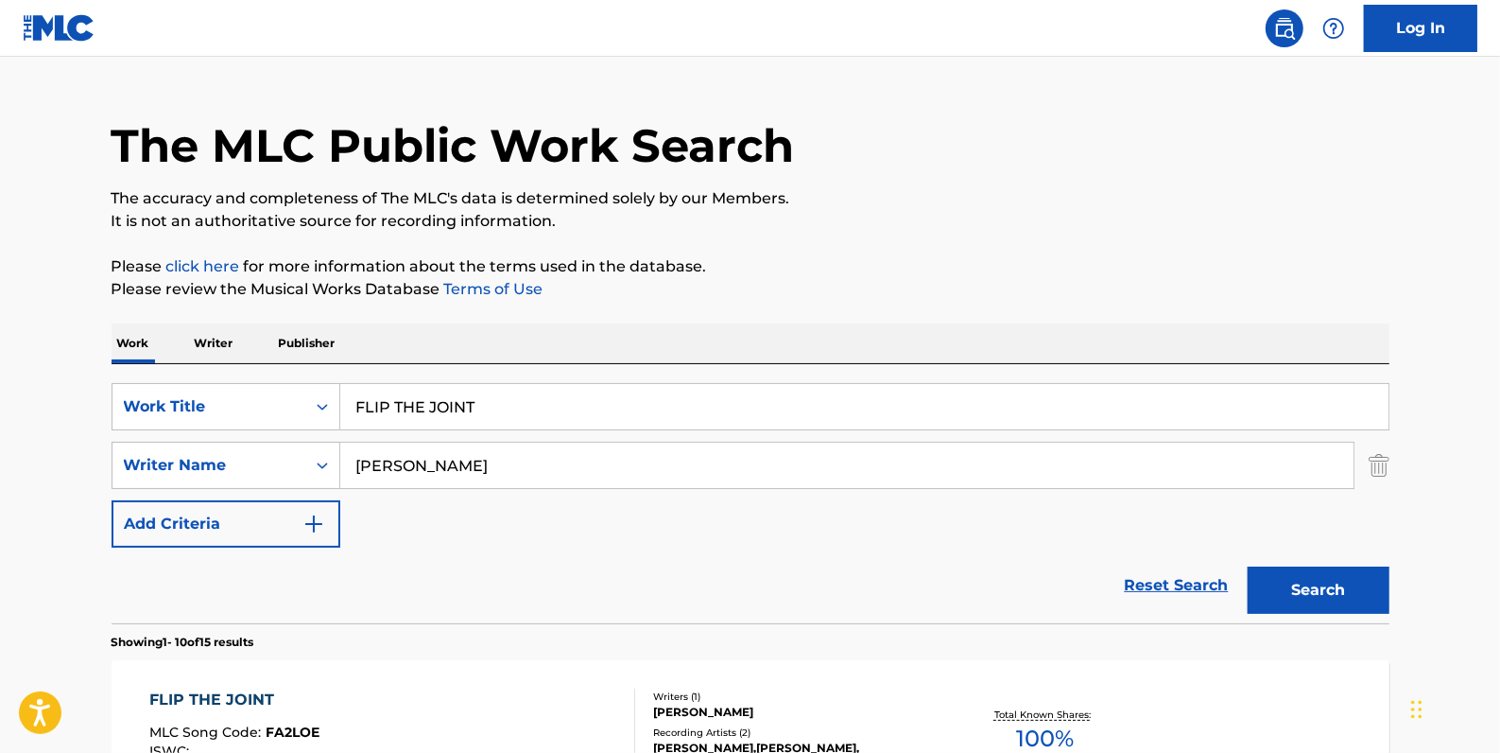
scroll to position [0, 0]
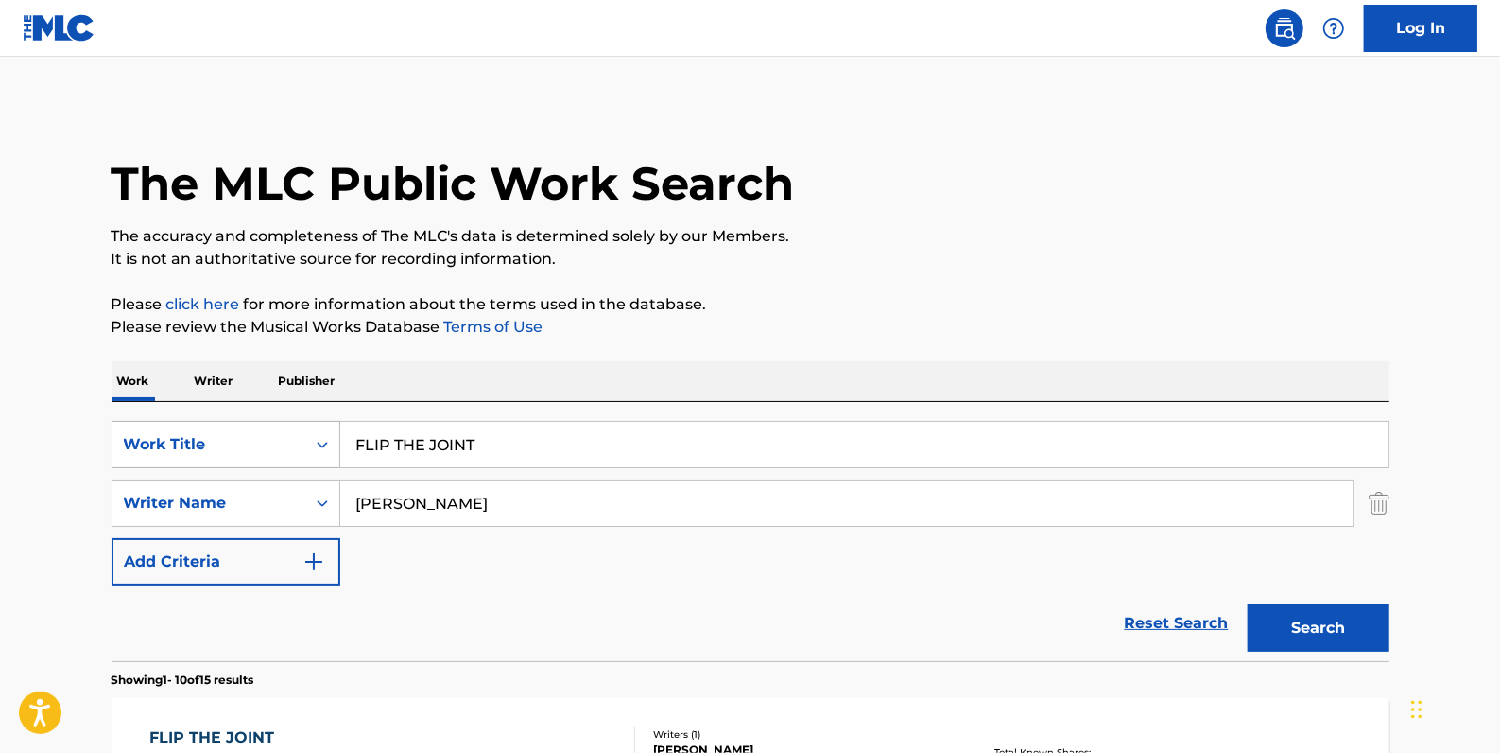
drag, startPoint x: 492, startPoint y: 448, endPoint x: 280, endPoint y: 434, distance: 212.3
click at [285, 433] on div "SearchWithCriteriadfb9a5b6-9d2f-4cb6-b3fb-da2ee3a7d775 Work Title FLIP THE JOINT" at bounding box center [751, 444] width 1278 height 47
paste input "OL' DIRTY HEARTS"
type input "OL' DIRTY HEARTS"
click at [1304, 643] on button "Search" at bounding box center [1319, 627] width 142 height 47
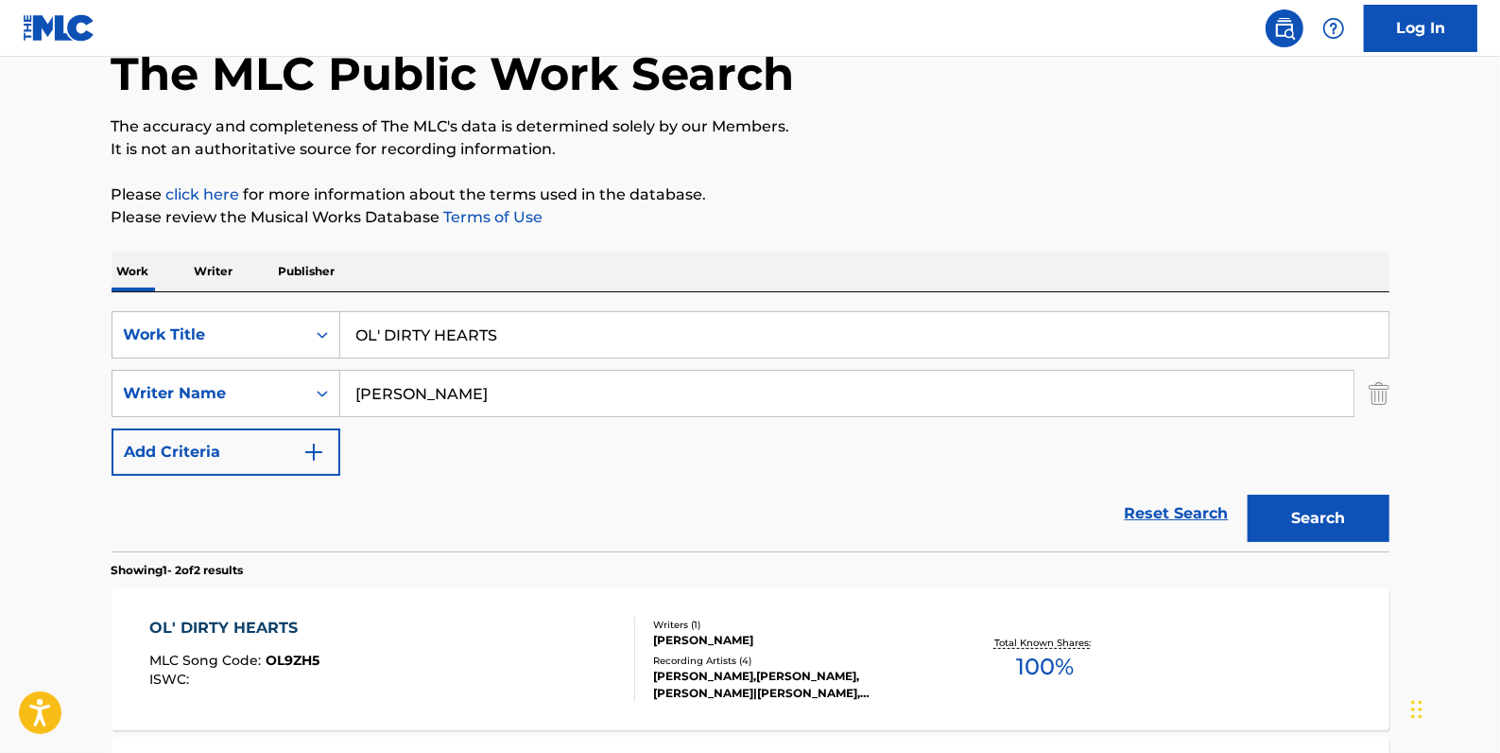
scroll to position [85, 0]
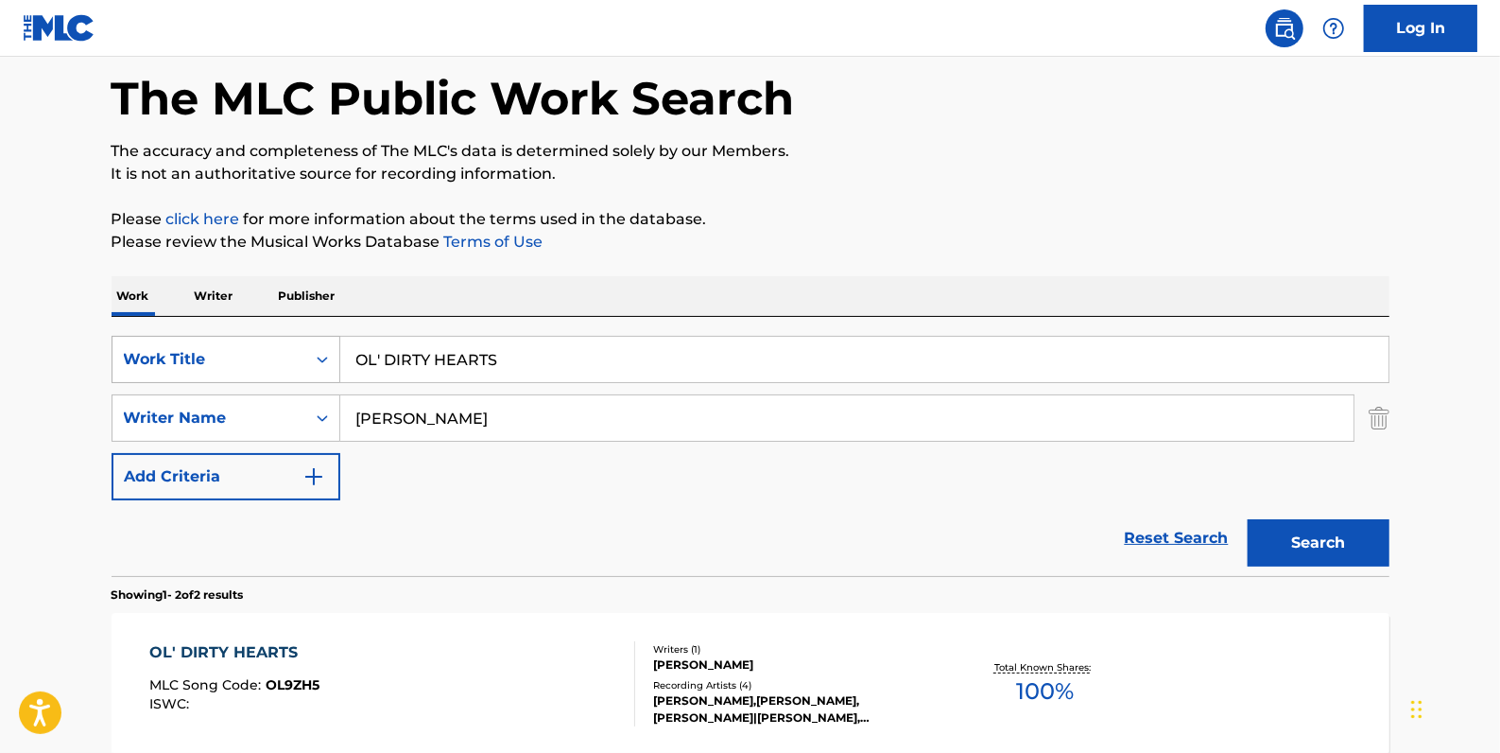
drag, startPoint x: 552, startPoint y: 359, endPoint x: 230, endPoint y: 354, distance: 322.5
click at [234, 353] on div "SearchWithCriteriadfb9a5b6-9d2f-4cb6-b3fb-da2ee3a7d775 Work Title OL' DIRTY HEA…" at bounding box center [751, 359] width 1278 height 47
paste input "LIKE THAT"
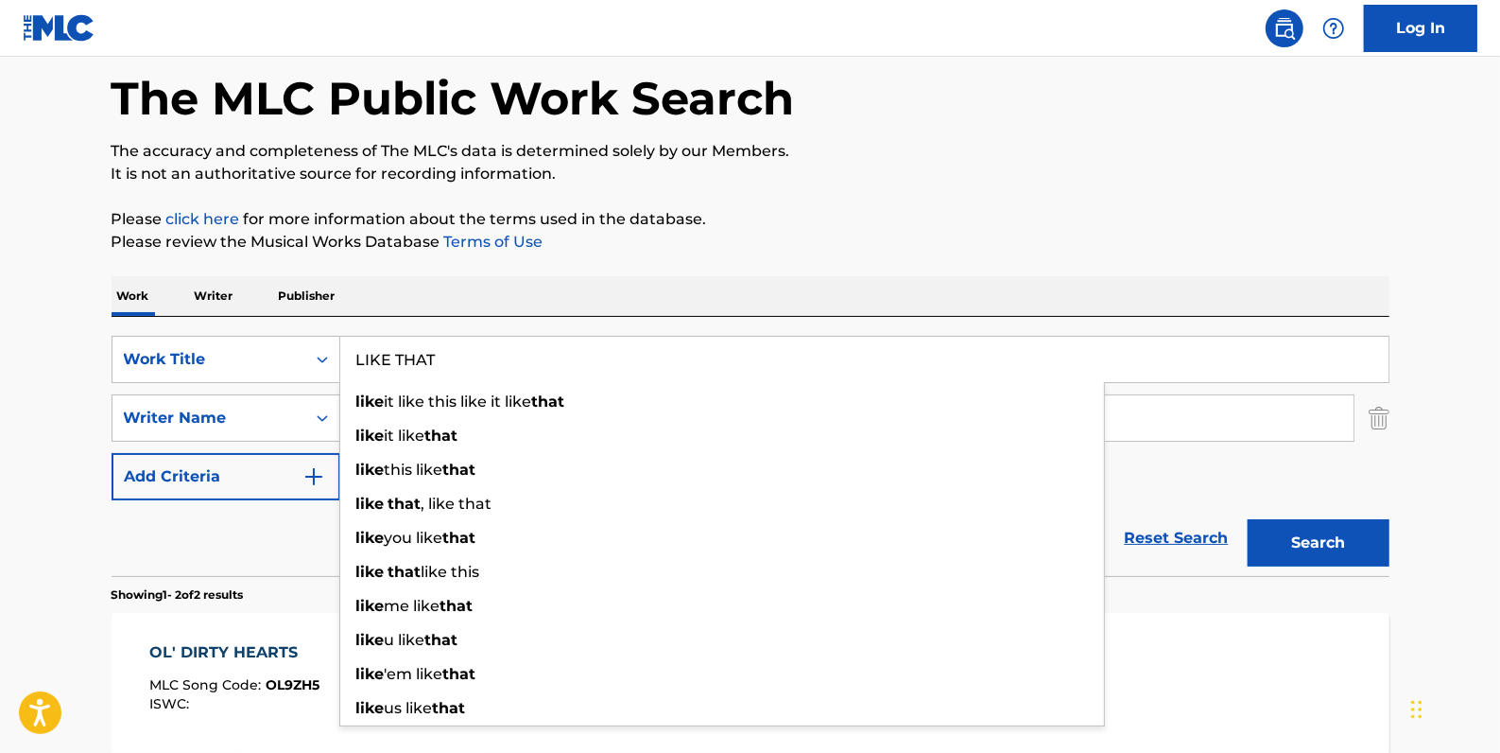
type input "LIKE THAT"
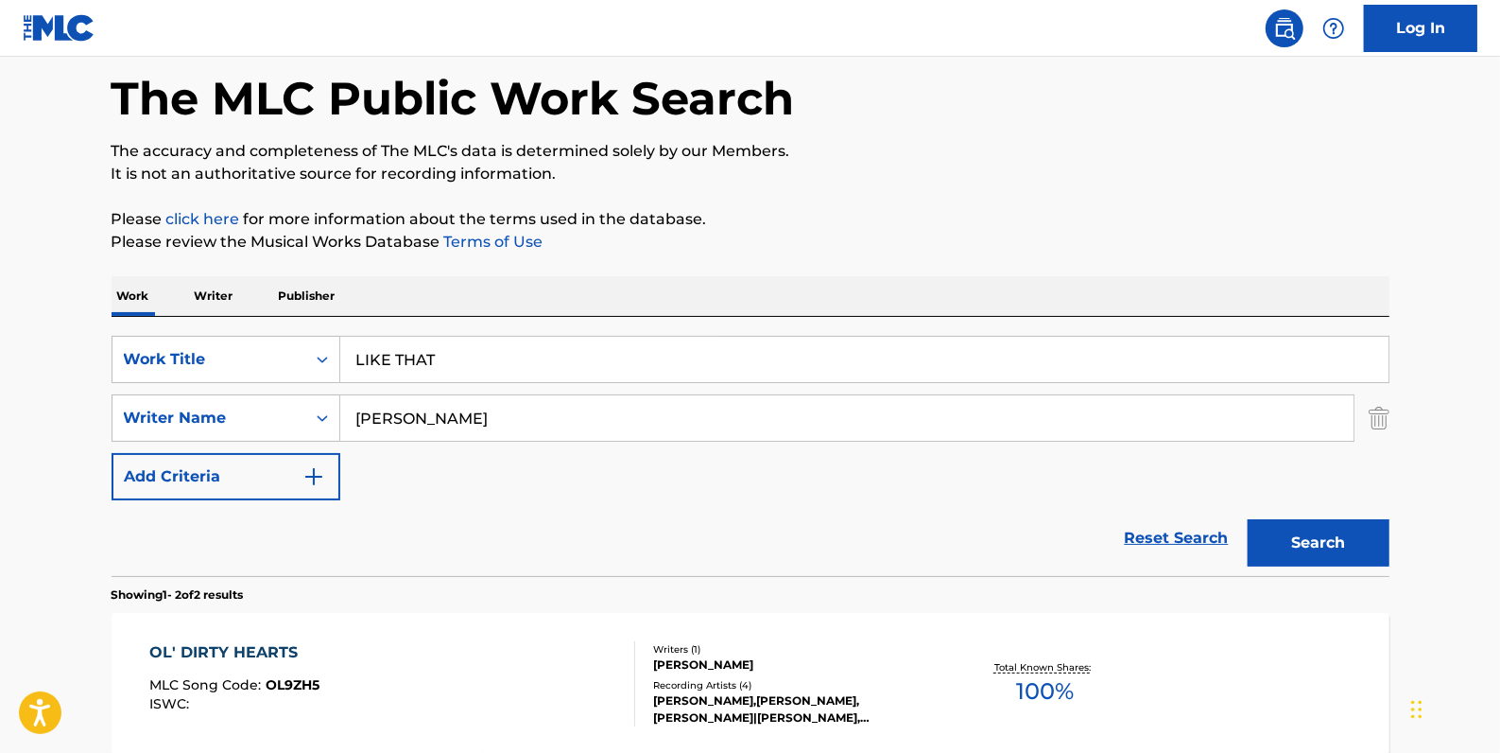
click at [1321, 545] on button "Search" at bounding box center [1319, 542] width 142 height 47
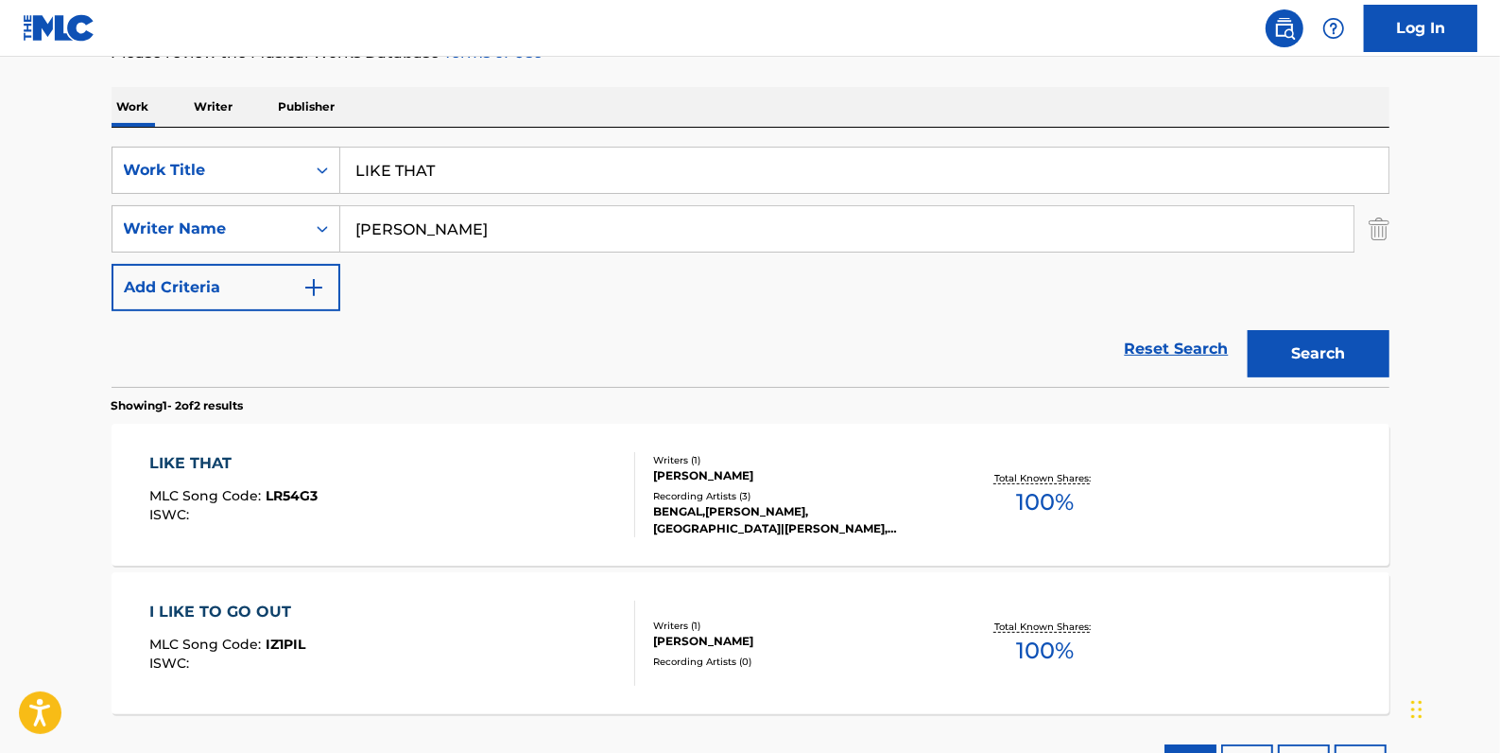
scroll to position [343, 0]
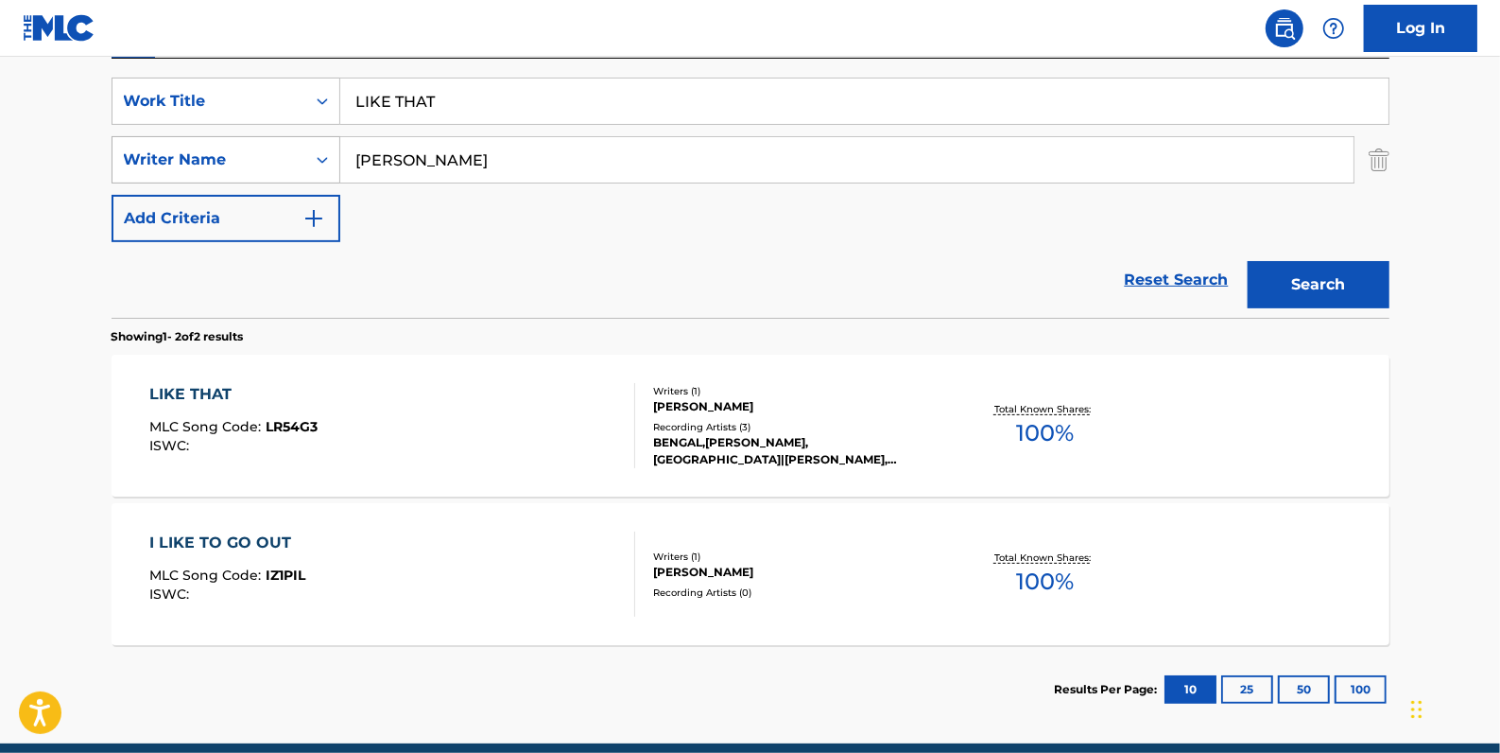
drag, startPoint x: 475, startPoint y: 163, endPoint x: 292, endPoint y: 140, distance: 183.9
click at [292, 140] on div "SearchWithCriteriaa8f3ab8f-0c58-4870-9589-46127790966a Writer Name [PERSON_NAME]" at bounding box center [751, 159] width 1278 height 47
click at [1342, 284] on button "Search" at bounding box center [1319, 284] width 142 height 47
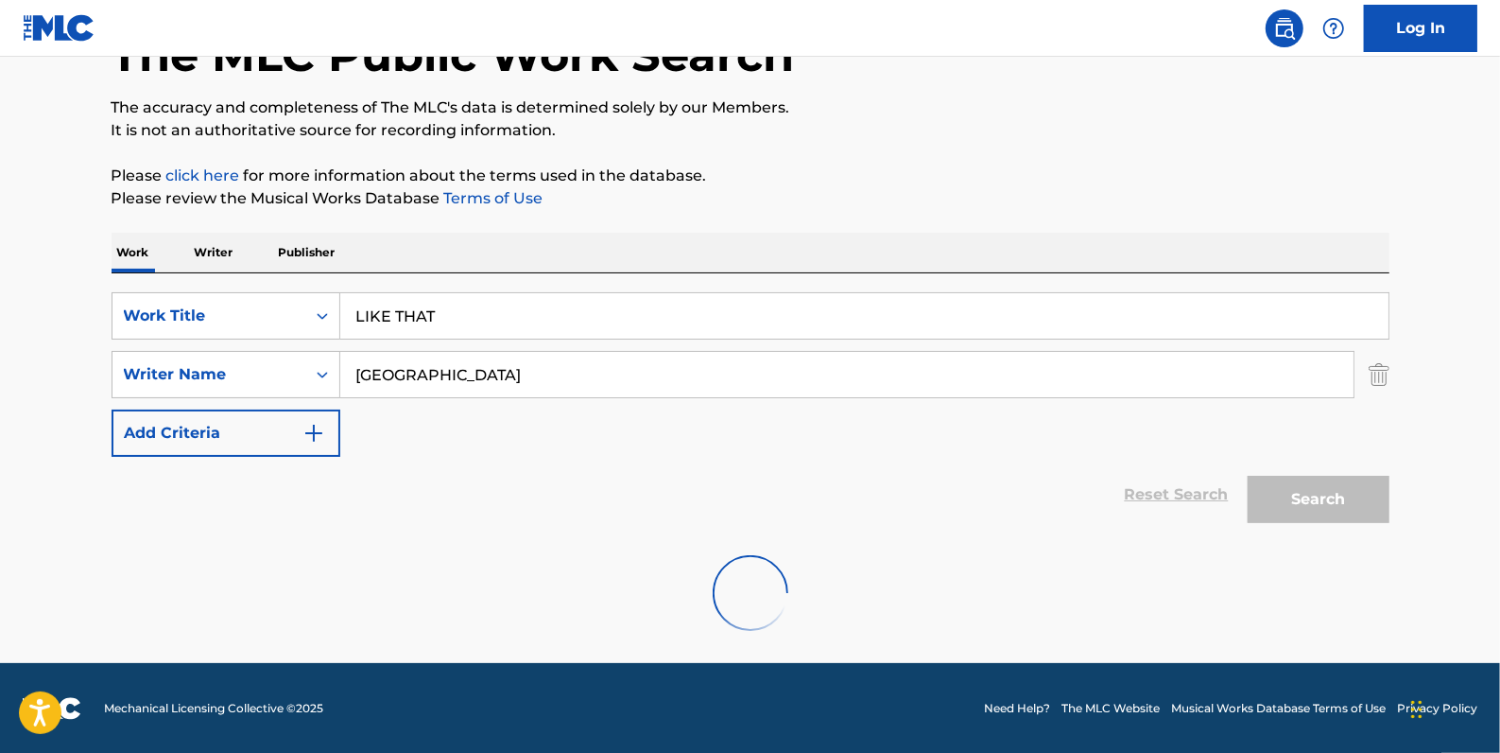
scroll to position [66, 0]
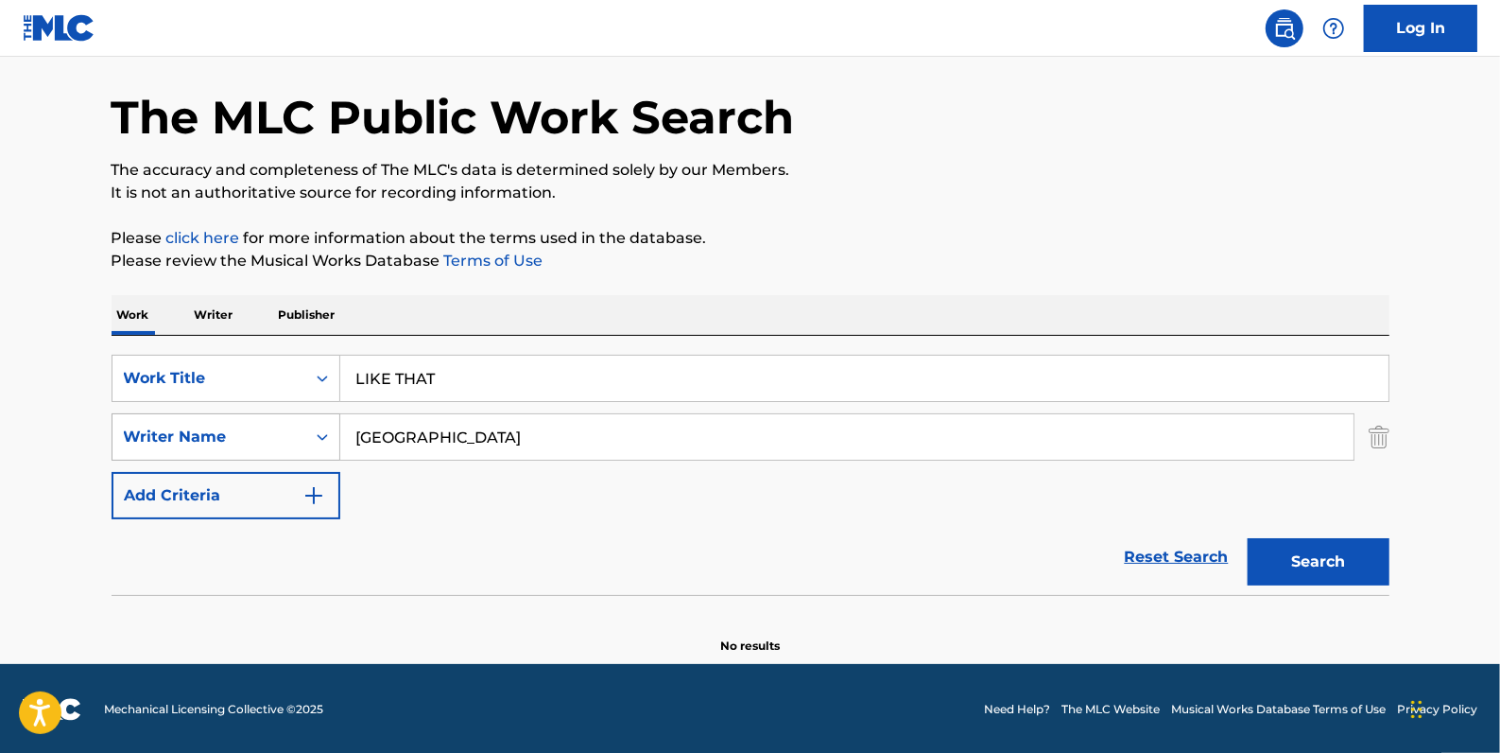
drag, startPoint x: 466, startPoint y: 433, endPoint x: 284, endPoint y: 436, distance: 182.5
click at [284, 436] on div "SearchWithCriteriaa8f3ab8f-0c58-4870-9589-46127790966a Writer Name [PERSON_NAME]" at bounding box center [751, 436] width 1278 height 47
type input "[PERSON_NAME]"
click at [436, 482] on strong "lion" at bounding box center [423, 479] width 29 height 18
click at [1331, 571] on button "Search" at bounding box center [1319, 561] width 142 height 47
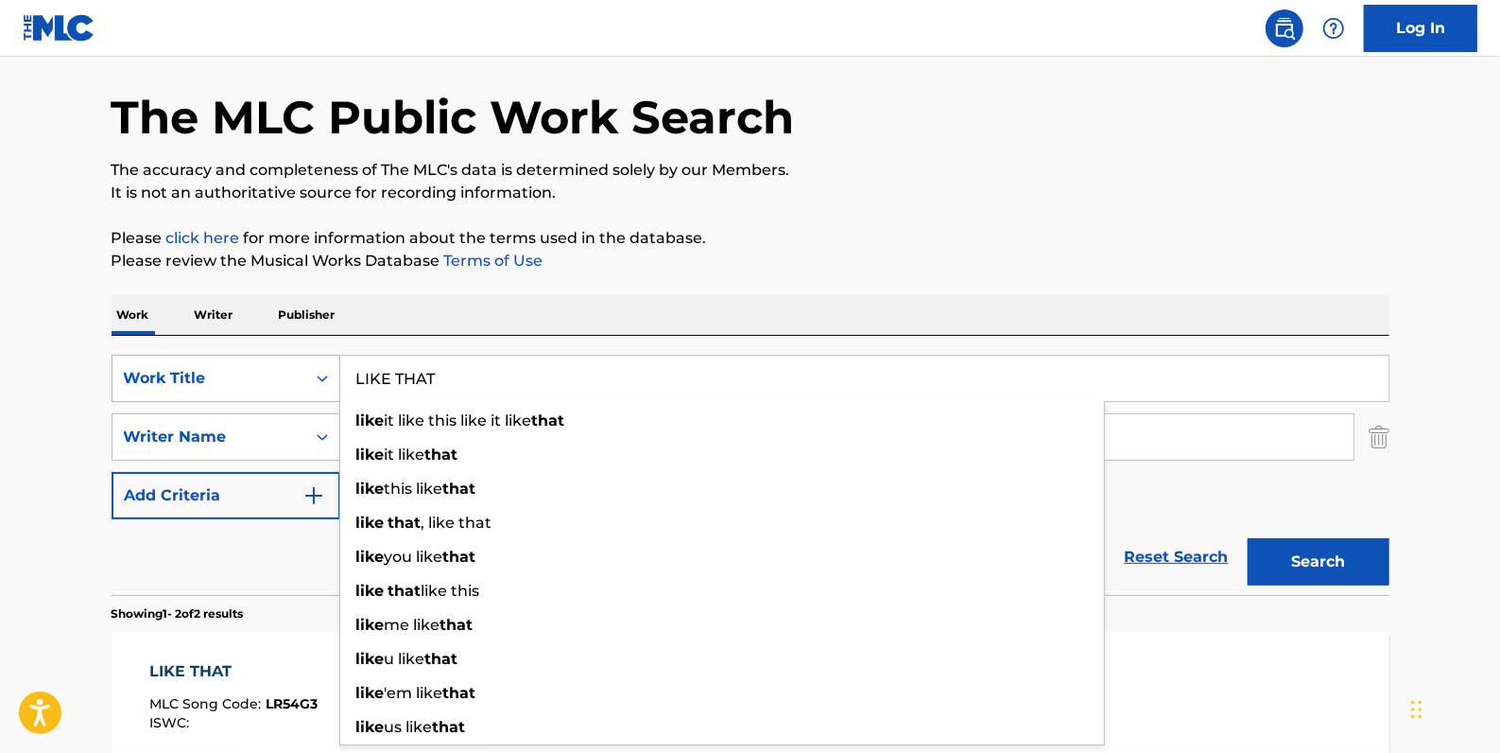
drag, startPoint x: 509, startPoint y: 373, endPoint x: 309, endPoint y: 373, distance: 199.5
click at [323, 375] on div "SearchWithCriteriadfb9a5b6-9d2f-4cb6-b3fb-da2ee3a7d775 Work Title LIKE THAT lik…" at bounding box center [751, 378] width 1278 height 47
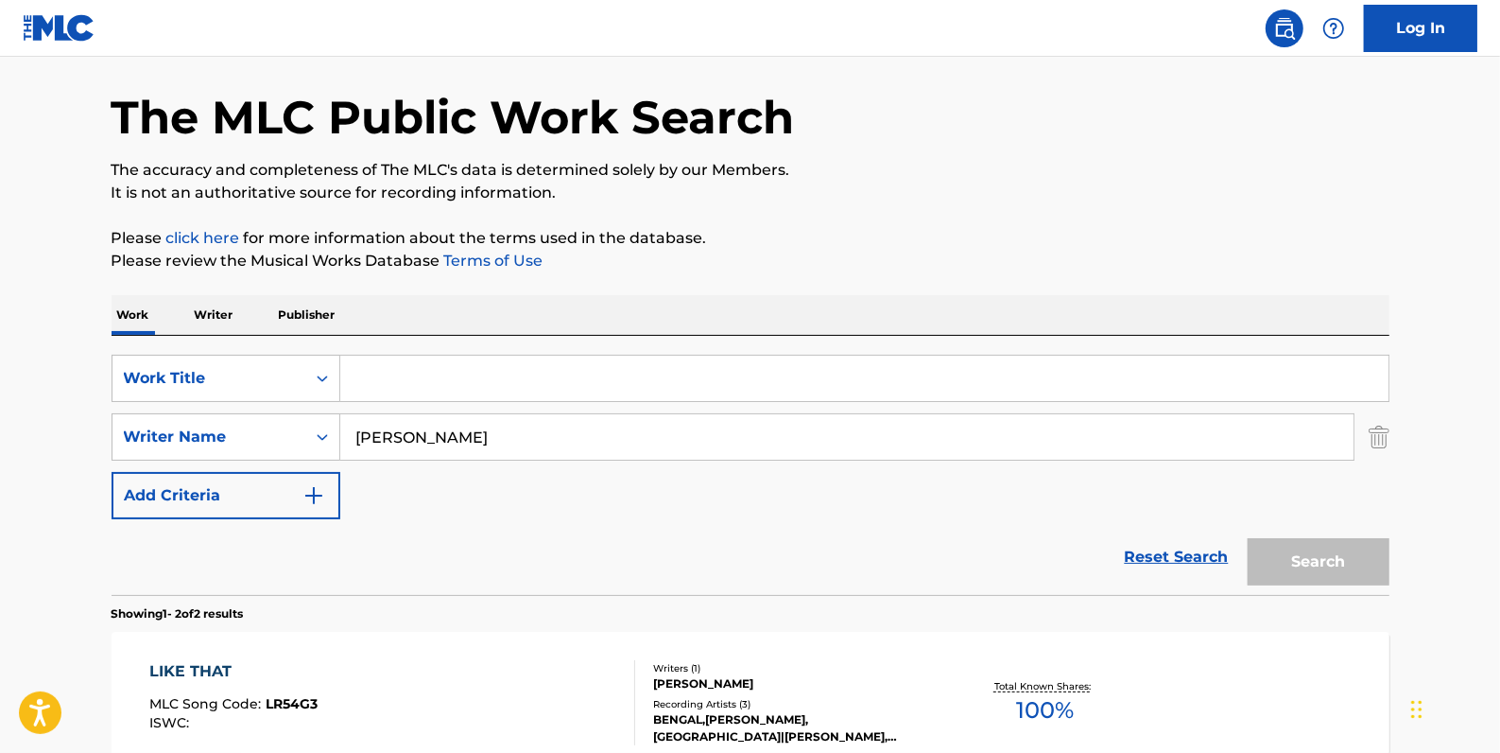
paste input "YOU ONLY DIE ONCE ([PERSON_NAME] REMIX)"
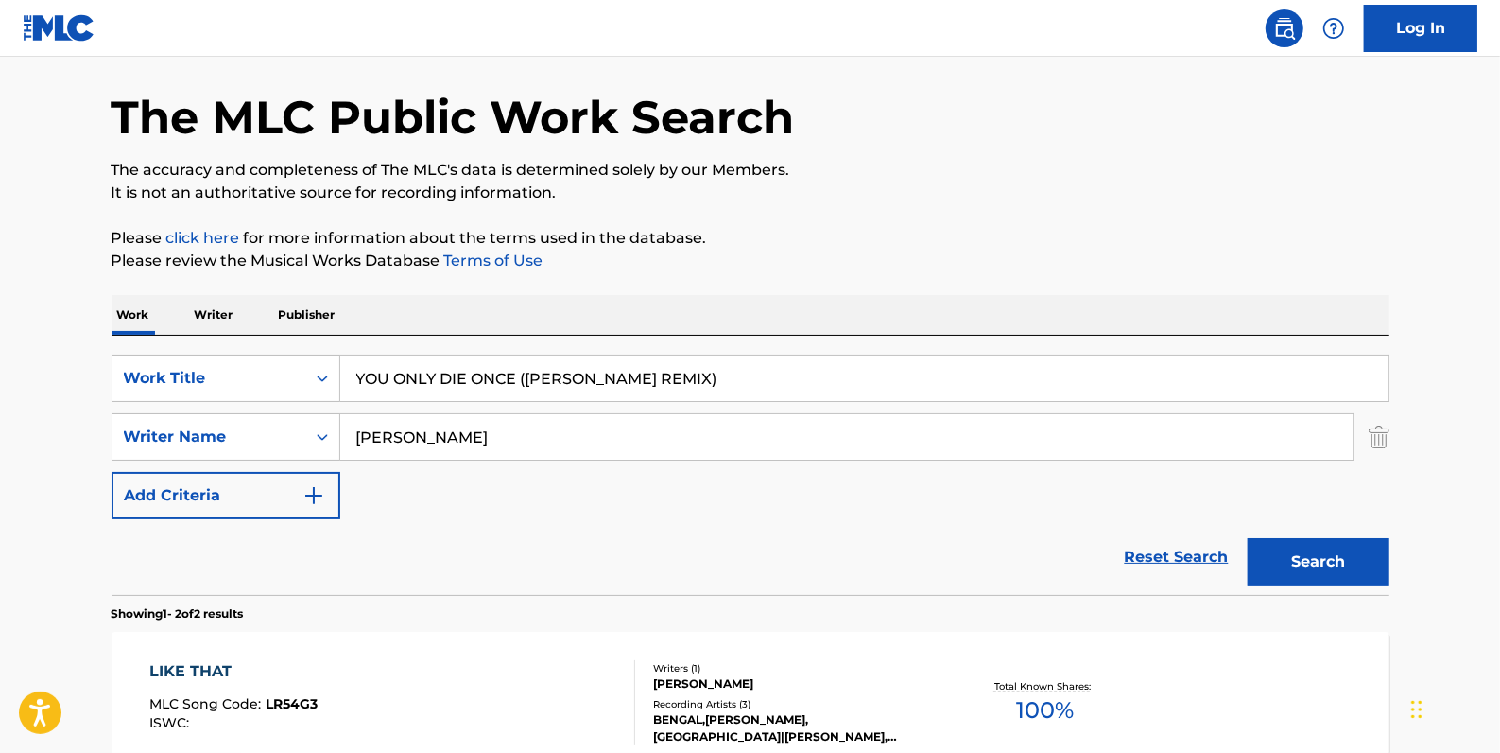
type input "YOU ONLY DIE ONCE ([PERSON_NAME] REMIX)"
click at [1304, 556] on button "Search" at bounding box center [1319, 561] width 142 height 47
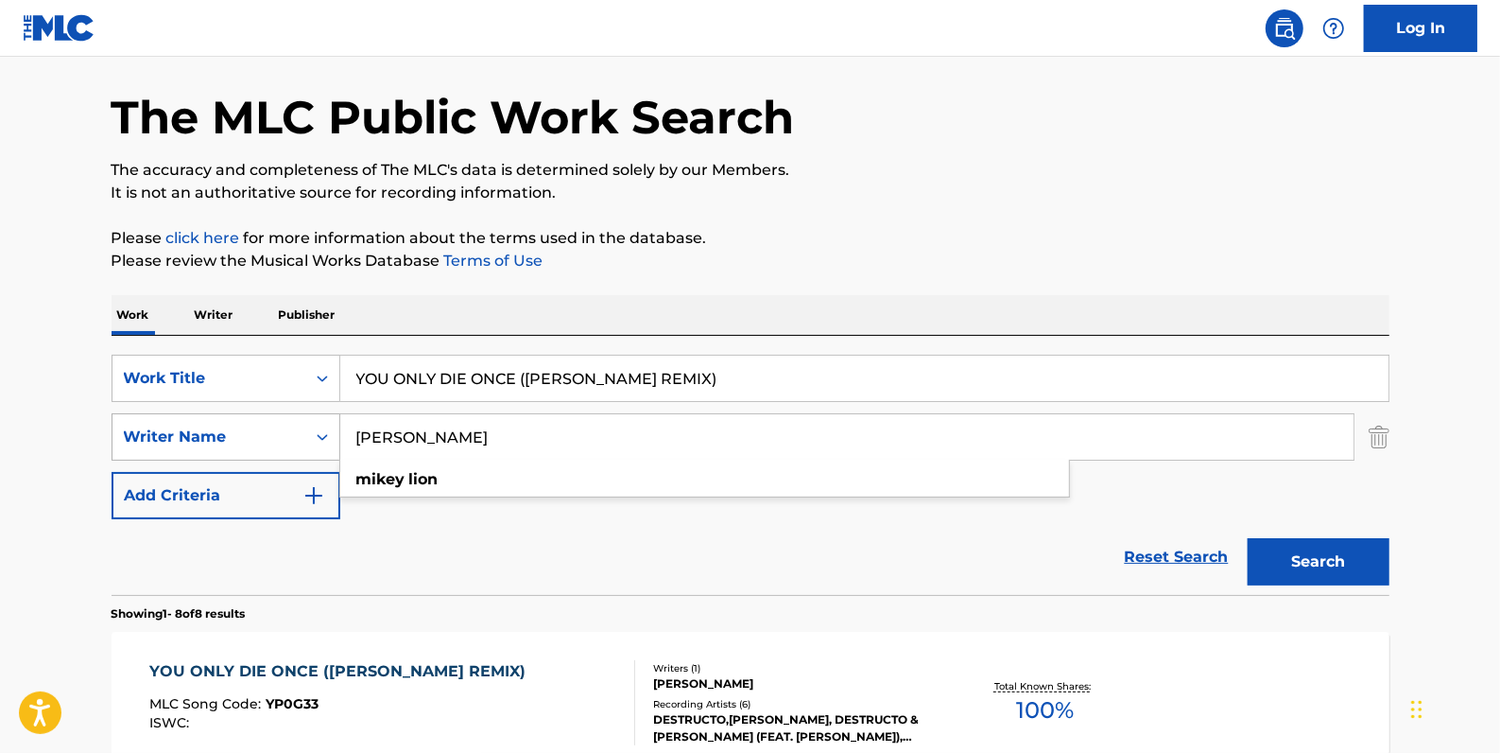
drag, startPoint x: 492, startPoint y: 441, endPoint x: 295, endPoint y: 441, distance: 196.7
click at [295, 441] on div "SearchWithCriteriaa8f3ab8f-0c58-4870-9589-46127790966a Writer Name [PERSON_NAME…" at bounding box center [751, 436] width 1278 height 47
click at [1308, 570] on button "Search" at bounding box center [1319, 561] width 142 height 47
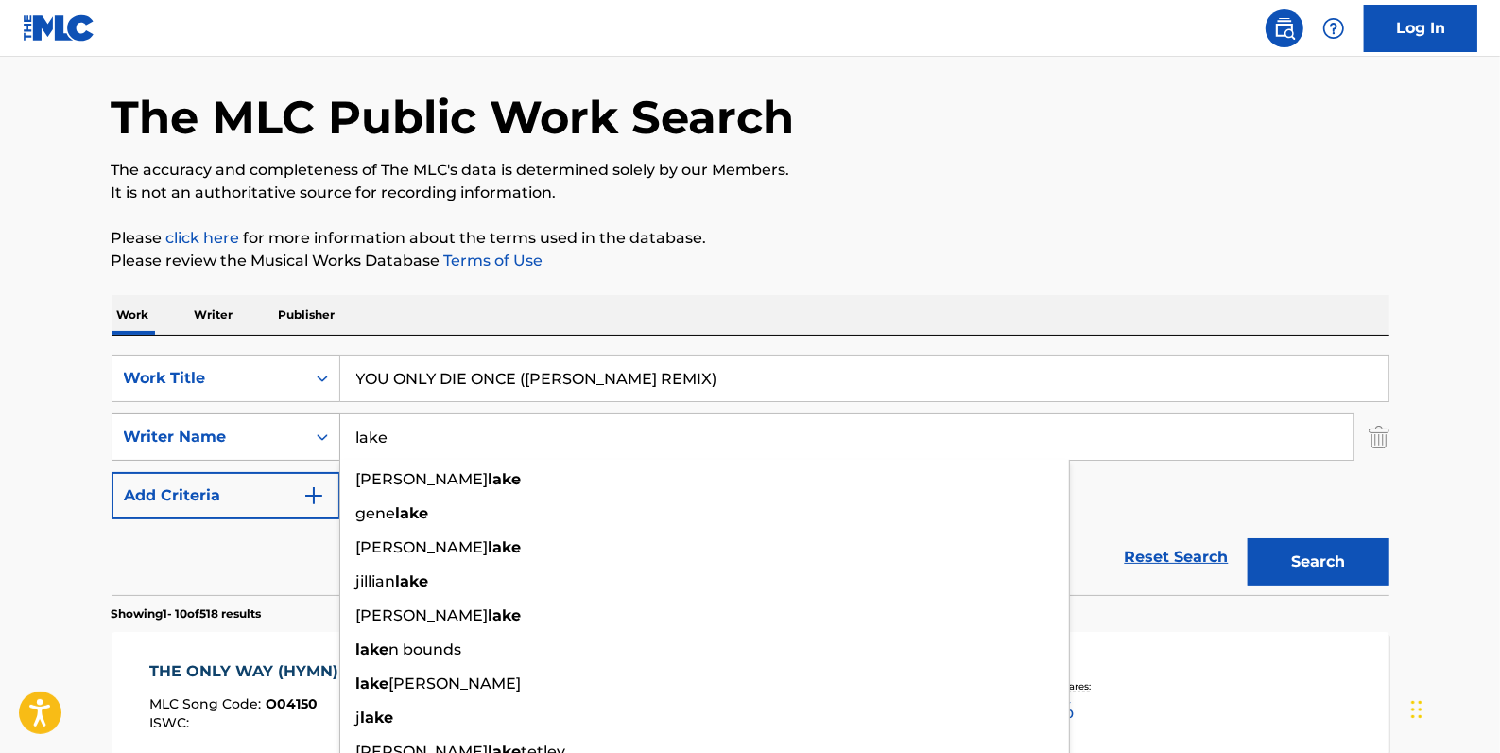
drag, startPoint x: 467, startPoint y: 434, endPoint x: 327, endPoint y: 442, distance: 140.1
click at [327, 442] on div "SearchWithCriteriaa8f3ab8f-0c58-4870-9589-46127790966a Writer Name [GEOGRAPHIC_…" at bounding box center [751, 436] width 1278 height 47
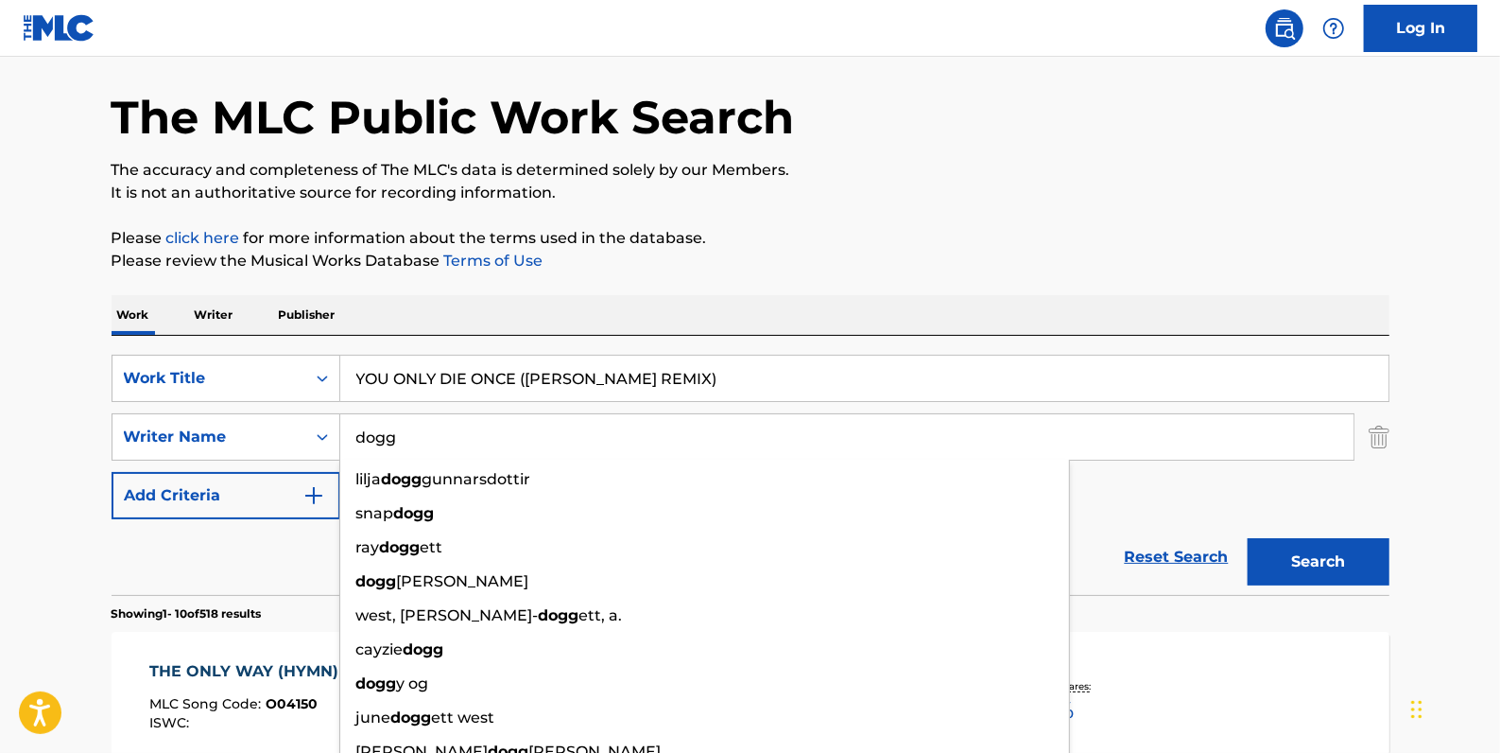
click at [1335, 551] on button "Search" at bounding box center [1319, 561] width 142 height 47
drag, startPoint x: 462, startPoint y: 438, endPoint x: 326, endPoint y: 449, distance: 136.6
click at [324, 443] on div "SearchWithCriteriaa8f3ab8f-0c58-4870-9589-46127790966a Writer Name dogg [PERSON…" at bounding box center [751, 436] width 1278 height 47
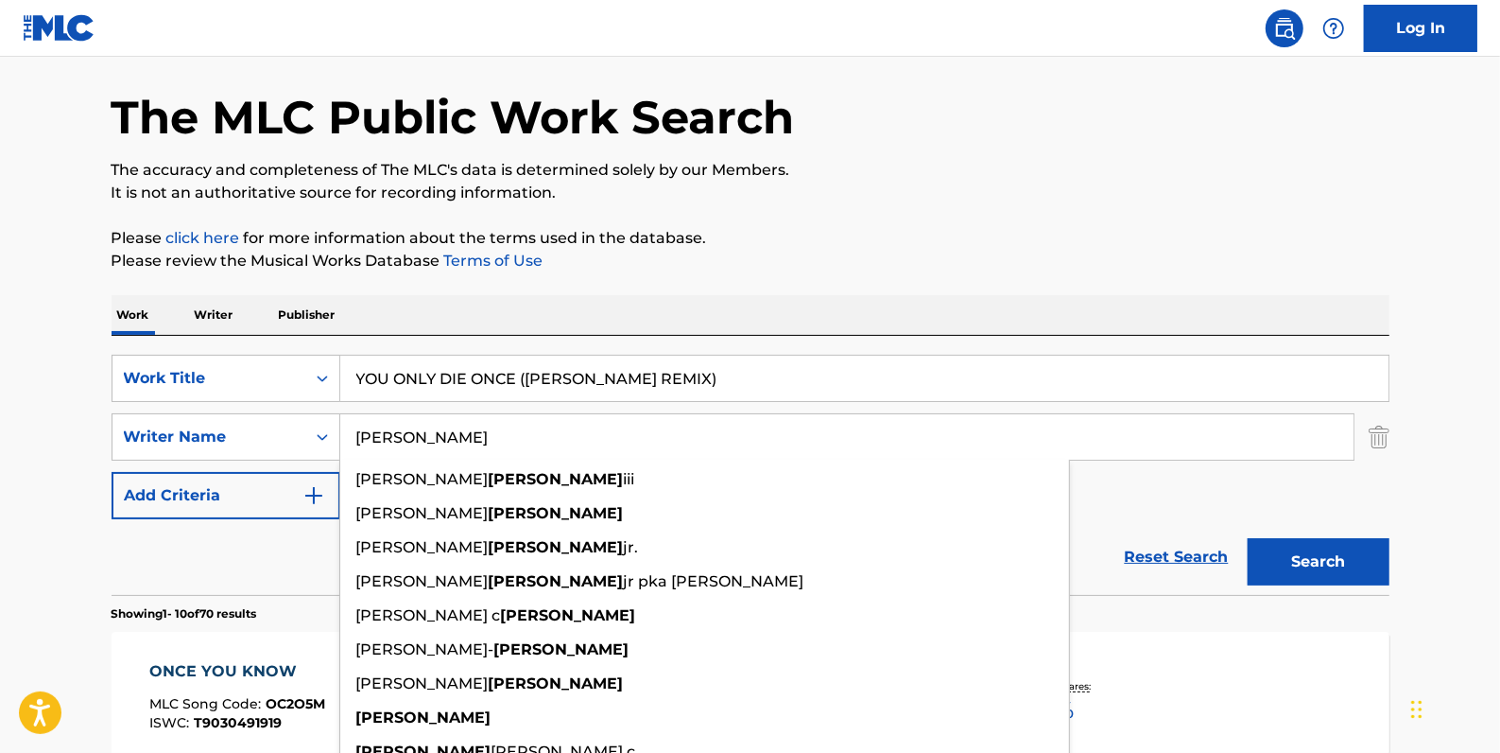
type input "[PERSON_NAME]"
click at [1326, 558] on button "Search" at bounding box center [1319, 561] width 142 height 47
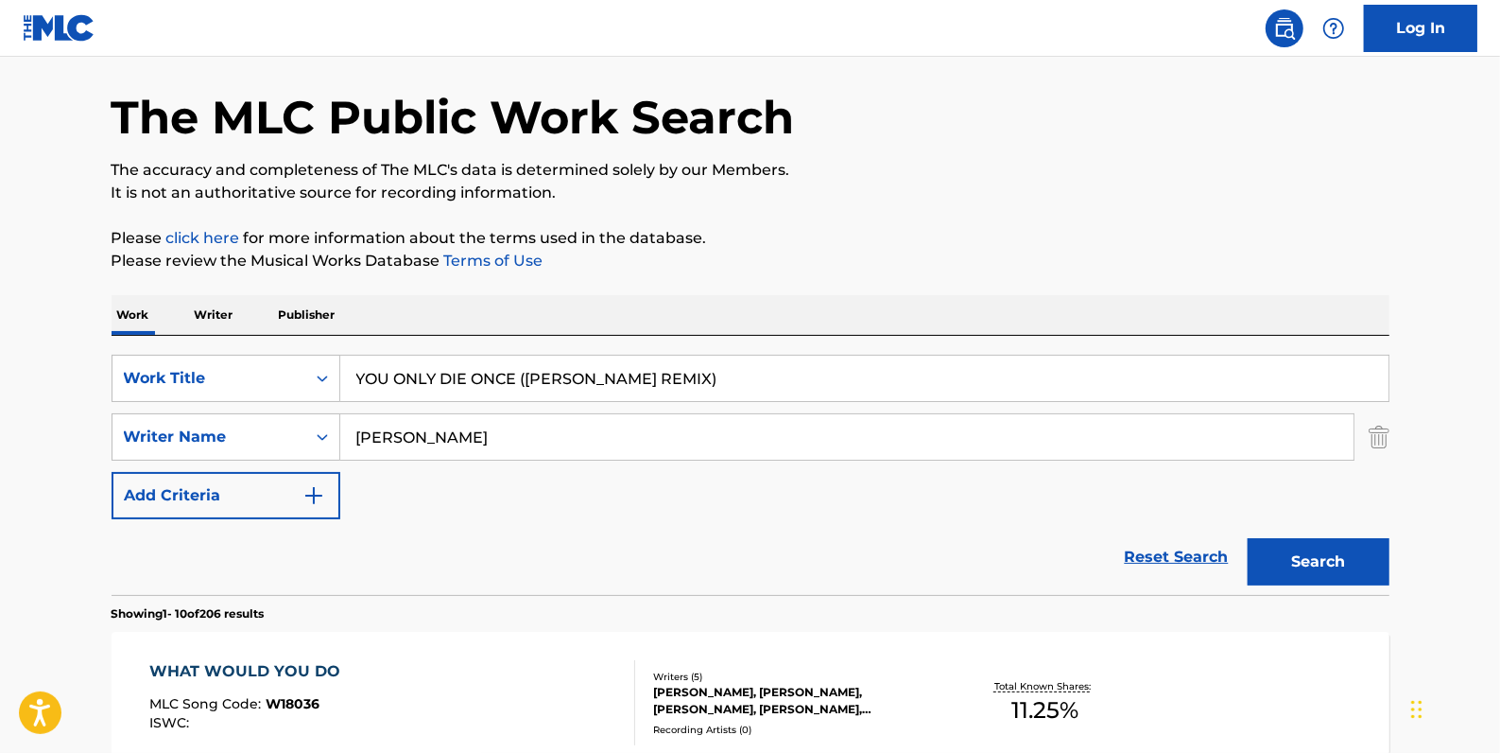
click at [1378, 433] on img "Search Form" at bounding box center [1379, 436] width 21 height 47
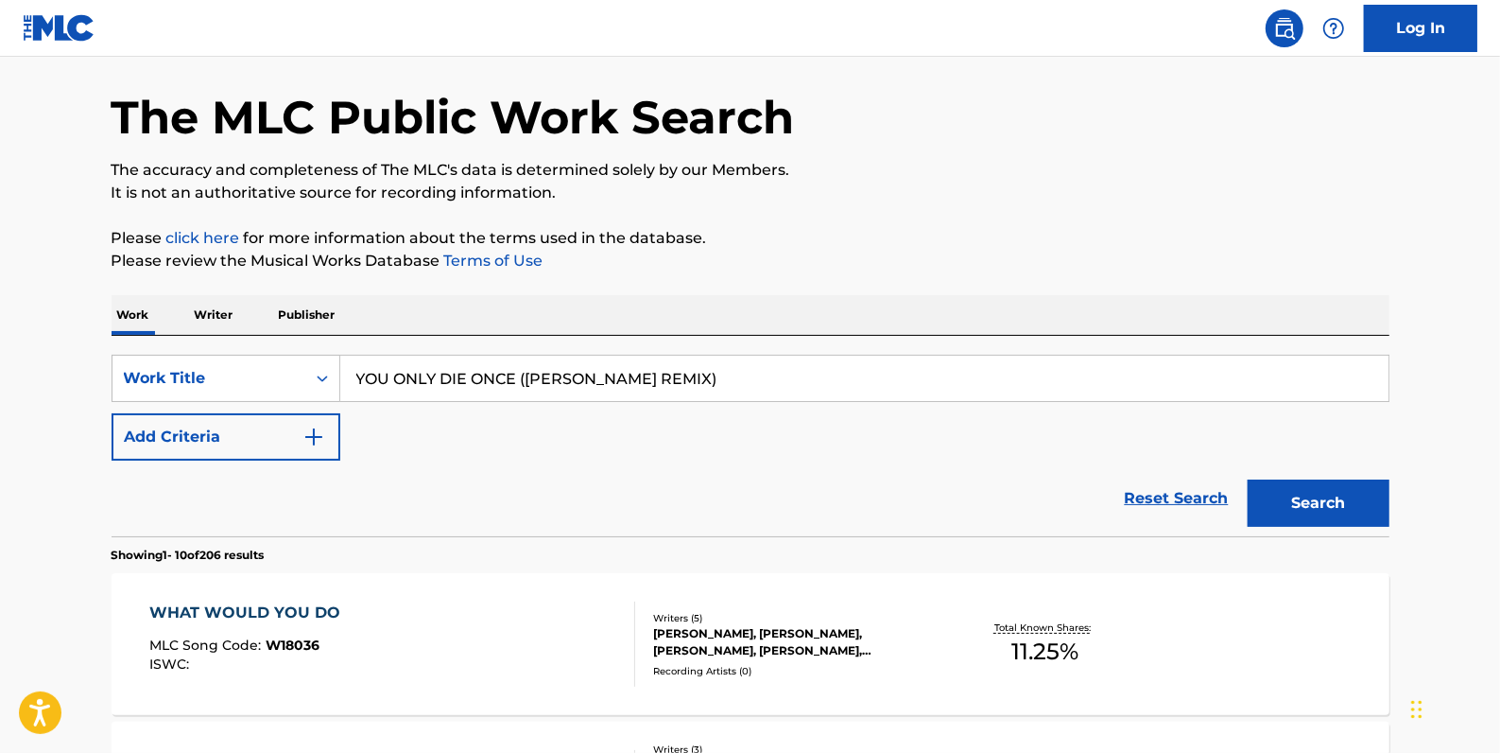
click at [1359, 496] on button "Search" at bounding box center [1319, 502] width 142 height 47
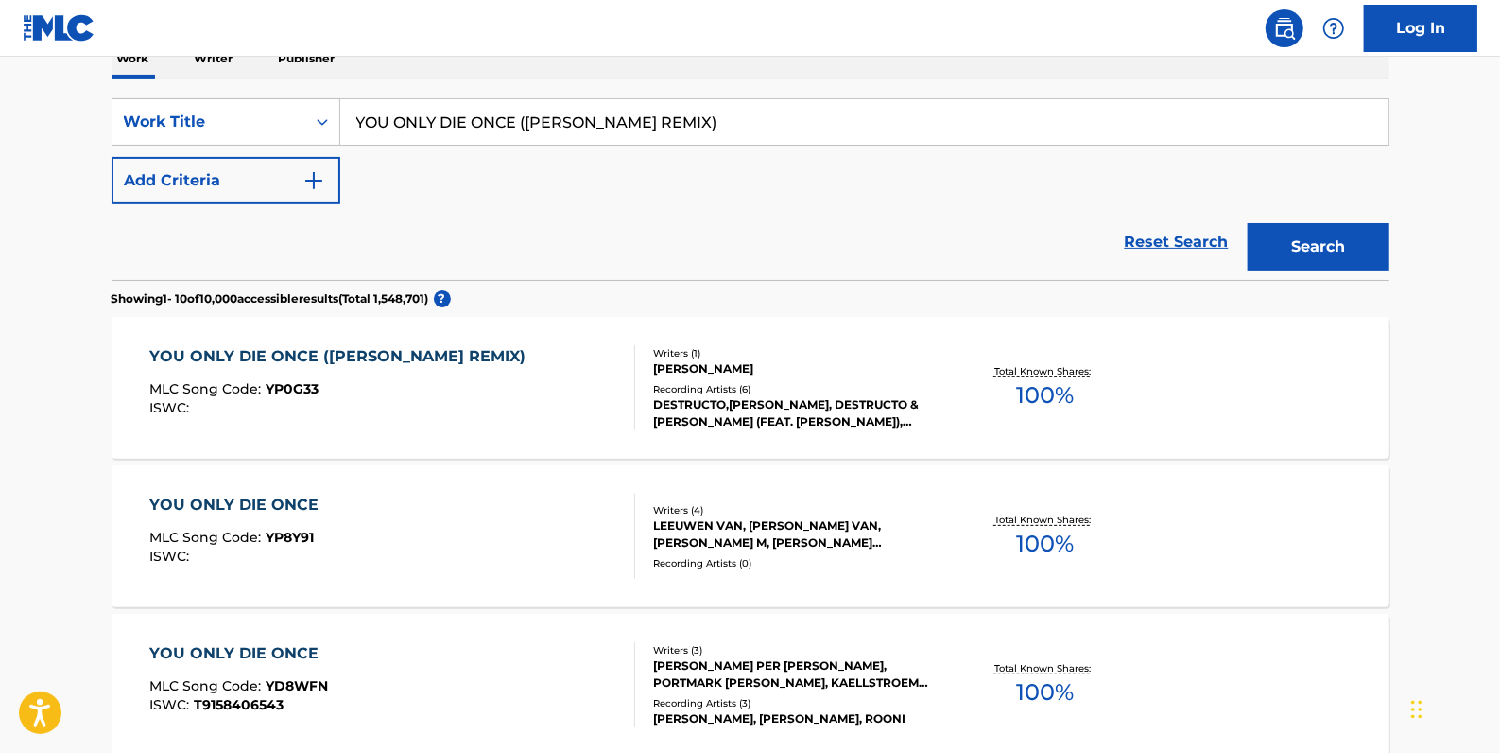
scroll to position [324, 0]
click at [237, 182] on button "Add Criteria" at bounding box center [226, 178] width 229 height 47
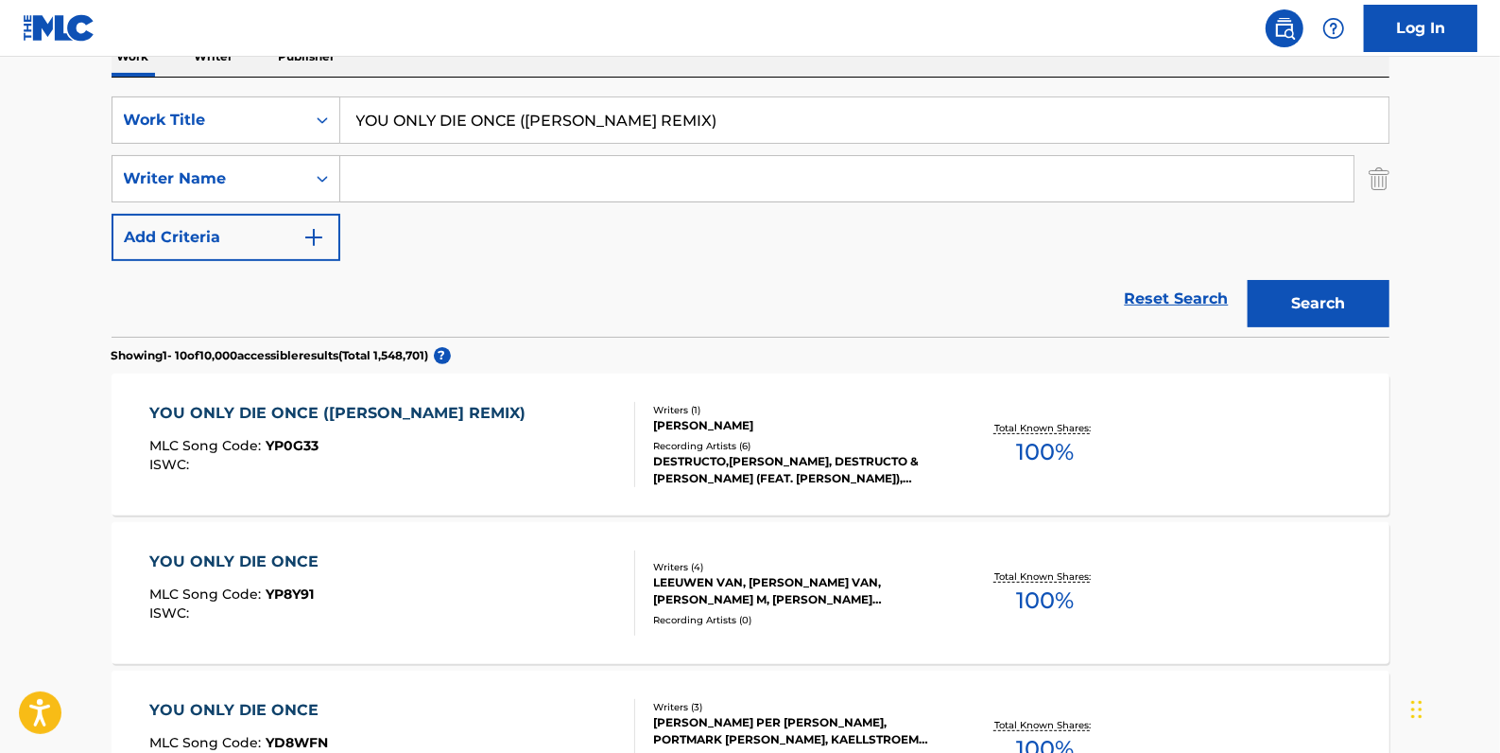
click at [401, 182] on input "Search Form" at bounding box center [847, 178] width 1014 height 45
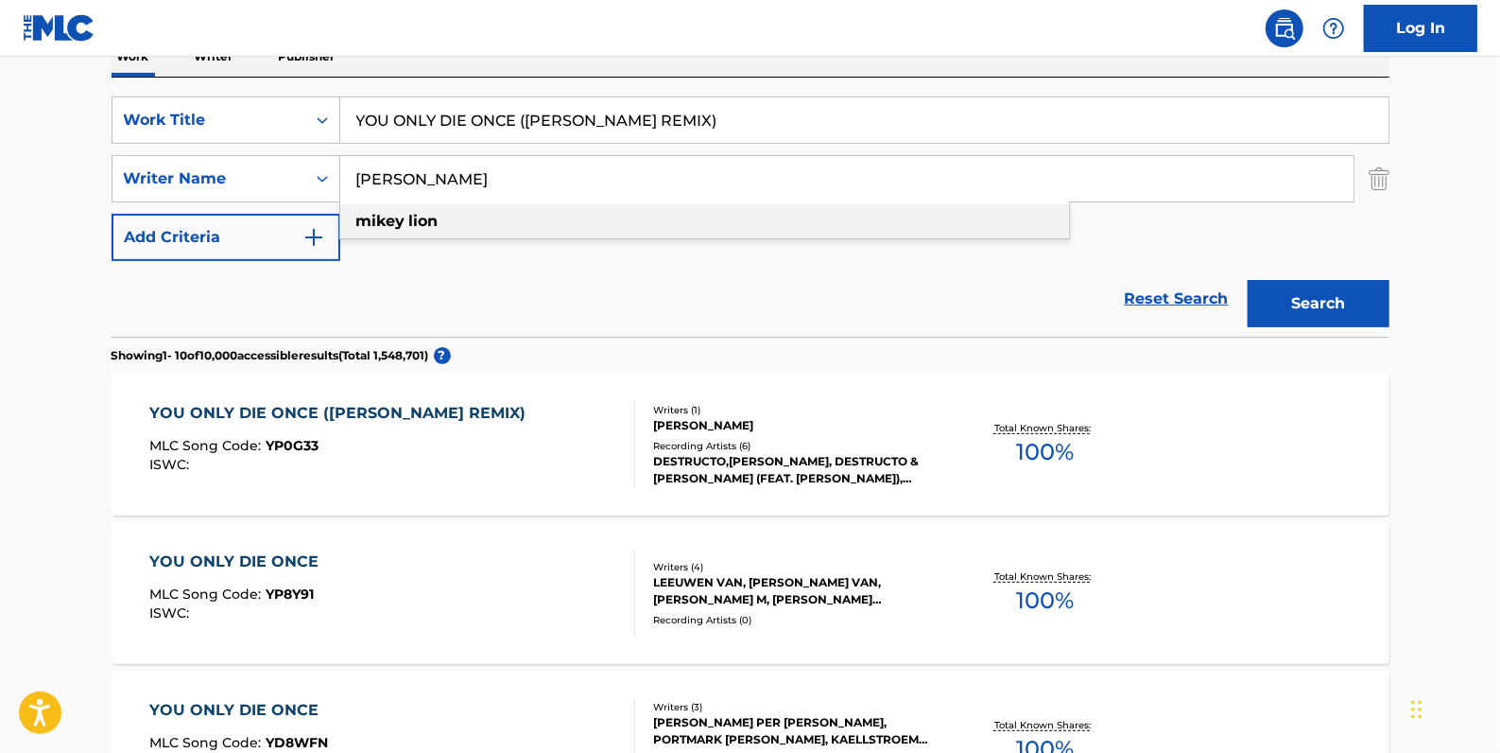
type input "[PERSON_NAME]"
click at [505, 214] on div "[PERSON_NAME]" at bounding box center [704, 221] width 729 height 34
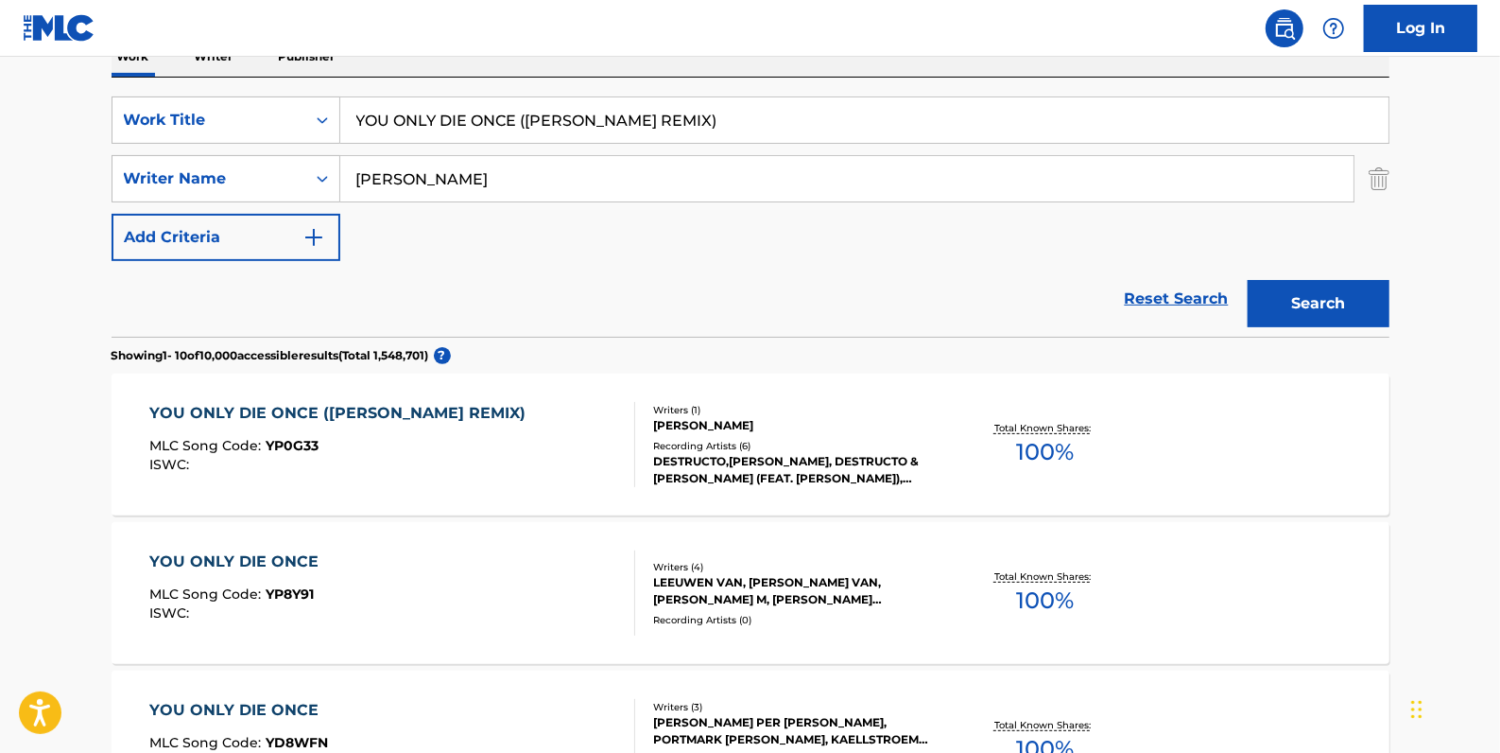
drag, startPoint x: 737, startPoint y: 117, endPoint x: 341, endPoint y: 141, distance: 396.9
click at [341, 141] on input "YOU ONLY DIE ONCE ([PERSON_NAME] REMIX)" at bounding box center [864, 119] width 1049 height 45
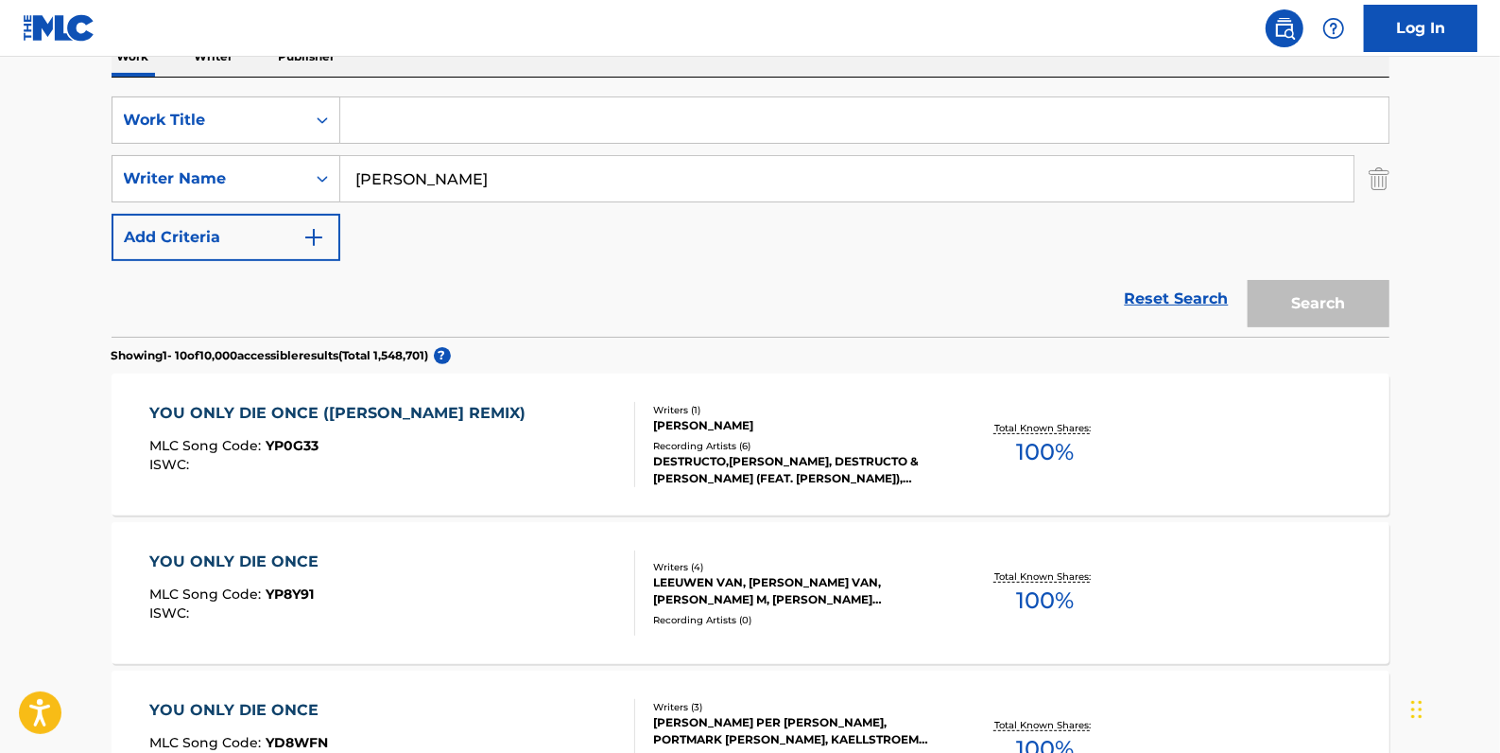
paste input "[PERSON_NAME] - I FEEL HIGH (ORIGINAL MIX)"
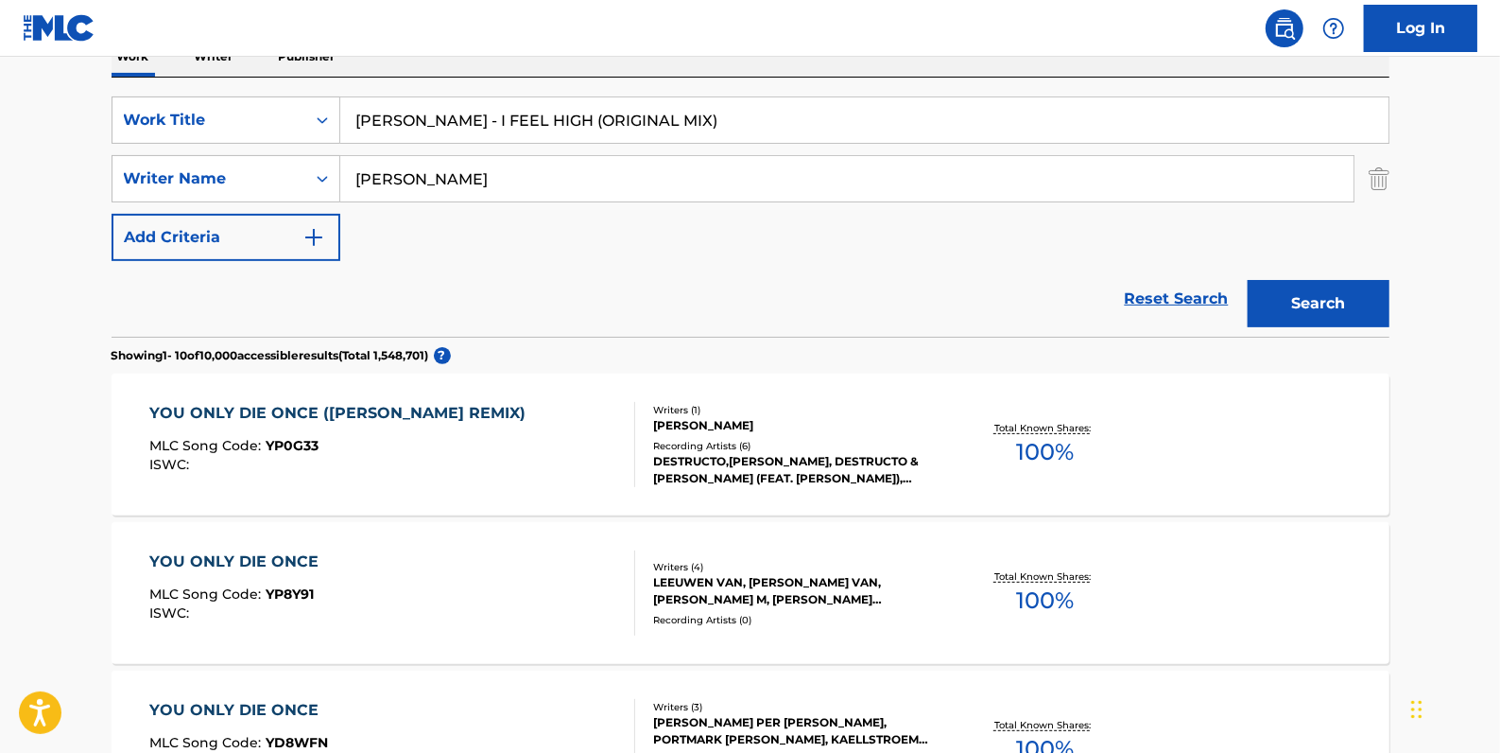
click at [469, 119] on input "[PERSON_NAME] - I FEEL HIGH (ORIGINAL MIX)" at bounding box center [864, 119] width 1049 height 45
click at [462, 116] on input "[PERSON_NAME] - I FEEL HIGH (ORIGINAL MIX)" at bounding box center [864, 119] width 1049 height 45
click at [460, 116] on input "[PERSON_NAME] - I FEEL HIGH (ORIGINAL MIX)" at bounding box center [864, 119] width 1049 height 45
drag, startPoint x: 460, startPoint y: 116, endPoint x: 326, endPoint y: 115, distance: 134.3
click at [326, 115] on div "SearchWithCriteriadfb9a5b6-9d2f-4cb6-b3fb-da2ee3a7d775 Work Title MIKEY LION - …" at bounding box center [751, 119] width 1278 height 47
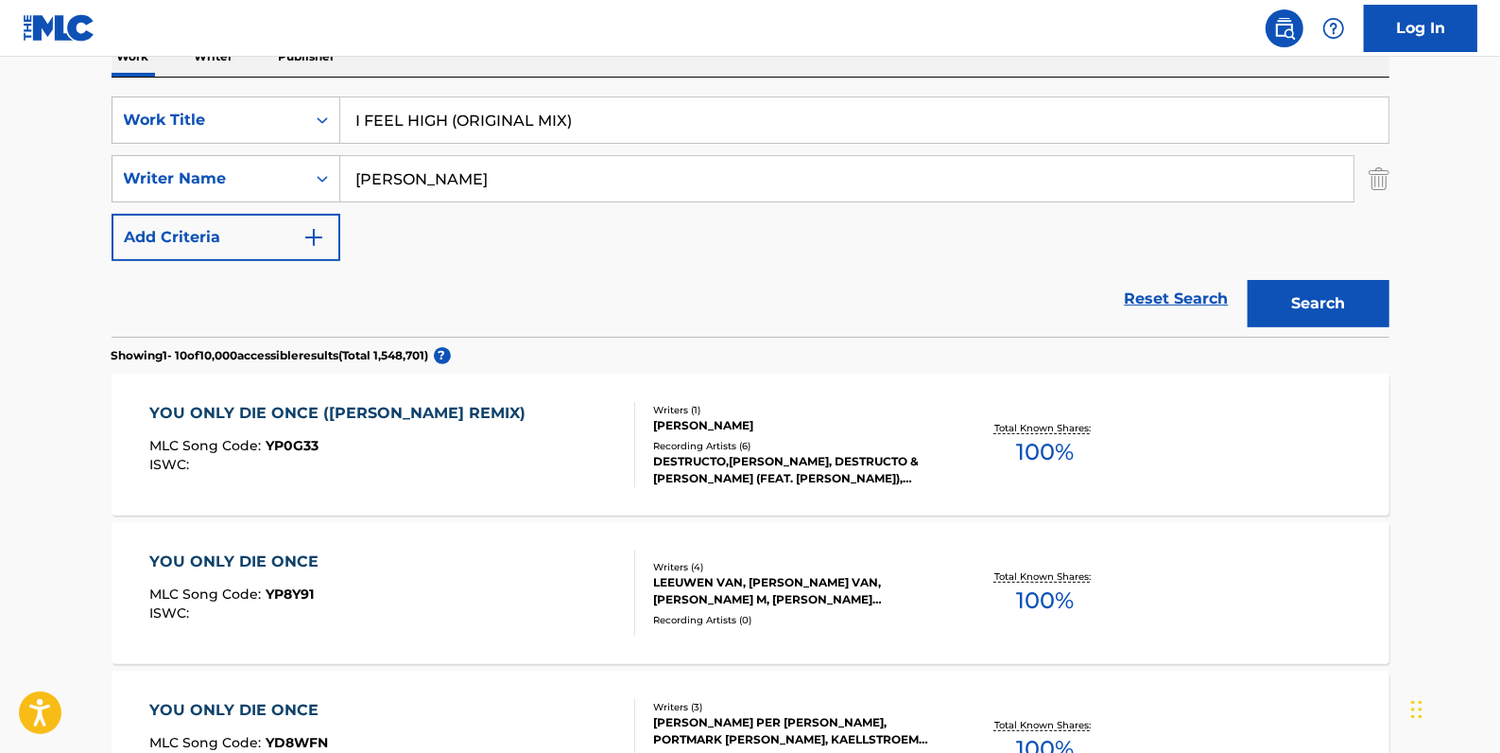
drag, startPoint x: 616, startPoint y: 125, endPoint x: 451, endPoint y: 113, distance: 165.0
click at [451, 113] on input "I FEEL HIGH (ORIGINAL MIX)" at bounding box center [864, 119] width 1049 height 45
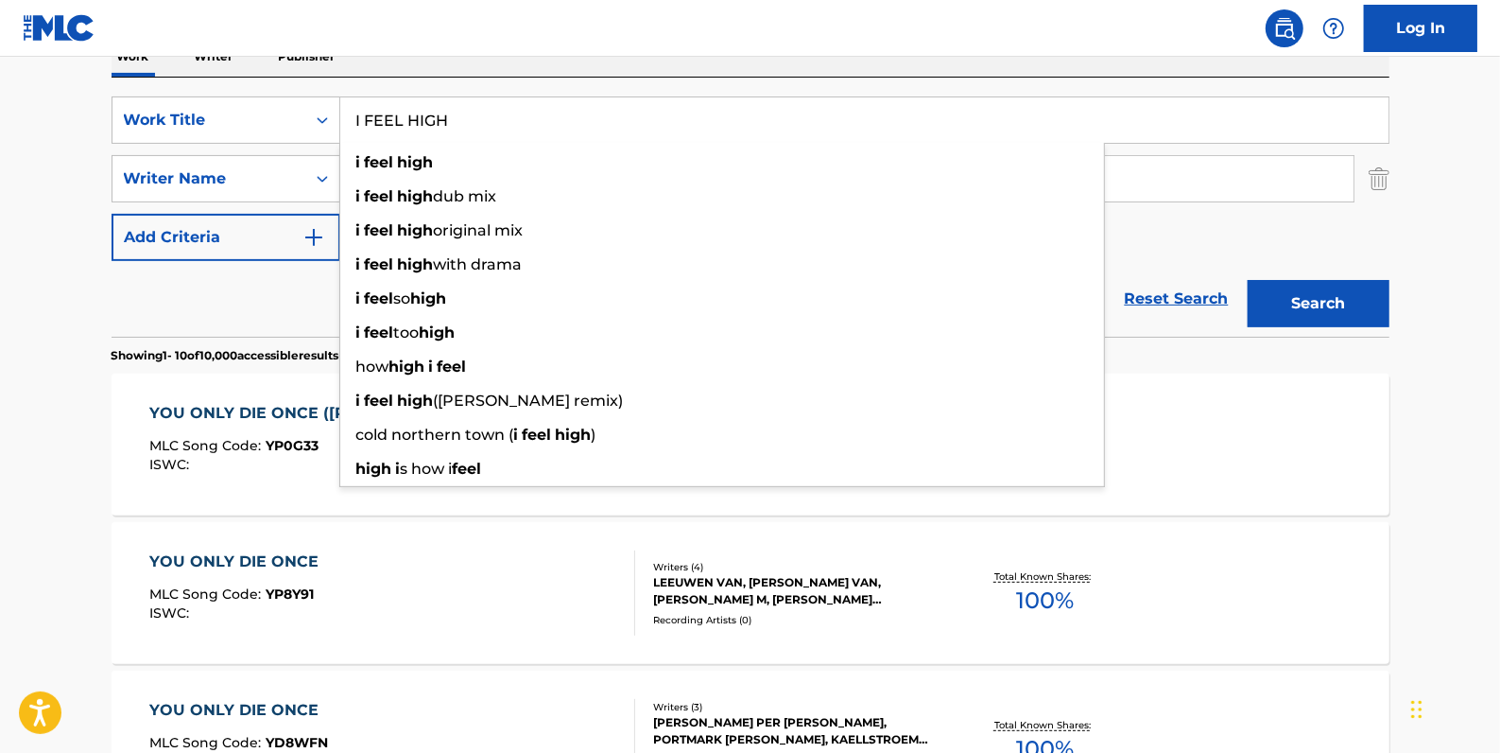
type input "I FEEL HIGH"
click at [1317, 293] on button "Search" at bounding box center [1319, 303] width 142 height 47
